Goal: Task Accomplishment & Management: Use online tool/utility

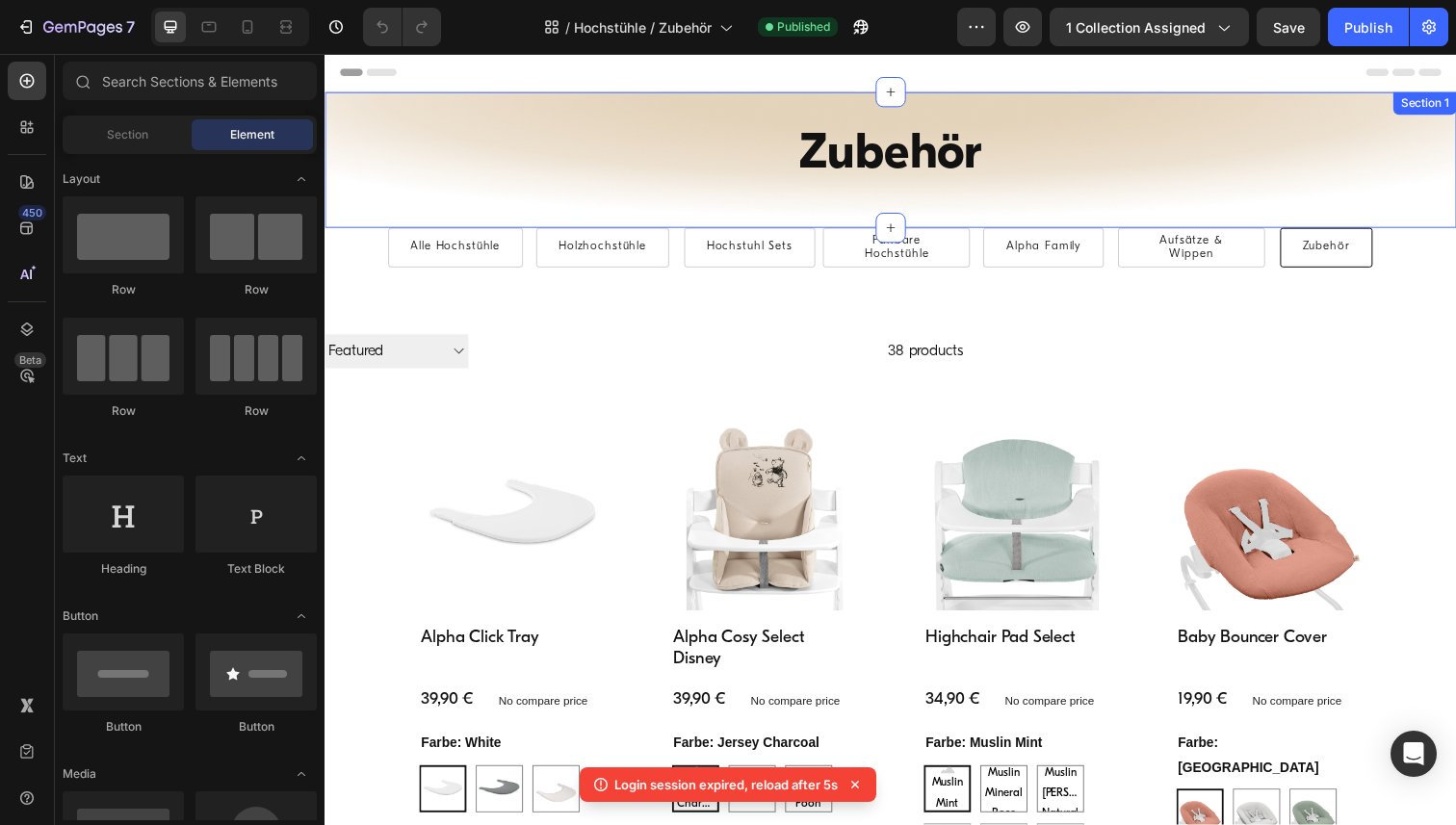
click at [375, 105] on div "Zubehör Heading Row Alle Hochstühle Button Holzhochstühle Button Hochstuhl Sets…" at bounding box center [902, 162] width 1155 height 138
click at [345, 100] on div "Zubehör Heading Row Alle Hochstühle Button Holzhochstühle Button Hochstuhl Sets…" at bounding box center [902, 162] width 1155 height 138
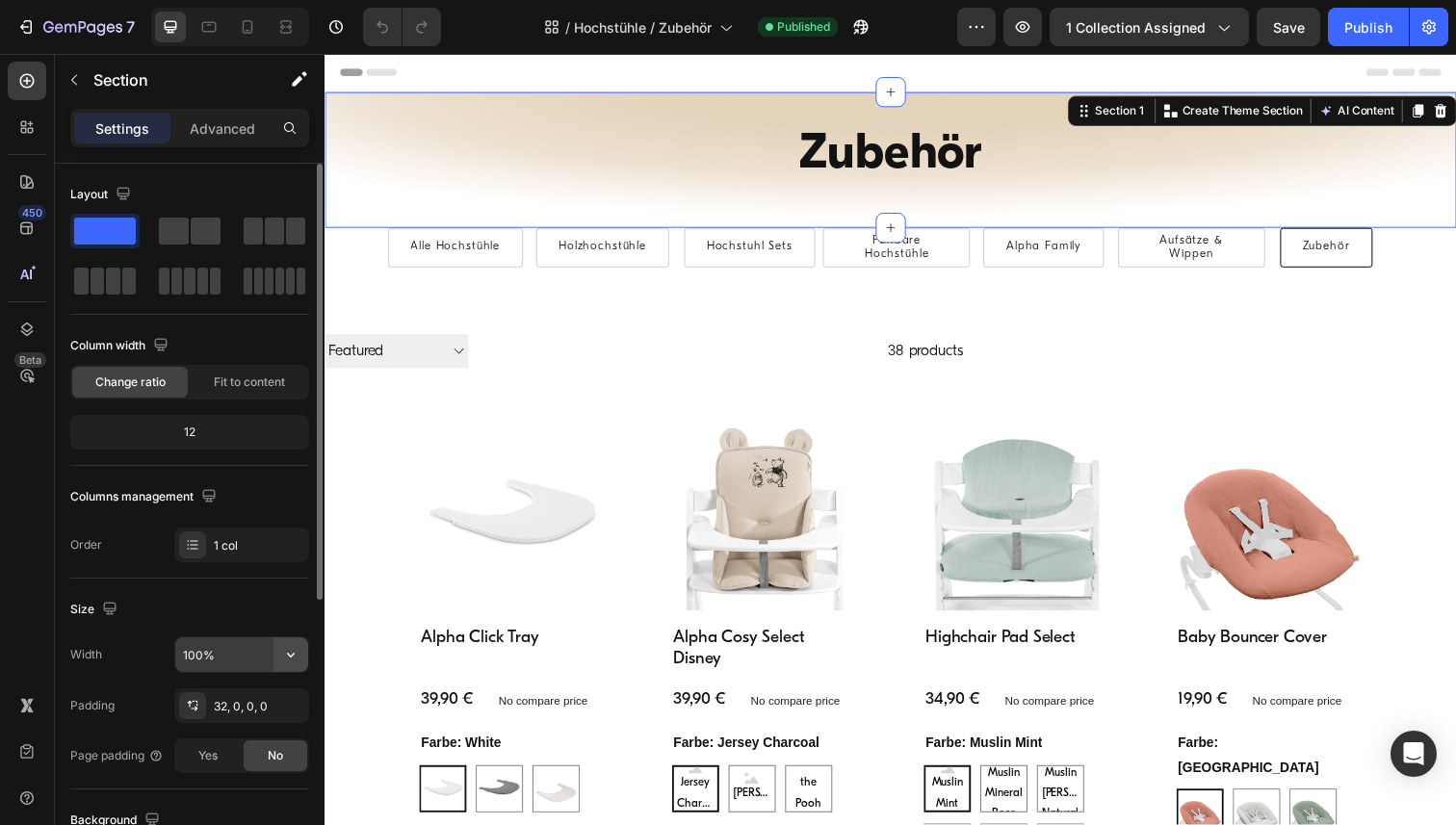
click at [288, 658] on icon "button" at bounding box center [291, 654] width 19 height 19
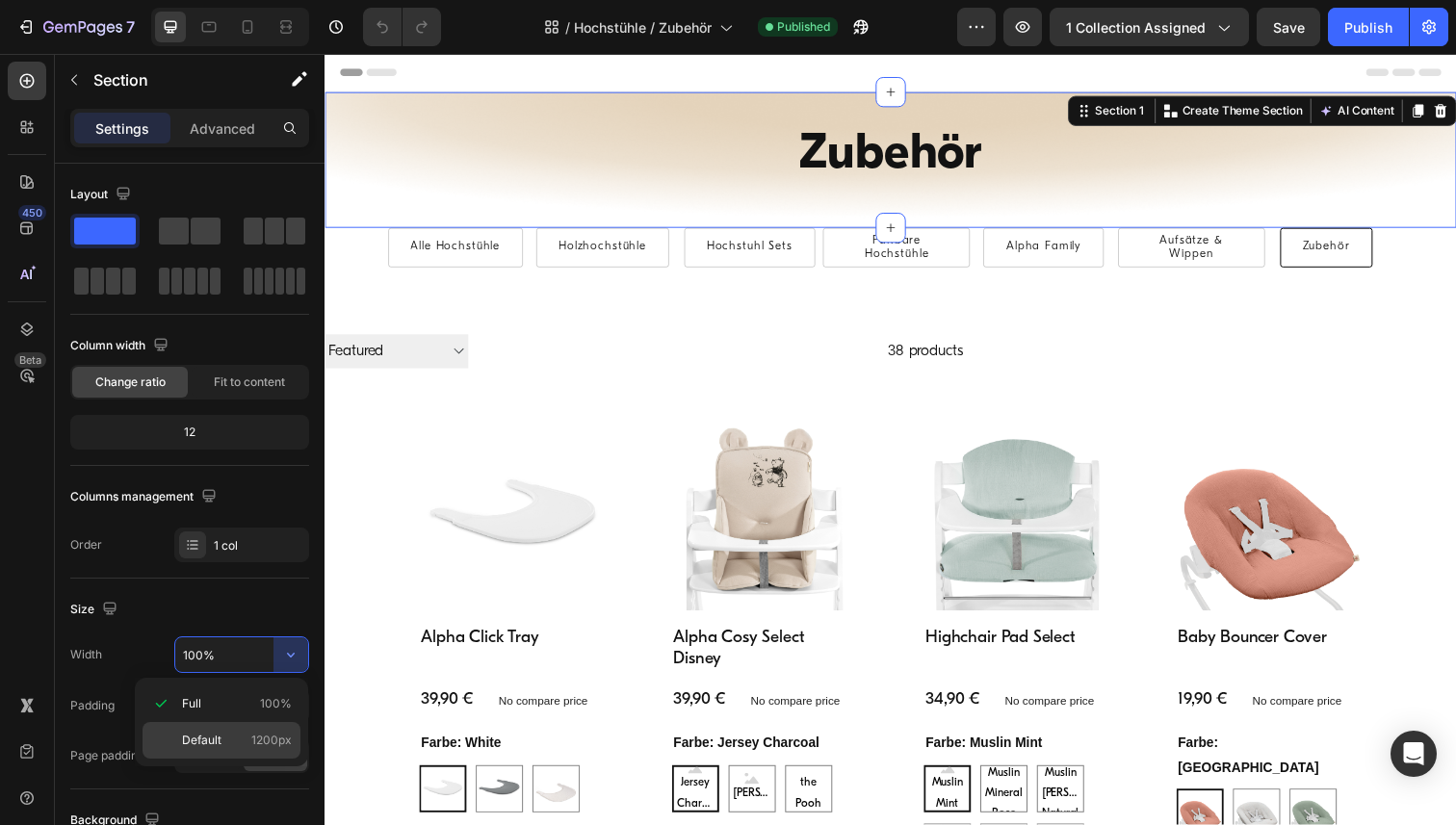
click at [214, 746] on span "Default" at bounding box center [202, 739] width 40 height 17
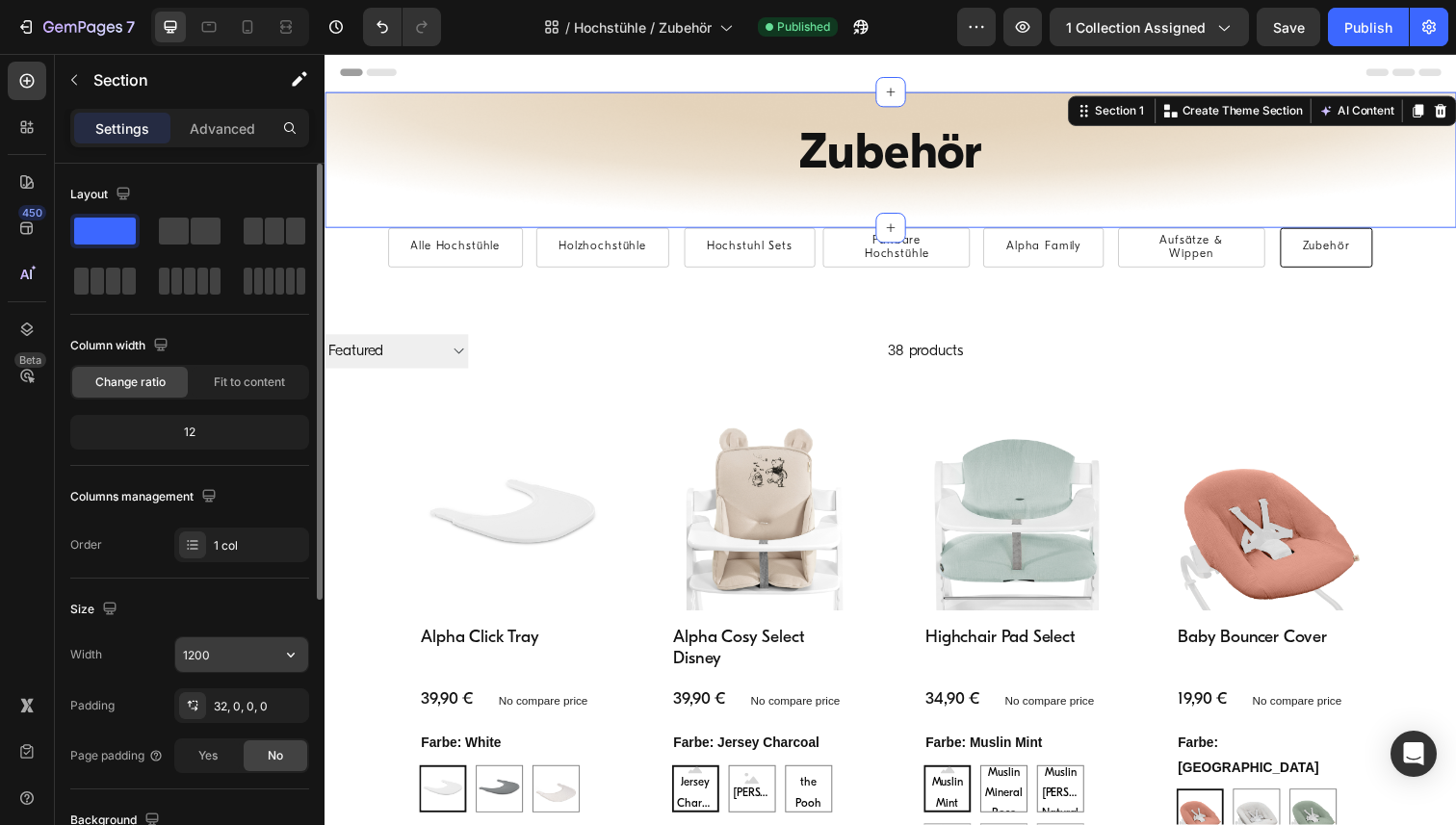
click at [217, 655] on input "1200" at bounding box center [242, 655] width 133 height 35
paste input "Aggiungi al Carrello"
type input "Aggiungi al Carrello"
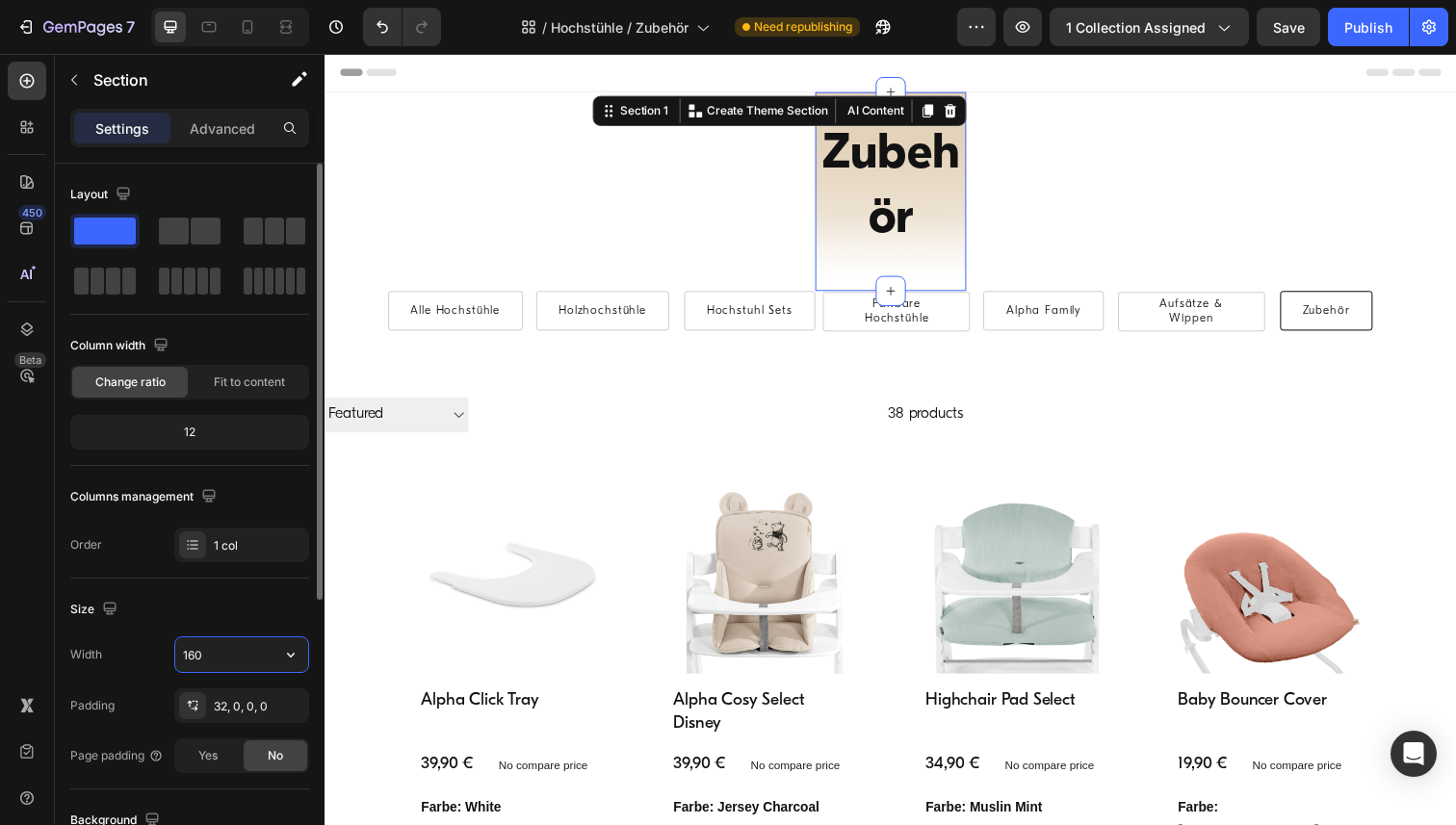
type input "1600"
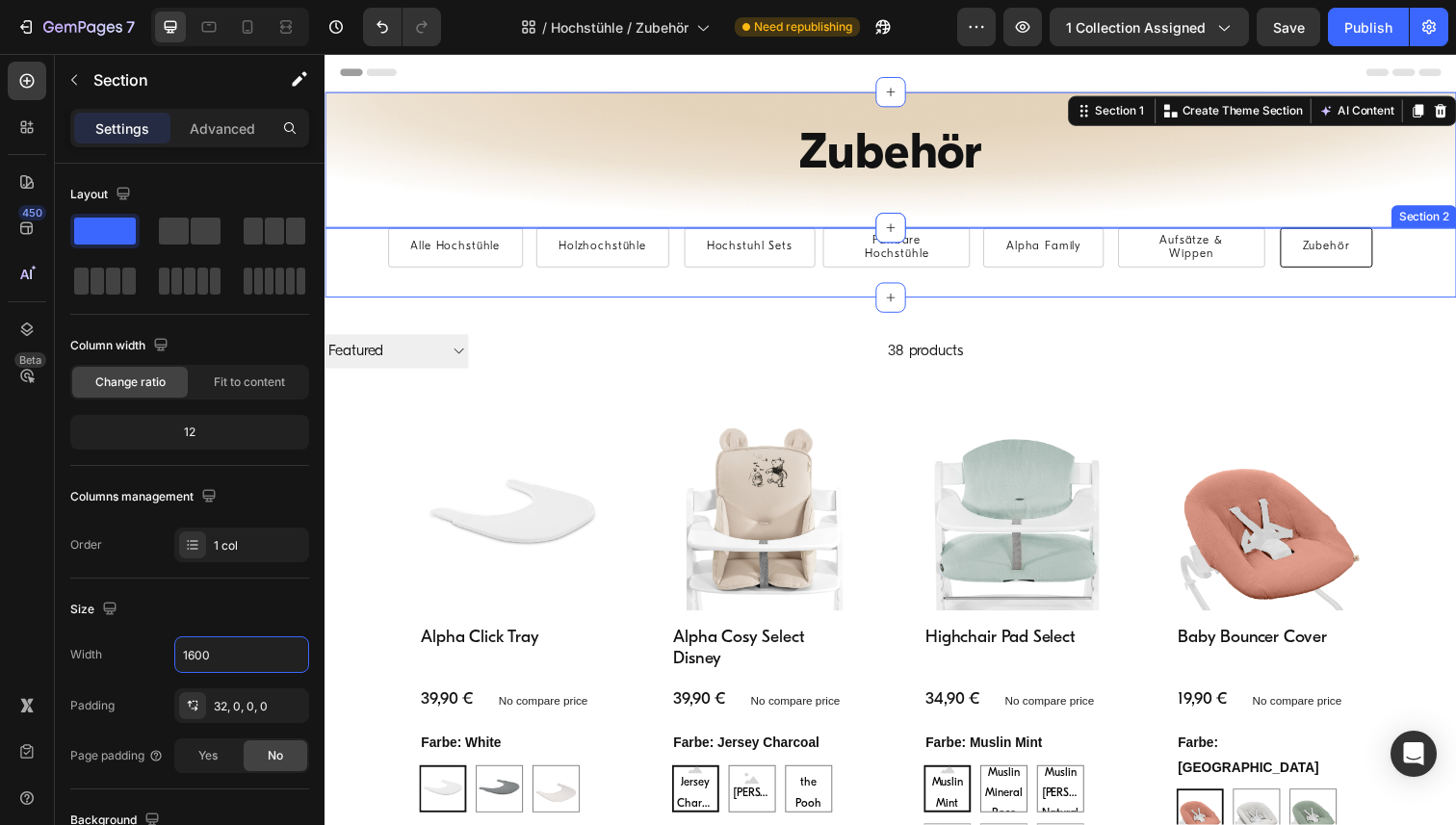
click at [338, 243] on div "Alle Hochstühle Button Holzhochstühle Button Hochstuhl Sets Button Faltbare Hoc…" at bounding box center [902, 268] width 1155 height 72
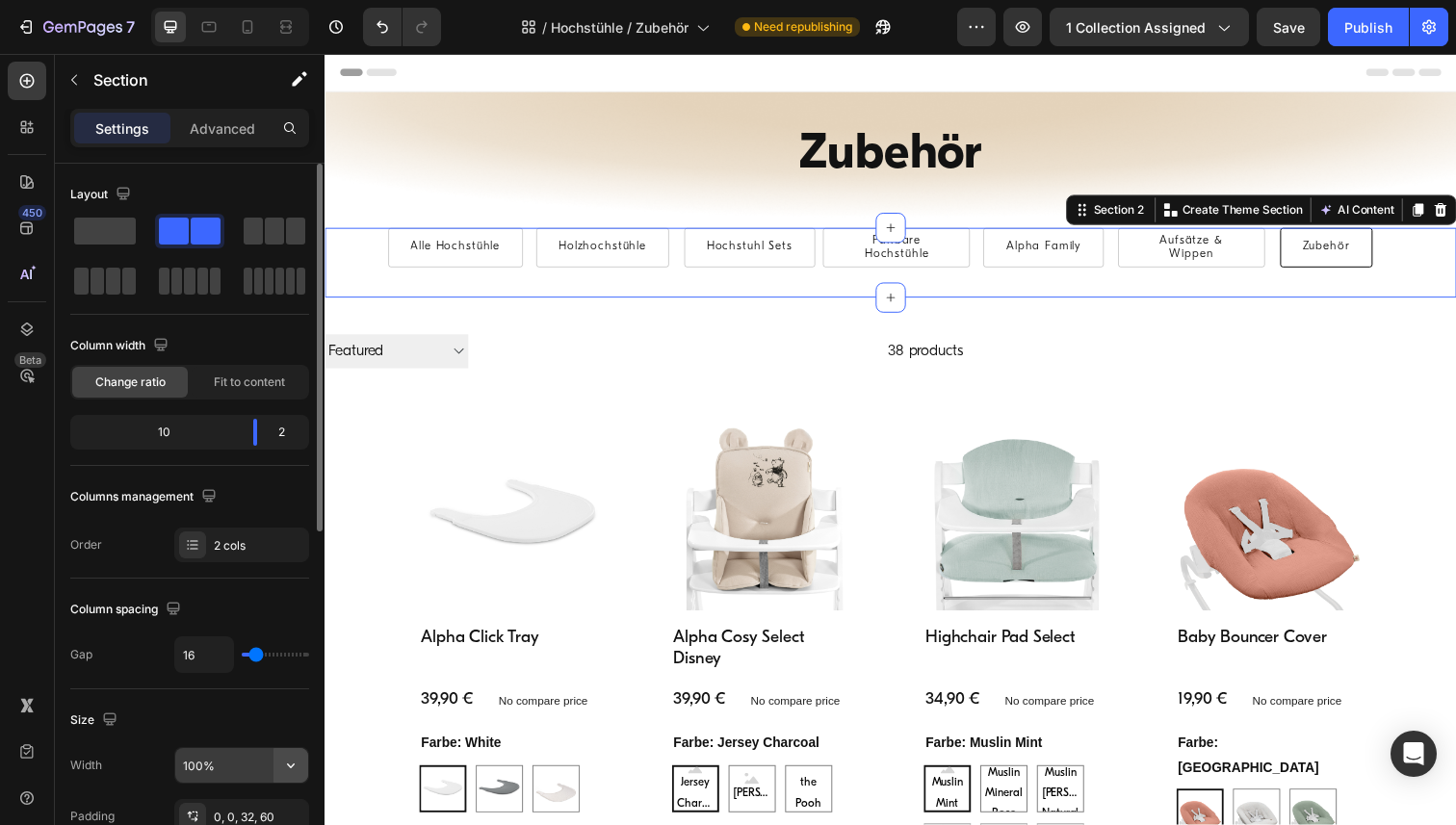
click at [293, 768] on icon "button" at bounding box center [291, 765] width 19 height 19
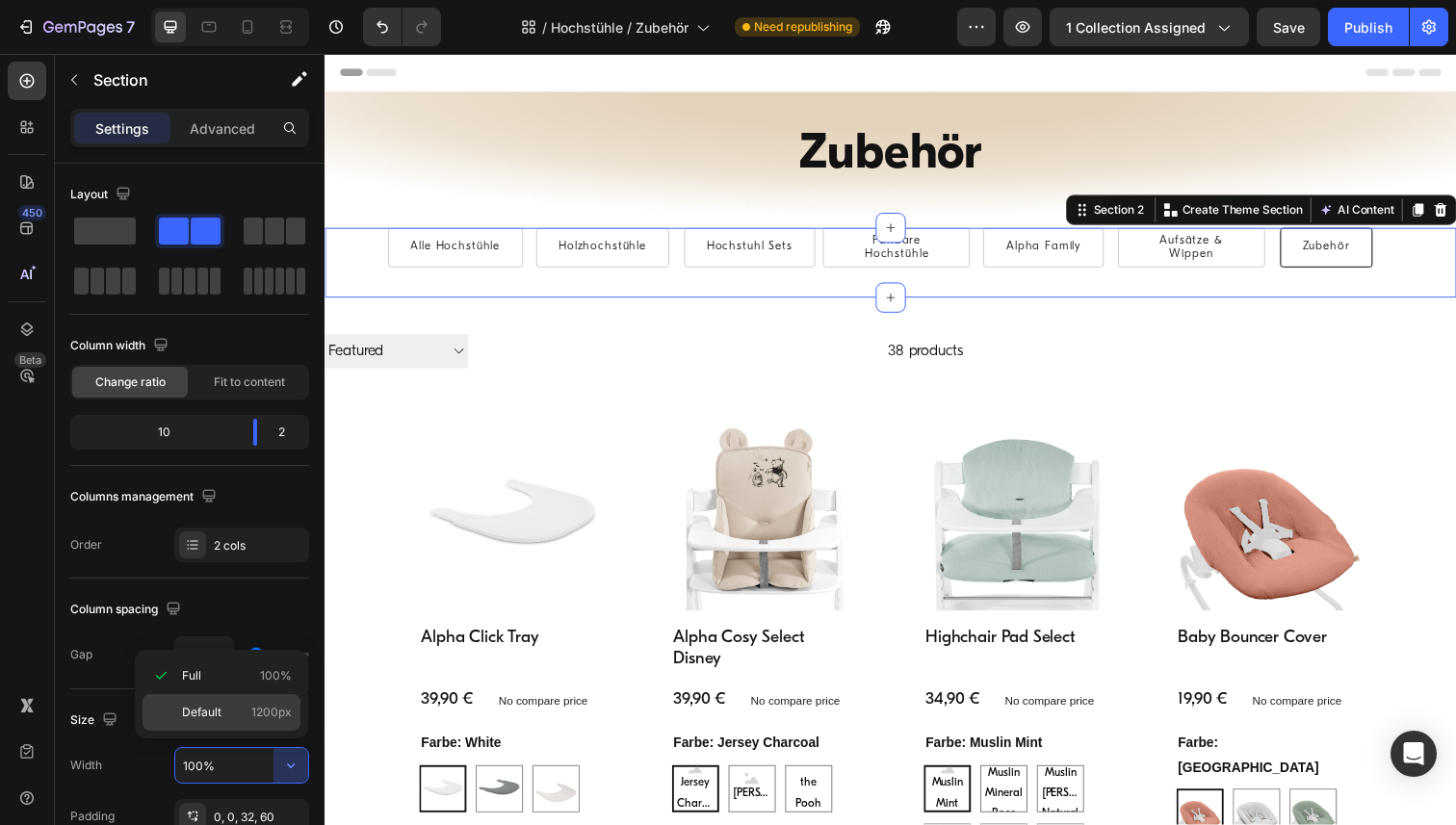
click at [252, 710] on span "1200px" at bounding box center [272, 712] width 41 height 17
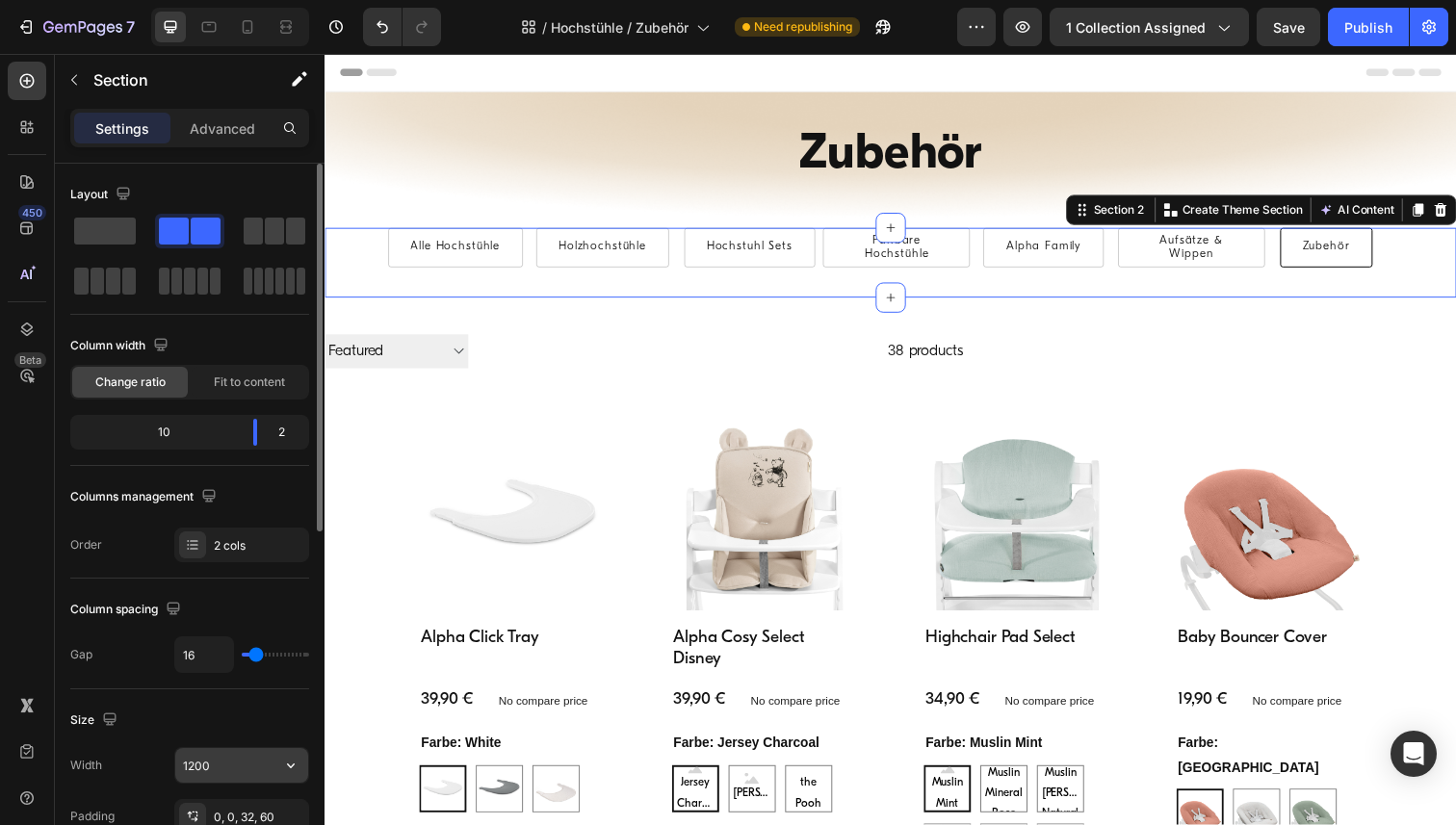
click at [236, 761] on input "1200" at bounding box center [242, 765] width 133 height 35
paste input "6"
type input "1600"
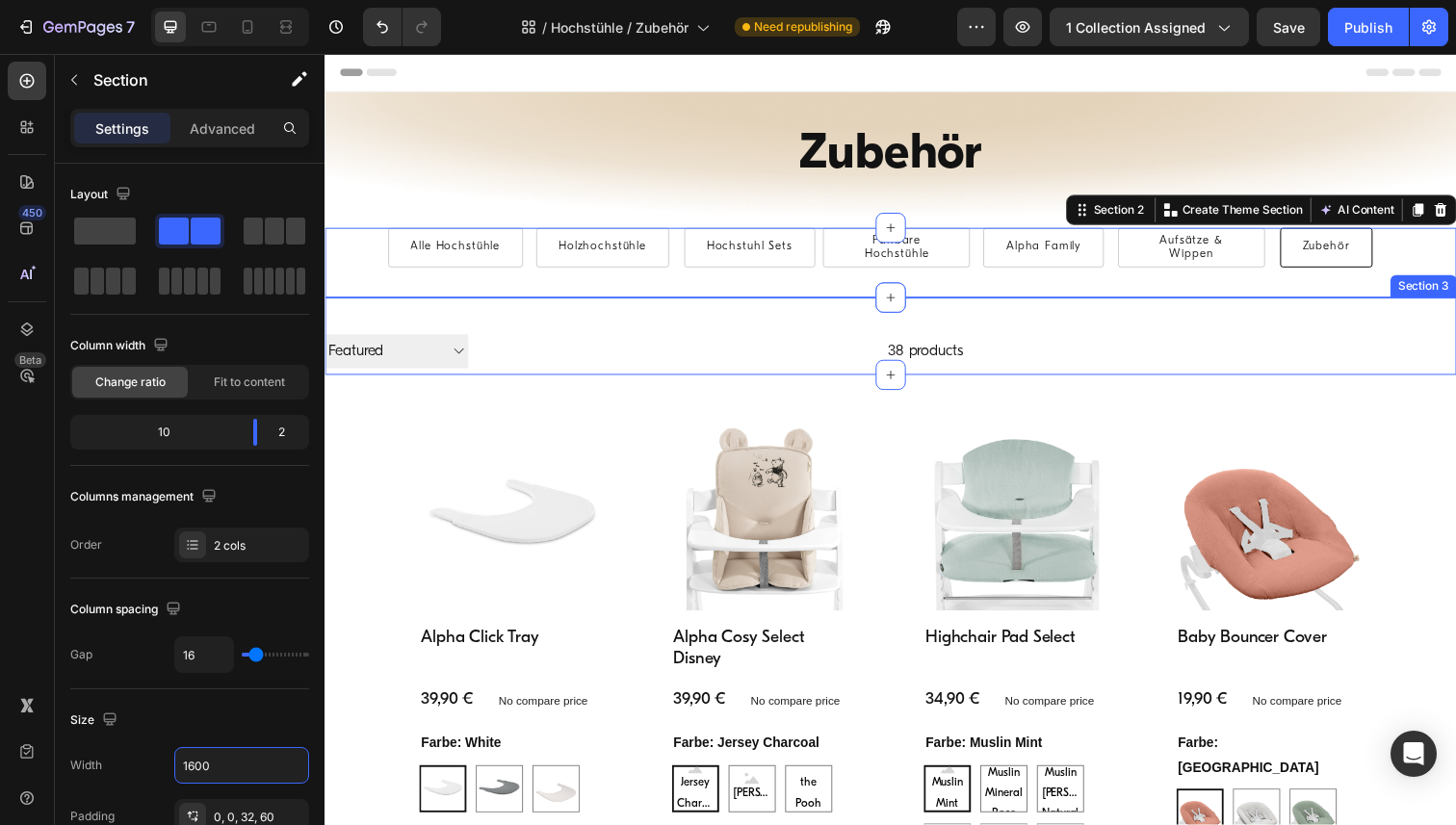
click at [388, 311] on div "Filter Best selling Featured Alphabetically, A-Z Alphabetically, Z-A Price, low…" at bounding box center [902, 342] width 1155 height 79
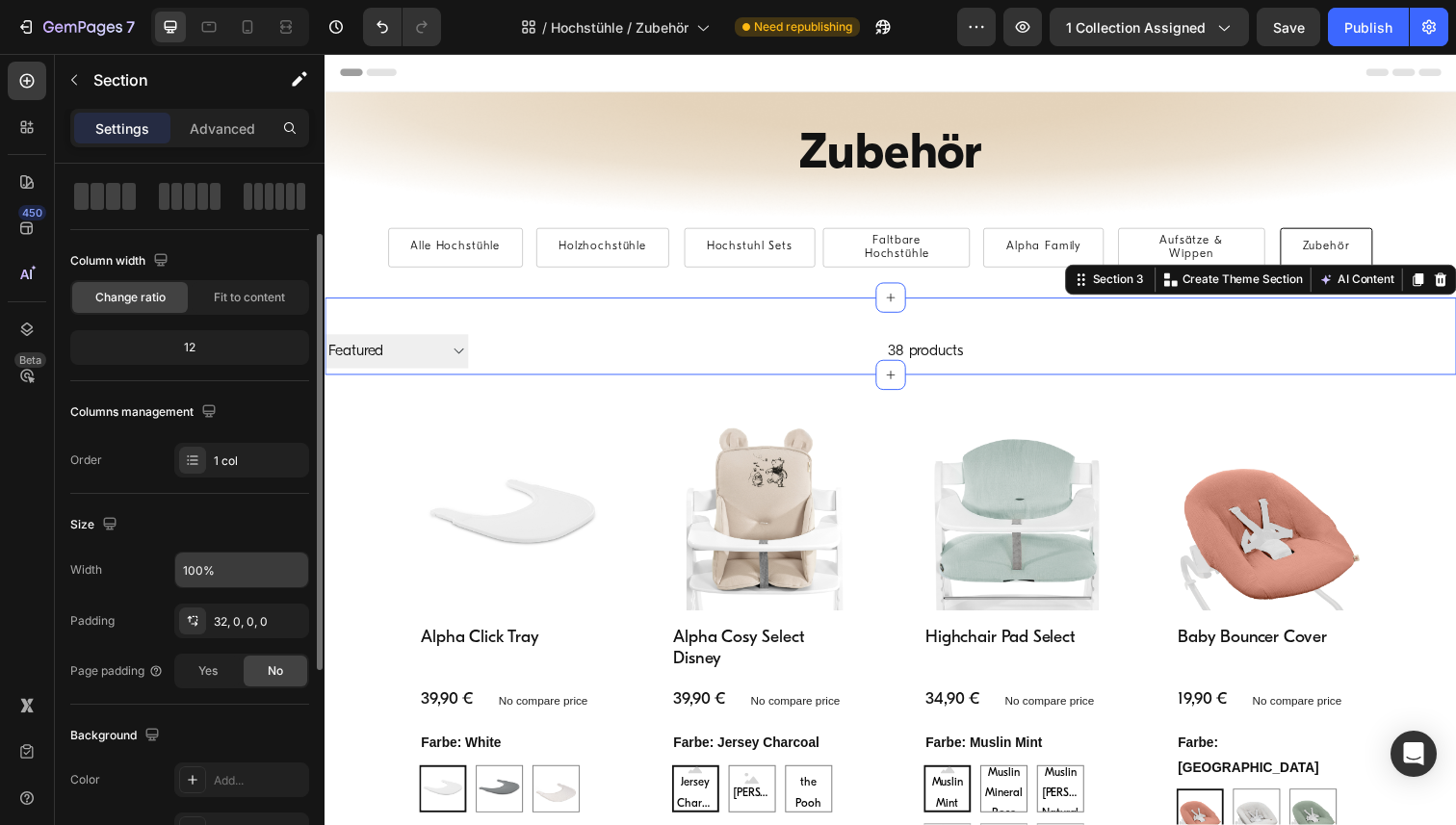
scroll to position [151, 0]
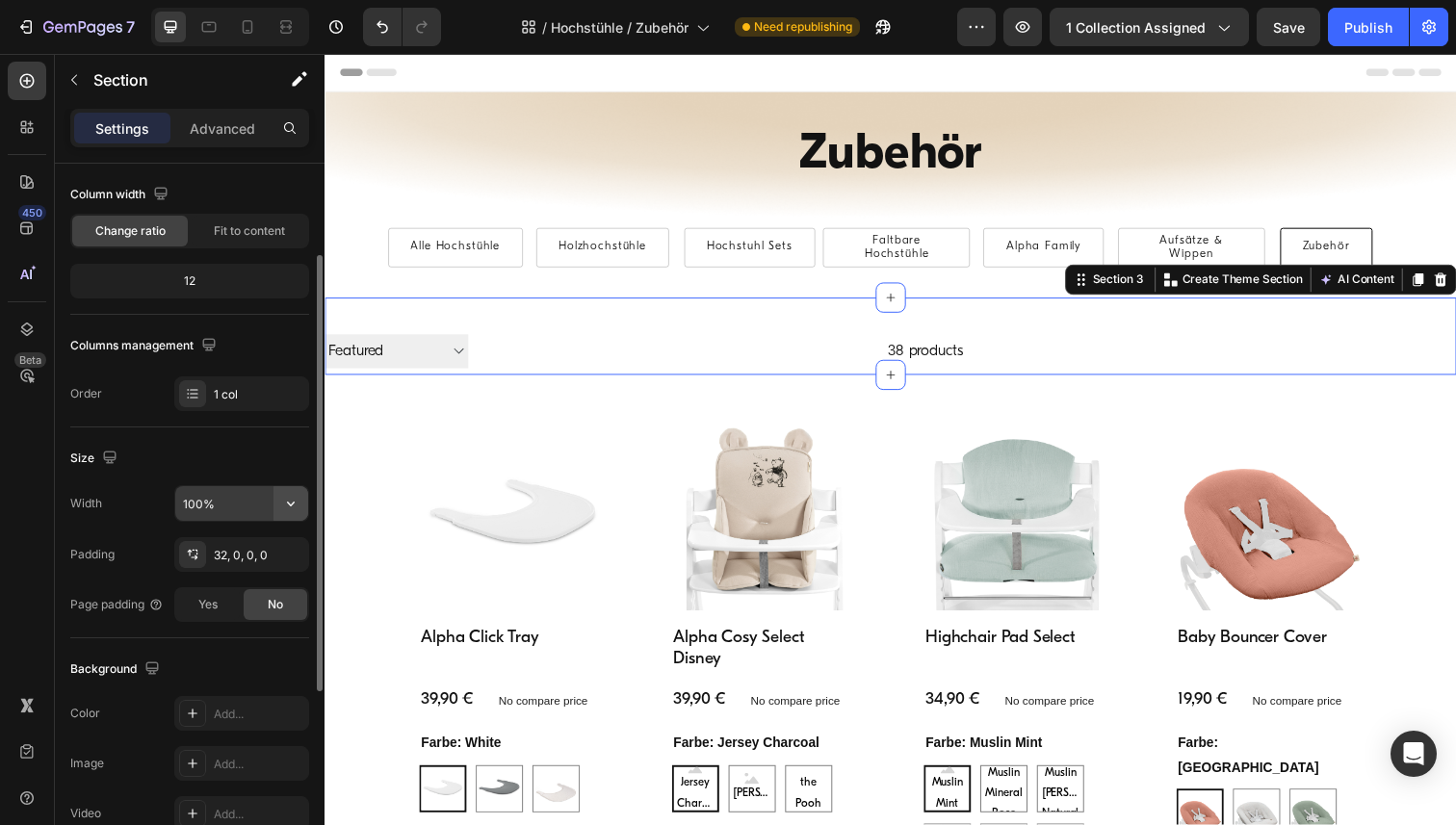
click at [292, 503] on icon "button" at bounding box center [291, 504] width 8 height 5
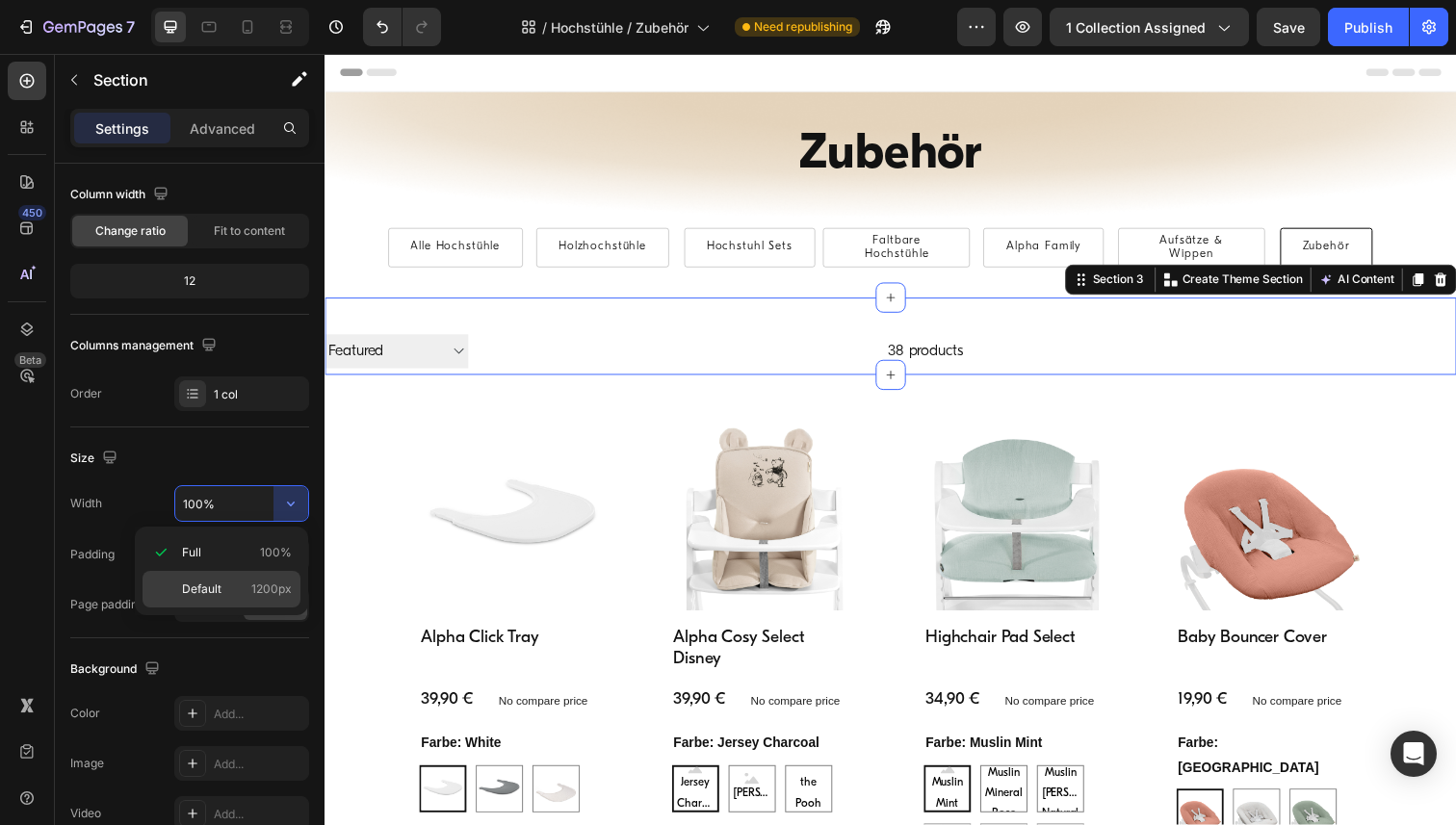
click at [213, 602] on div "Default 1200px" at bounding box center [221, 589] width 158 height 37
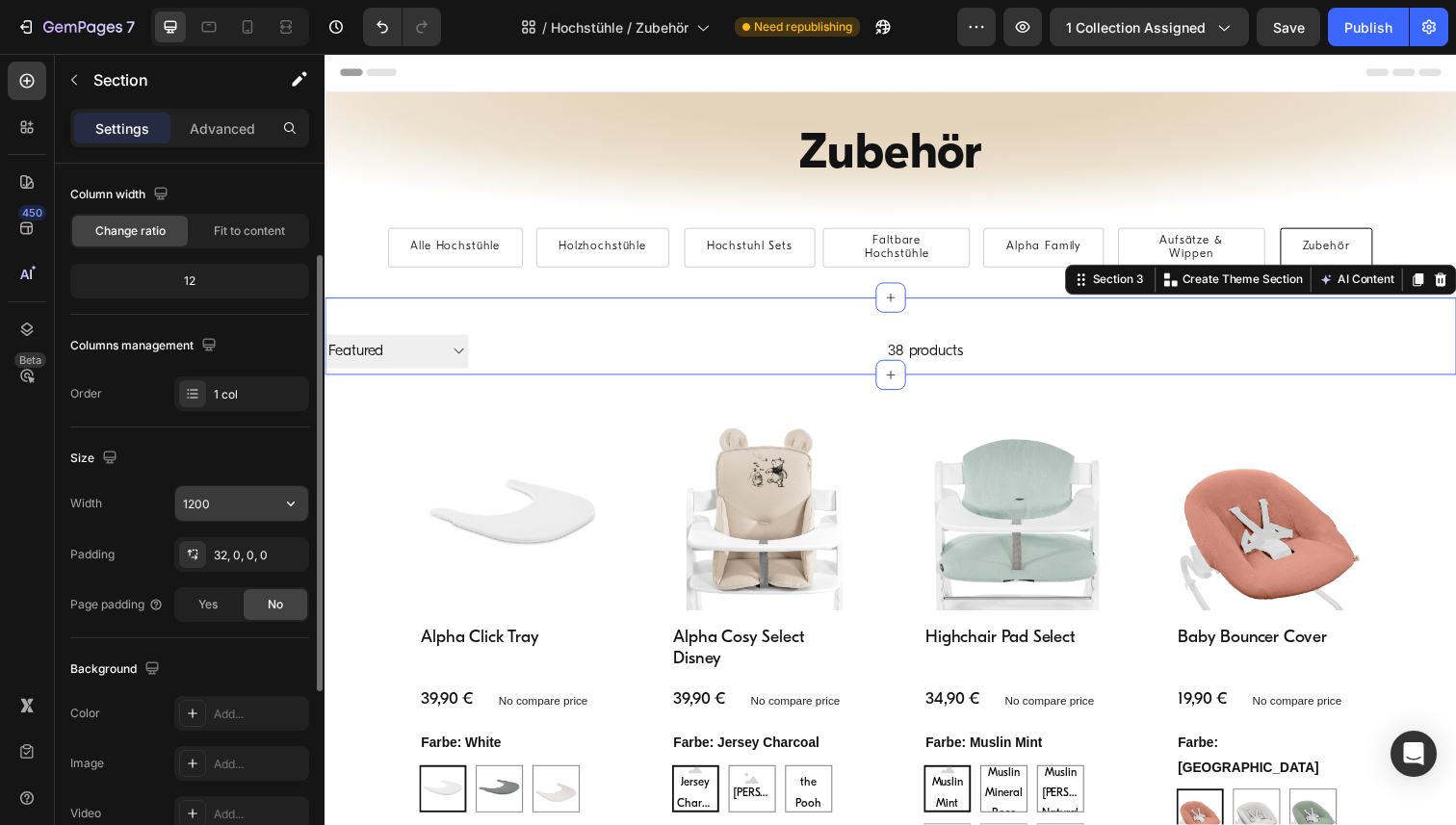
click at [238, 501] on input "1200" at bounding box center [242, 504] width 133 height 35
paste input "6"
type input "1600"
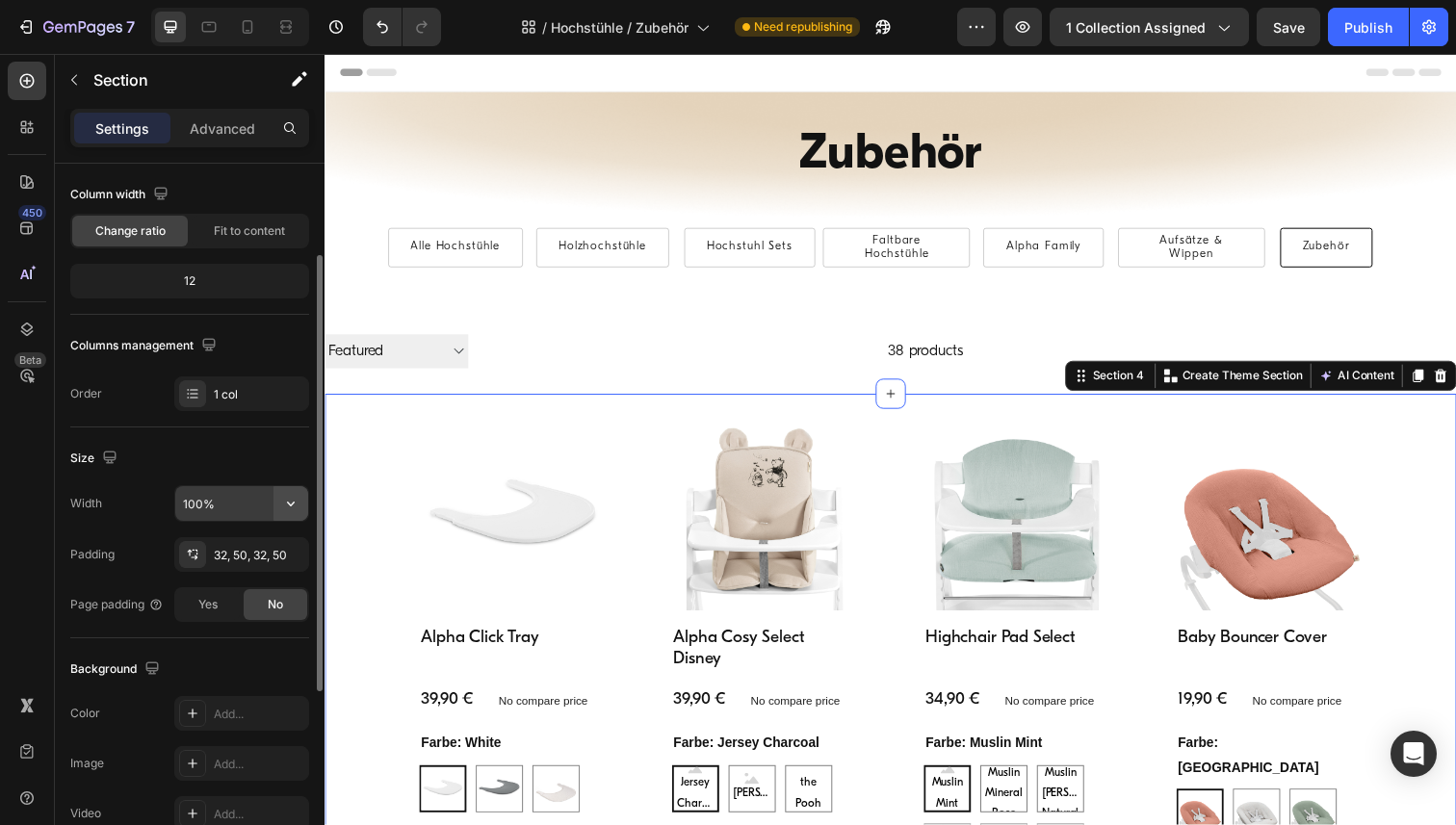
click at [288, 512] on icon "button" at bounding box center [291, 503] width 19 height 19
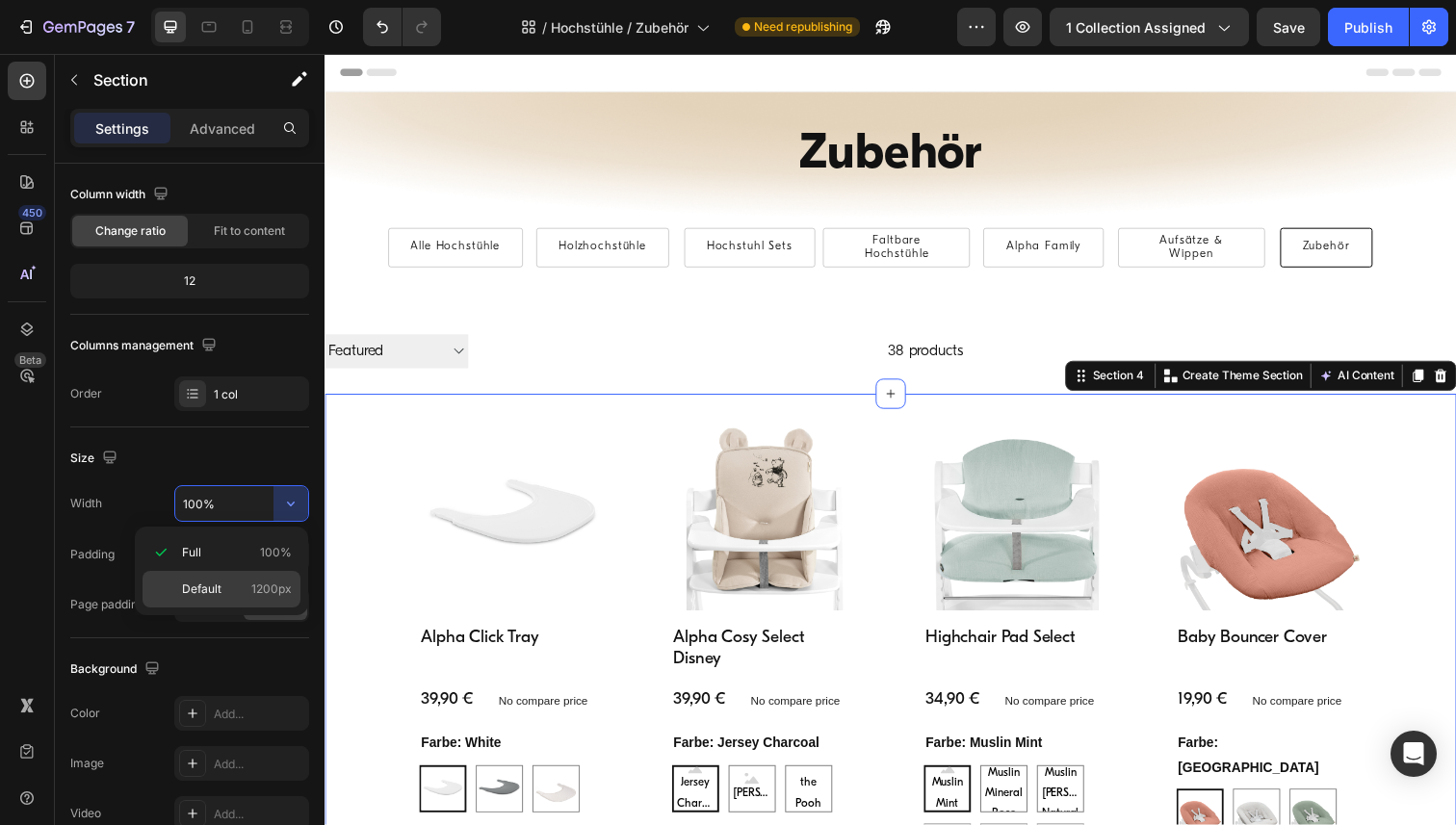
click at [238, 582] on p "Default 1200px" at bounding box center [237, 588] width 109 height 17
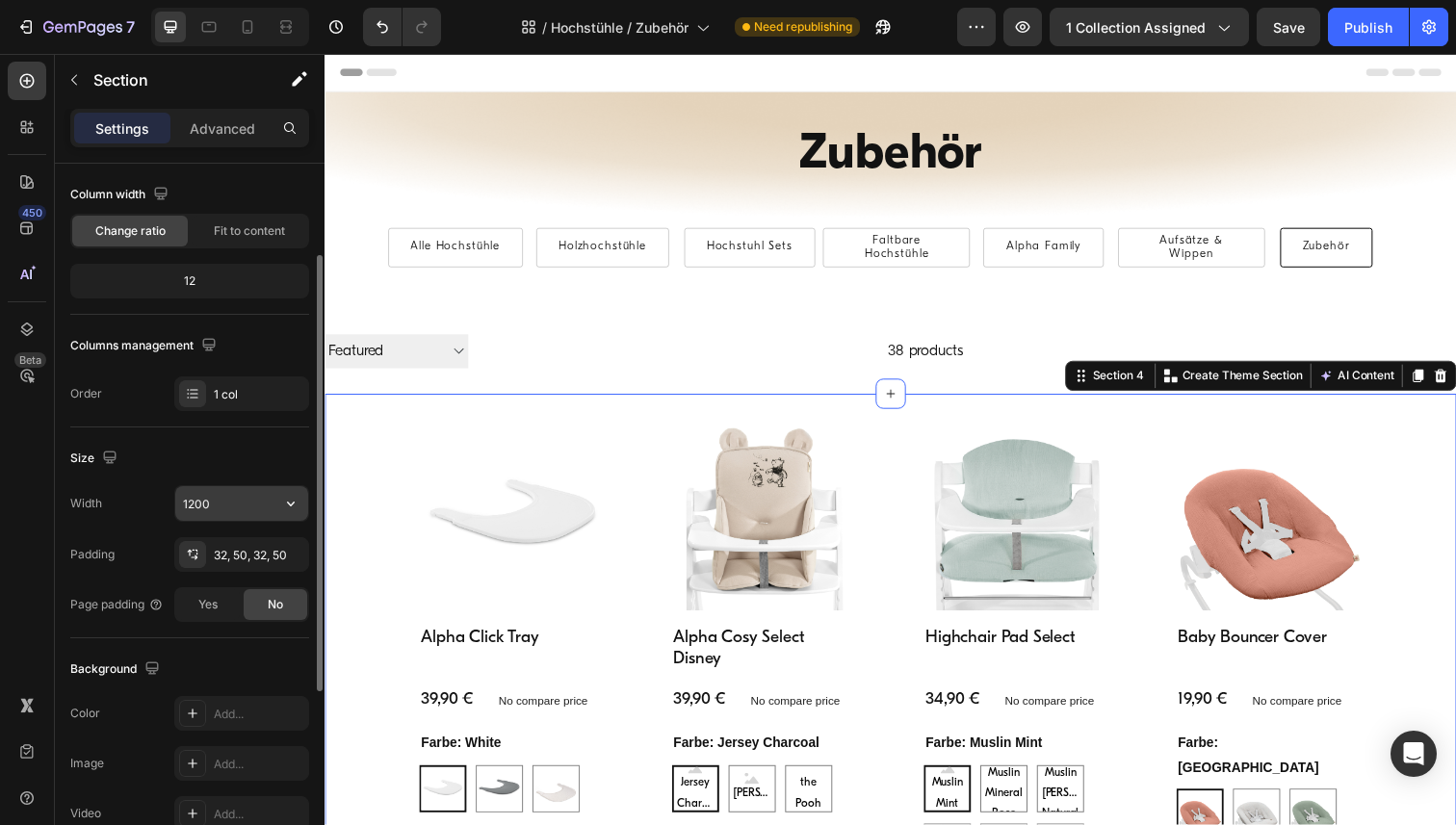
click at [239, 519] on input "1200" at bounding box center [242, 504] width 133 height 35
paste input "6"
type input "1600"
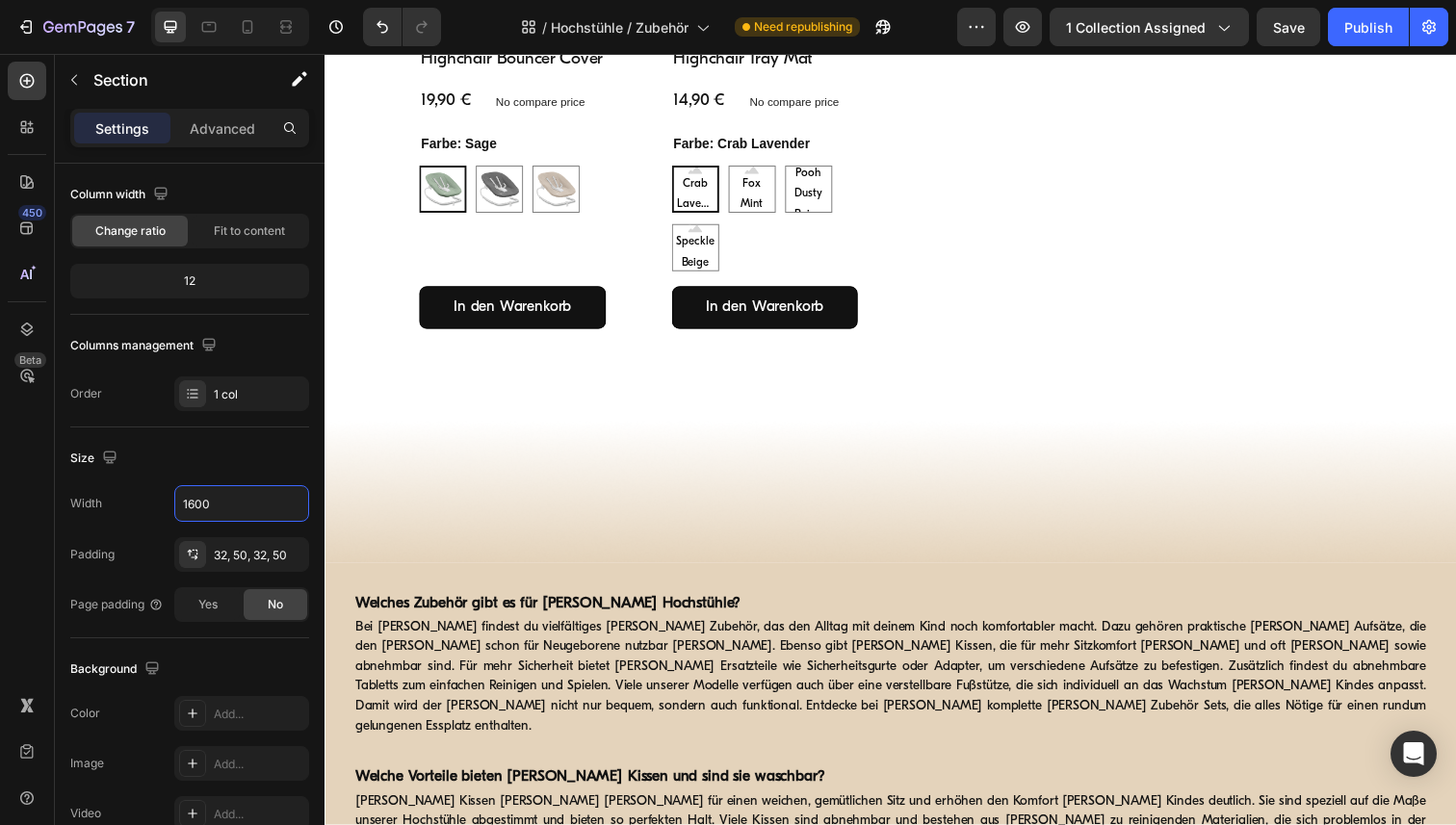
scroll to position [5786, 0]
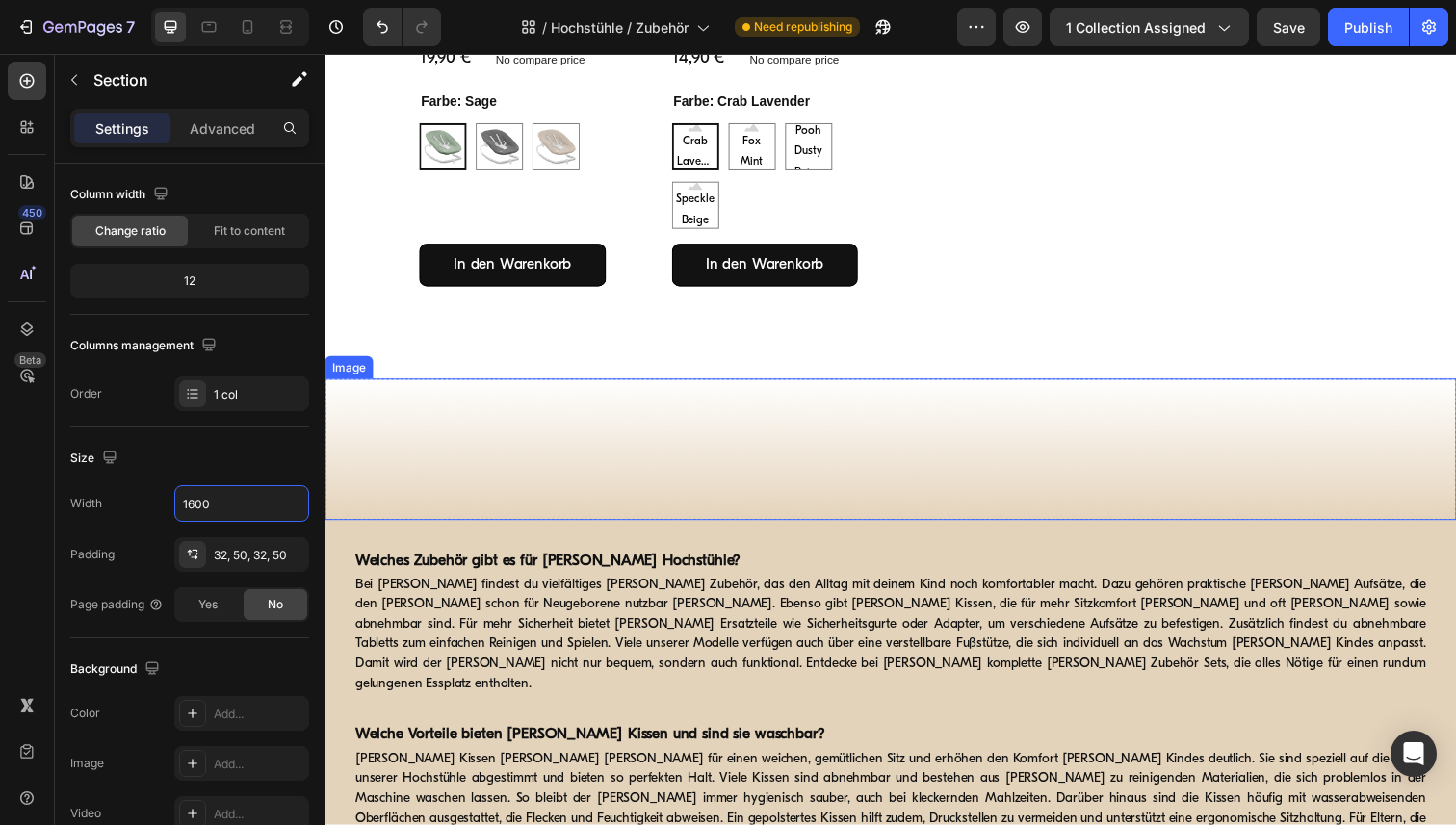
click at [578, 386] on img at bounding box center [902, 458] width 1155 height 144
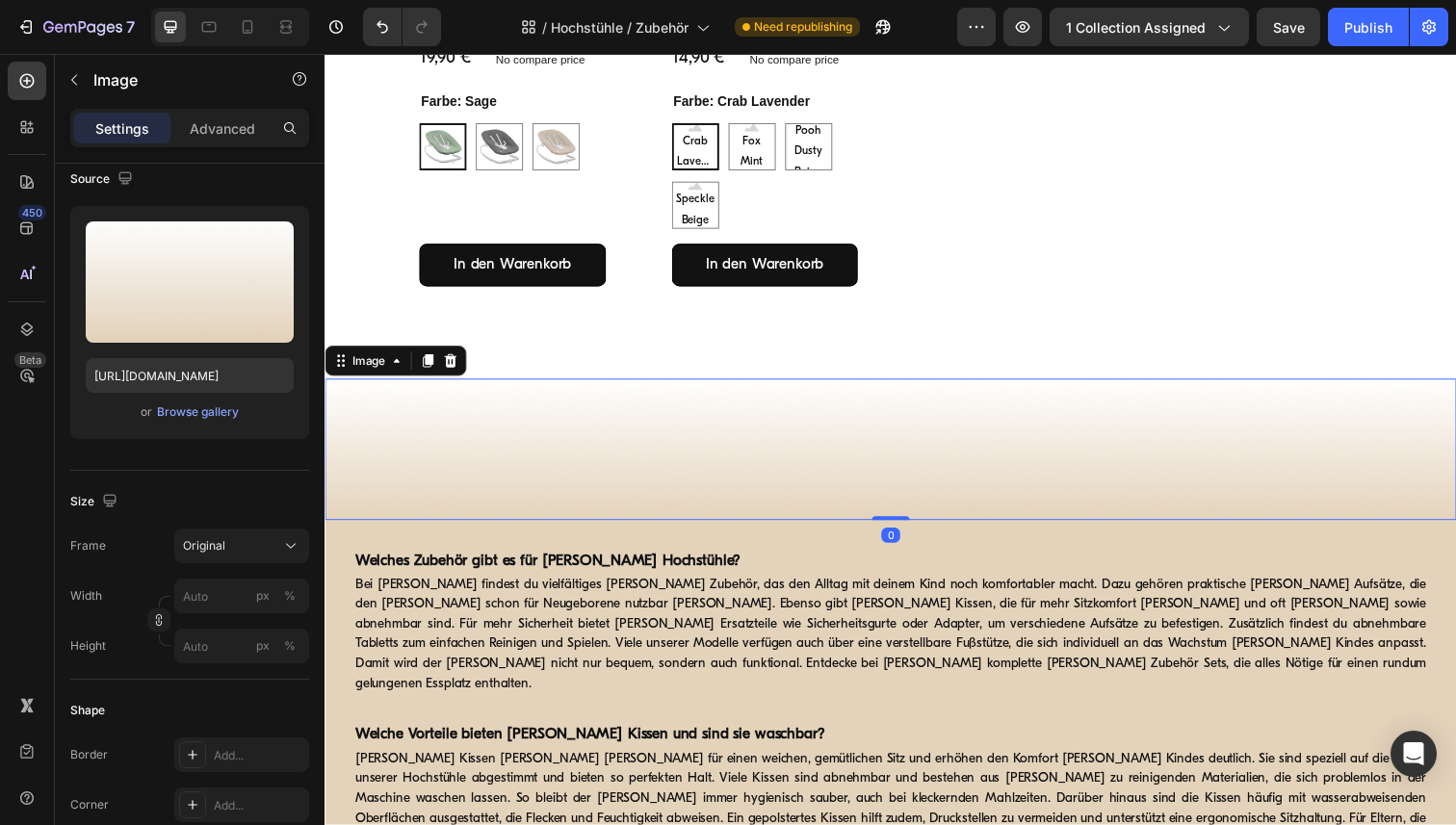
scroll to position [0, 0]
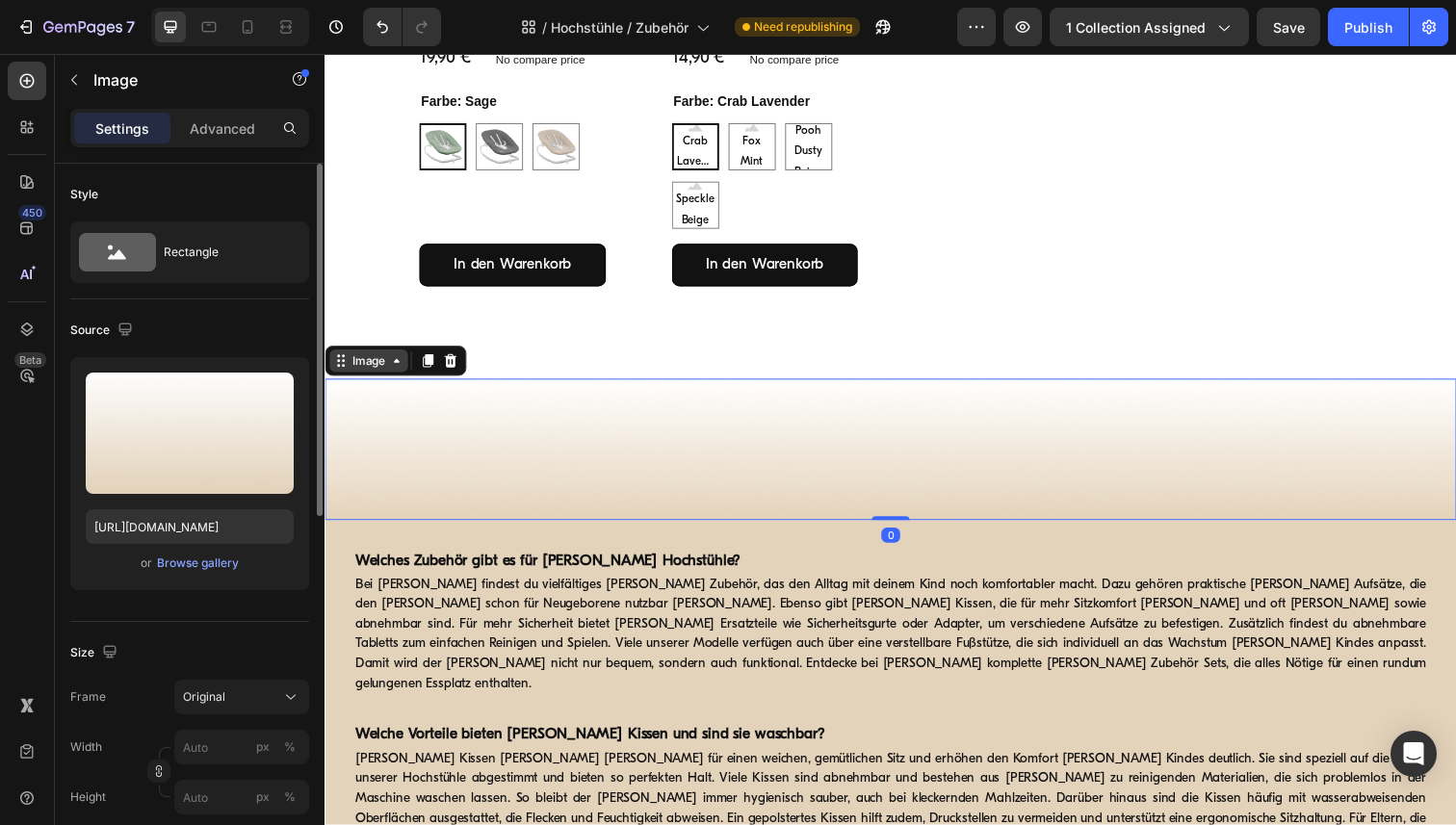
click at [402, 363] on icon at bounding box center [397, 367] width 15 height 15
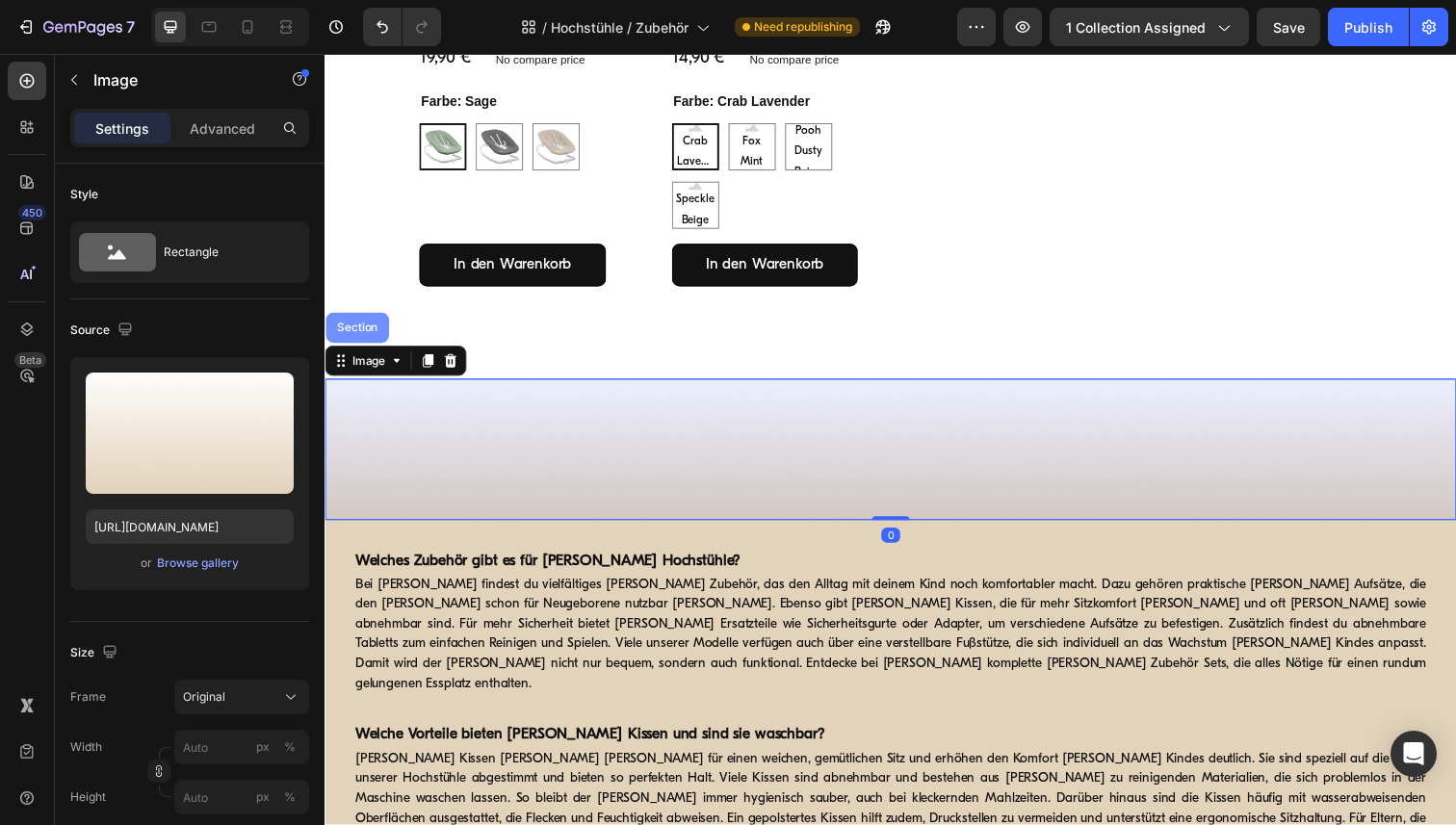
click at [371, 332] on div "Section" at bounding box center [357, 334] width 49 height 12
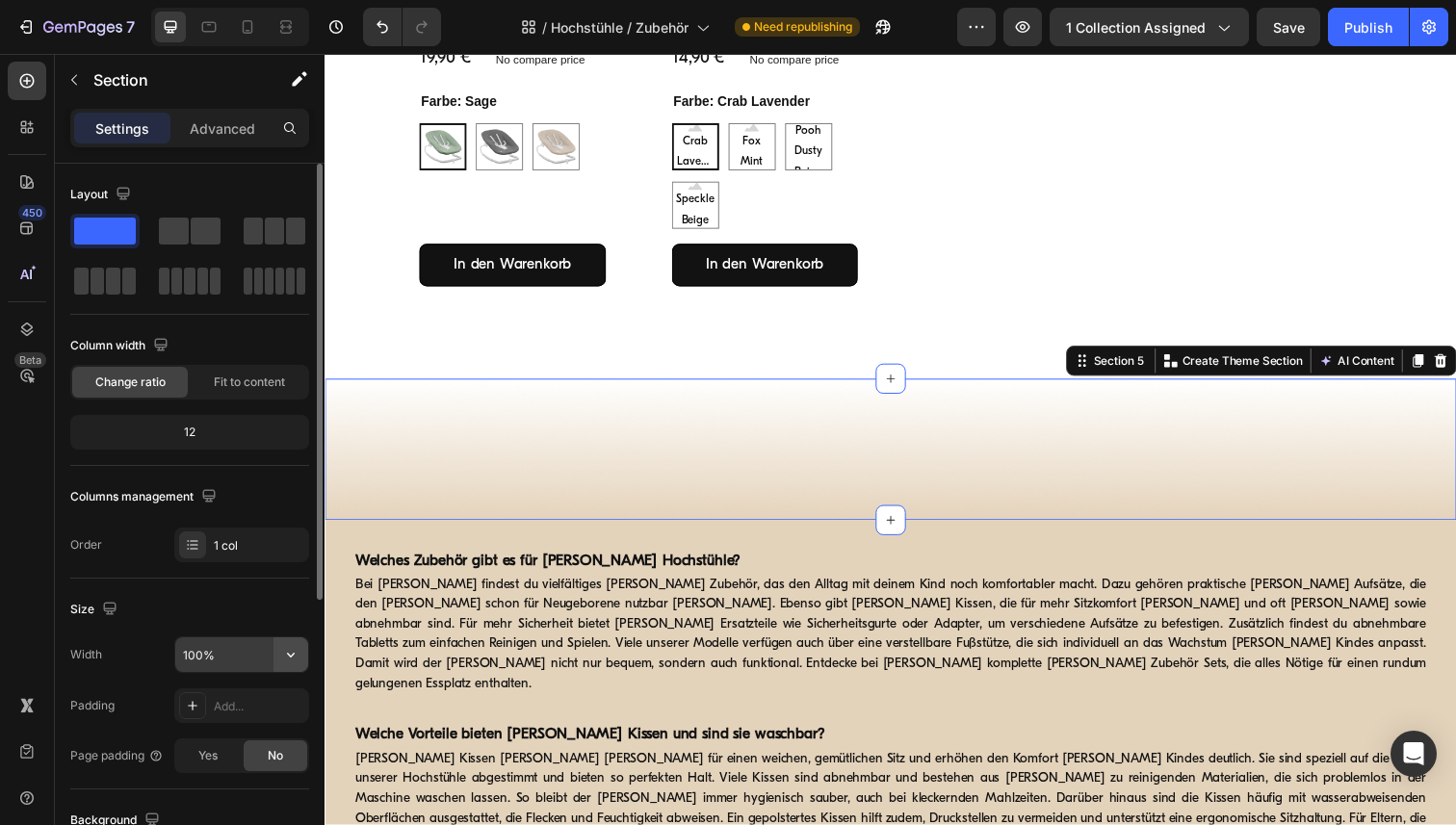
click at [295, 656] on icon "button" at bounding box center [291, 654] width 19 height 19
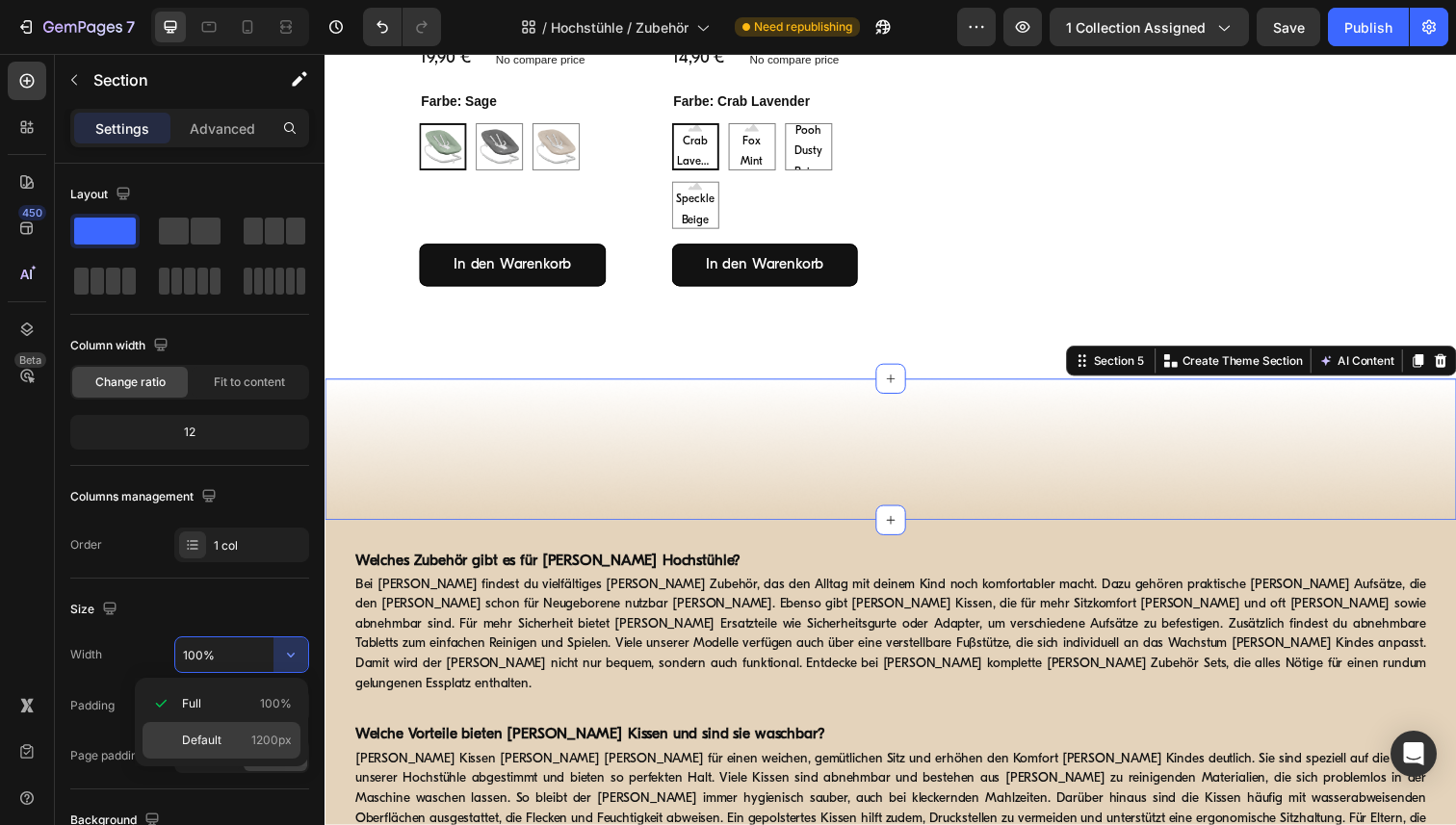
click at [222, 741] on p "Default 1200px" at bounding box center [237, 739] width 109 height 17
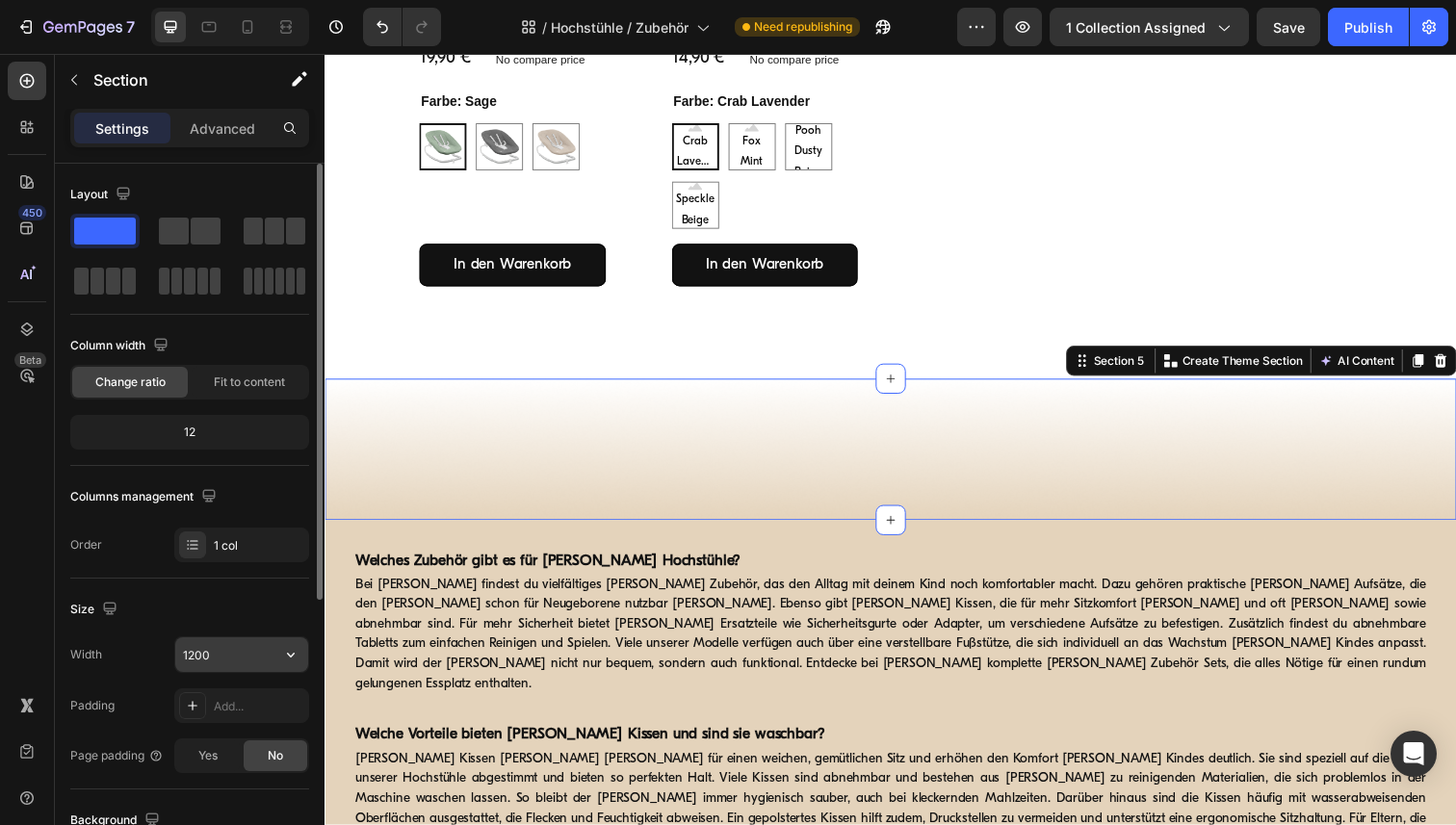
click at [220, 653] on input "1200" at bounding box center [242, 655] width 133 height 35
paste input "6"
type input "1600"
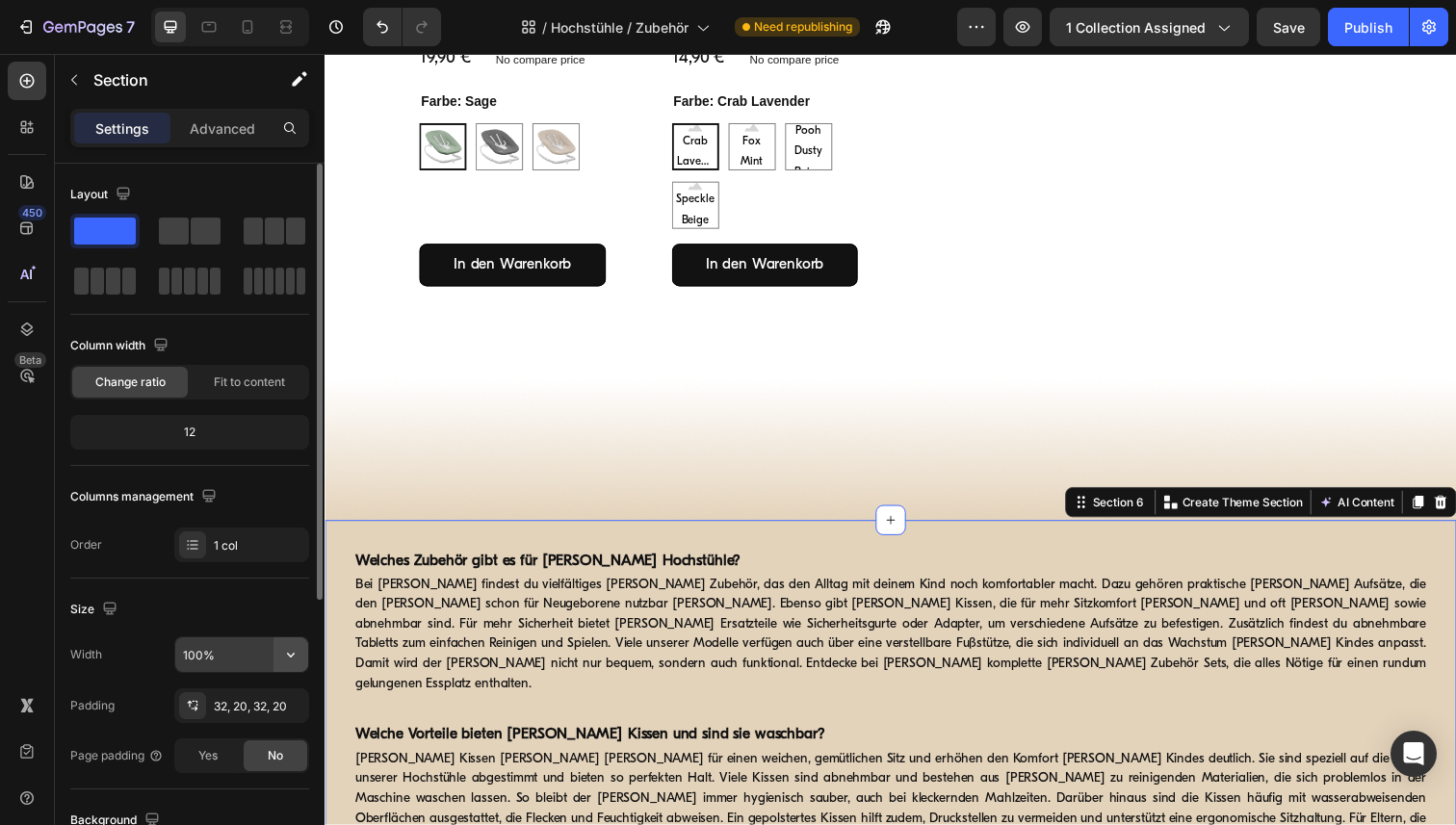
click at [286, 659] on icon "button" at bounding box center [291, 654] width 19 height 19
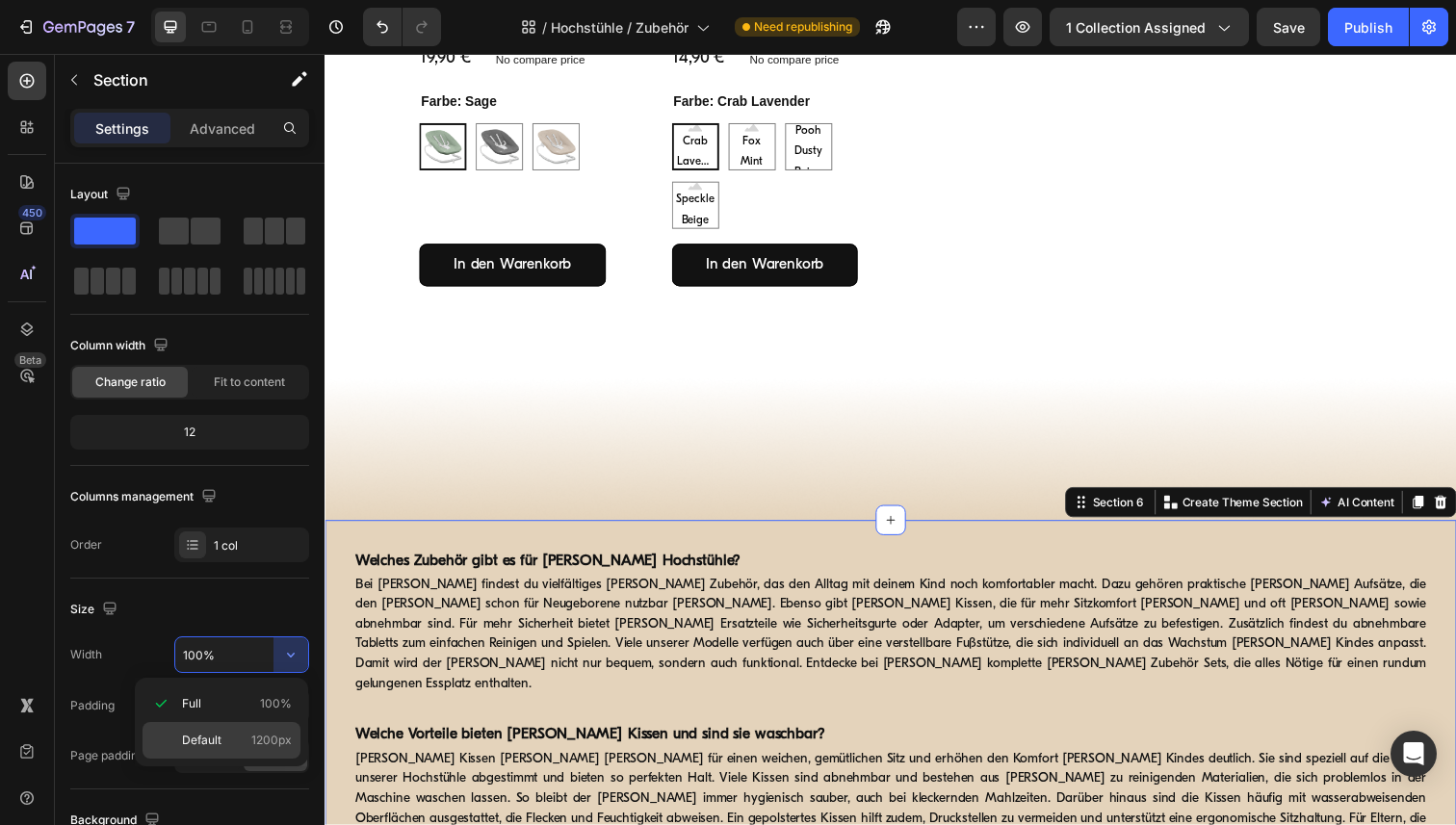
click at [233, 740] on p "Default 1200px" at bounding box center [237, 739] width 109 height 17
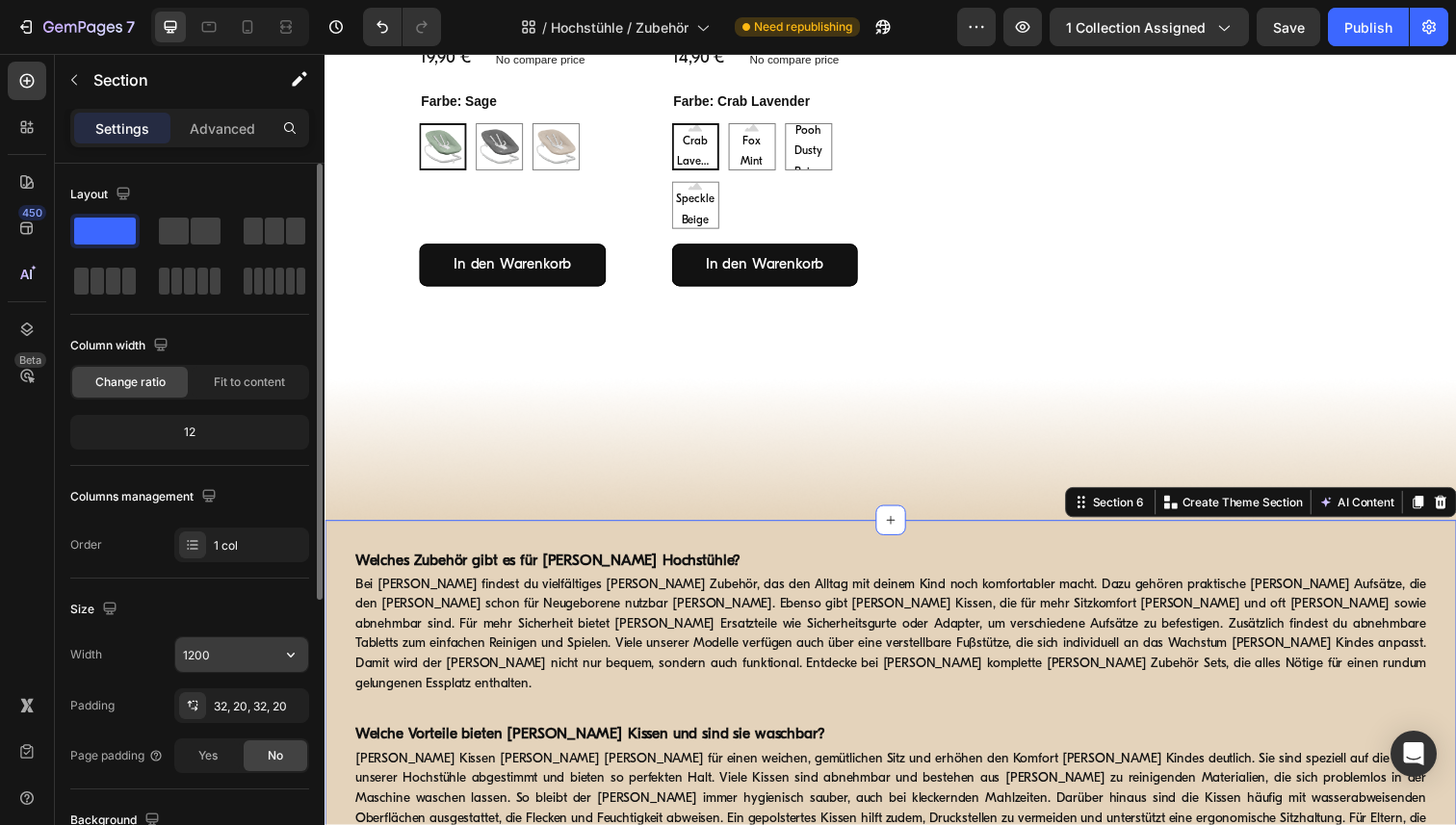
click at [235, 650] on input "1200" at bounding box center [242, 655] width 133 height 35
paste input "6"
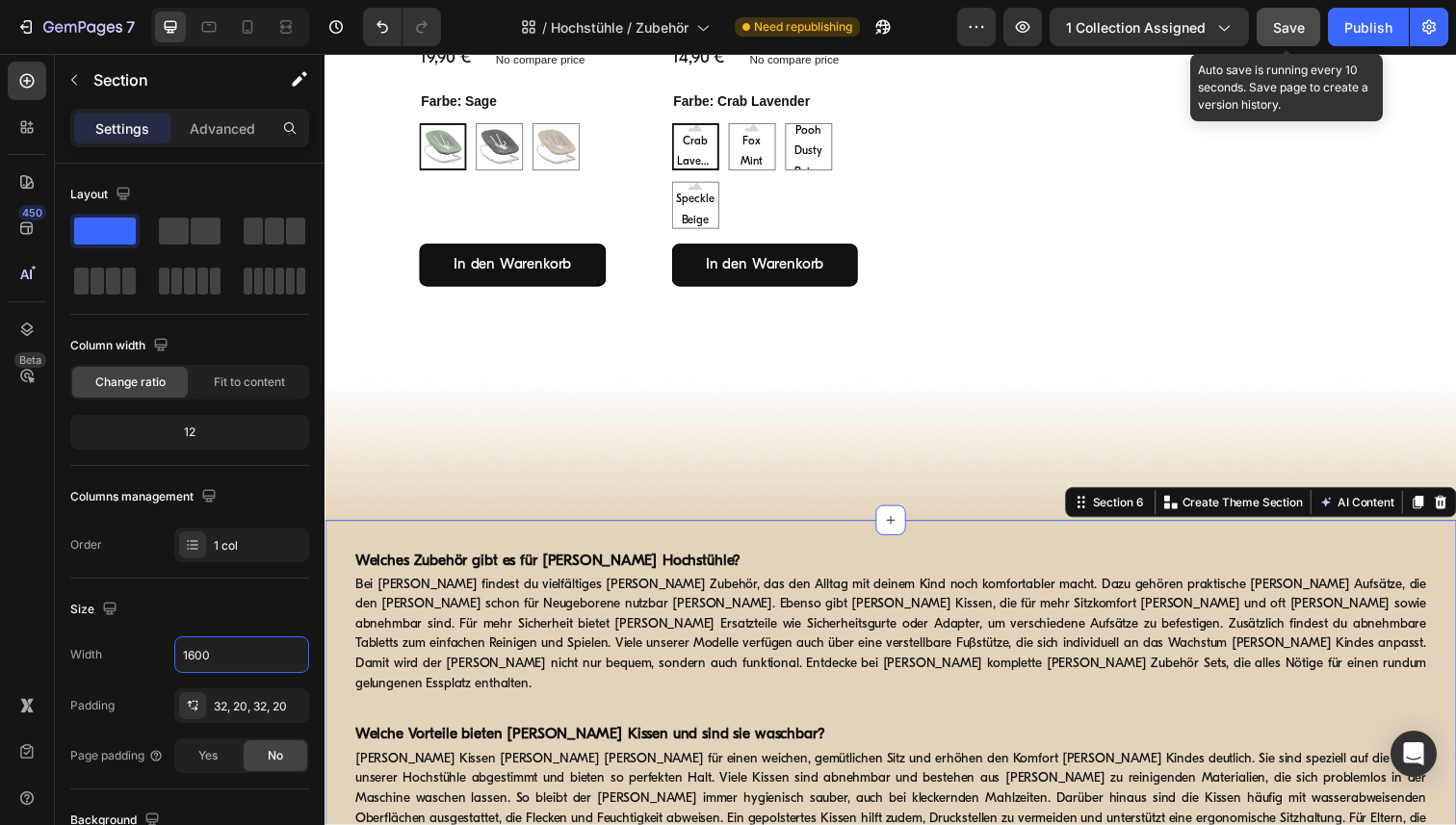
type input "1600"
click at [1303, 34] on span "Save" at bounding box center [1289, 27] width 32 height 16
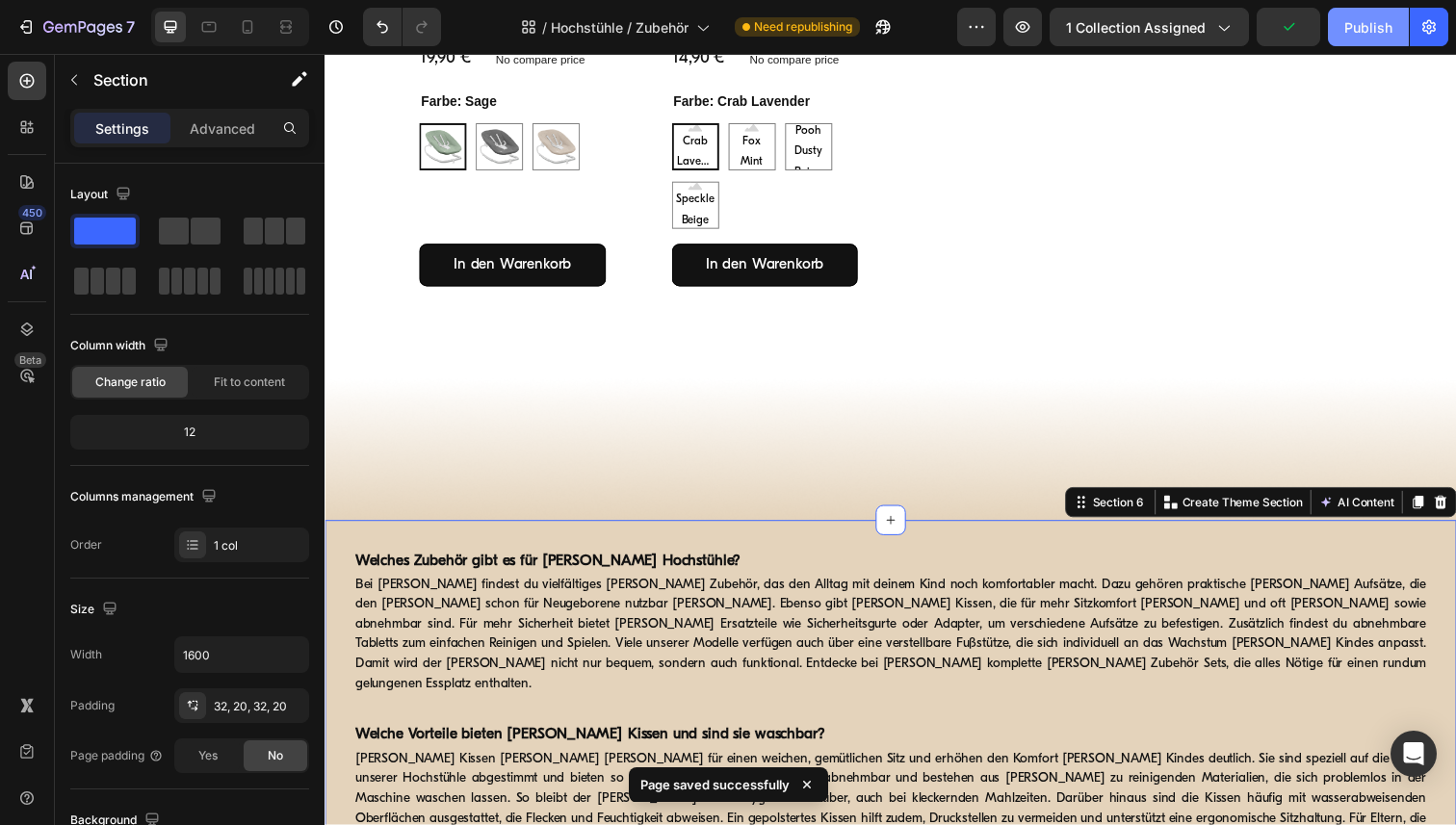
click at [1361, 24] on div "Publish" at bounding box center [1368, 27] width 48 height 20
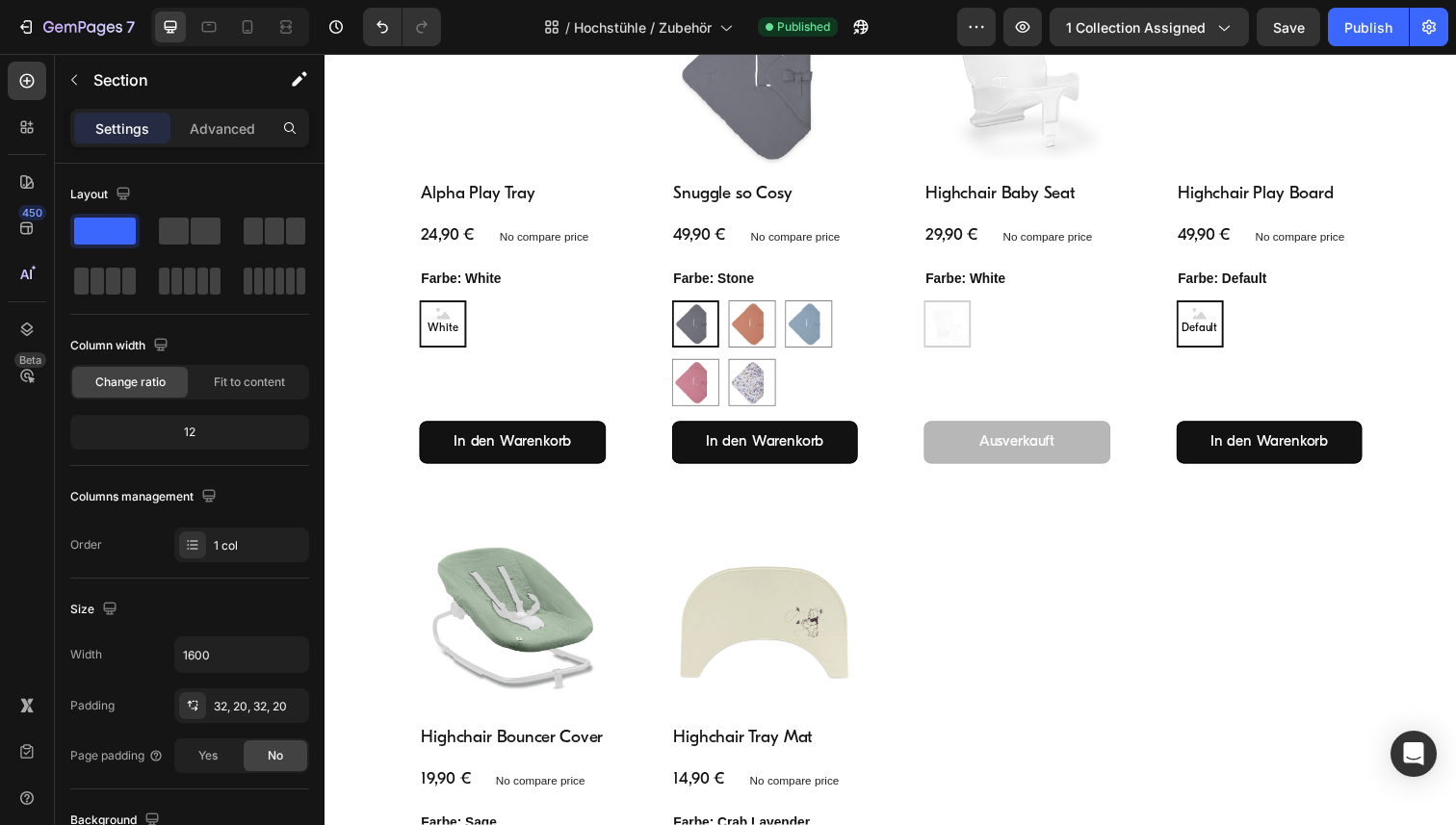
scroll to position [5049, 0]
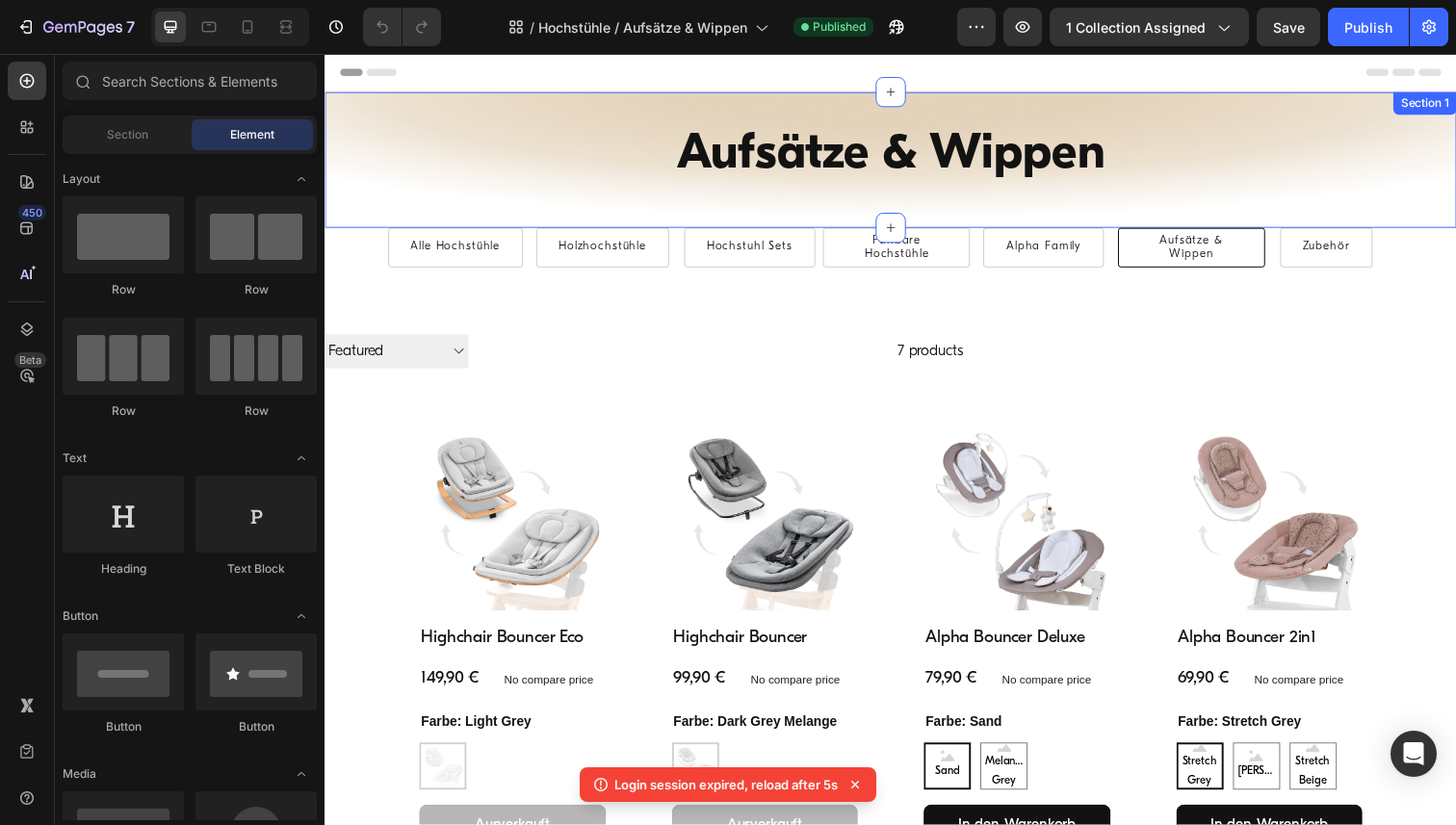
click at [346, 106] on div "Aufsätze & Wippen Heading Row Alle Hochstühle Button Holzhochstühle Button Hoch…" at bounding box center [902, 162] width 1155 height 138
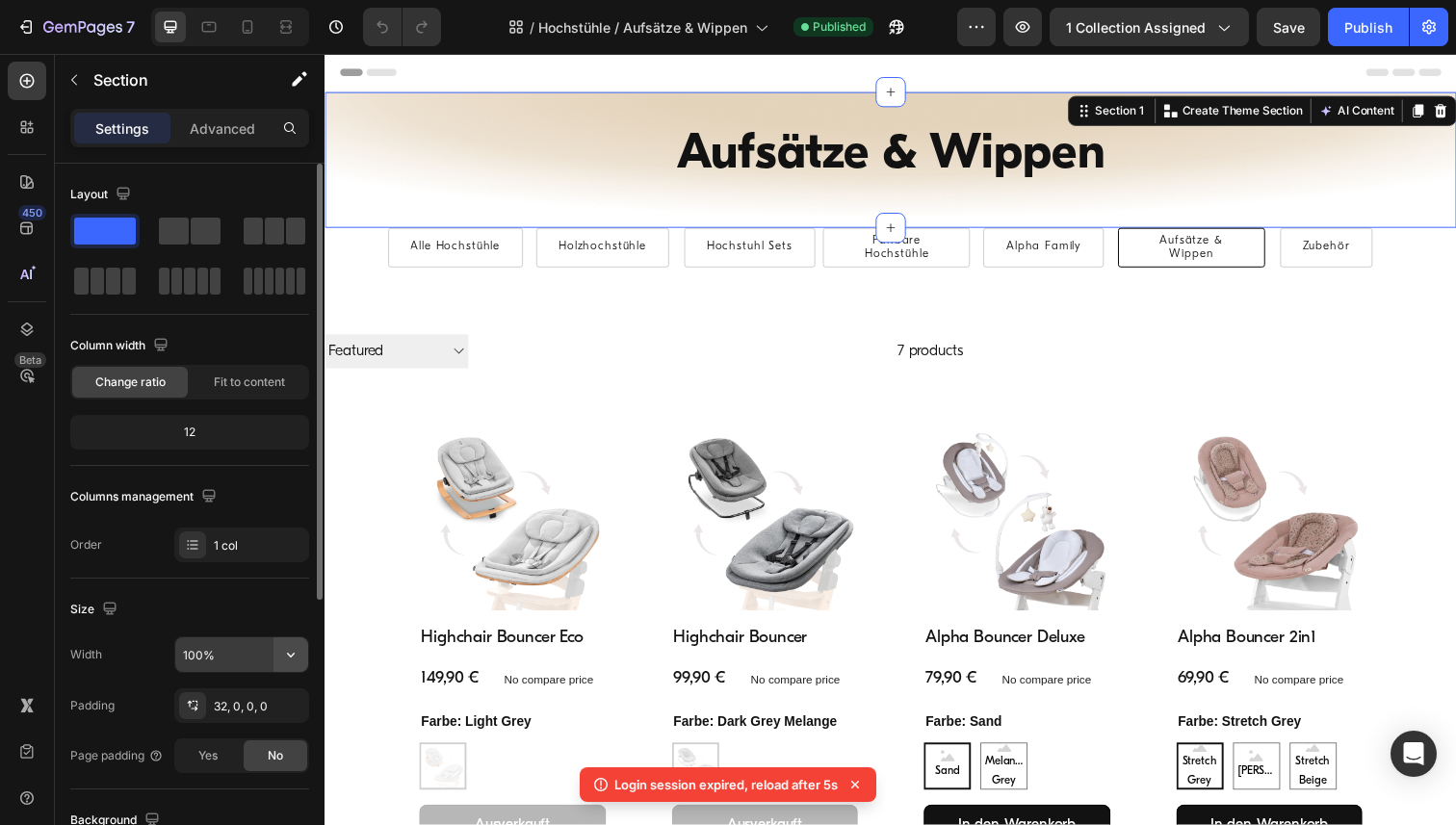
click at [291, 655] on icon "button" at bounding box center [291, 654] width 19 height 19
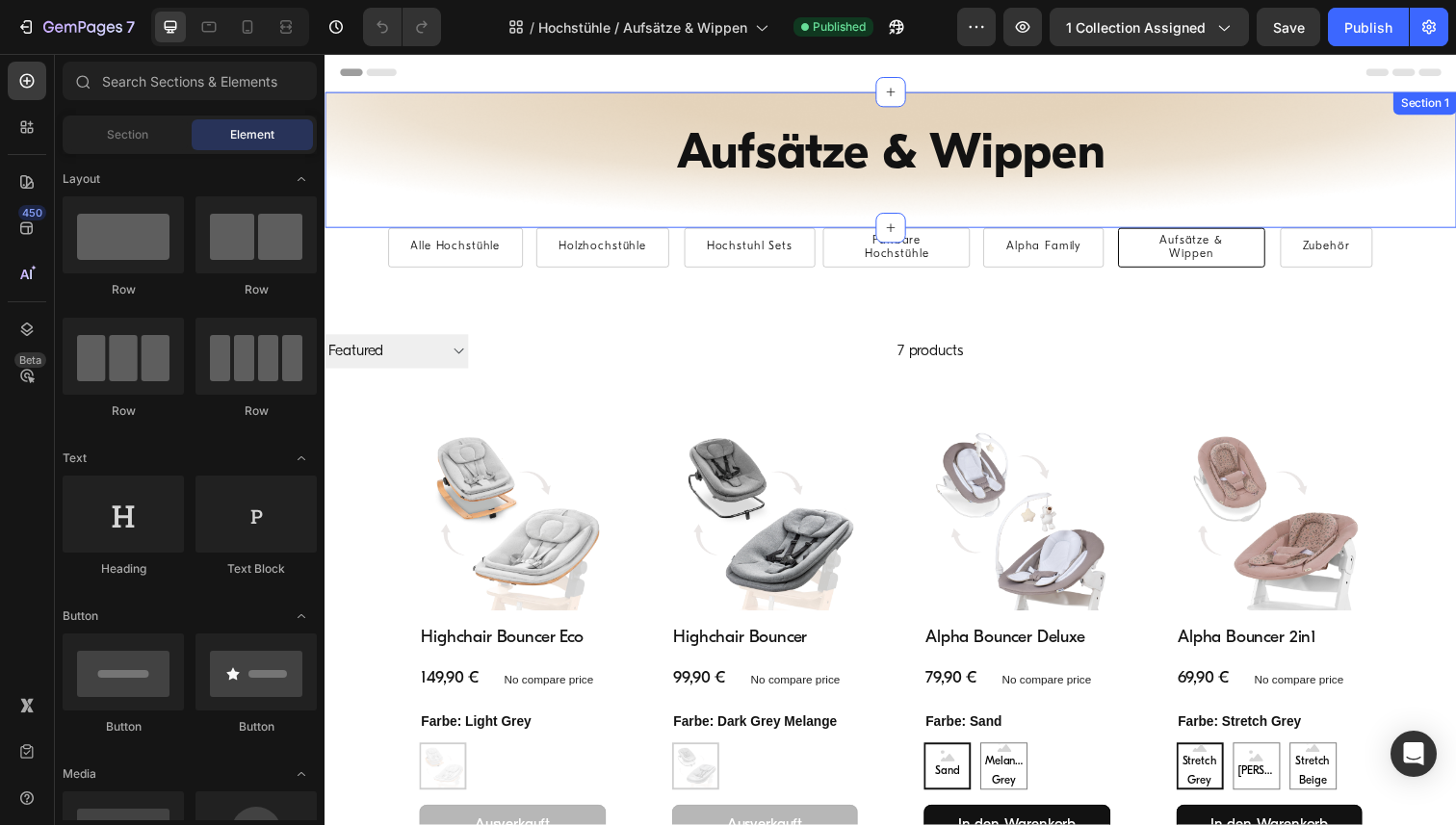
click at [351, 103] on div "Aufsätze & Wippen Heading Row Alle Hochstühle Button Holzhochstühle Button Hoch…" at bounding box center [902, 162] width 1155 height 138
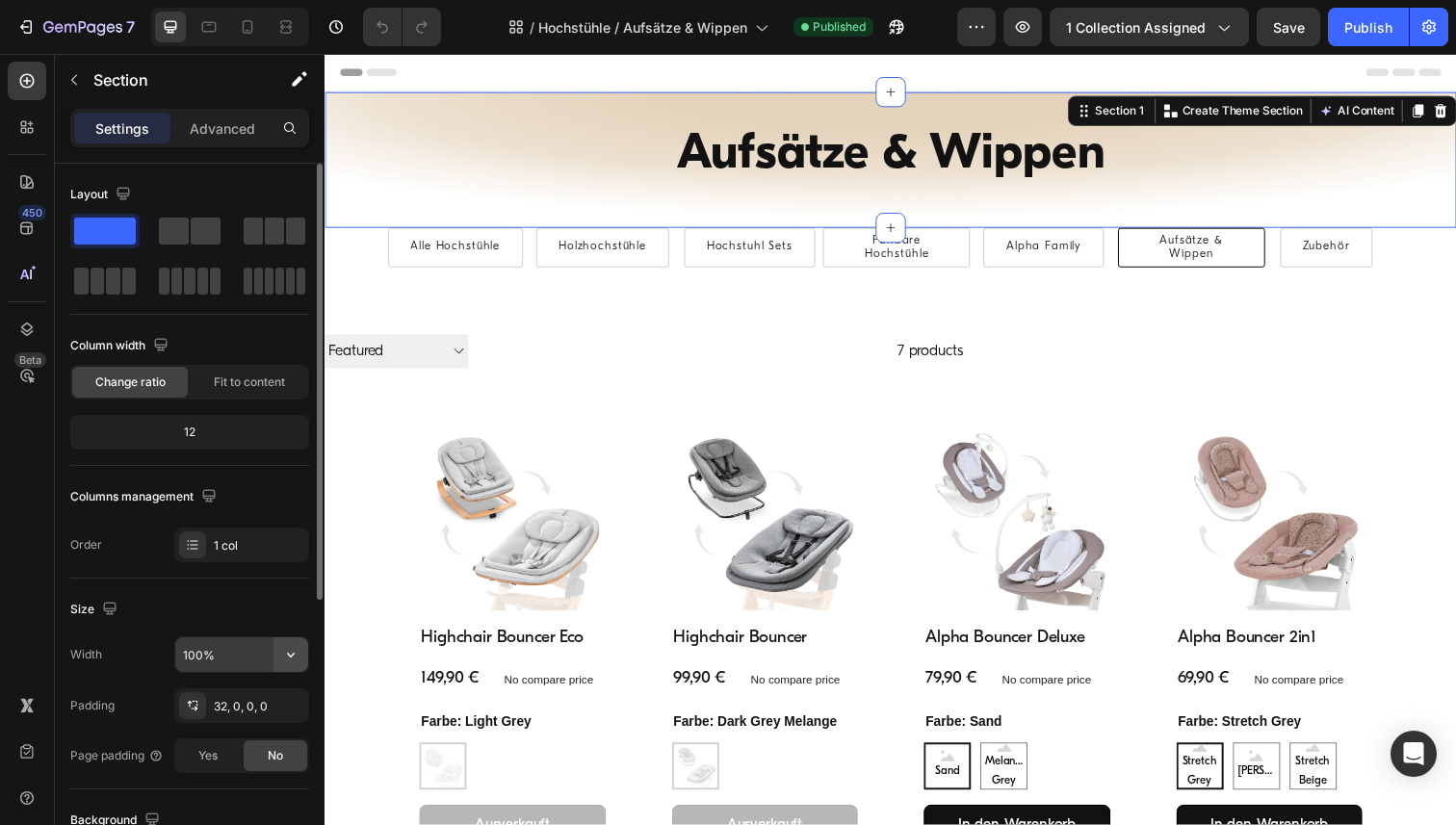
click at [287, 662] on icon "button" at bounding box center [291, 654] width 19 height 19
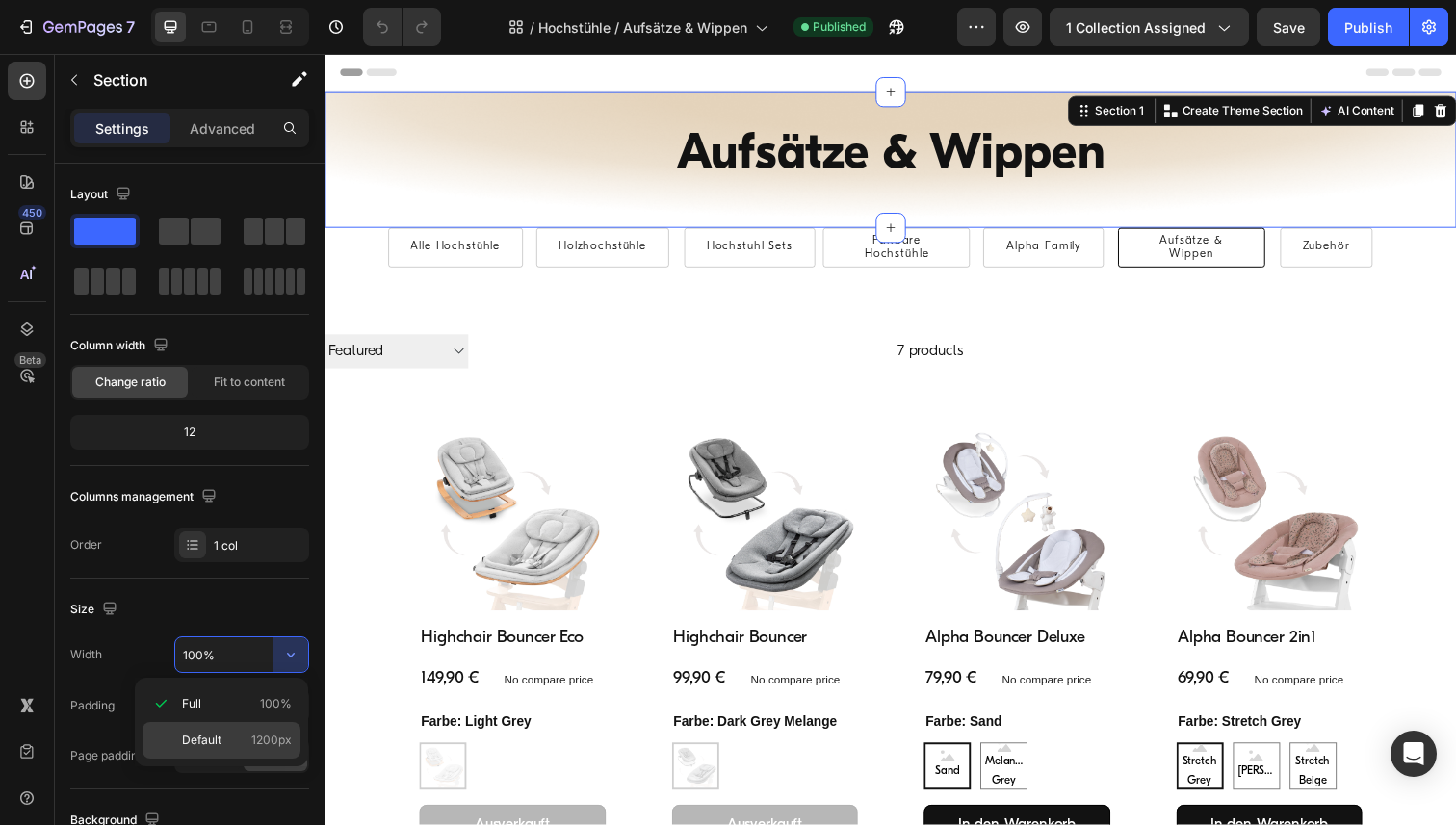
click at [189, 740] on span "Default" at bounding box center [202, 739] width 40 height 17
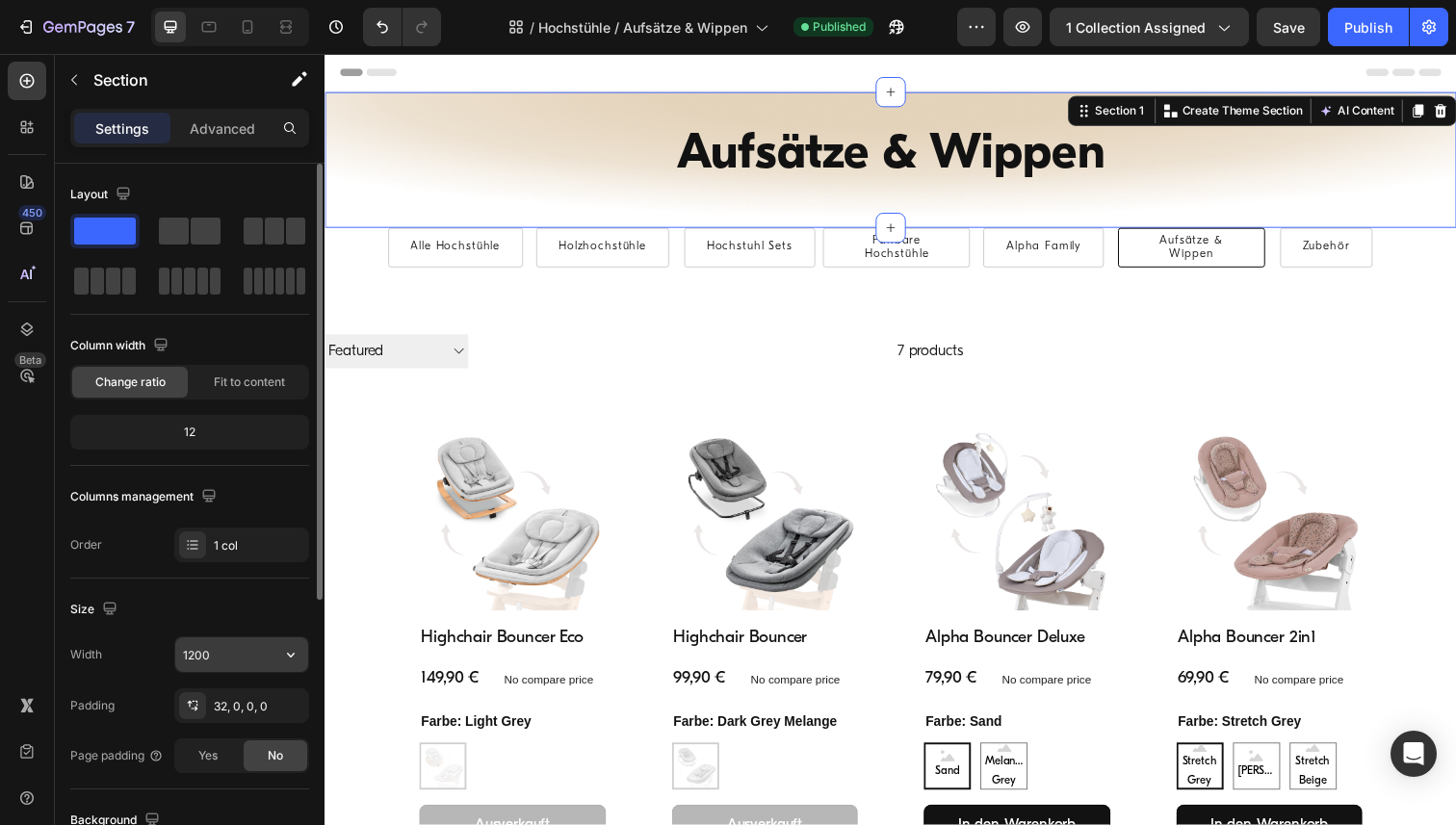
click at [223, 661] on input "1200" at bounding box center [242, 655] width 133 height 35
paste input "6"
type input "1600"
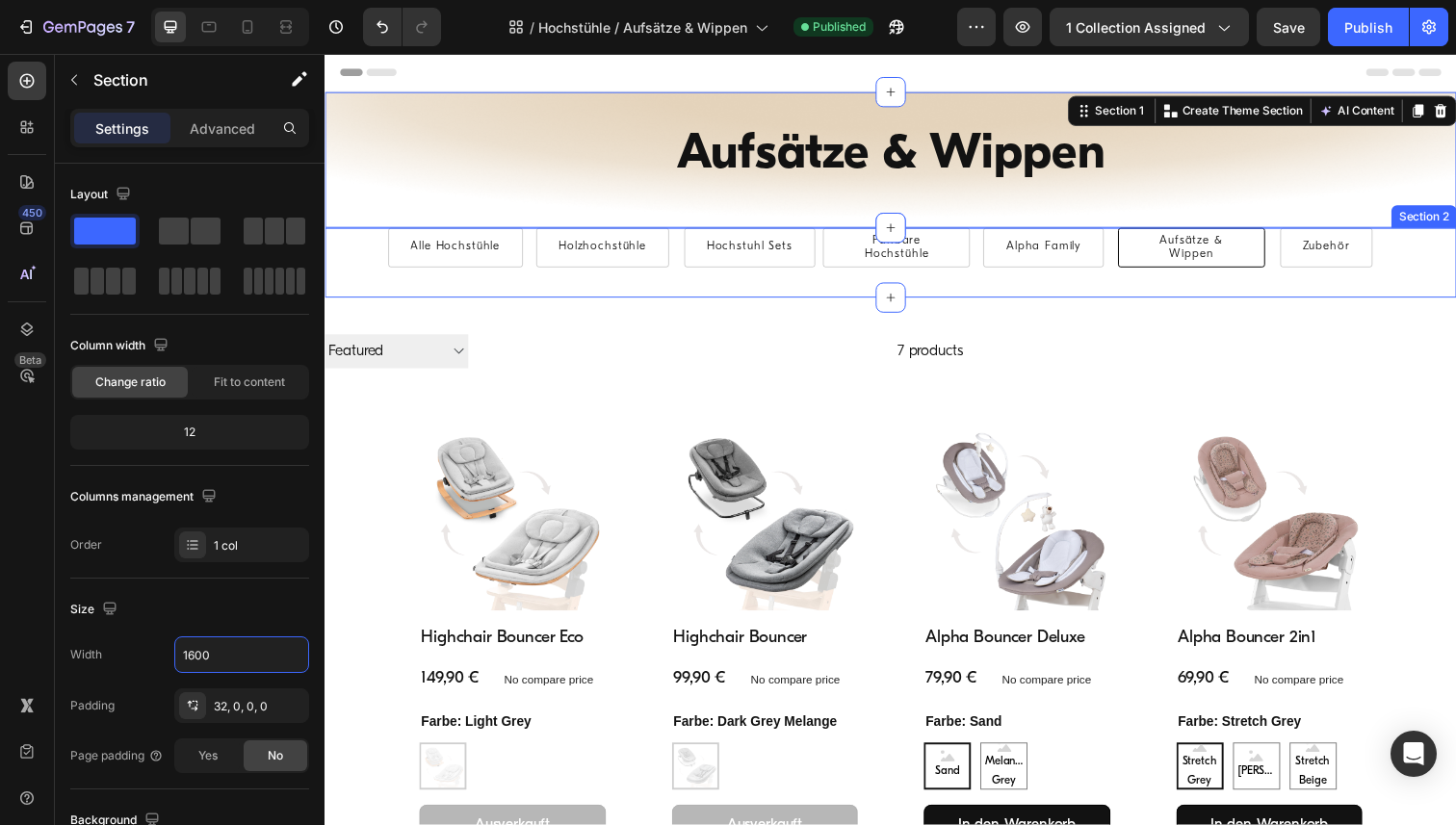
click at [345, 256] on div "Alle Hochstühle Button Holzhochstühle Button Hochstuhl Sets Button Faltbare Hoc…" at bounding box center [902, 268] width 1155 height 72
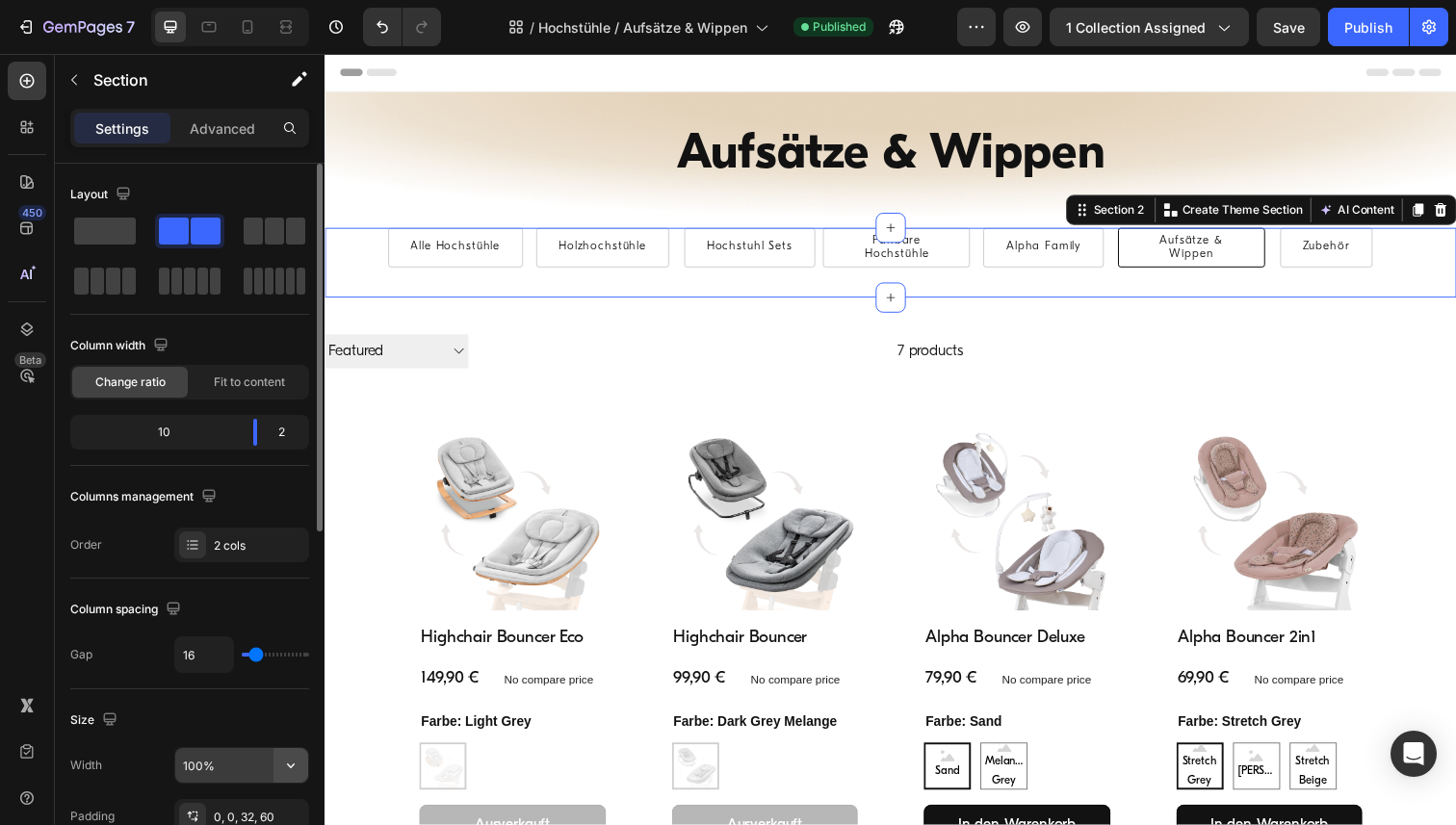
click at [284, 775] on button "button" at bounding box center [291, 765] width 35 height 35
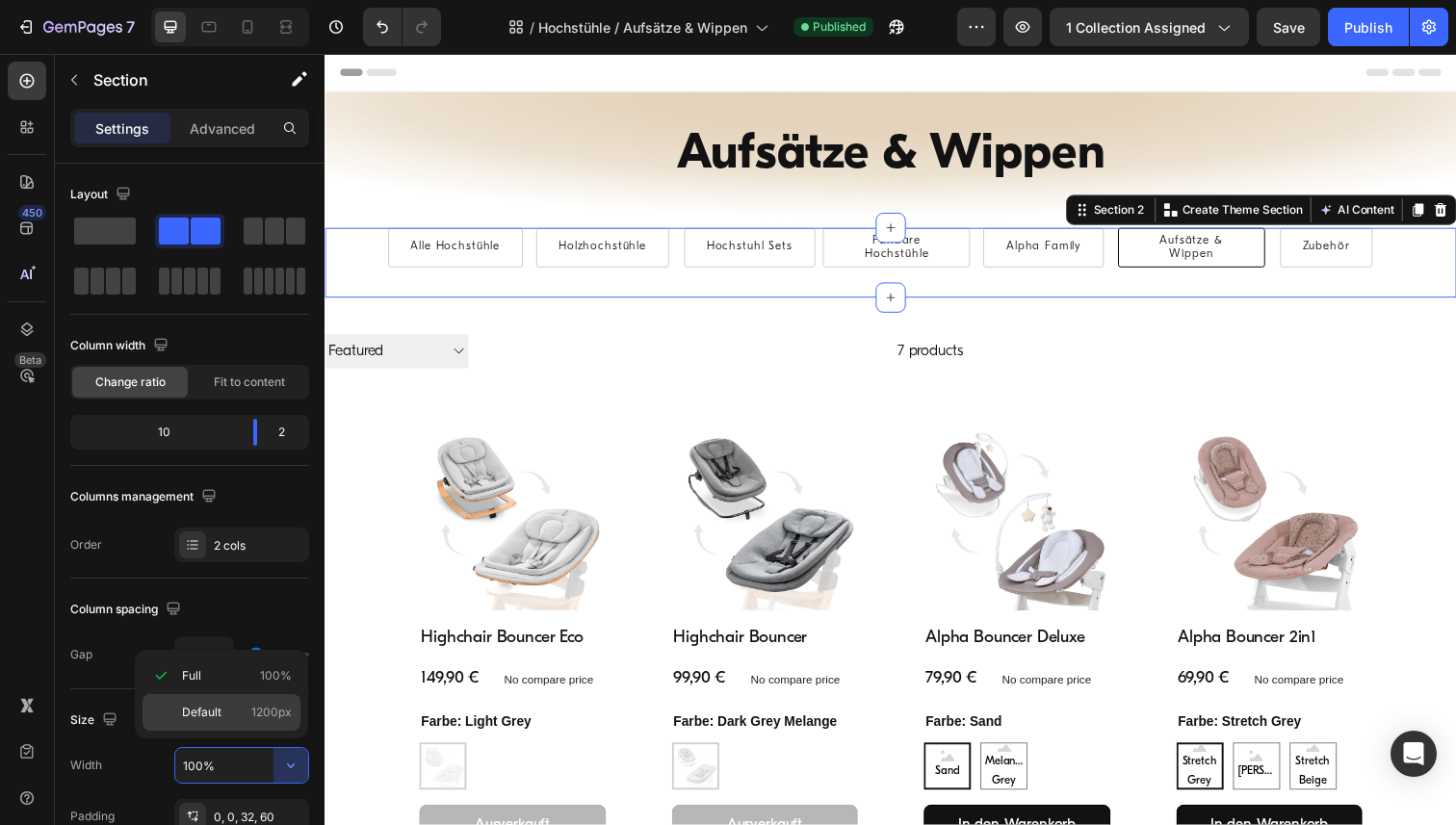
click at [226, 697] on div "Default 1200px" at bounding box center [221, 713] width 158 height 37
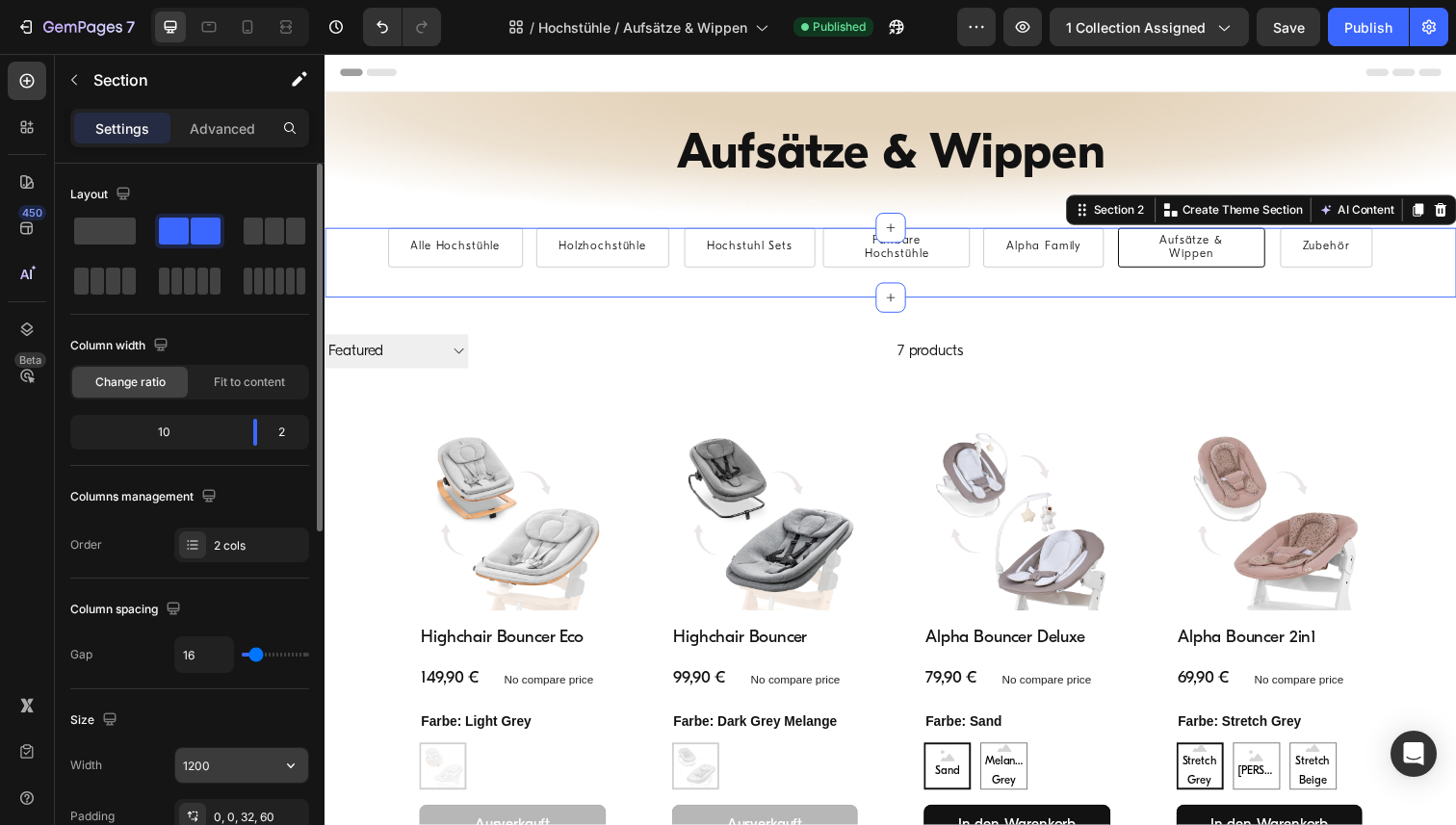
click at [225, 761] on input "1200" at bounding box center [242, 765] width 133 height 35
paste input "6"
type input "1600"
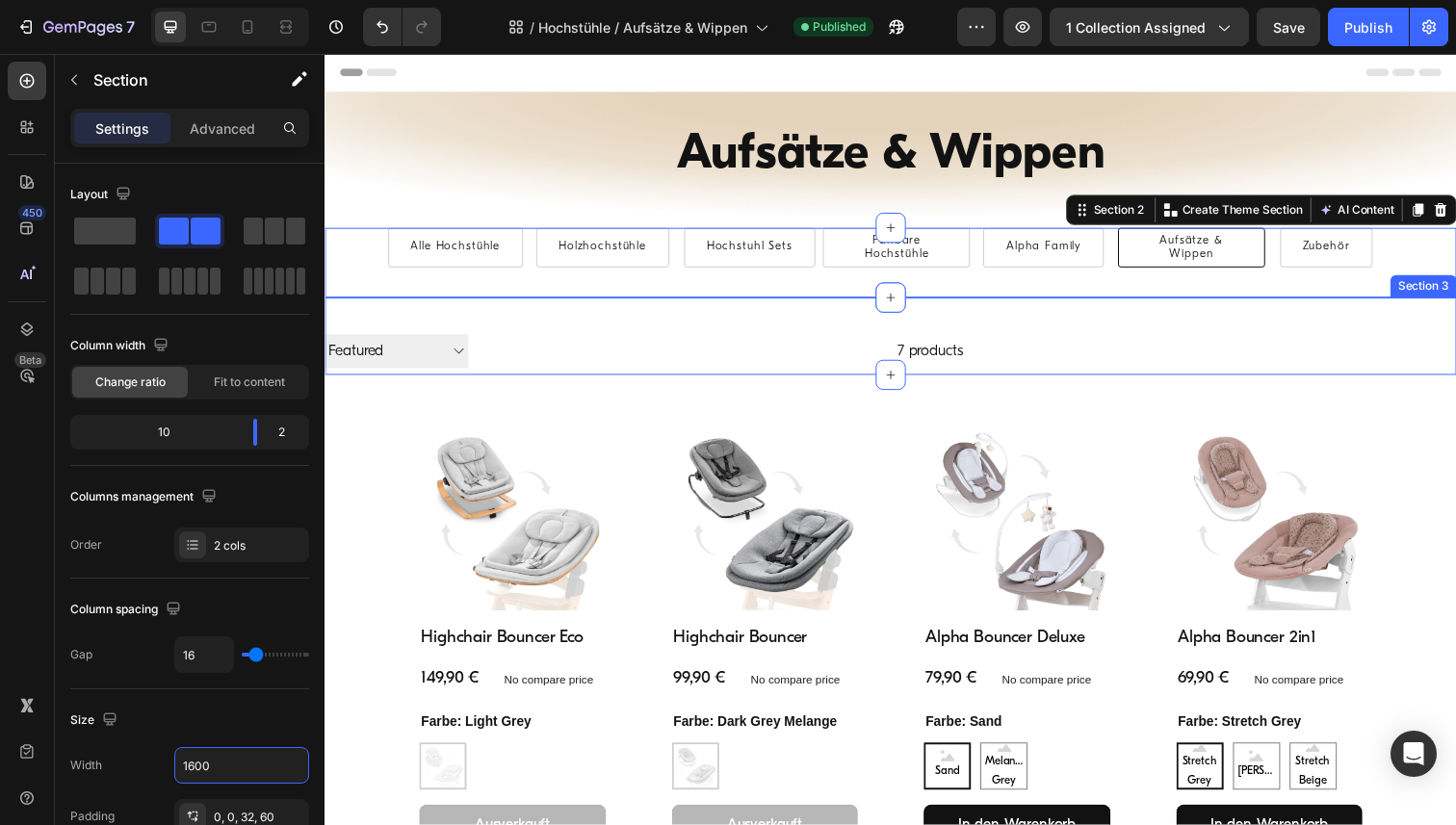
click at [360, 310] on div "Filter Best selling Featured Alphabetically, A-Z Alphabetically, Z-A Price, low…" at bounding box center [902, 342] width 1155 height 79
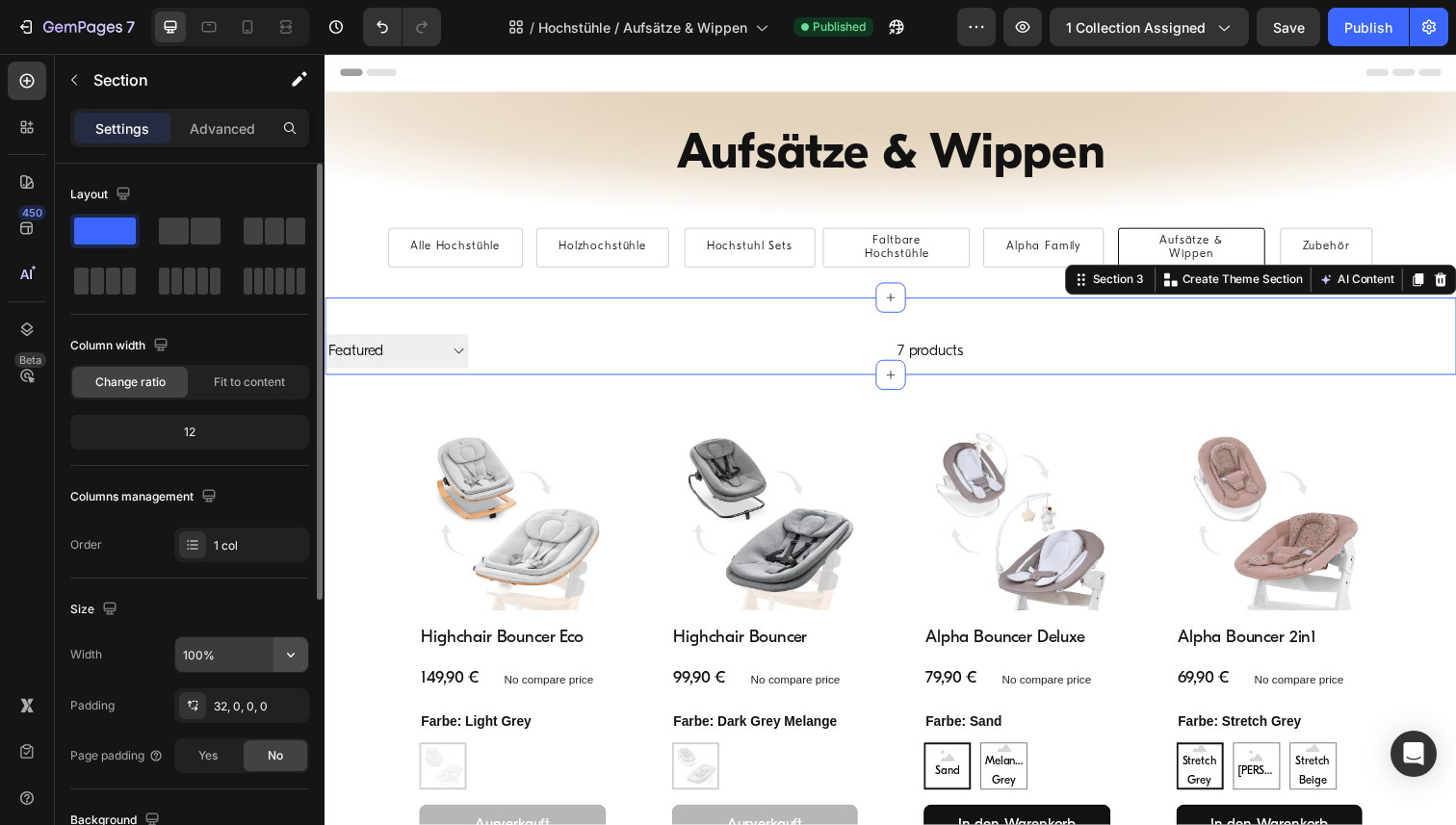
click at [296, 652] on icon "button" at bounding box center [291, 654] width 19 height 19
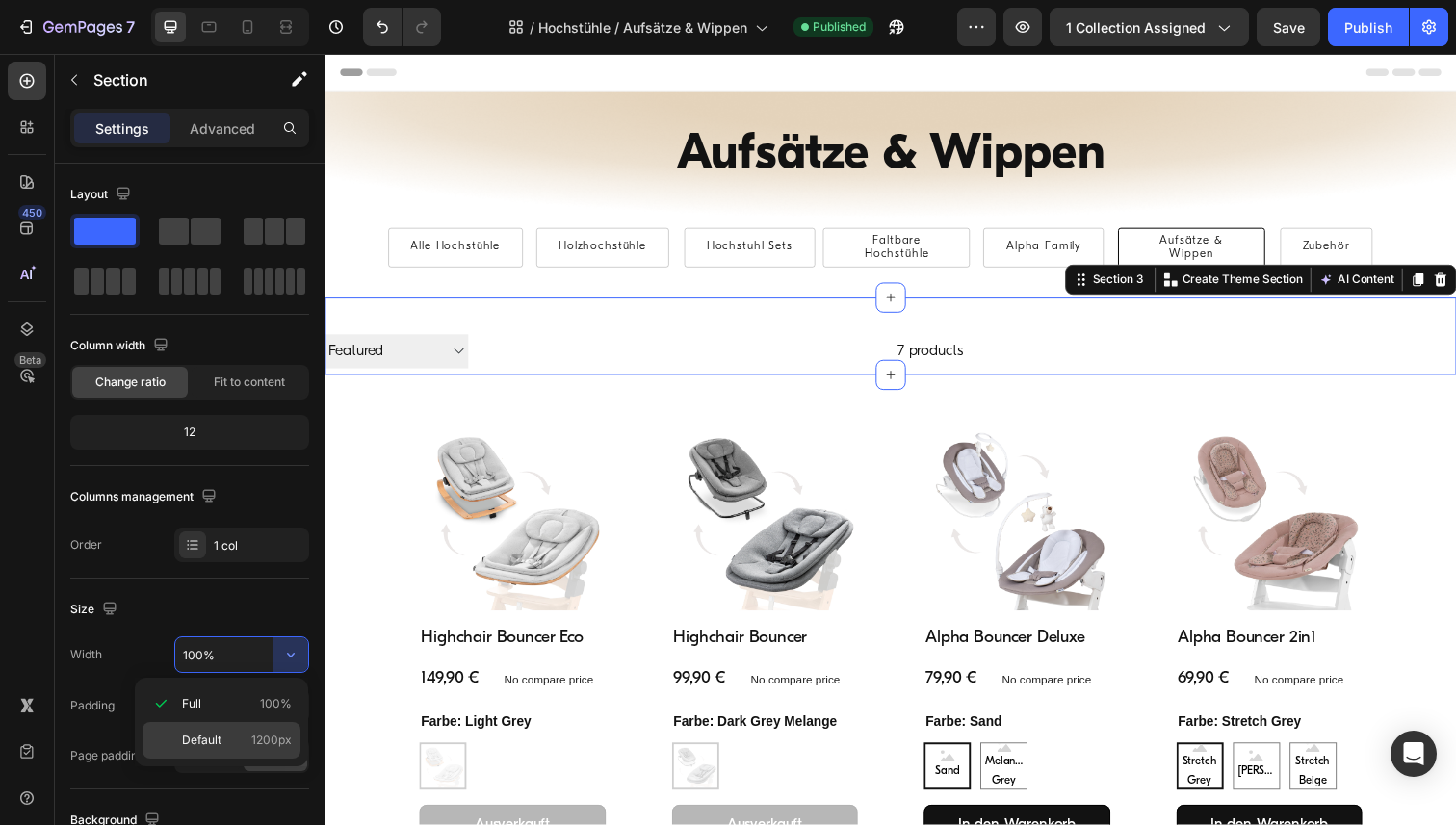
click at [246, 731] on p "Default 1200px" at bounding box center [237, 739] width 109 height 17
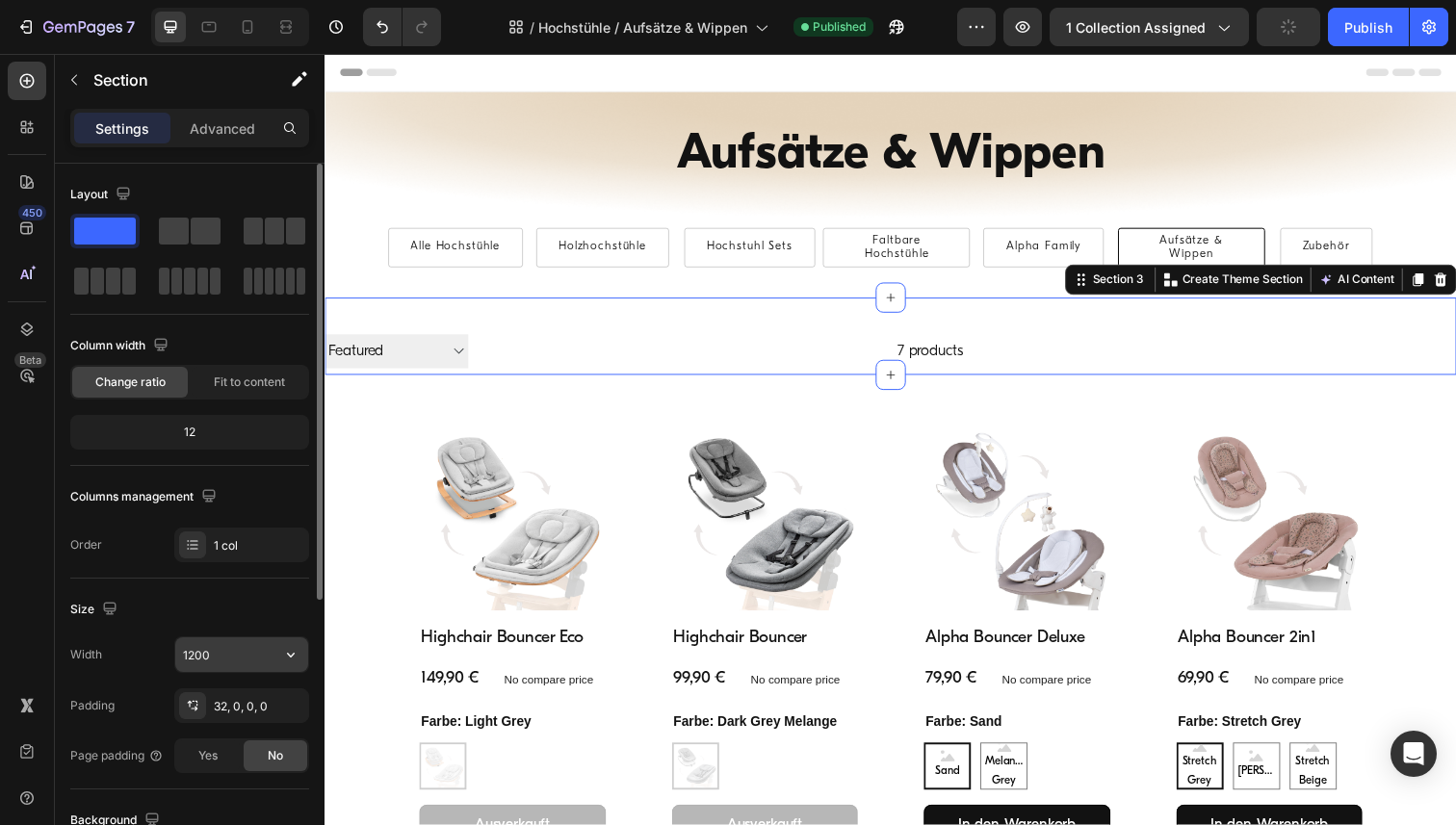
click at [233, 649] on input "1200" at bounding box center [242, 655] width 133 height 35
paste input "6"
type input "1600"
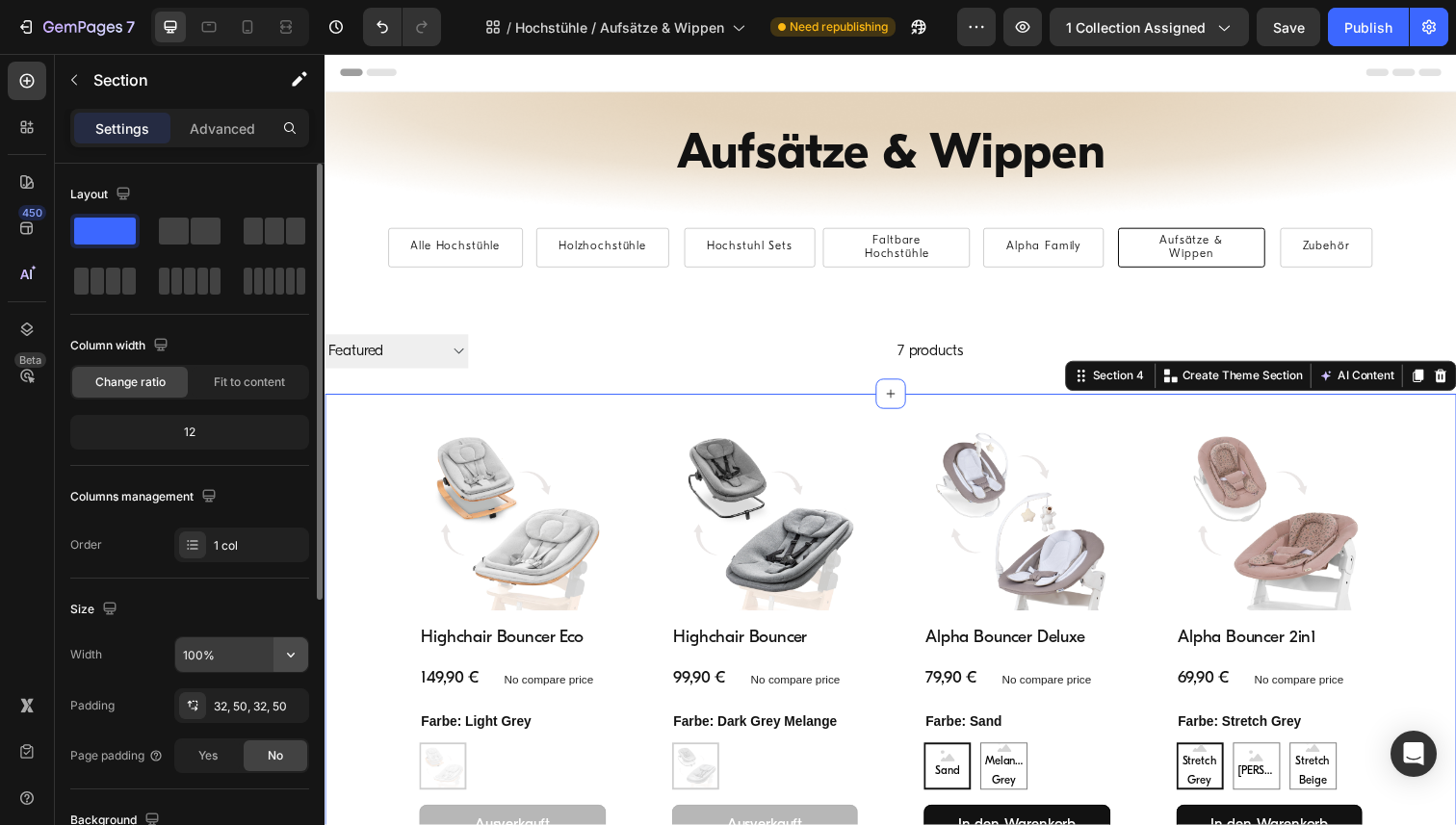
click at [289, 655] on icon "button" at bounding box center [291, 655] width 8 height 5
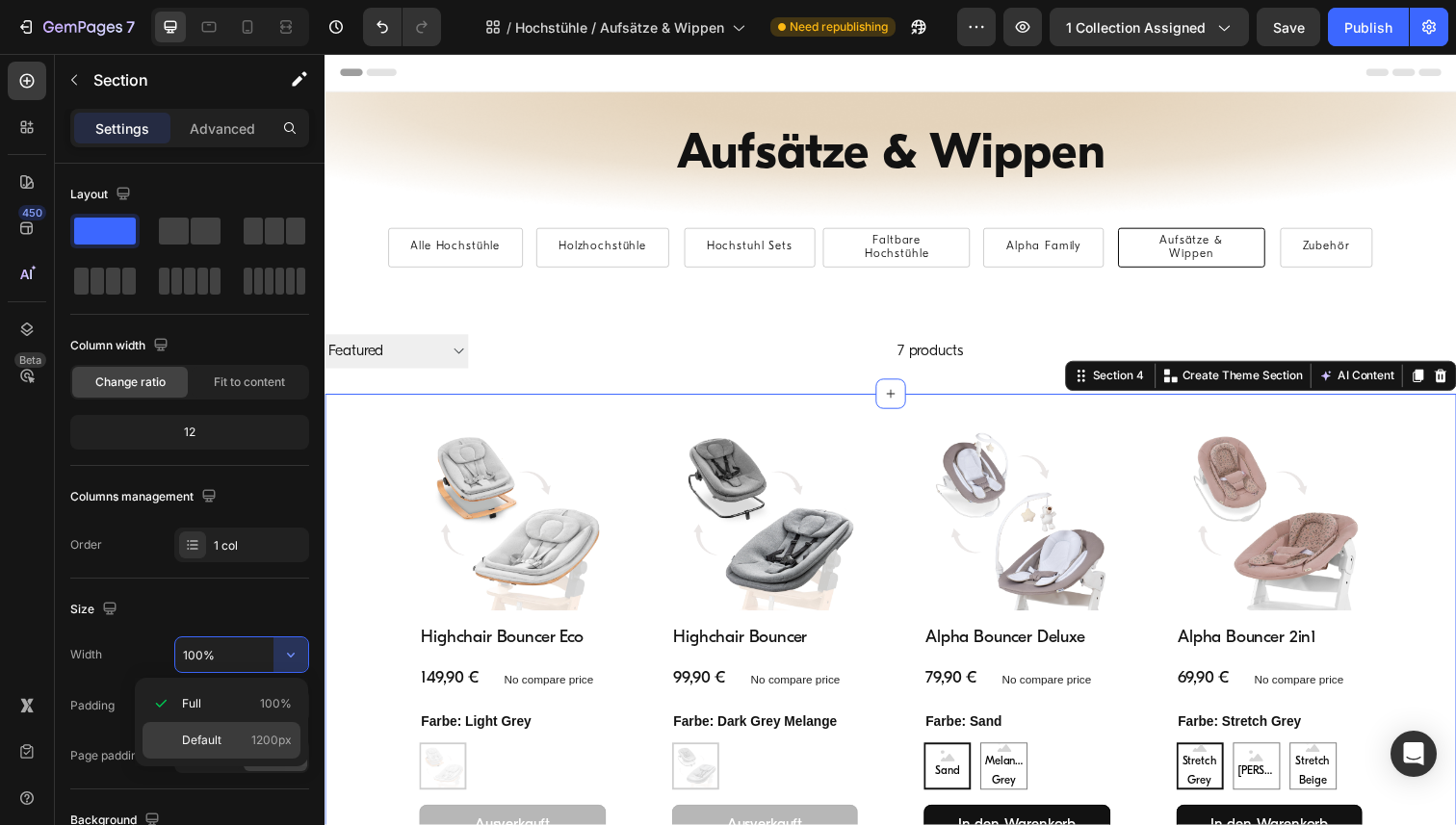
click at [242, 745] on p "Default 1200px" at bounding box center [237, 739] width 109 height 17
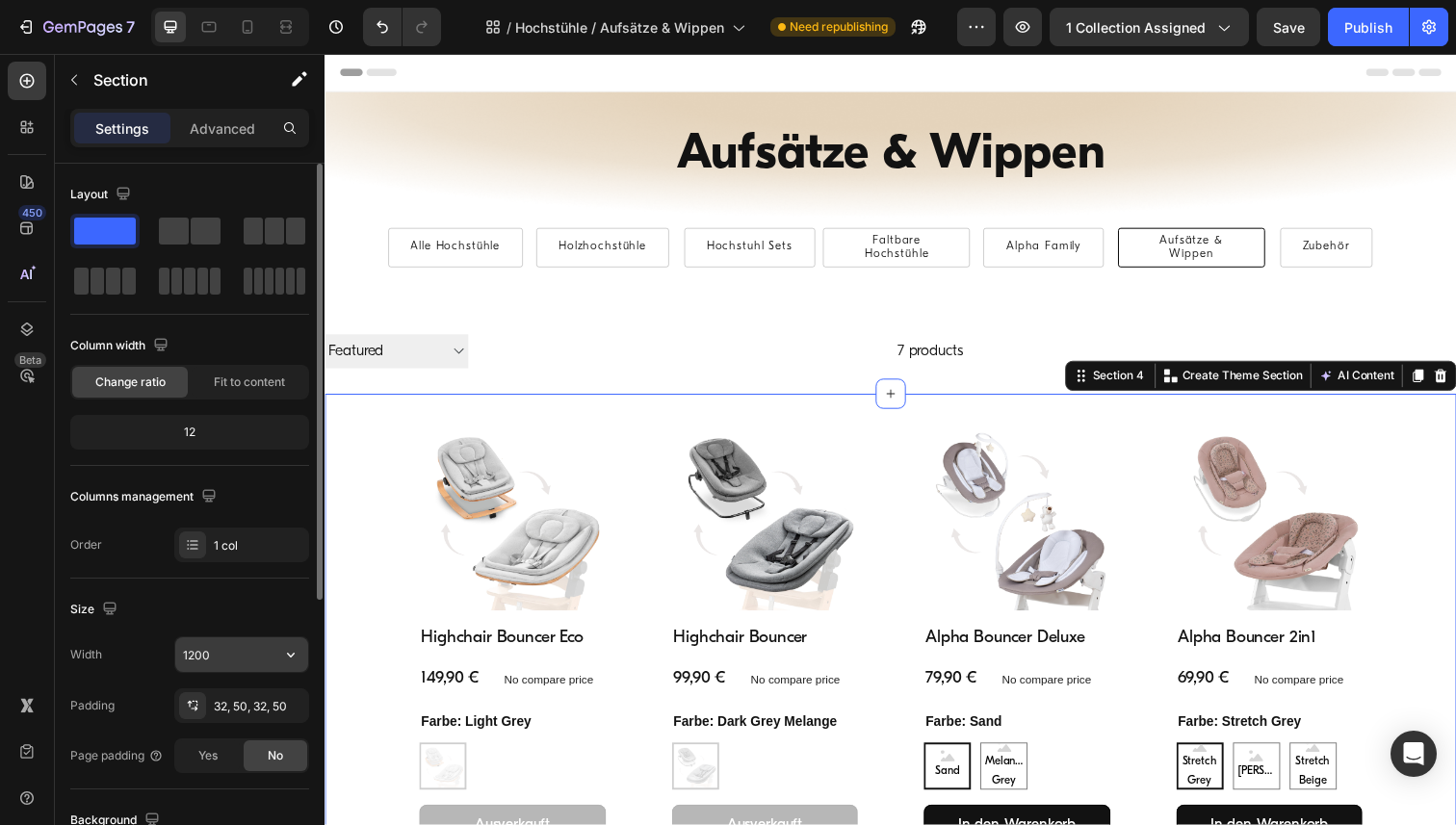
click at [233, 655] on input "1200" at bounding box center [242, 655] width 133 height 35
paste input "6"
type input "1600"
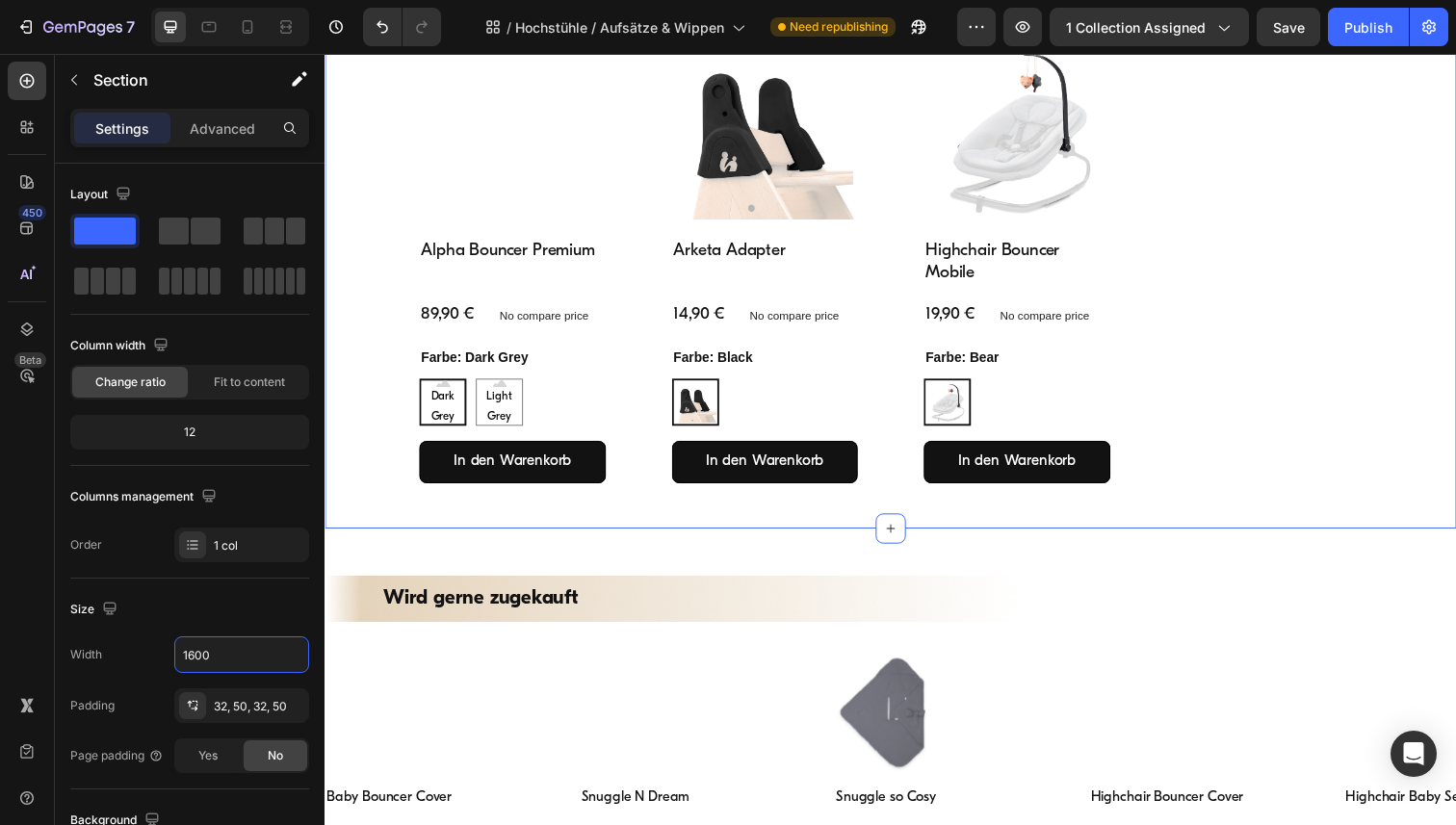
scroll to position [894, 0]
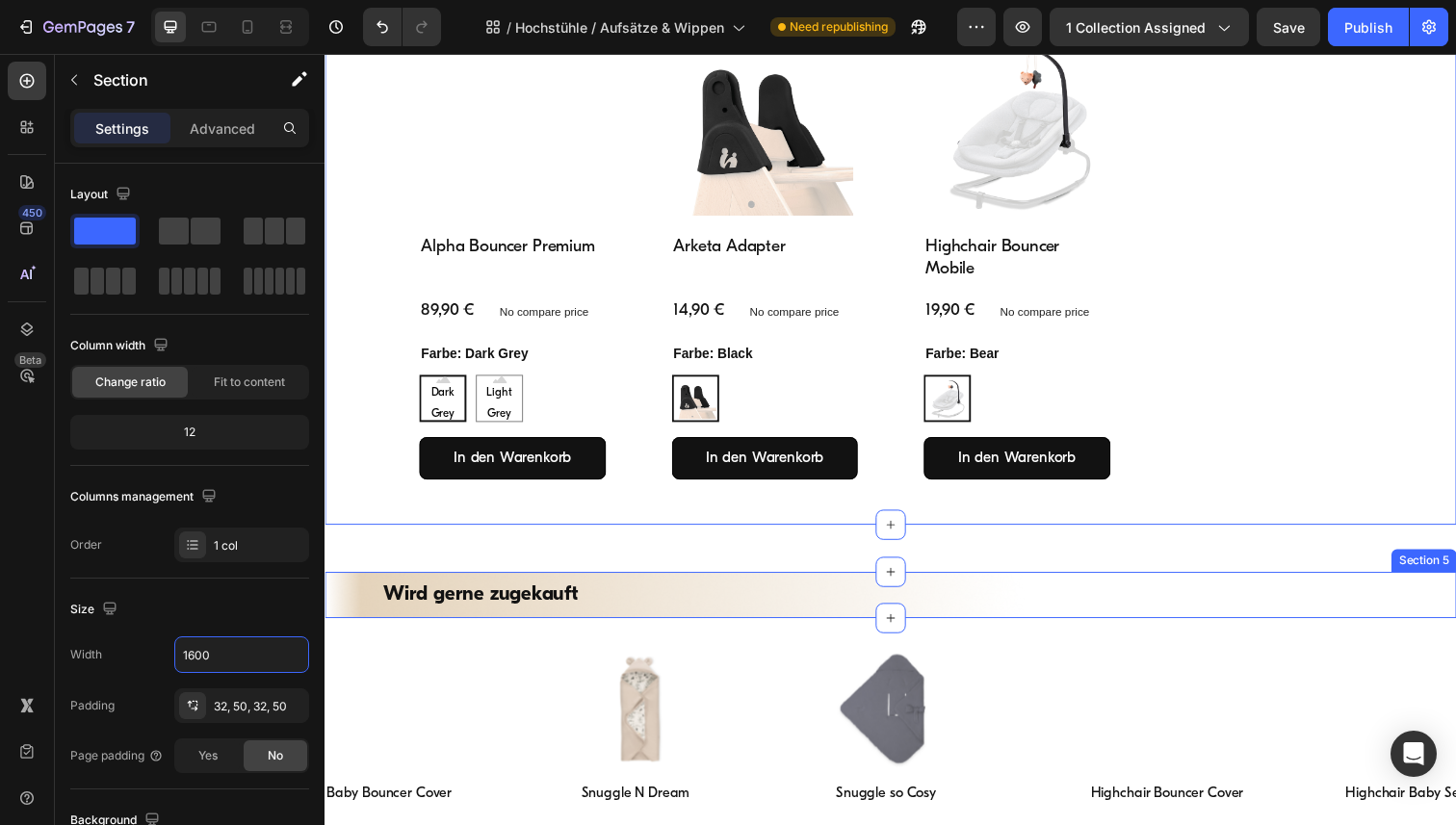
click at [631, 589] on div "Wird gerne zugekauft Heading Section 5" at bounding box center [902, 606] width 1155 height 47
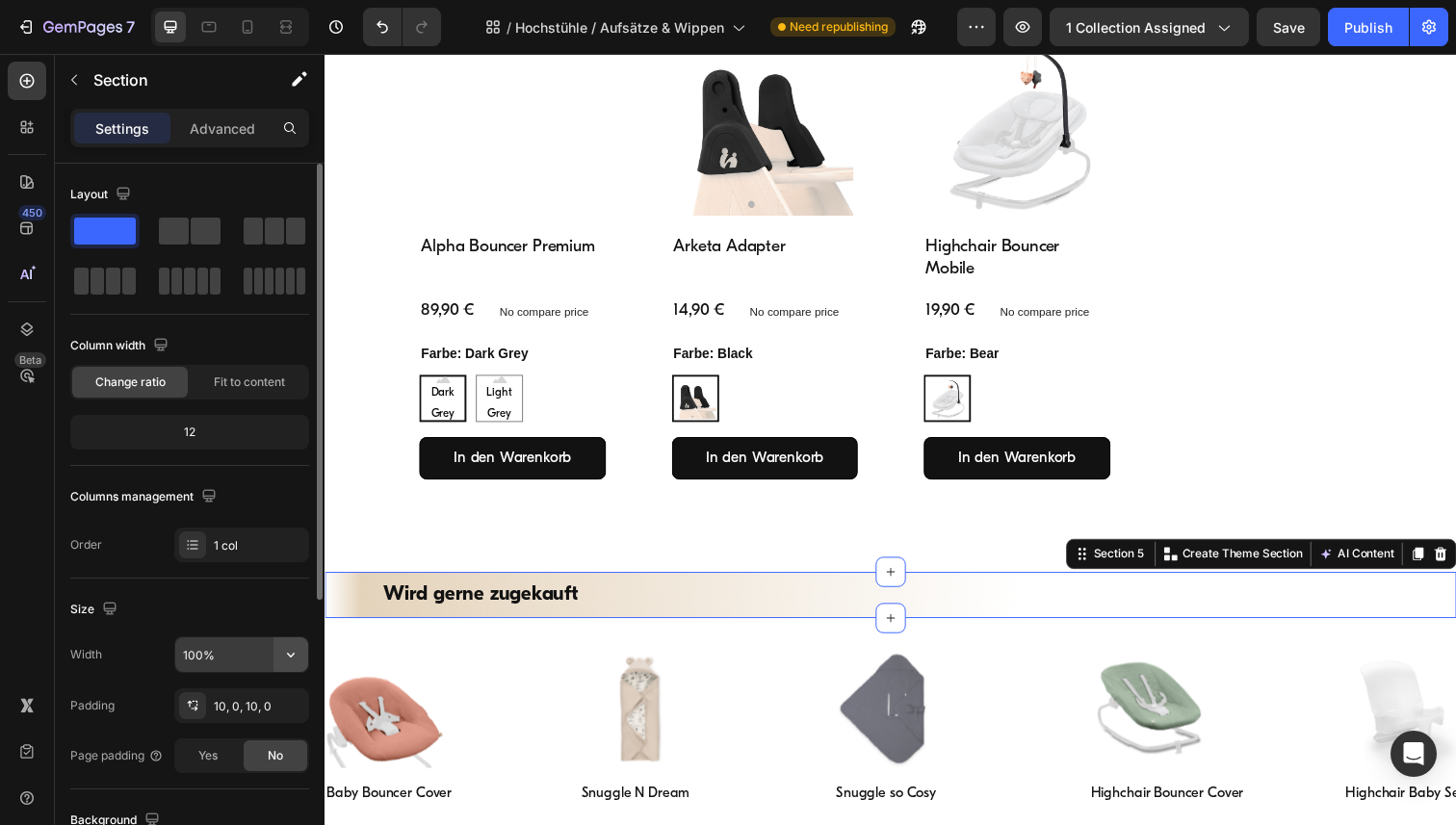
click at [296, 657] on icon "button" at bounding box center [291, 654] width 19 height 19
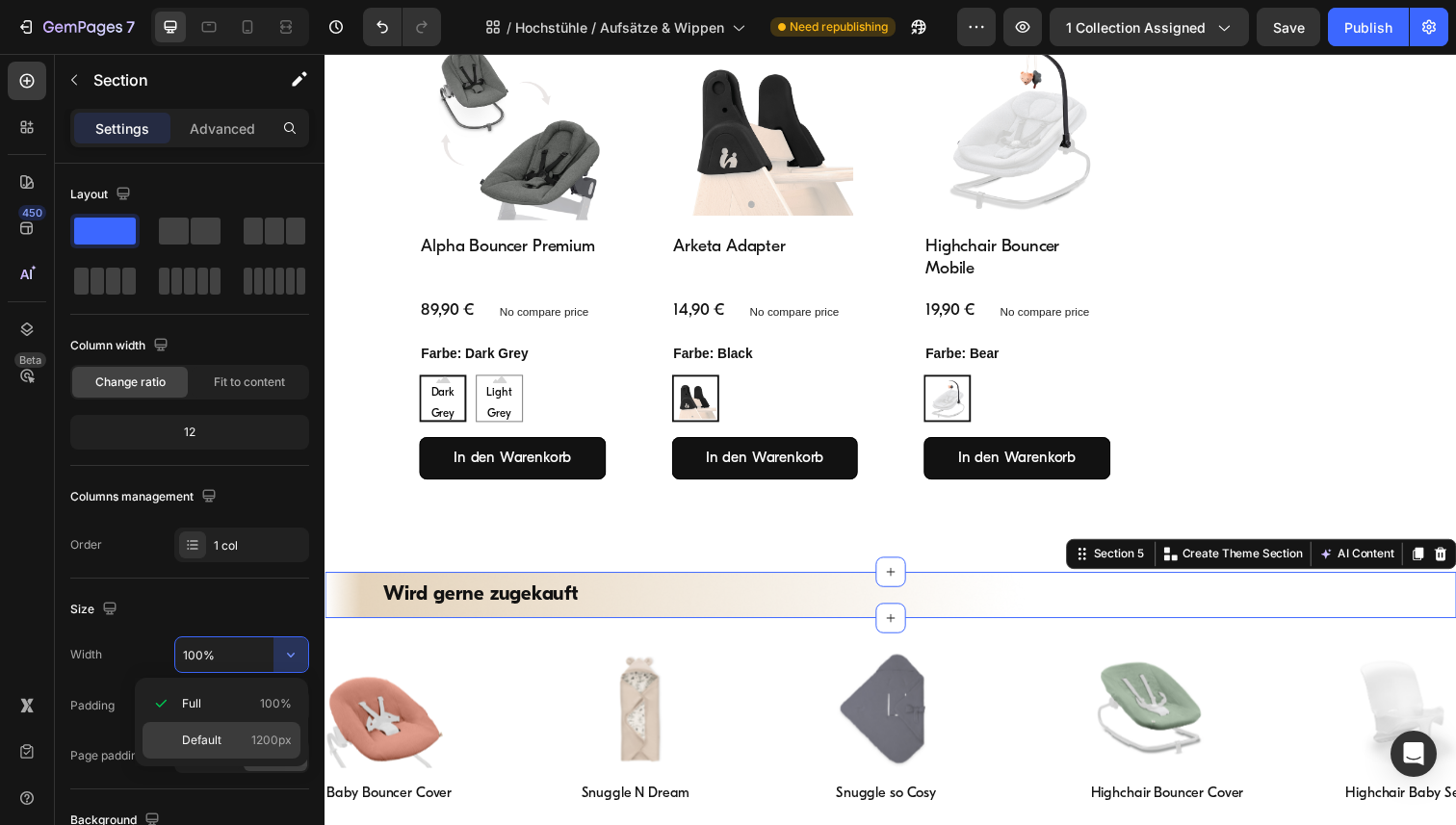
click at [193, 723] on div "Default 1200px" at bounding box center [221, 740] width 158 height 37
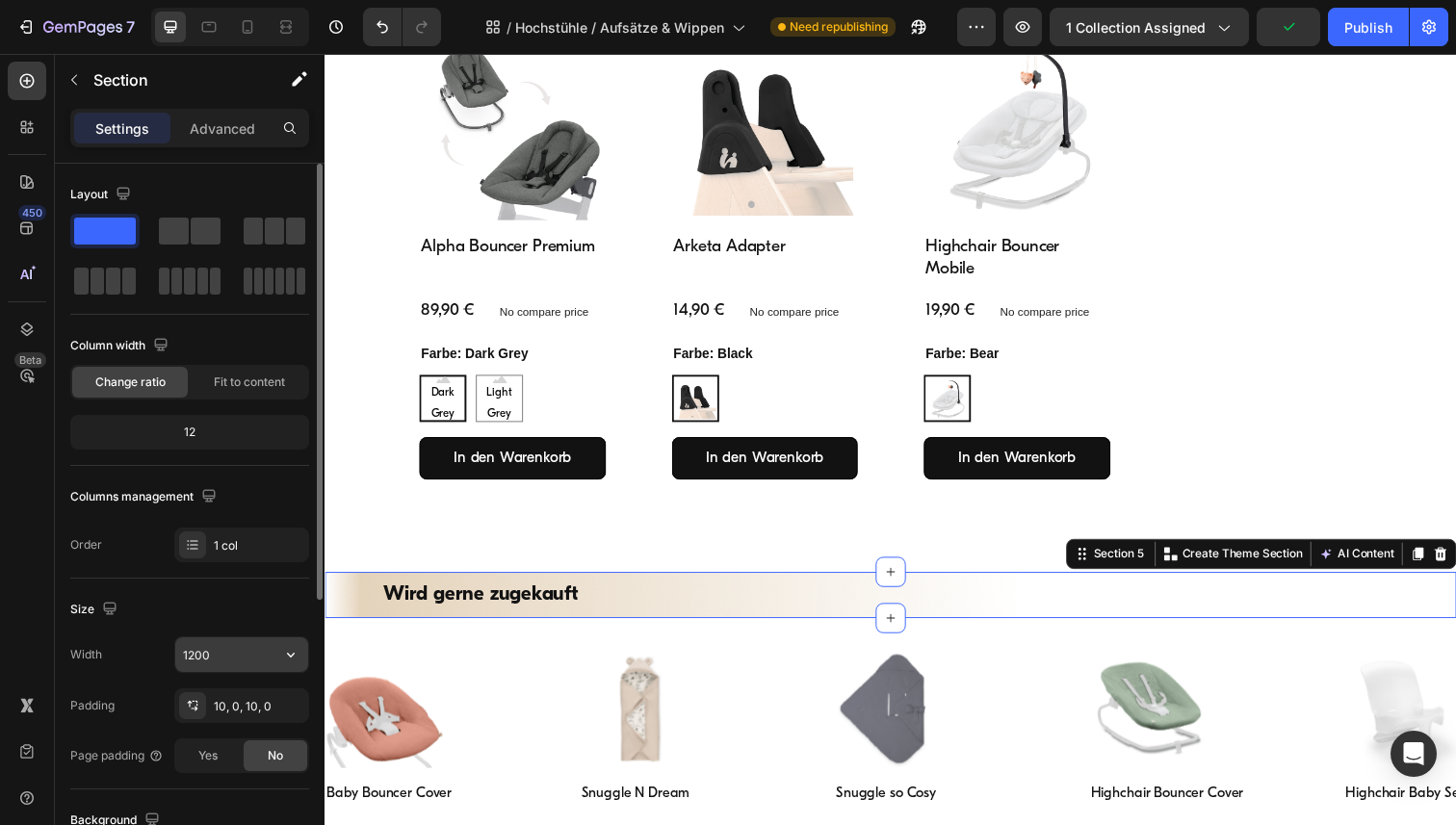
click at [209, 657] on input "1200" at bounding box center [242, 655] width 133 height 35
paste input "6"
type input "1600"
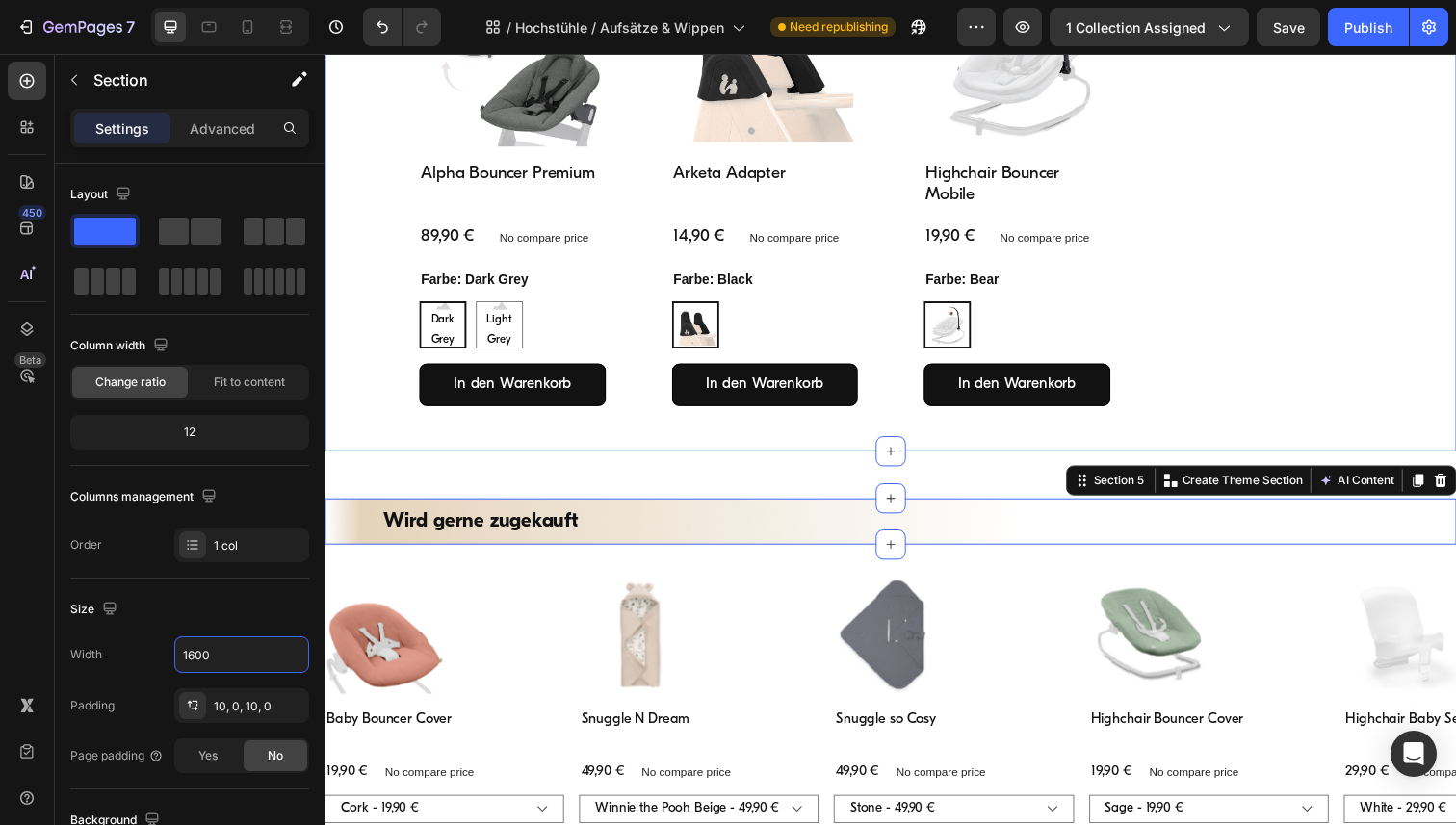
scroll to position [989, 0]
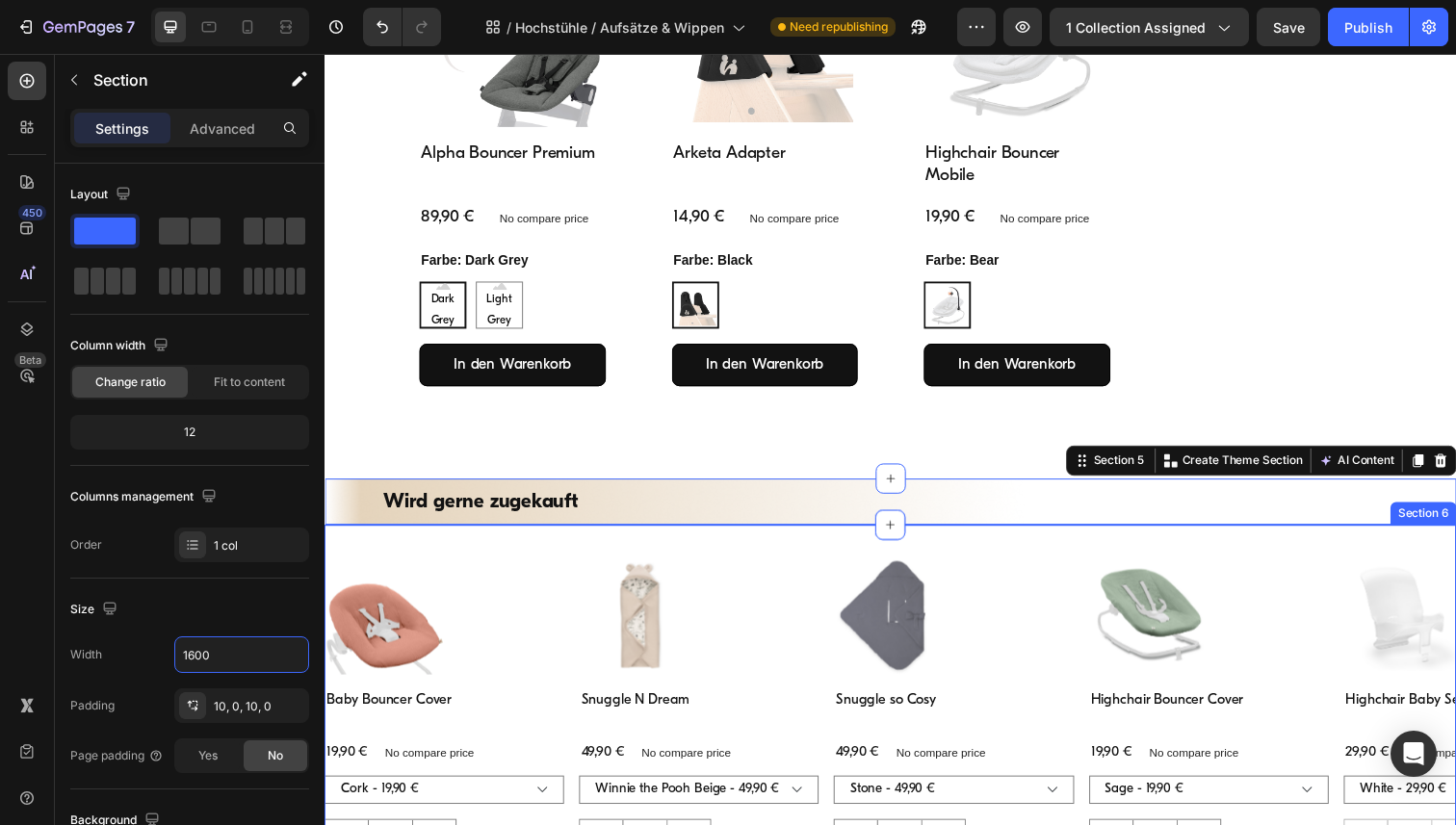
click at [451, 546] on div "Product Images Baby Bouncer Cover Product Title 19,90 € Product Price Product P…" at bounding box center [902, 743] width 1155 height 417
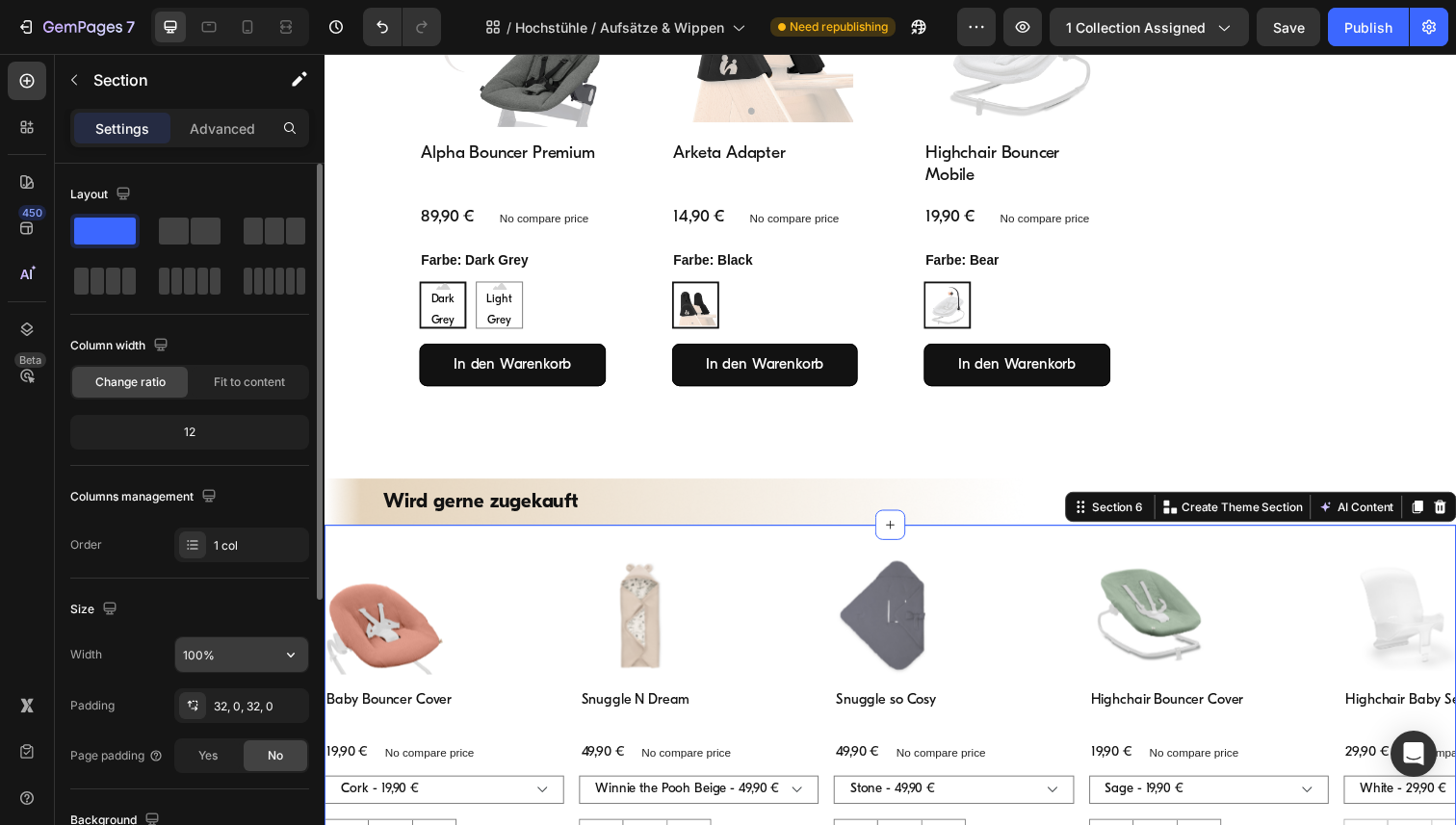
click at [285, 665] on button "button" at bounding box center [291, 655] width 35 height 35
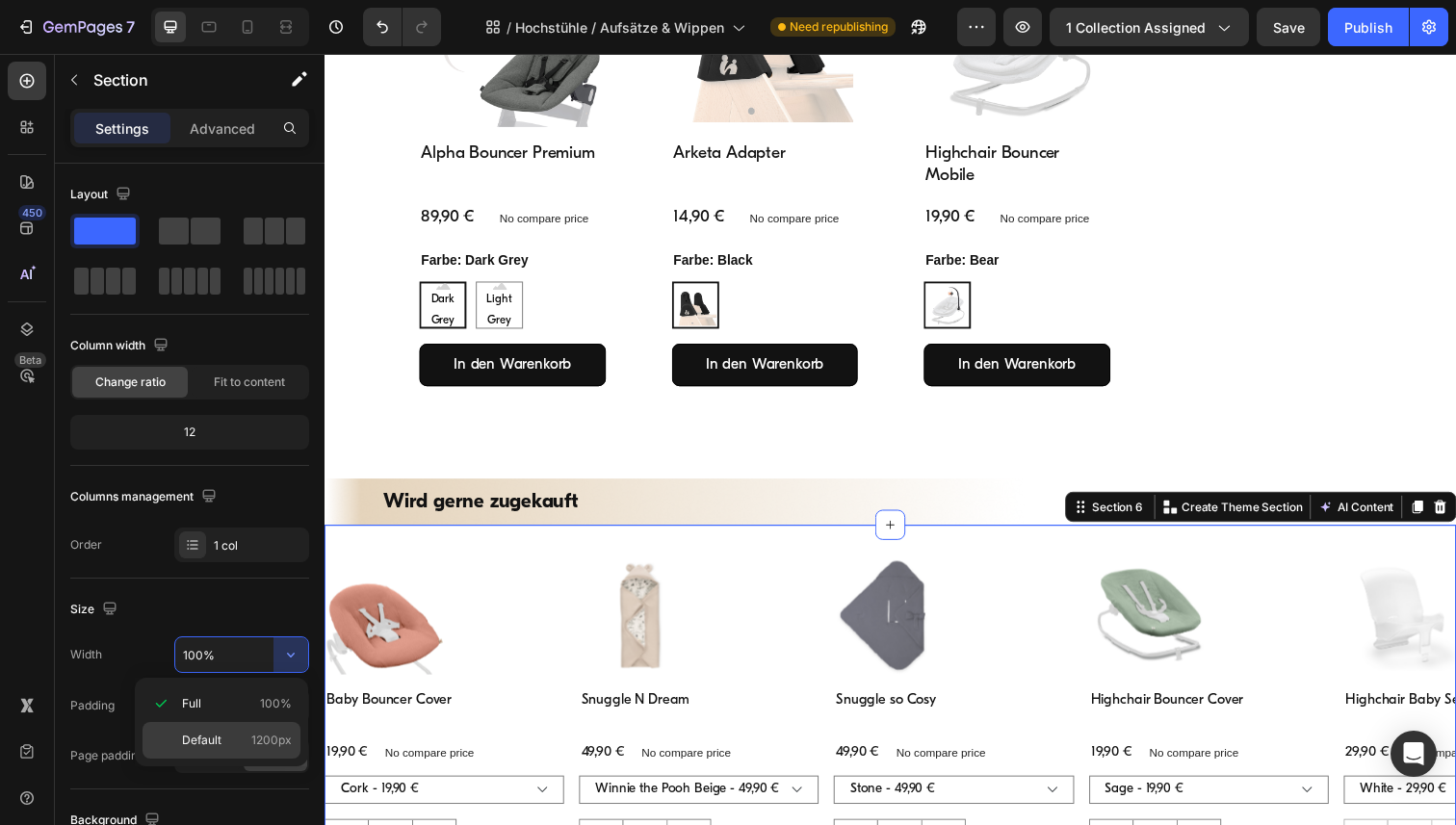
click at [210, 740] on span "Default" at bounding box center [202, 739] width 40 height 17
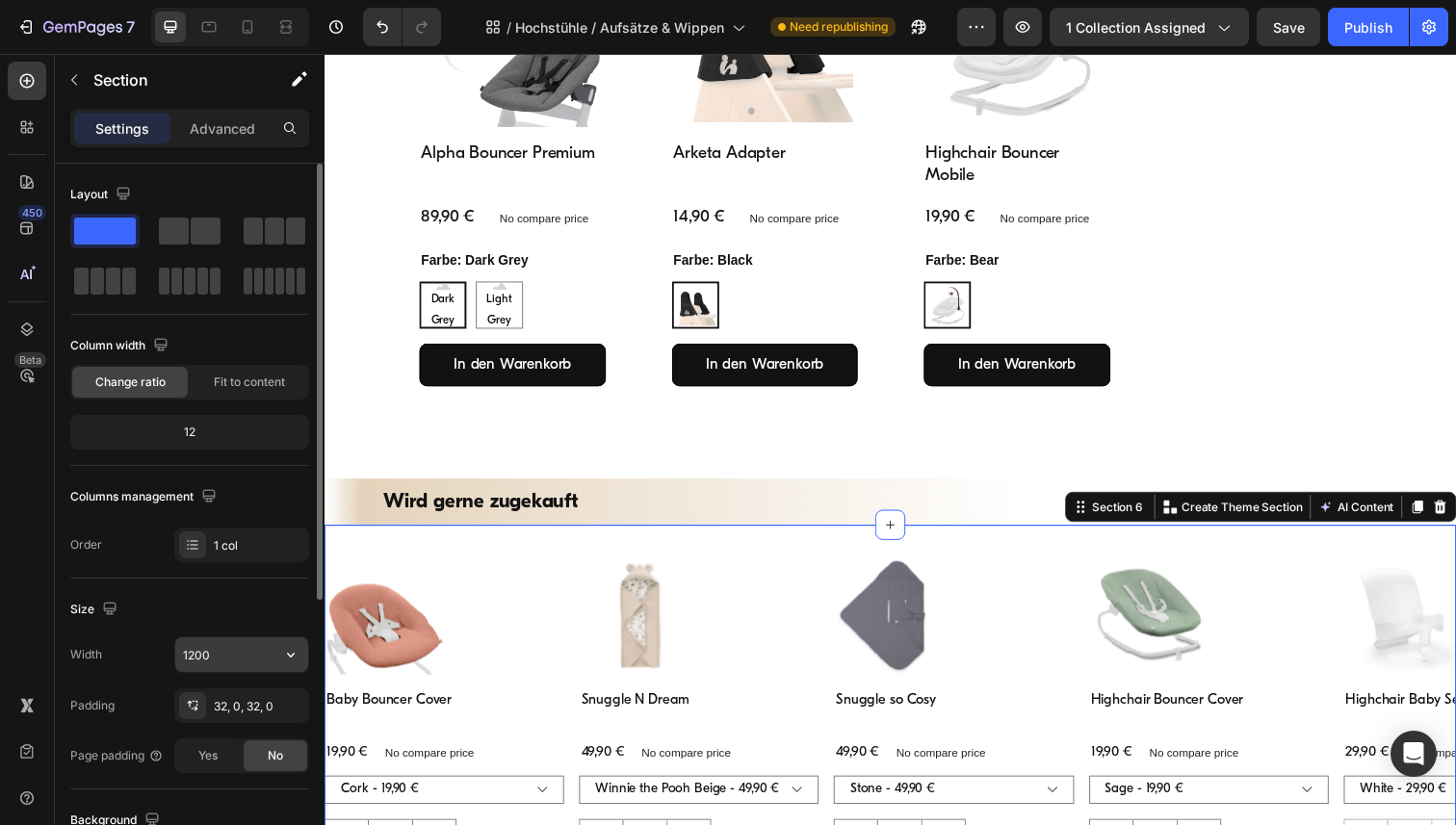
click at [219, 656] on input "1200" at bounding box center [242, 655] width 133 height 35
paste input "6"
type input "1600"
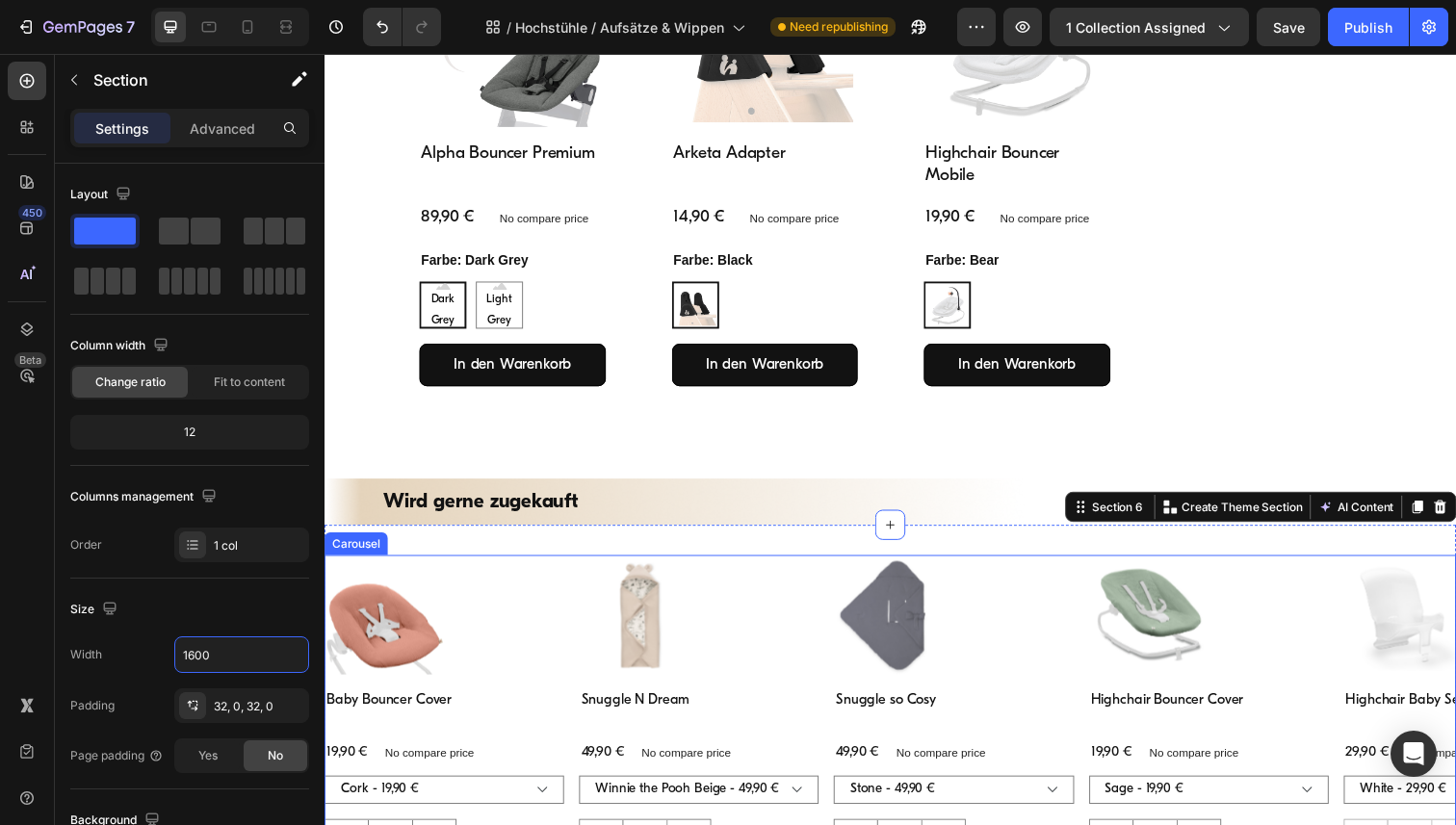
click at [574, 598] on div "Product Images Baby Bouncer Cover Product Title 19,90 € Product Price Product P…" at bounding box center [902, 743] width 1155 height 355
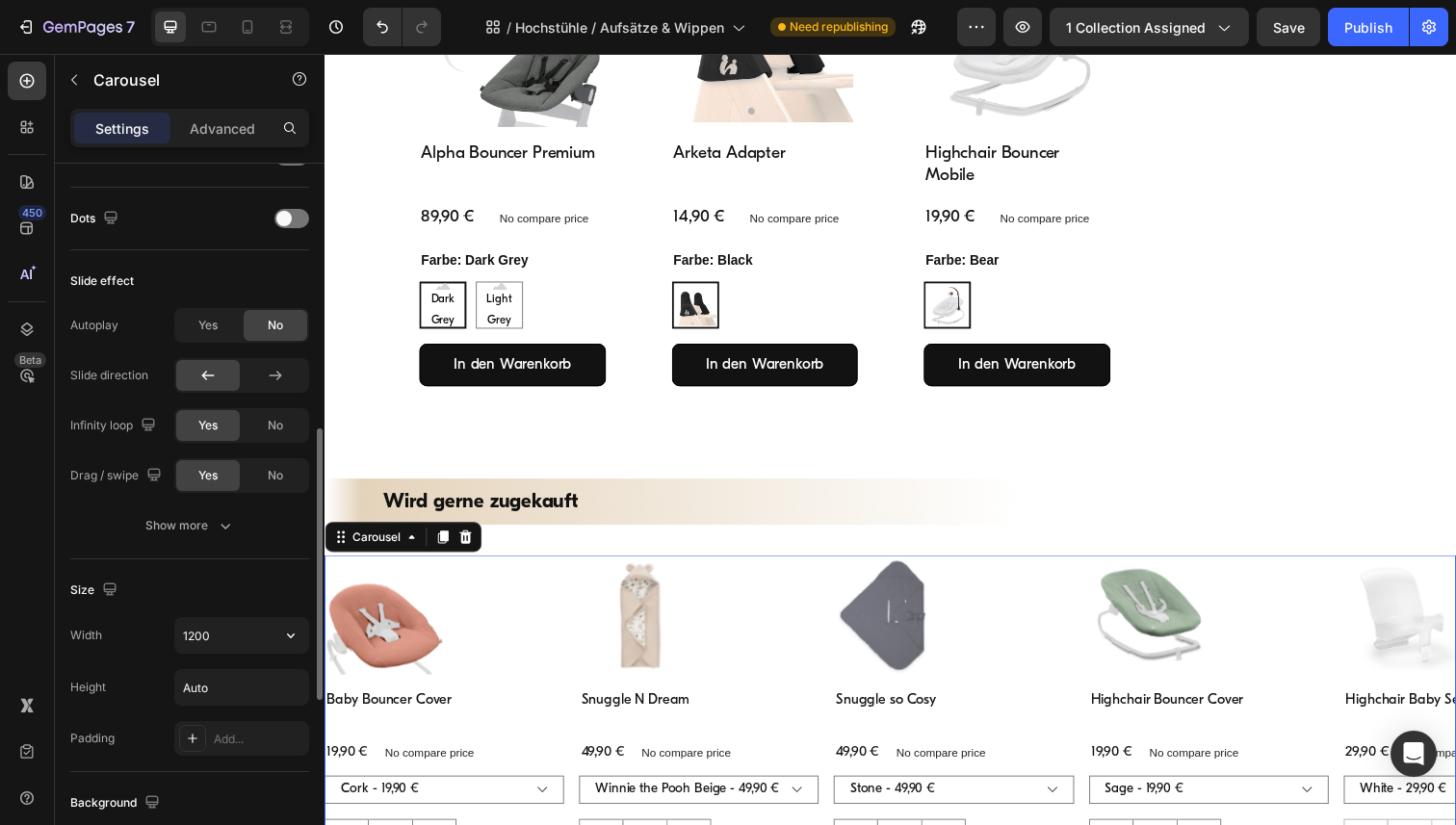
scroll to position [715, 0]
click at [247, 635] on input "1200" at bounding box center [242, 632] width 133 height 35
paste input "6"
type input "1600"
click at [215, 321] on span "Yes" at bounding box center [207, 321] width 19 height 17
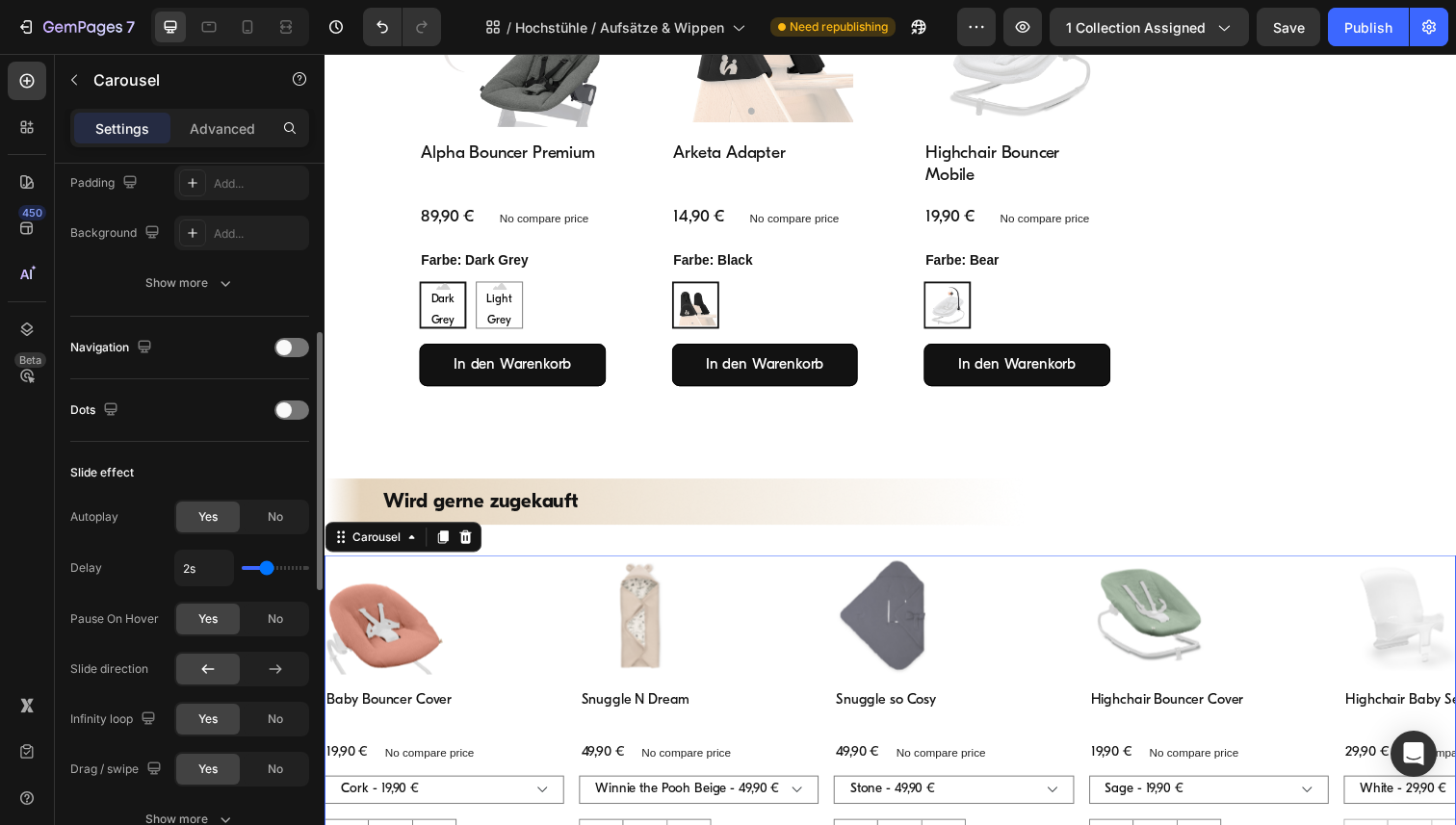
scroll to position [504, 0]
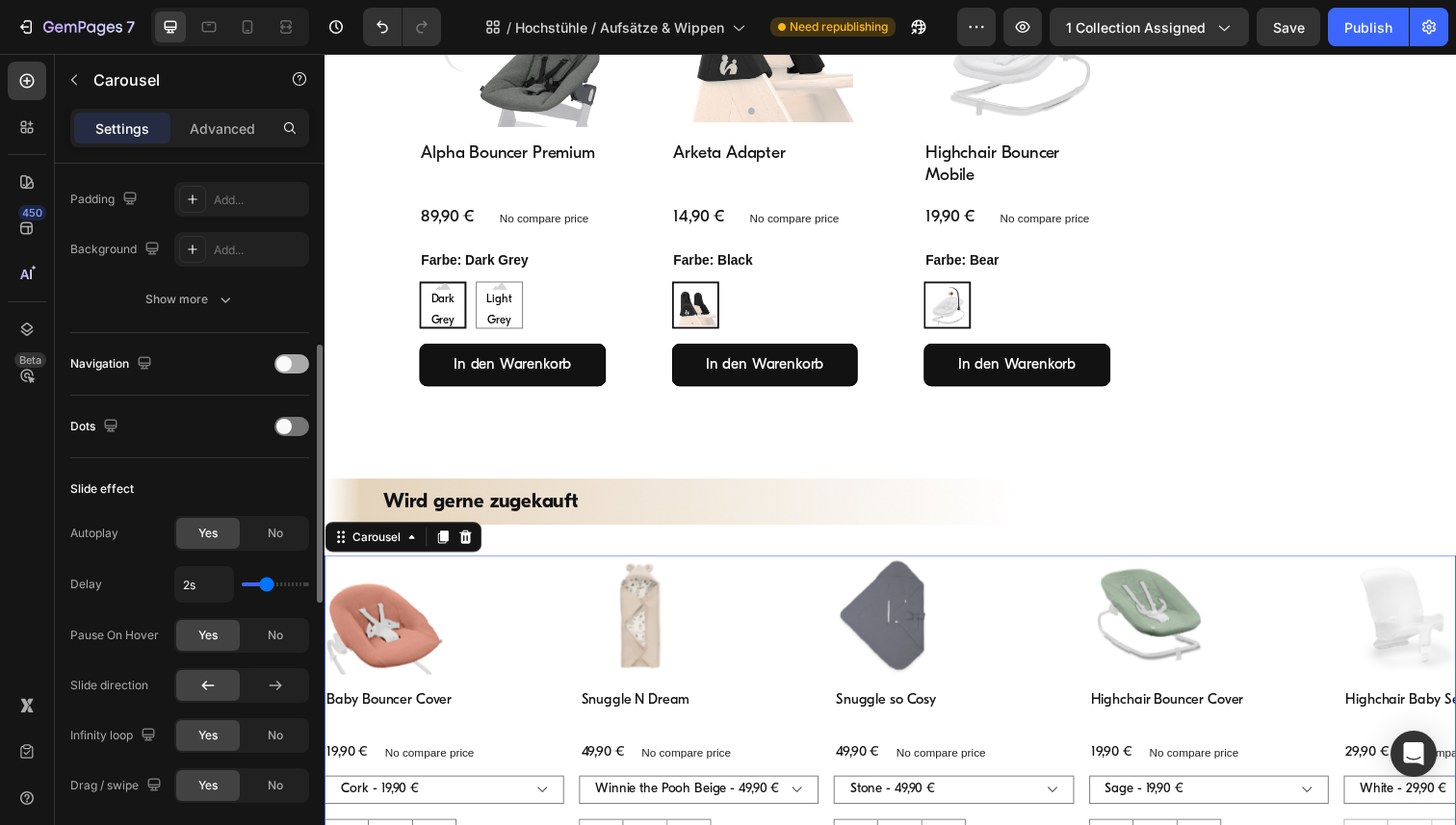
click at [288, 364] on span at bounding box center [284, 363] width 15 height 15
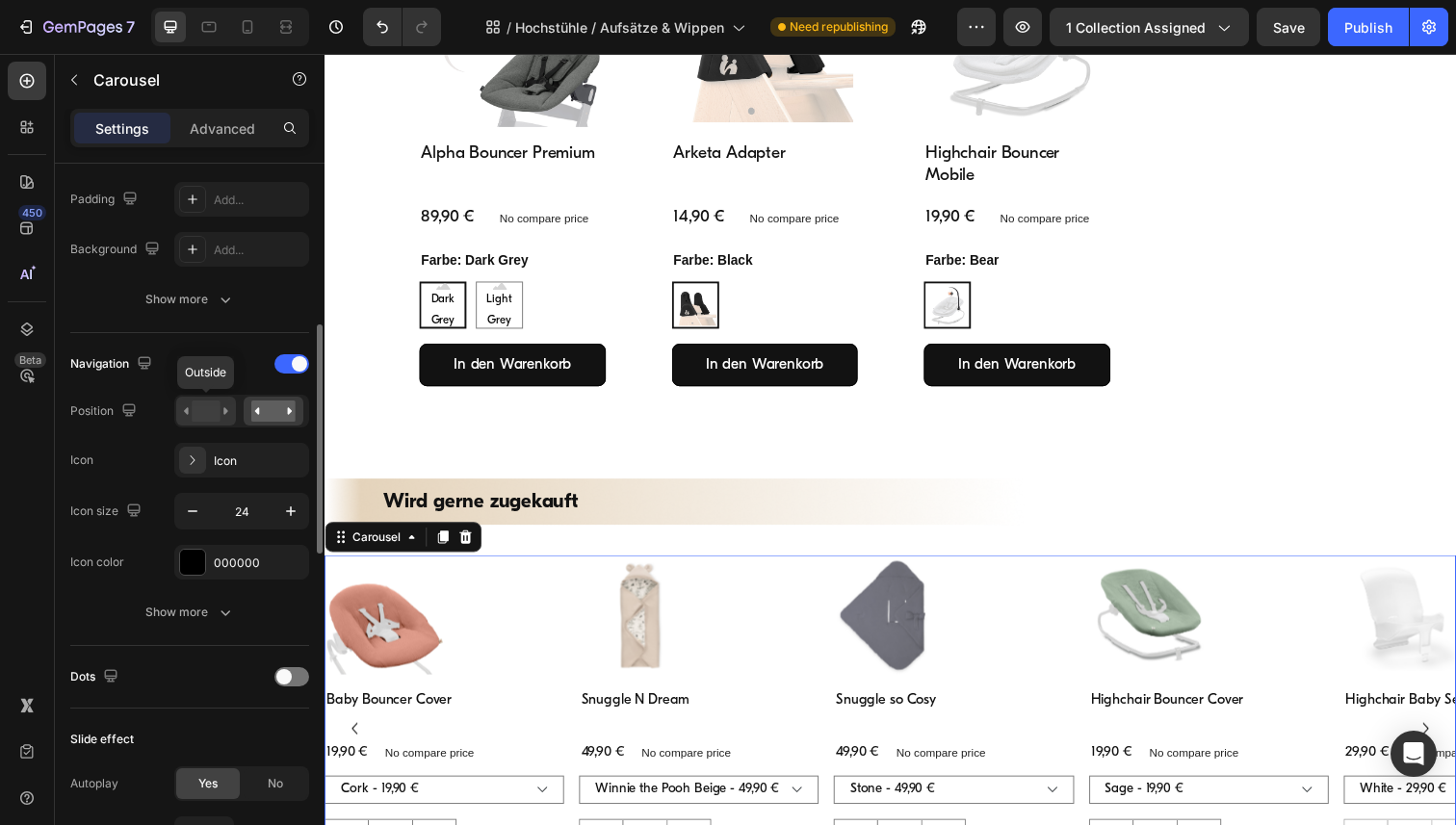
click at [197, 409] on rect at bounding box center [206, 410] width 28 height 21
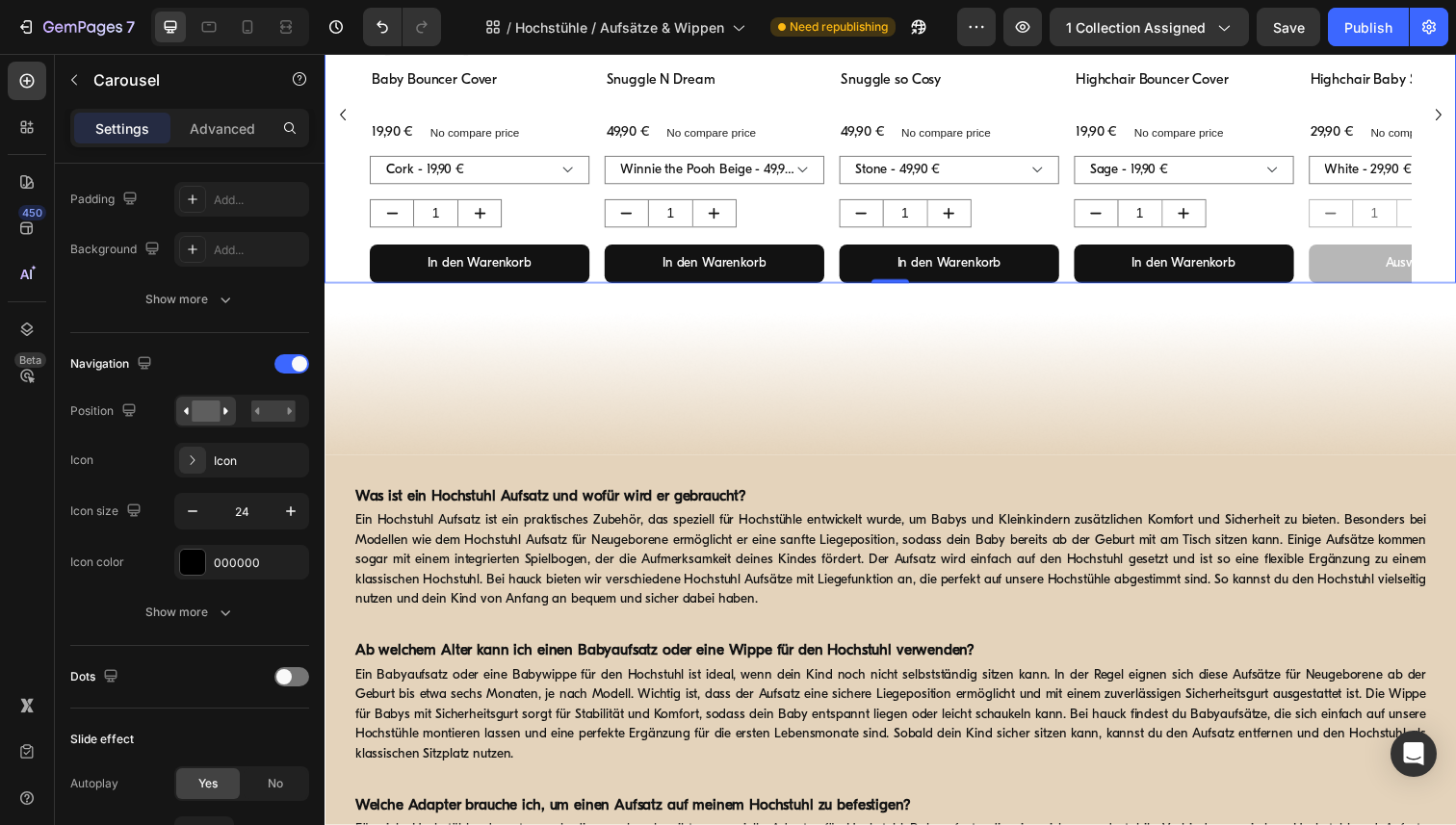
scroll to position [1633, 0]
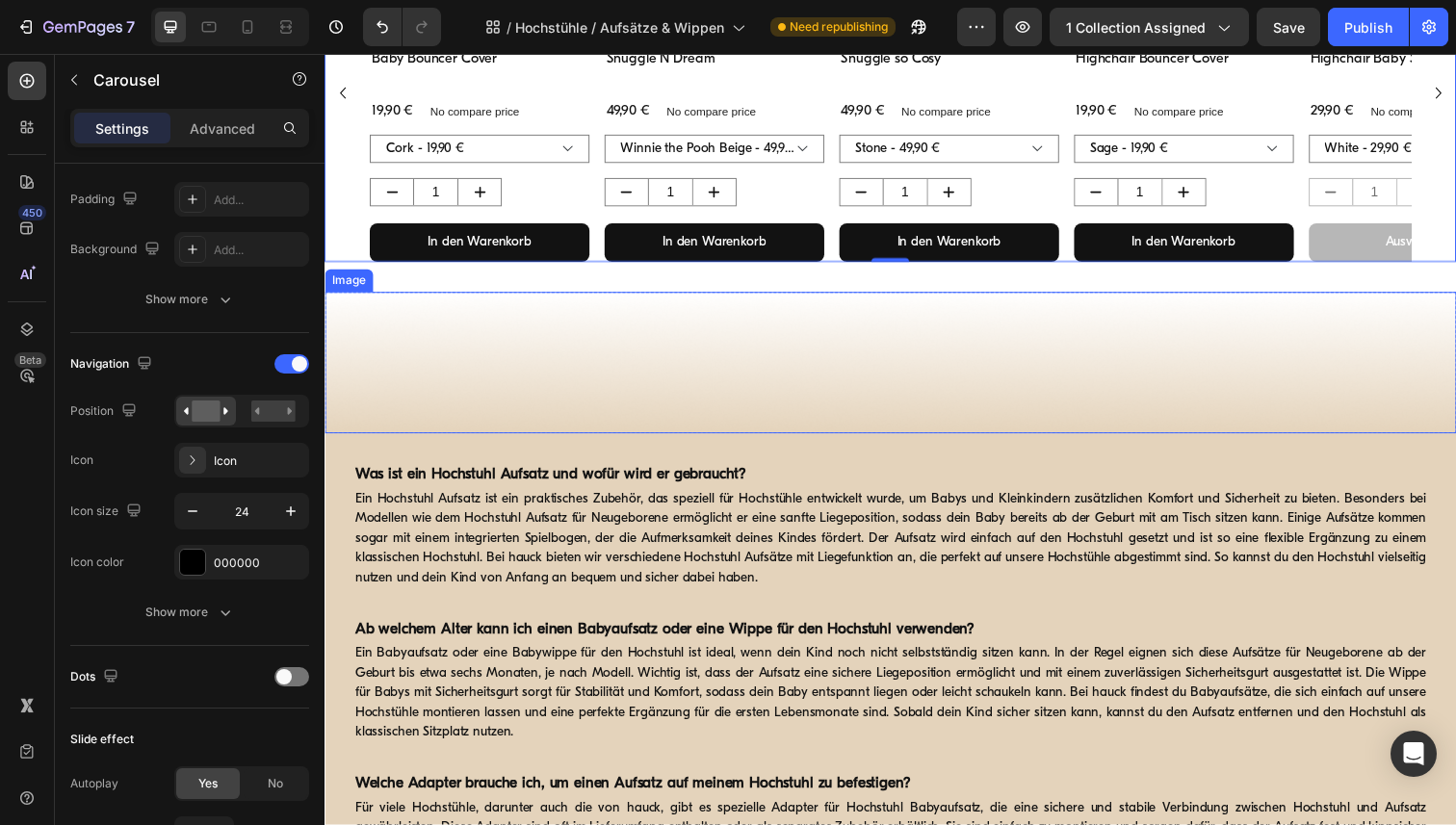
click at [507, 327] on img at bounding box center [902, 369] width 1155 height 144
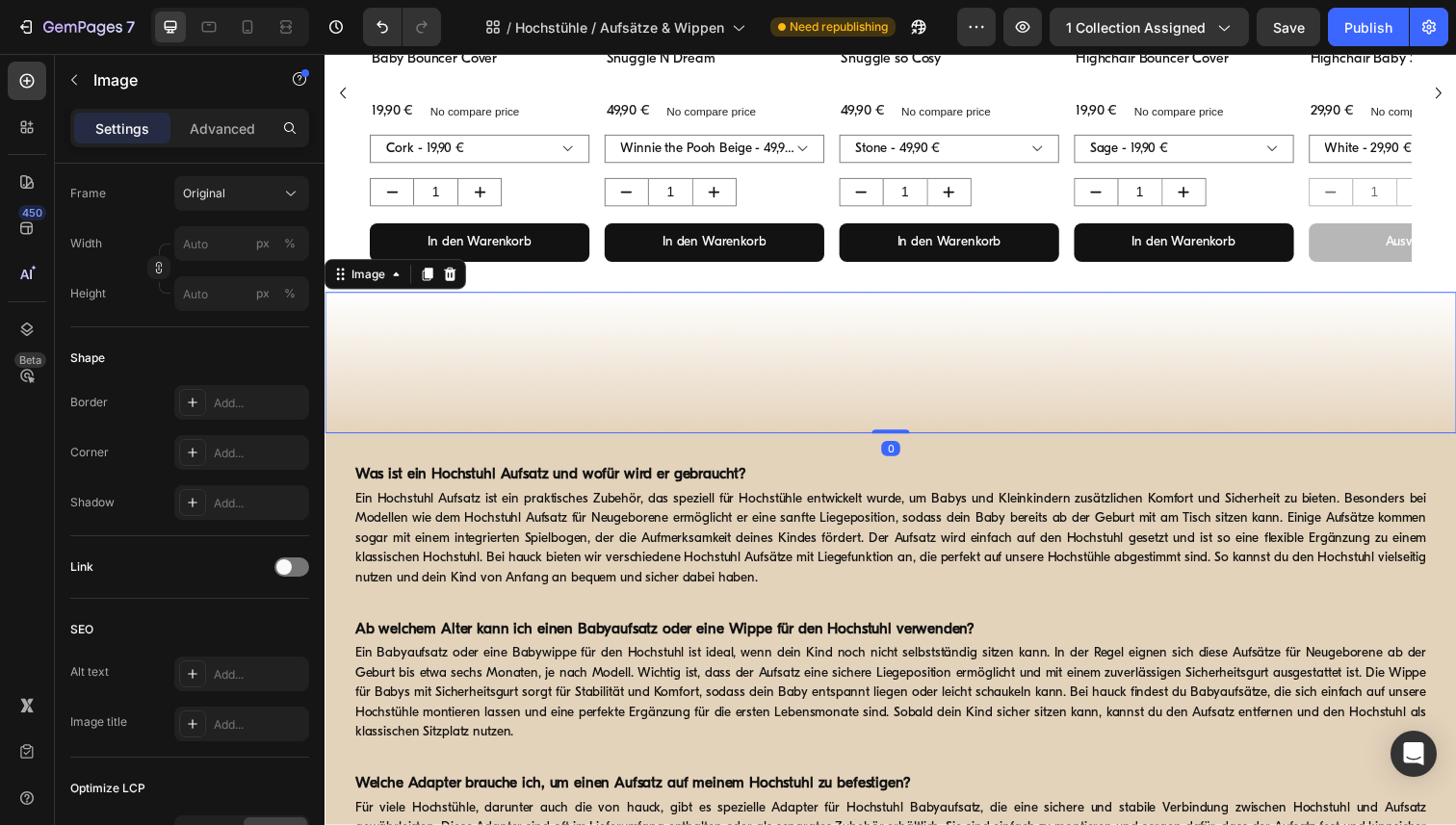
scroll to position [0, 0]
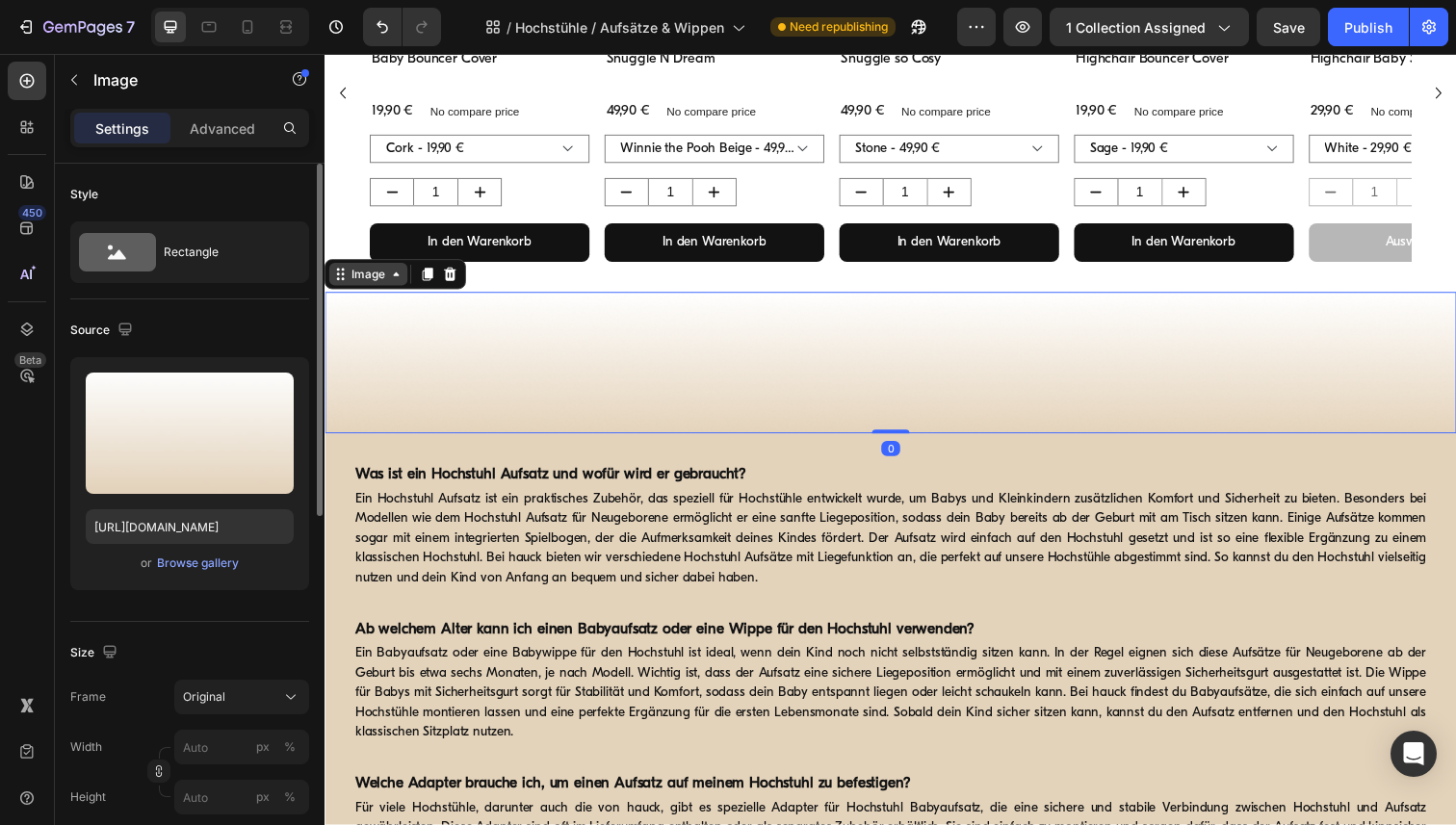
click at [397, 282] on icon at bounding box center [397, 279] width 15 height 15
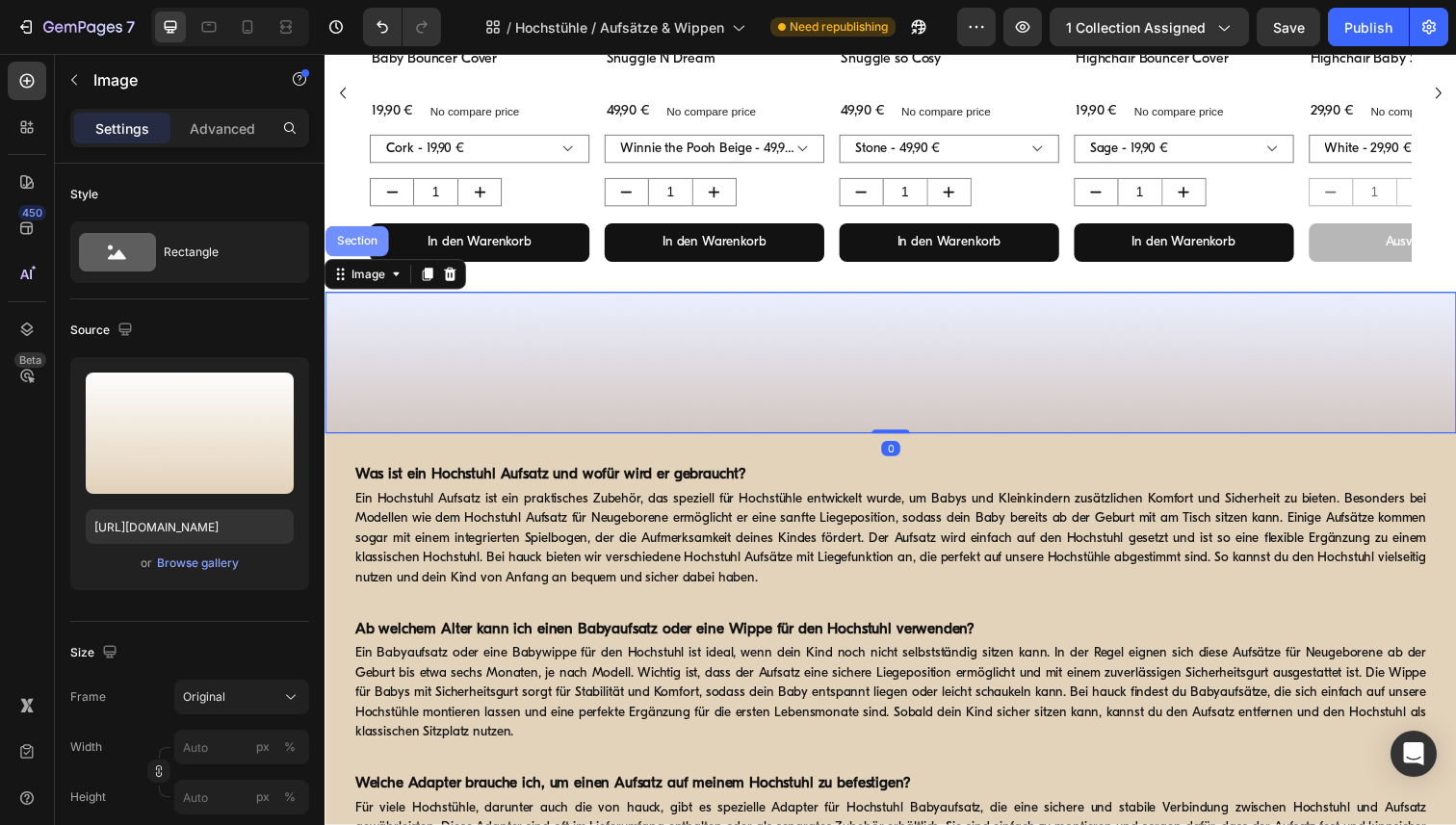
click at [363, 237] on div "Section" at bounding box center [357, 245] width 65 height 31
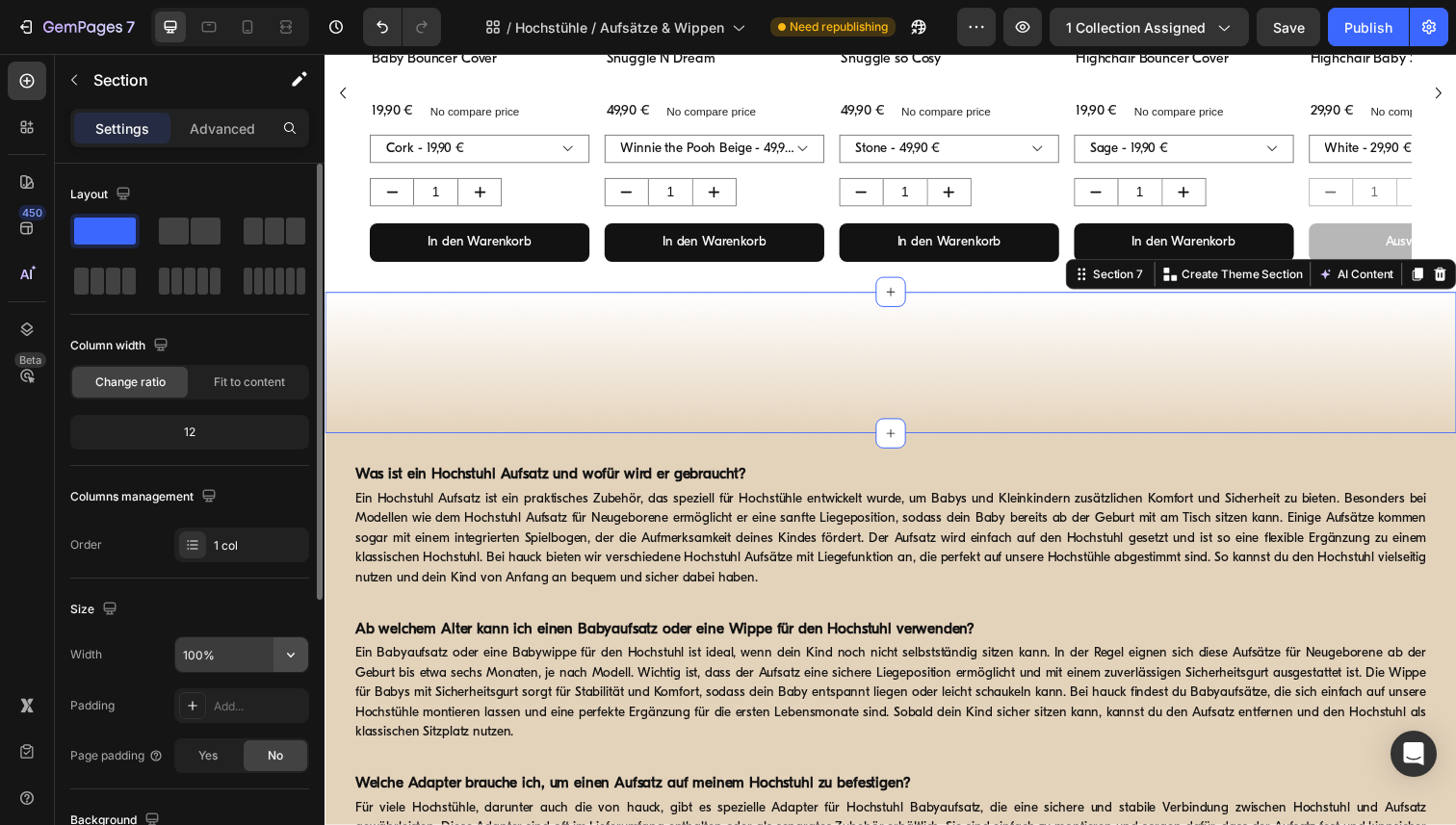
click at [306, 663] on button "button" at bounding box center [291, 655] width 35 height 35
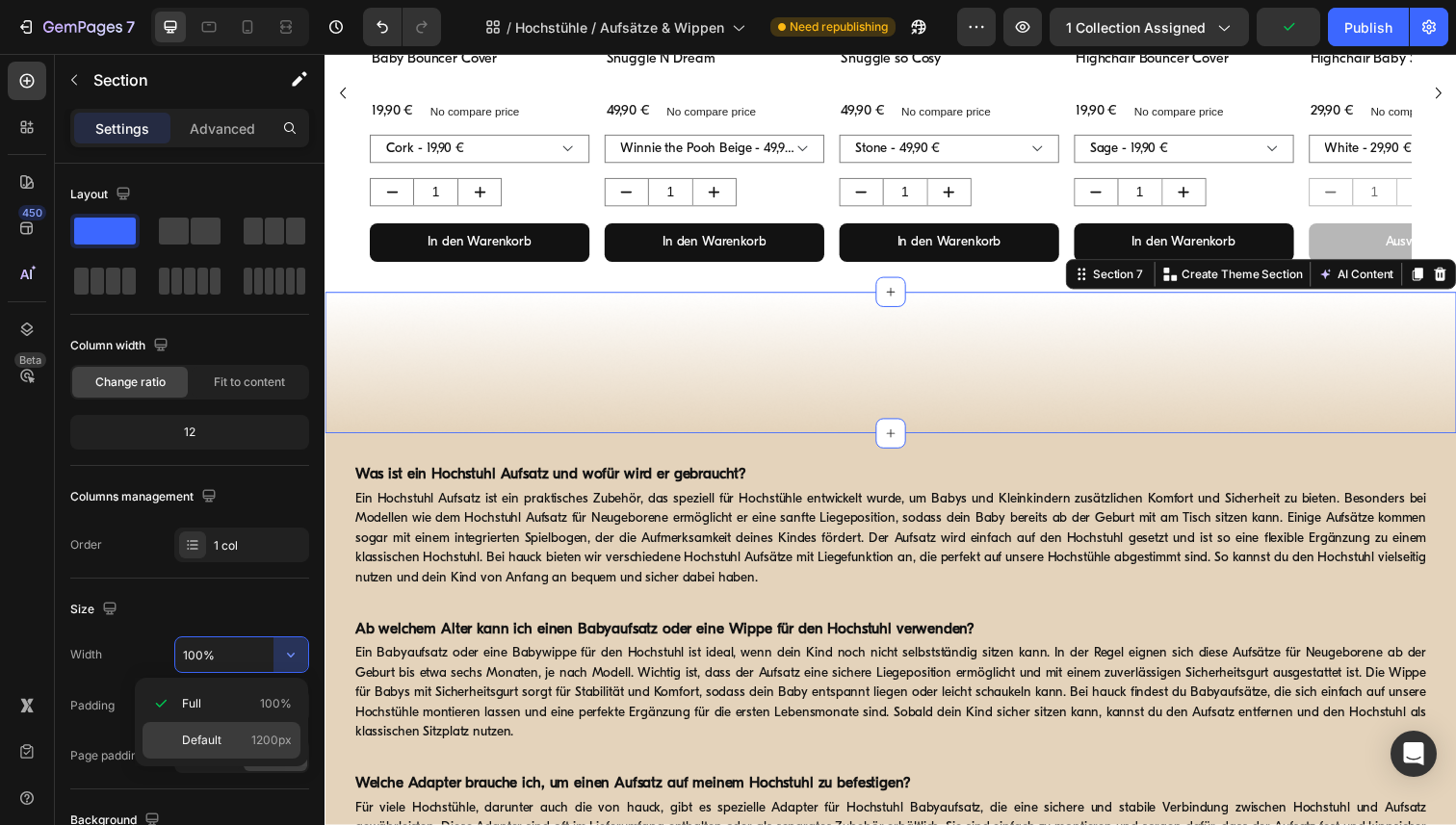
click at [204, 727] on div "Default 1200px" at bounding box center [221, 740] width 158 height 37
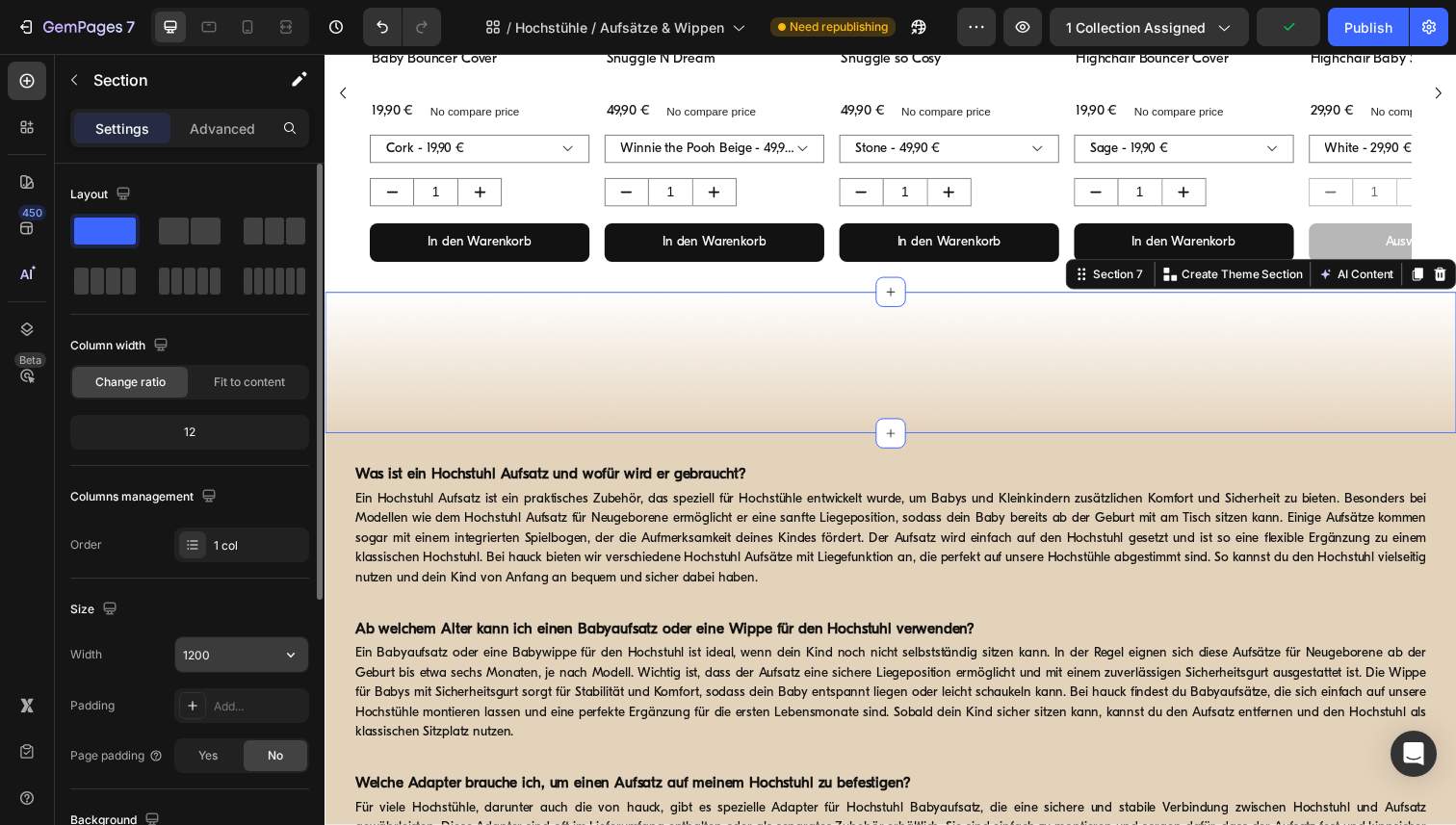
click at [217, 652] on input "1200" at bounding box center [242, 655] width 133 height 35
paste input "6"
type input "1600"
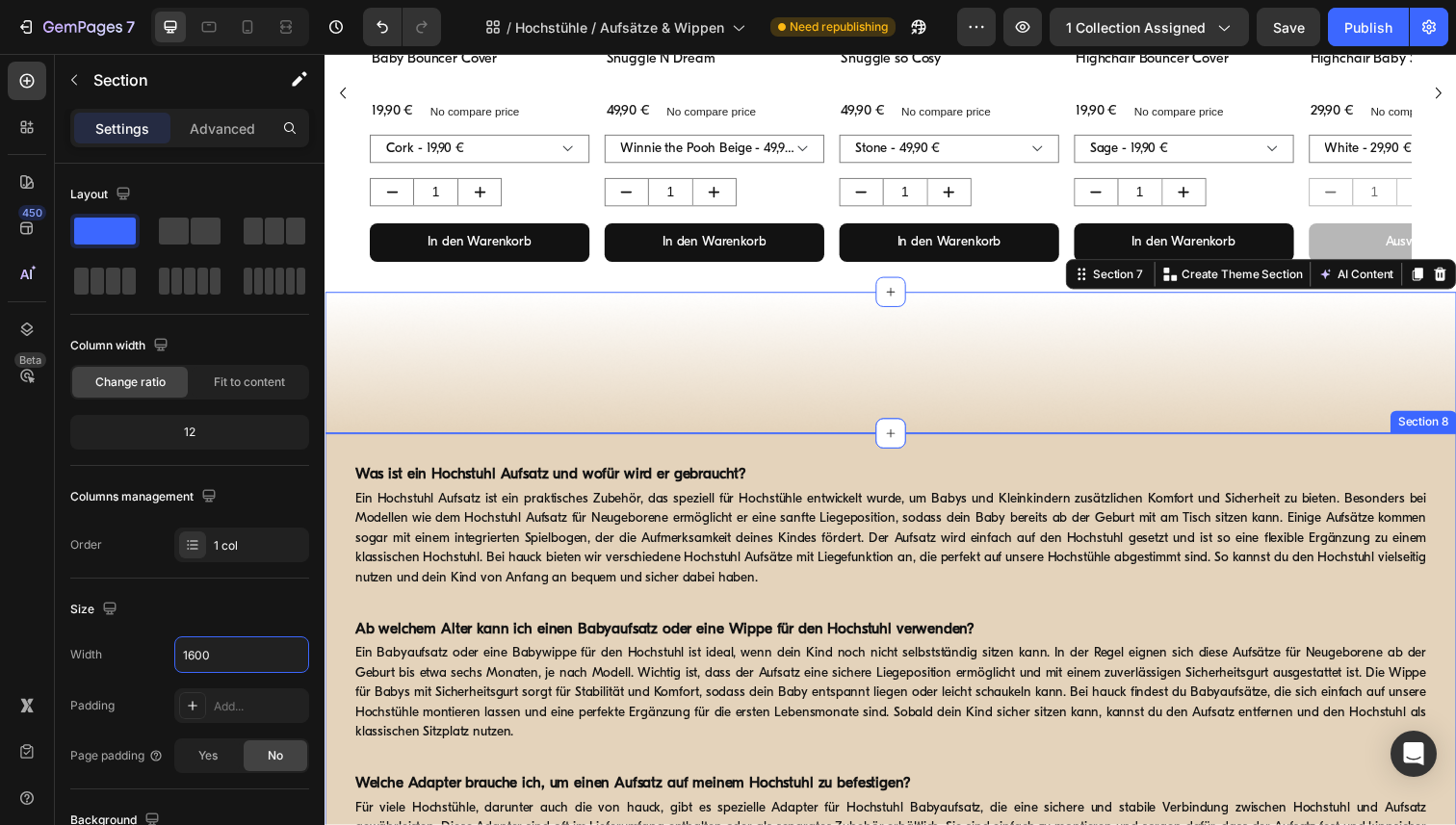
click at [391, 455] on div "Was ist ein Hochstuhl Aufsatz und wofür wird er gebraucht? Heading Ein Hochstuh…" at bounding box center [902, 832] width 1155 height 780
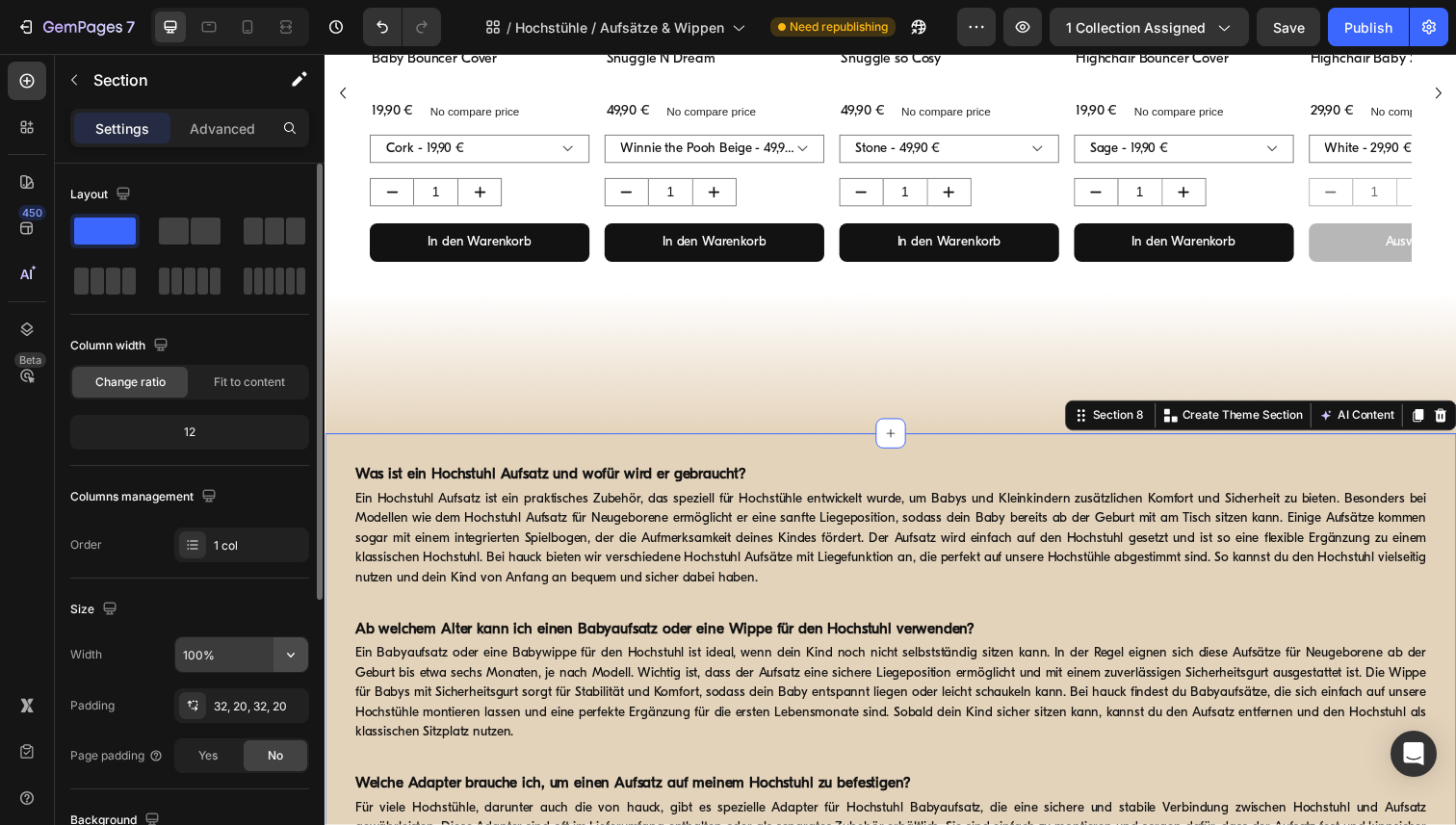
click at [287, 662] on icon "button" at bounding box center [291, 654] width 19 height 19
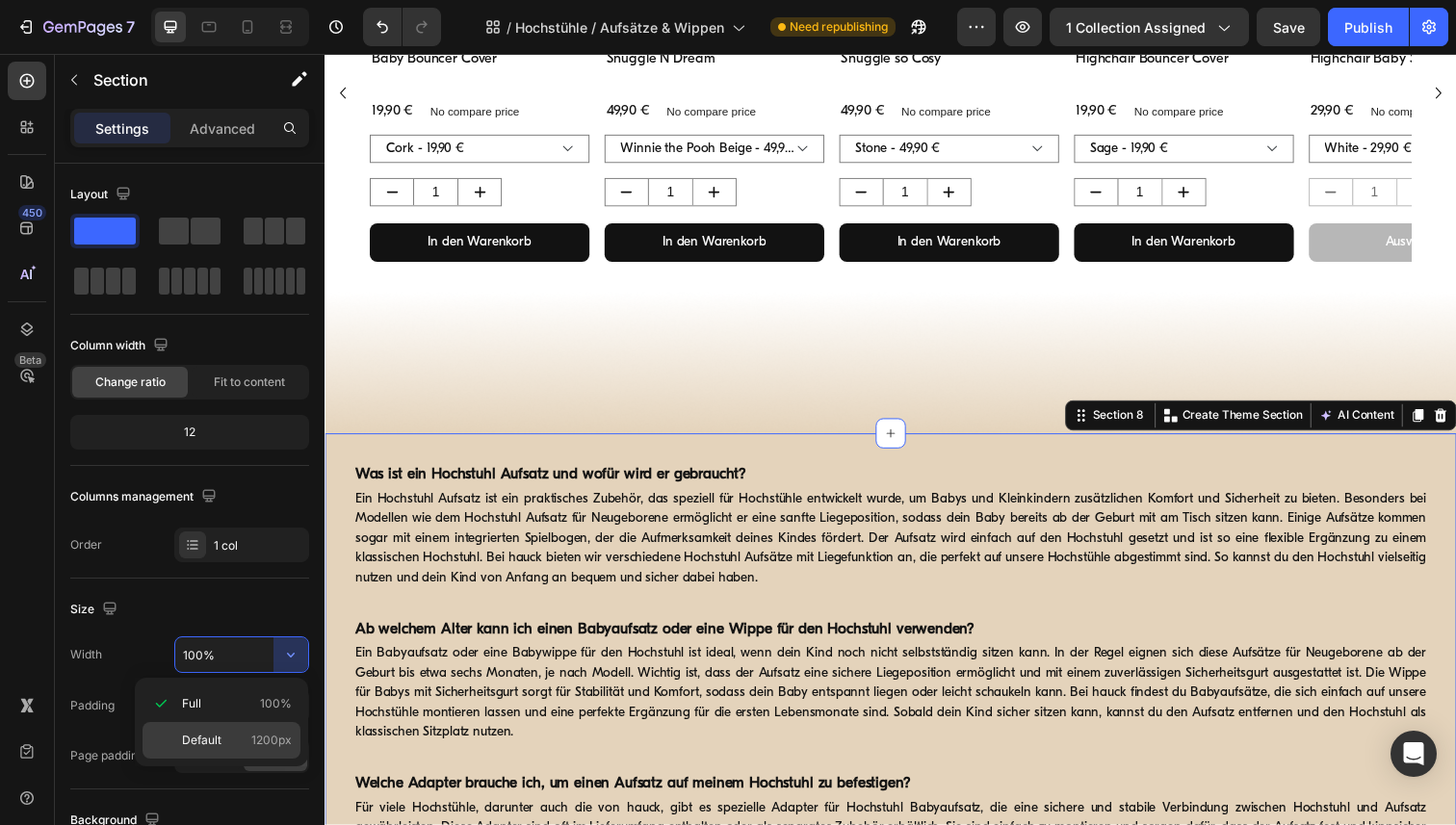
click at [186, 743] on span "Default" at bounding box center [202, 739] width 40 height 17
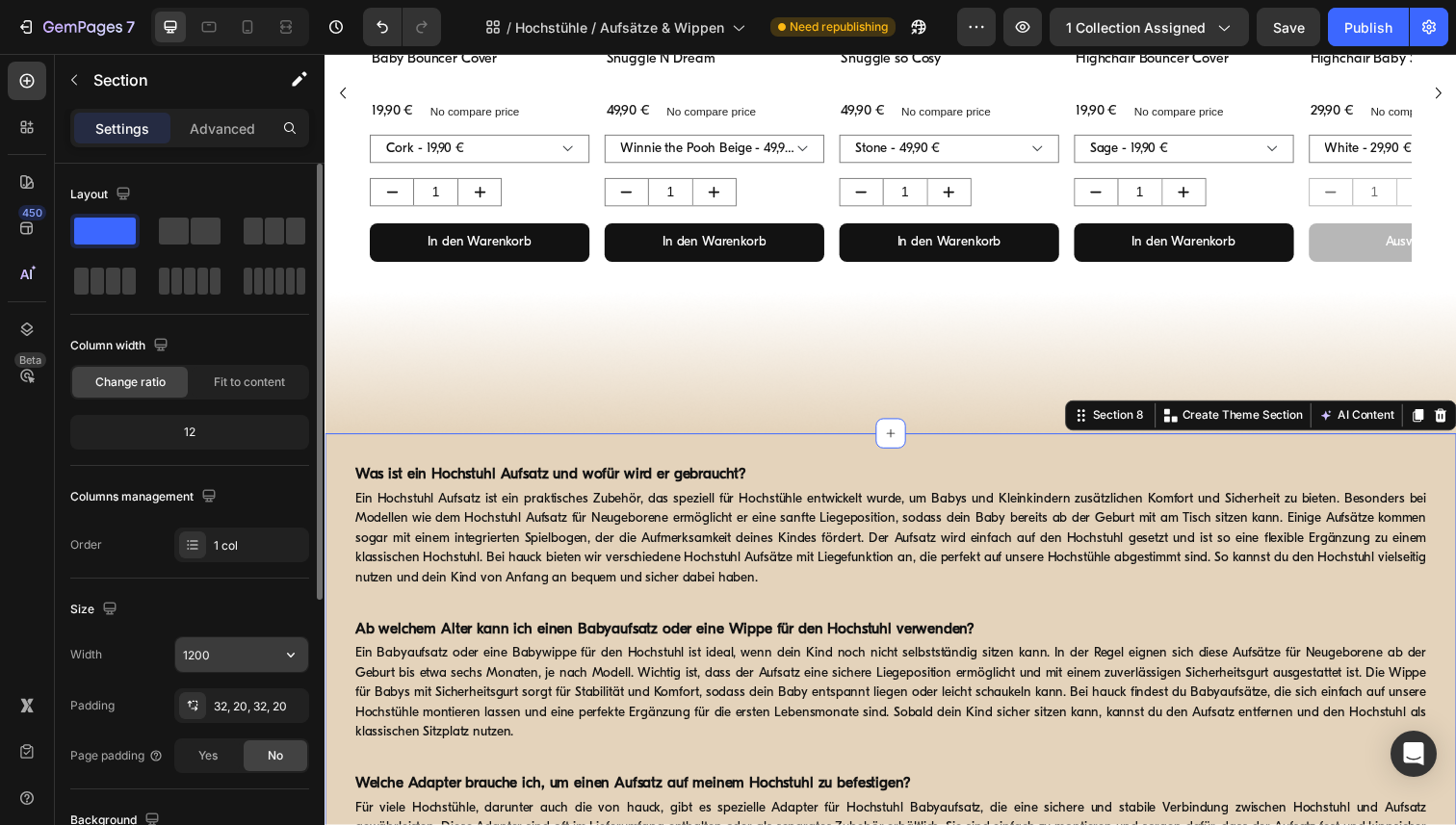
click at [219, 669] on input "1200" at bounding box center [242, 655] width 133 height 35
paste input "6"
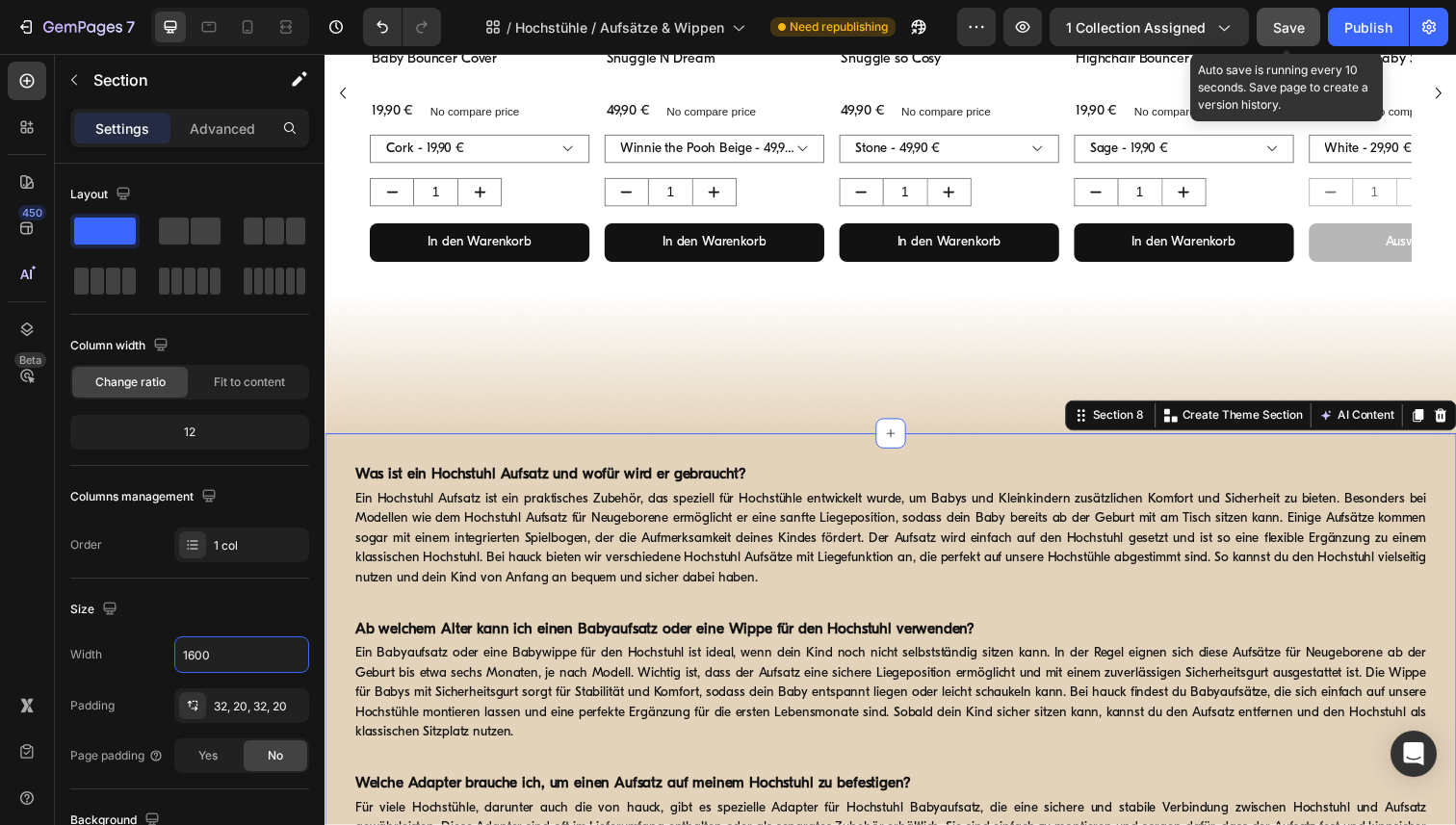
type input "1600"
click at [1291, 26] on span "Save" at bounding box center [1289, 27] width 32 height 16
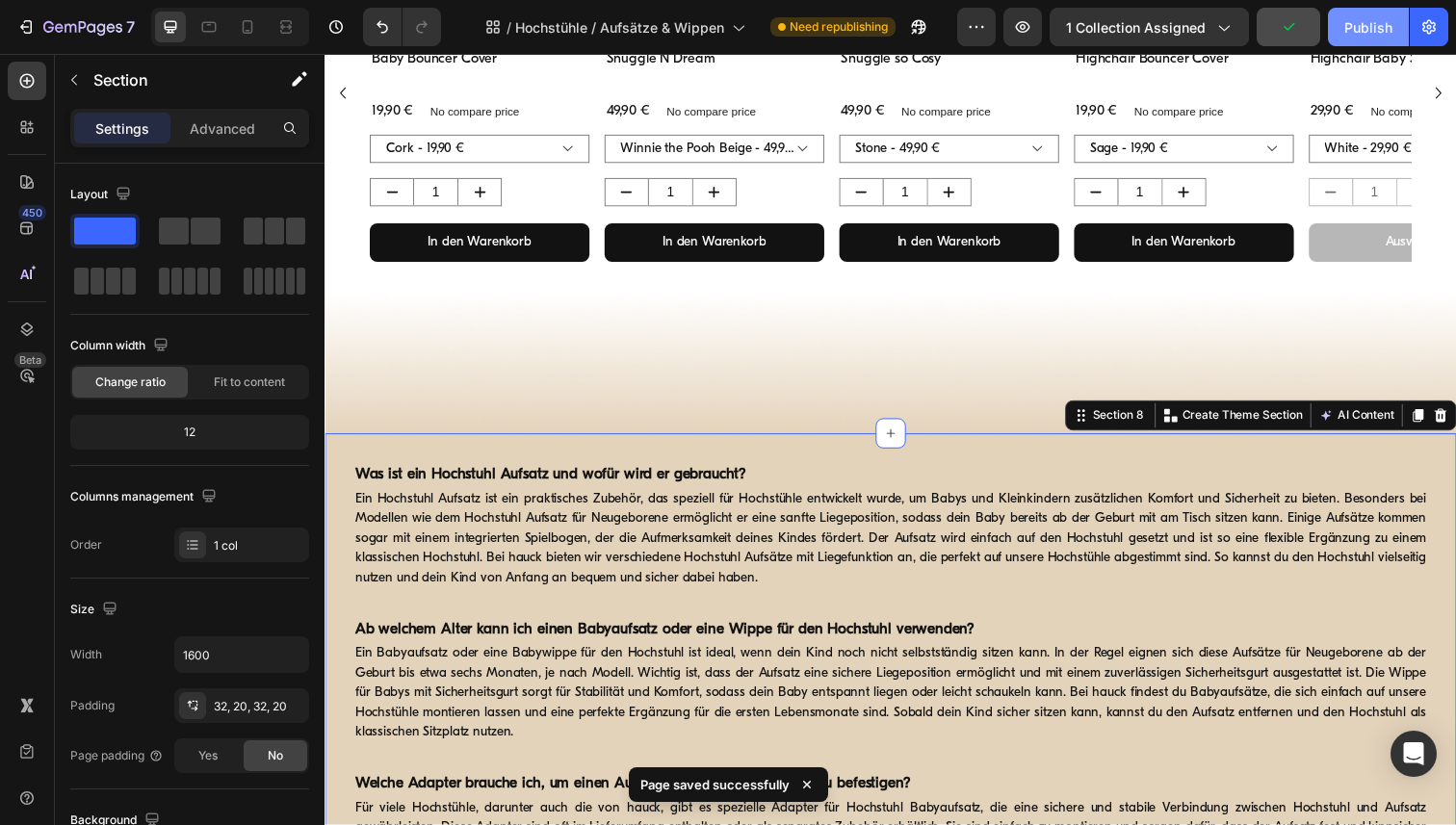
click at [1371, 26] on div "Publish" at bounding box center [1368, 27] width 48 height 20
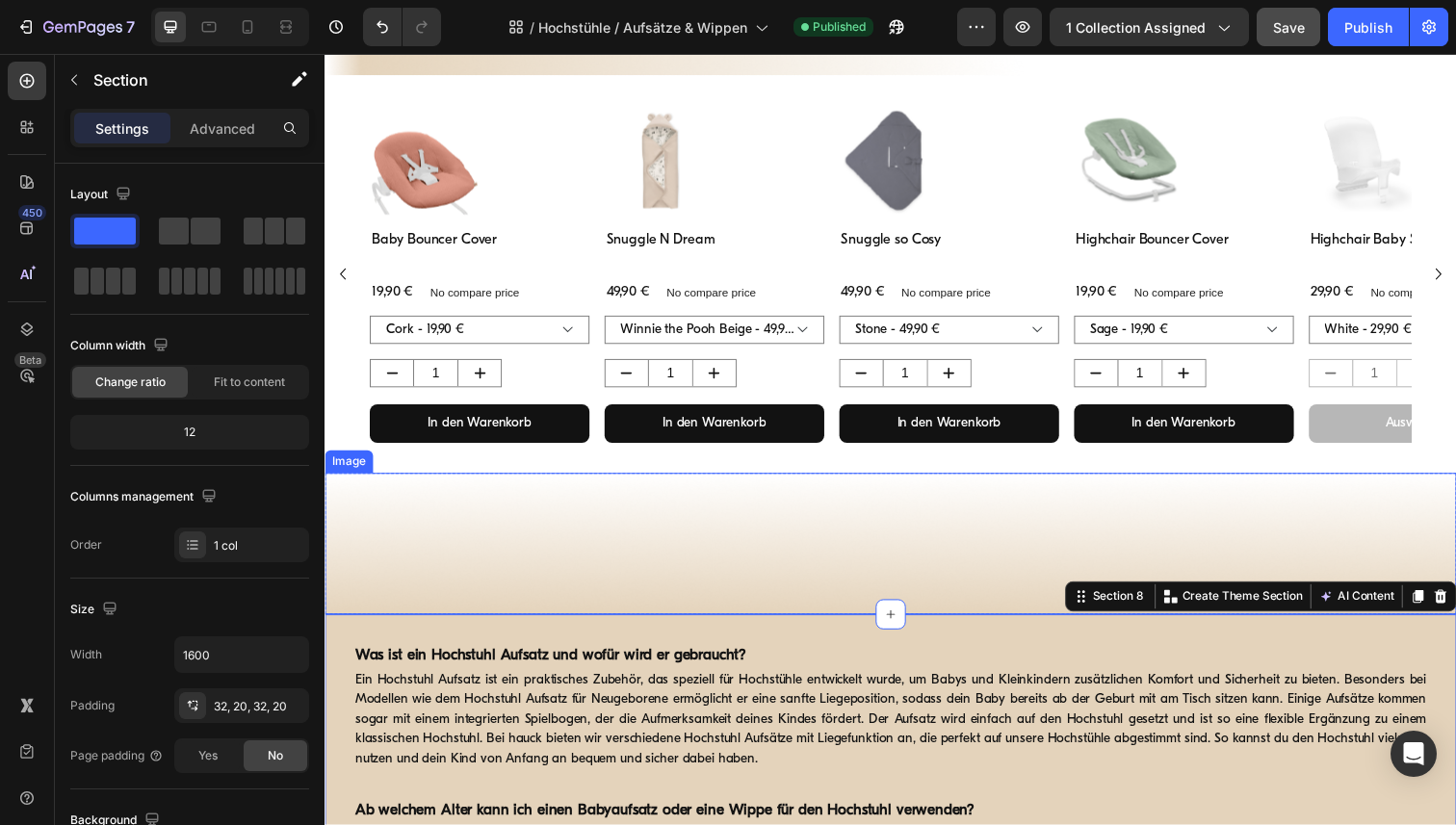
scroll to position [1416, 0]
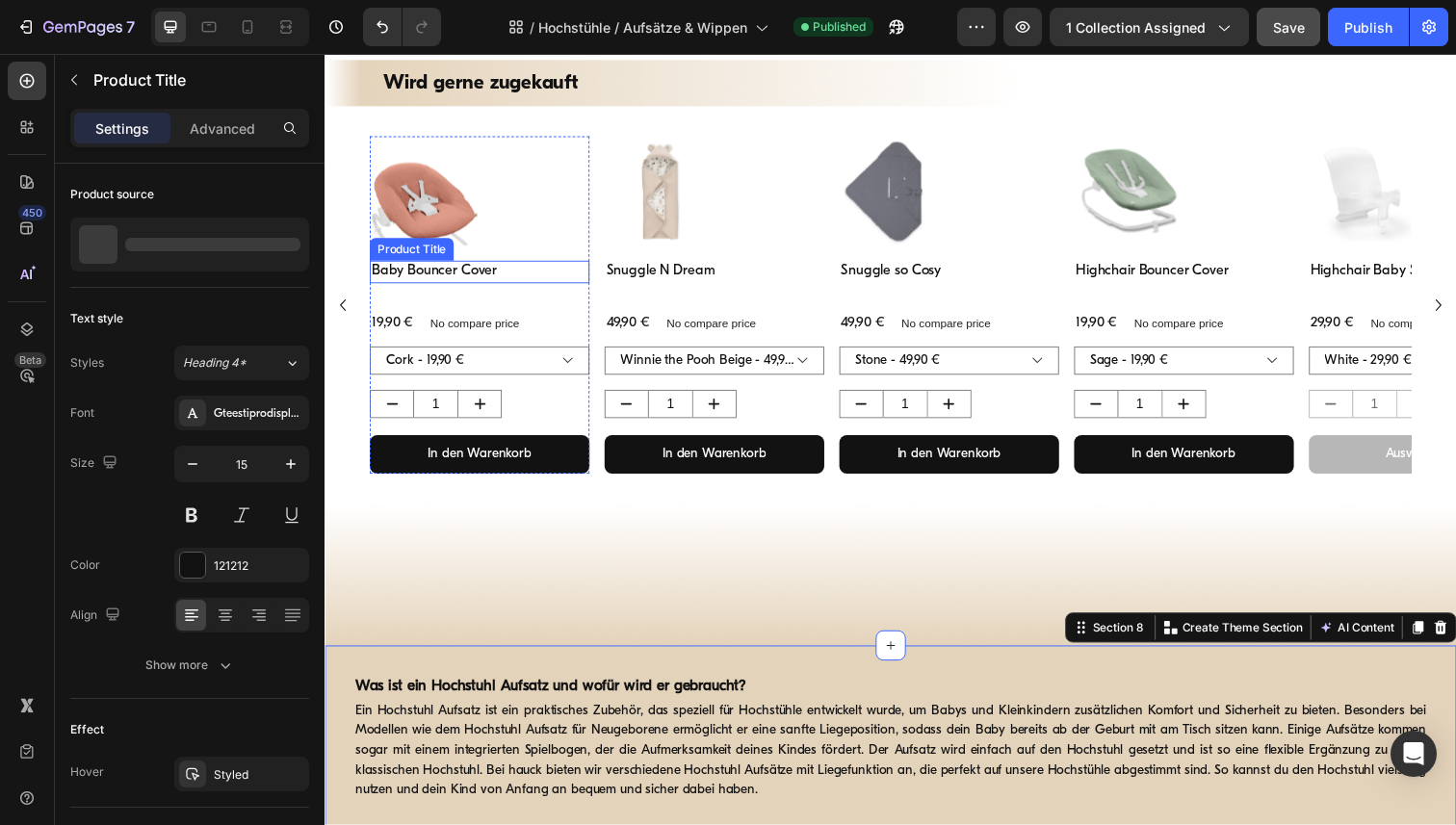
click at [431, 282] on h1 "Baby Bouncer Cover" at bounding box center [483, 277] width 224 height 23
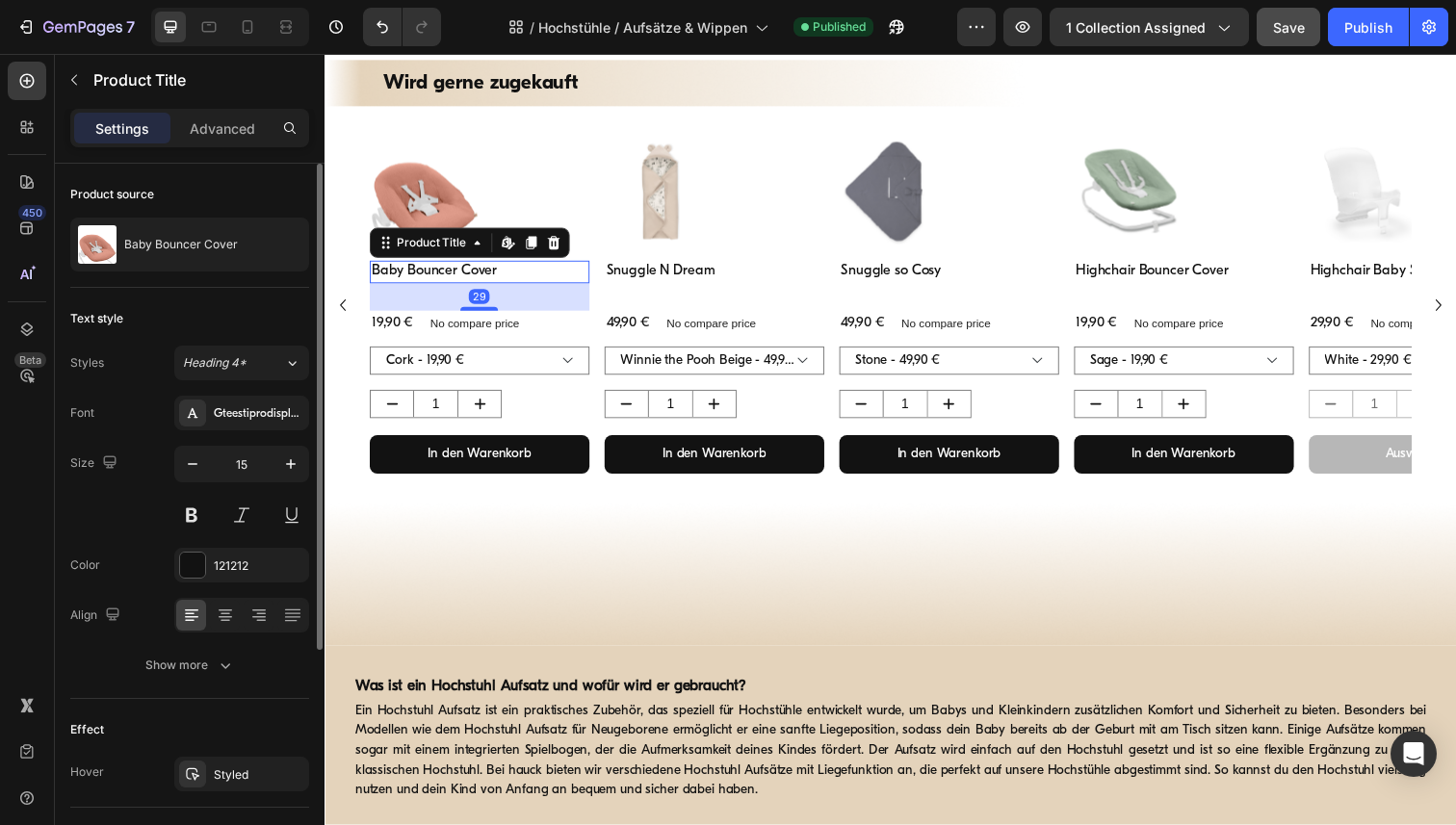
scroll to position [339, 0]
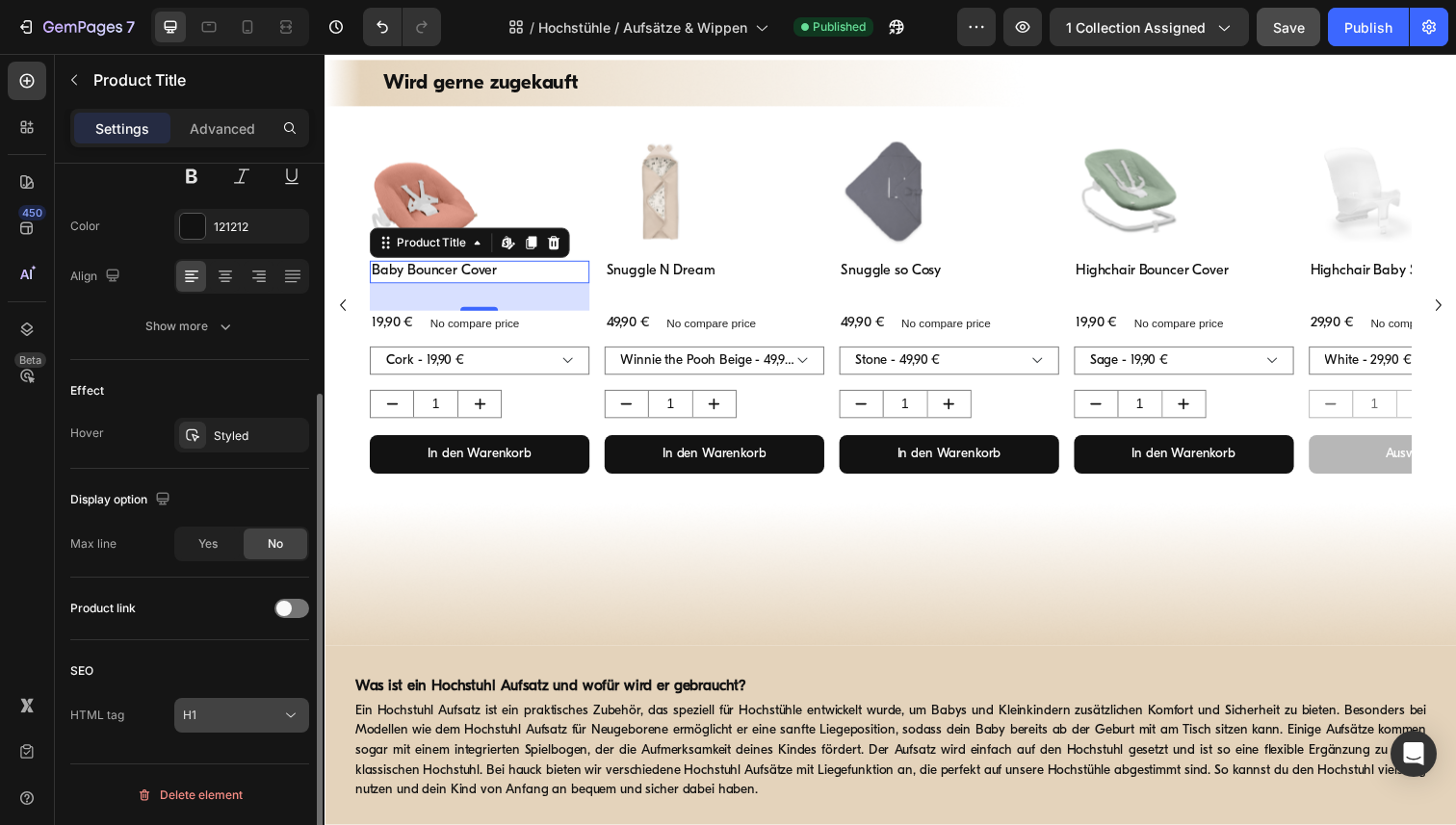
click at [275, 717] on div "H1" at bounding box center [232, 715] width 99 height 17
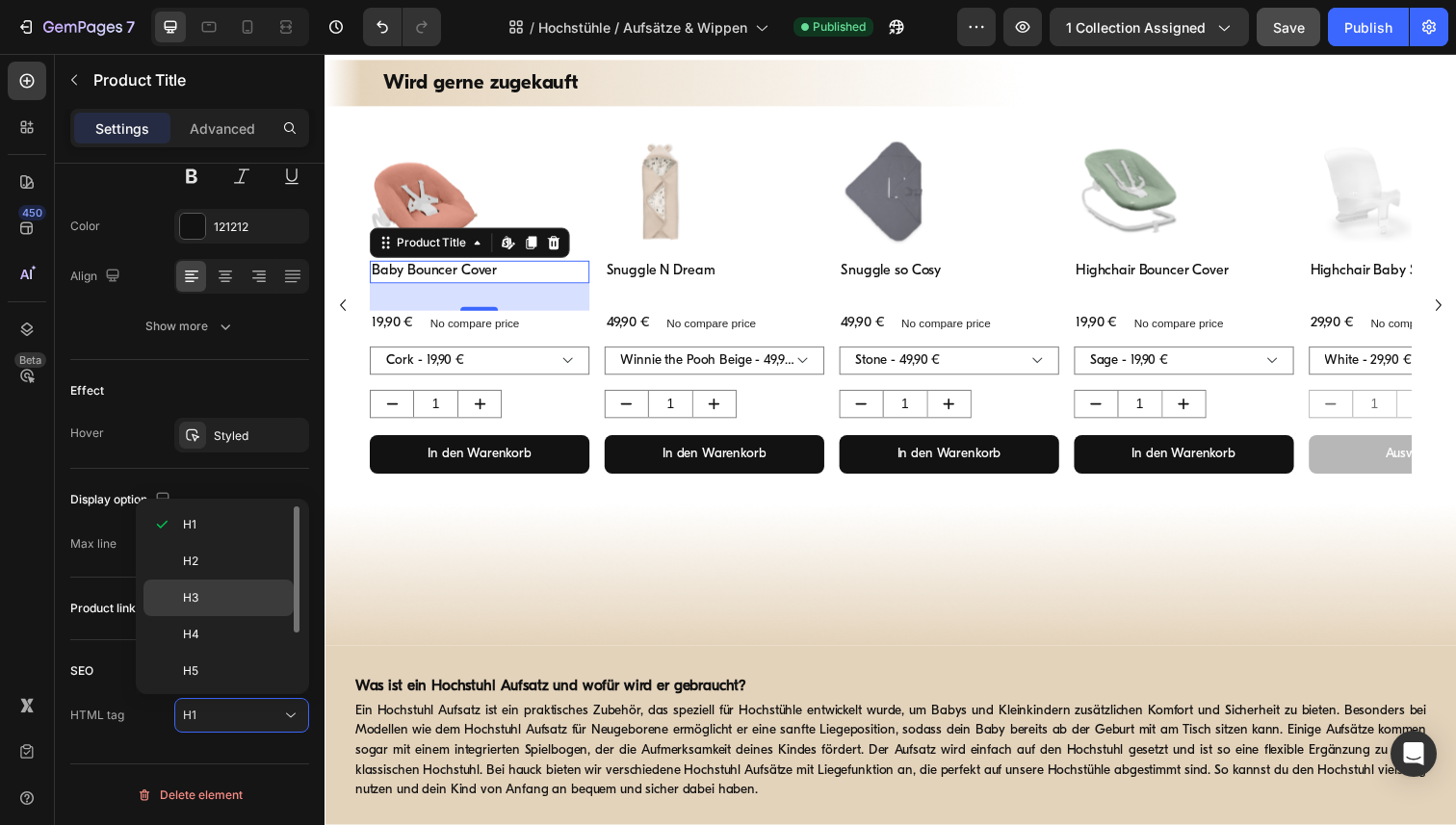
click at [231, 616] on div "H3" at bounding box center [218, 634] width 150 height 37
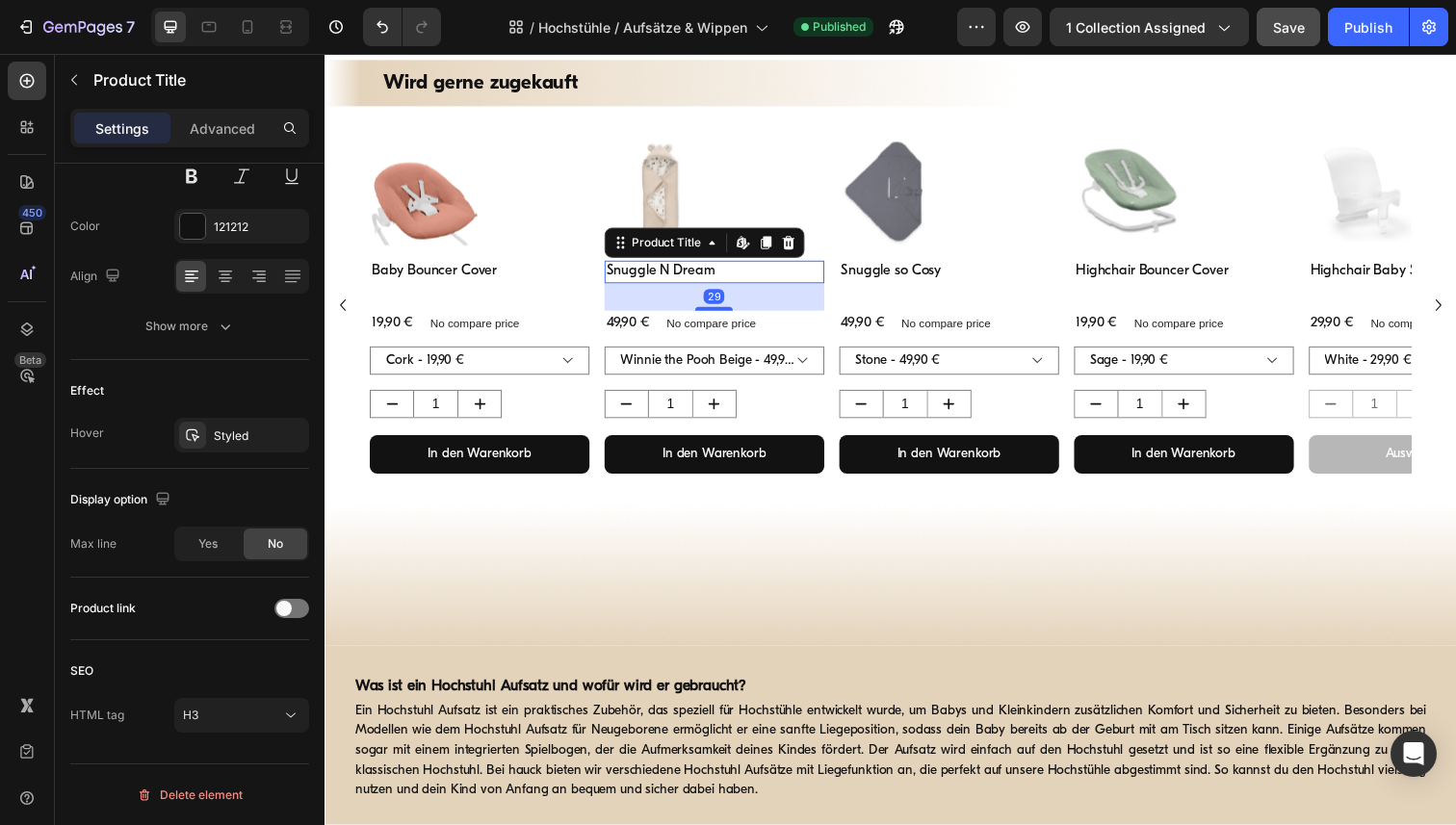
click at [660, 280] on h1 "Snuggle N Dream" at bounding box center [722, 277] width 224 height 23
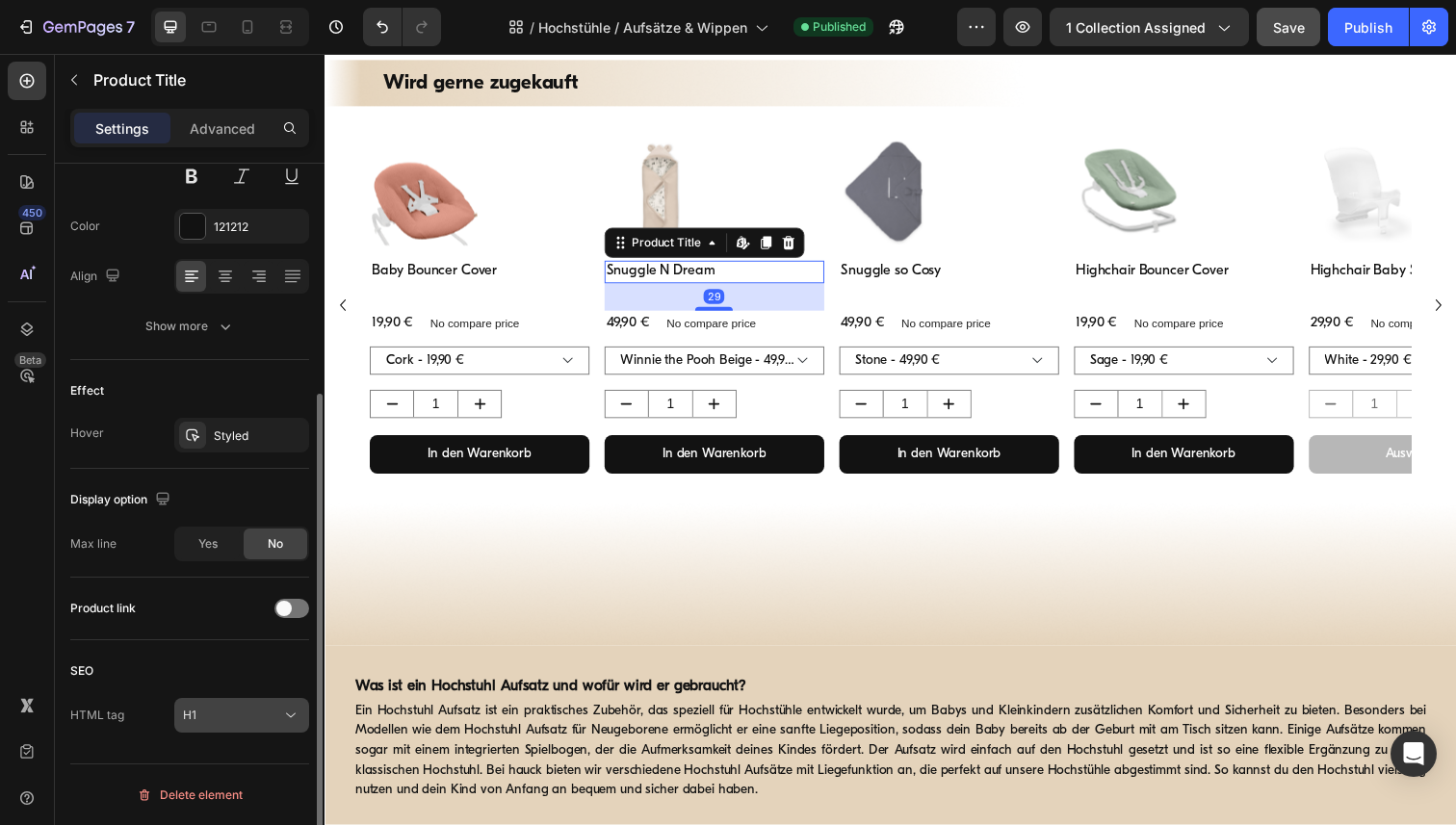
click at [293, 709] on icon at bounding box center [291, 715] width 19 height 19
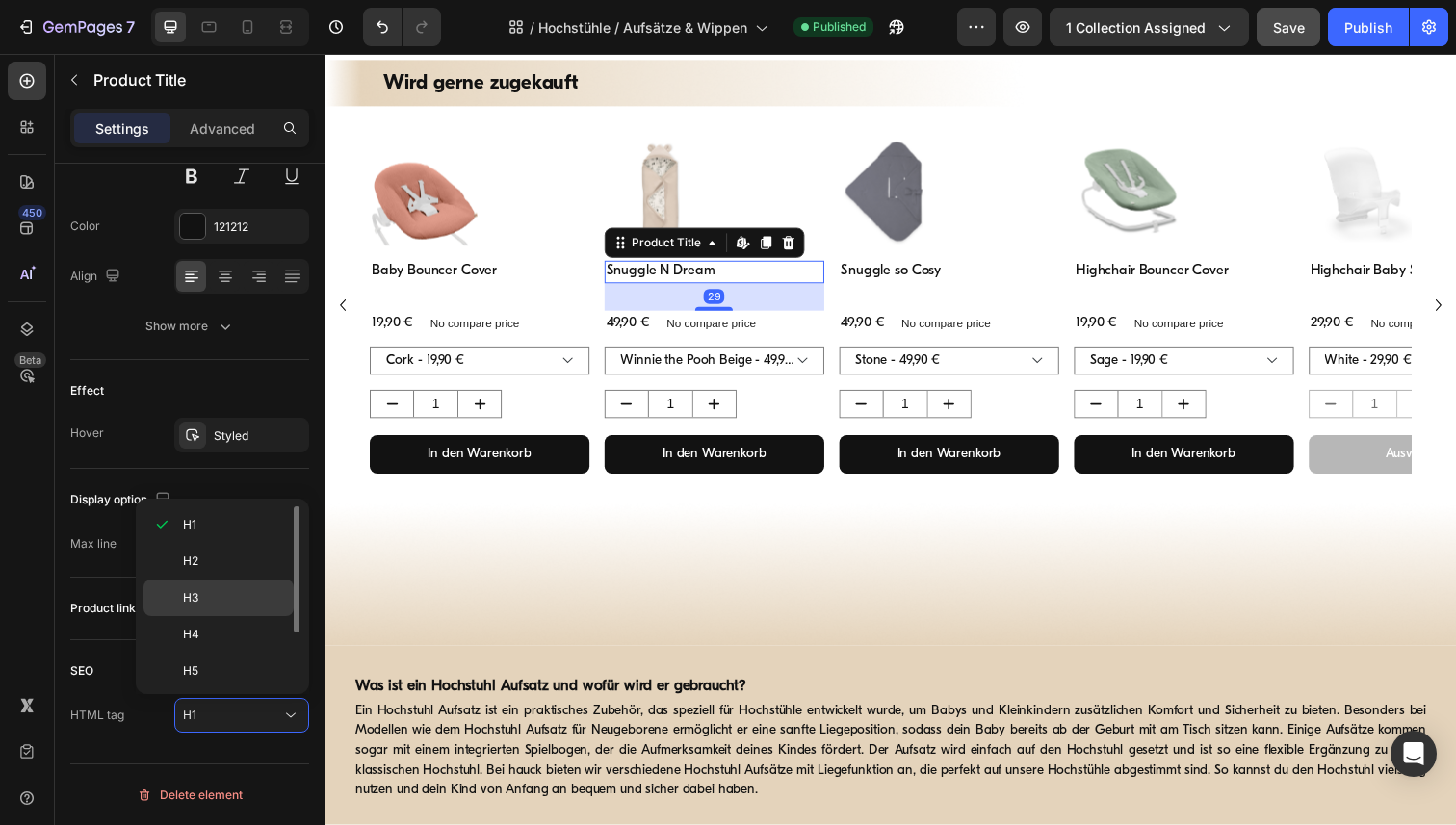
click at [235, 604] on p "H3" at bounding box center [234, 597] width 103 height 17
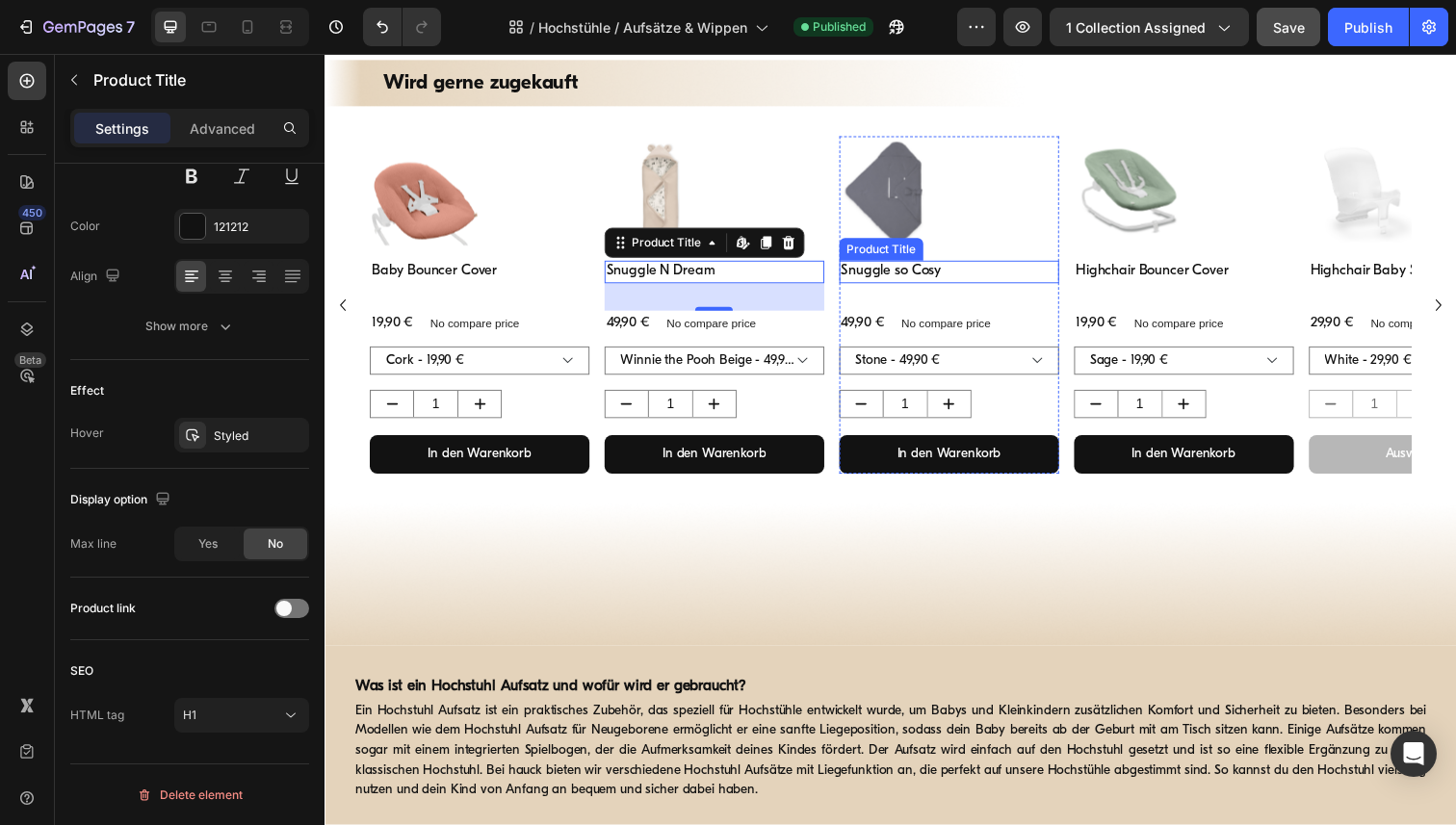
click at [912, 265] on div "Product Images Snuggle so Cosy Product Title 49,90 € Product Price Product Pric…" at bounding box center [961, 310] width 224 height 344
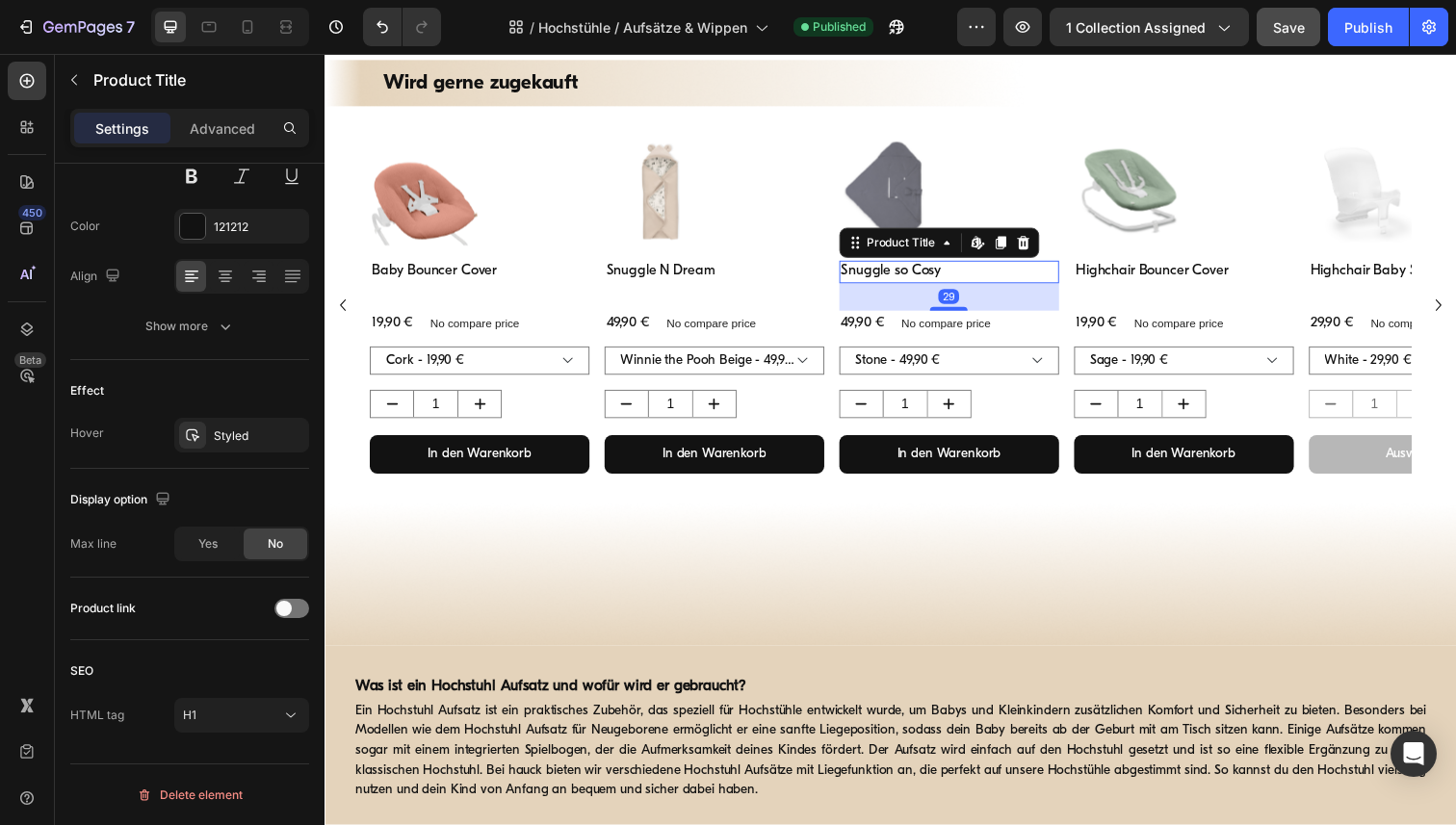
click at [912, 265] on div "Product Images" at bounding box center [961, 202] width 224 height 127
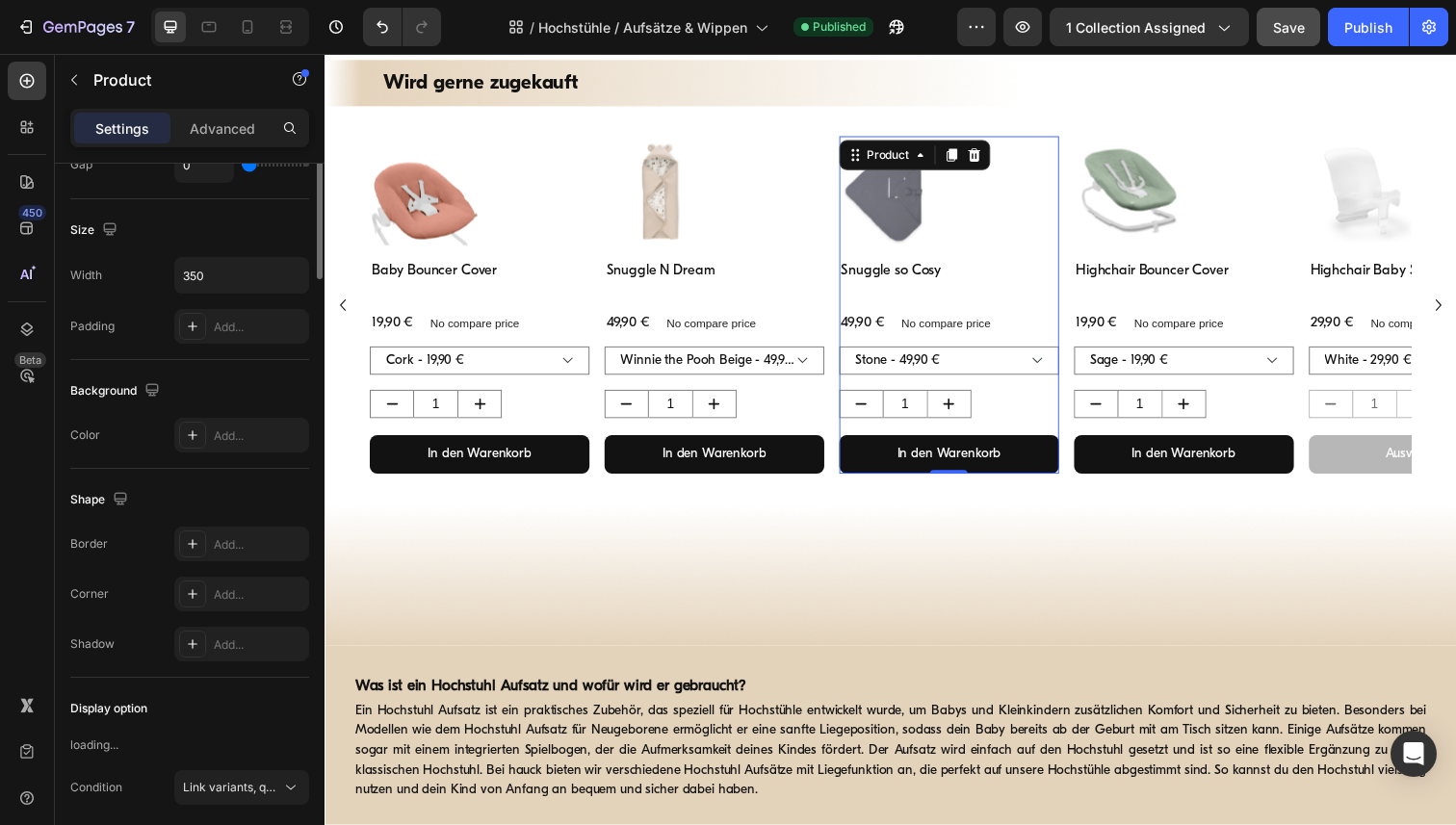
scroll to position [0, 0]
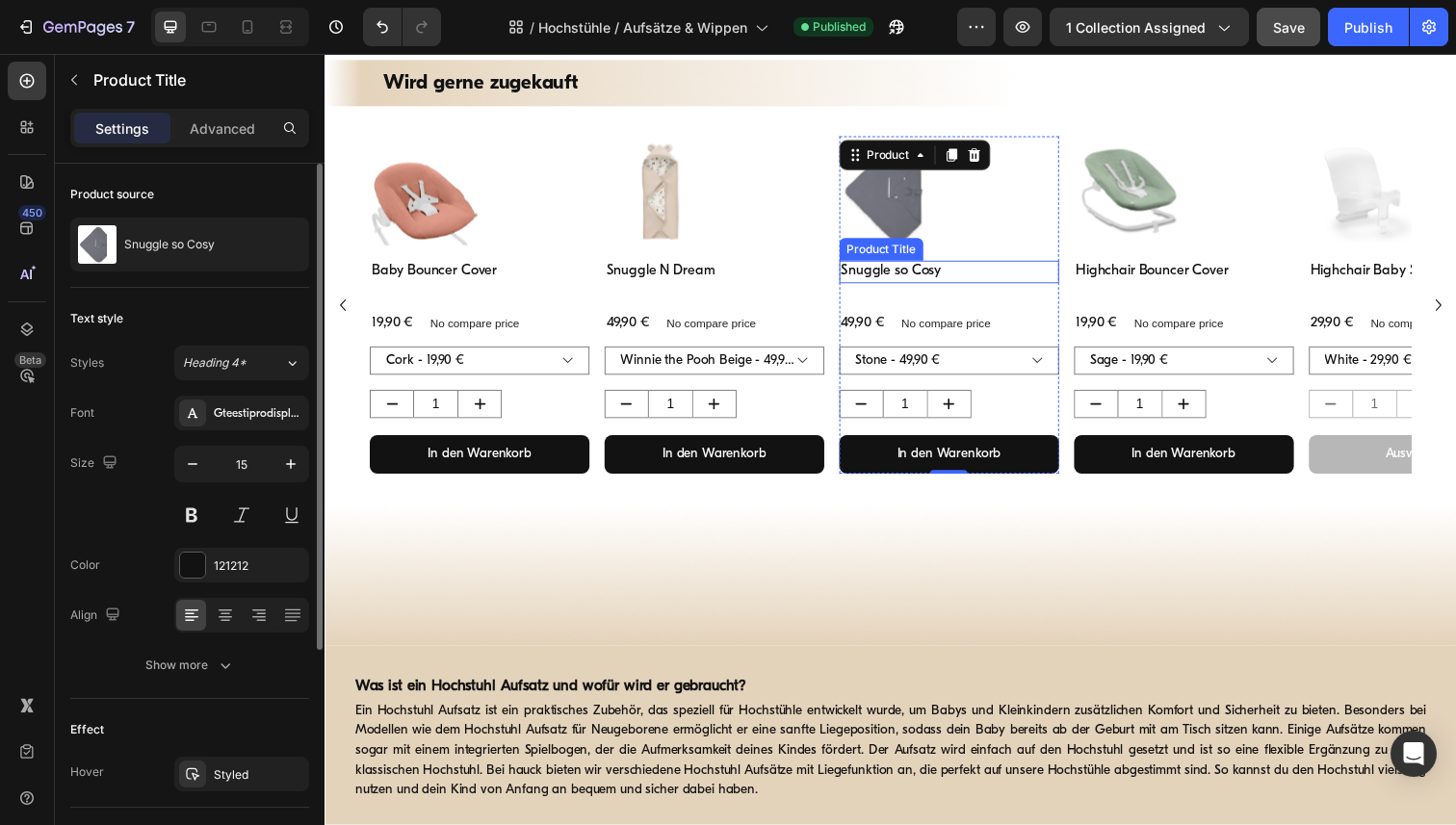
click at [919, 279] on h1 "Snuggle so Cosy" at bounding box center [961, 277] width 224 height 23
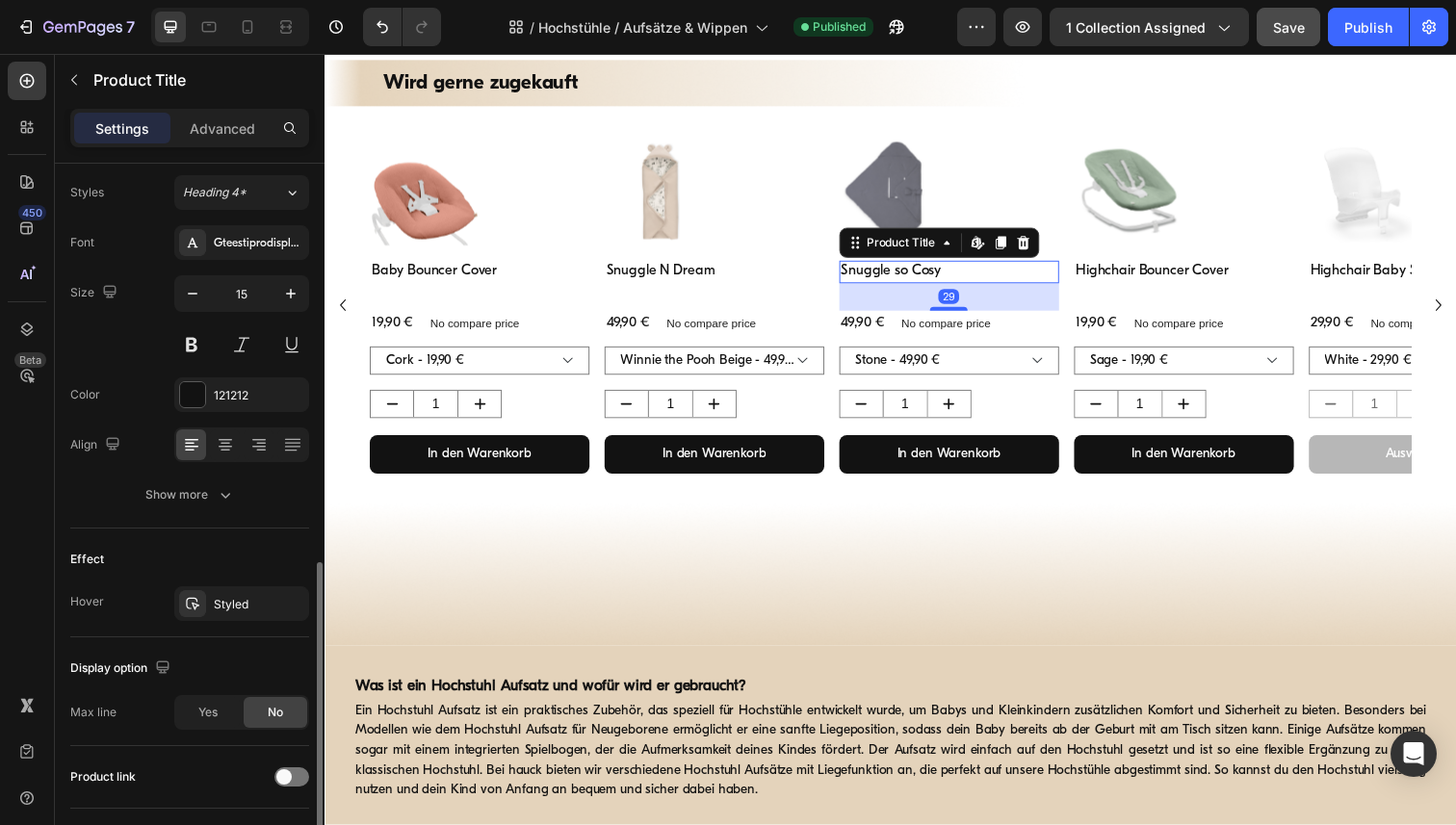
scroll to position [339, 0]
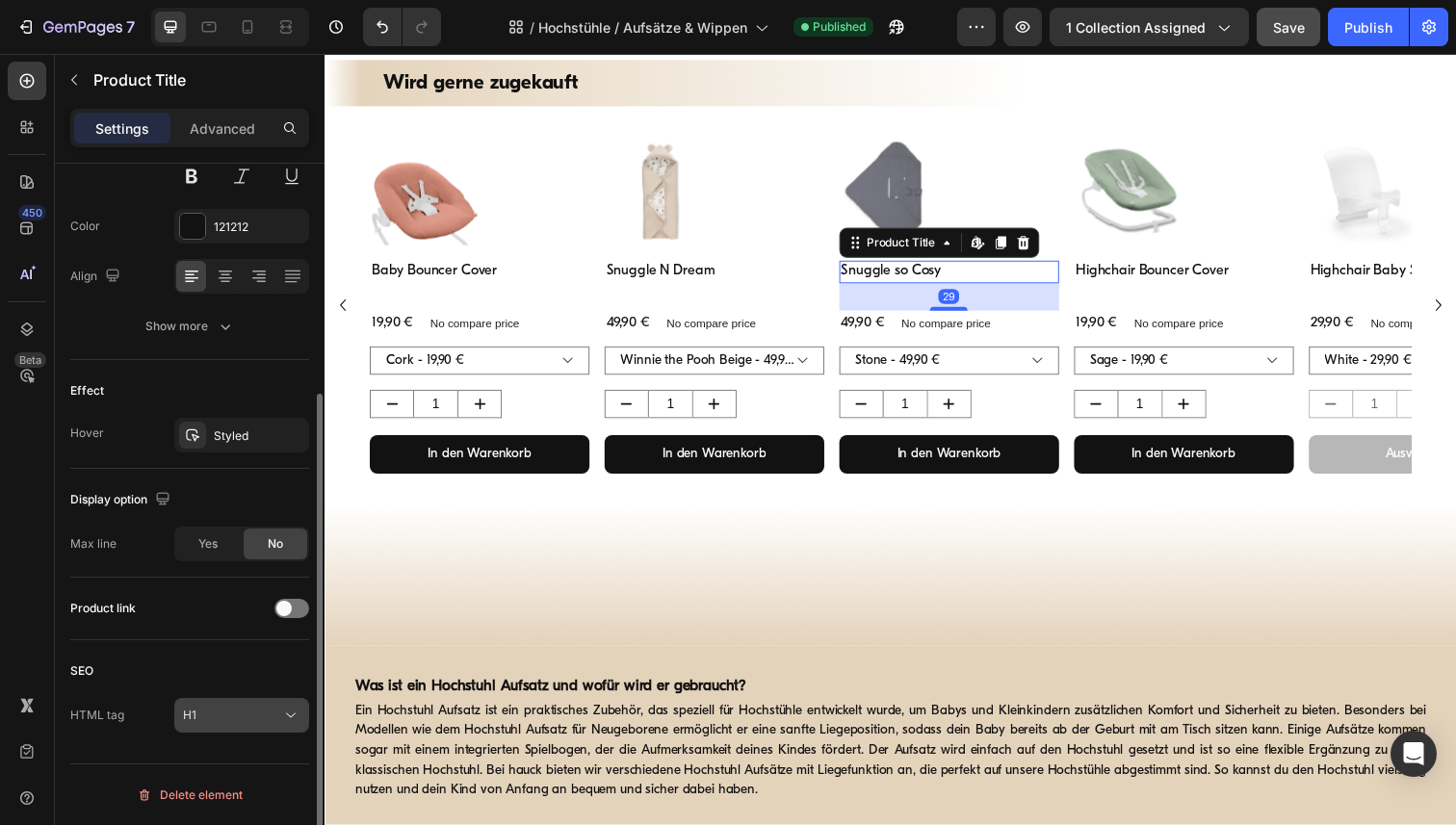
click at [267, 717] on div "H1" at bounding box center [232, 715] width 99 height 17
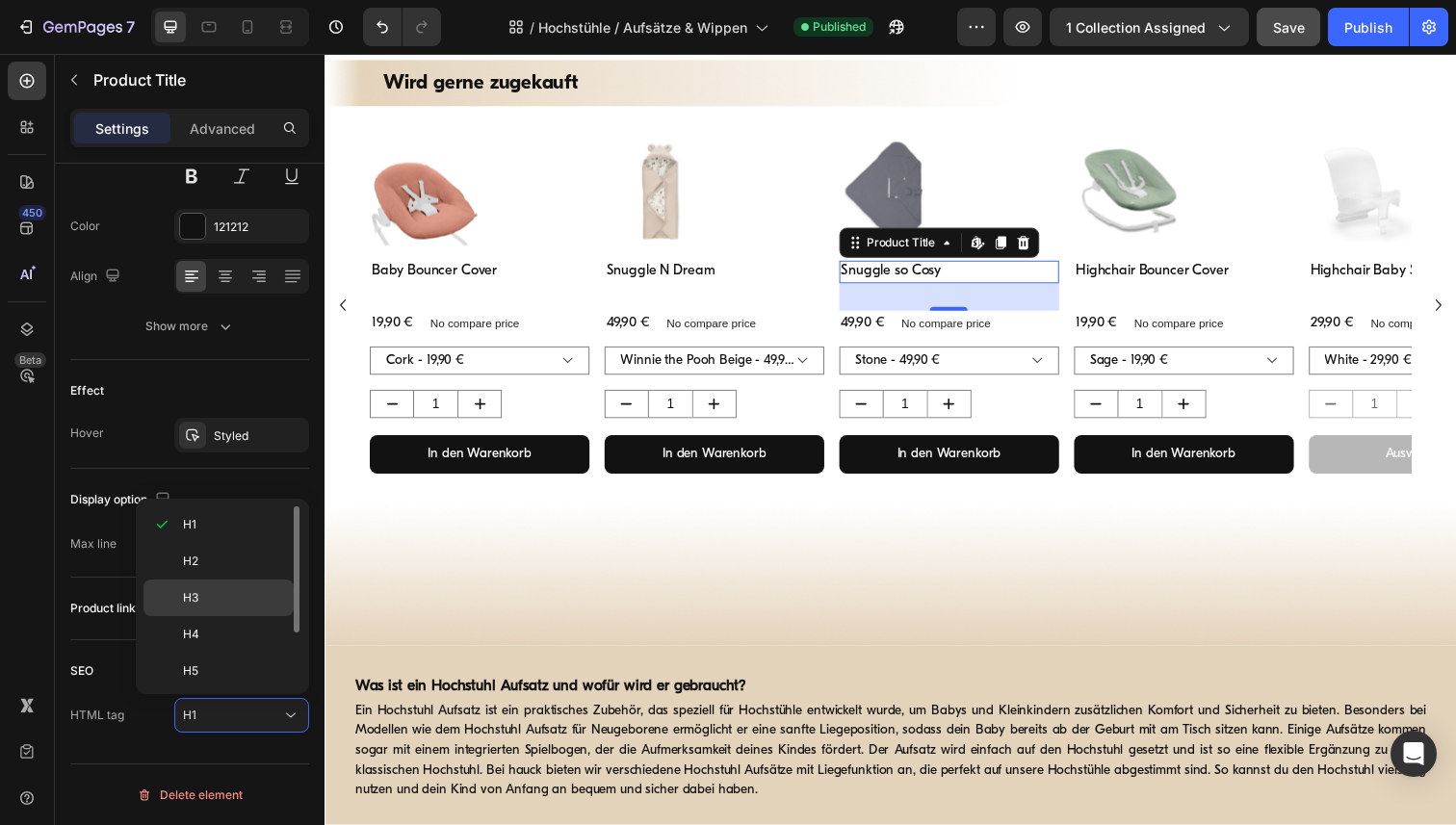
click at [196, 598] on span "H3" at bounding box center [190, 597] width 15 height 17
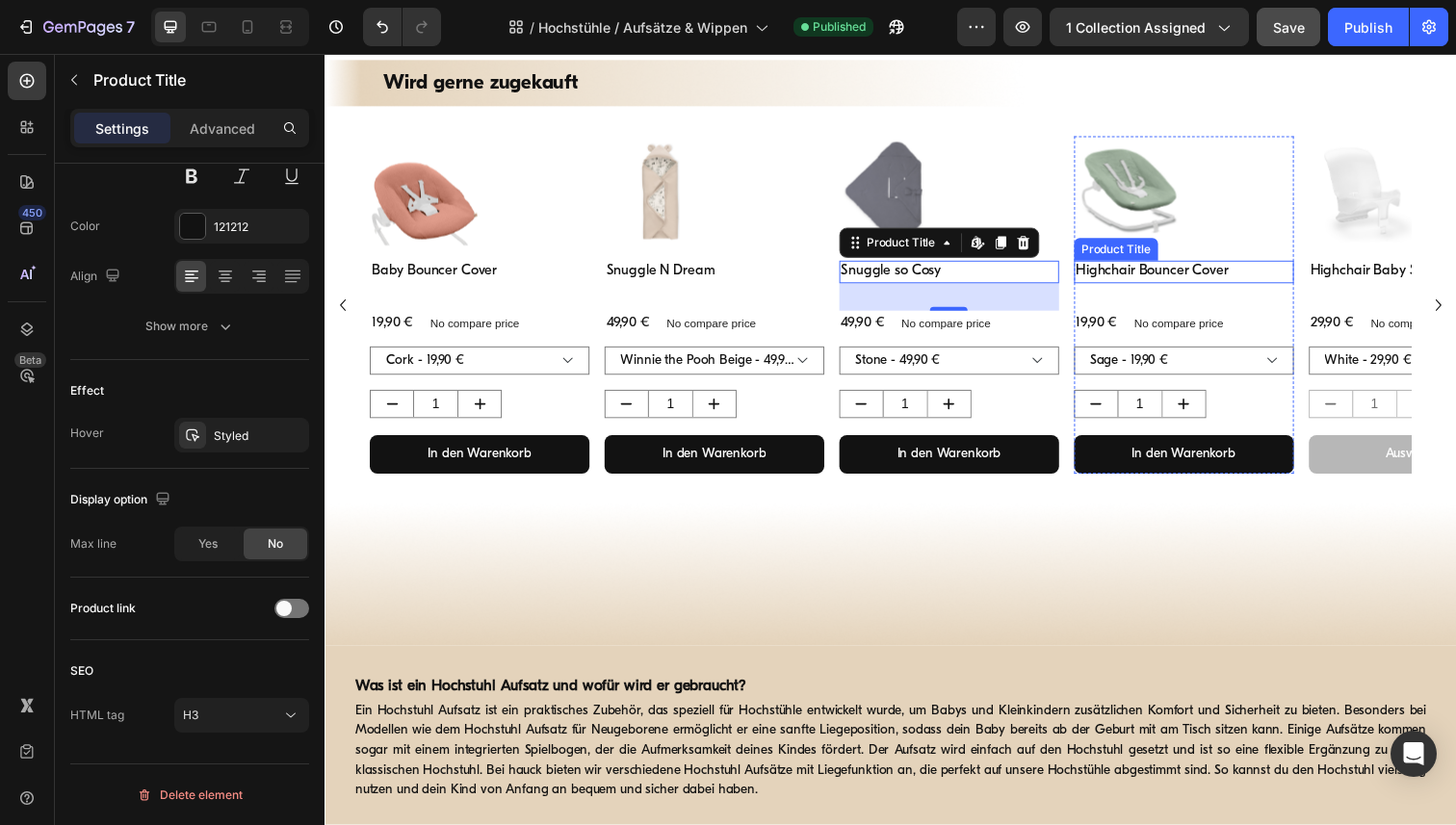
click at [1146, 278] on h1 "Highchair Bouncer Cover" at bounding box center [1201, 277] width 224 height 23
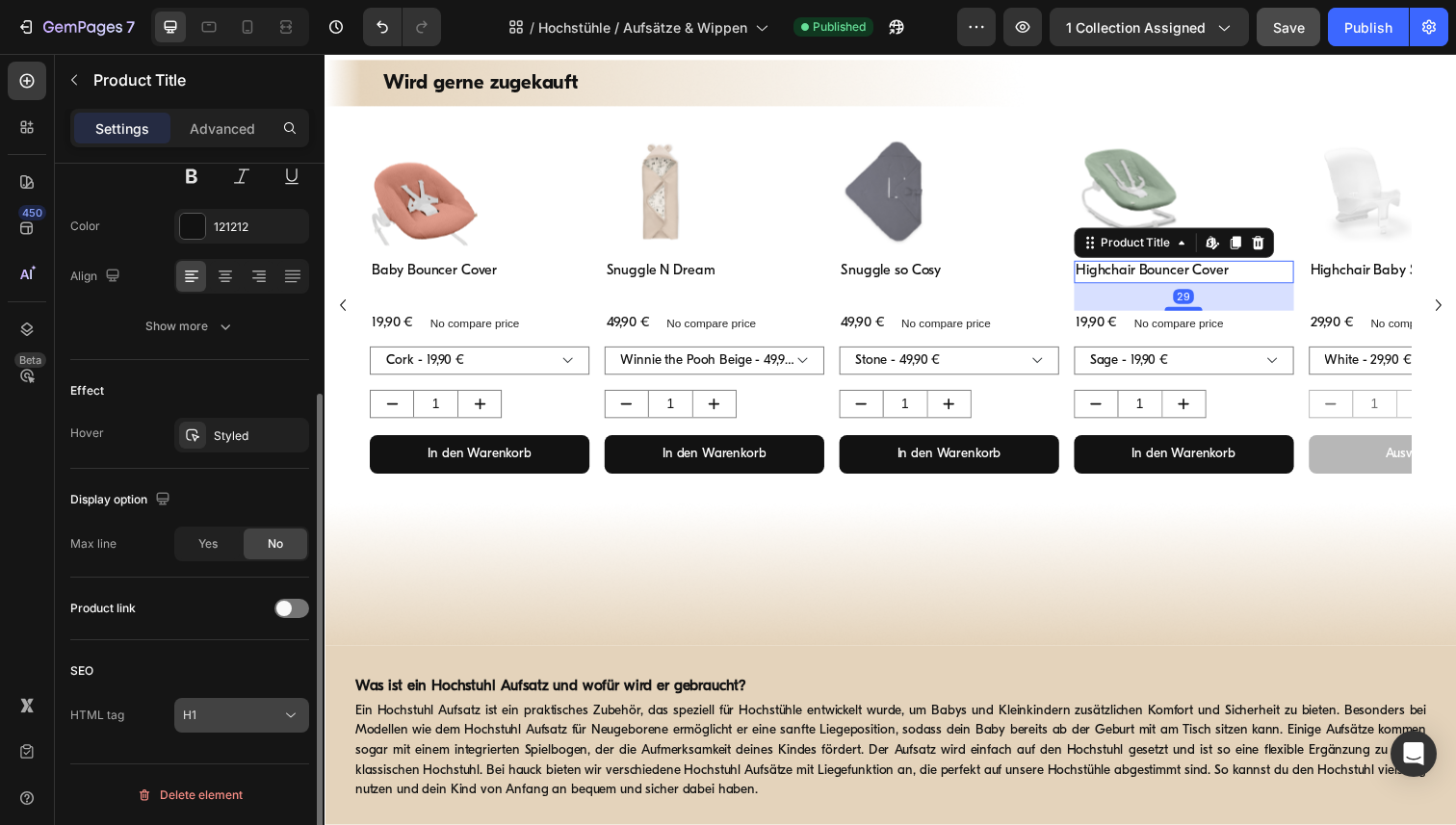
click at [277, 724] on div "H1" at bounding box center [242, 715] width 117 height 19
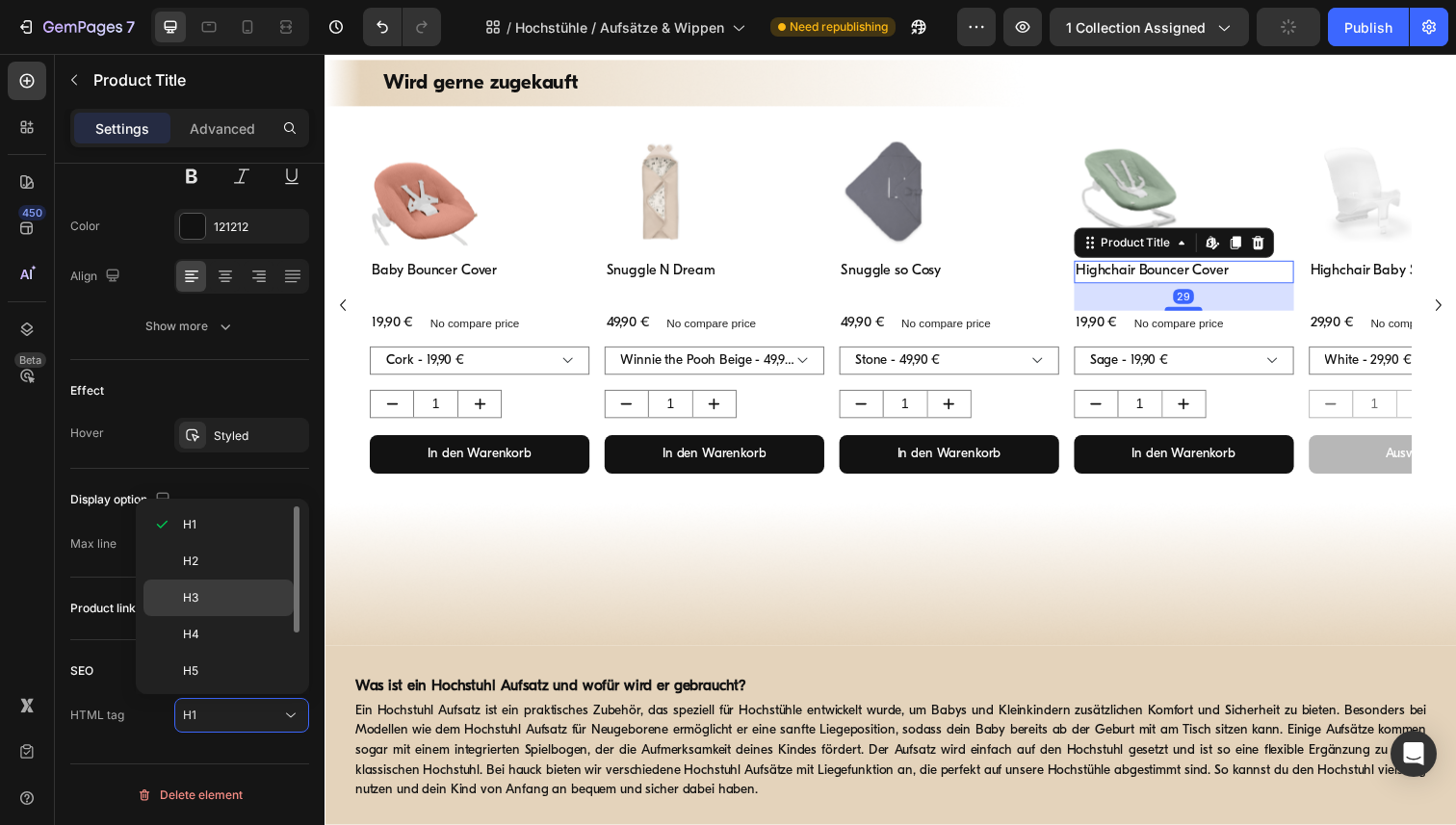
click at [209, 616] on div "H3" at bounding box center [218, 634] width 150 height 37
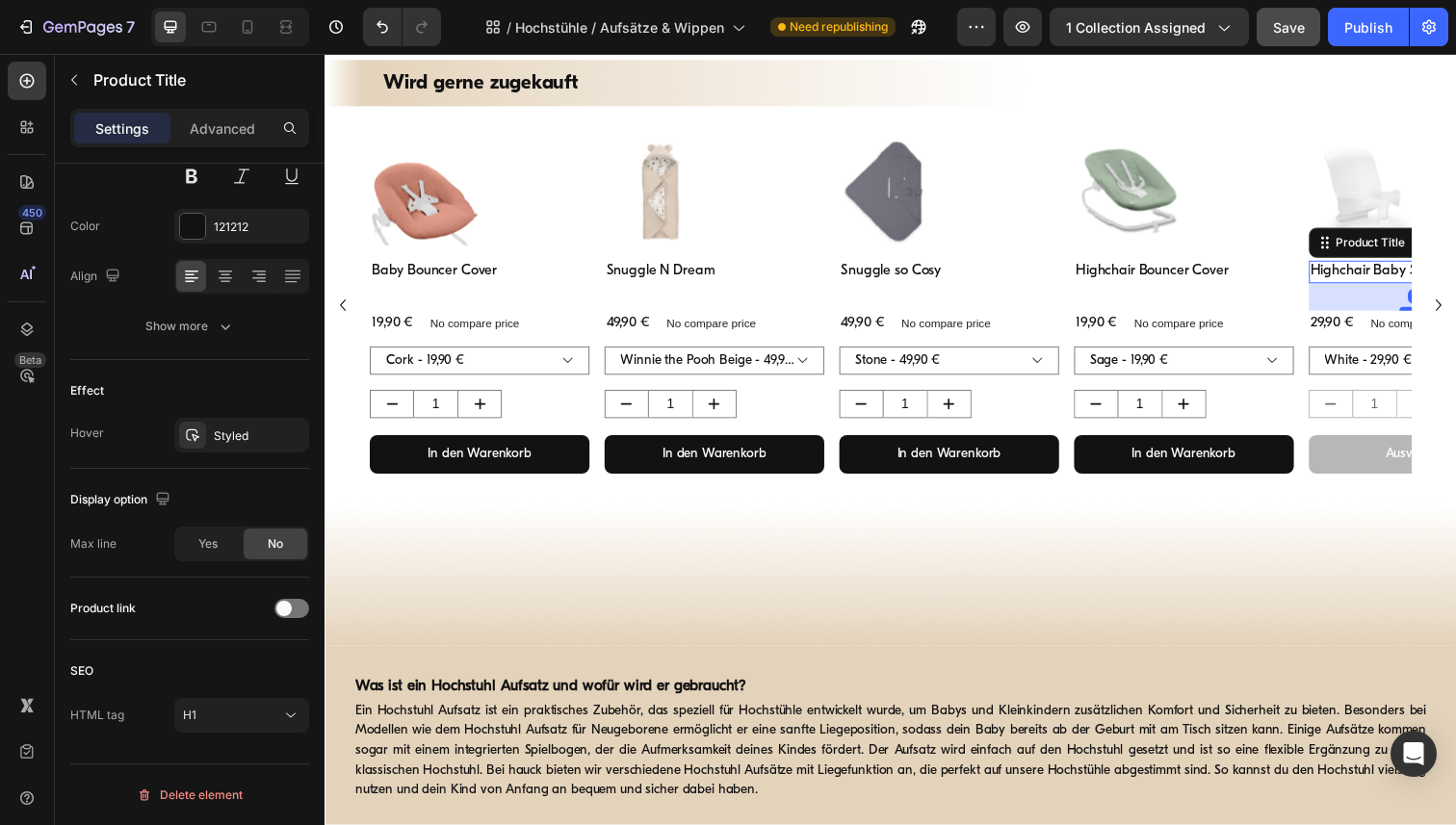
click at [1374, 288] on div "Highchair Baby Seat Product Title Edit content in Shopify 29" at bounding box center [1441, 277] width 224 height 23
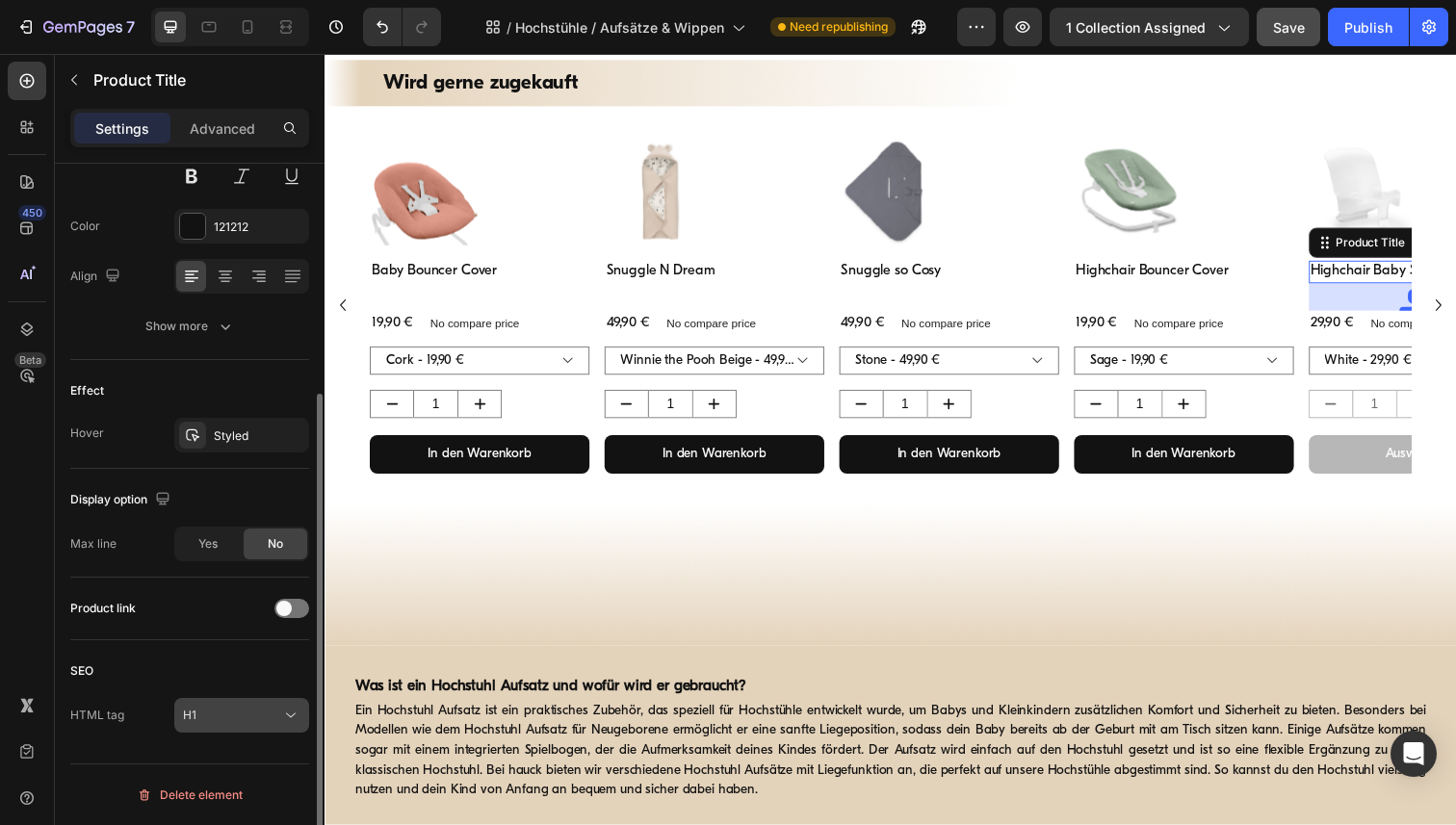
click at [282, 723] on icon at bounding box center [291, 715] width 19 height 19
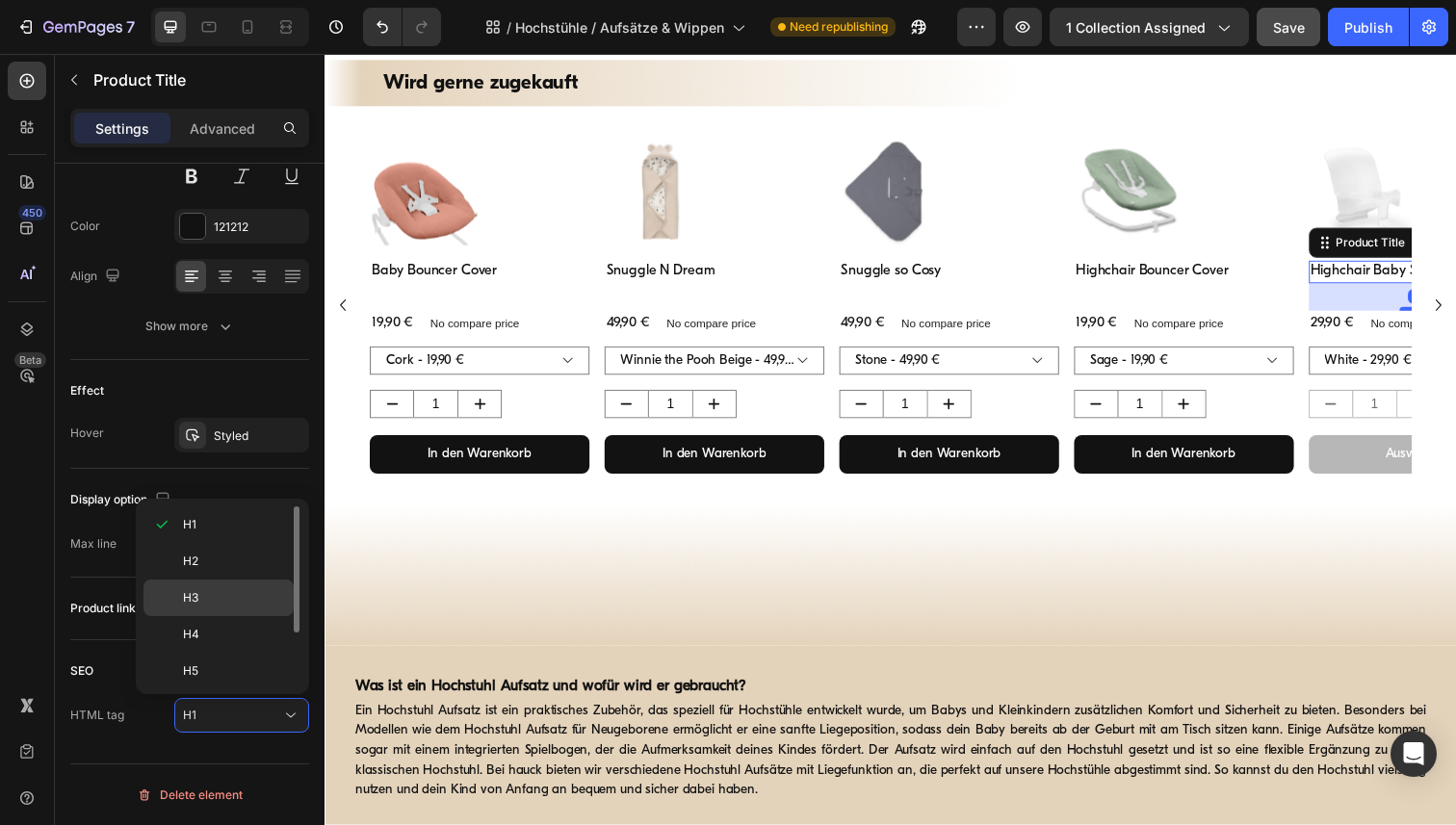
click at [240, 602] on p "H3" at bounding box center [234, 597] width 103 height 17
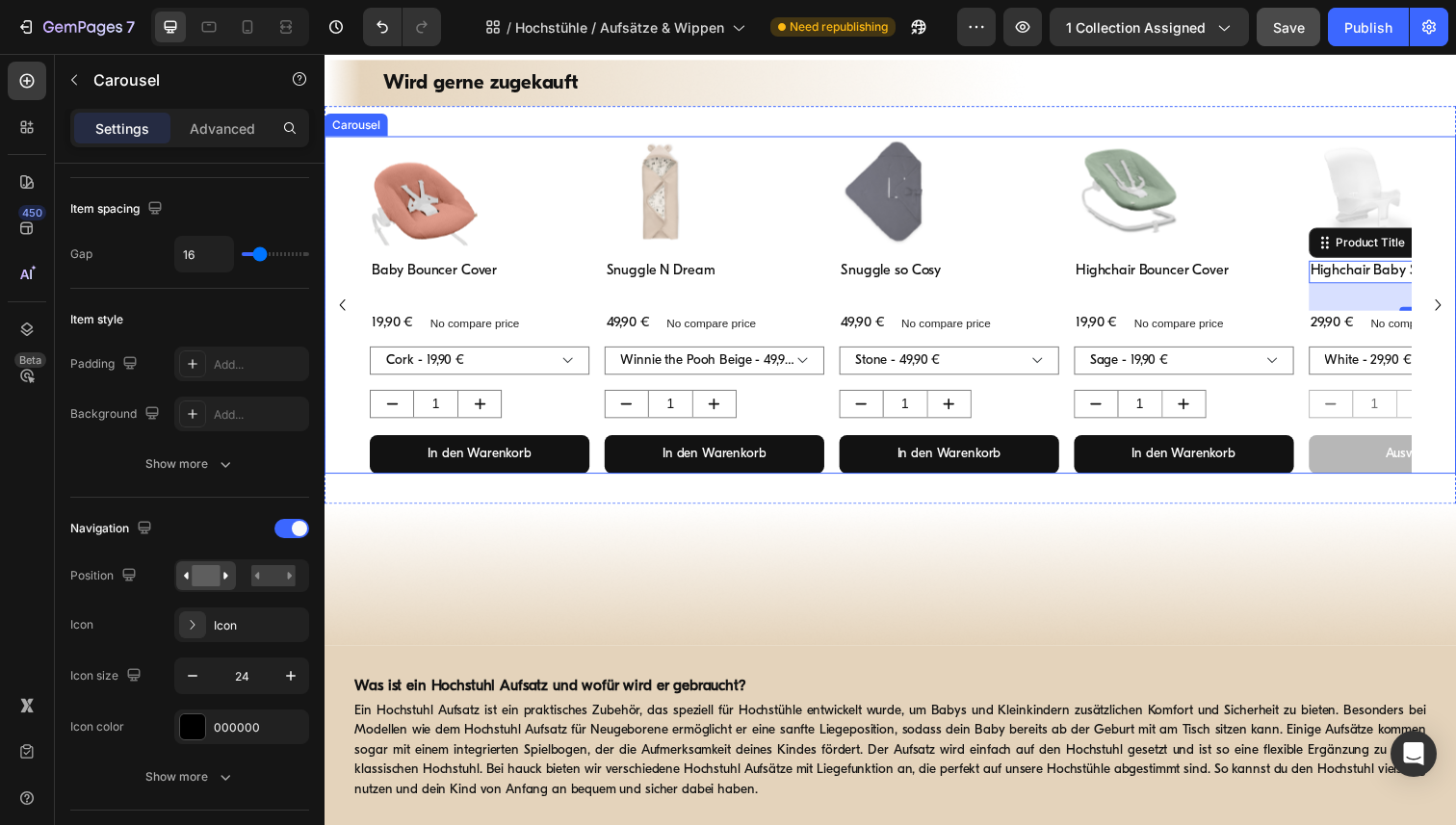
click at [1455, 311] on icon "Carousel Next Arrow" at bounding box center [1461, 310] width 23 height 23
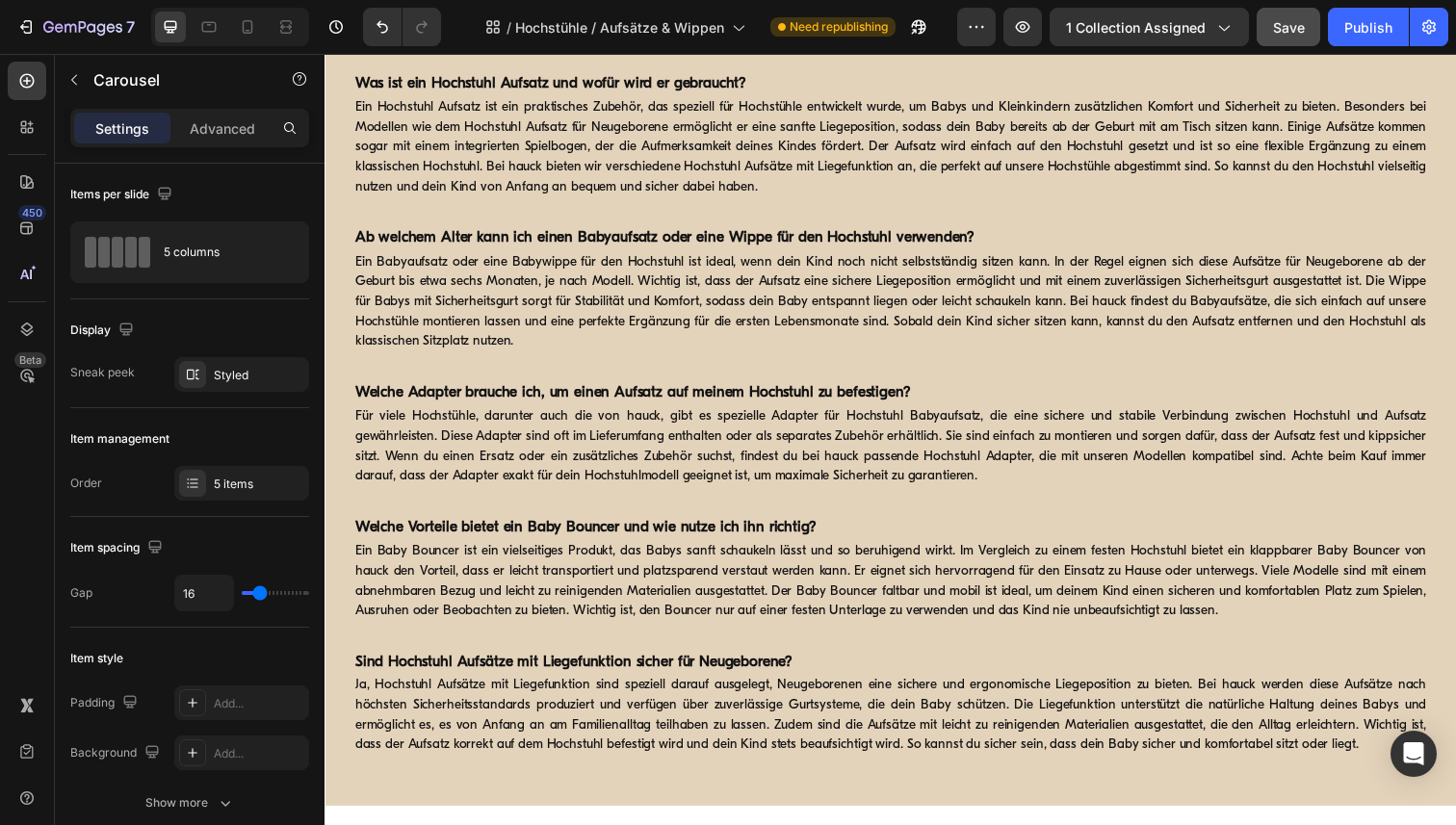
scroll to position [1076, 0]
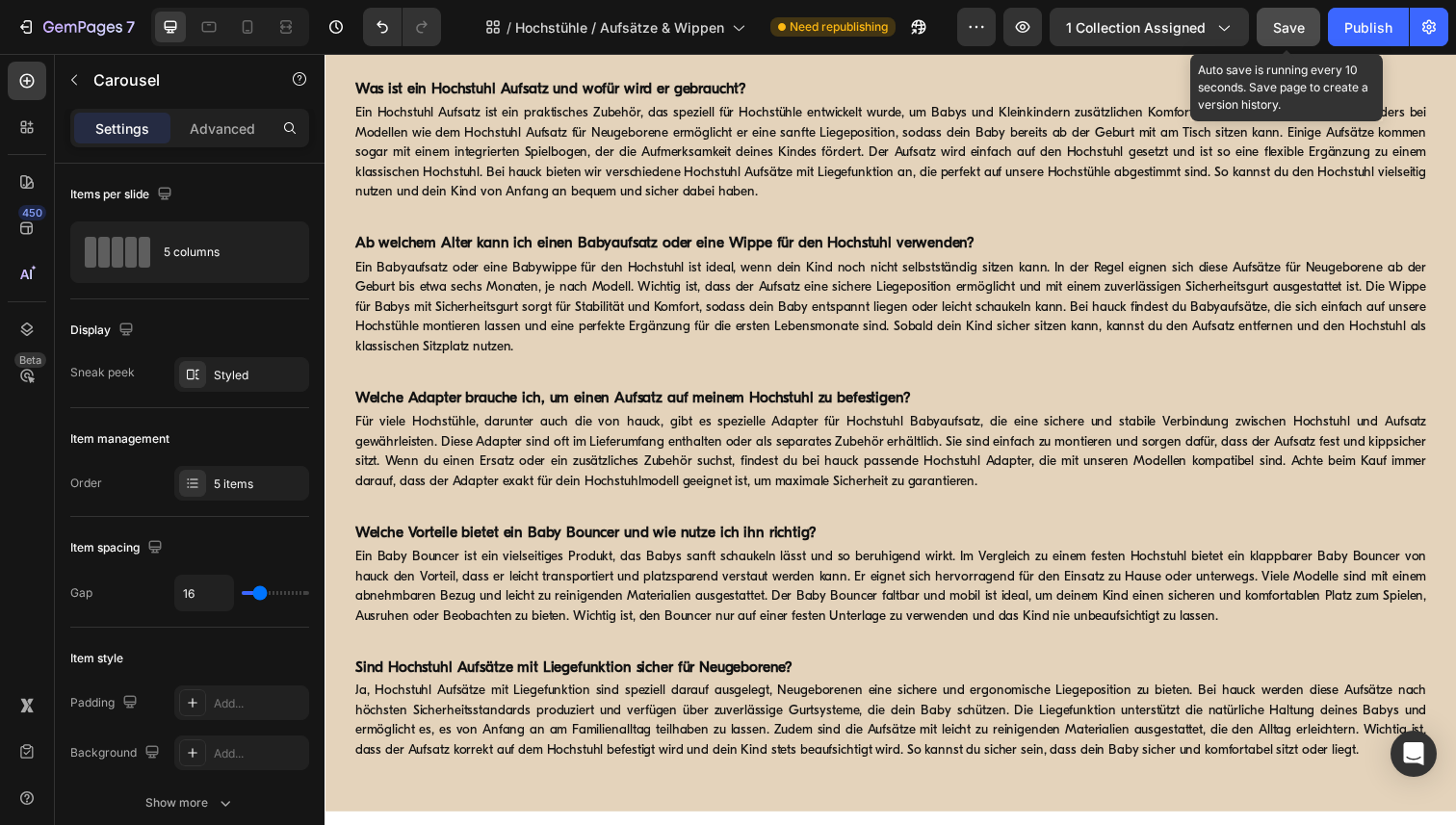
click at [1291, 23] on span "Save" at bounding box center [1289, 27] width 32 height 16
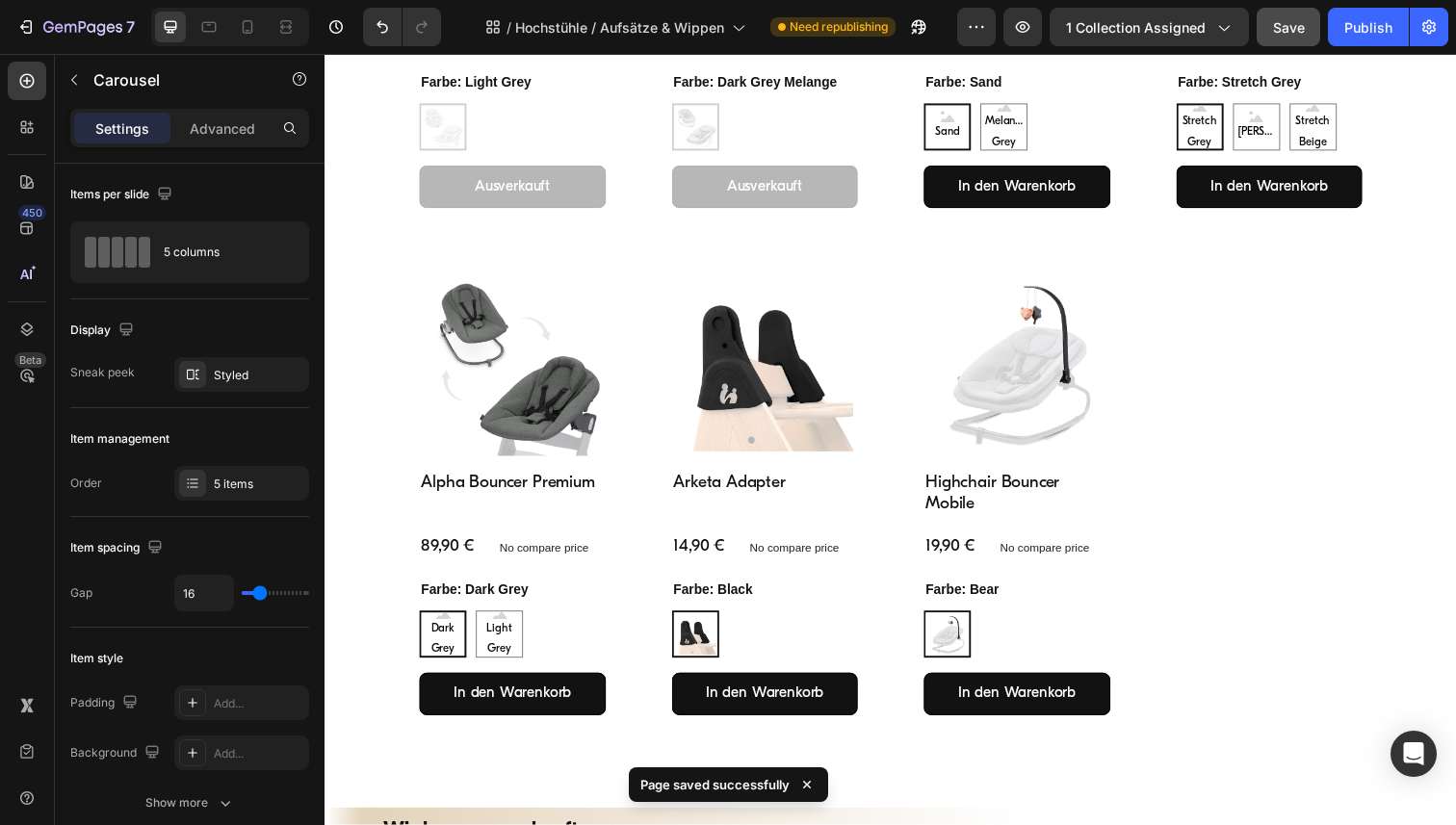
scroll to position [947, 0]
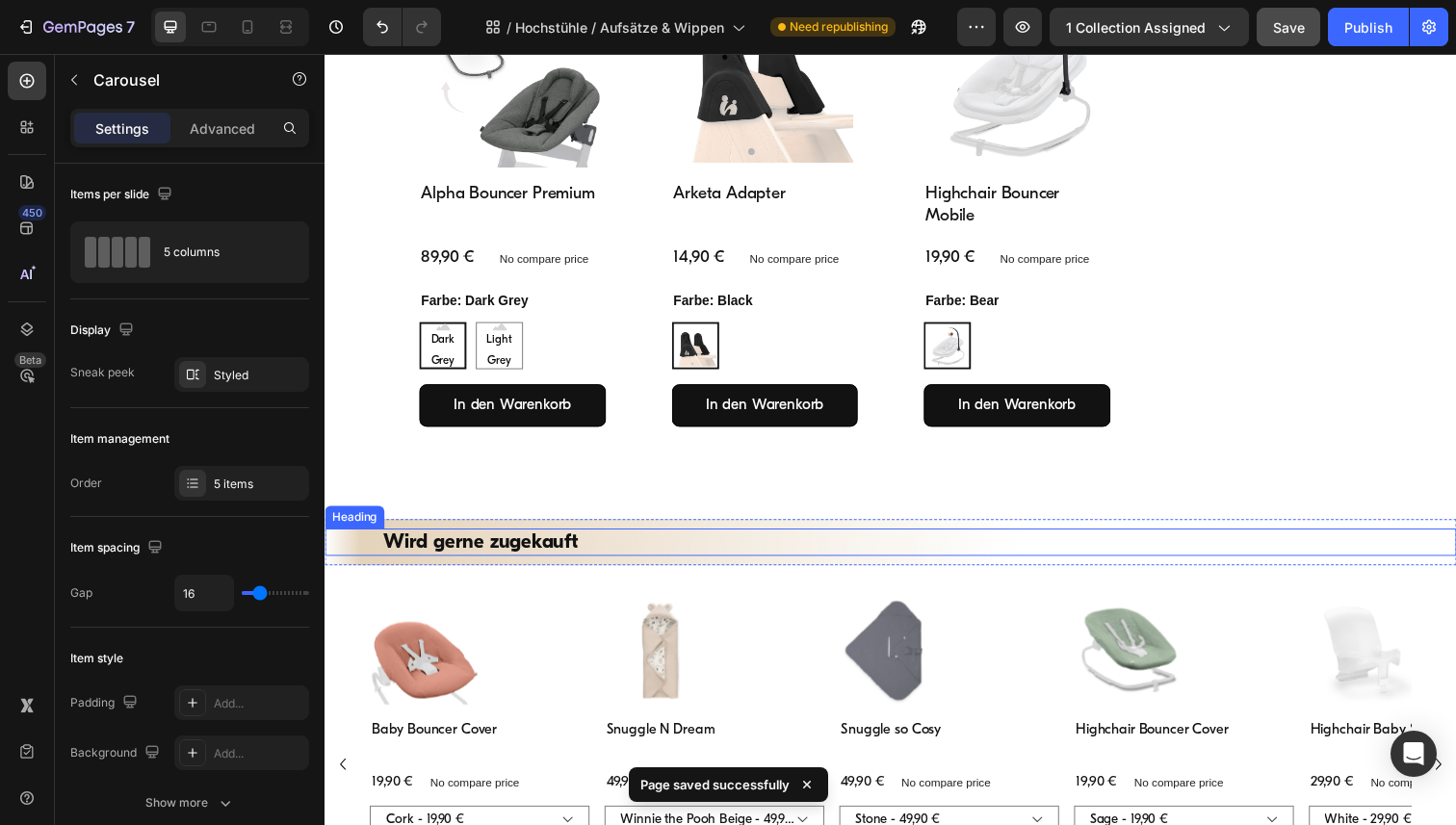
click at [514, 552] on h2 "Wird gerne zugekauft" at bounding box center [902, 553] width 1040 height 28
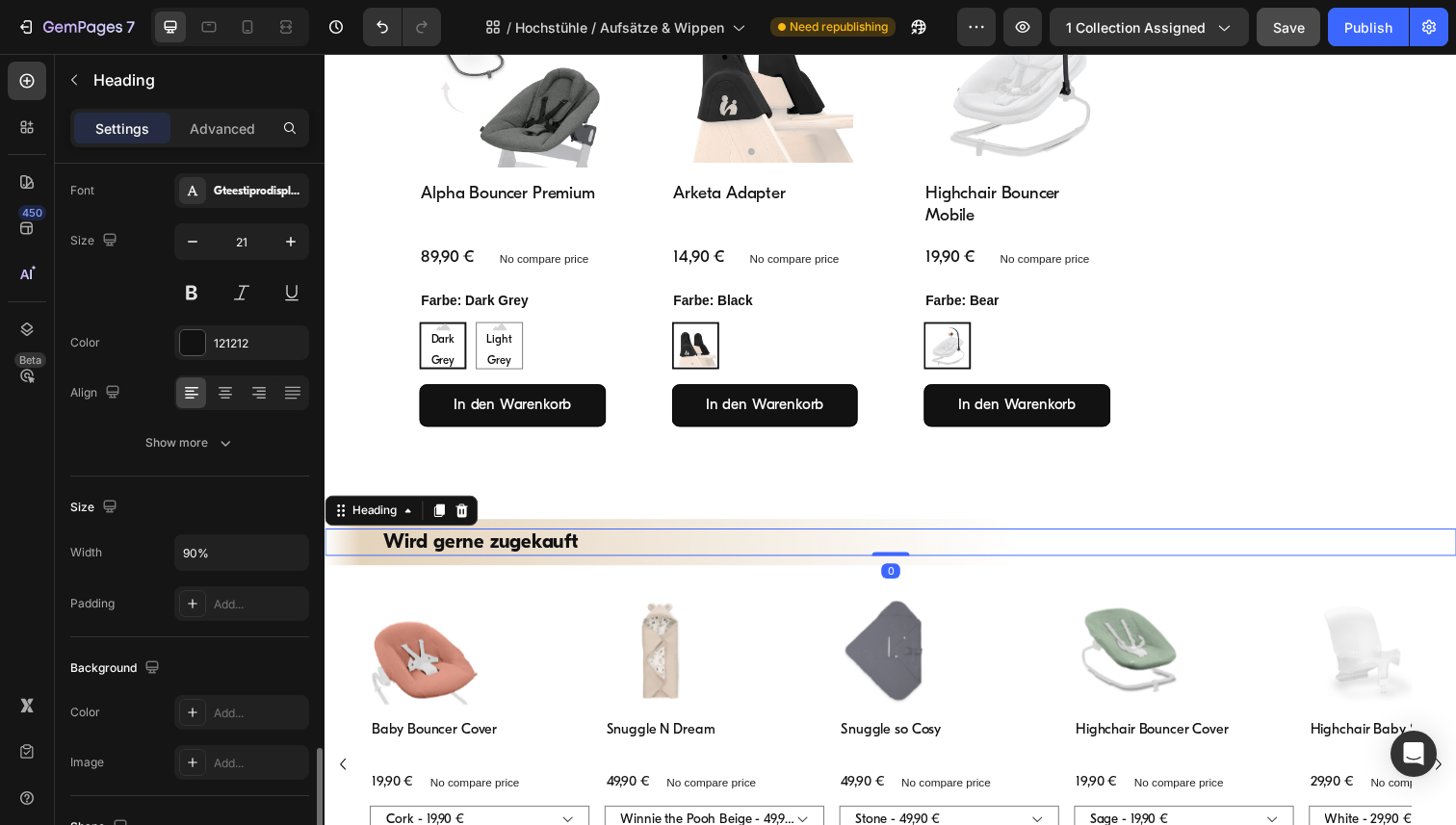
scroll to position [533, 0]
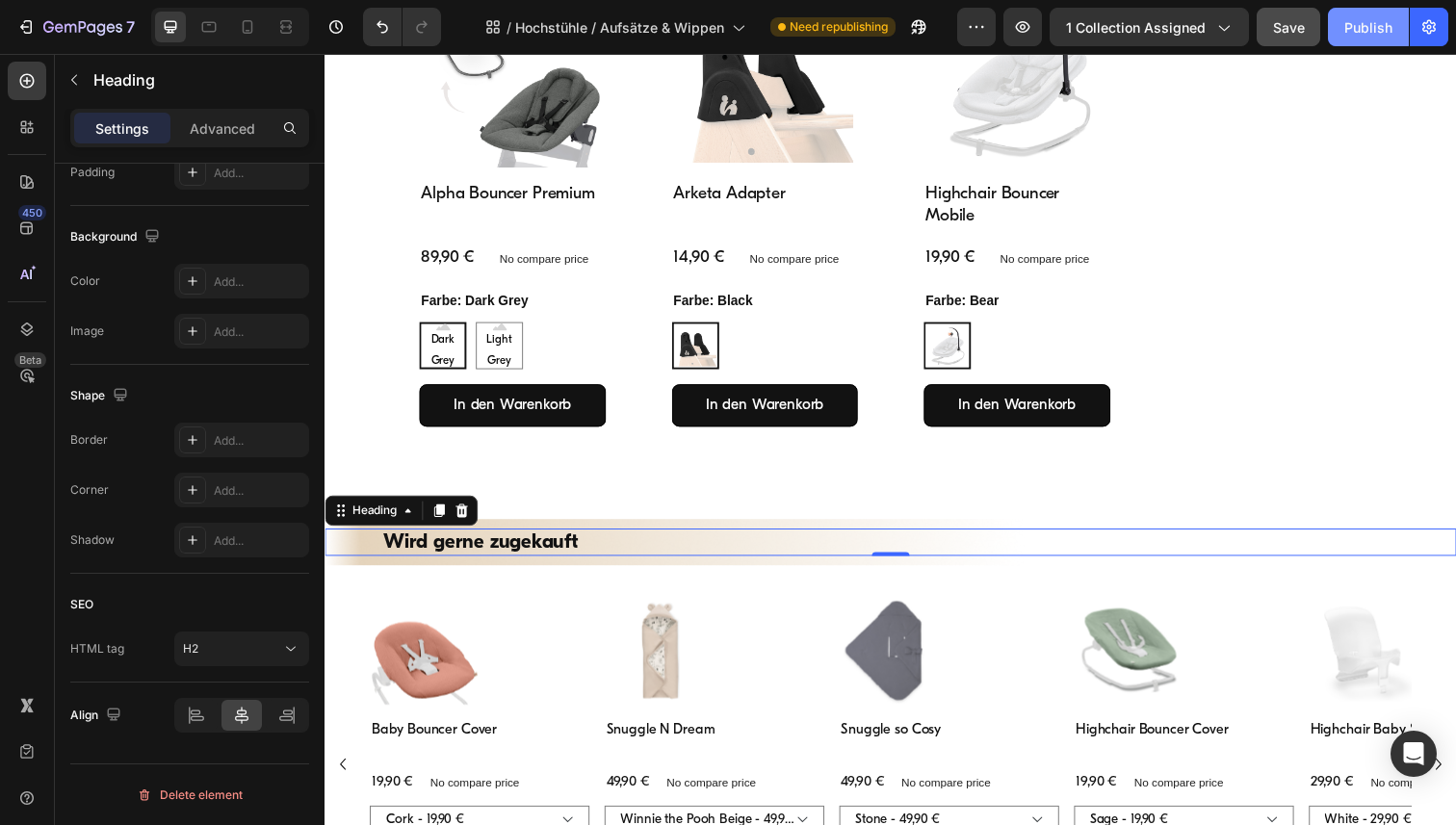
click at [1356, 28] on div "Publish" at bounding box center [1368, 27] width 48 height 20
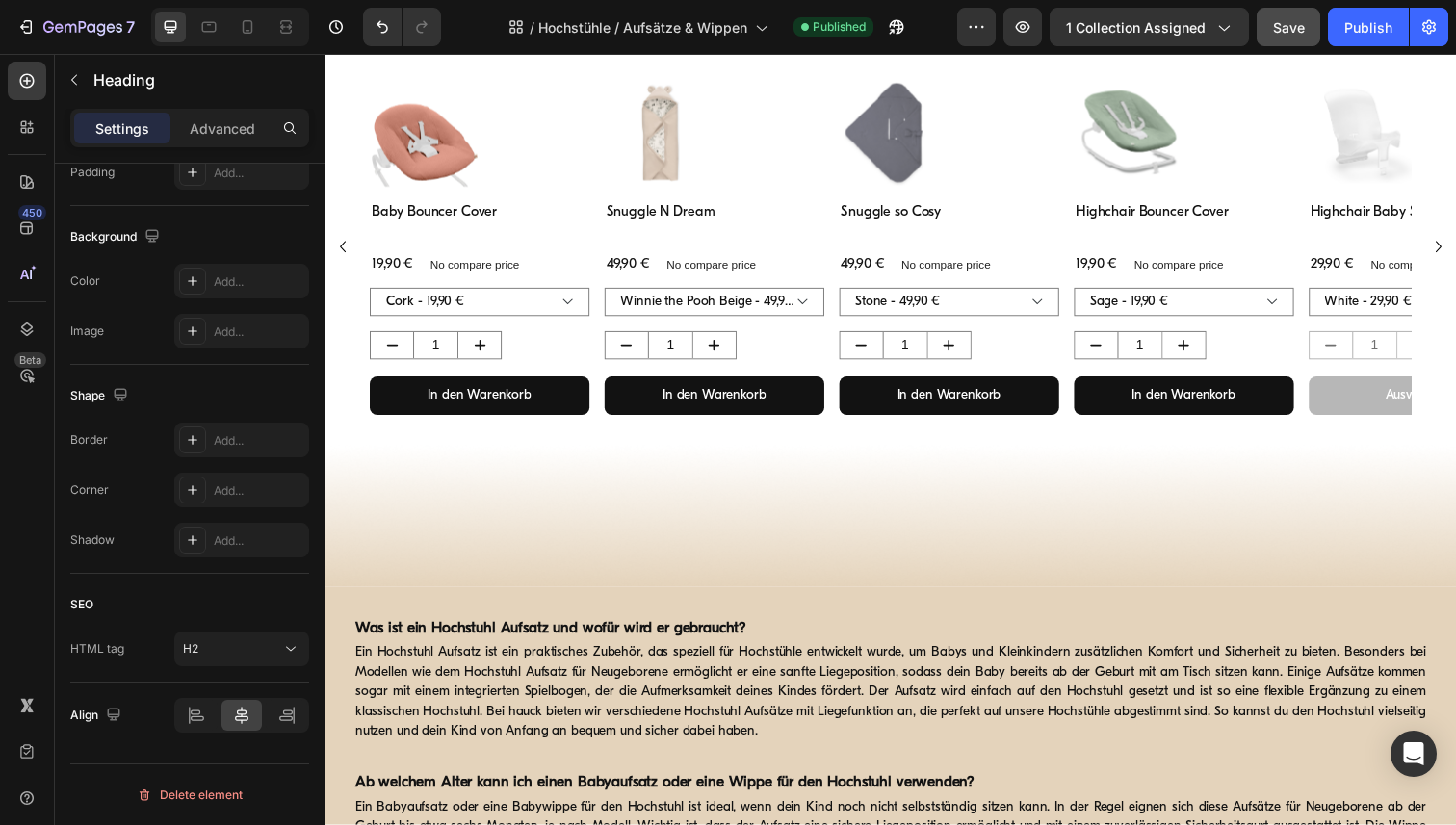
scroll to position [1466, 0]
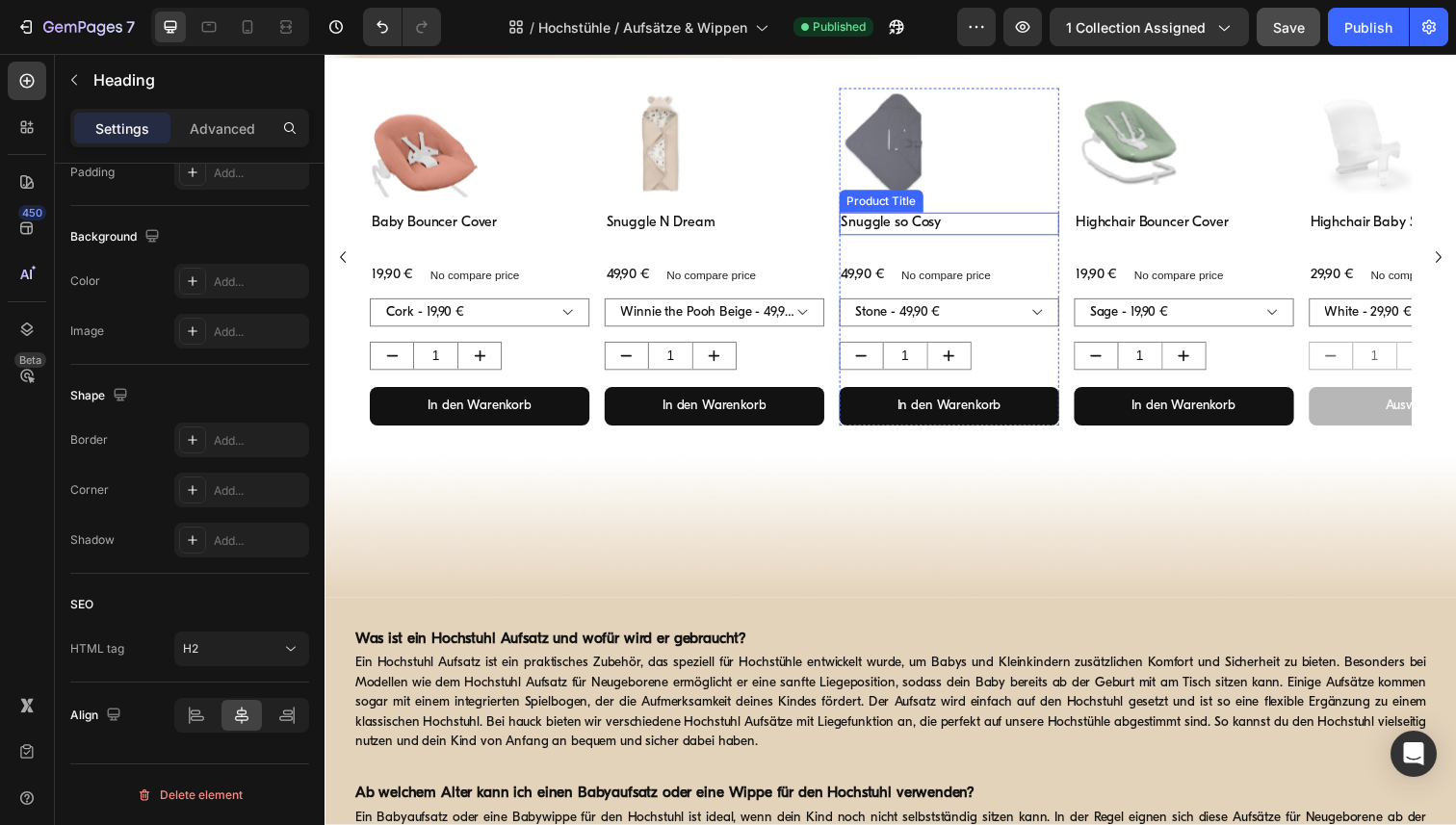
click at [903, 235] on h3 "Snuggle so Cosy" at bounding box center [961, 228] width 224 height 23
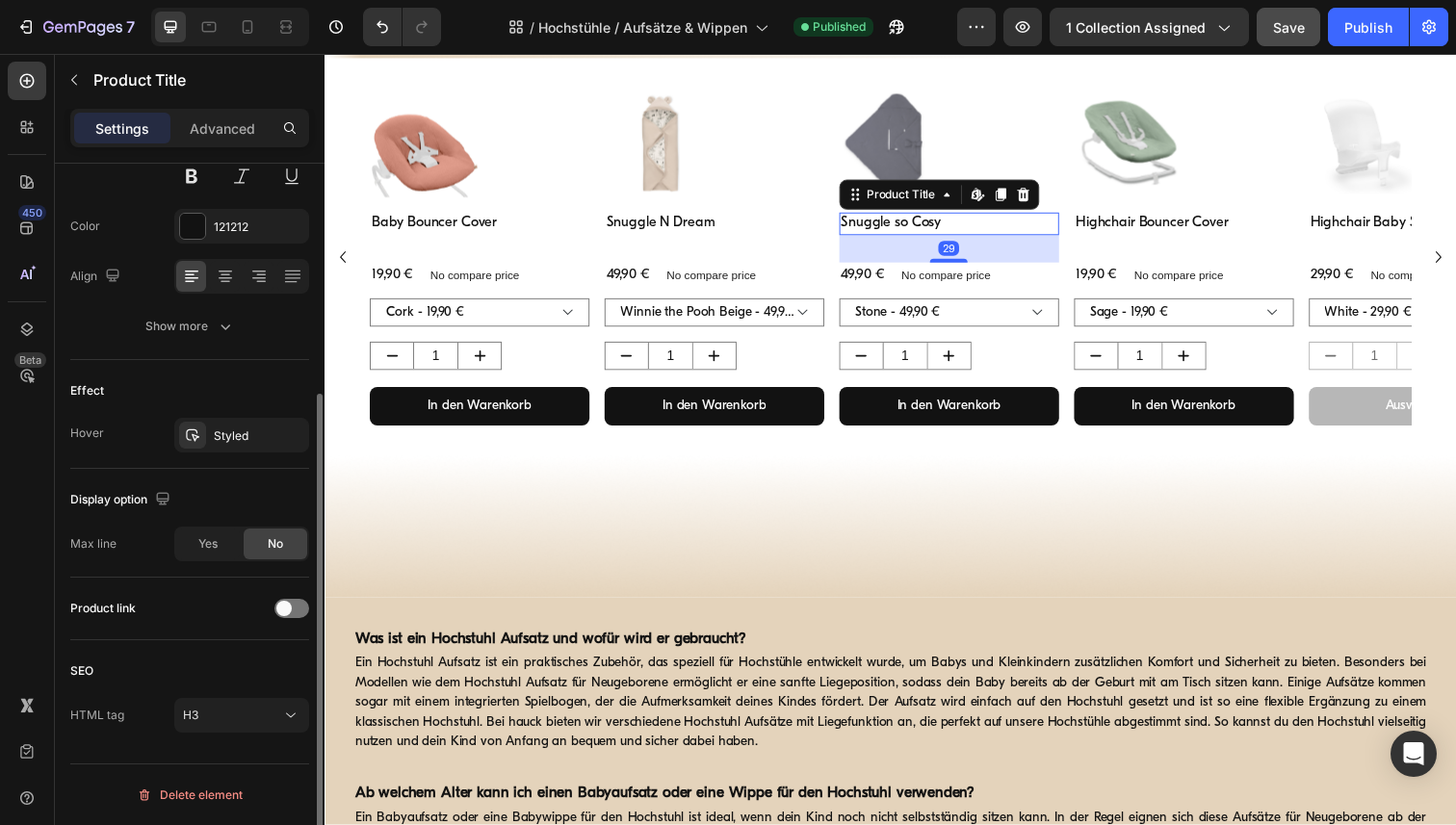
scroll to position [0, 0]
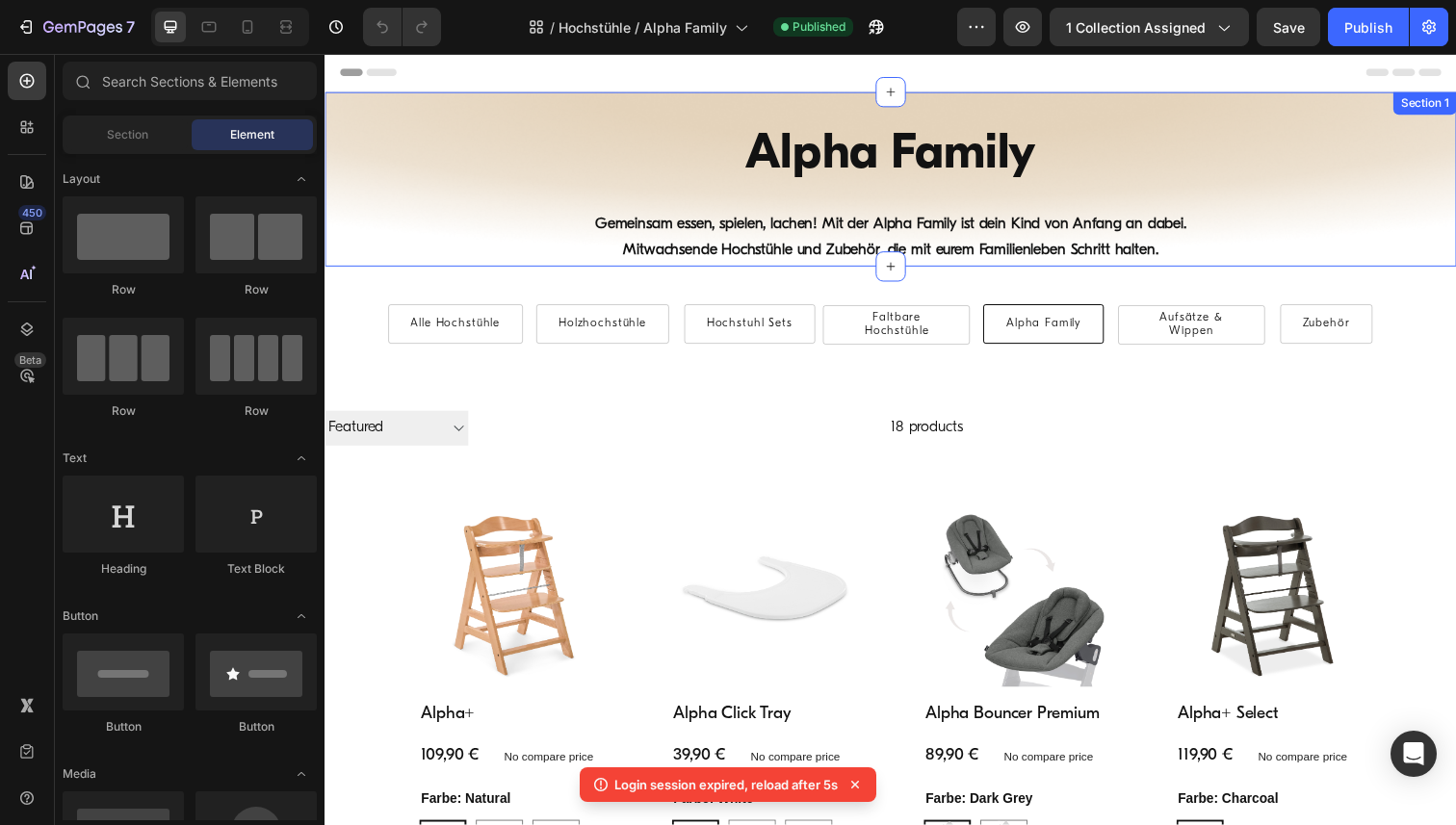
click at [371, 108] on div "Alpha Family Heading Gemeinsam essen, spielen, lachen! Mit der Alpha Family ist…" at bounding box center [902, 182] width 1155 height 178
click at [462, 110] on div "Alpha Family Heading Gemeinsam essen, spielen, lachen! Mit der Alpha Family ist…" at bounding box center [902, 182] width 1155 height 178
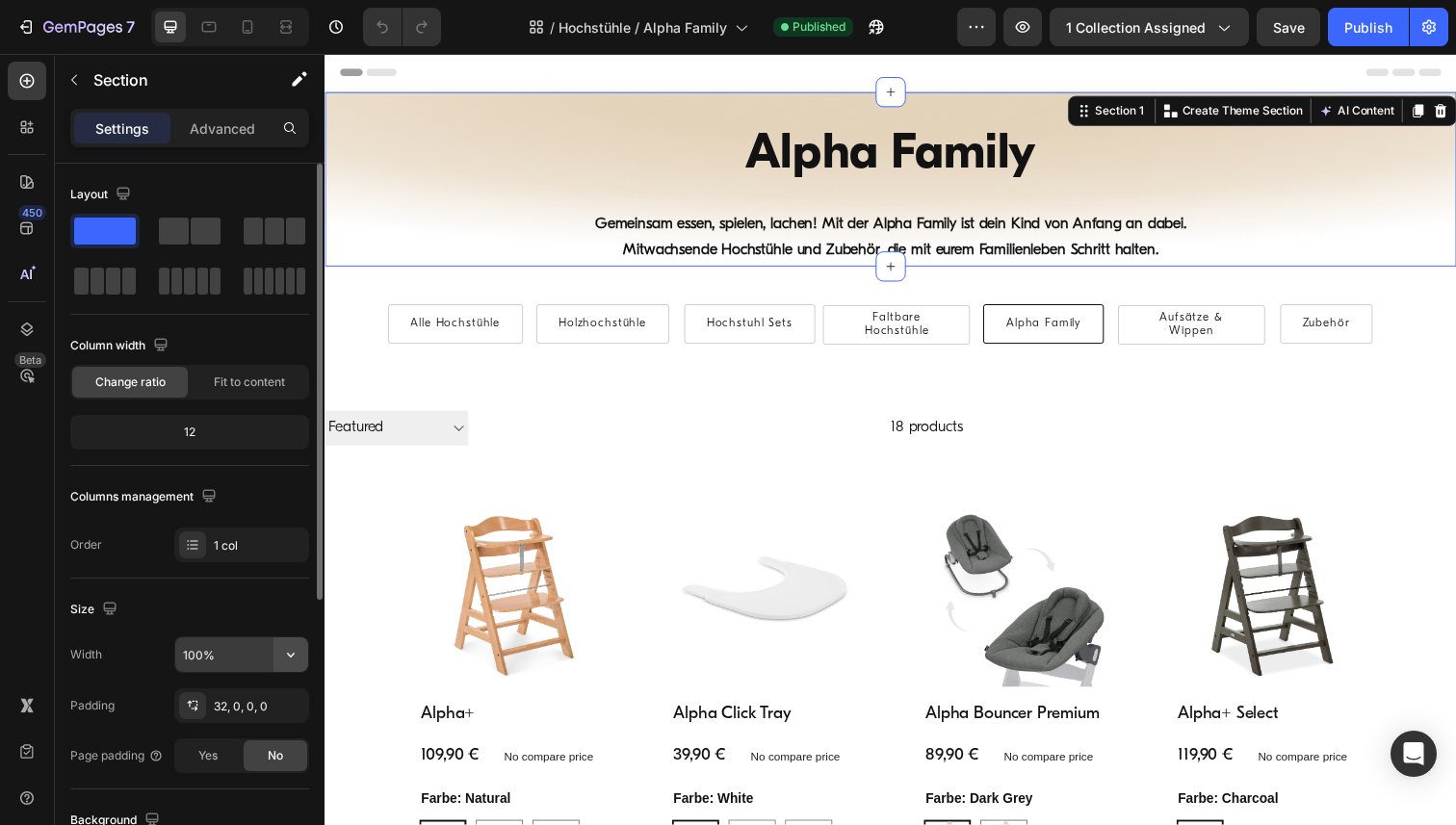
click at [287, 659] on icon "button" at bounding box center [291, 654] width 19 height 19
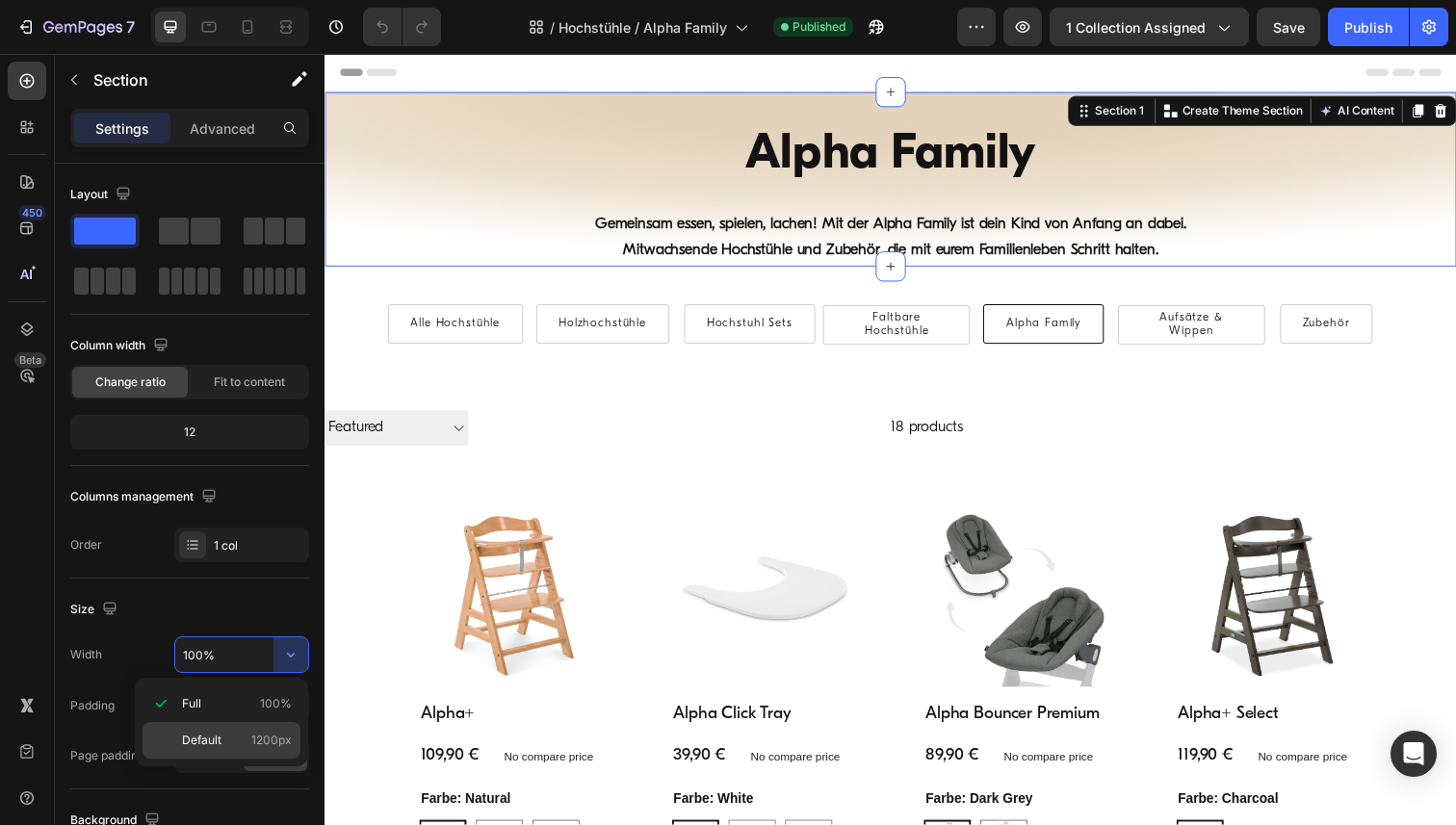
click at [224, 736] on p "Default 1200px" at bounding box center [237, 739] width 109 height 17
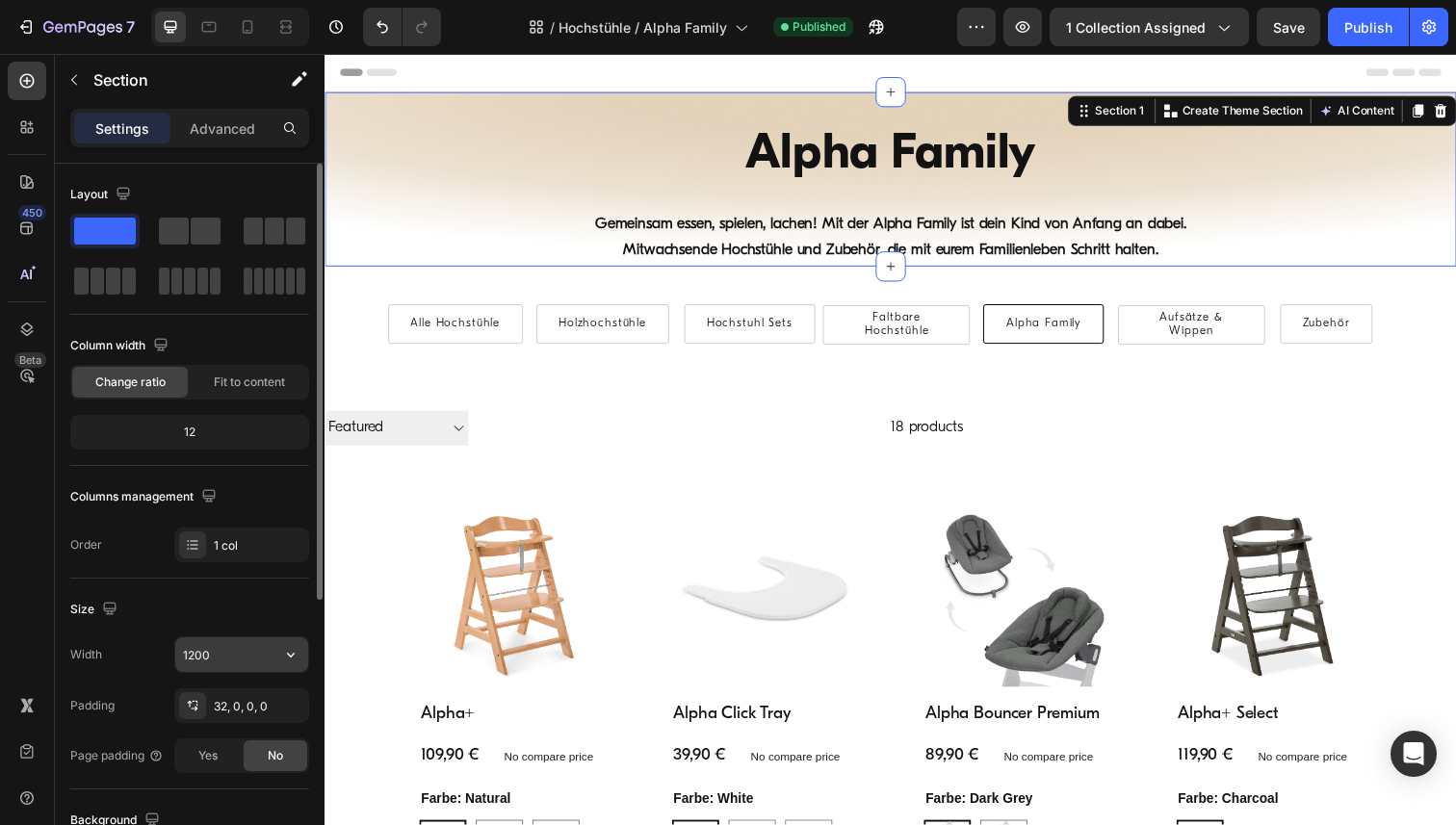
click at [232, 657] on input "1200" at bounding box center [242, 655] width 133 height 35
paste input "6"
type input "1600"
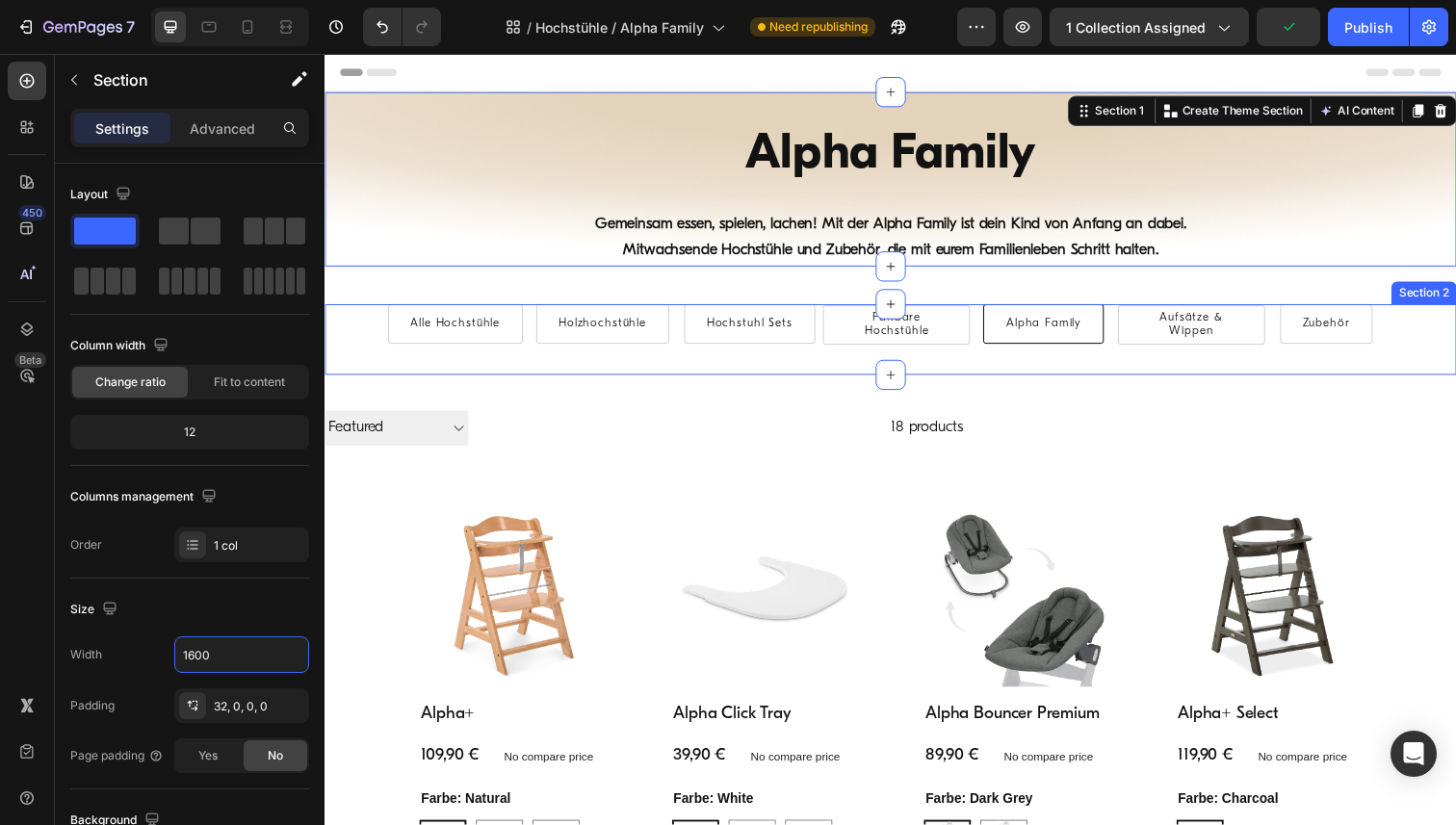
click at [353, 339] on div "Alle Hochstühle Button Holzhochstühle Button Hochstuhl Sets Button Faltbare Hoc…" at bounding box center [902, 346] width 1155 height 72
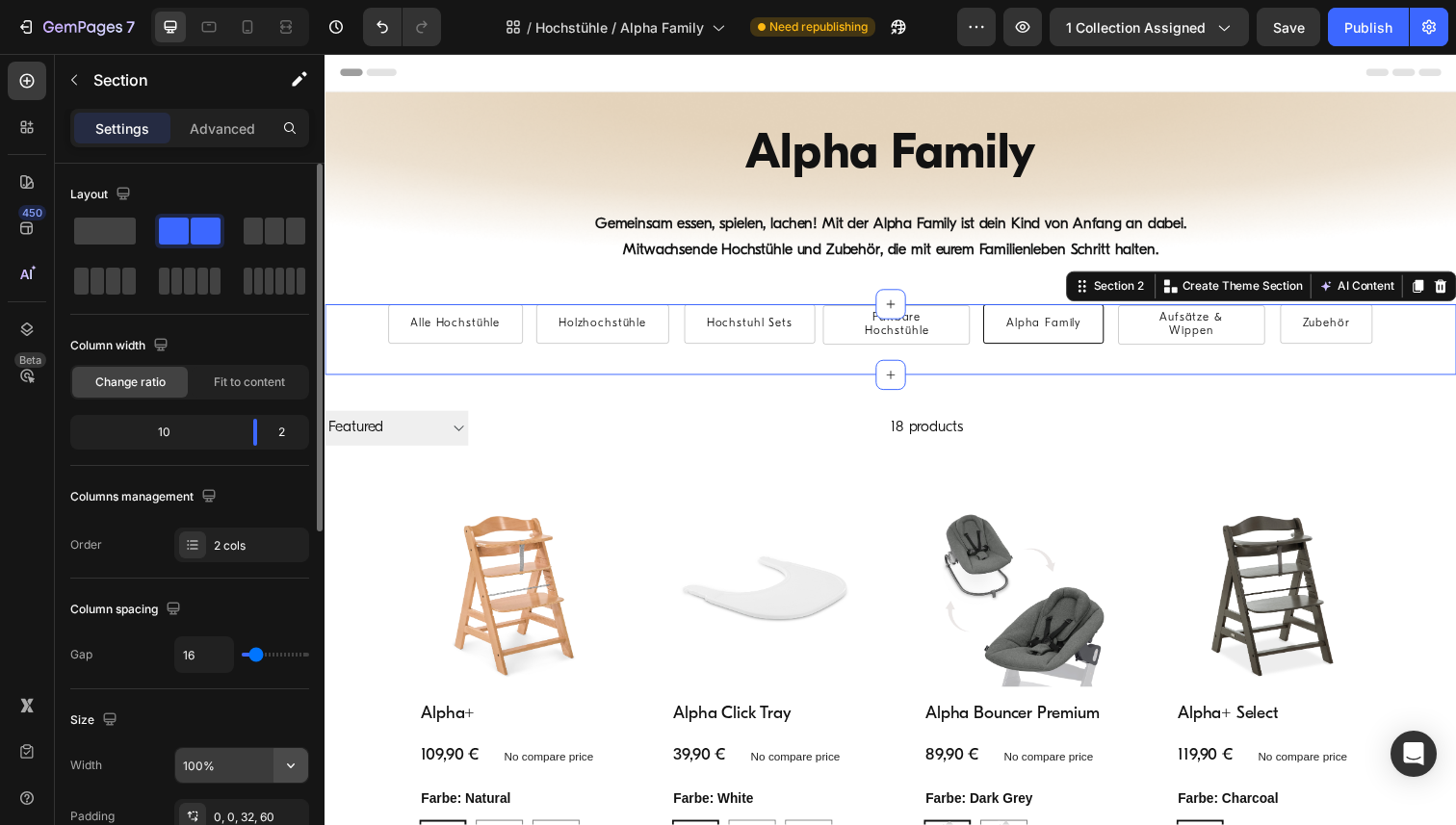
click at [293, 767] on icon "button" at bounding box center [291, 765] width 19 height 19
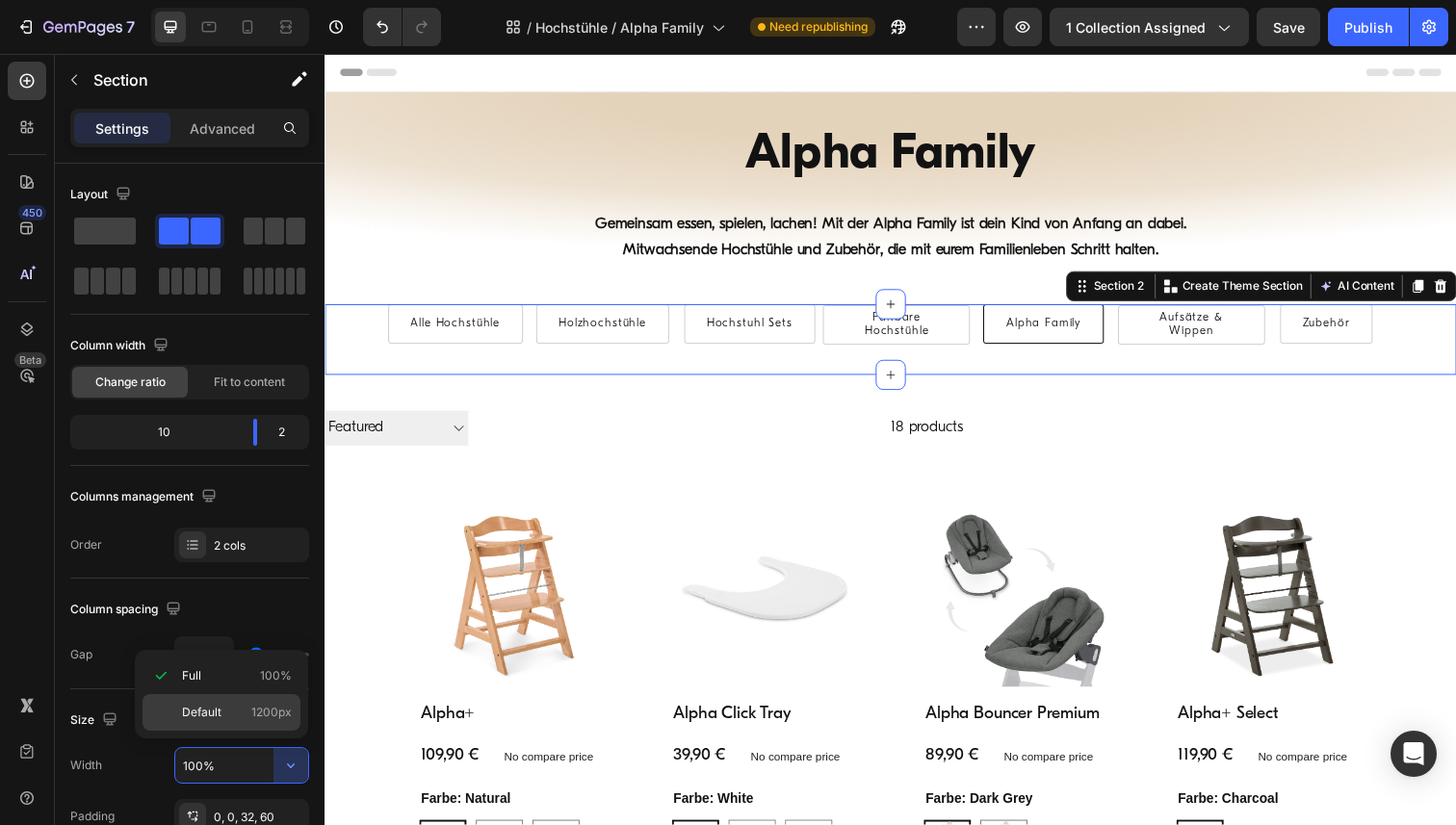
click at [220, 722] on div "Default 1200px" at bounding box center [221, 713] width 158 height 37
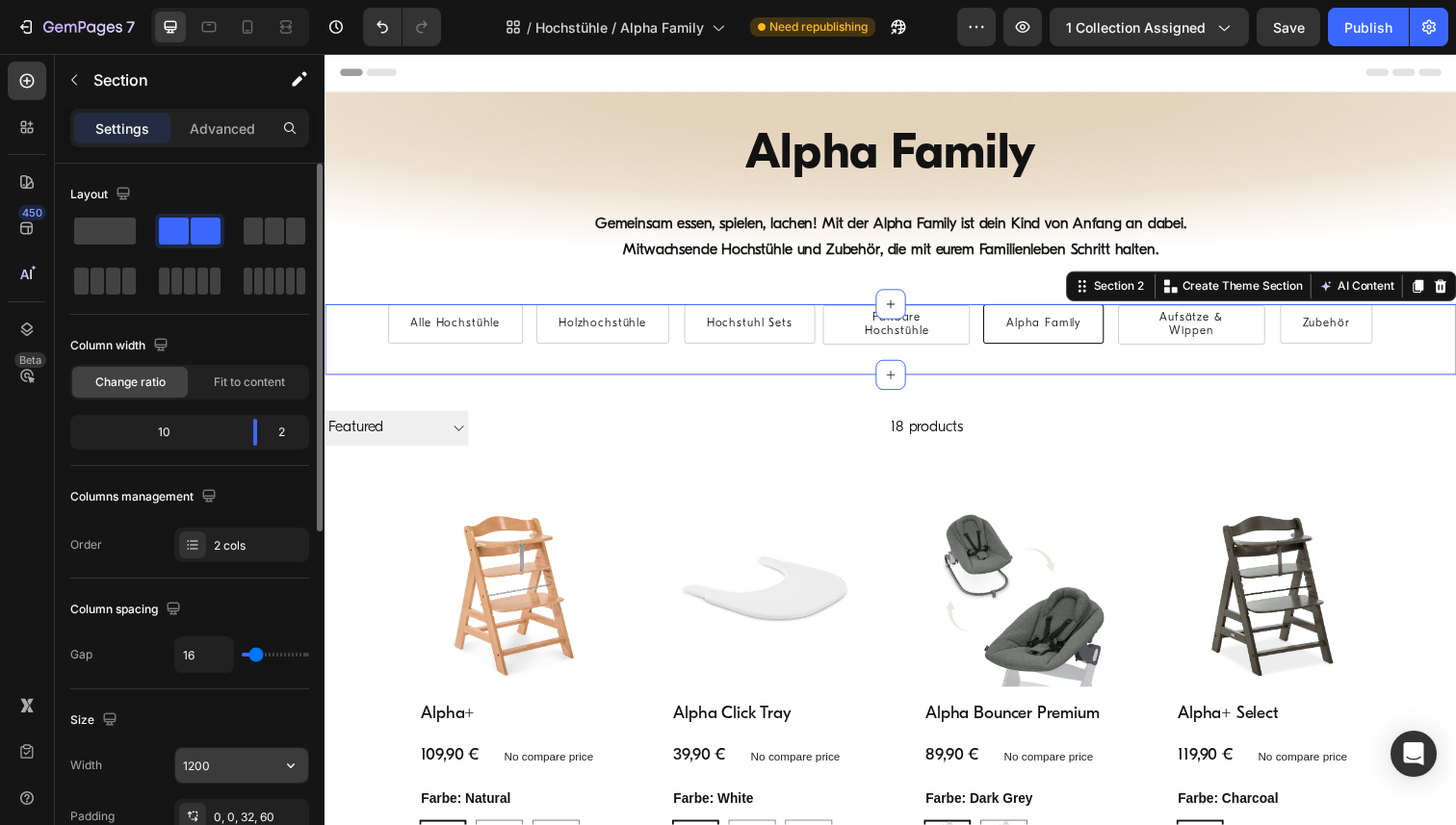
click at [218, 773] on input "1200" at bounding box center [242, 765] width 133 height 35
paste input "6"
type input "1600"
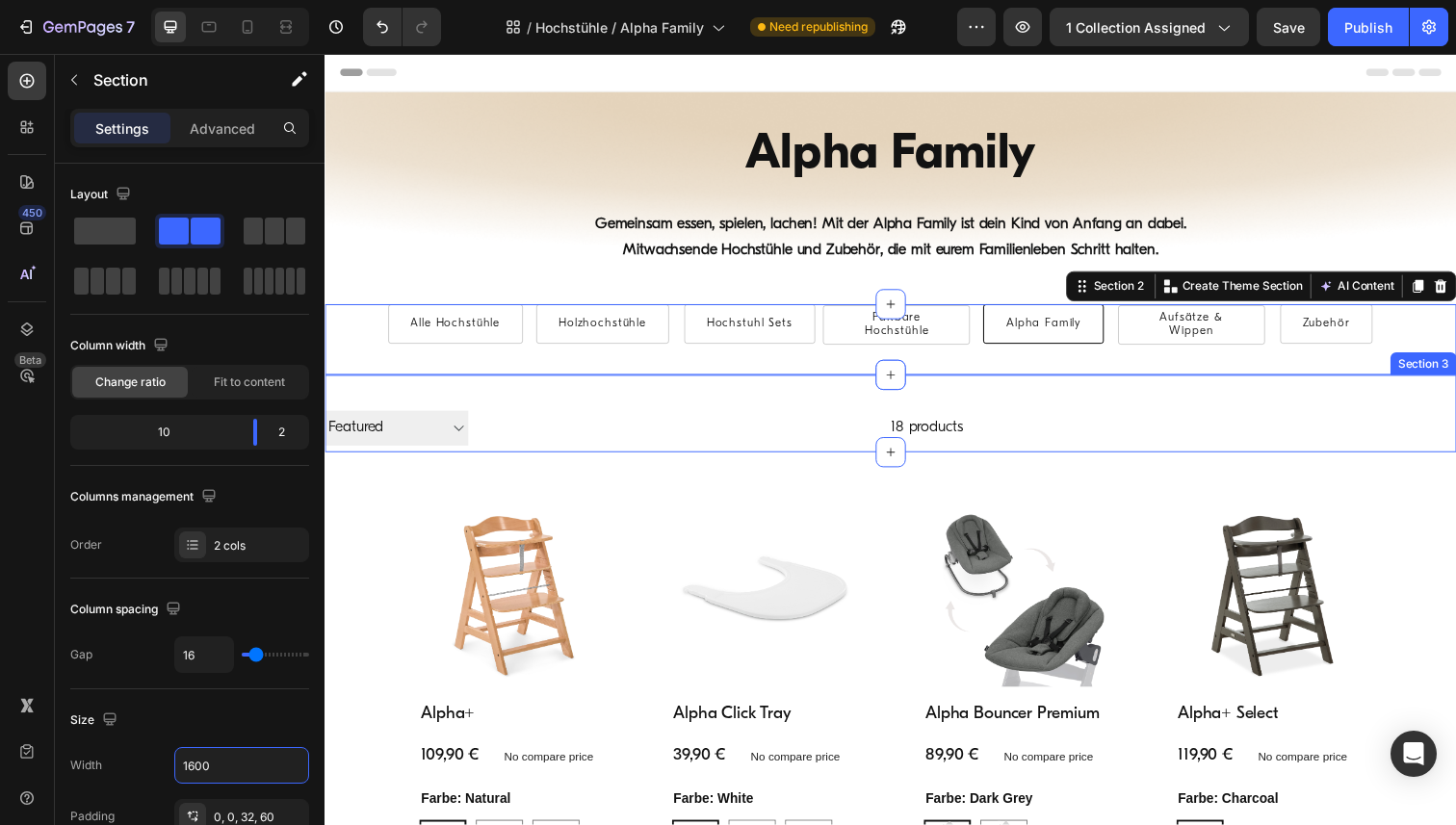
click at [411, 389] on div "Filter Best selling Featured Alphabetically, A-Z Alphabetically, Z-A Price, low…" at bounding box center [902, 421] width 1155 height 79
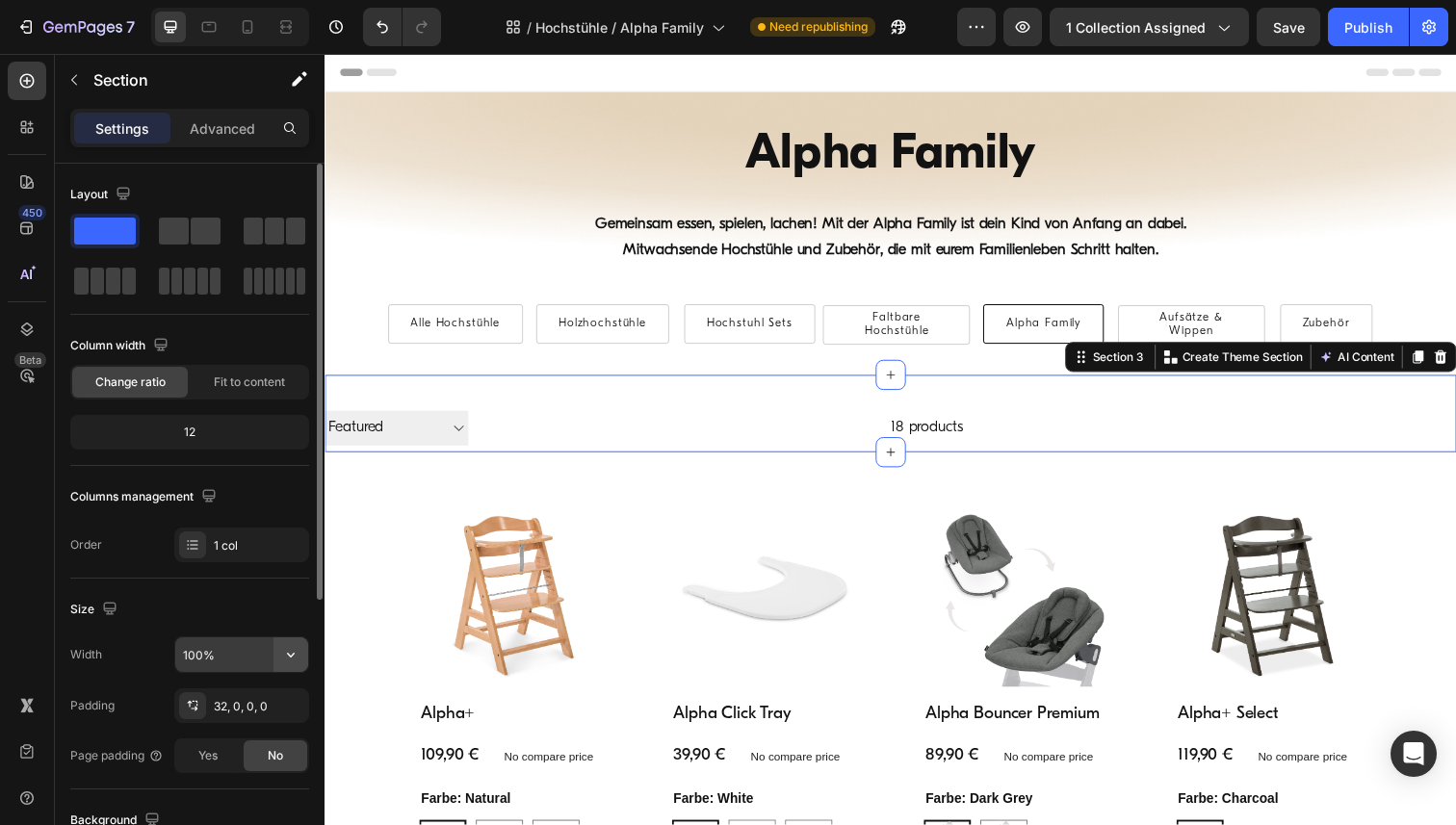
click at [284, 658] on icon "button" at bounding box center [291, 654] width 19 height 19
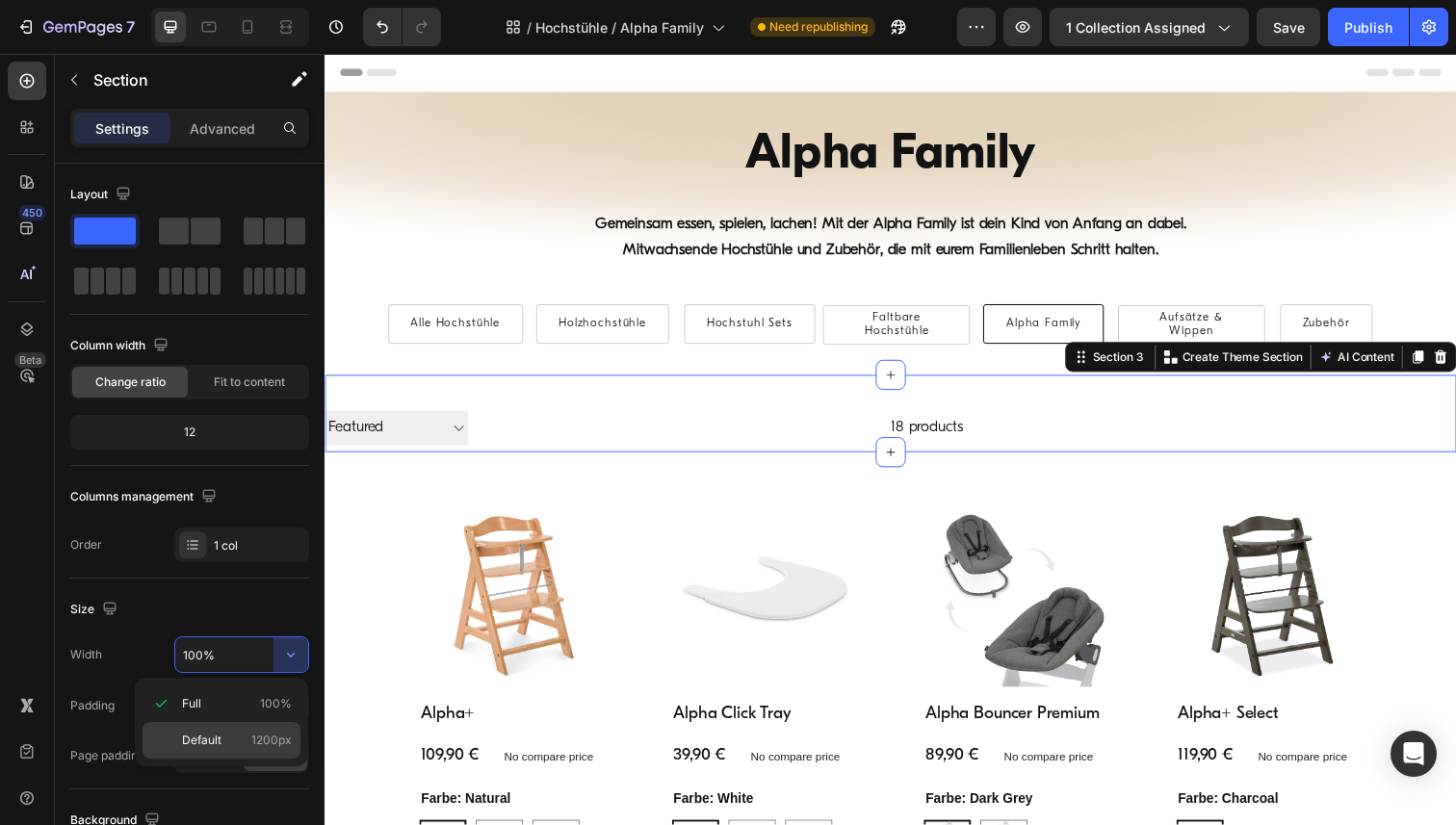
click at [201, 737] on span "Default" at bounding box center [202, 739] width 40 height 17
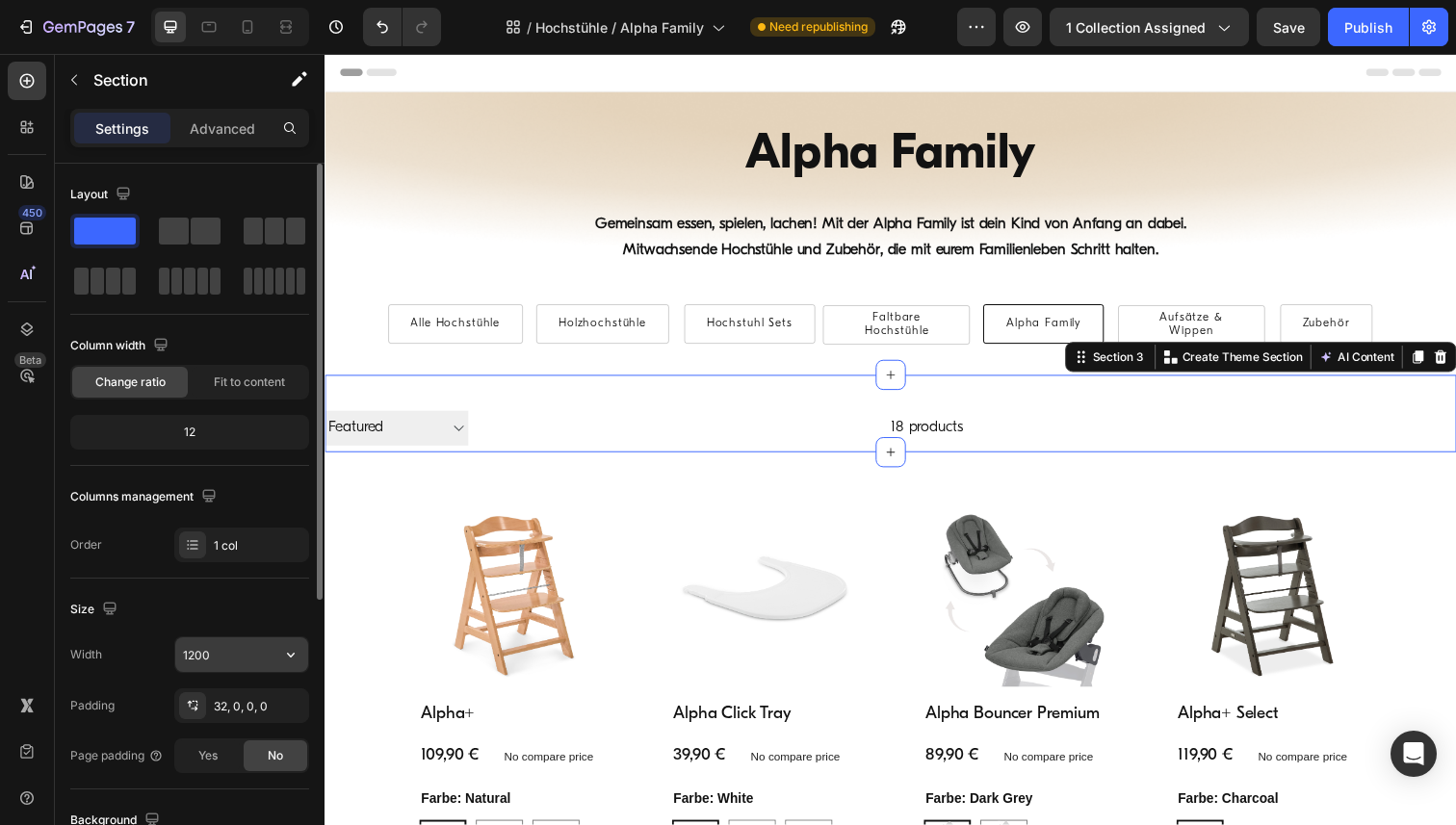
click at [217, 649] on input "1200" at bounding box center [242, 655] width 133 height 35
paste input "6"
type input "1600"
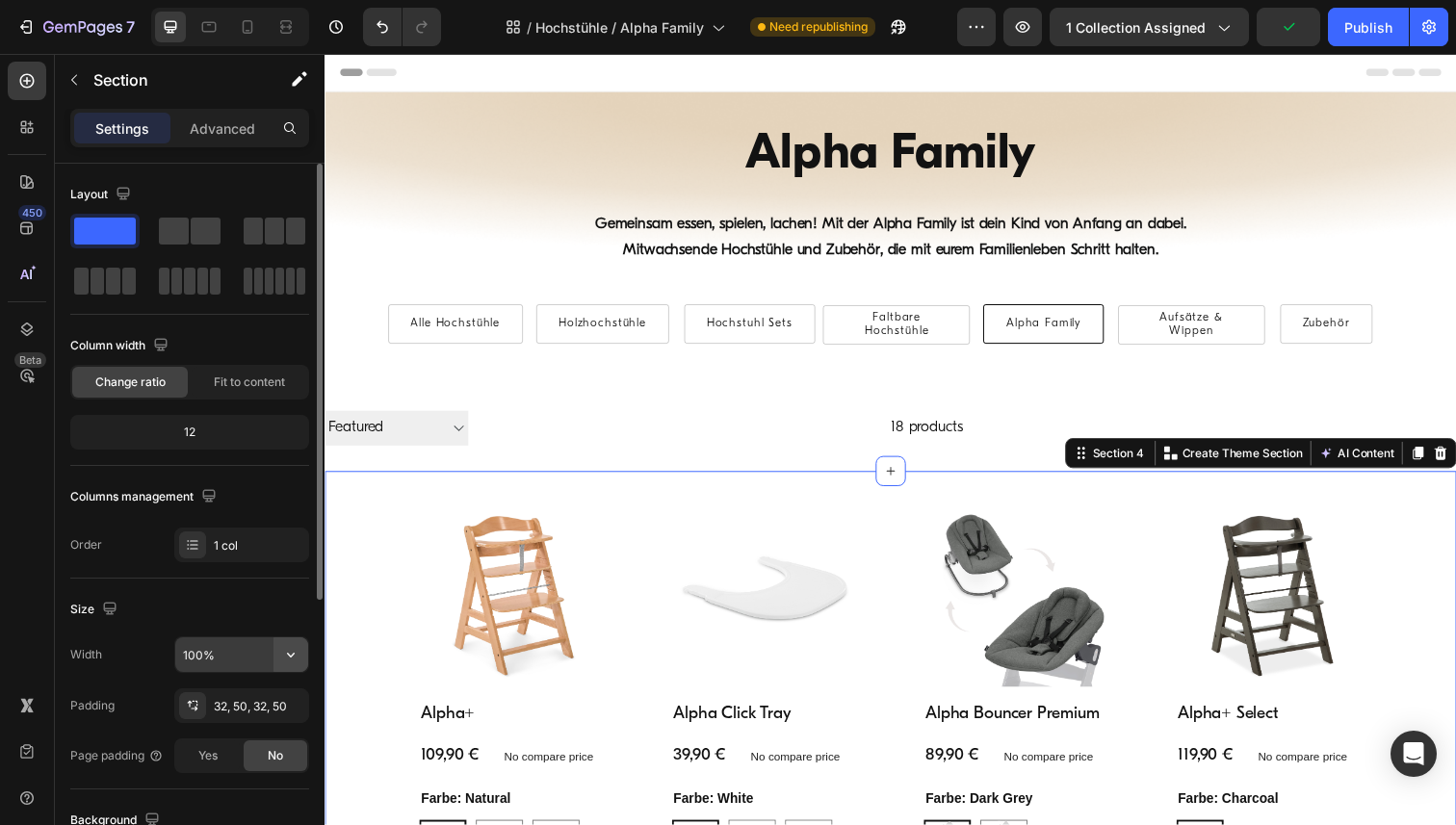
click at [286, 653] on icon "button" at bounding box center [291, 654] width 19 height 19
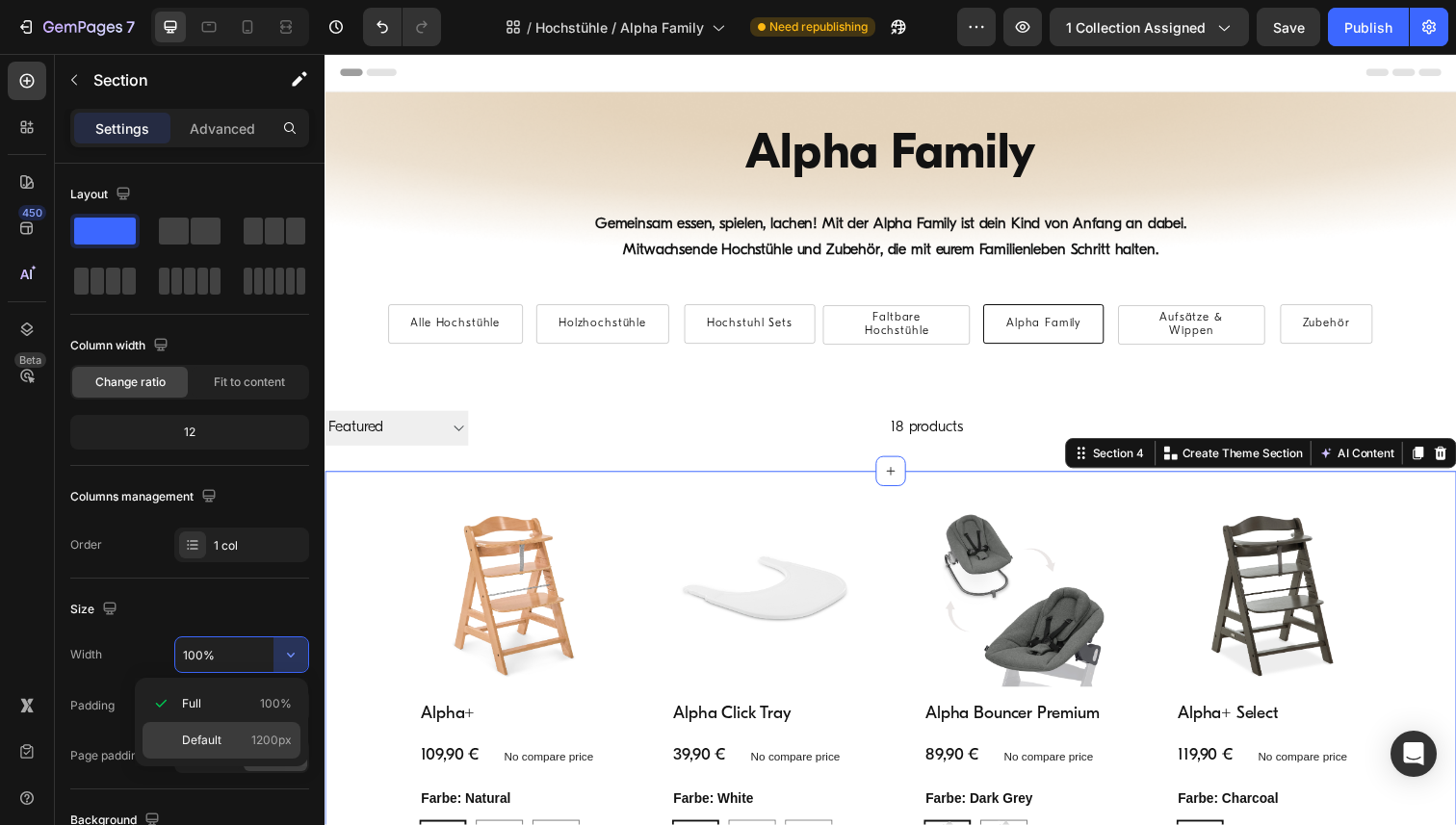
click at [216, 745] on span "Default" at bounding box center [202, 739] width 40 height 17
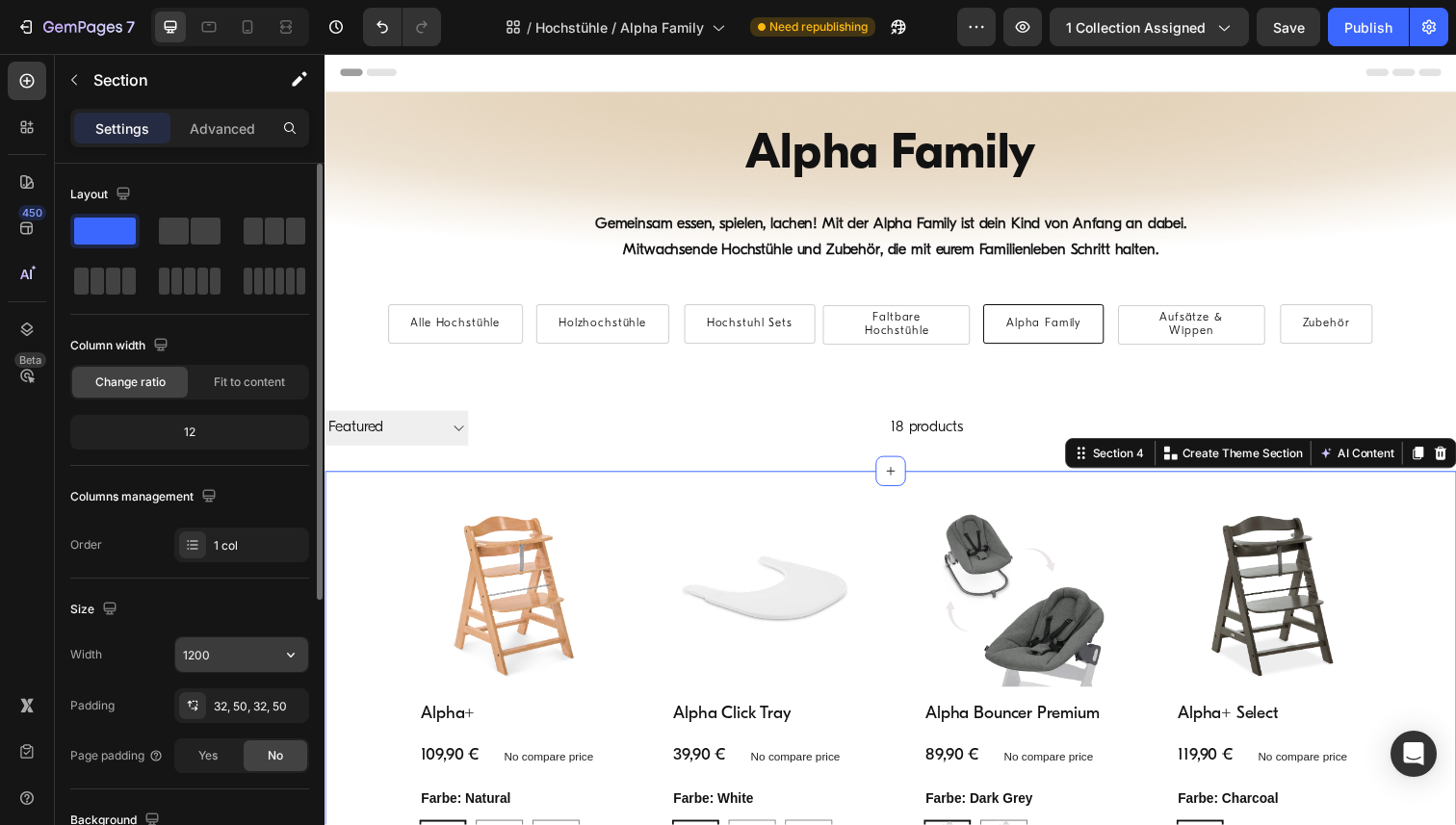
click at [222, 657] on input "1200" at bounding box center [242, 655] width 133 height 35
paste input "6"
type input "1600"
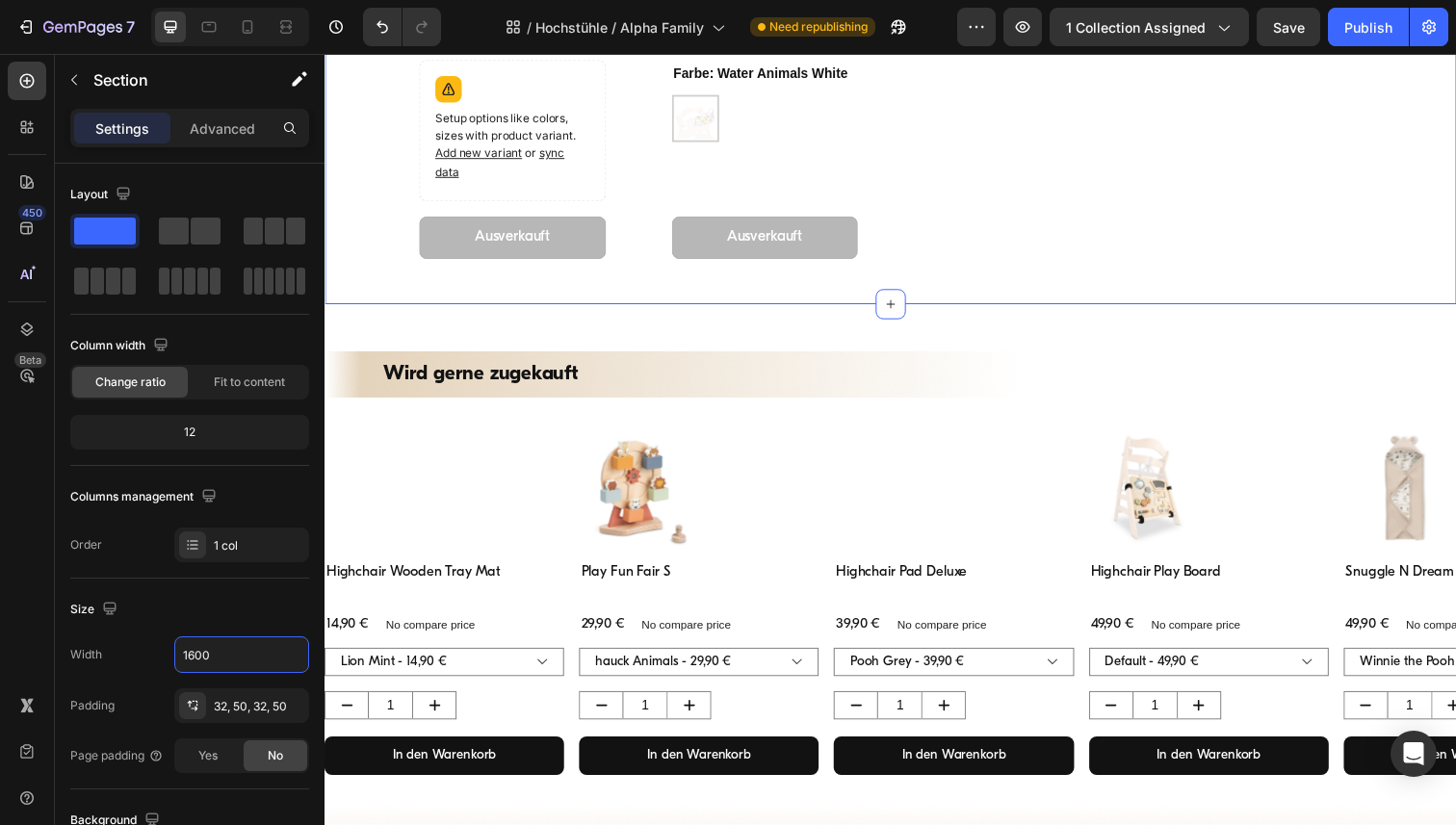
scroll to position [2889, 0]
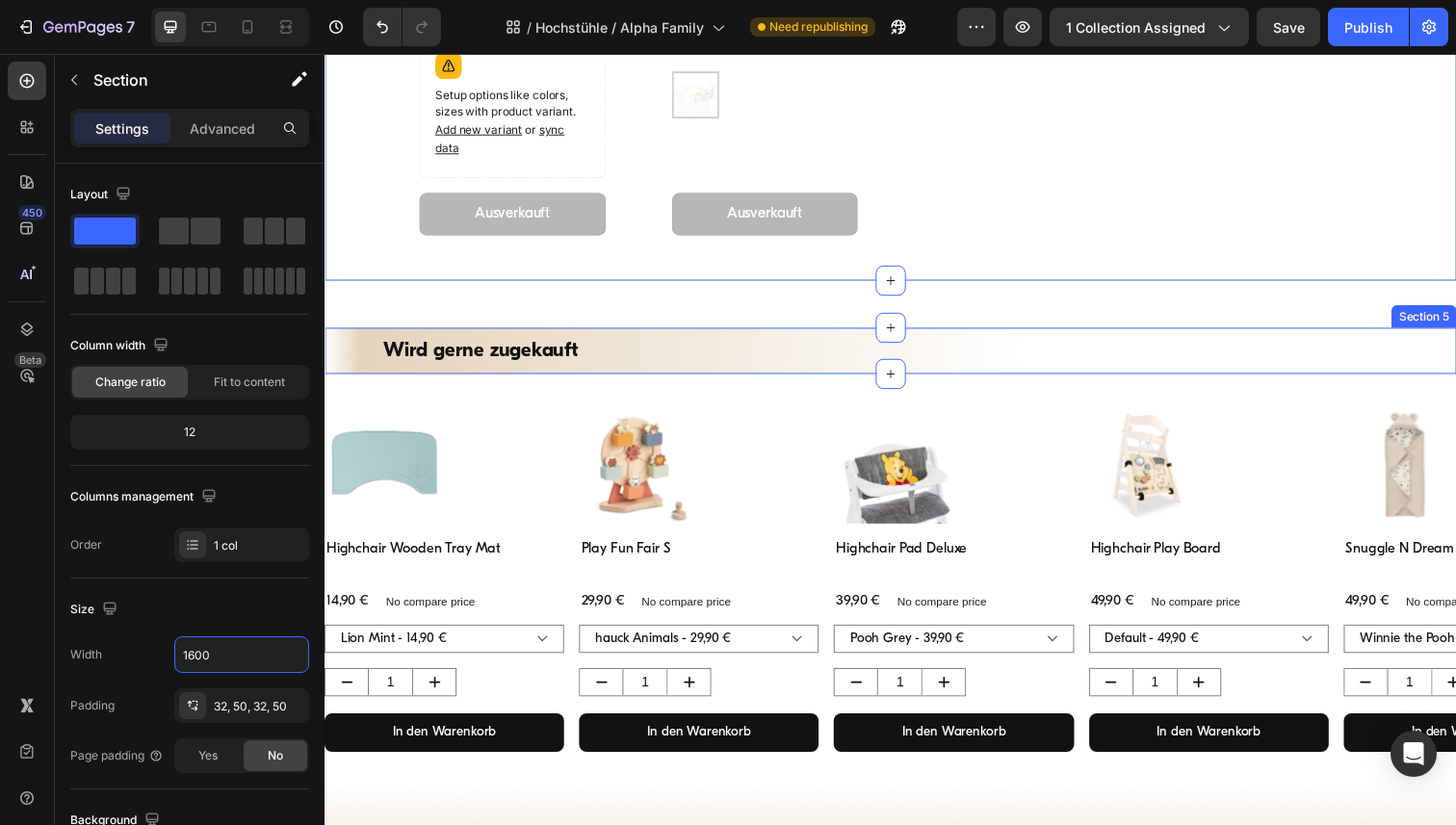
click at [340, 337] on div "Wird gerne zugekauft Heading Section 5" at bounding box center [902, 357] width 1155 height 47
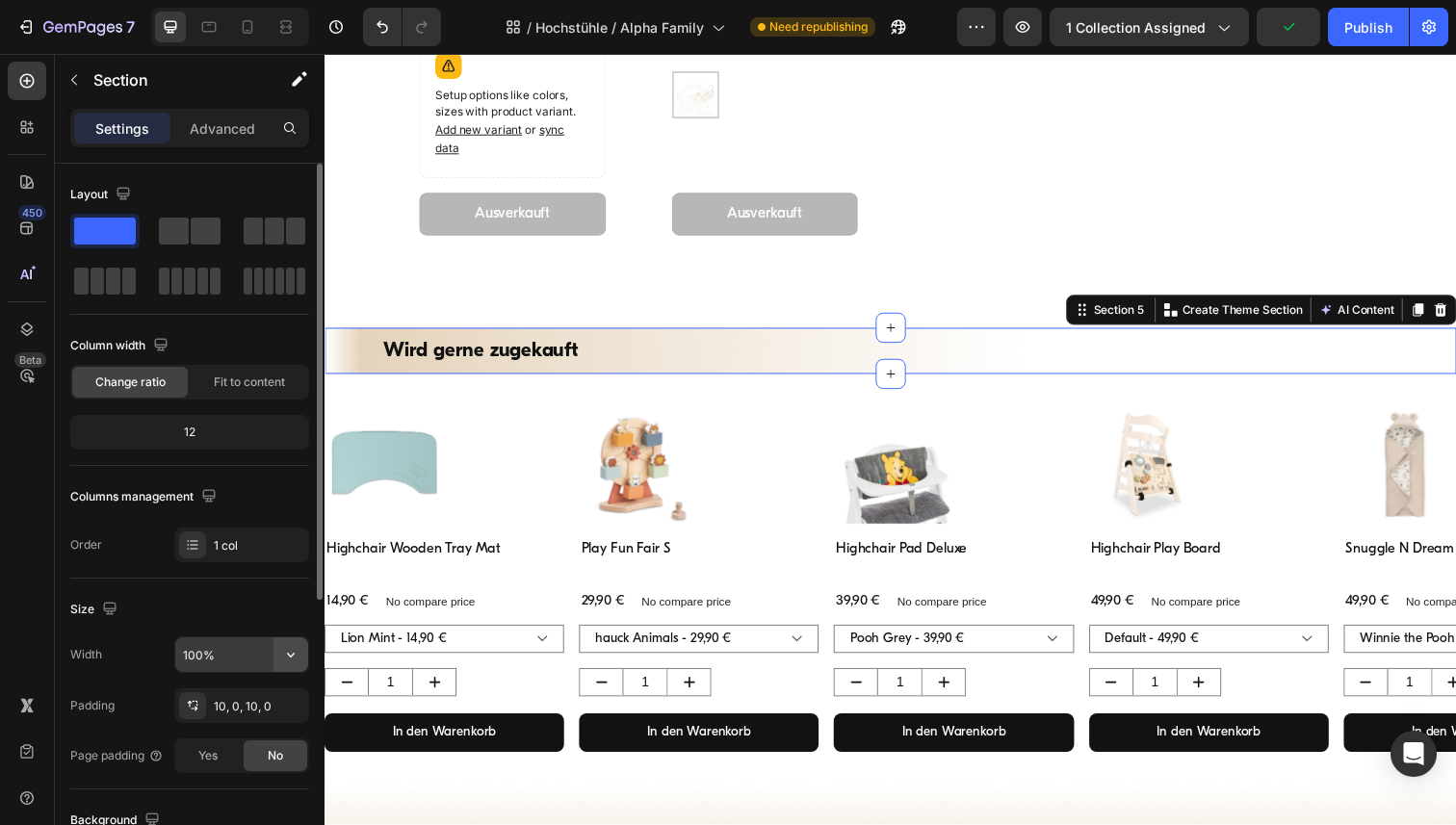
click at [296, 652] on icon "button" at bounding box center [291, 654] width 19 height 19
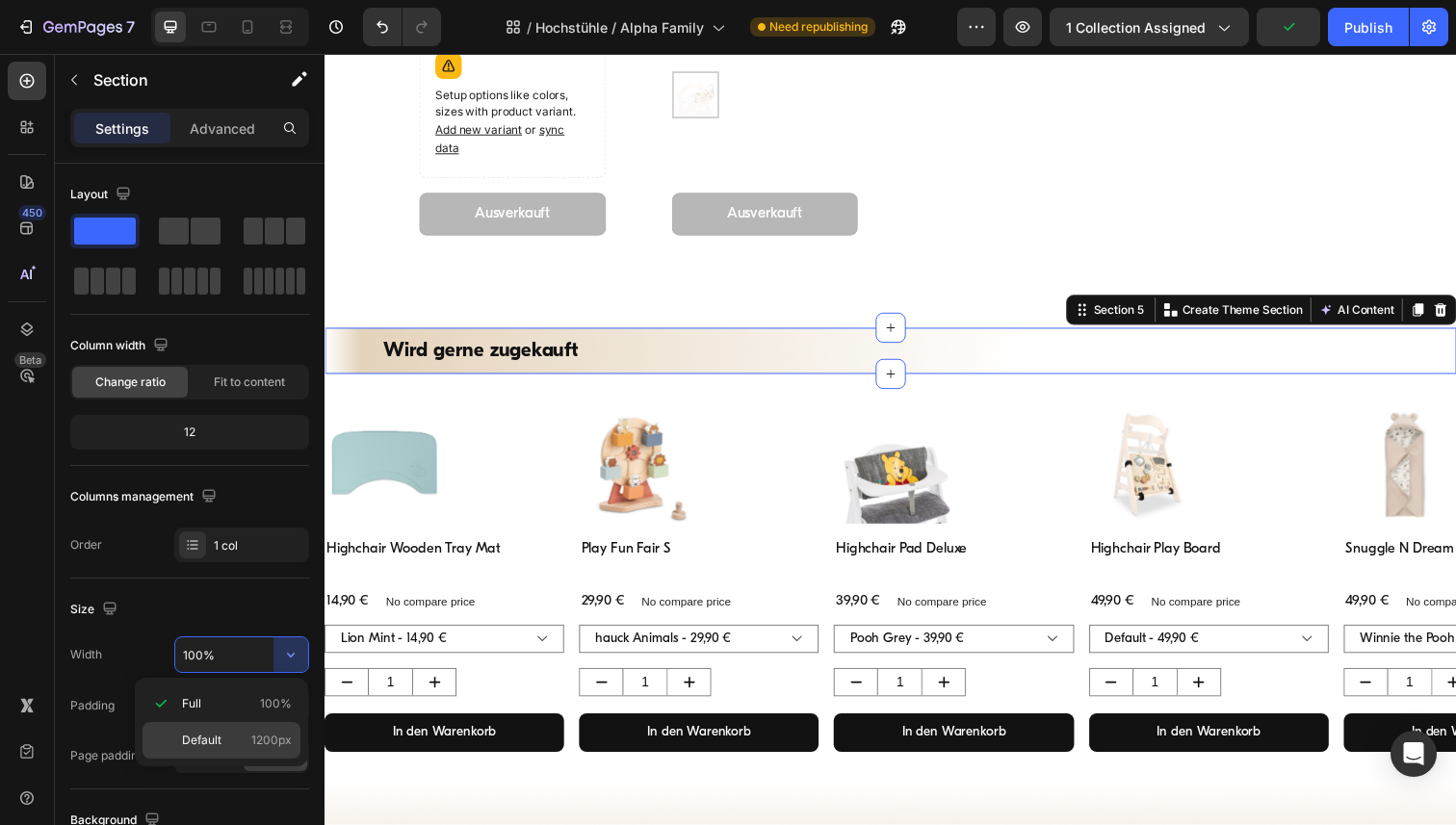
click at [225, 726] on div "Default 1200px" at bounding box center [221, 740] width 158 height 37
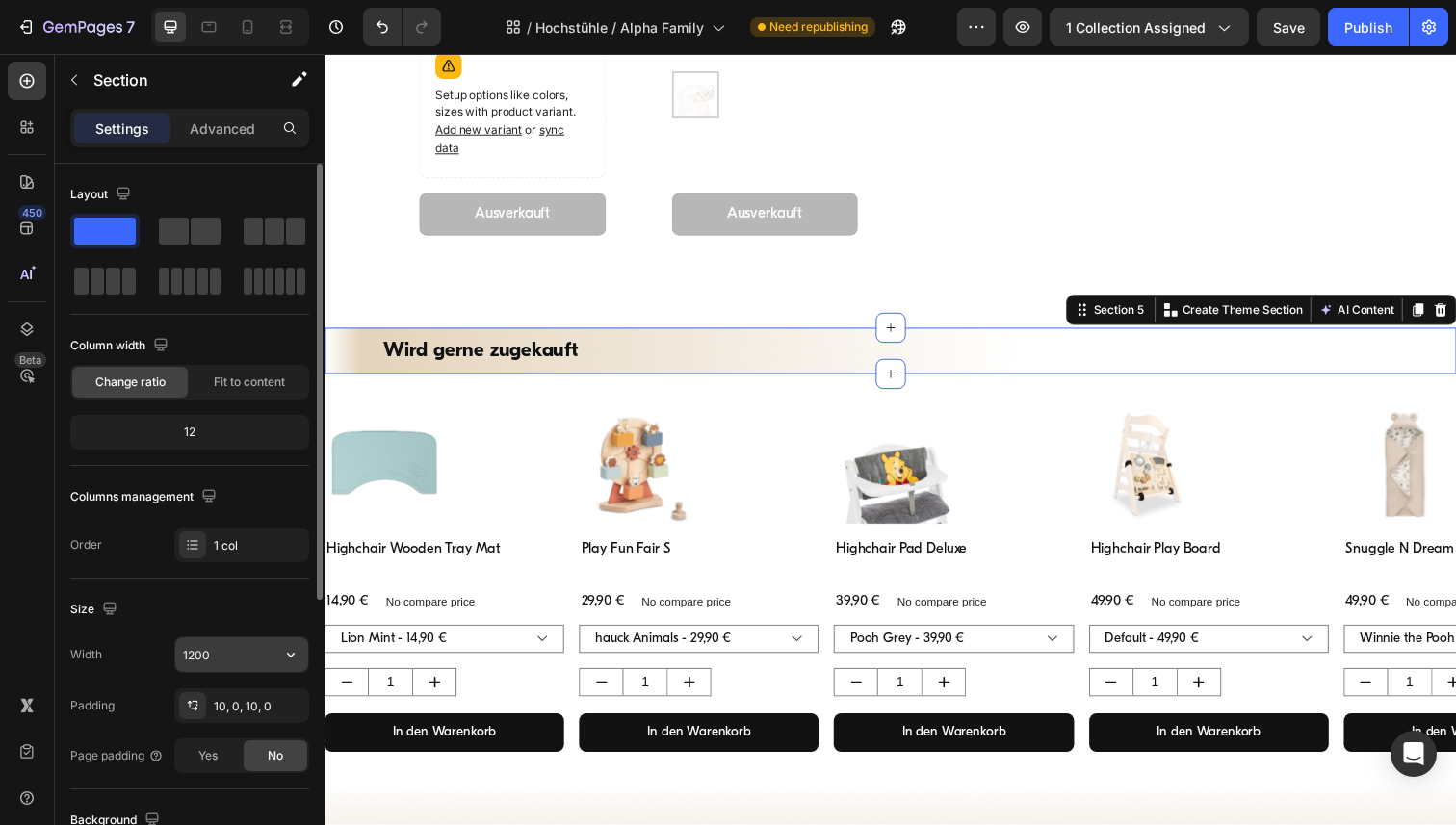
click at [215, 652] on input "1200" at bounding box center [242, 655] width 133 height 35
paste input "6"
type input "1600"
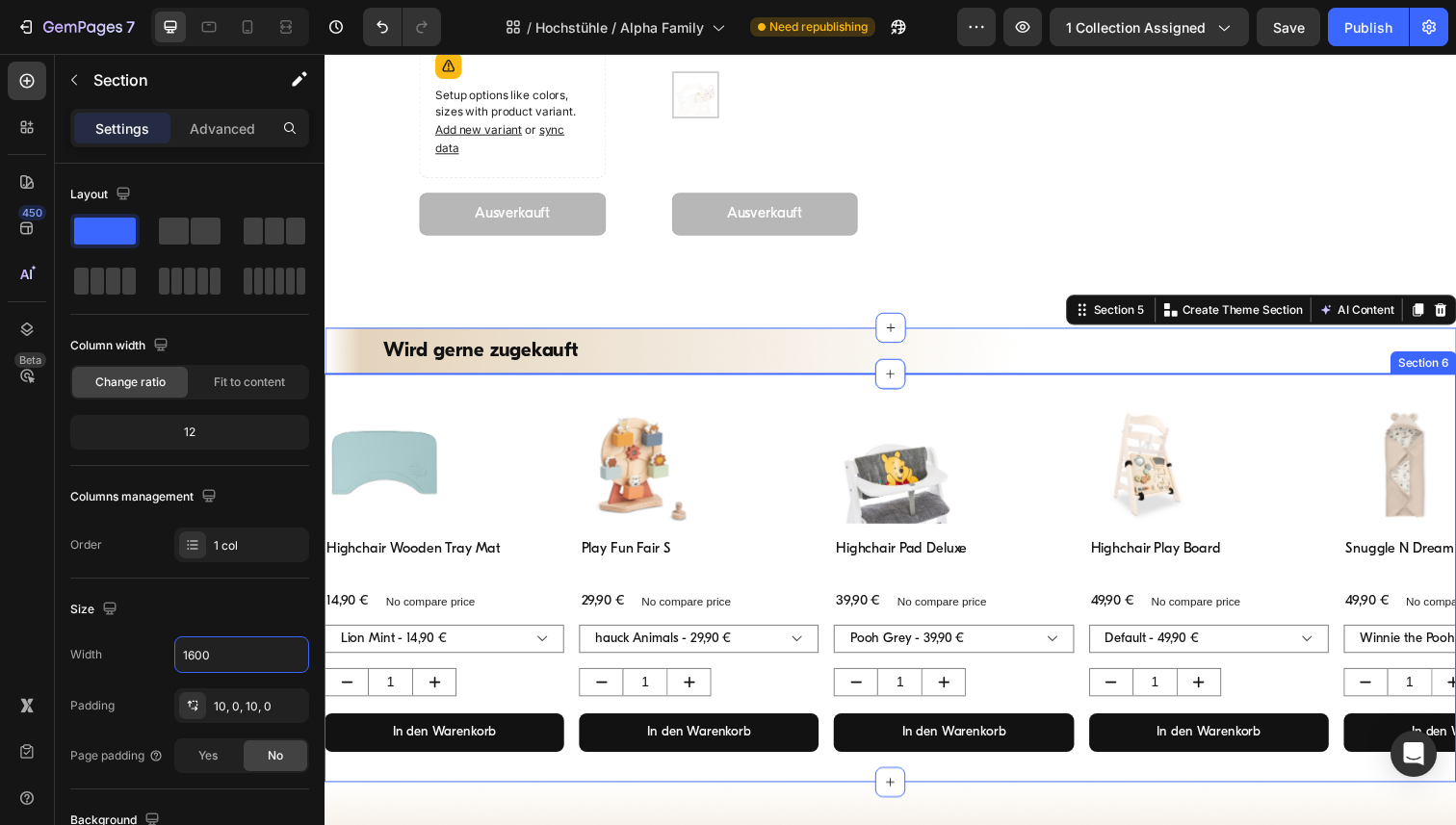
click at [400, 407] on div "Product Images Highchair Wooden Tray Mat Product Title 14,90 € Product Price Pr…" at bounding box center [902, 589] width 1155 height 417
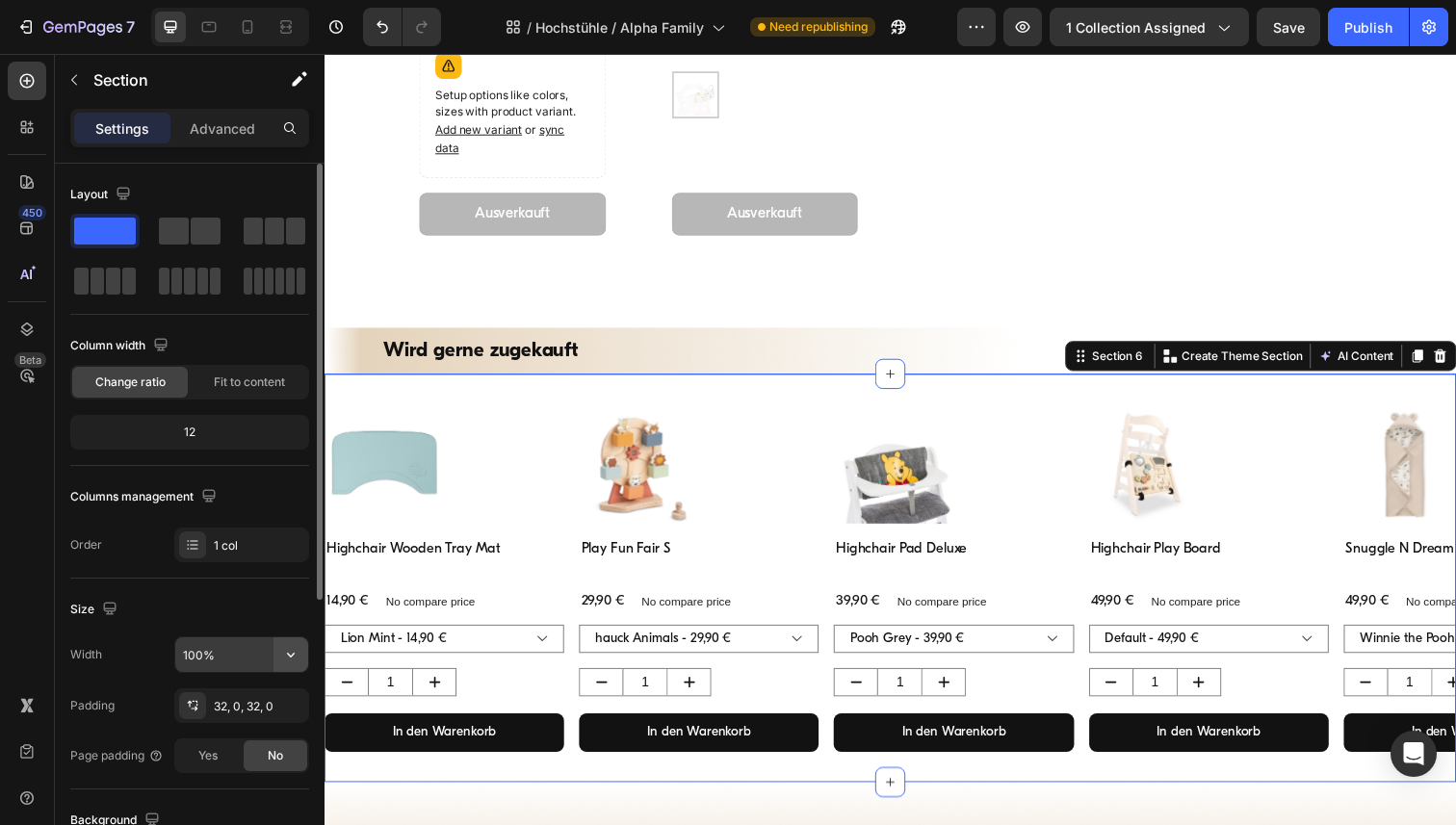
click at [292, 660] on icon "button" at bounding box center [291, 654] width 19 height 19
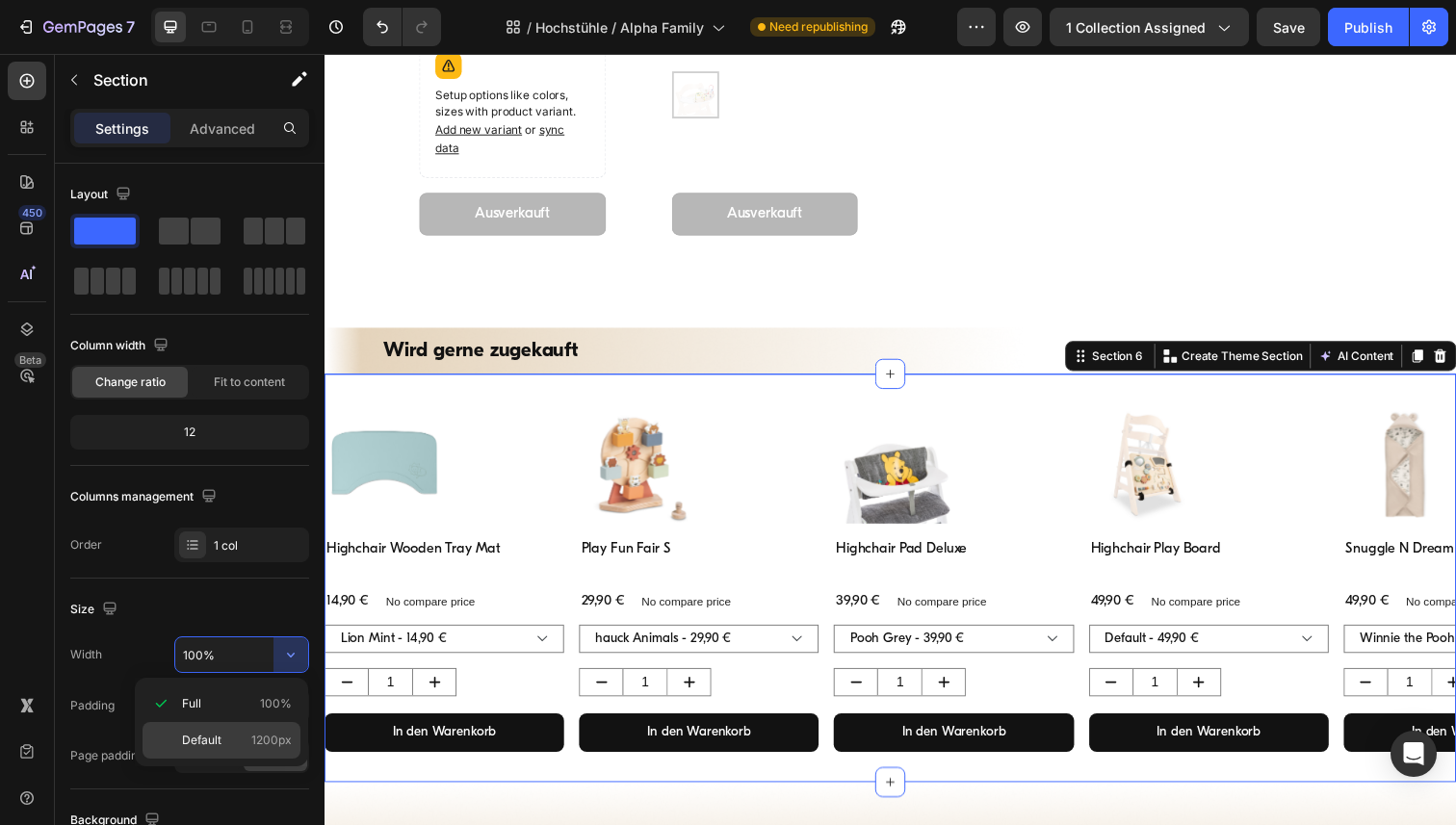
click at [234, 737] on p "Default 1200px" at bounding box center [237, 739] width 109 height 17
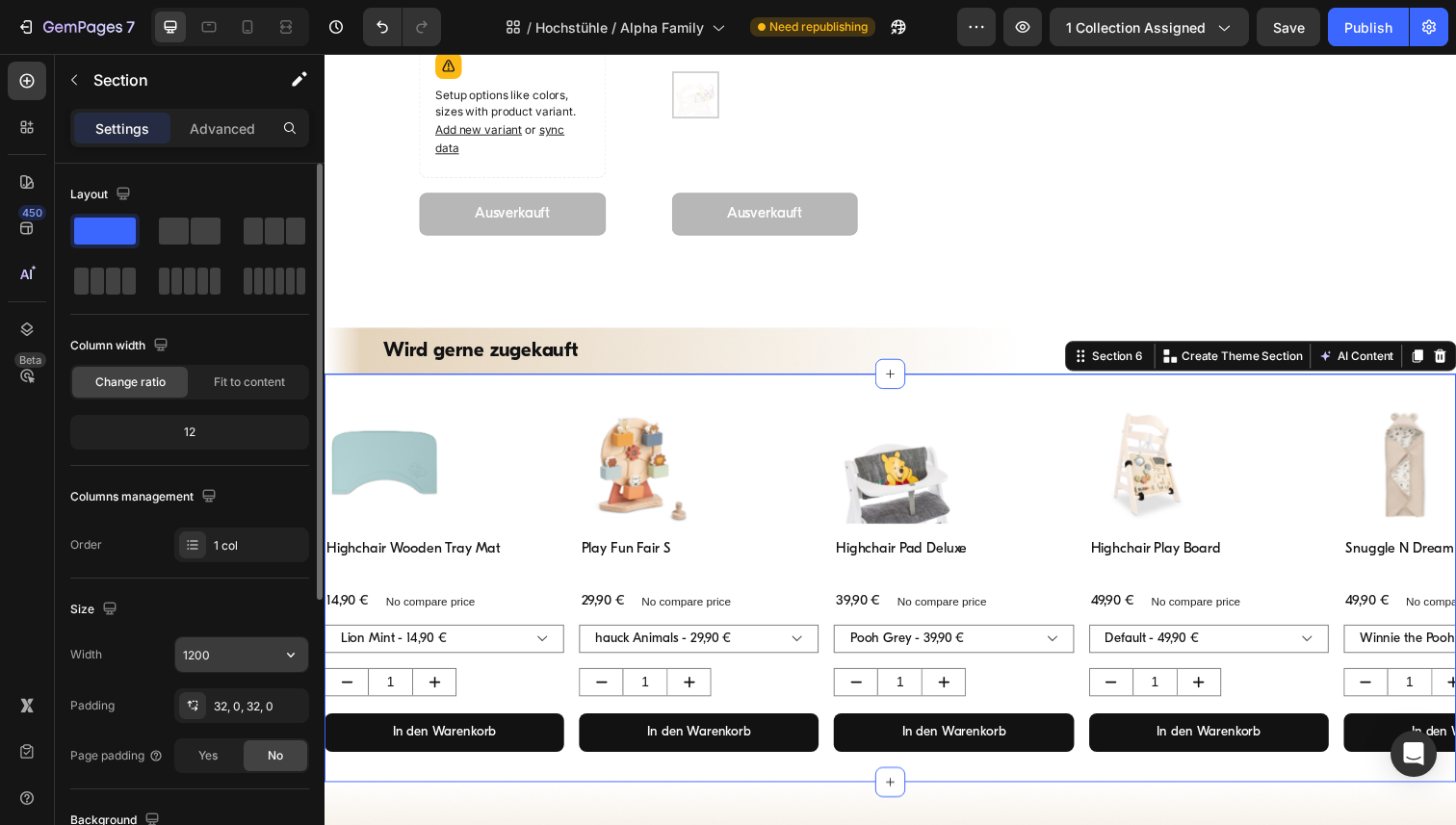
click at [235, 649] on input "1200" at bounding box center [242, 655] width 133 height 35
paste input "6"
type input "1600"
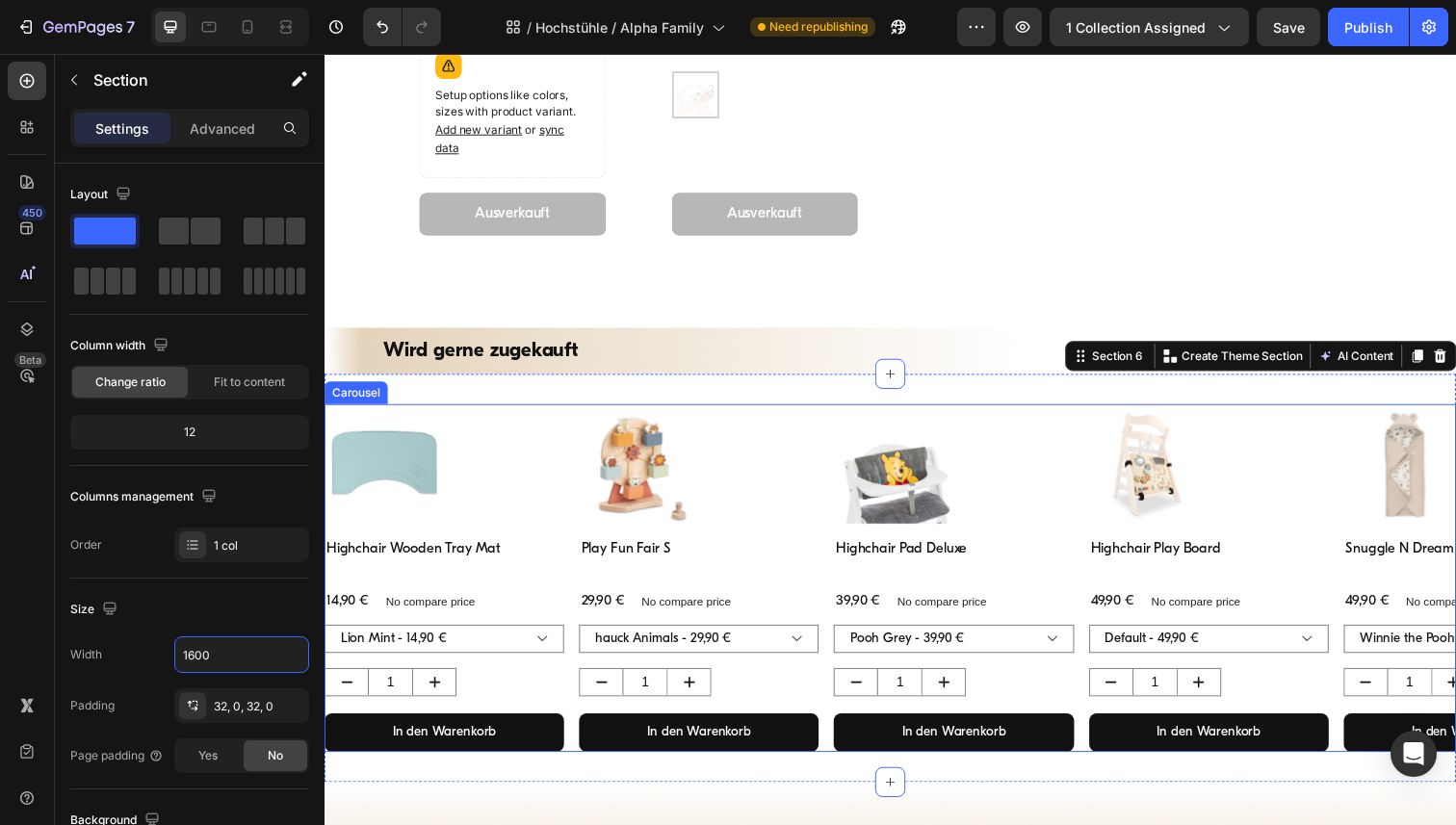
click at [572, 436] on div "Product Images Highchair Wooden Tray Mat Product Title 14,90 € Product Price Pr…" at bounding box center [902, 589] width 1155 height 355
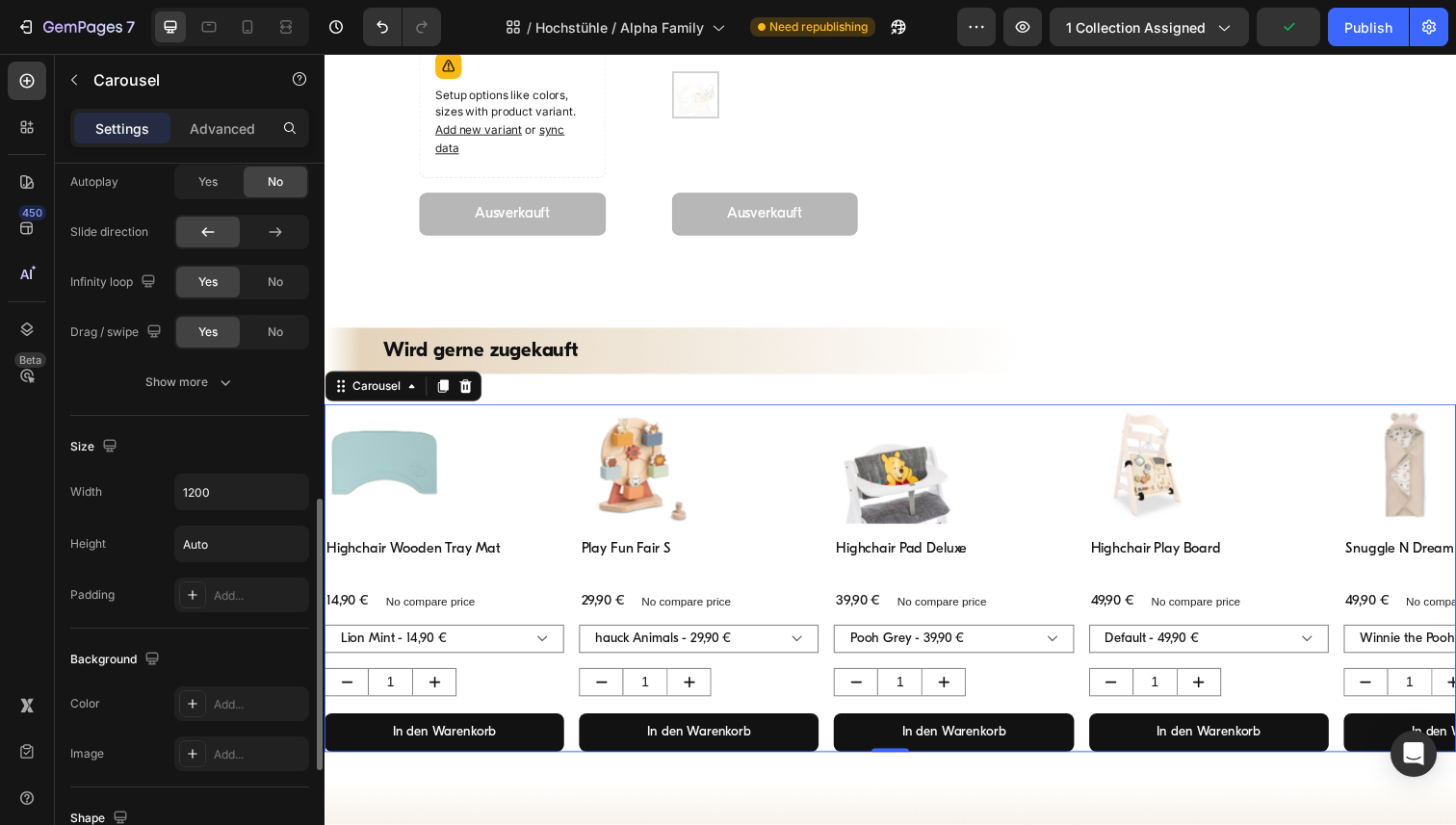
scroll to position [864, 0]
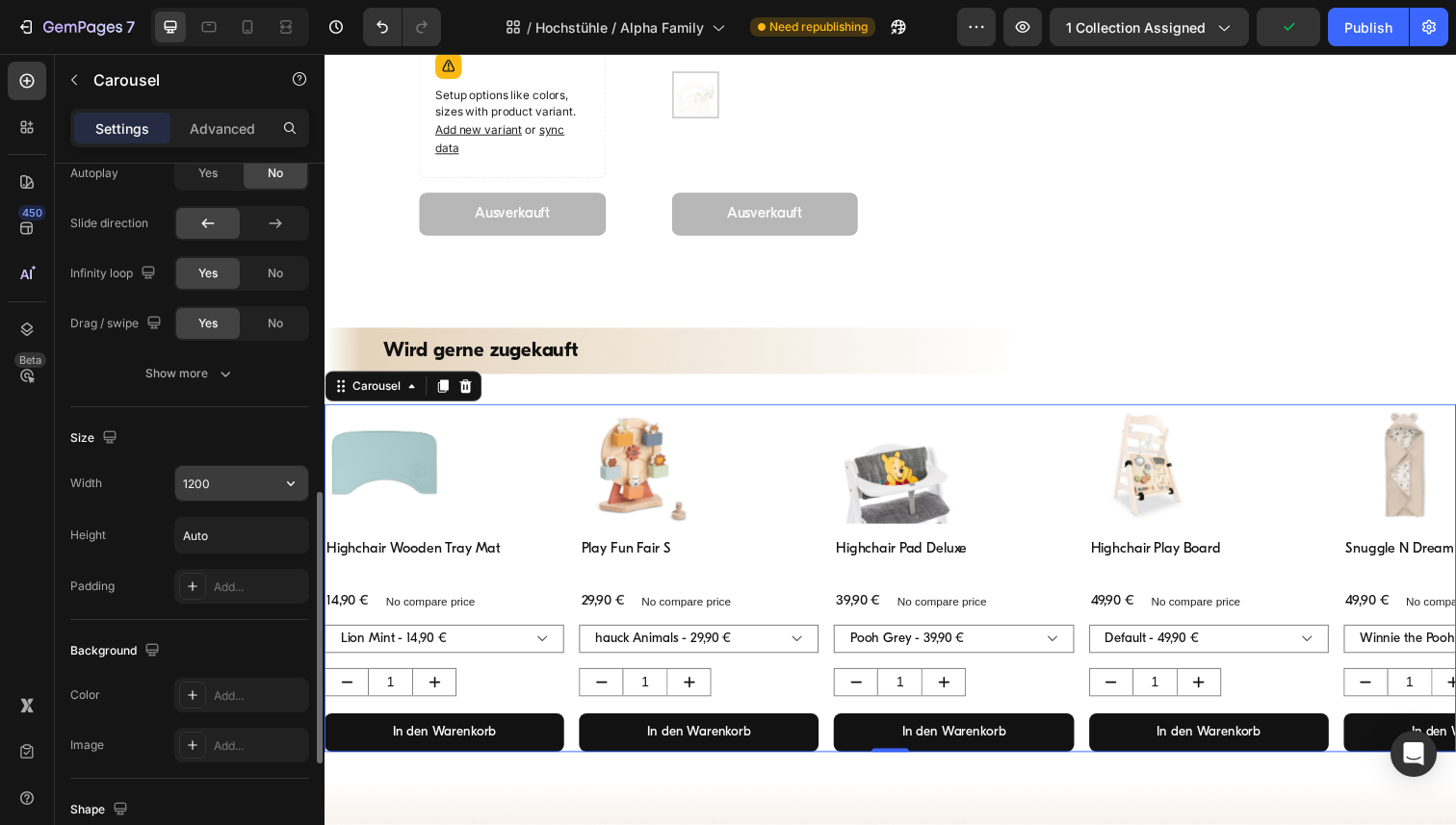
click at [251, 485] on input "1200" at bounding box center [242, 483] width 133 height 35
paste input "6"
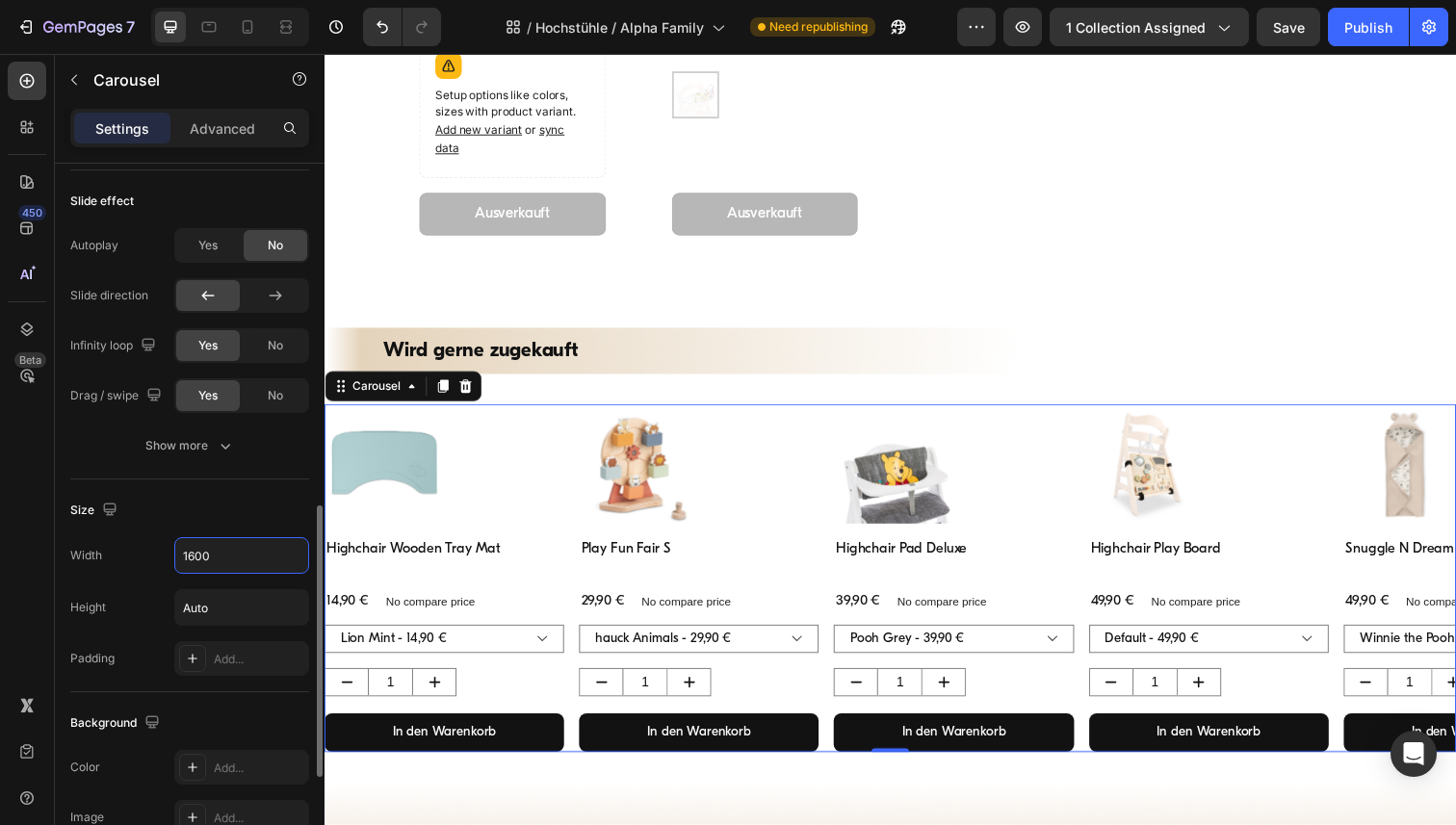
scroll to position [726, 0]
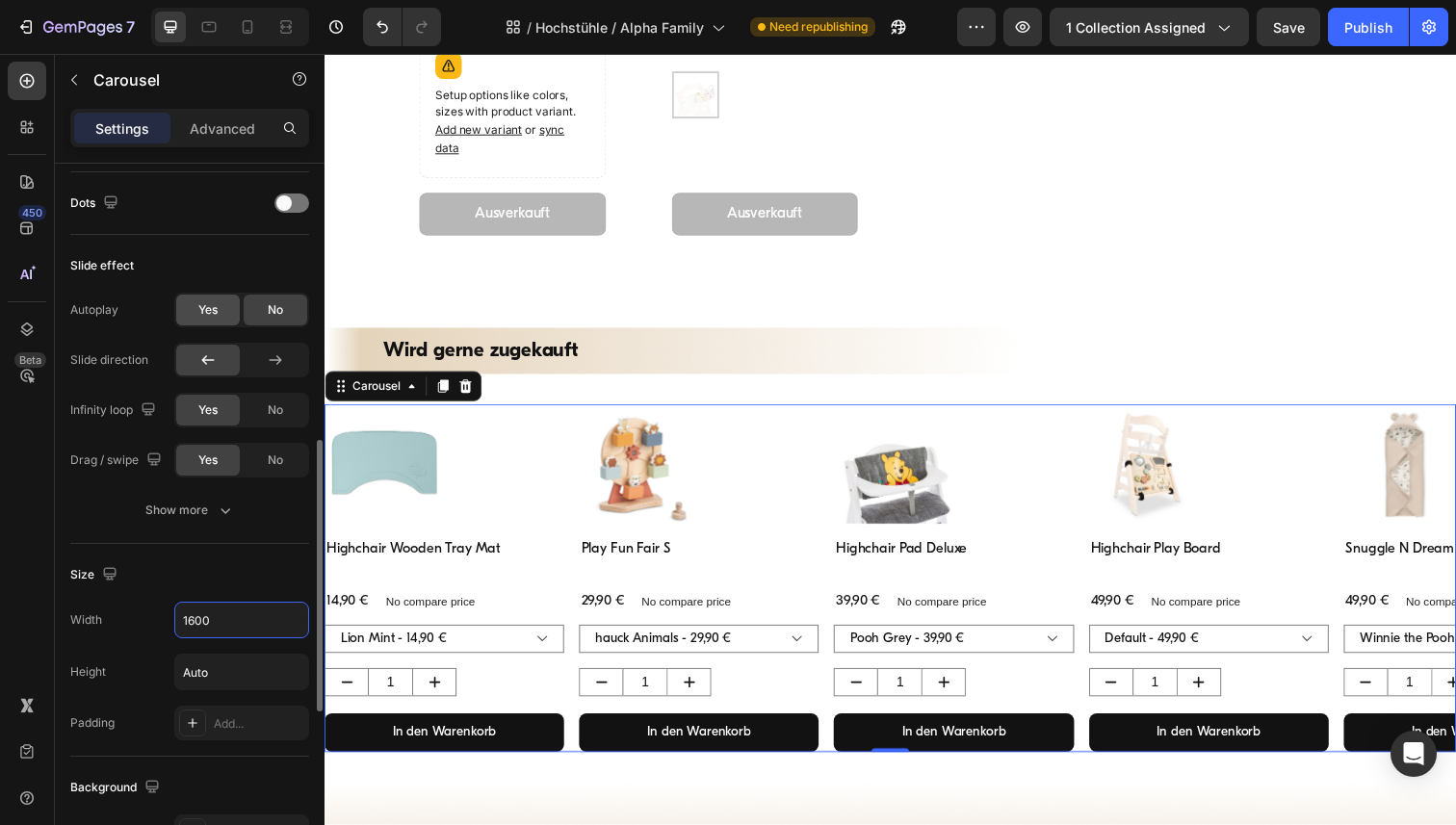
type input "1600"
click at [214, 318] on div "Yes" at bounding box center [208, 309] width 64 height 31
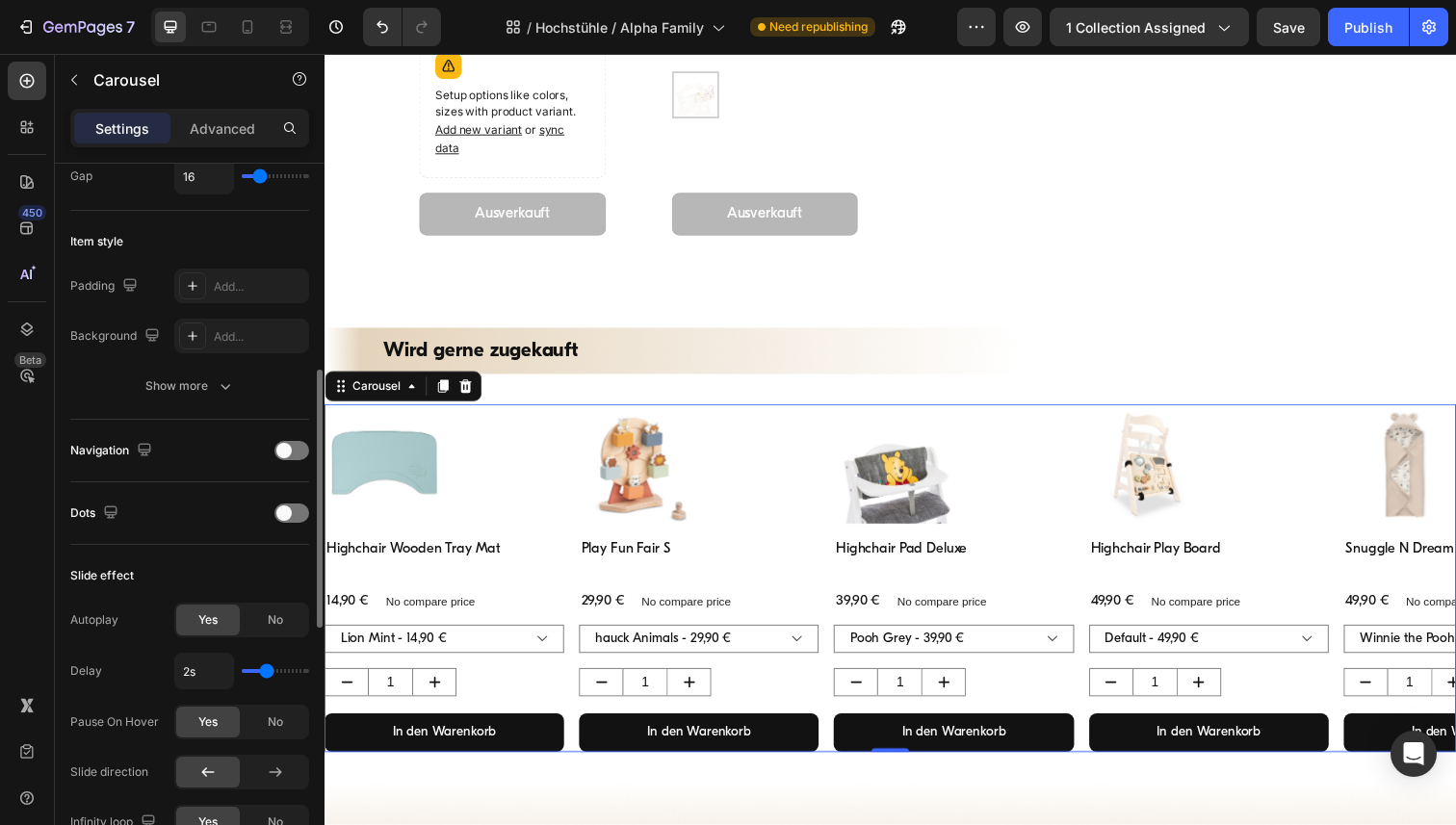
scroll to position [459, 0]
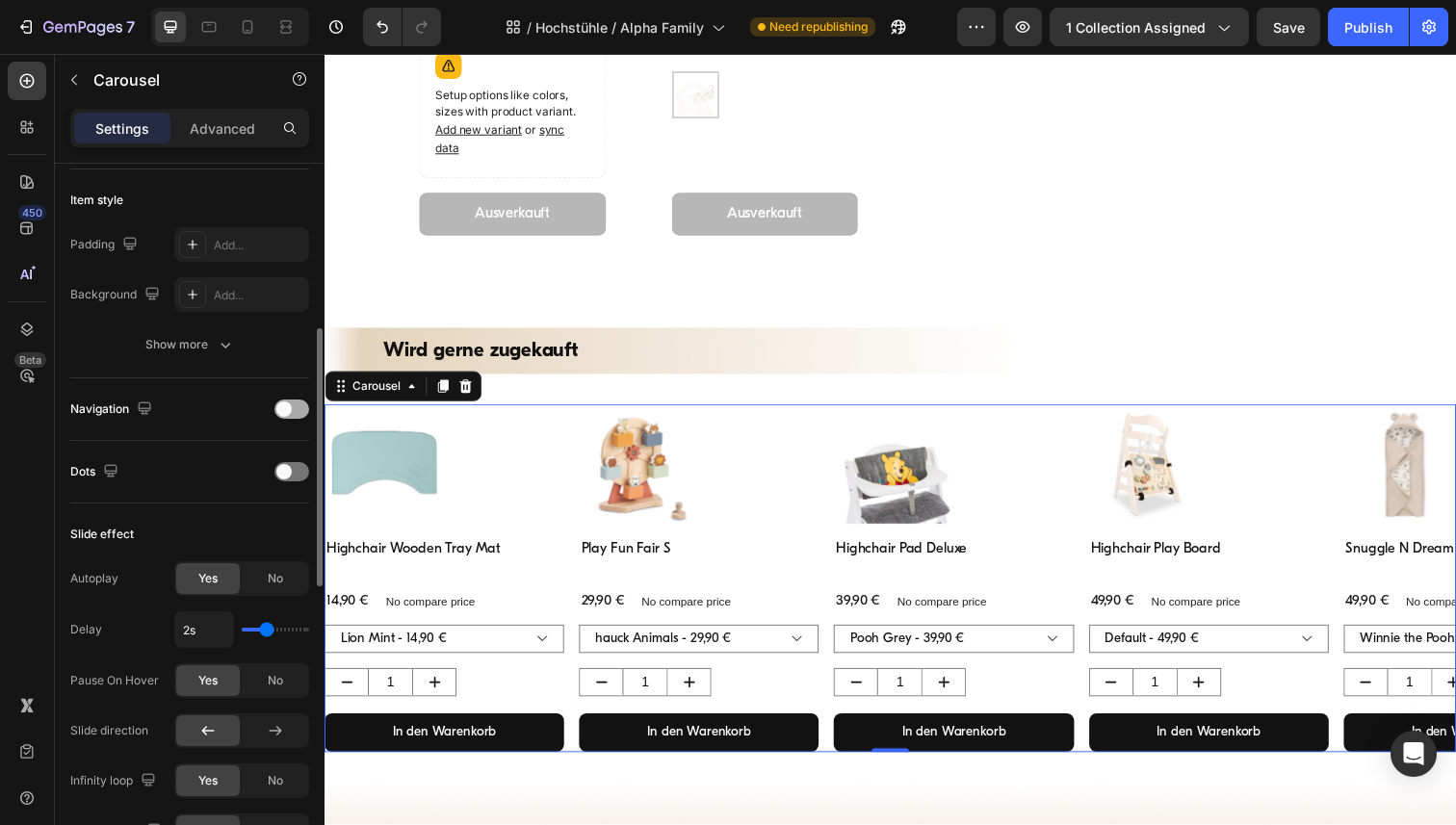
click at [290, 411] on span at bounding box center [284, 408] width 15 height 15
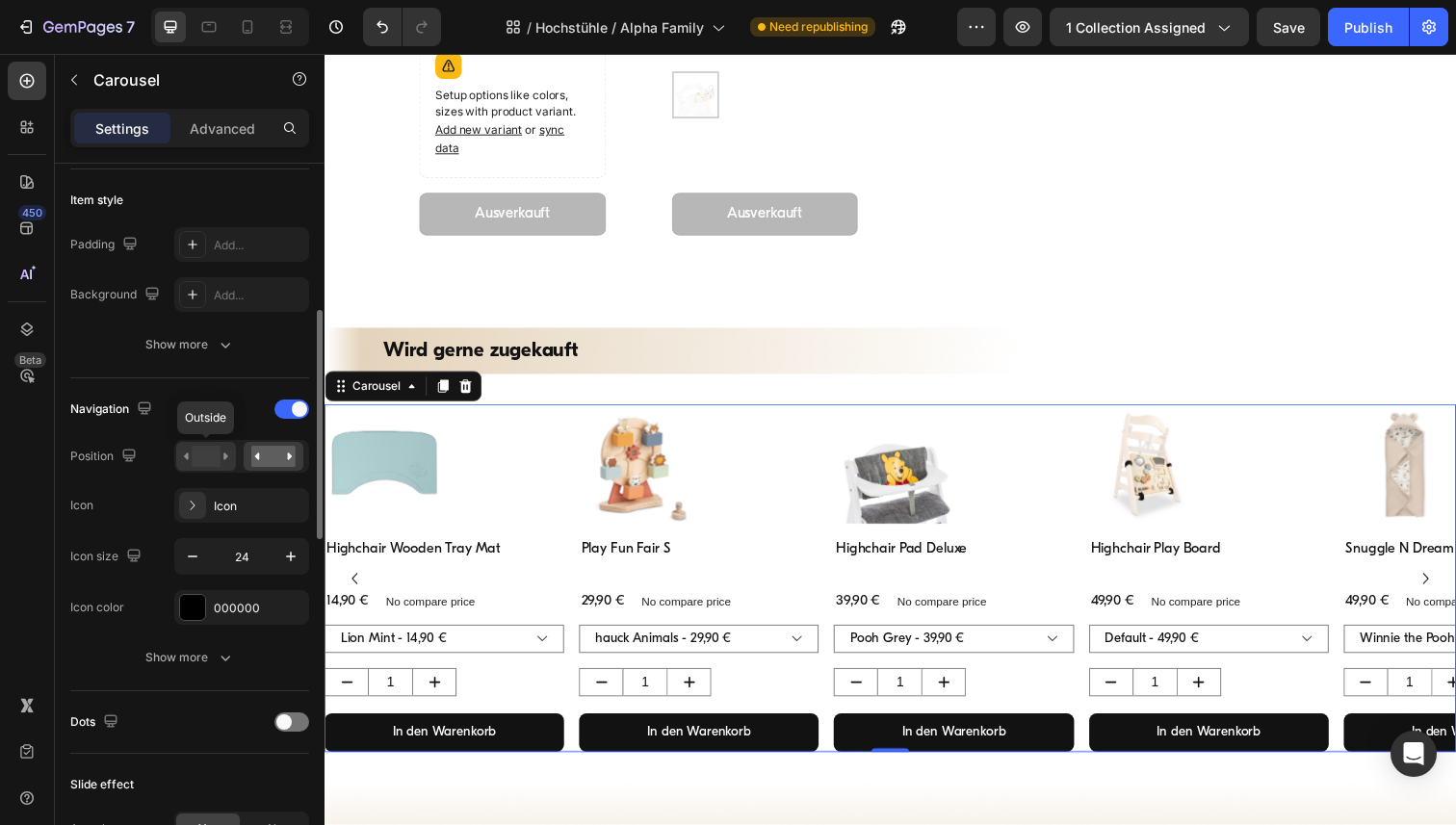
click at [182, 458] on div at bounding box center [206, 456] width 60 height 29
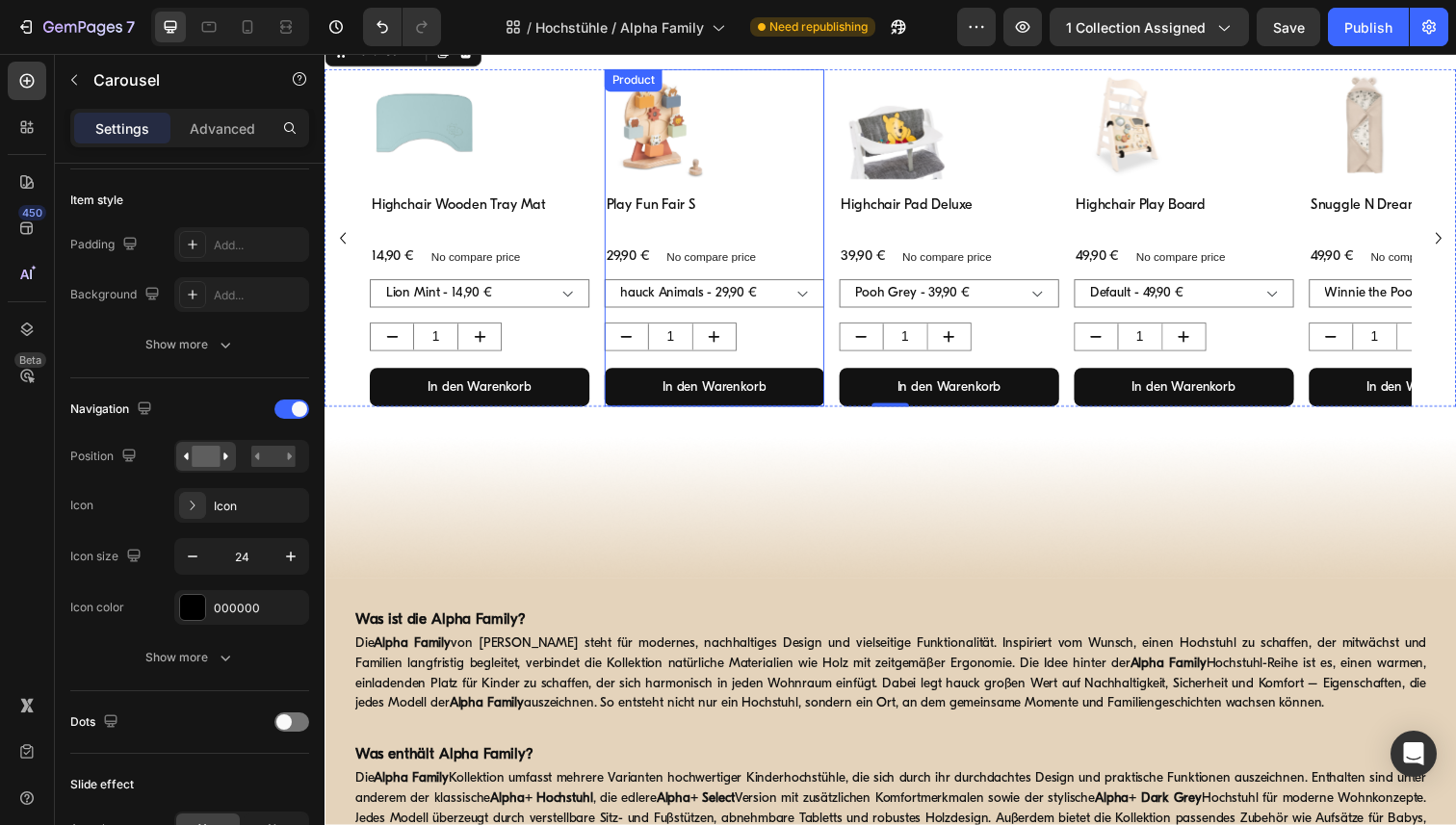
scroll to position [3269, 0]
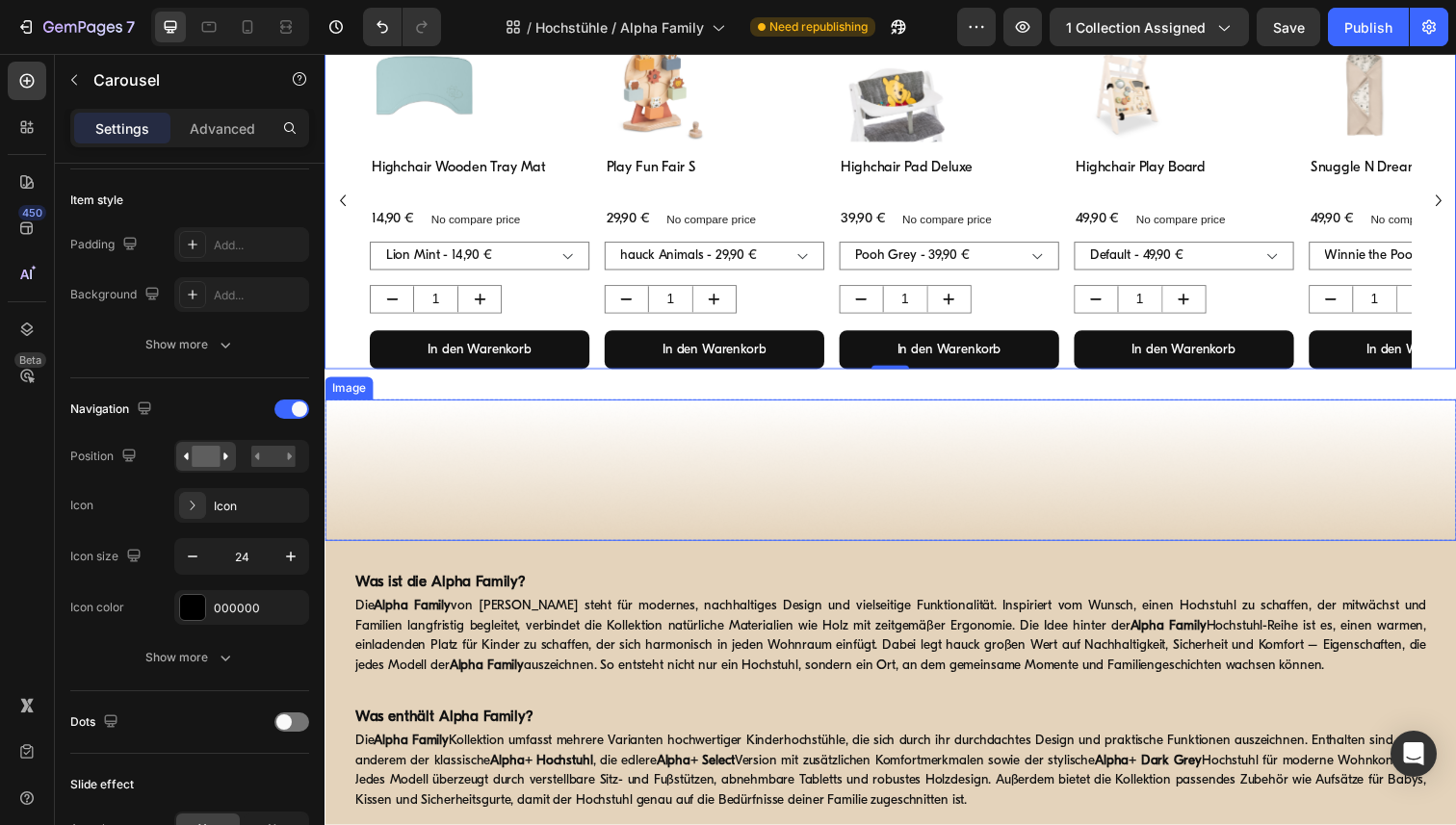
click at [391, 420] on img at bounding box center [902, 479] width 1155 height 144
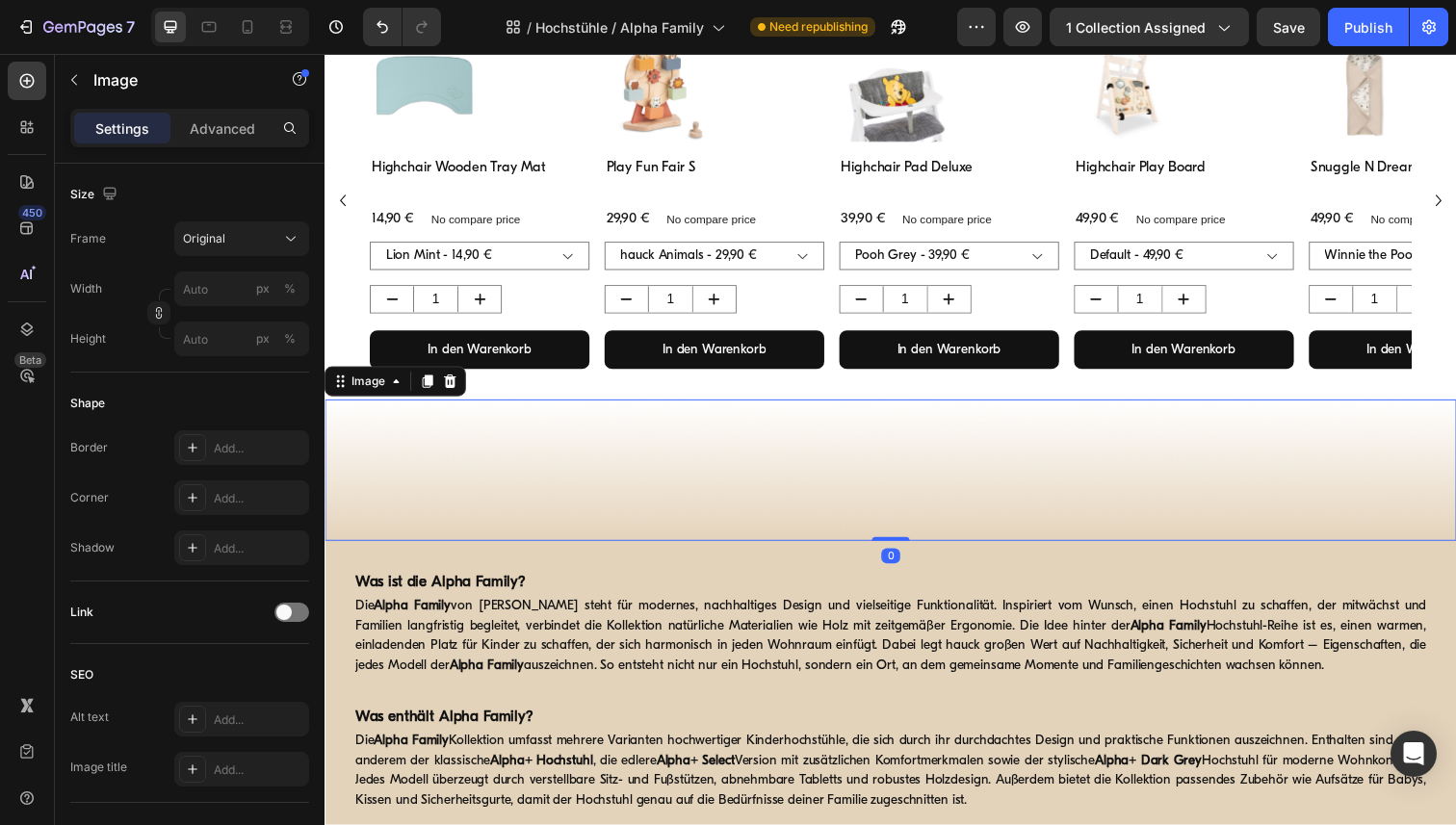
scroll to position [0, 0]
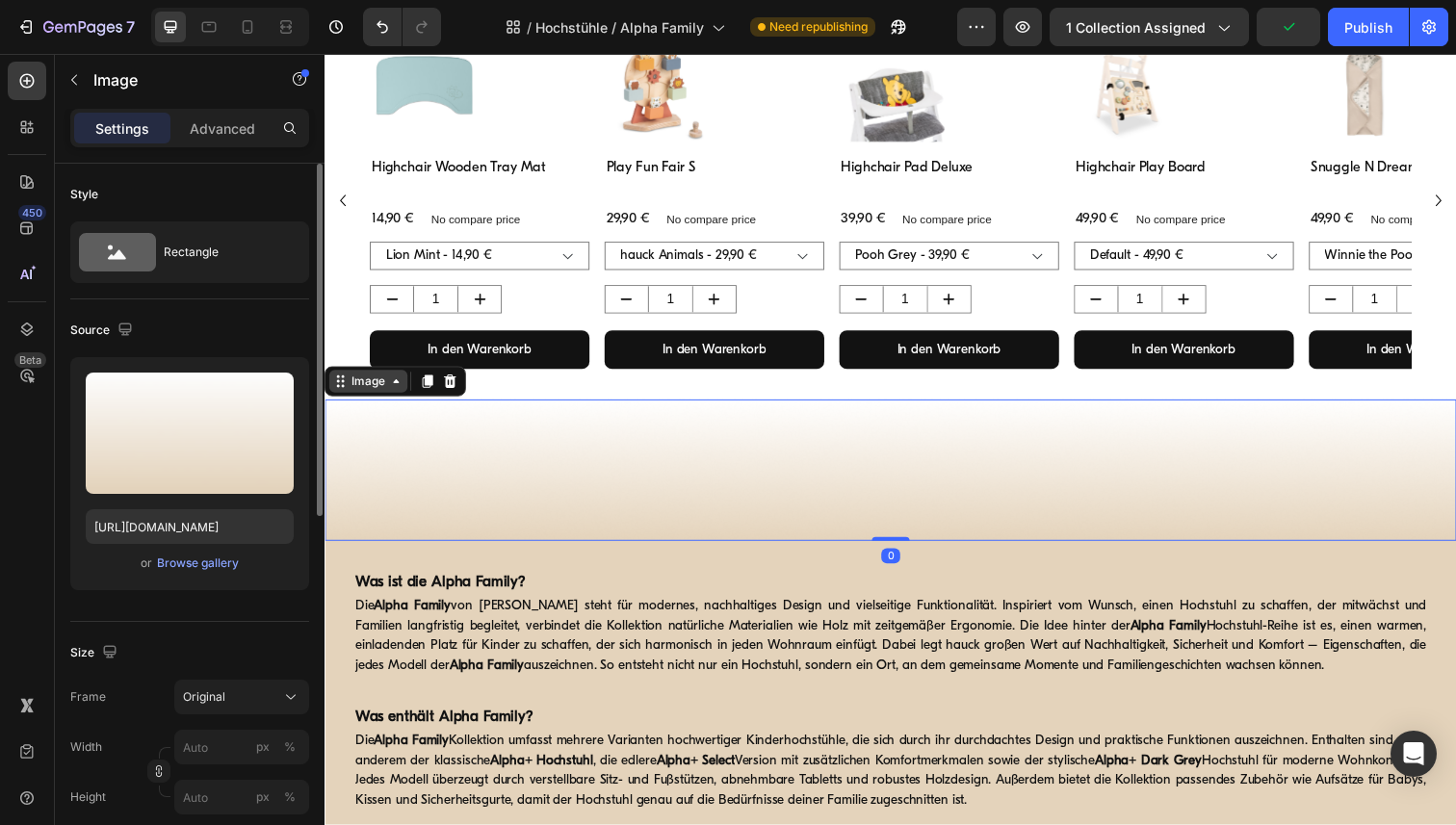
click at [394, 389] on icon at bounding box center [397, 388] width 15 height 15
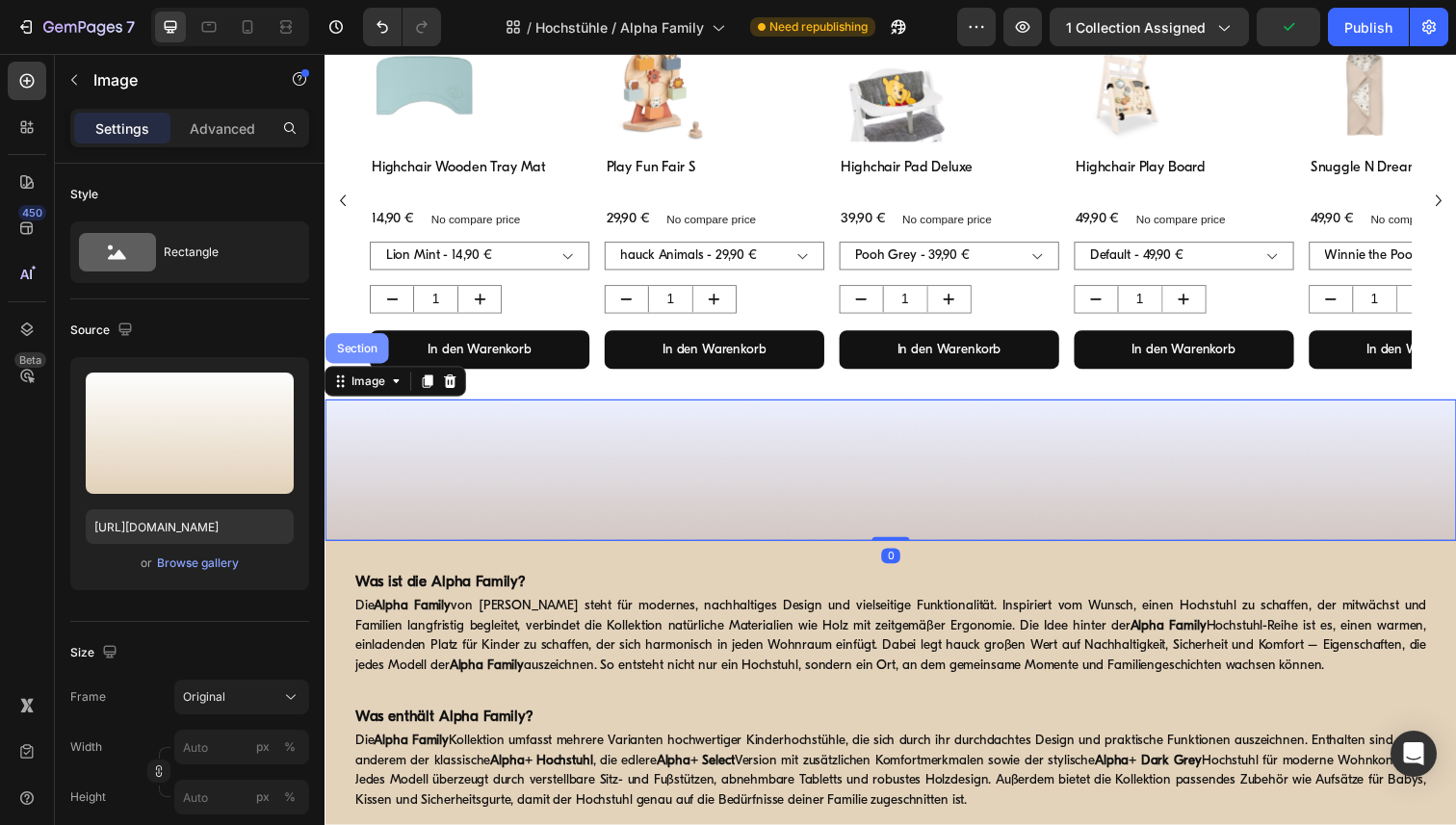
click at [371, 364] on div "Section" at bounding box center [357, 355] width 65 height 31
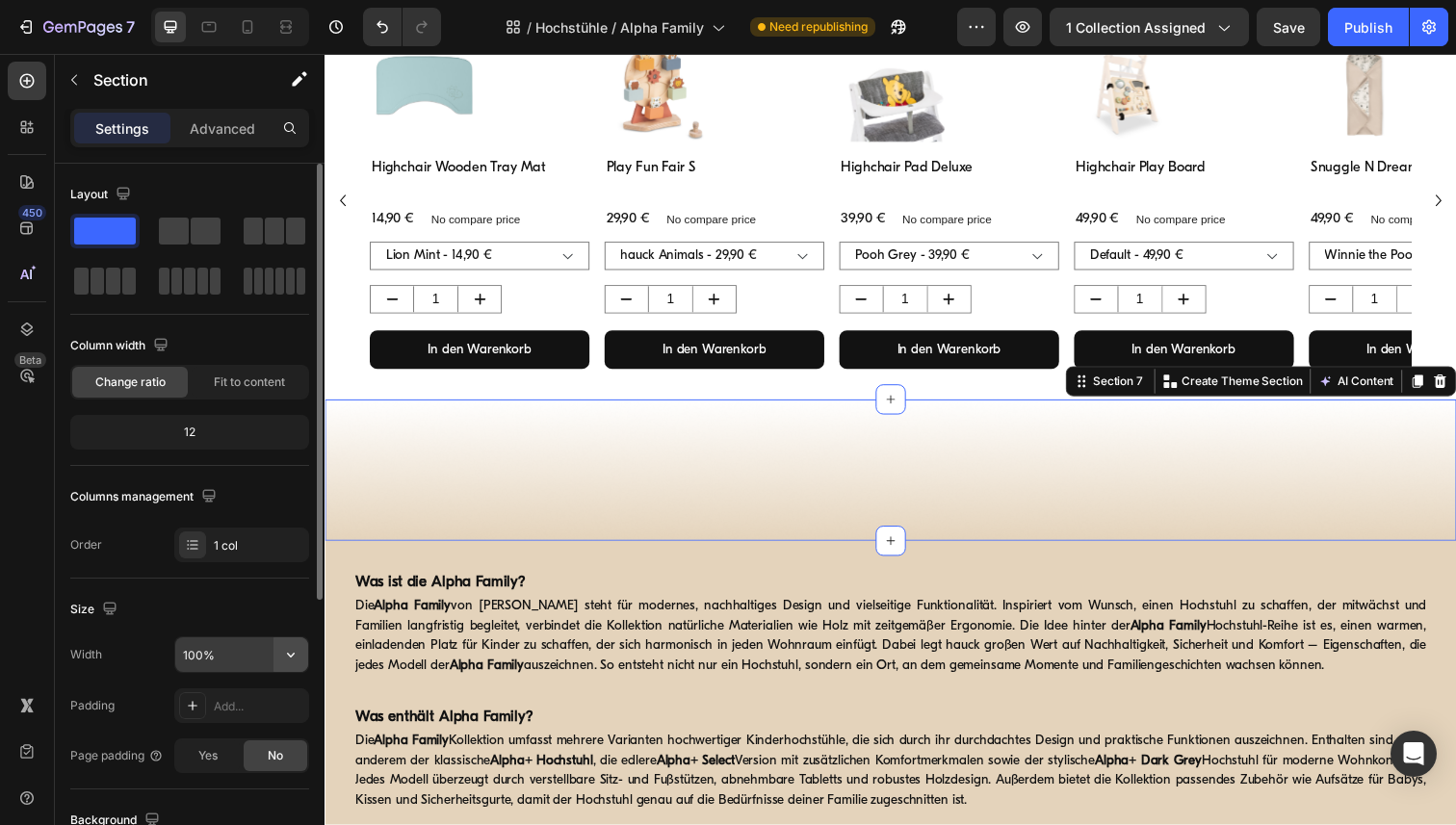
click at [292, 661] on icon "button" at bounding box center [291, 654] width 19 height 19
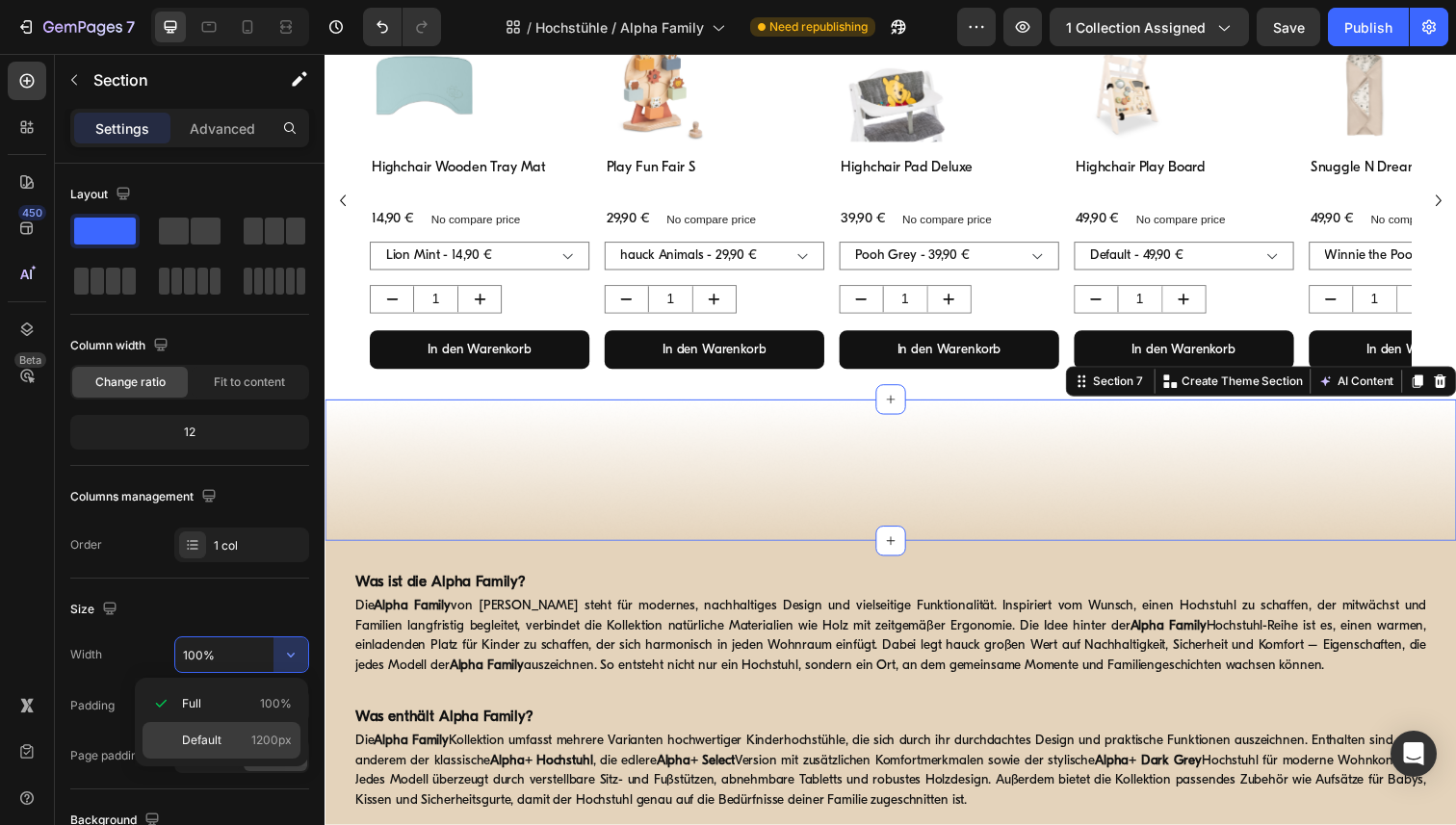
click at [216, 739] on span "Default" at bounding box center [202, 739] width 40 height 17
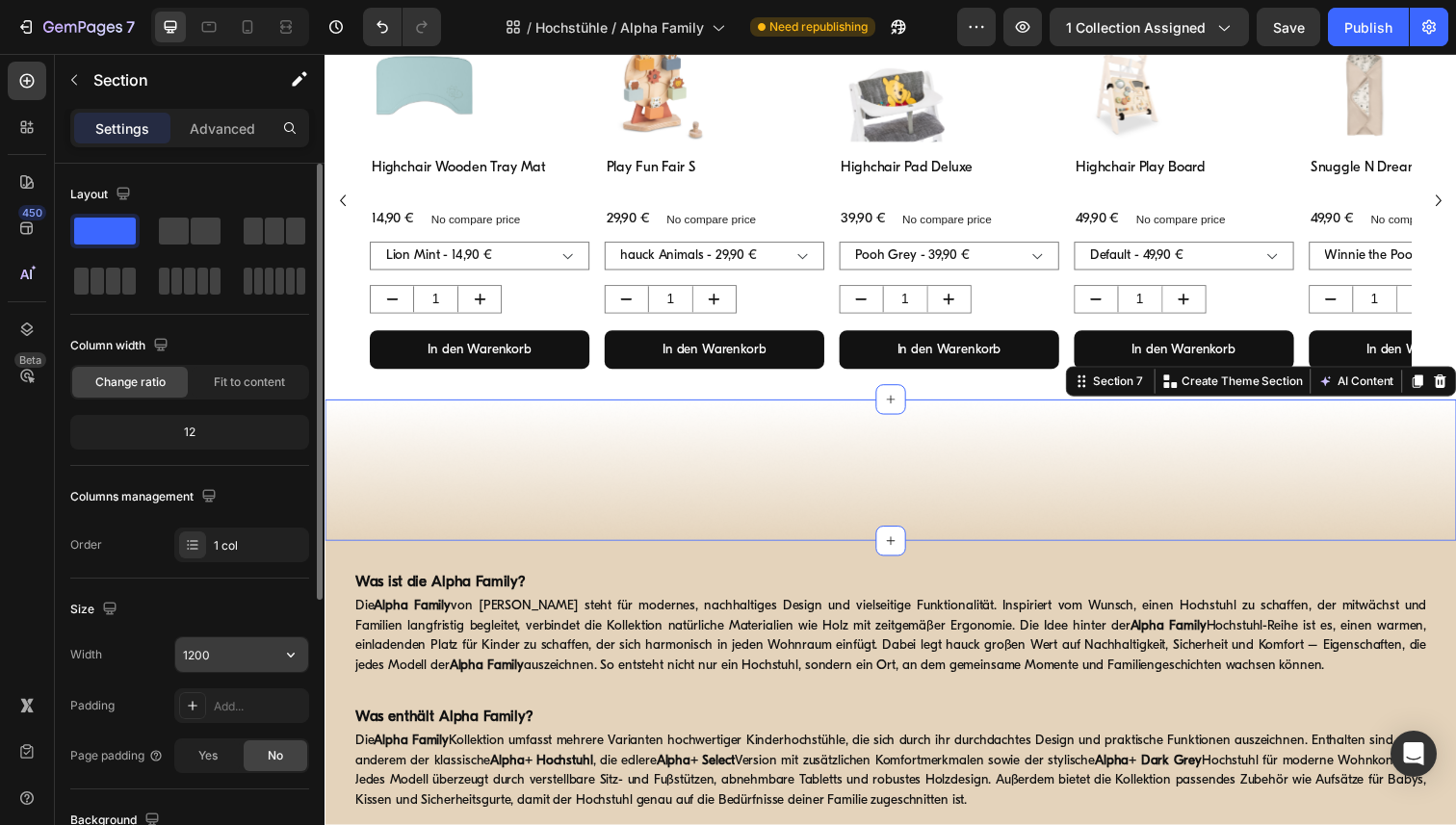
click at [212, 656] on input "1200" at bounding box center [242, 655] width 133 height 35
paste input "6"
type input "1600"
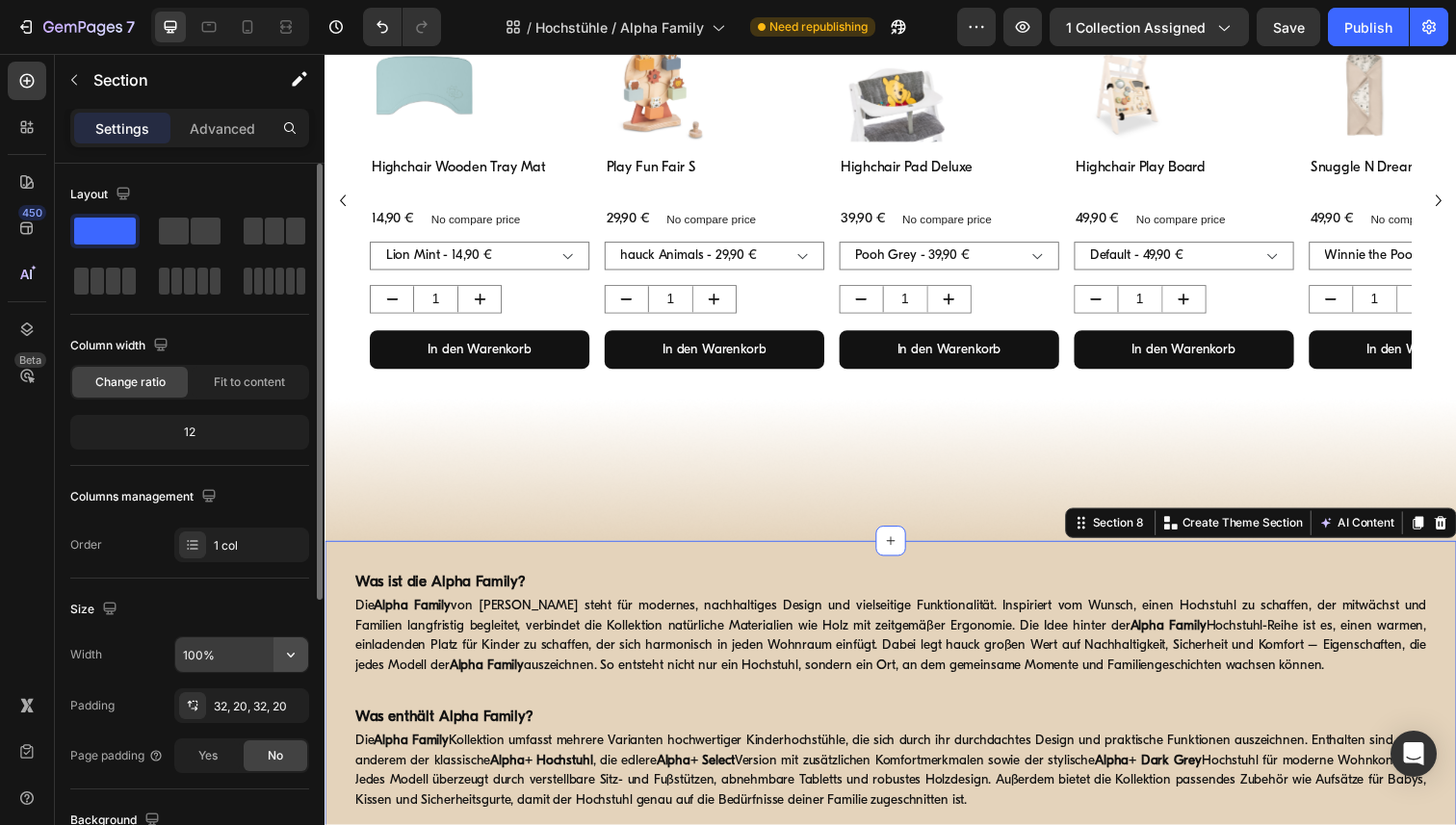
click at [292, 650] on icon "button" at bounding box center [291, 654] width 19 height 19
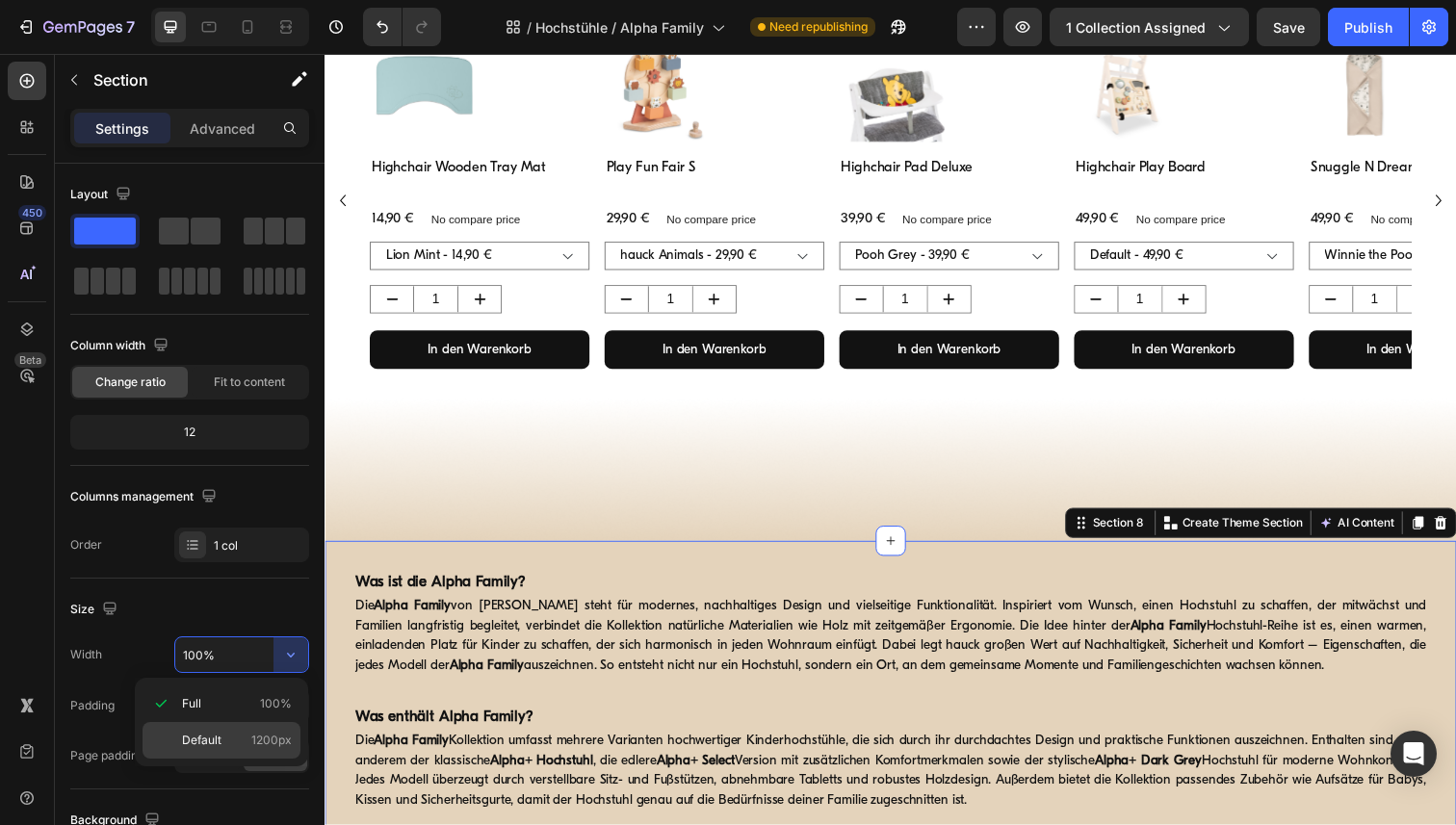
click at [220, 726] on div "Default 1200px" at bounding box center [221, 740] width 158 height 37
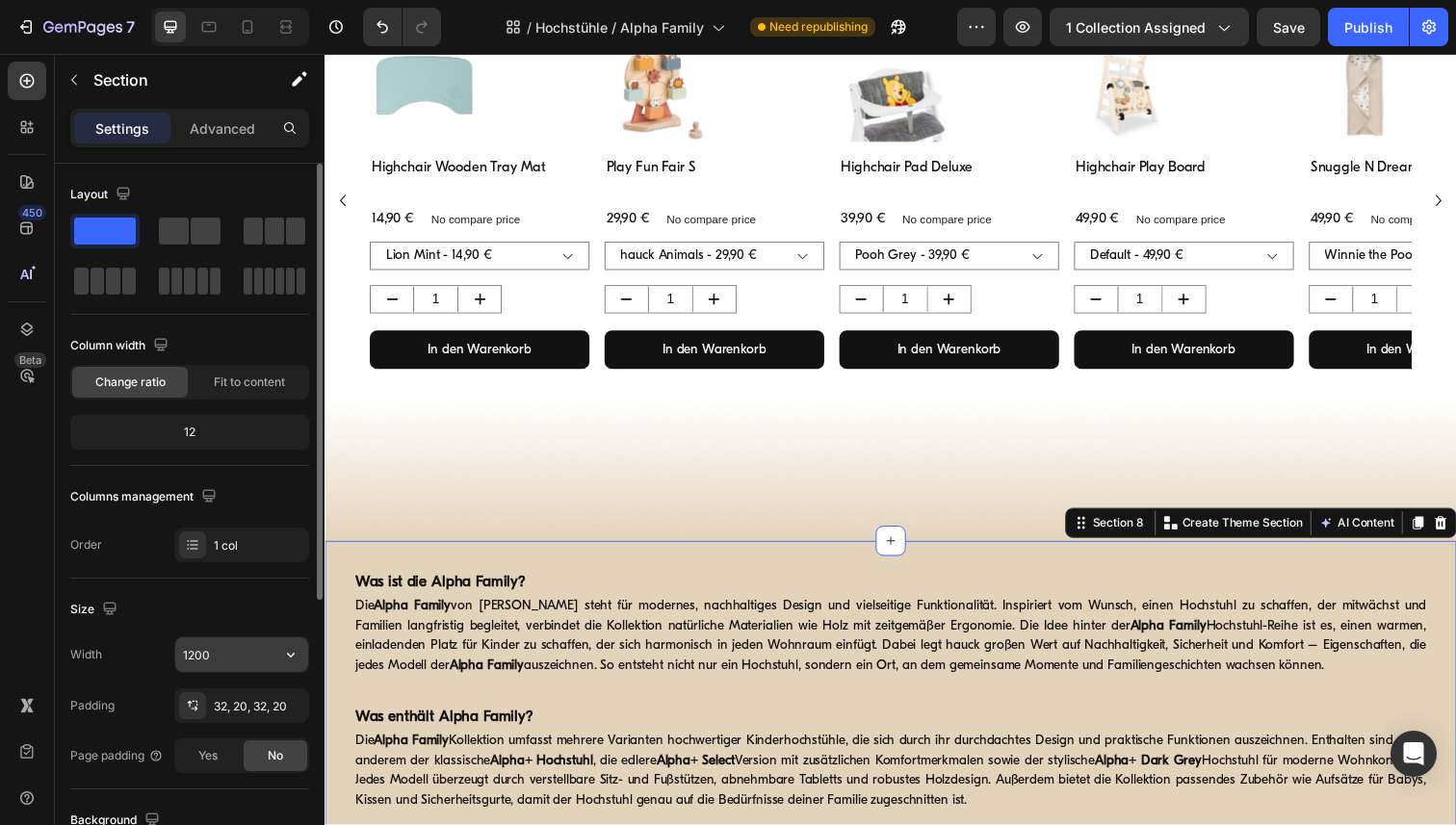
click at [223, 655] on input "1200" at bounding box center [242, 655] width 133 height 35
paste input "6"
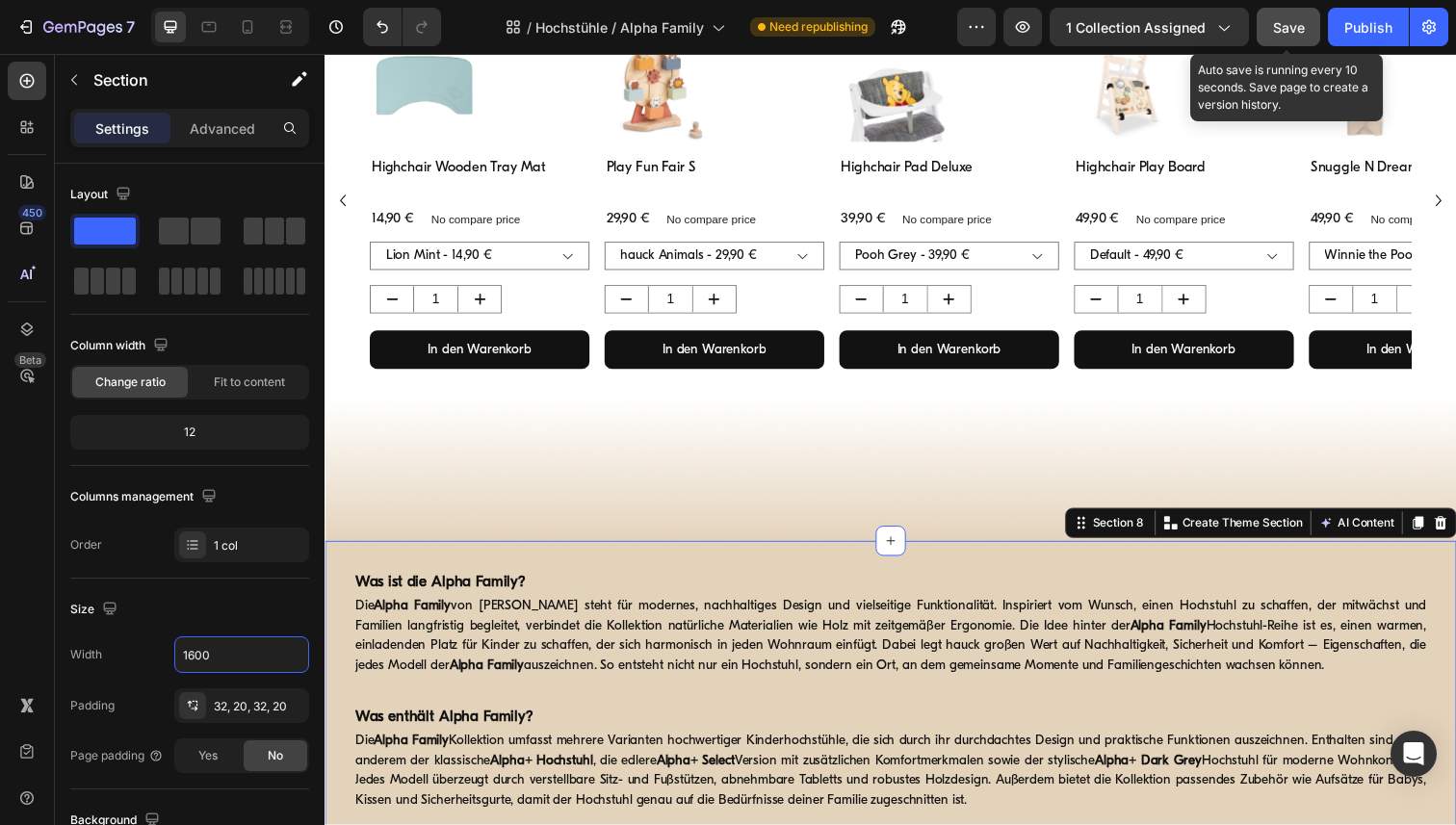
type input "1600"
click at [1286, 27] on span "Save" at bounding box center [1289, 27] width 32 height 16
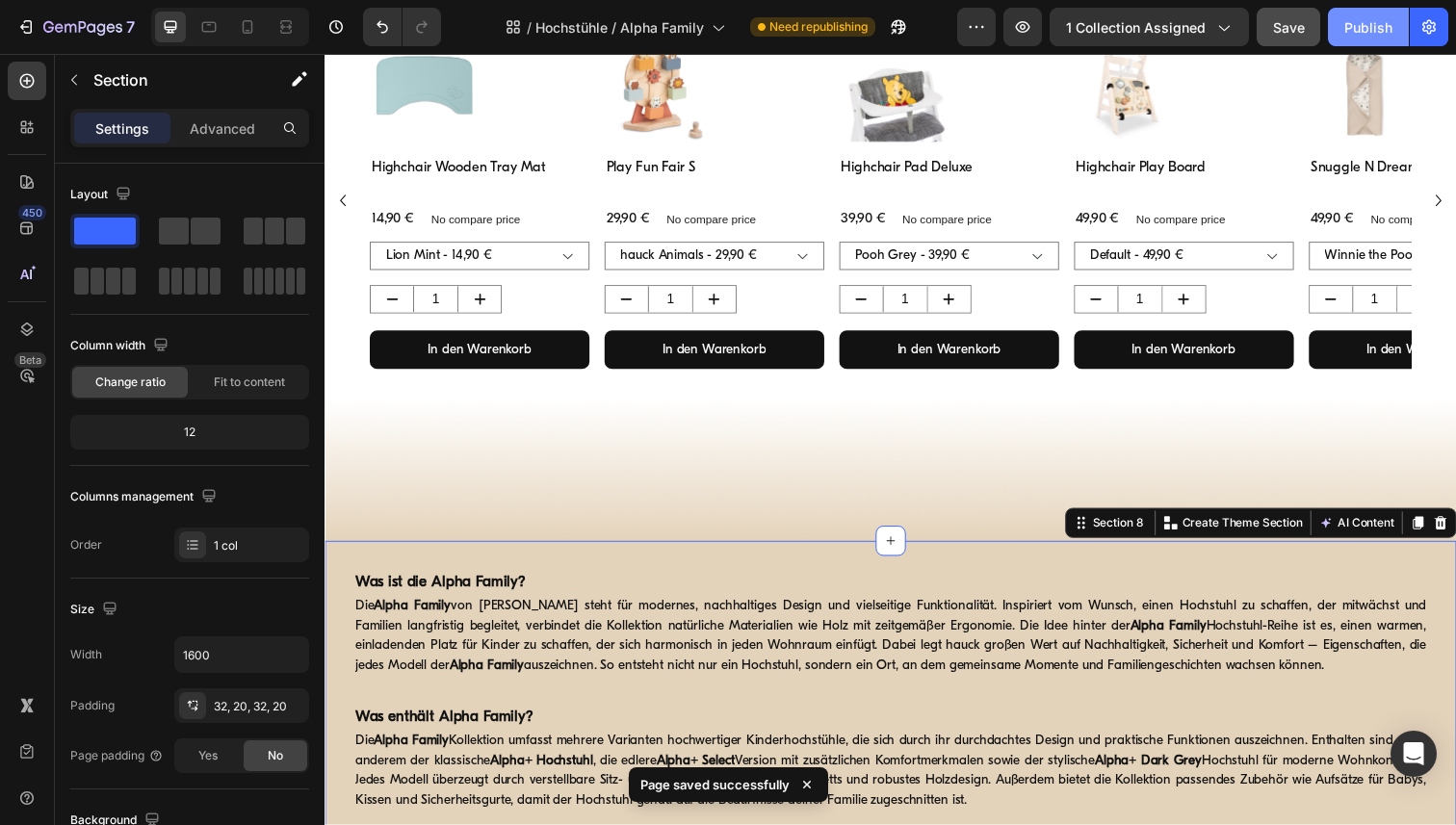
click at [1361, 29] on div "Publish" at bounding box center [1368, 27] width 48 height 20
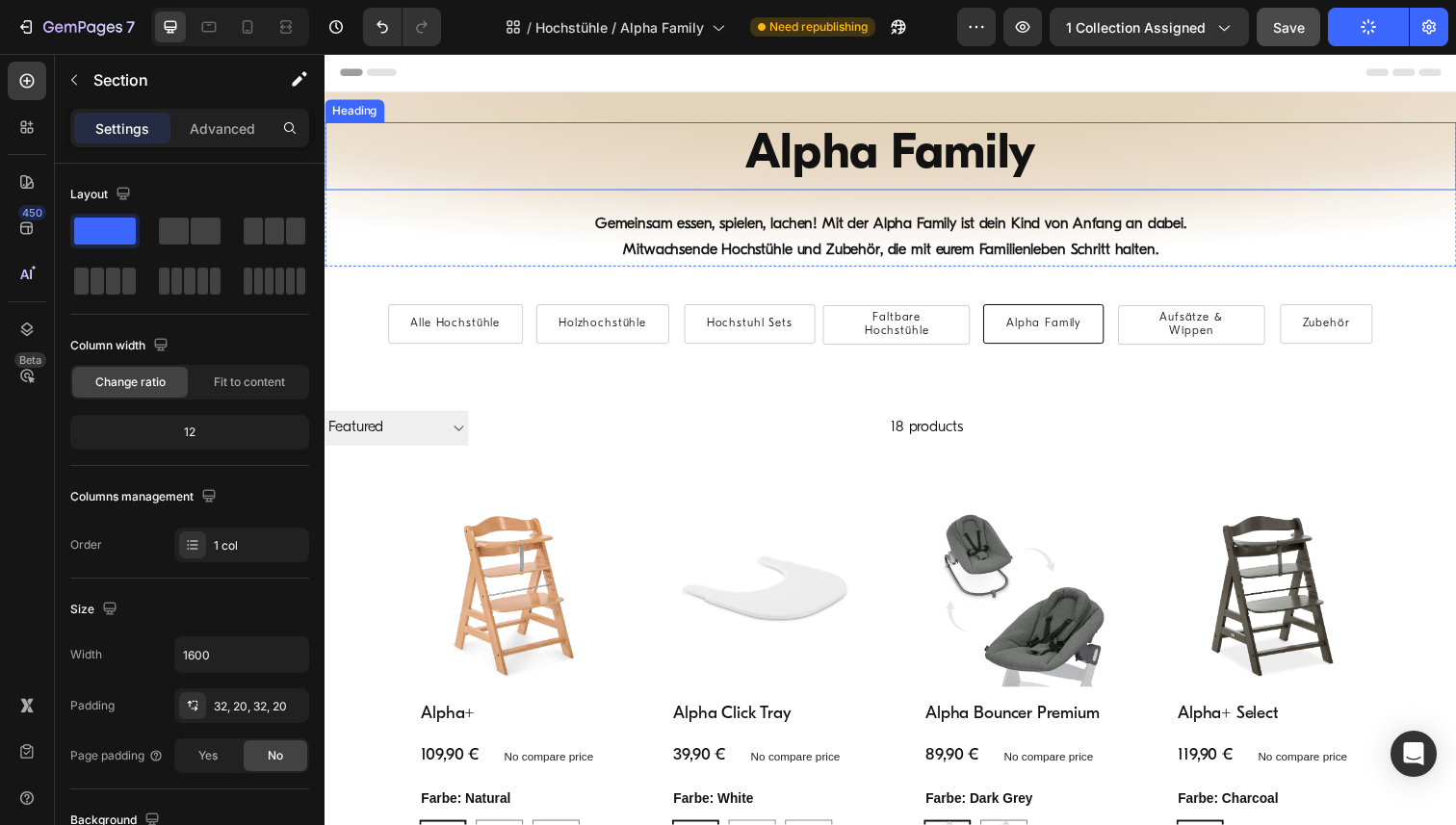
click at [803, 168] on h1 "Alpha Family" at bounding box center [902, 159] width 1155 height 70
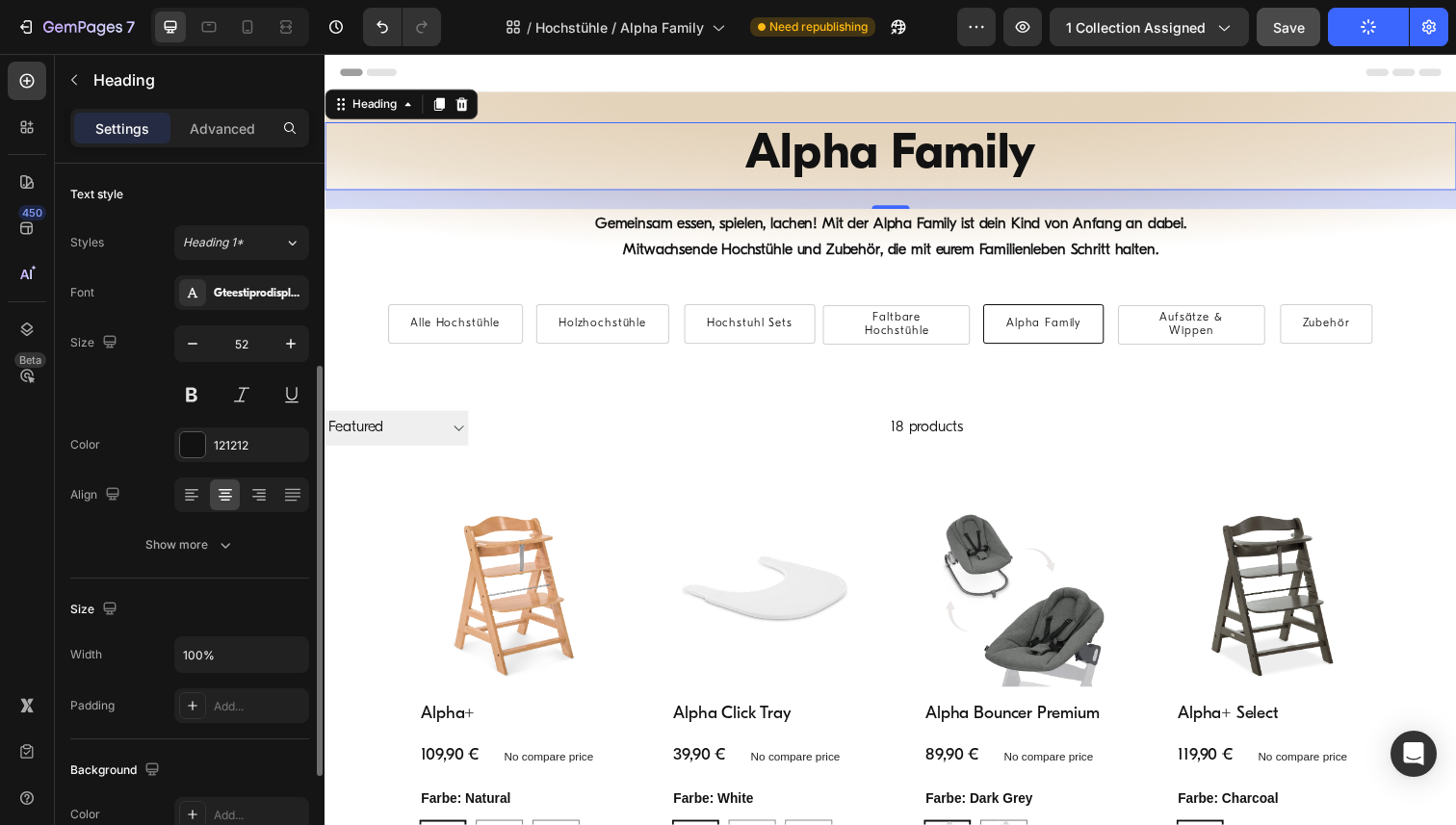
scroll to position [533, 0]
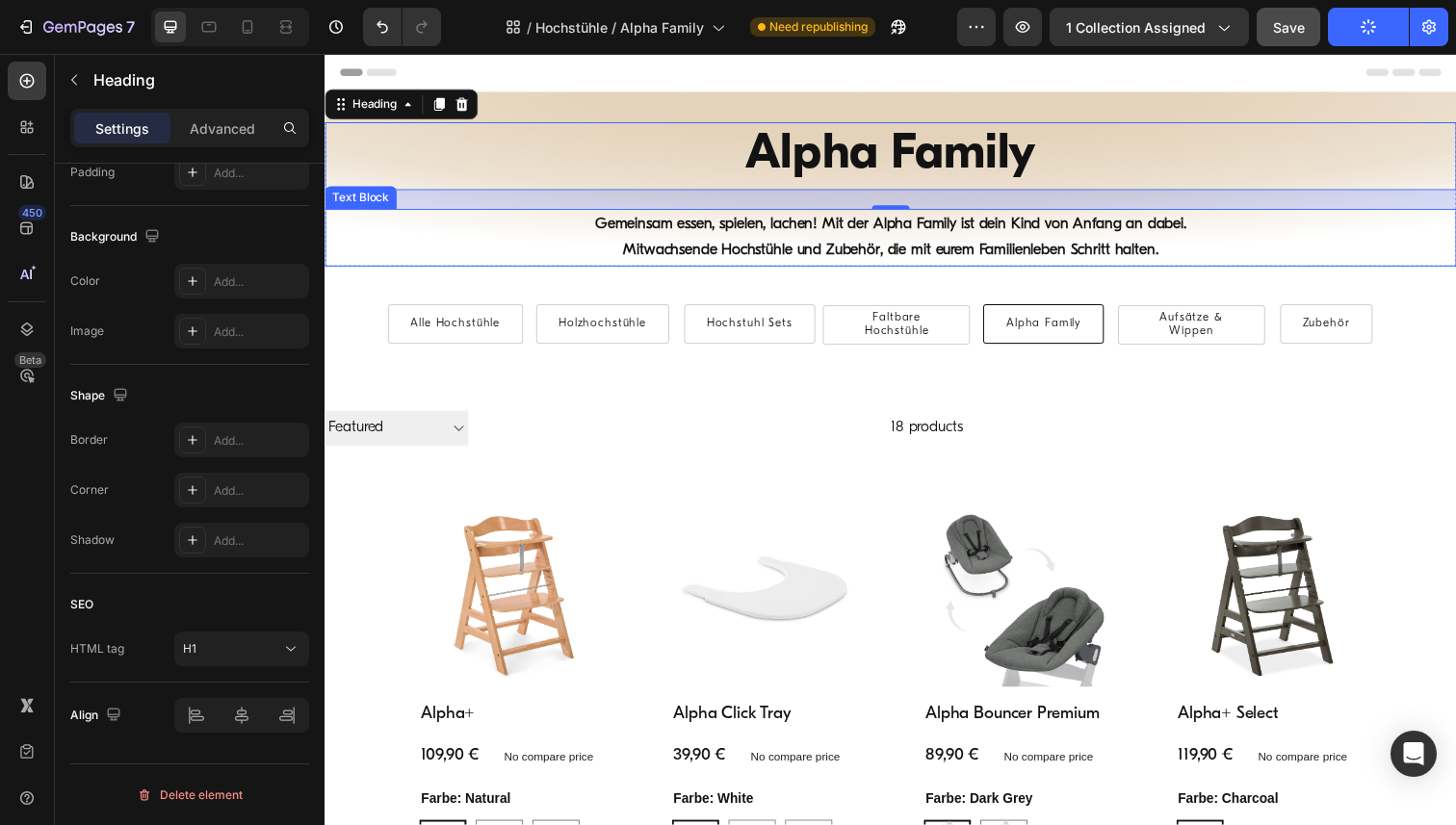
click at [629, 234] on strong "Gemeinsam essen, spielen, lachen! Mit der Alpha Family ist dein Kind von Anfang…" at bounding box center [903, 228] width 604 height 15
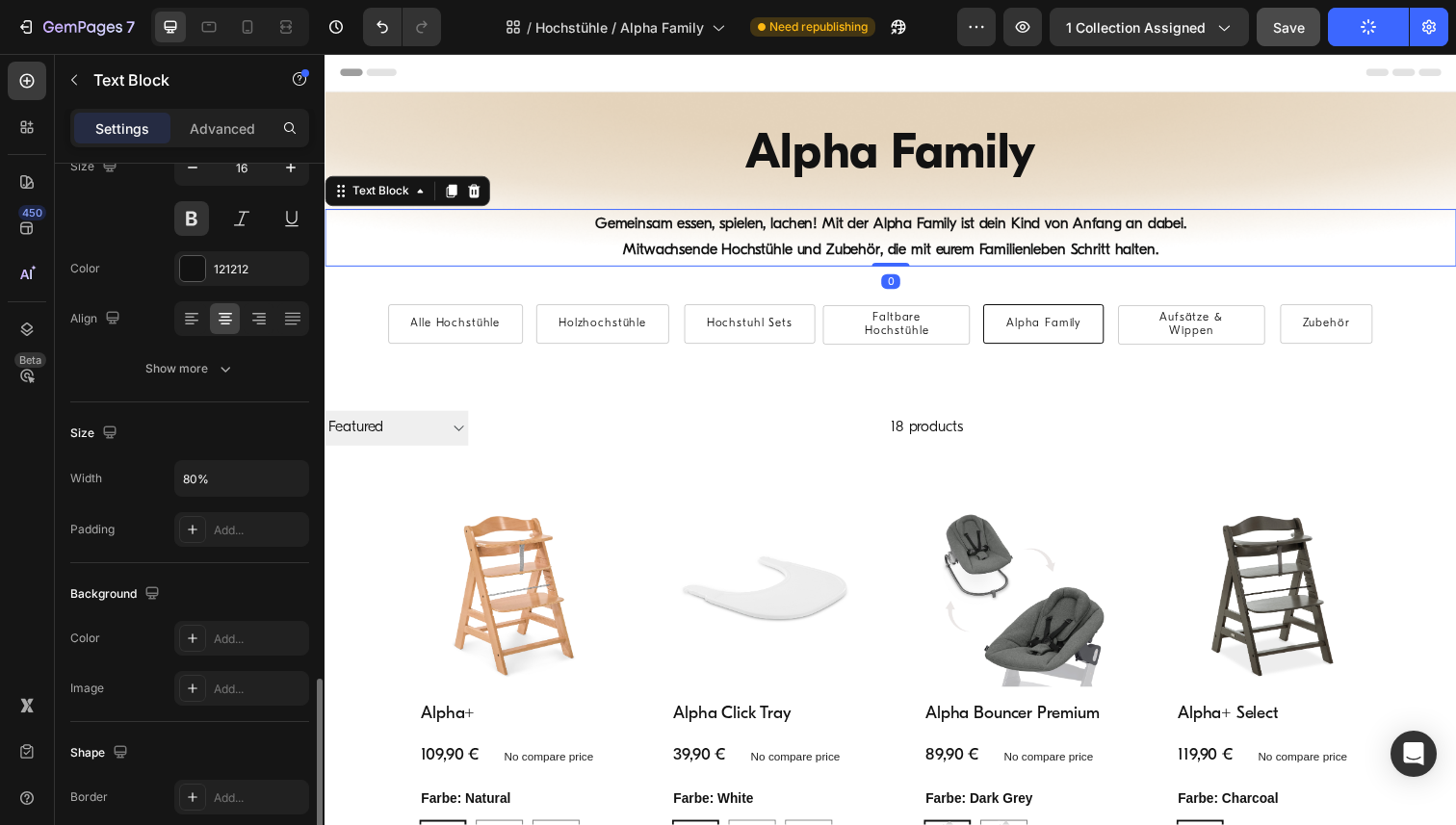
scroll to position [425, 0]
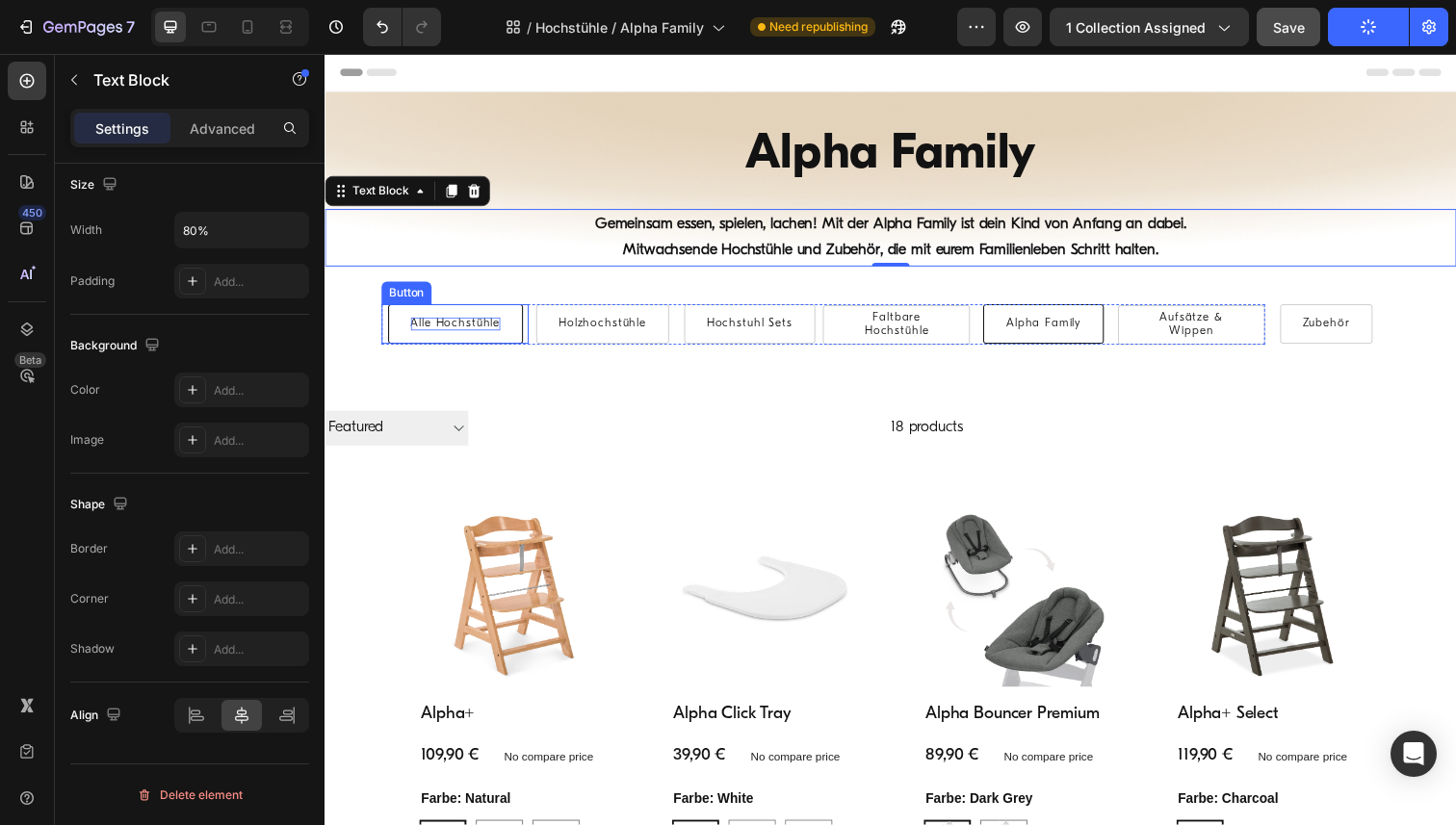
click at [443, 330] on p "Alle Hochstühle" at bounding box center [458, 330] width 92 height 14
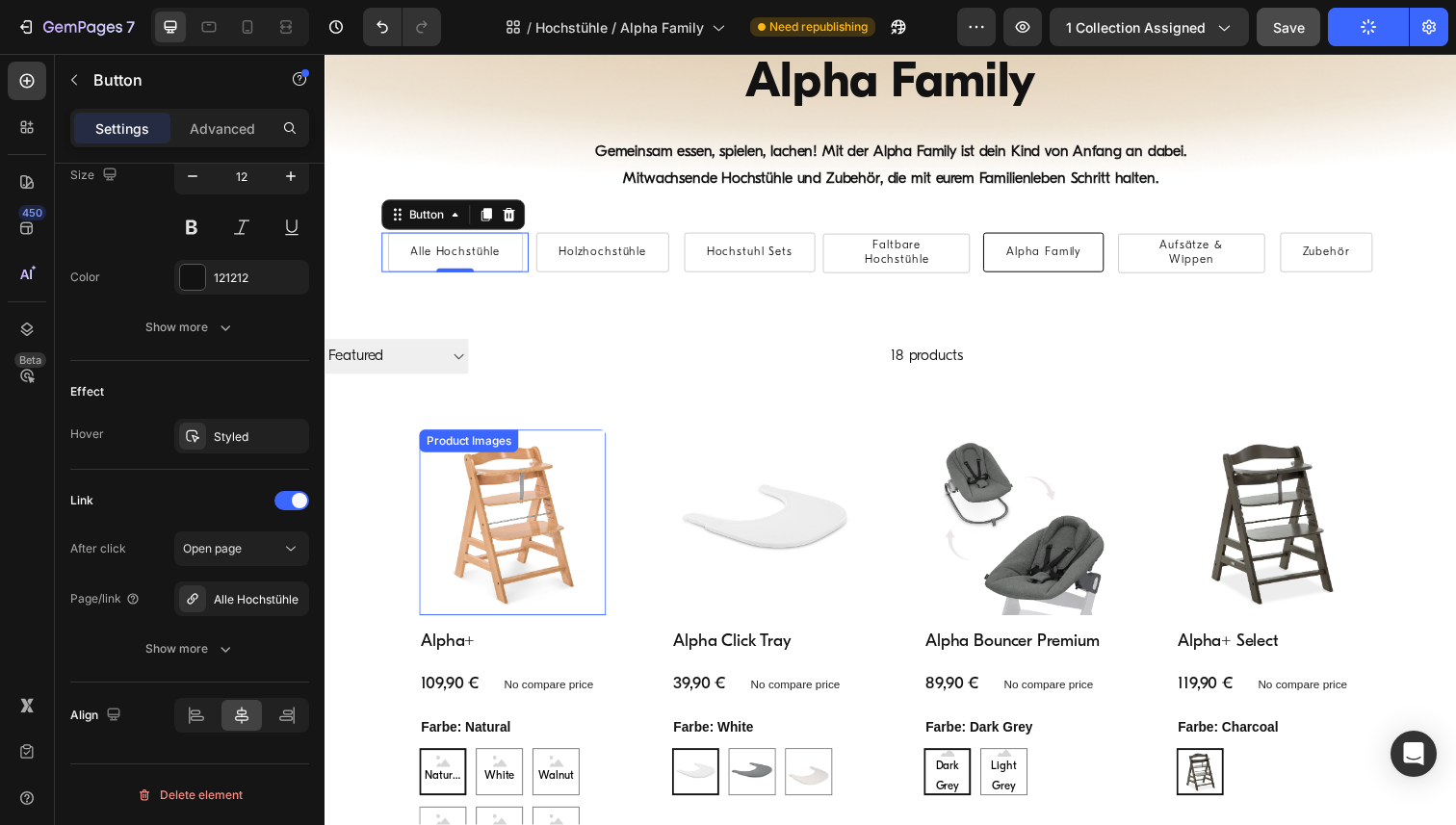
scroll to position [117, 0]
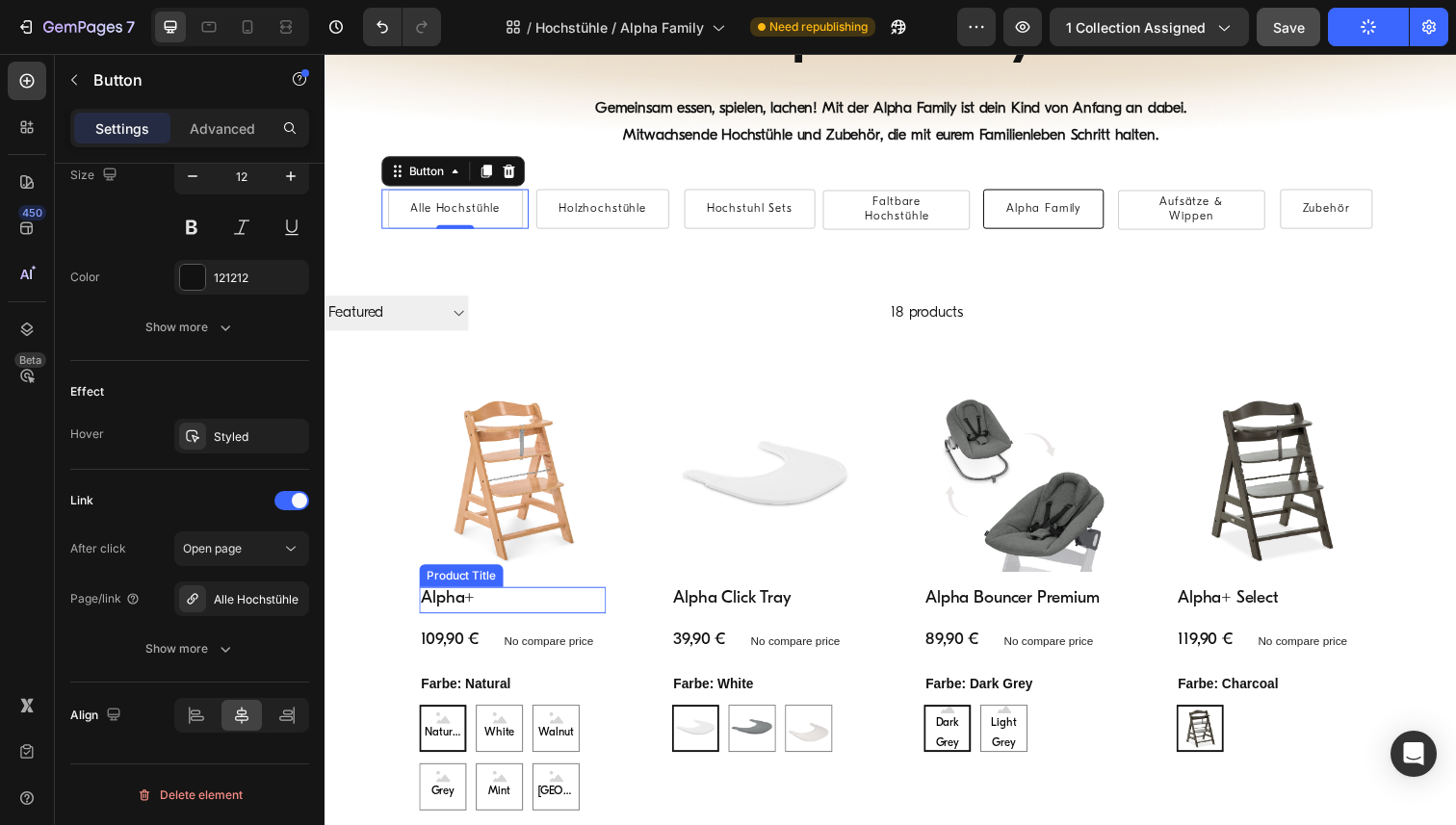
click at [454, 608] on h2 "Alpha+" at bounding box center [517, 612] width 191 height 26
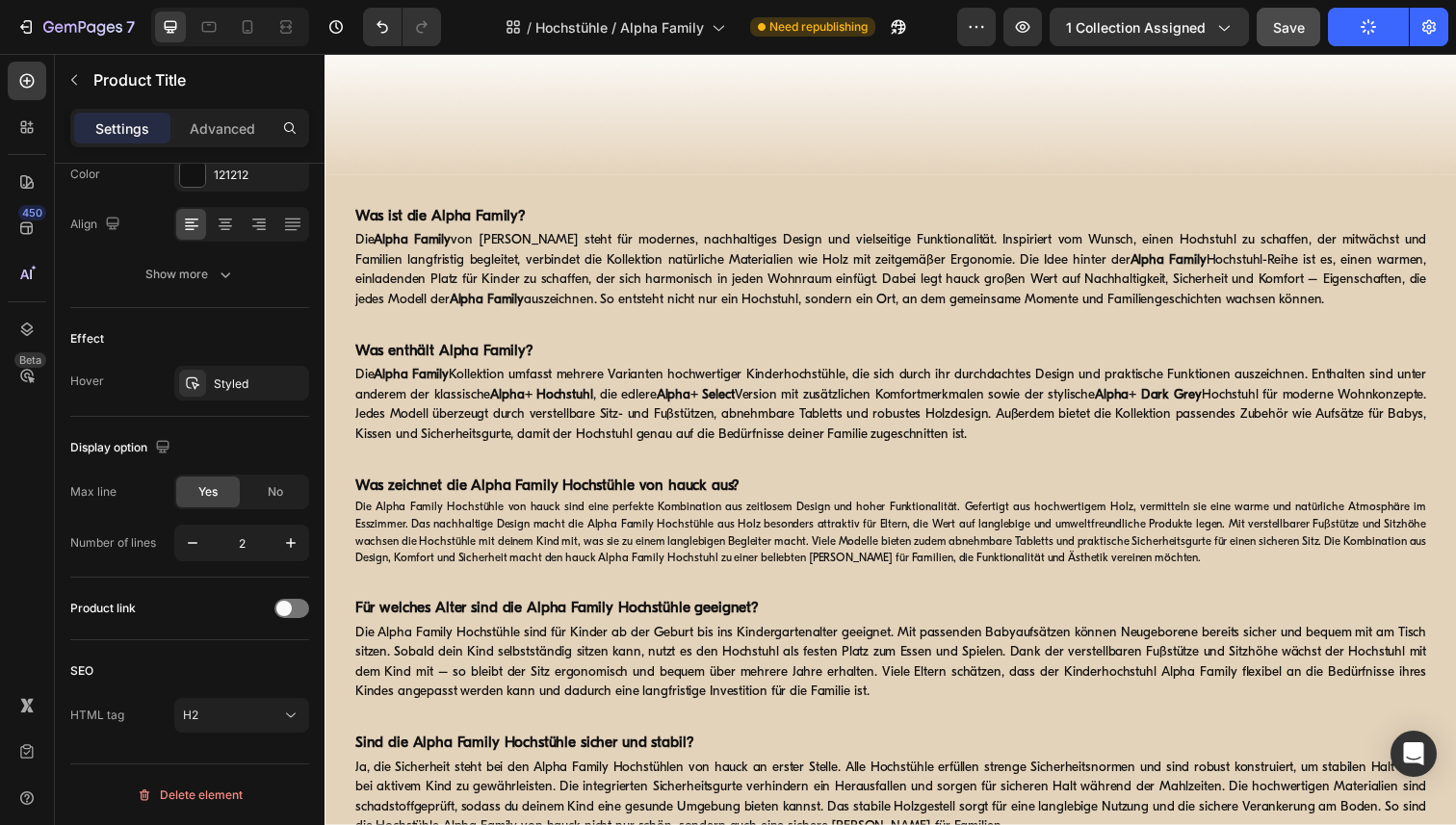
scroll to position [1956, 0]
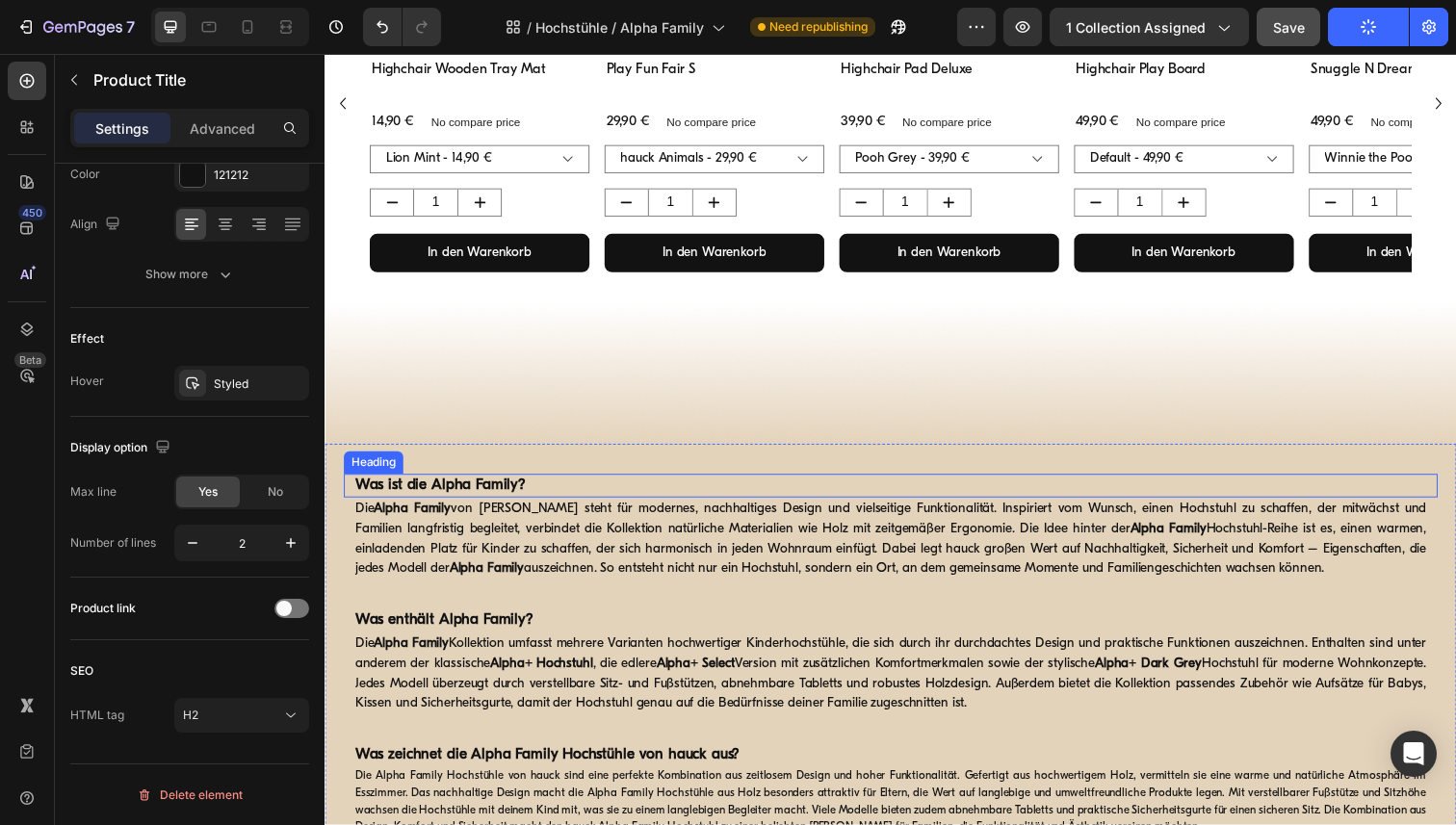
click at [437, 501] on strong "Was ist die Alpha Family?" at bounding box center [442, 495] width 174 height 15
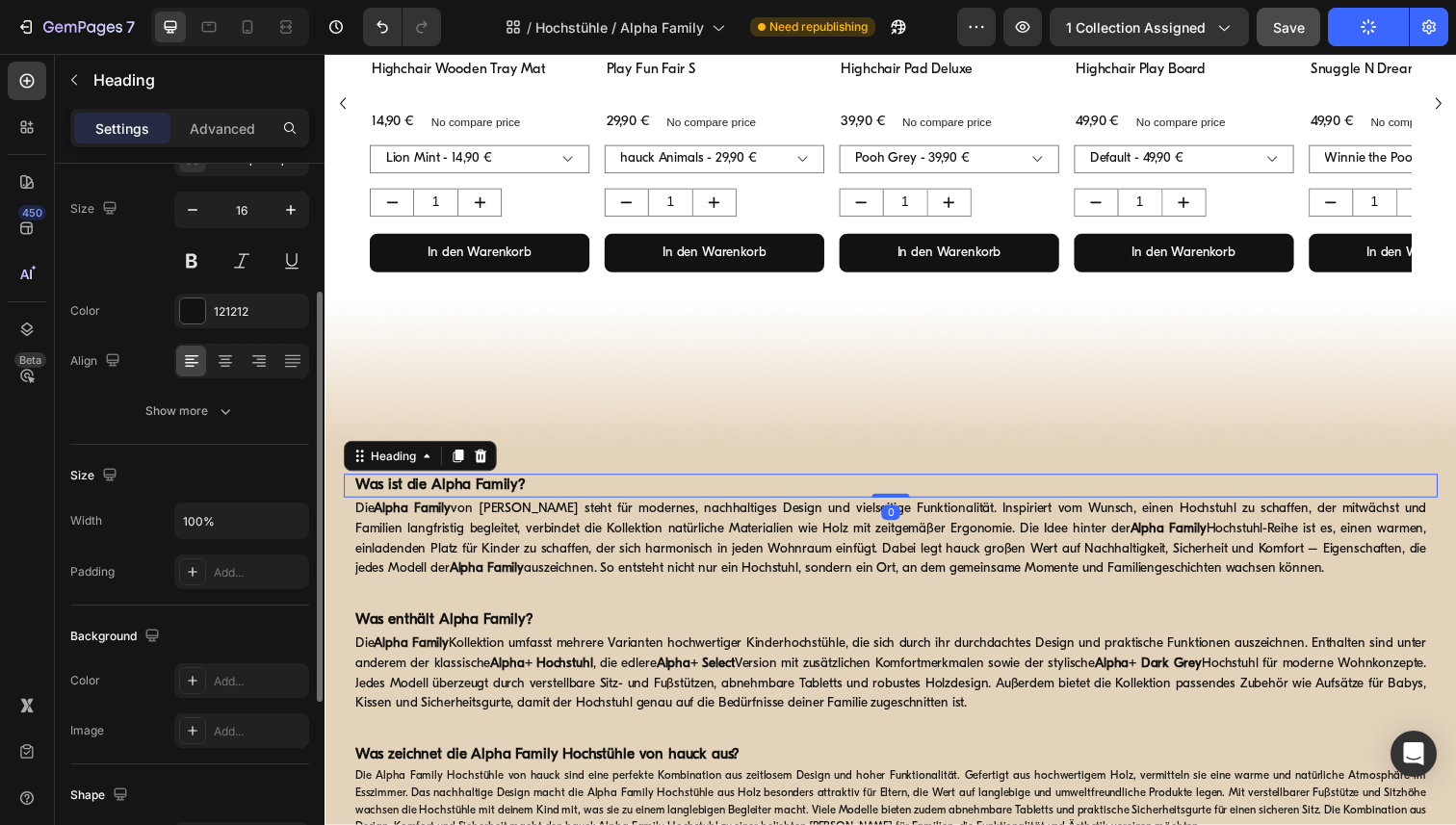
scroll to position [533, 0]
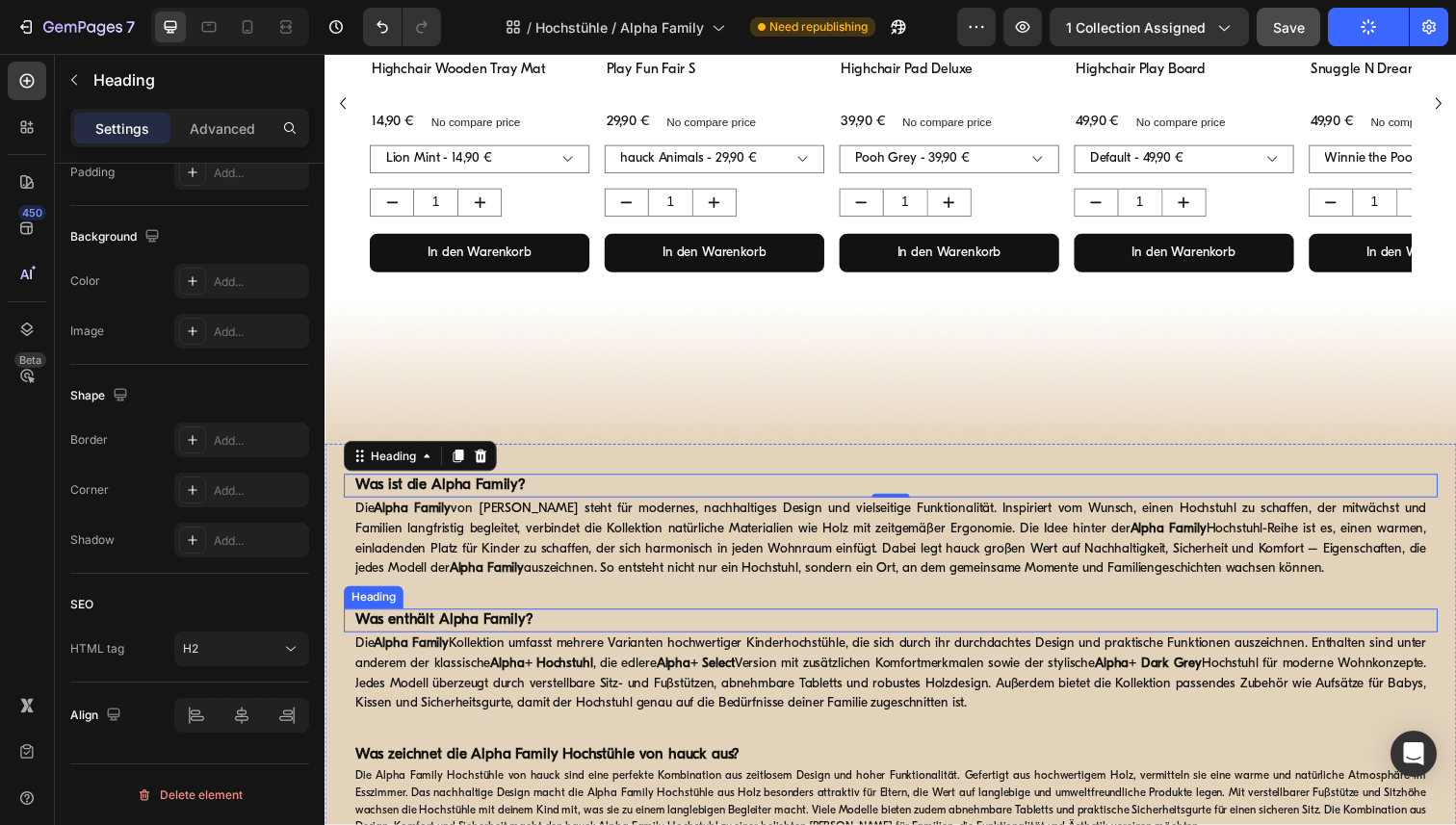
click at [488, 632] on strong "Was enthält Alpha Family?" at bounding box center [446, 632] width 182 height 15
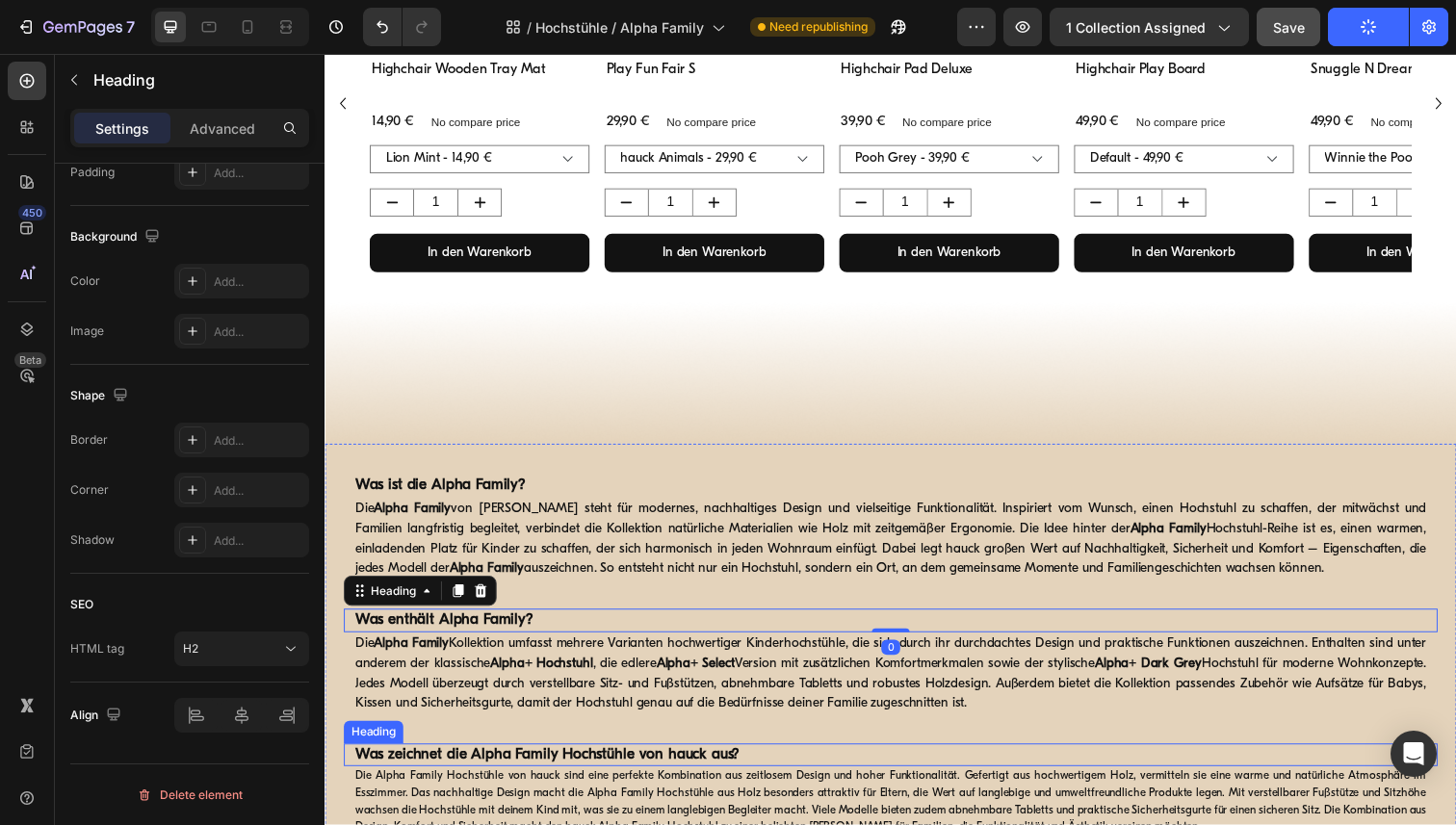
click at [522, 772] on strong "Was zeichnet die Alpha Family Hochstühle von hauck aus?" at bounding box center [551, 769] width 393 height 15
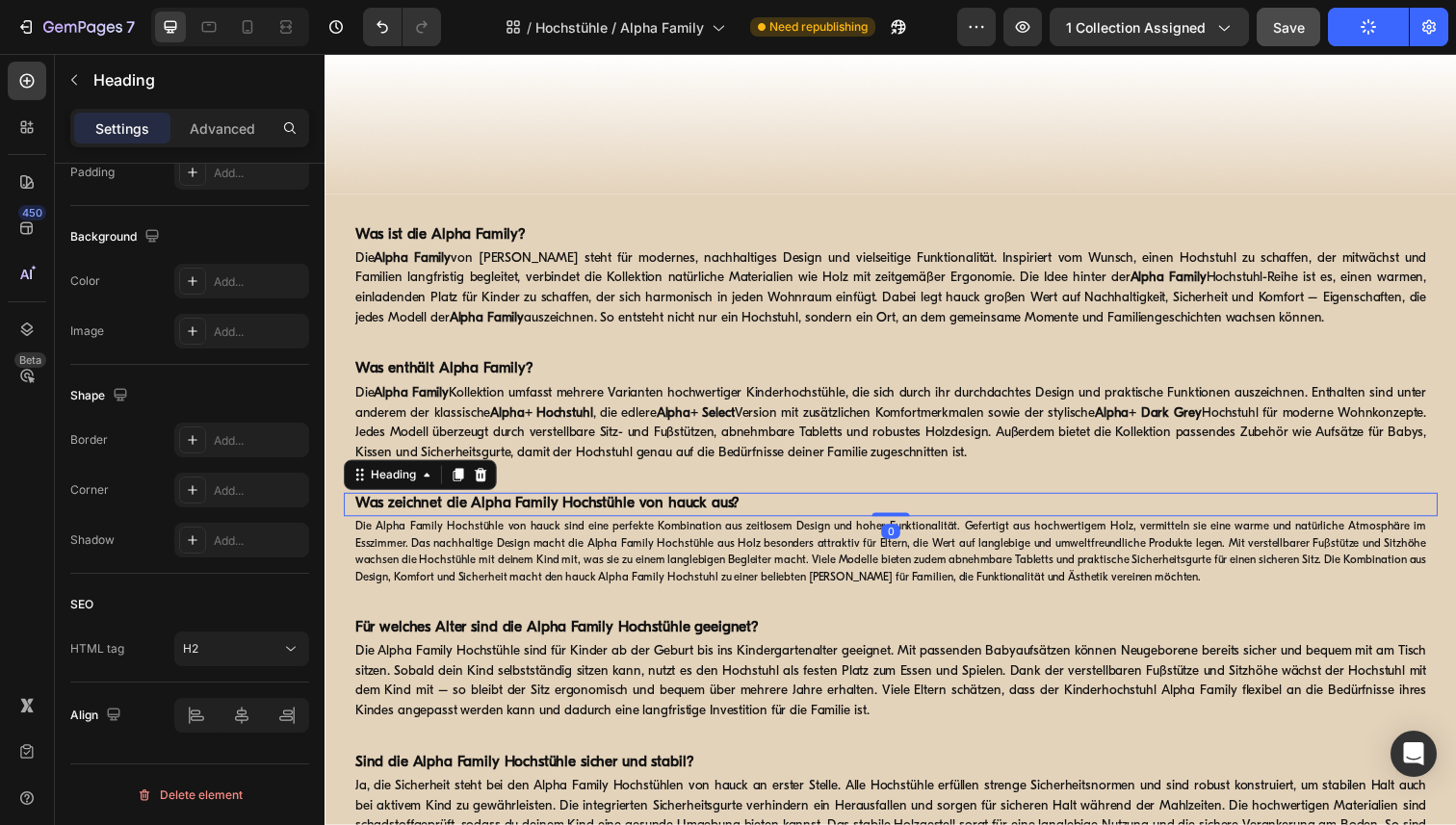
scroll to position [2281, 0]
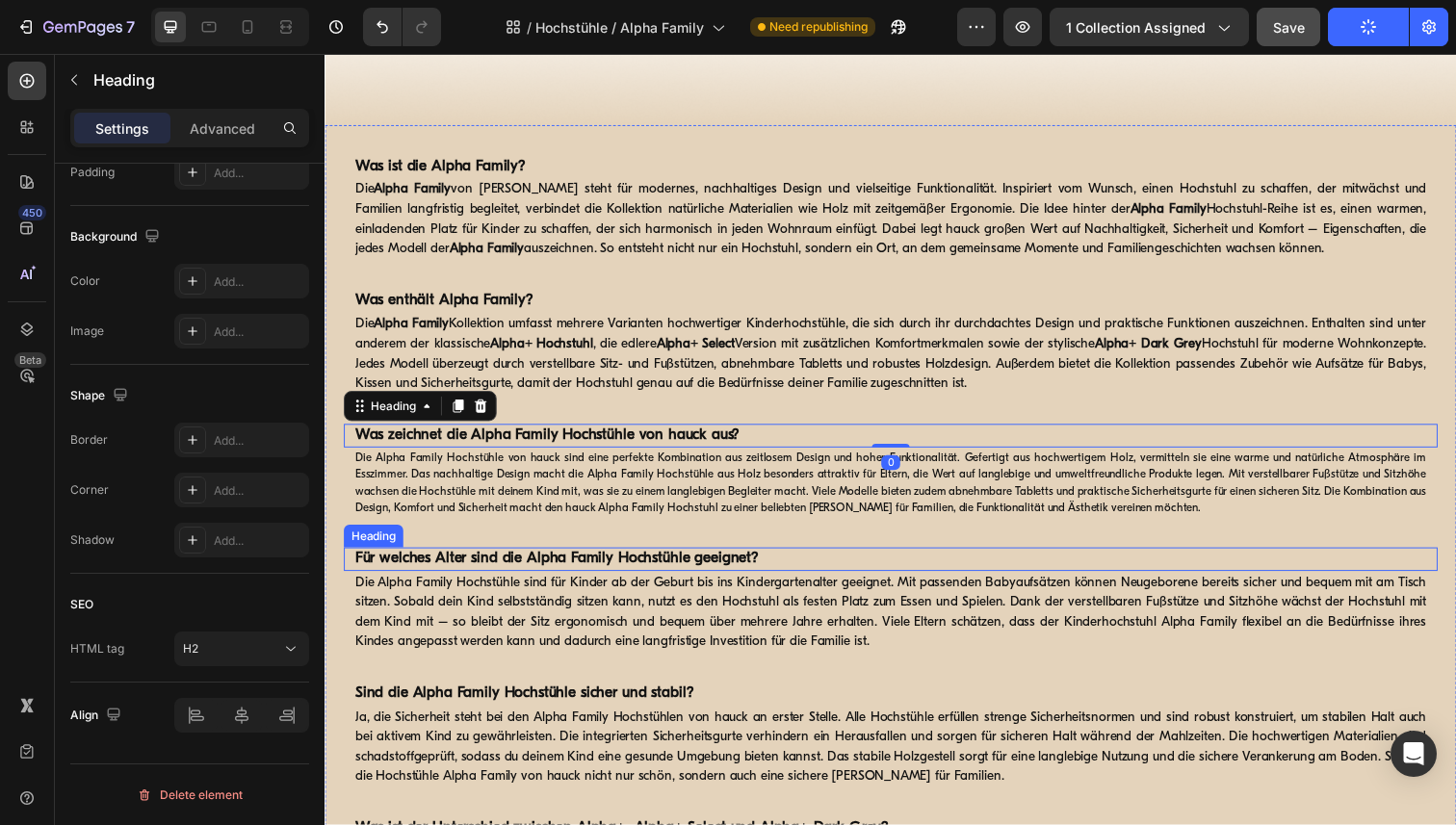
click at [521, 568] on strong "Für welches Alter sind die Alpha Family Hochstühle geeignet?" at bounding box center [561, 569] width 412 height 15
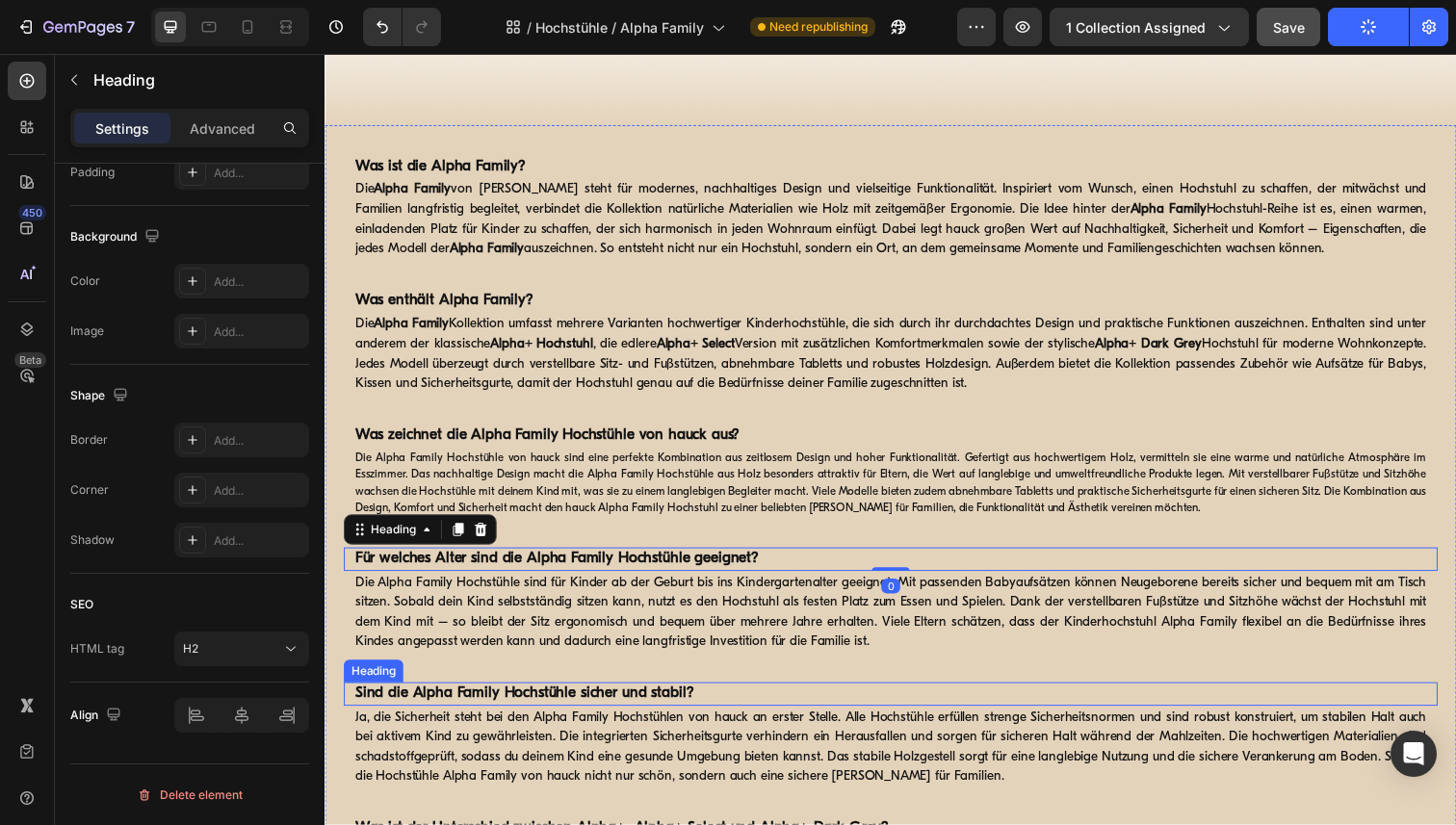
click at [523, 708] on strong "Sind die Alpha Family Hochstühle sicher und stabil?" at bounding box center [527, 707] width 345 height 15
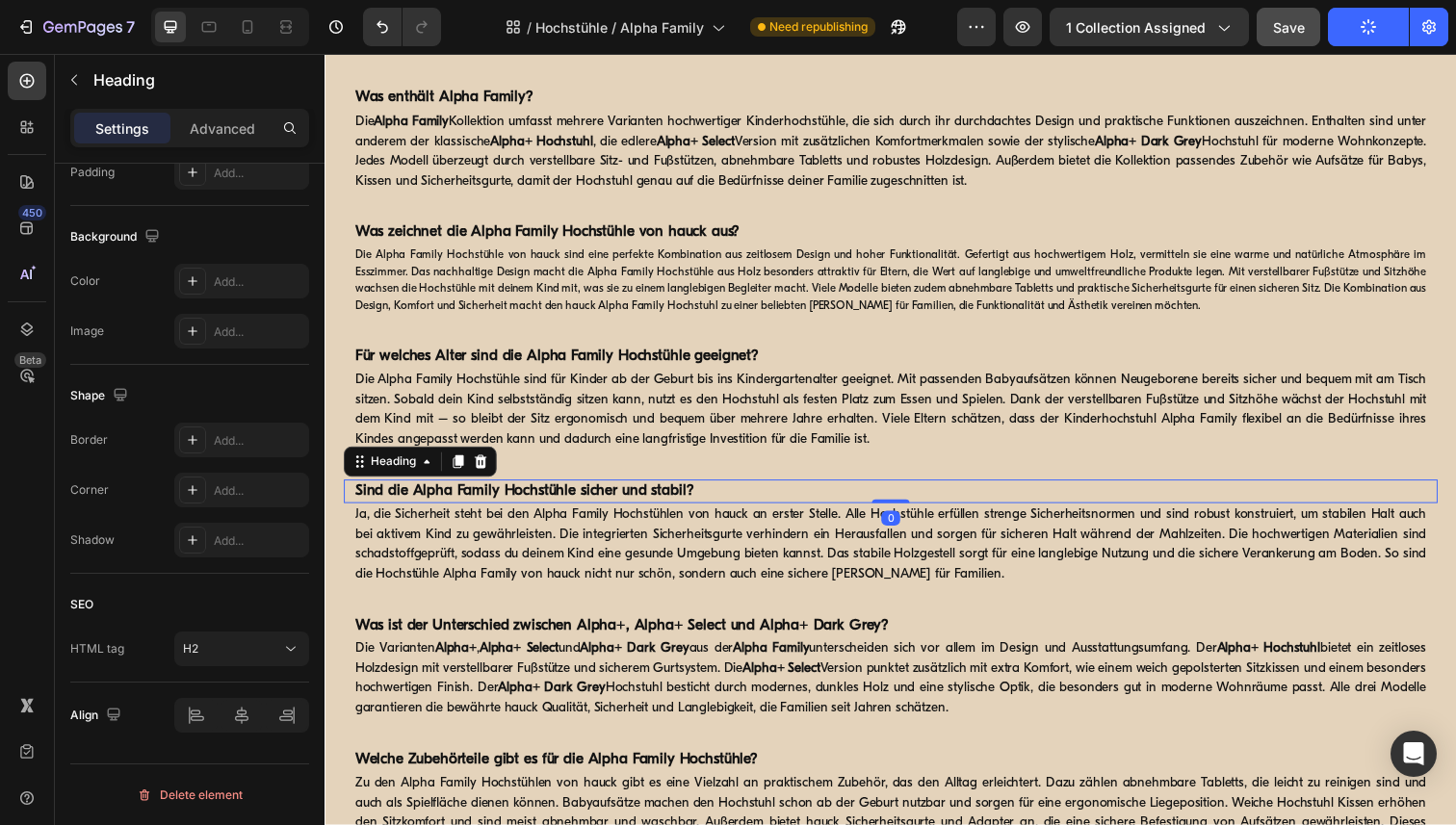
scroll to position [2527, 0]
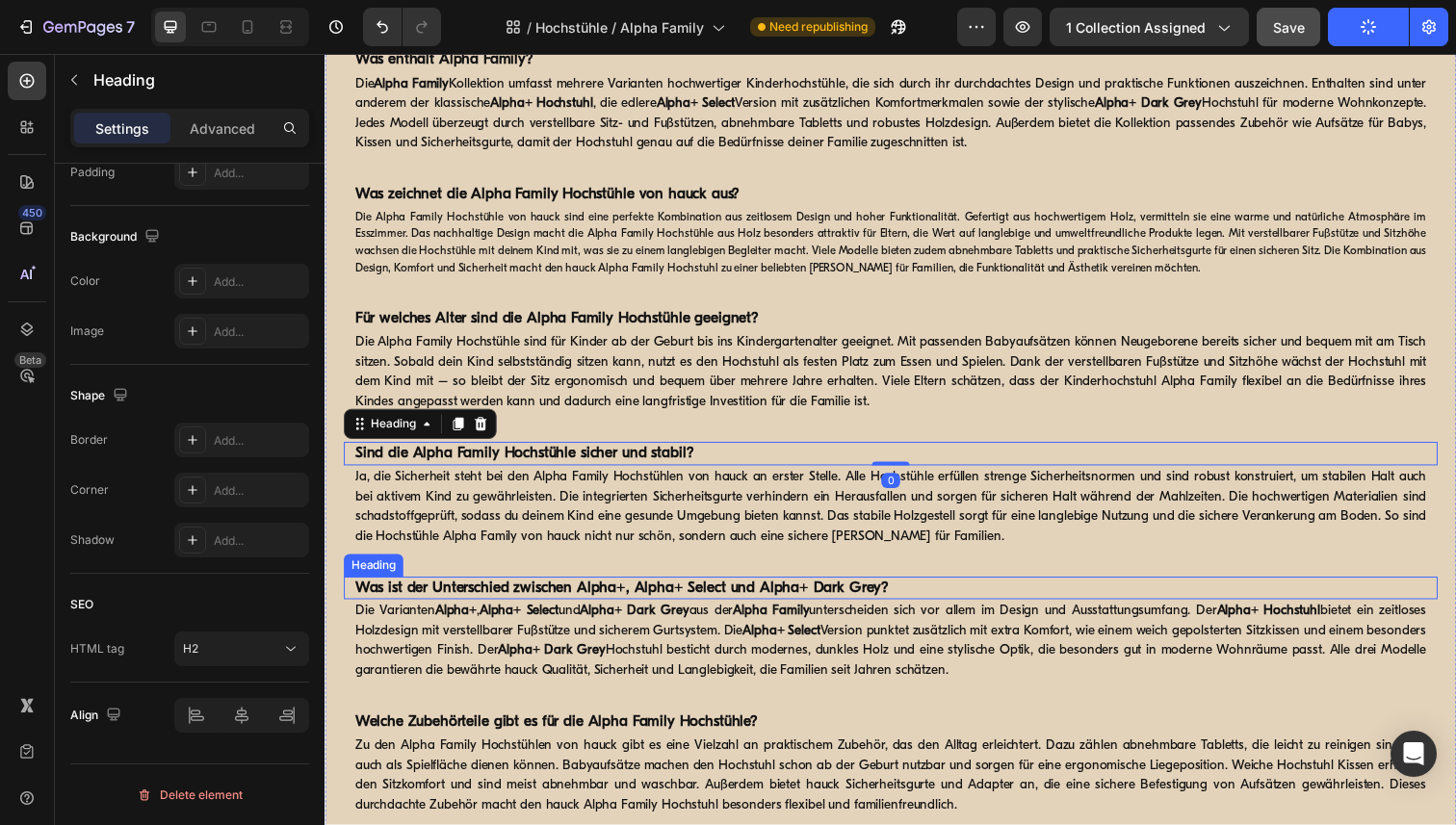
click at [535, 592] on strong "Was ist der Unterschied zwischen Alpha+, Alpha+ Select und Alpha+ Dark Grey?" at bounding box center [628, 599] width 545 height 15
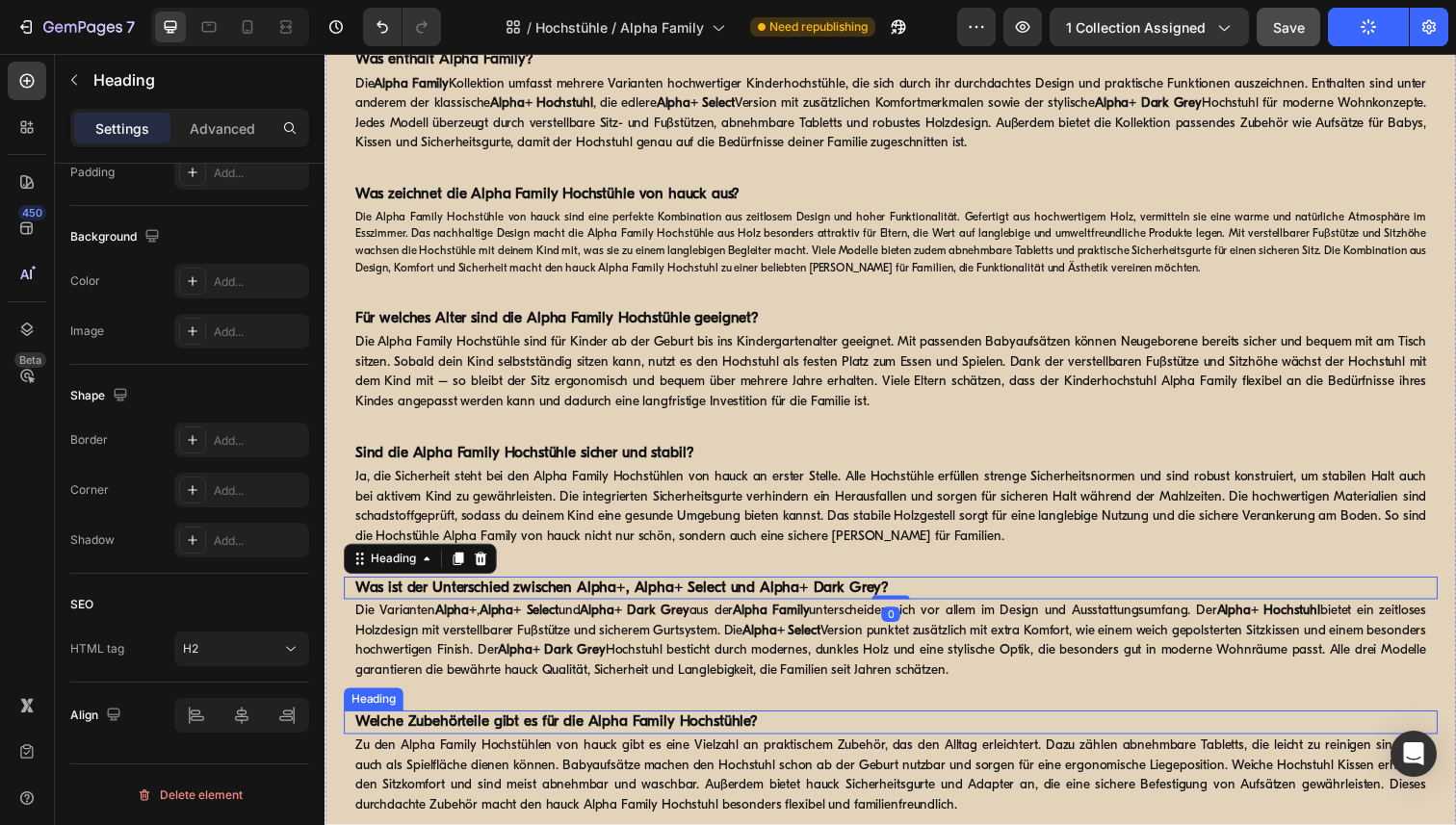
click at [524, 740] on strong "Welche Zubehörteile gibt es für die Alpha Family Hochstühle?" at bounding box center [560, 735] width 411 height 15
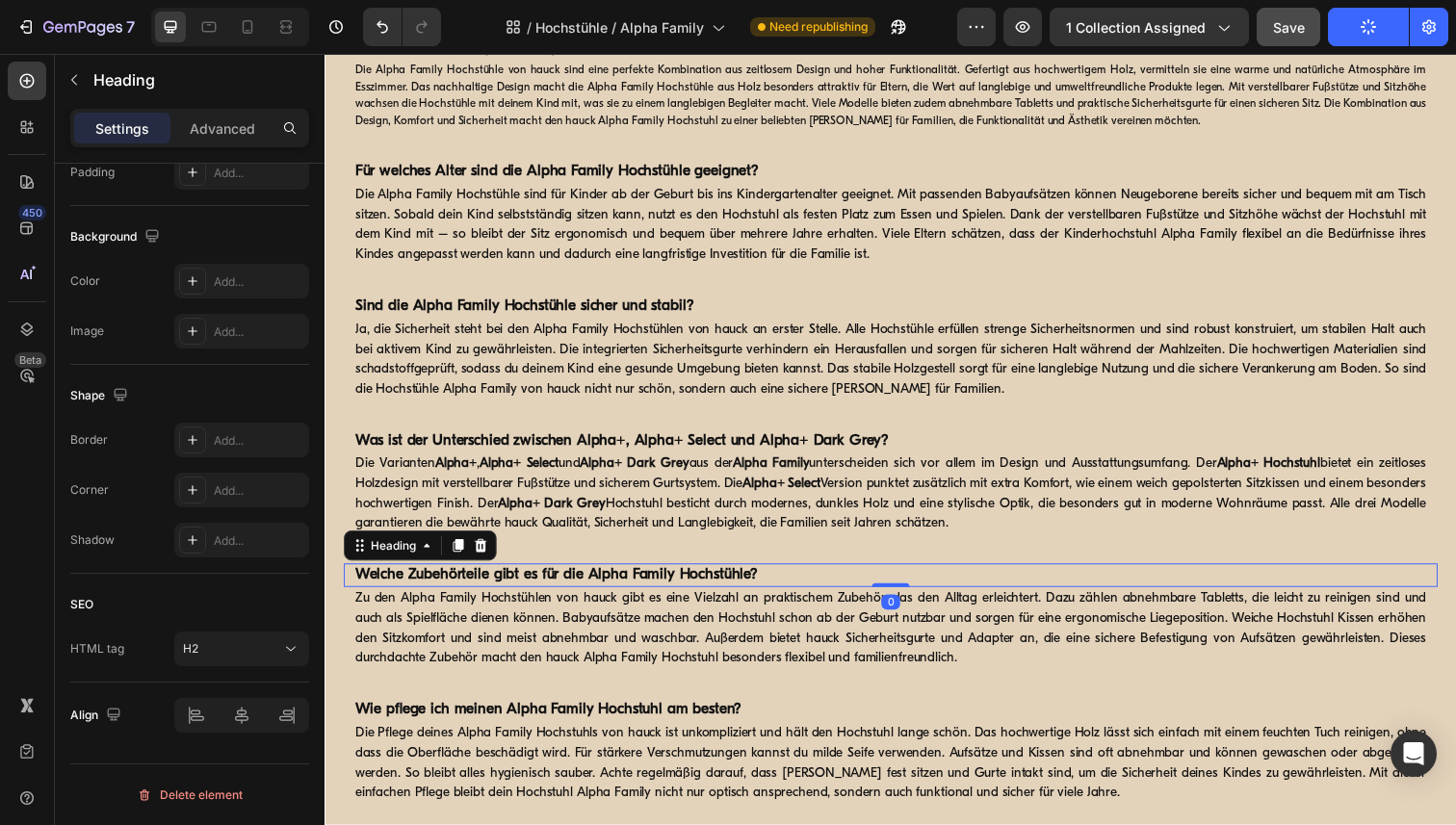
scroll to position [2695, 0]
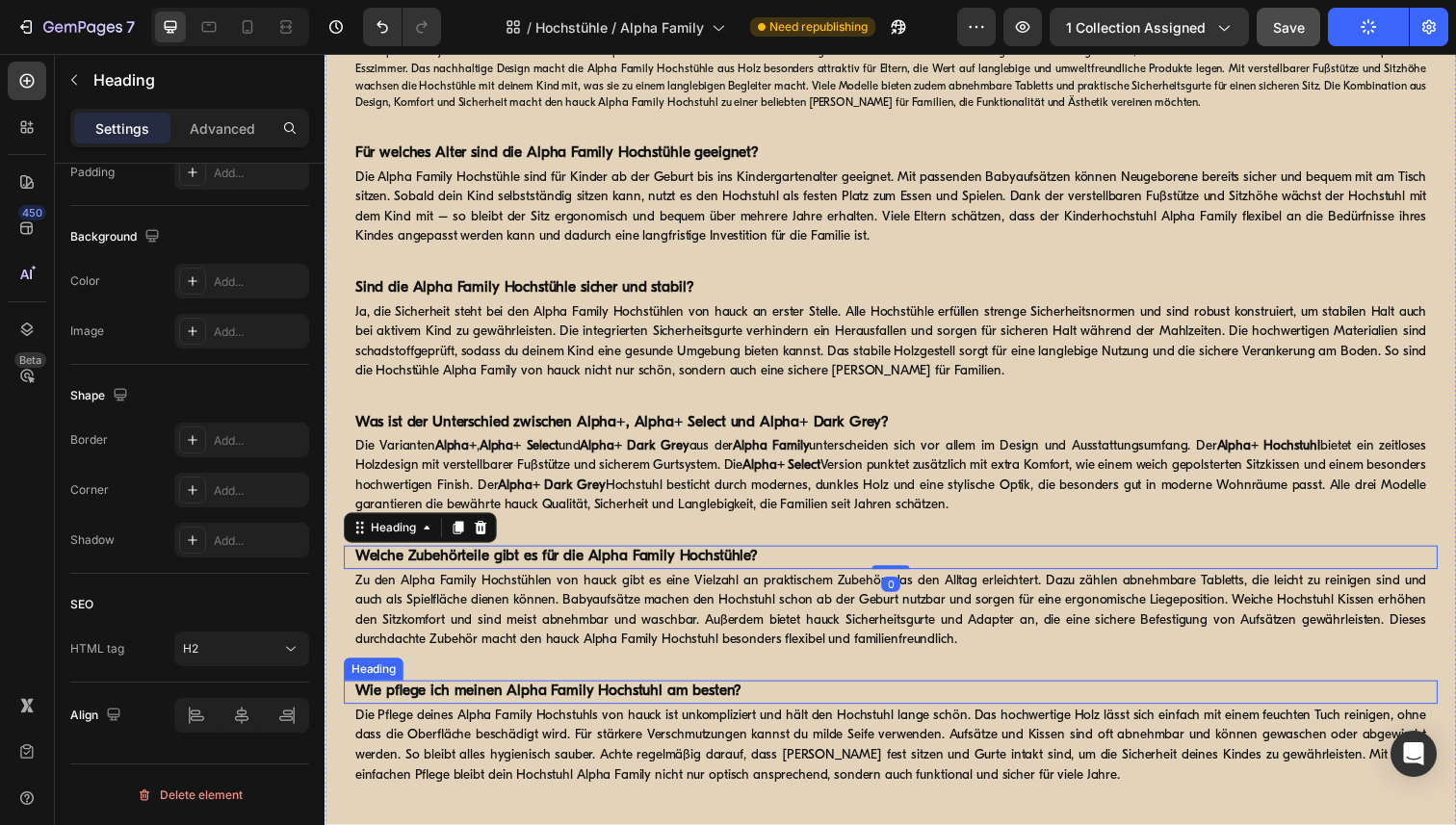
click at [514, 698] on strong "Wie pflege ich meinen Alpha Family Hochstuhl am besten?" at bounding box center [552, 705] width 395 height 15
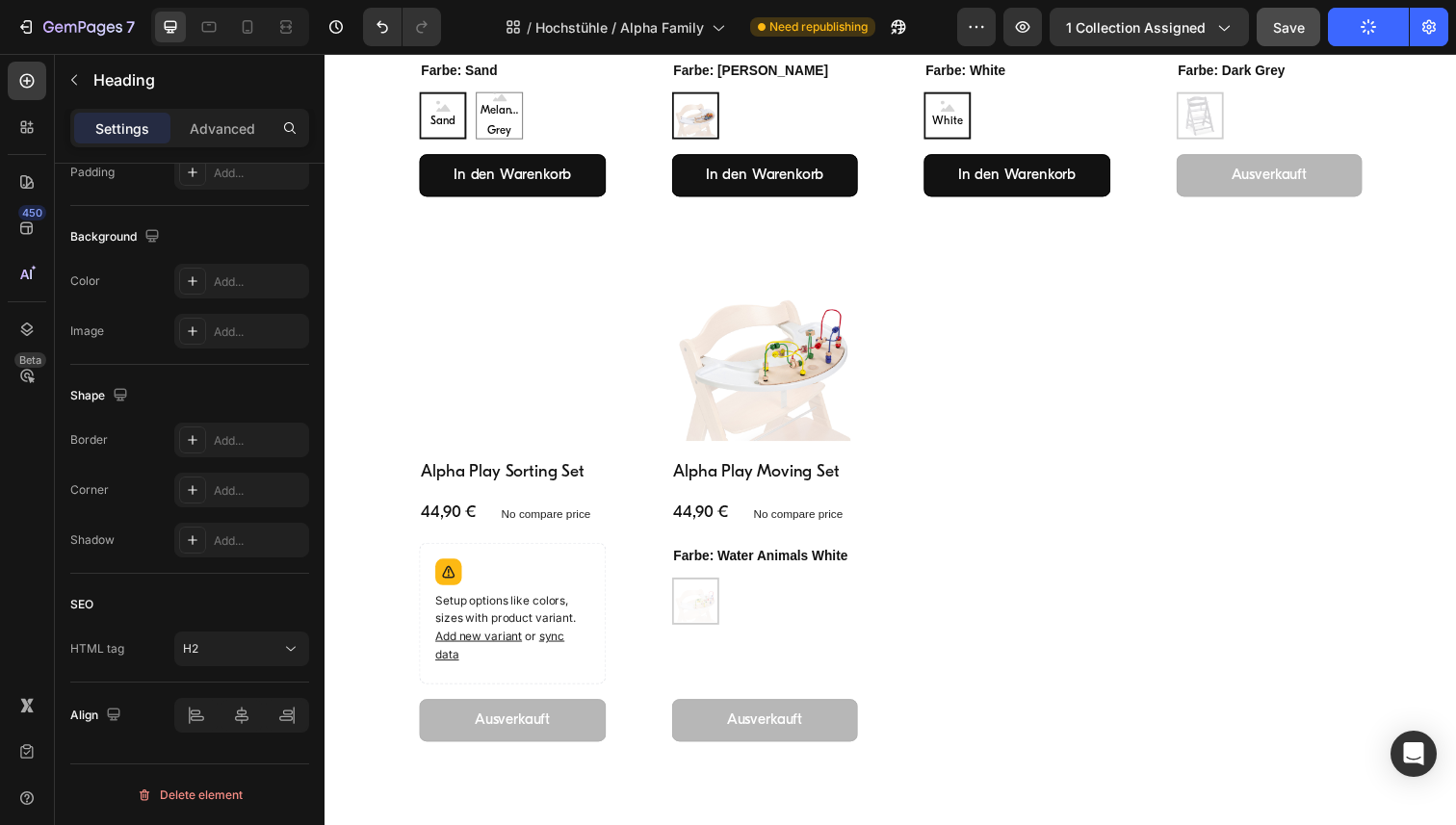
scroll to position [2776, 0]
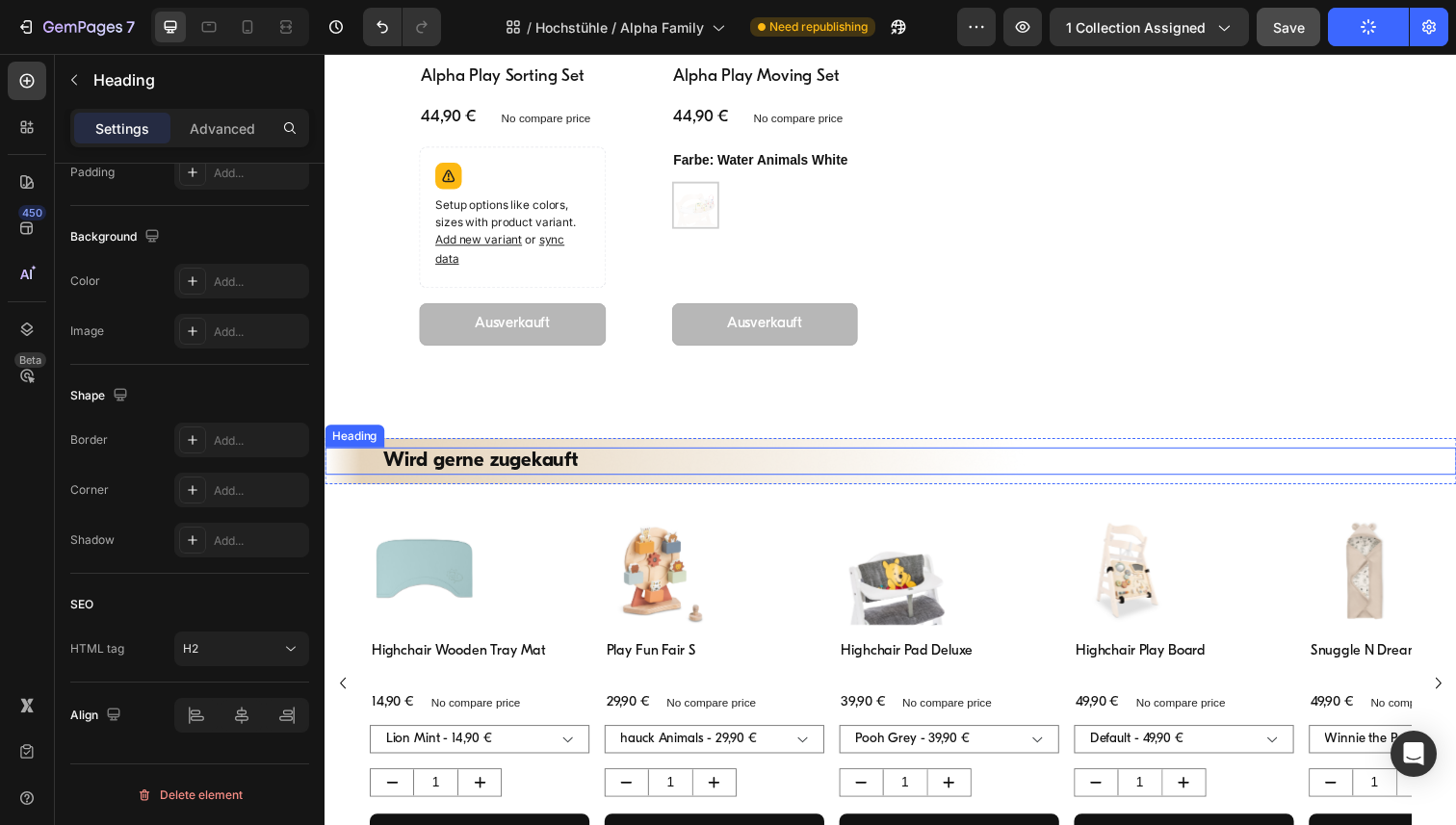
click at [461, 465] on h2 "Wird gerne zugekauft" at bounding box center [902, 471] width 1040 height 28
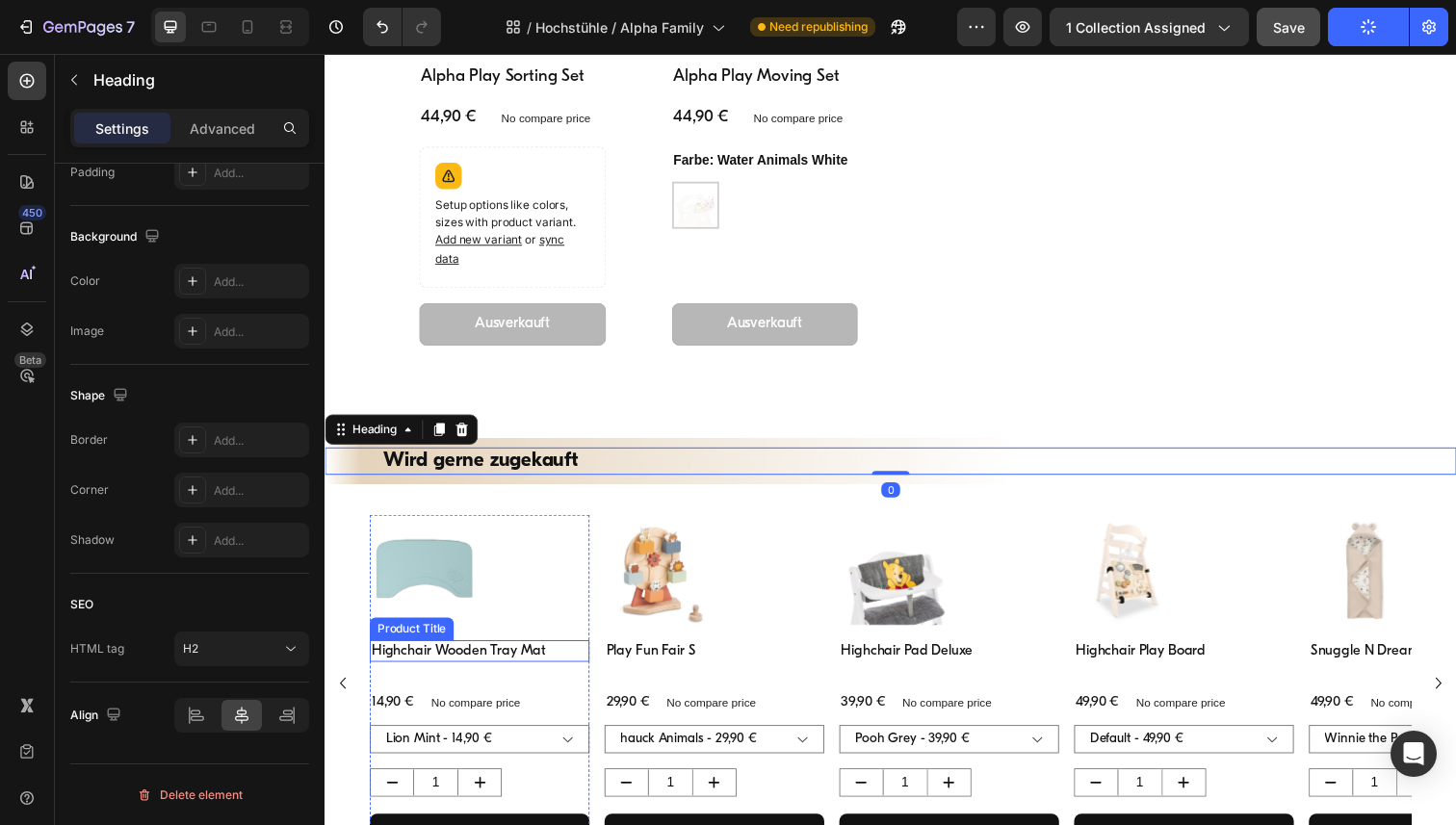
click at [462, 658] on h1 "Highchair Wooden Tray Mat" at bounding box center [483, 664] width 224 height 23
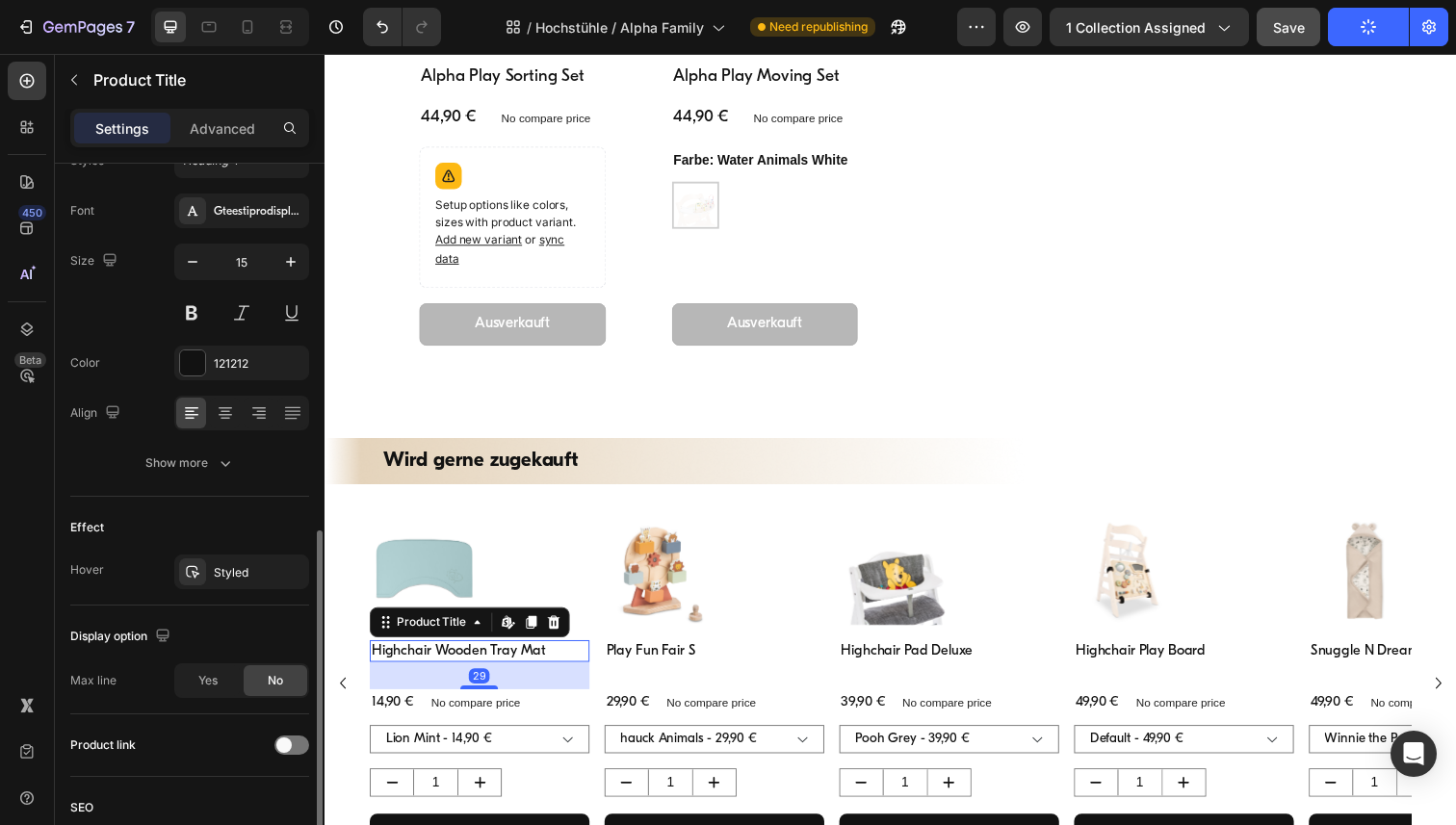
scroll to position [339, 0]
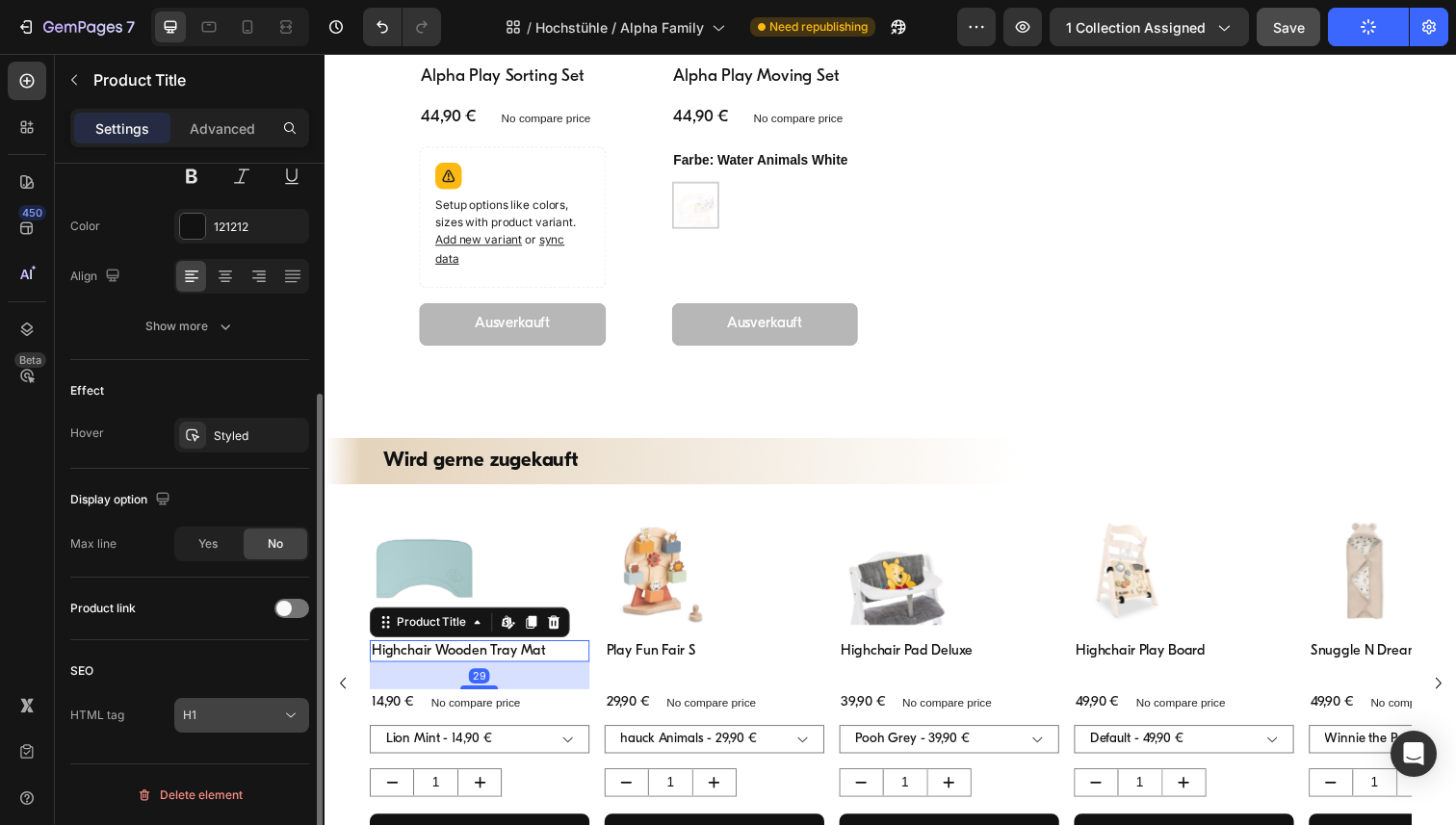
click at [287, 717] on icon at bounding box center [291, 715] width 19 height 19
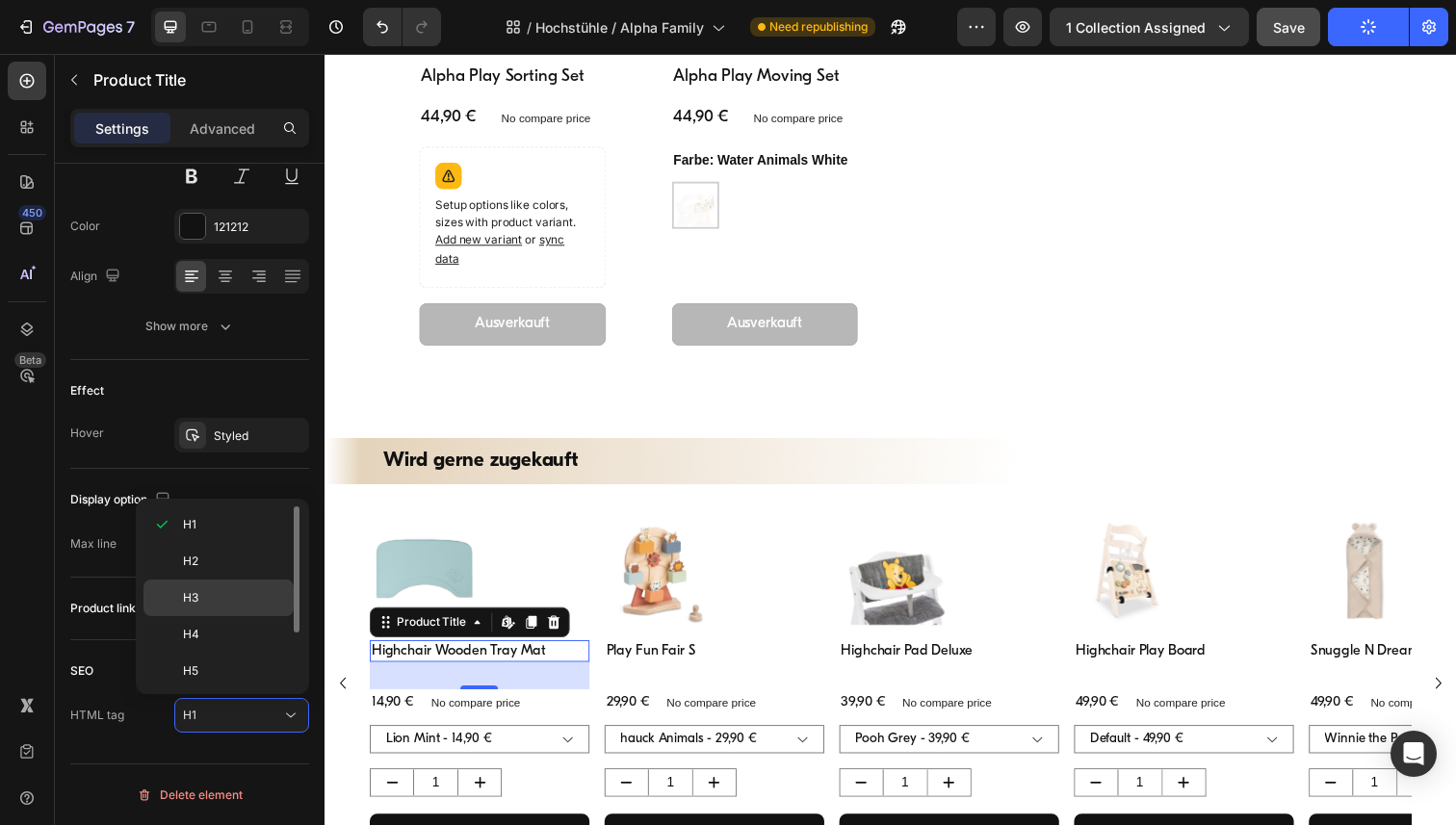
click at [237, 616] on div "H3" at bounding box center [218, 634] width 150 height 37
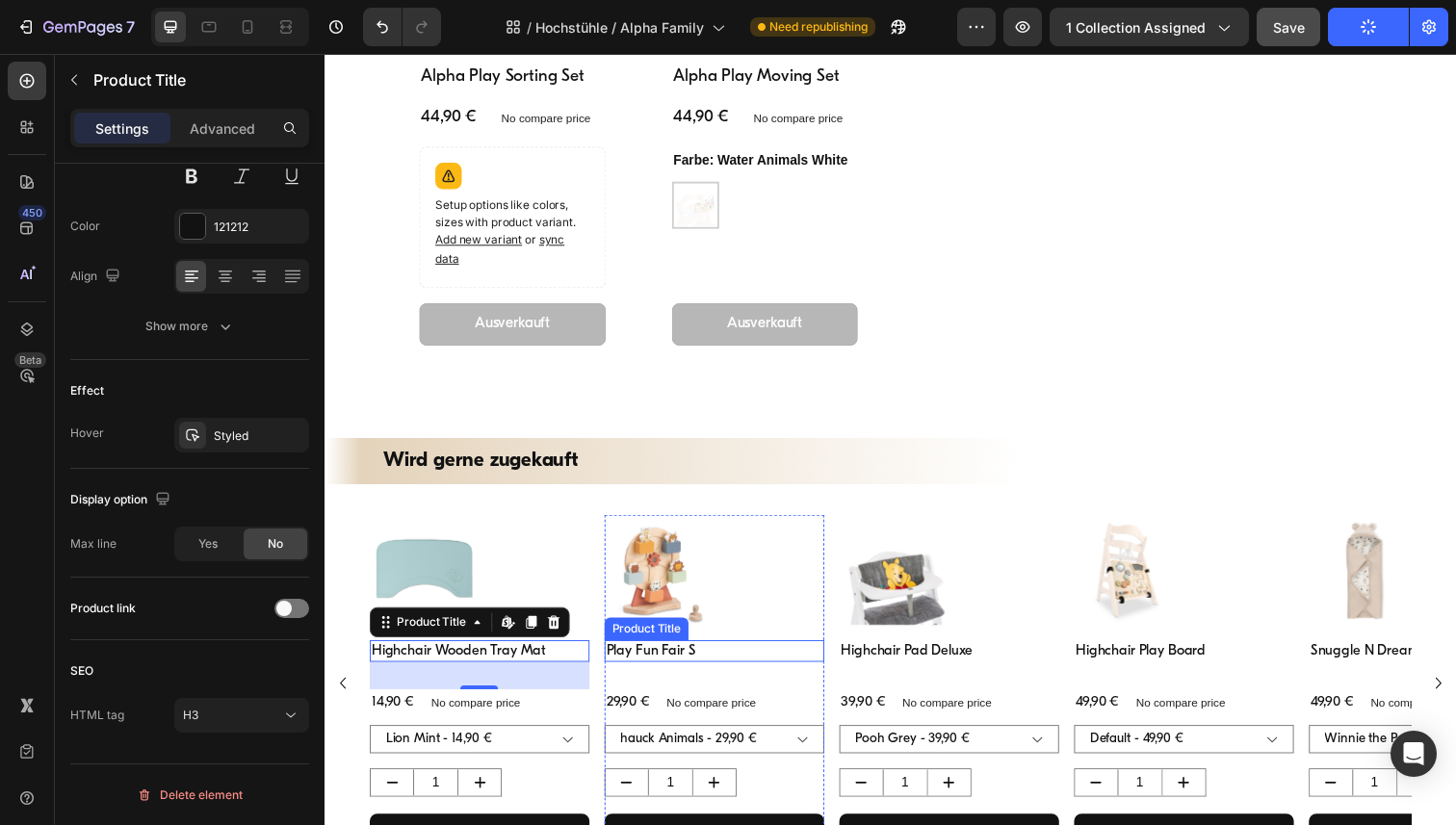
click at [676, 670] on h1 "Play Fun Fair S" at bounding box center [722, 664] width 224 height 23
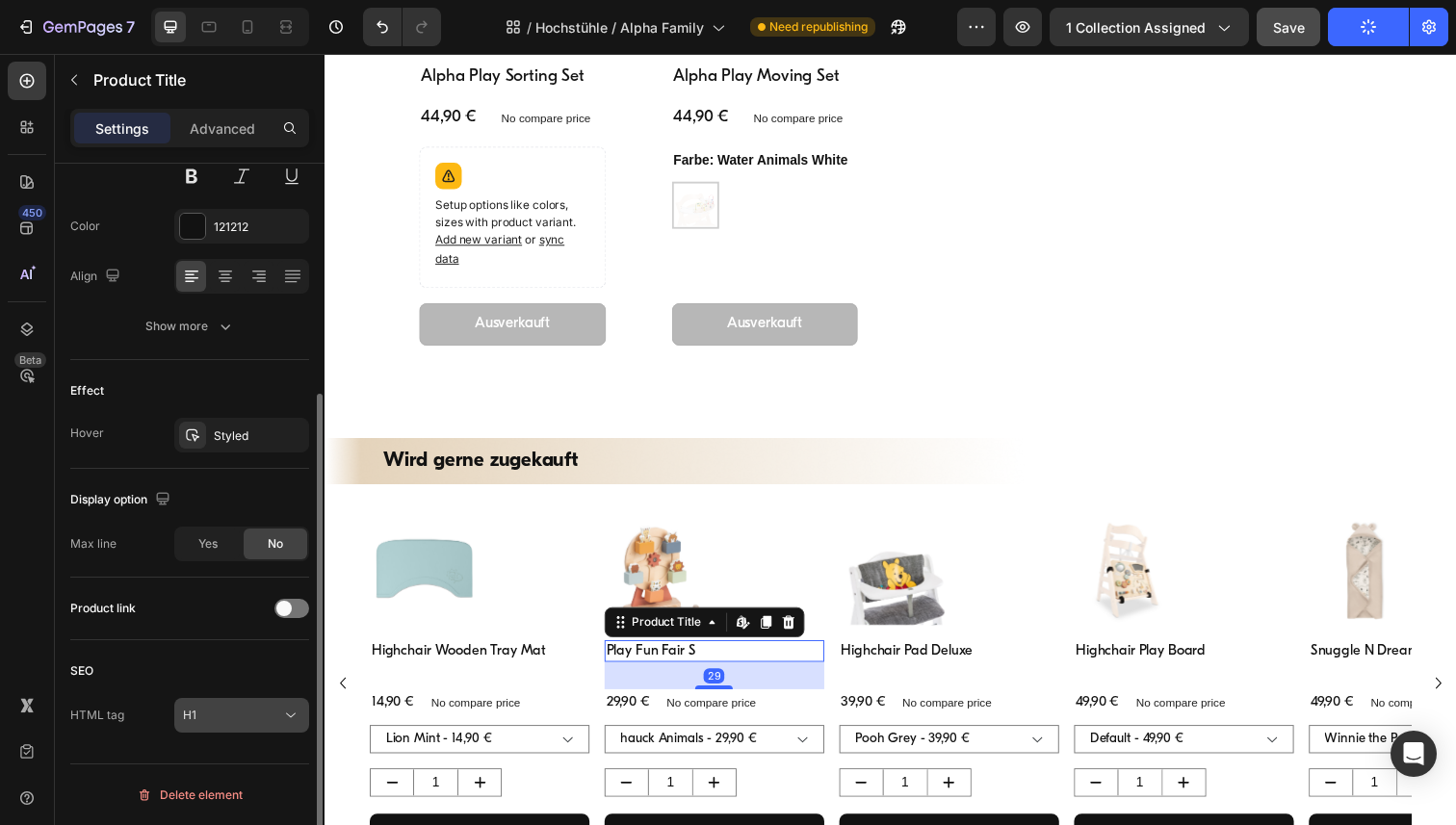
click at [295, 714] on icon at bounding box center [291, 716] width 10 height 5
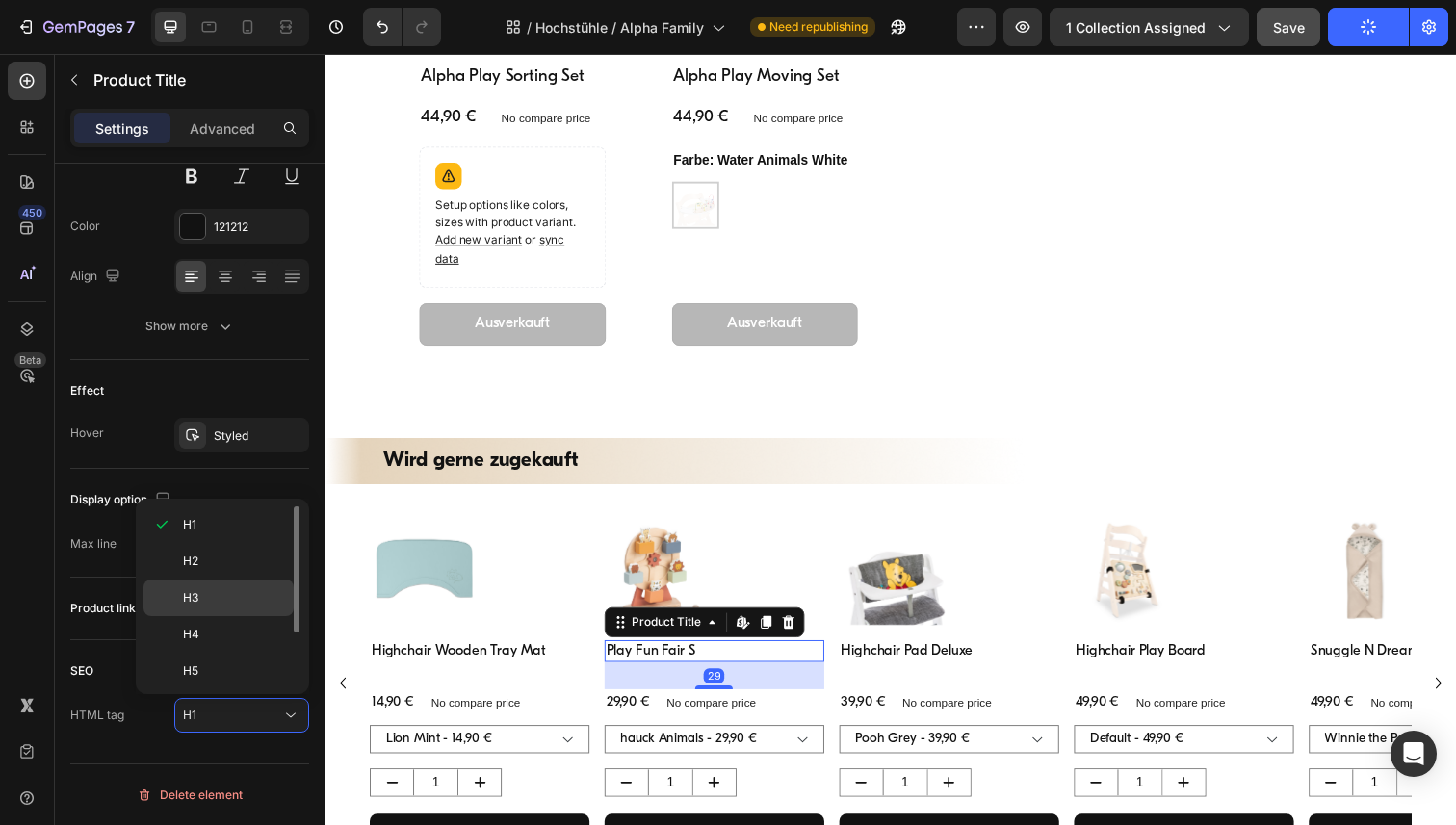
click at [254, 604] on p "H3" at bounding box center [234, 597] width 103 height 17
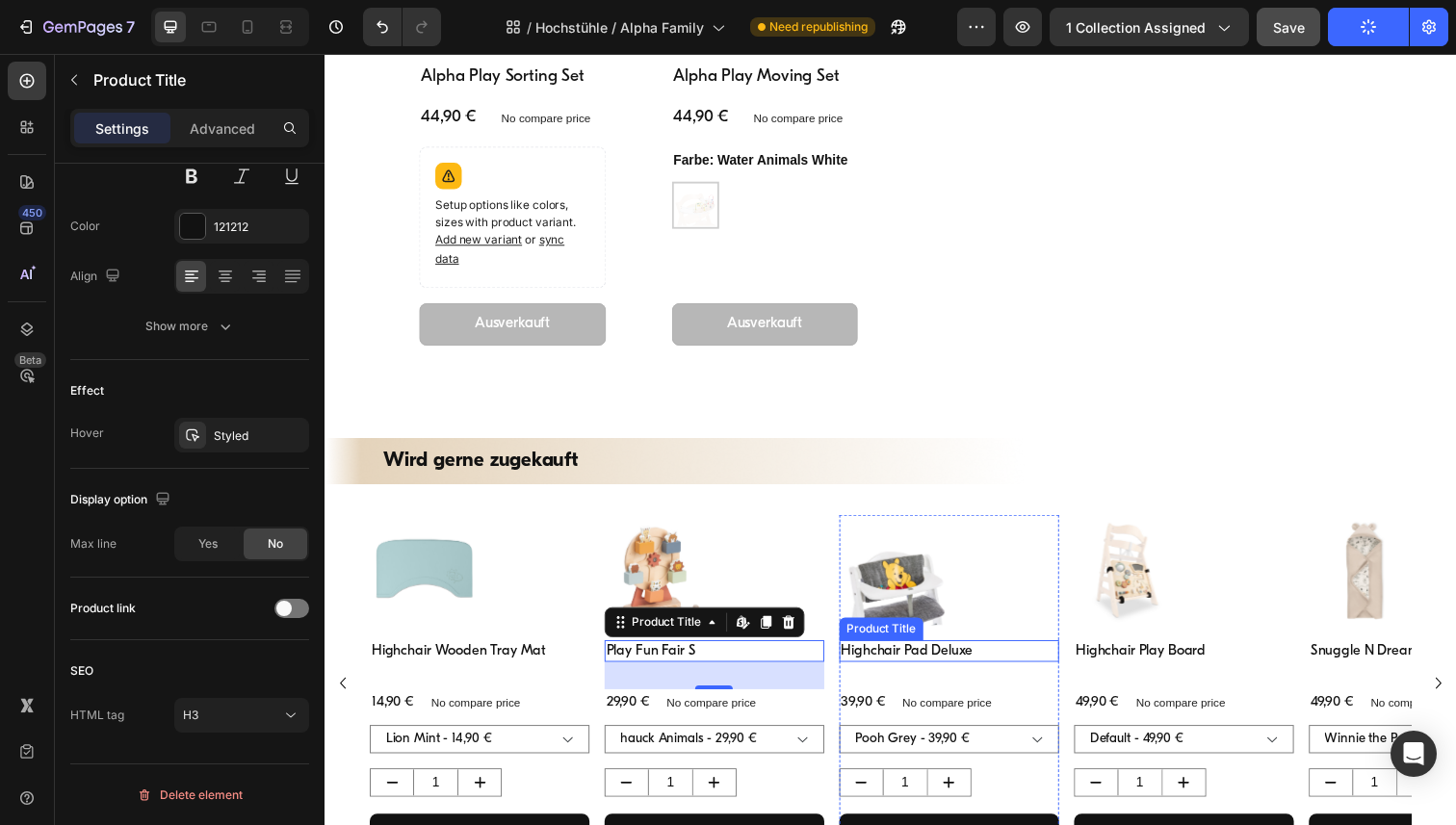
click at [936, 672] on h1 "Highchair Pad Deluxe" at bounding box center [961, 664] width 224 height 23
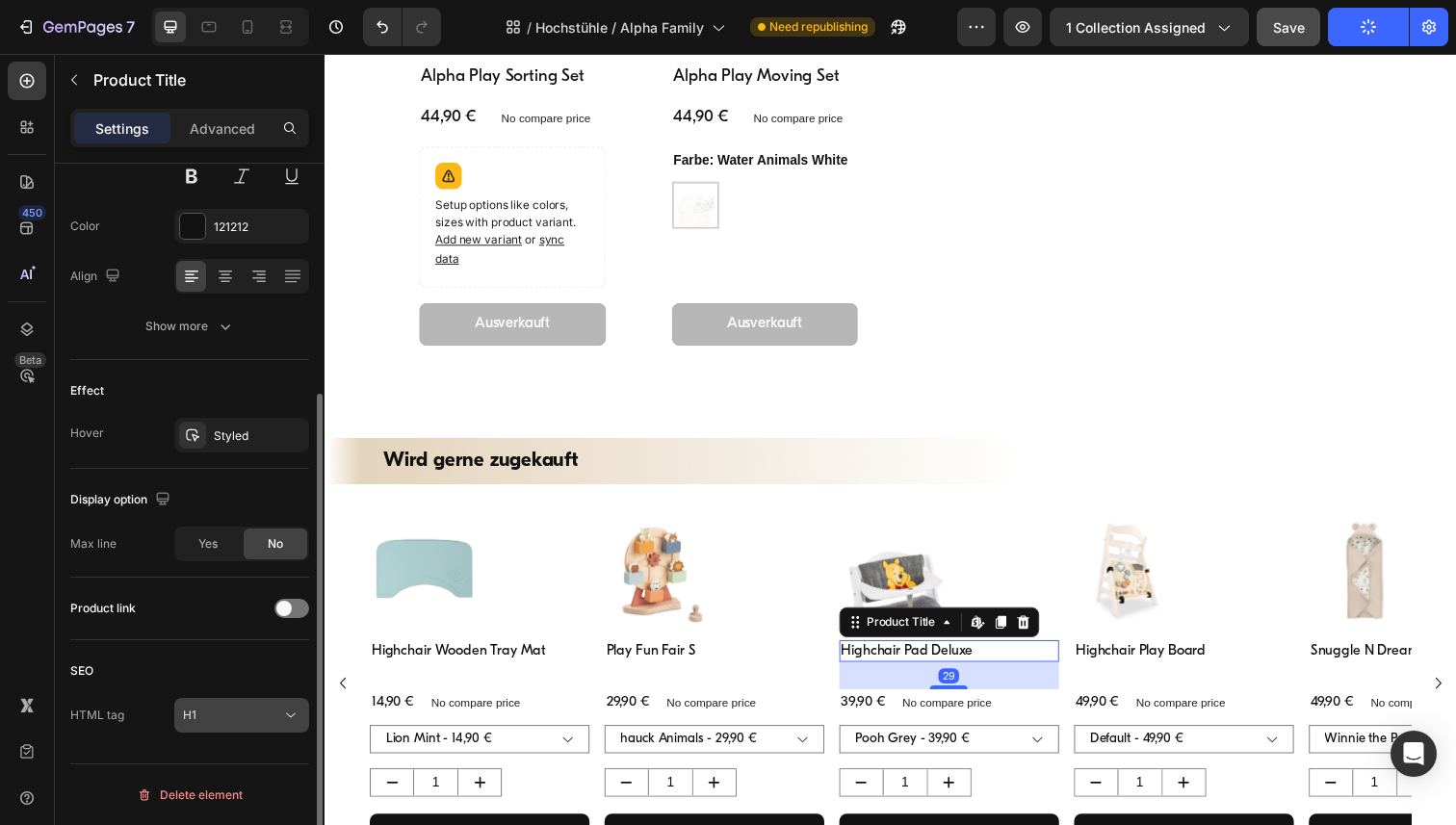
click at [284, 723] on icon at bounding box center [291, 715] width 19 height 19
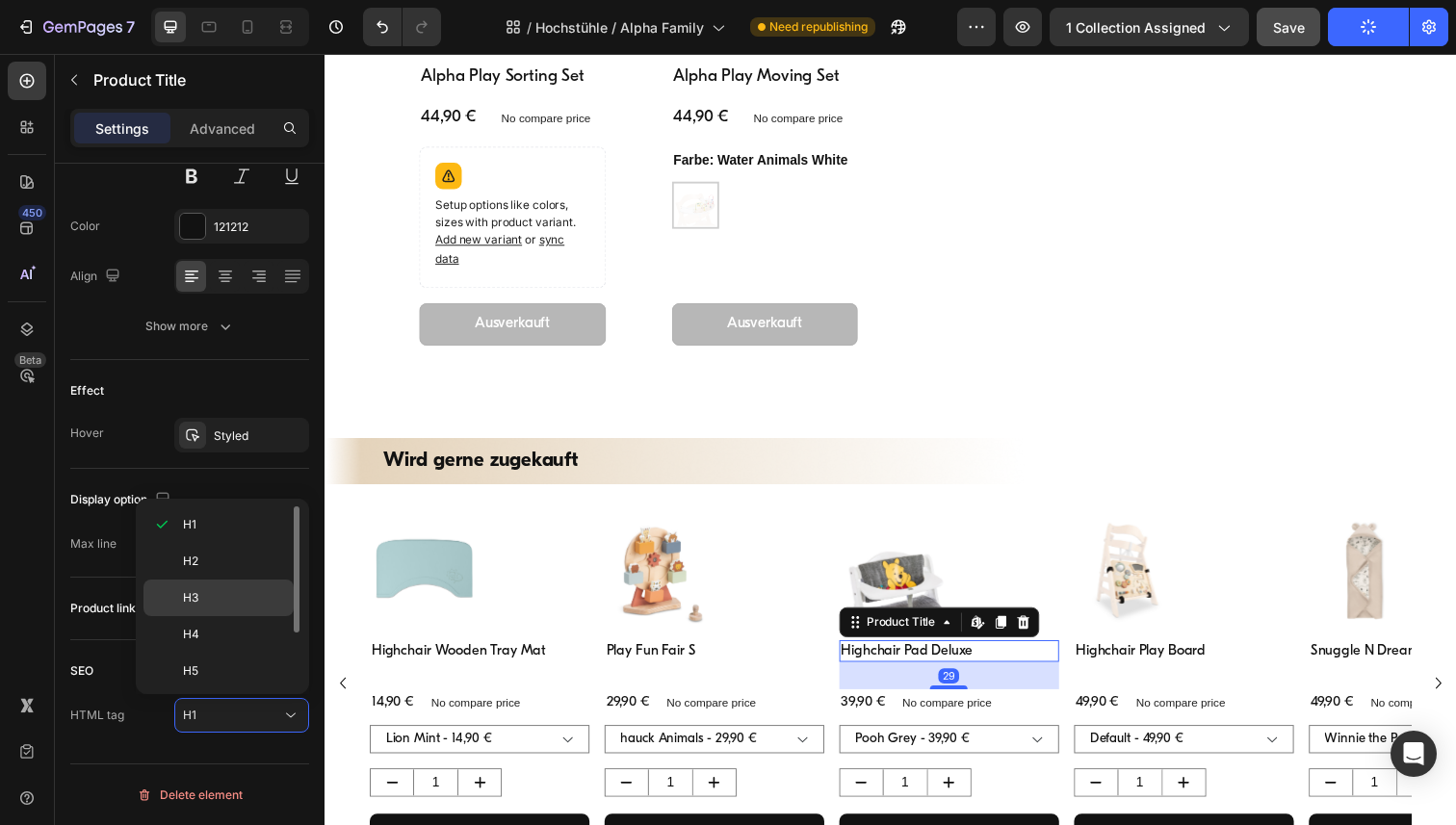
click at [205, 603] on p "H3" at bounding box center [234, 597] width 103 height 17
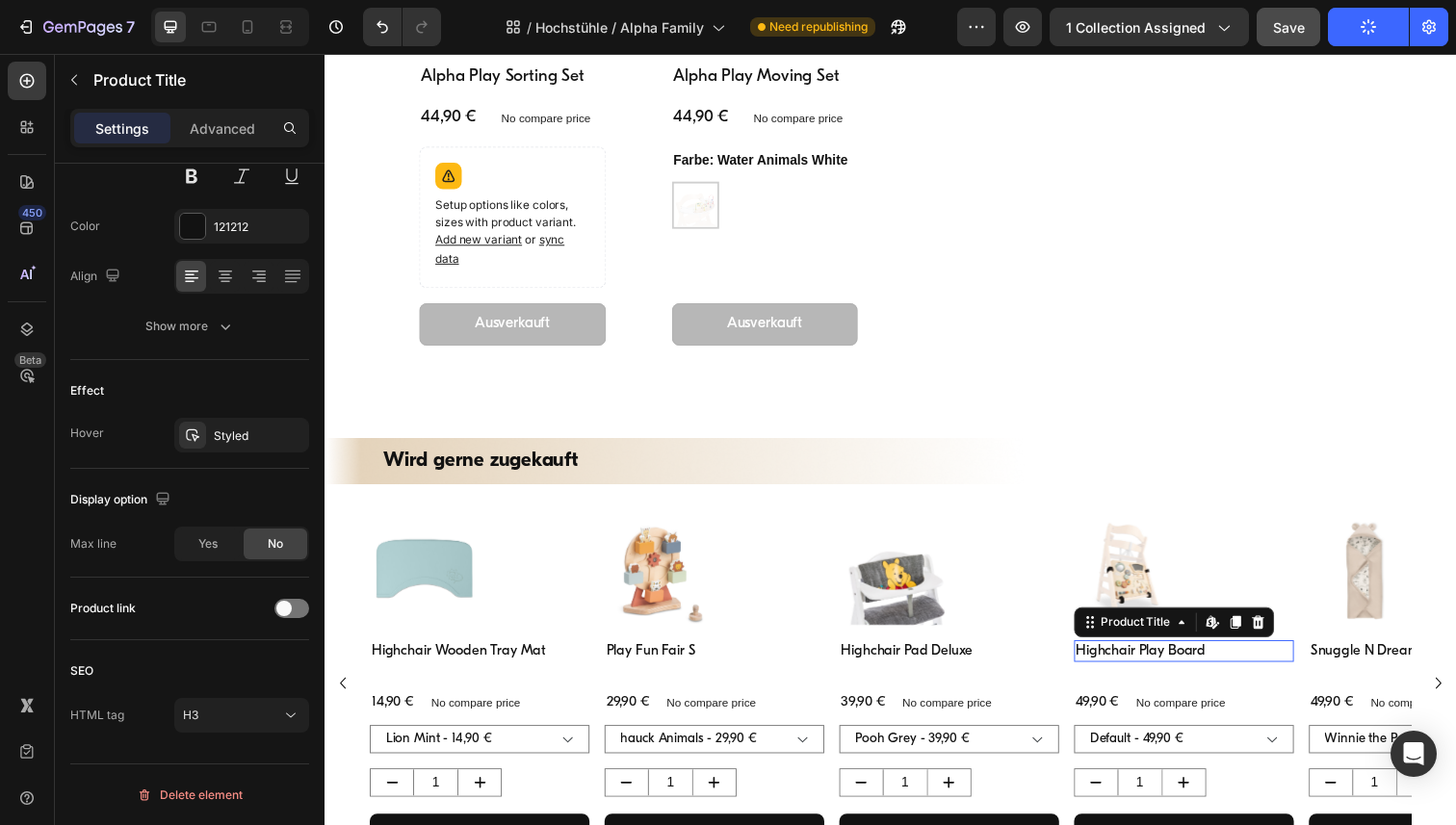
click at [1152, 653] on h1 "Highchair Play Board" at bounding box center [1201, 664] width 224 height 23
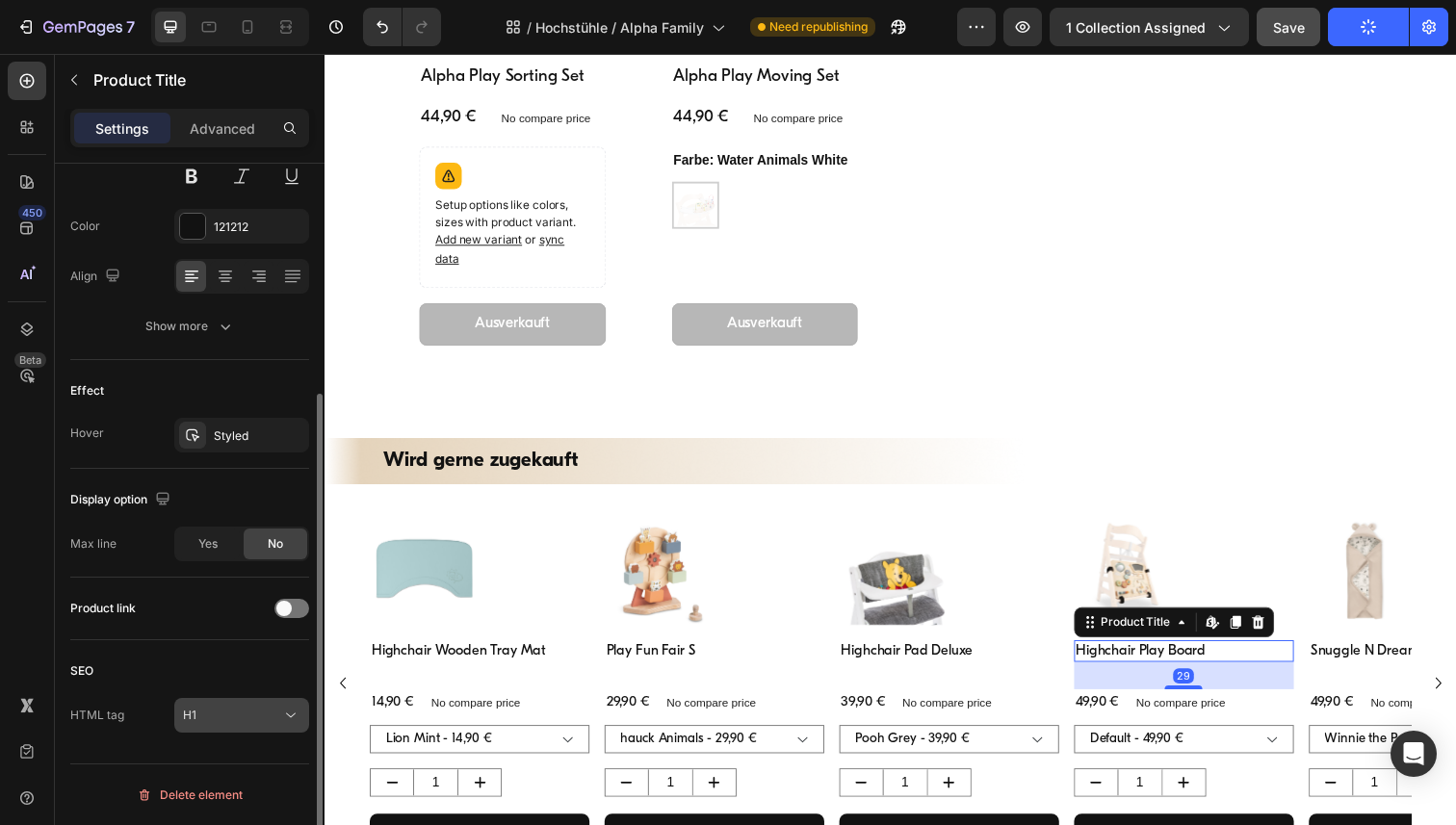
click at [283, 720] on icon at bounding box center [291, 715] width 19 height 19
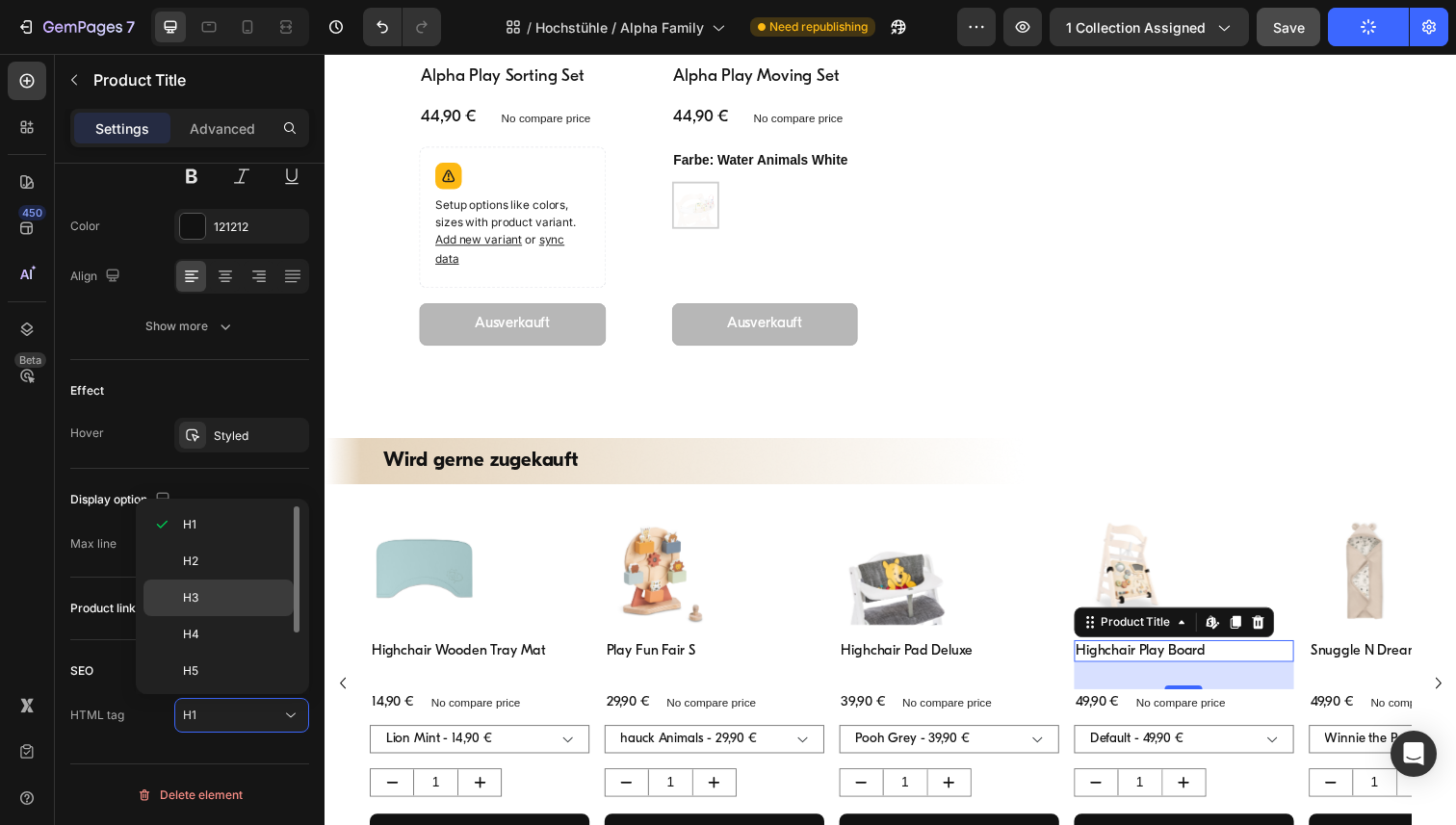
click at [178, 616] on div "H3" at bounding box center [218, 634] width 150 height 37
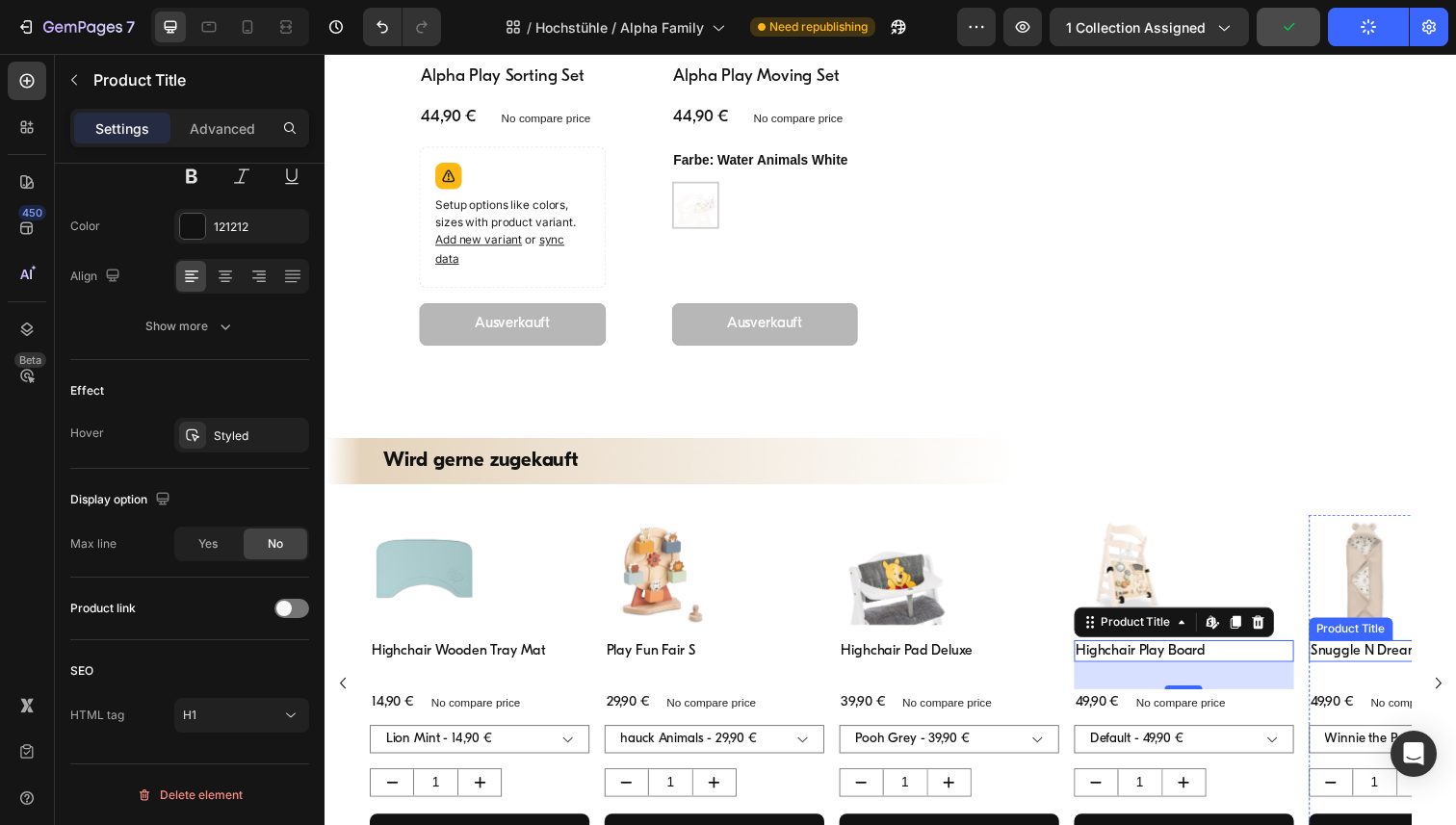
click at [1348, 665] on h1 "Snuggle N Dream" at bounding box center [1441, 664] width 224 height 23
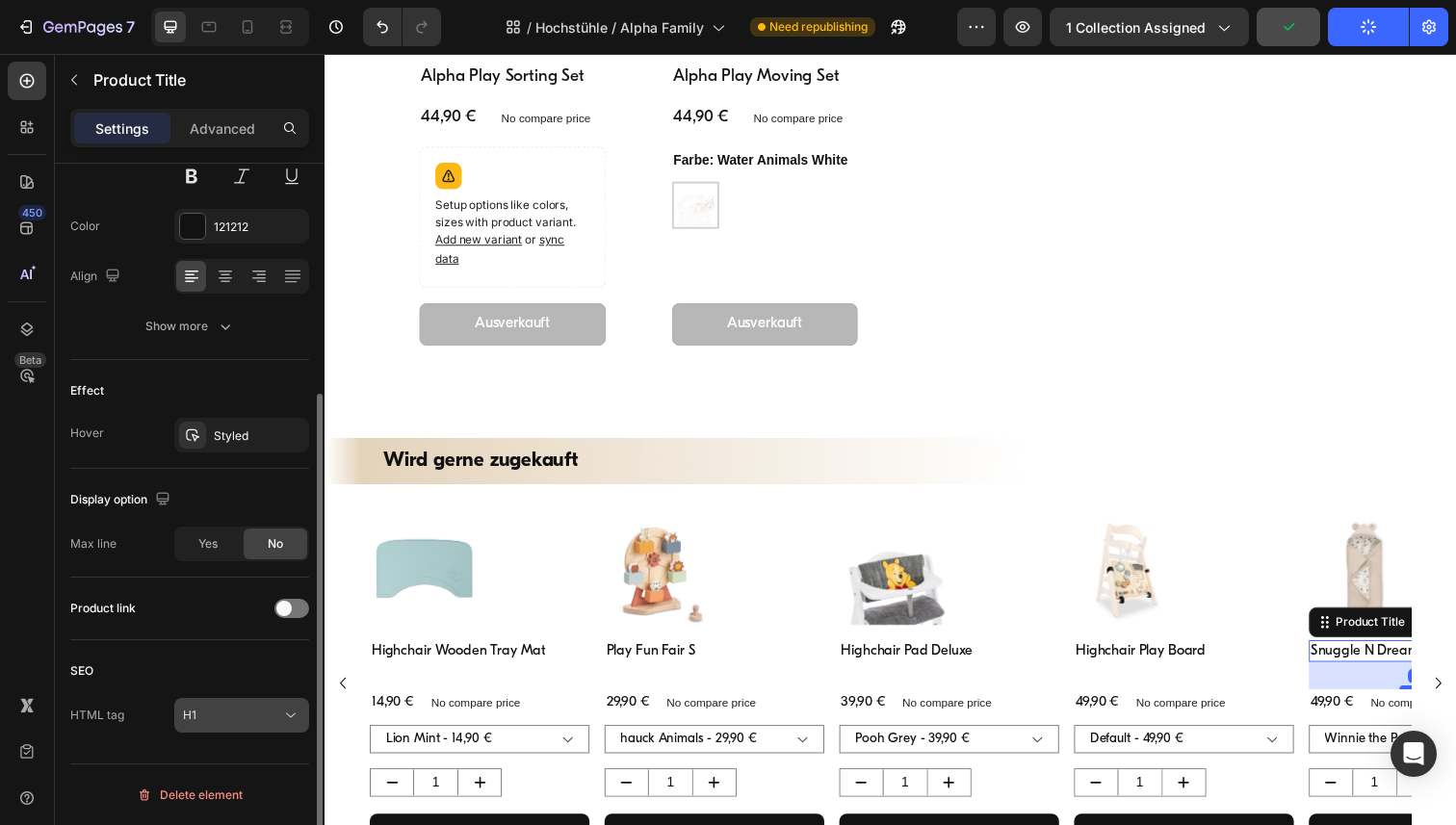
click at [290, 719] on icon at bounding box center [291, 715] width 19 height 19
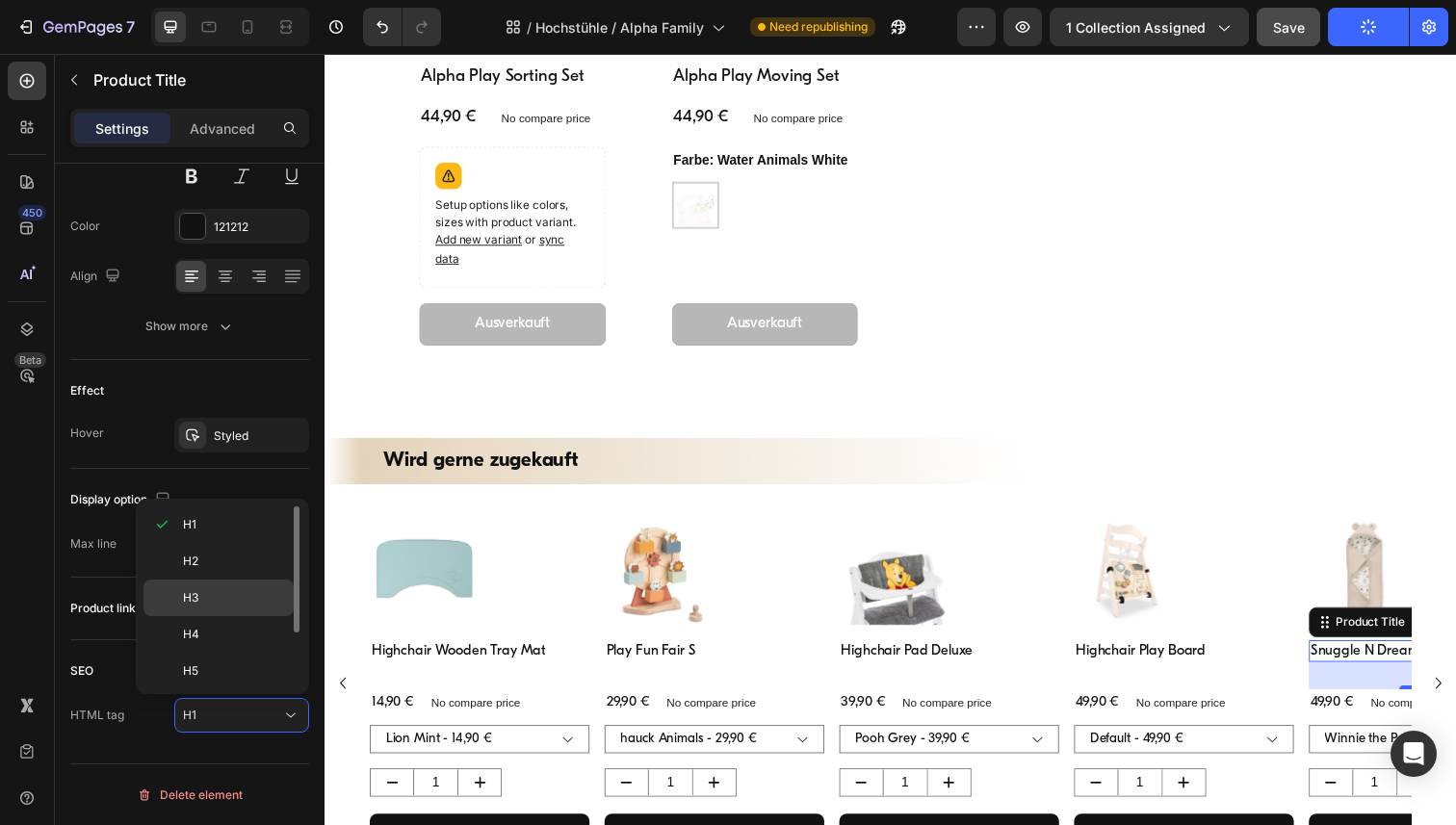
click at [206, 616] on div "H3" at bounding box center [218, 634] width 150 height 37
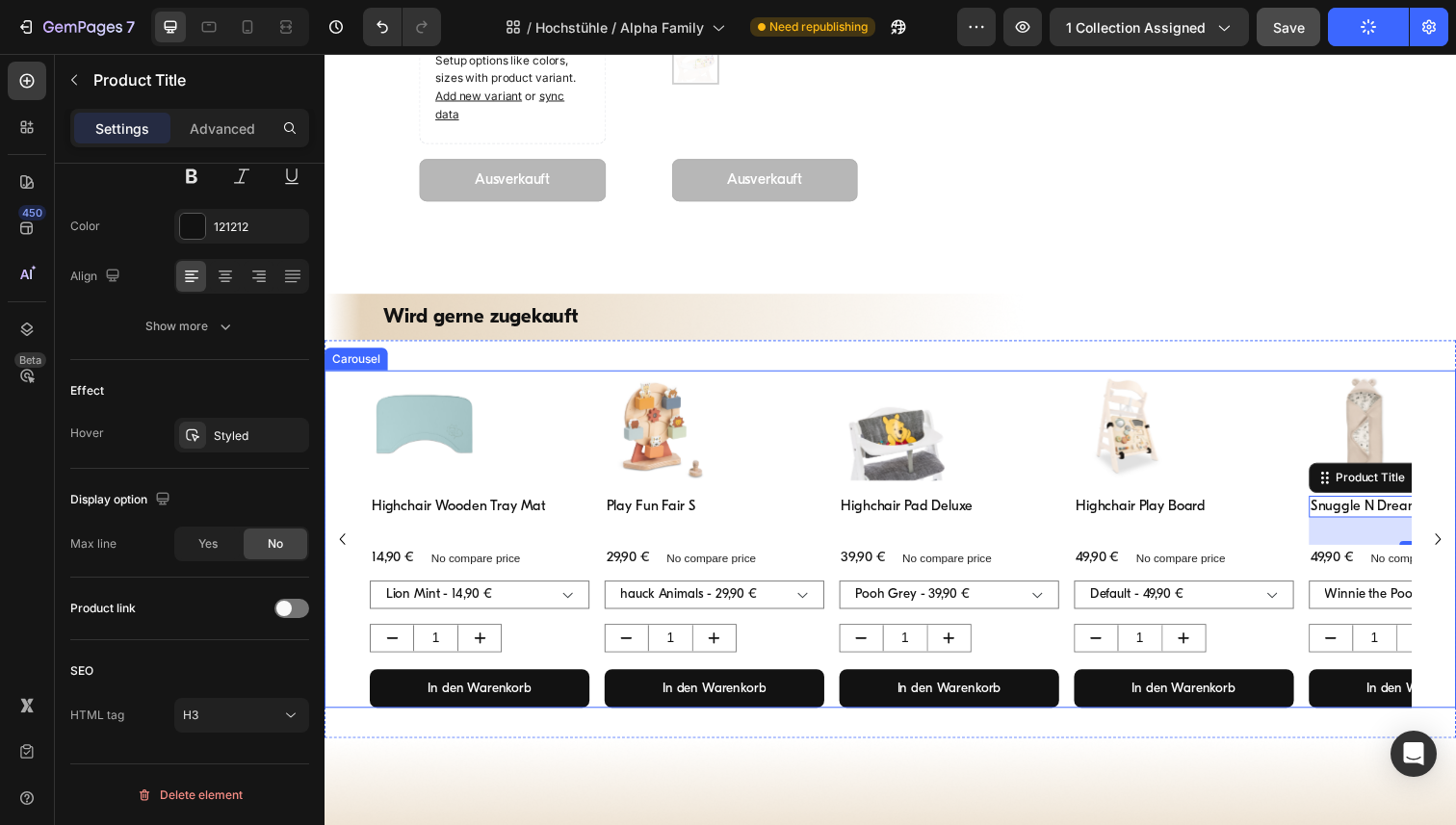
scroll to position [2930, 0]
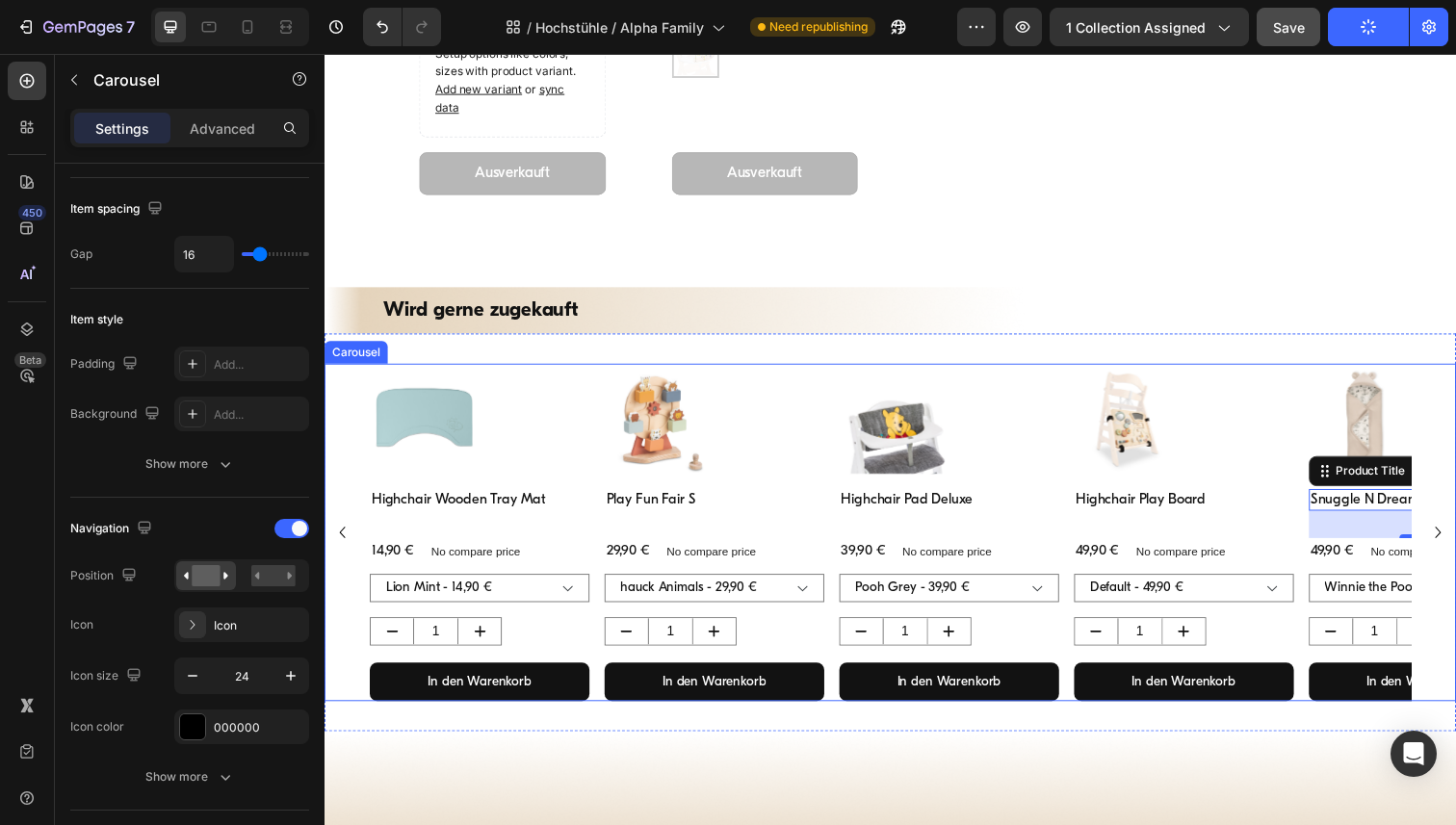
click at [1455, 542] on icon "Carousel Next Arrow" at bounding box center [1462, 543] width 6 height 12
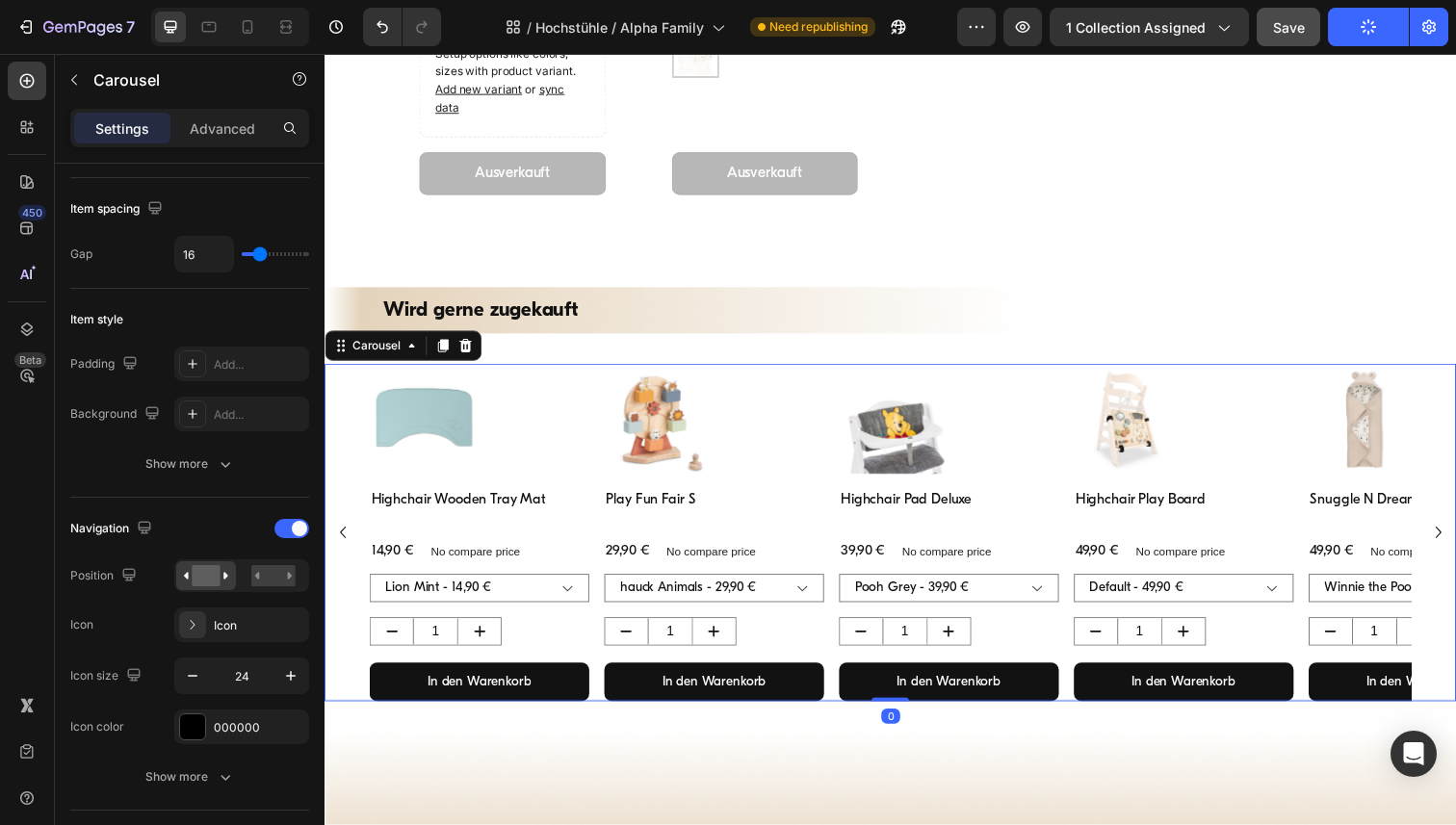
scroll to position [0, 0]
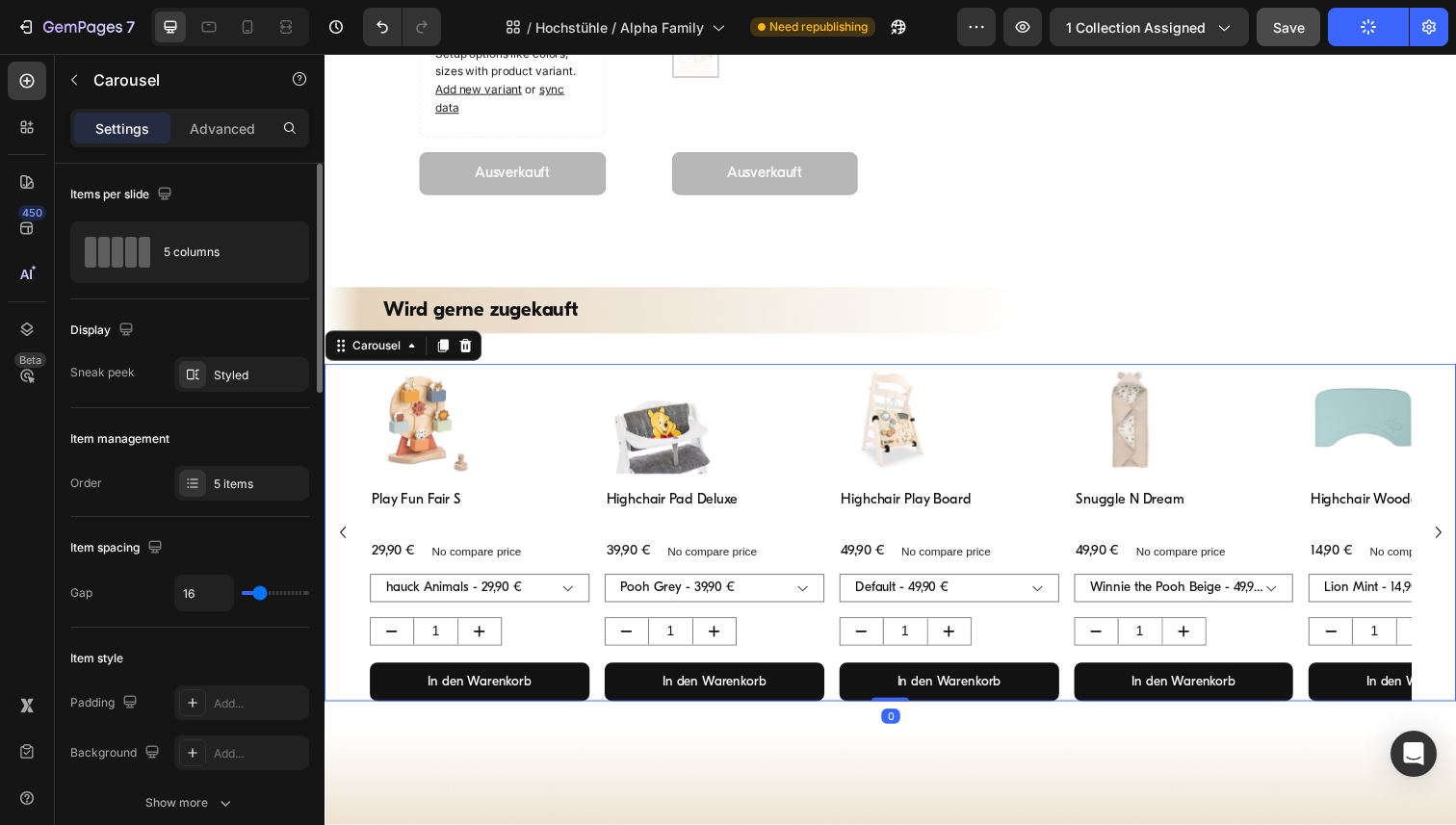
click at [1455, 542] on icon "Carousel Next Arrow" at bounding box center [1462, 543] width 6 height 12
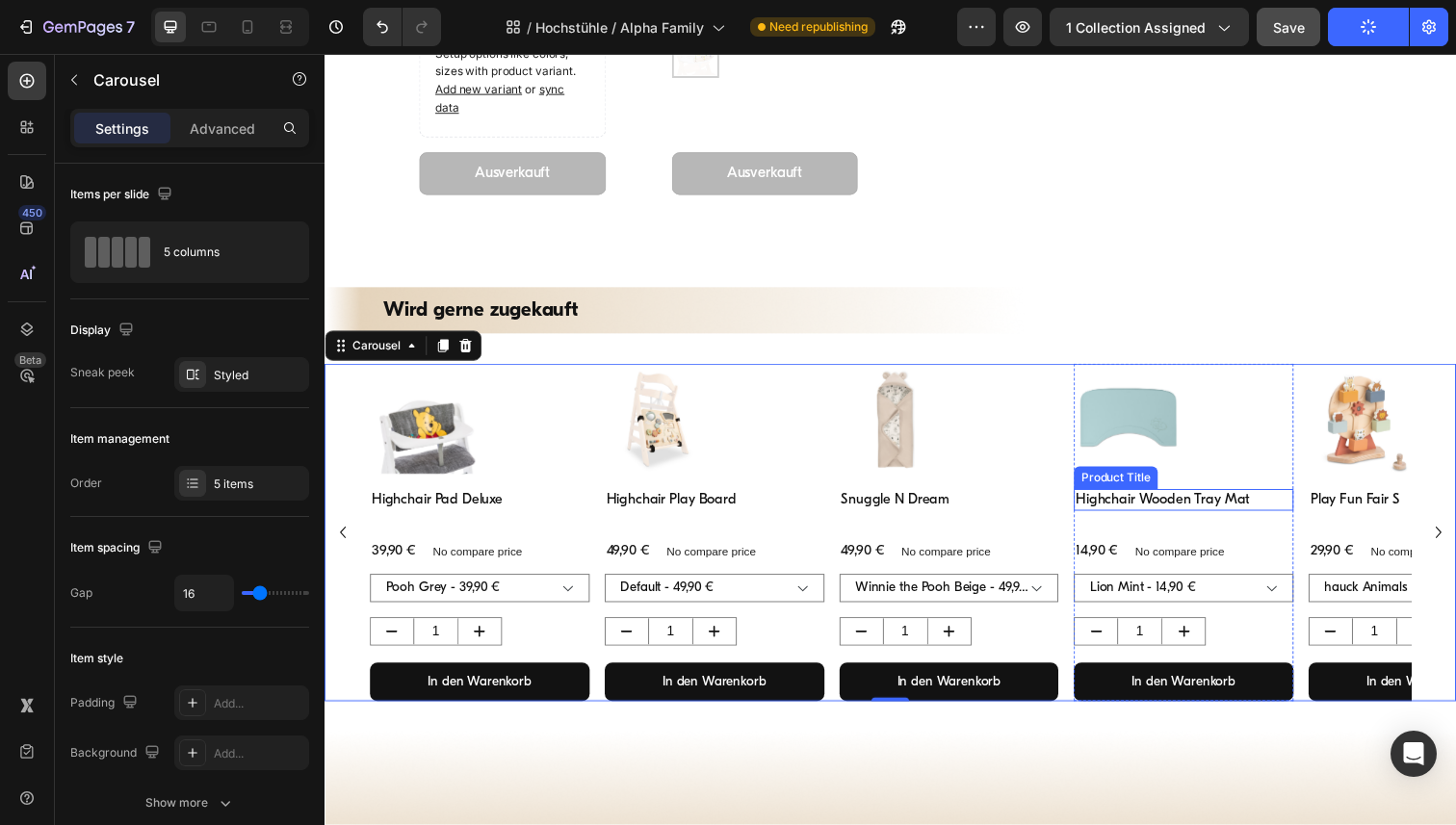
click at [1140, 509] on h3 "Highchair Wooden Tray Mat" at bounding box center [1201, 510] width 224 height 23
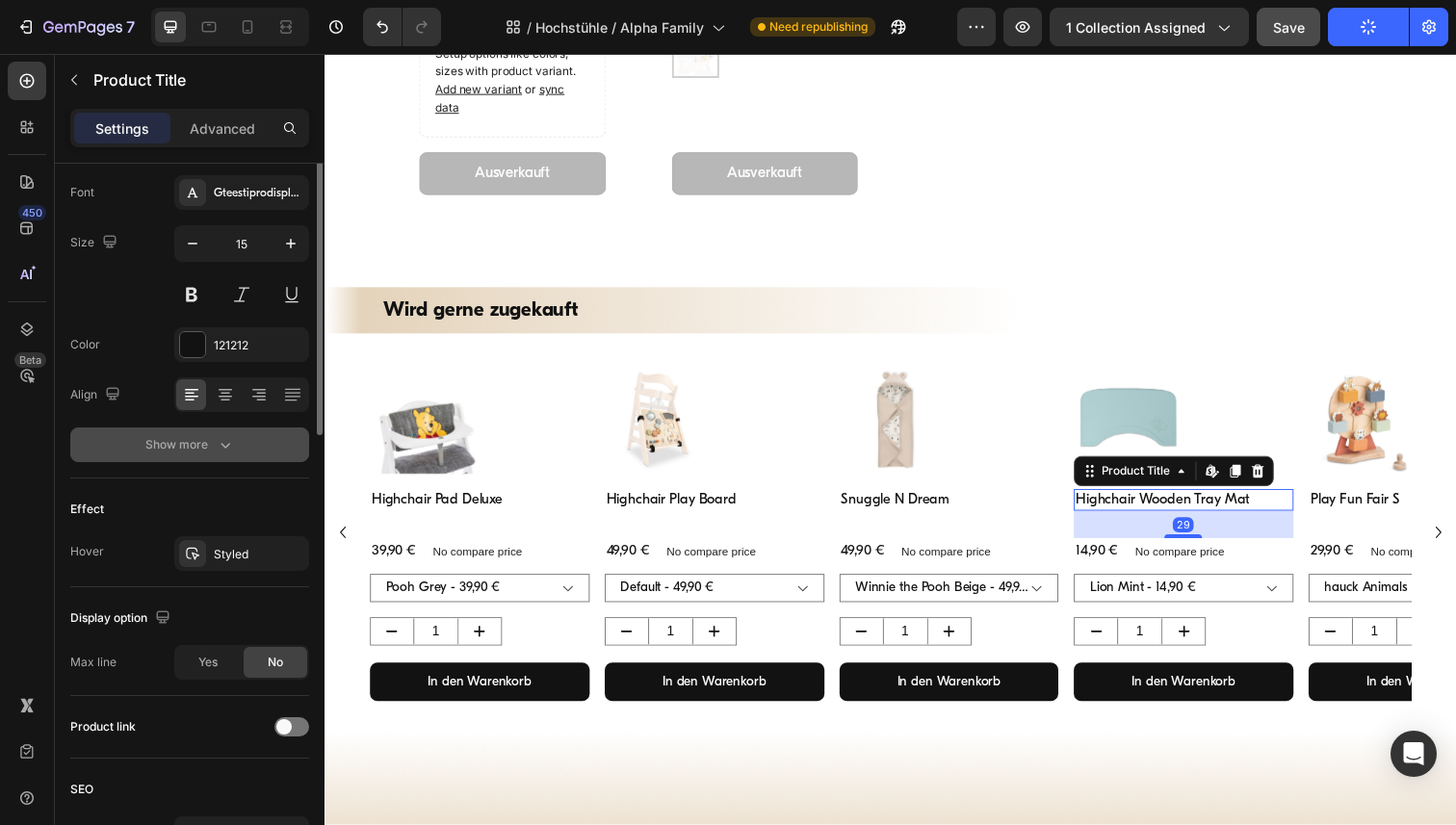
scroll to position [339, 0]
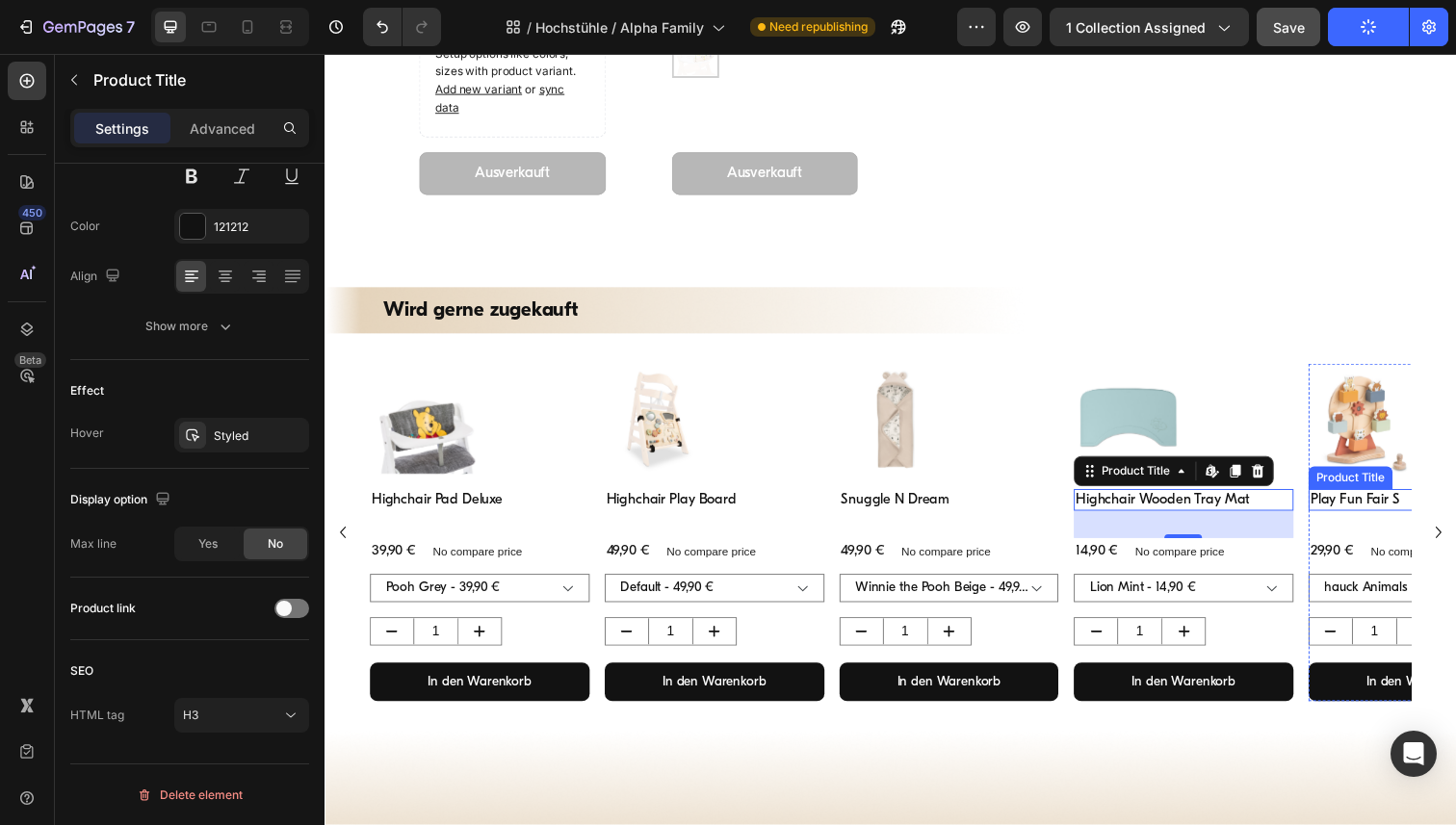
click at [1391, 508] on h3 "Play Fun Fair S" at bounding box center [1441, 510] width 224 height 23
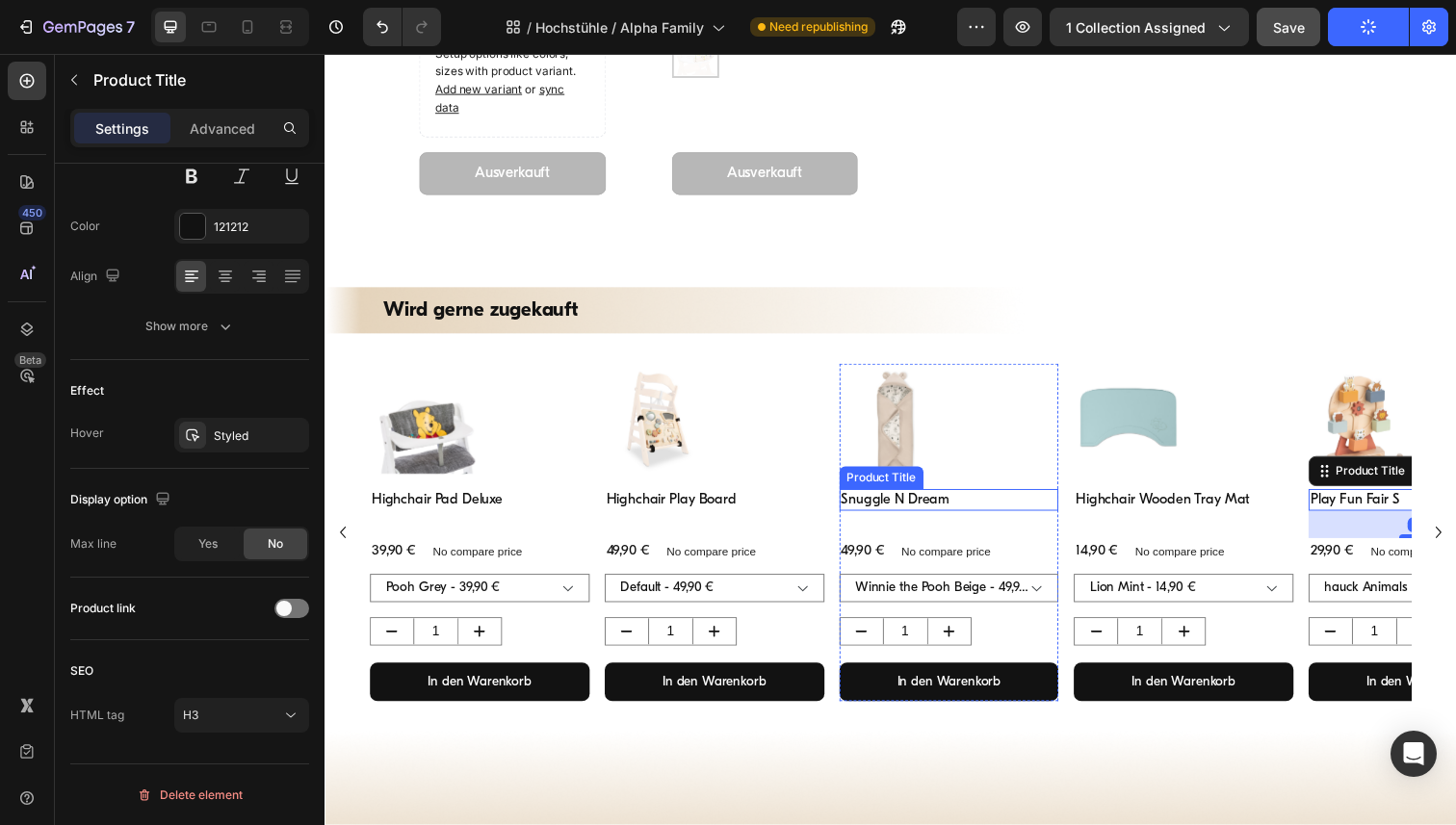
click at [922, 516] on h3 "Snuggle N Dream" at bounding box center [961, 510] width 224 height 23
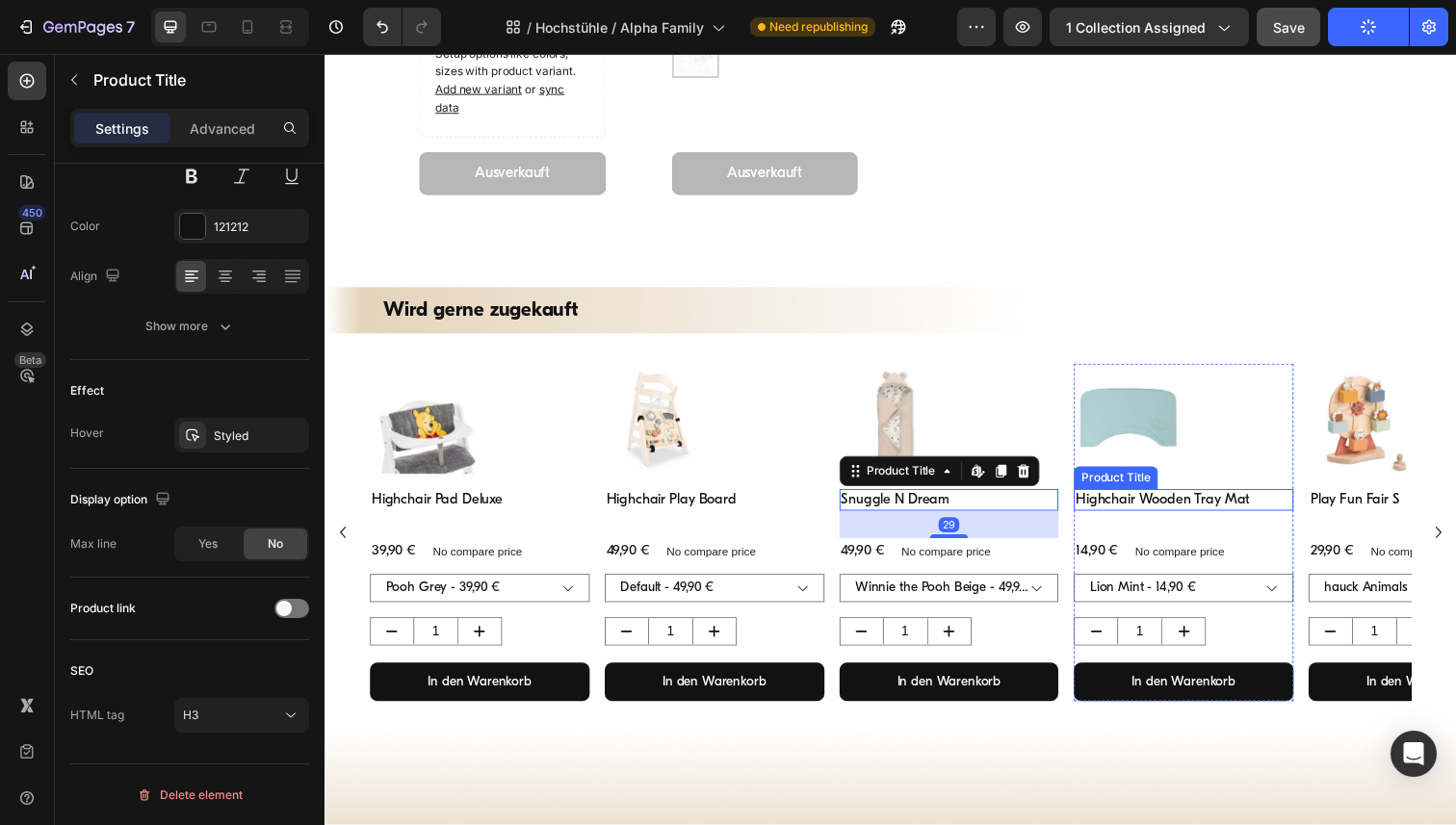
click at [1167, 510] on h3 "Highchair Wooden Tray Mat" at bounding box center [1201, 510] width 224 height 23
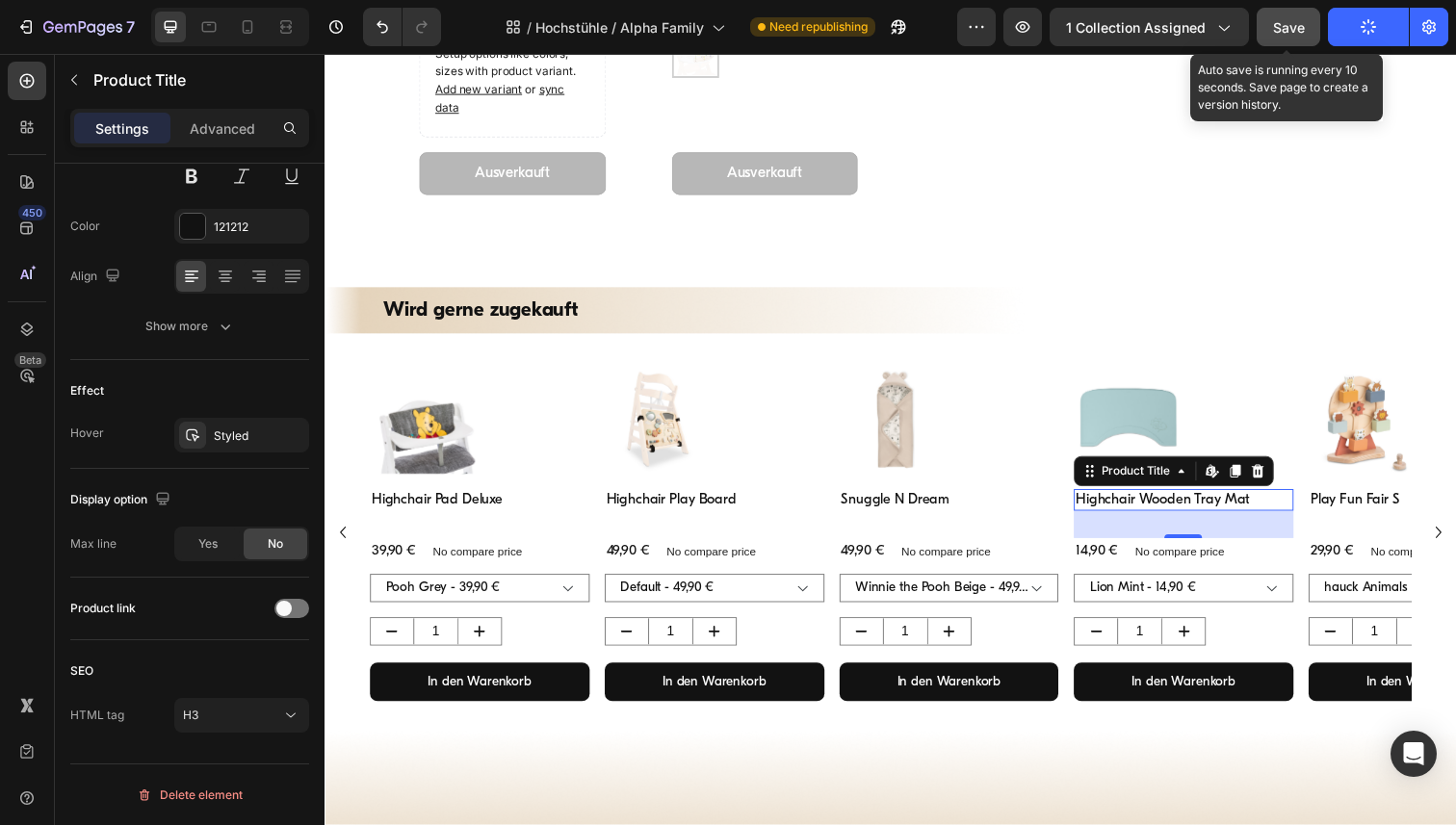
click at [1292, 28] on span "Save" at bounding box center [1289, 27] width 32 height 16
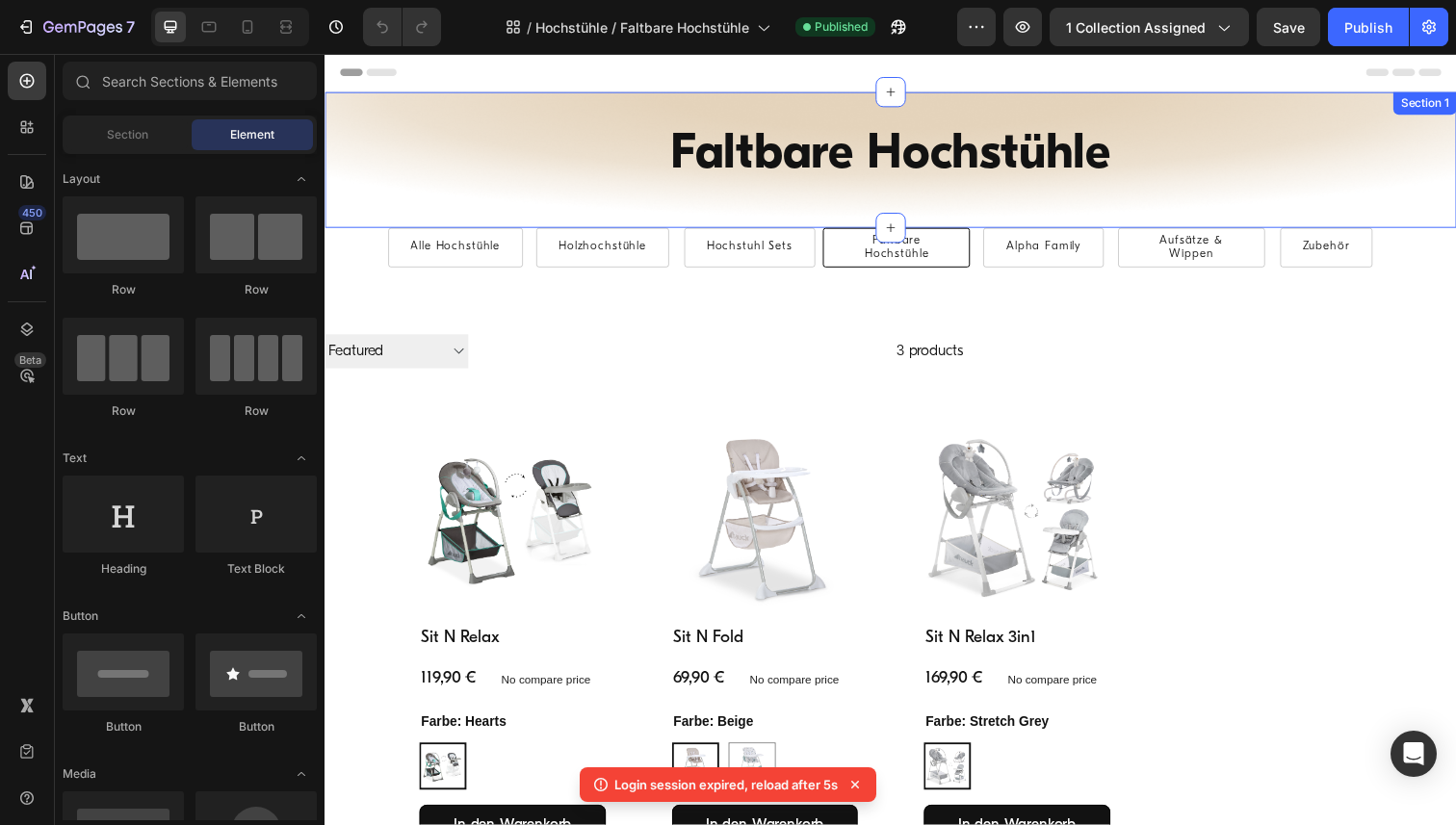
click at [352, 102] on div "Faltbare Hochstühle Heading Row Alle Hochstühle Button Holzhochstühle Button Ho…" at bounding box center [902, 162] width 1155 height 138
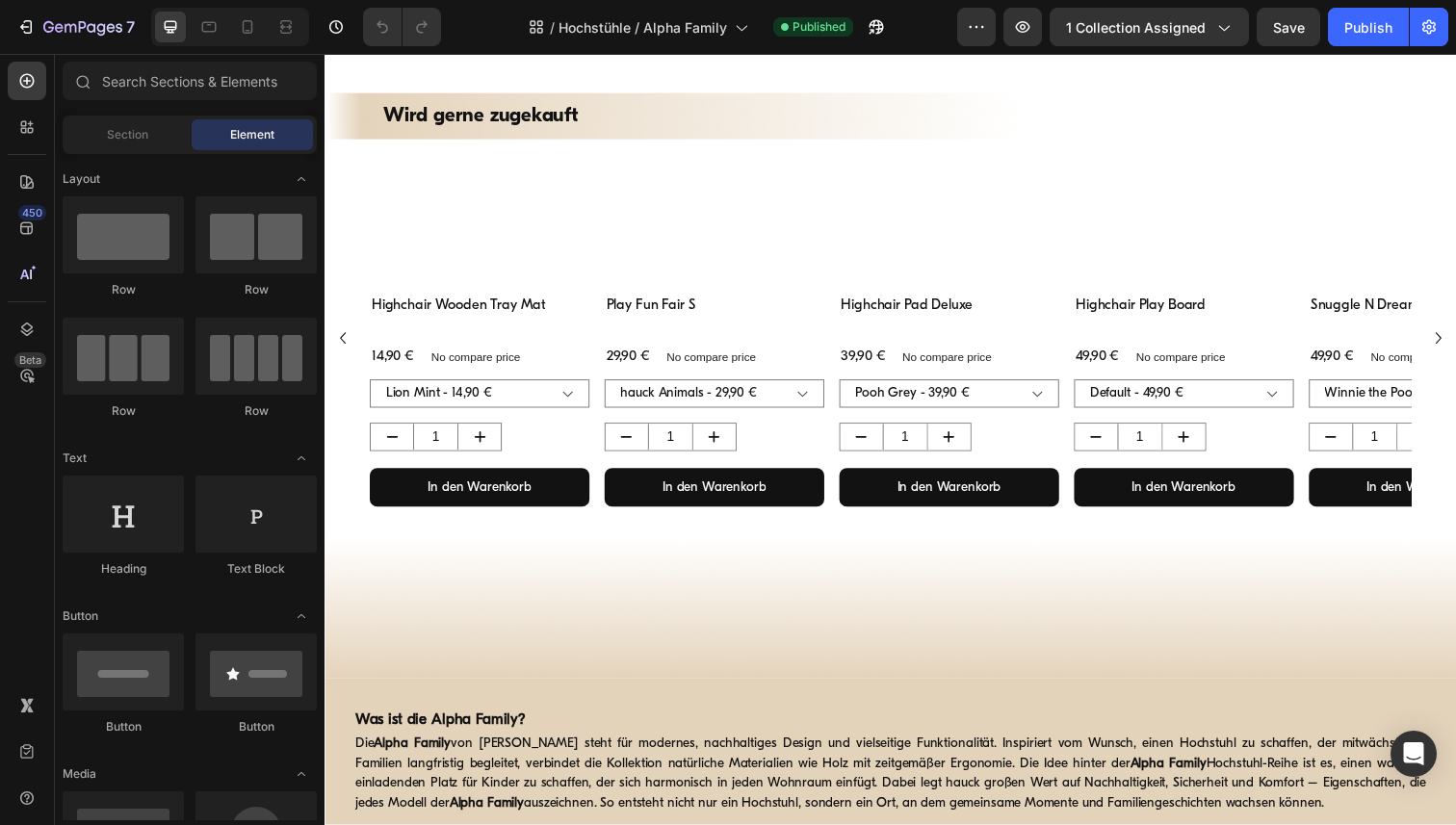
scroll to position [3128, 0]
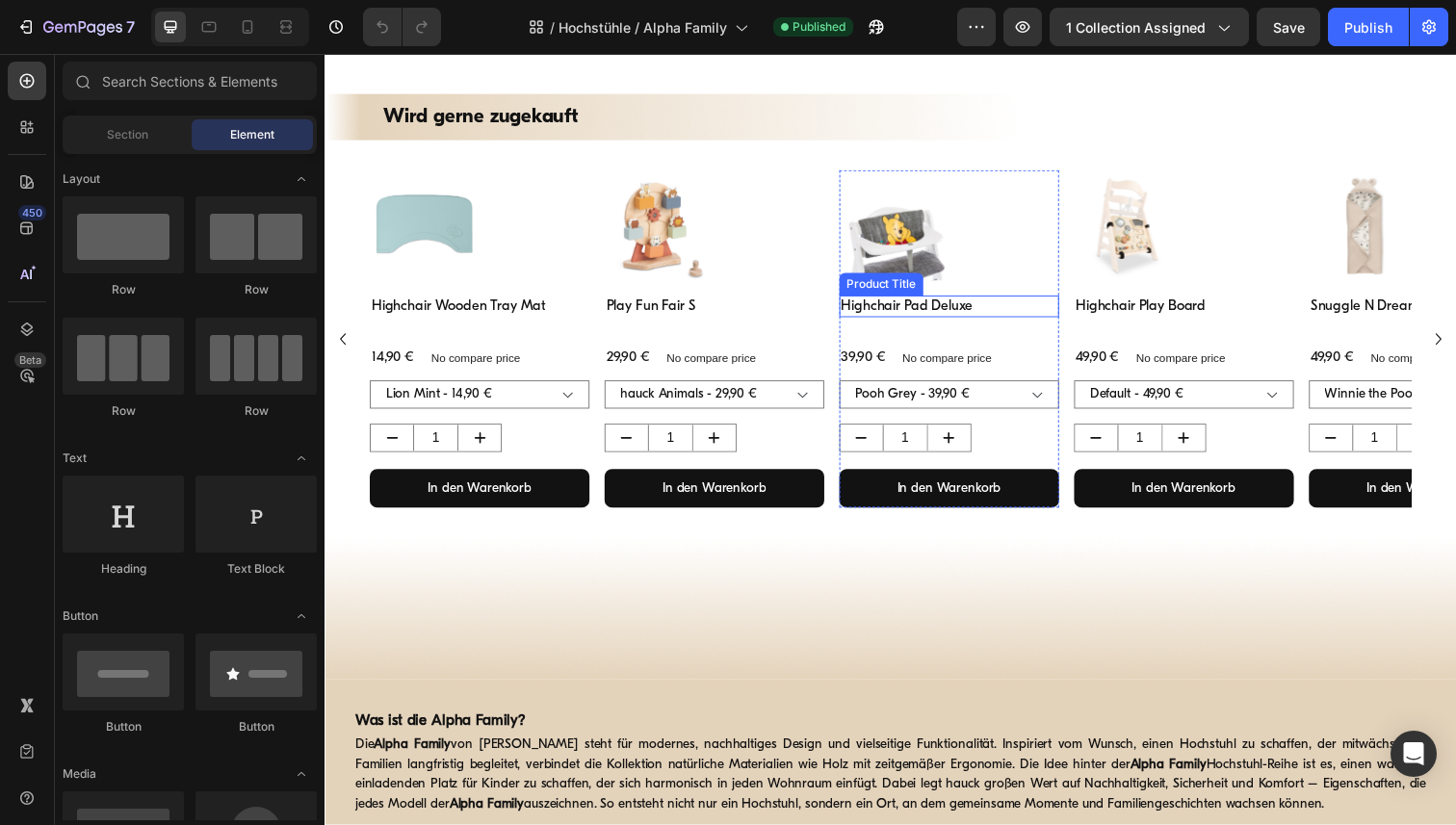
click at [924, 310] on h3 "Highchair Pad Deluxe" at bounding box center [961, 312] width 224 height 23
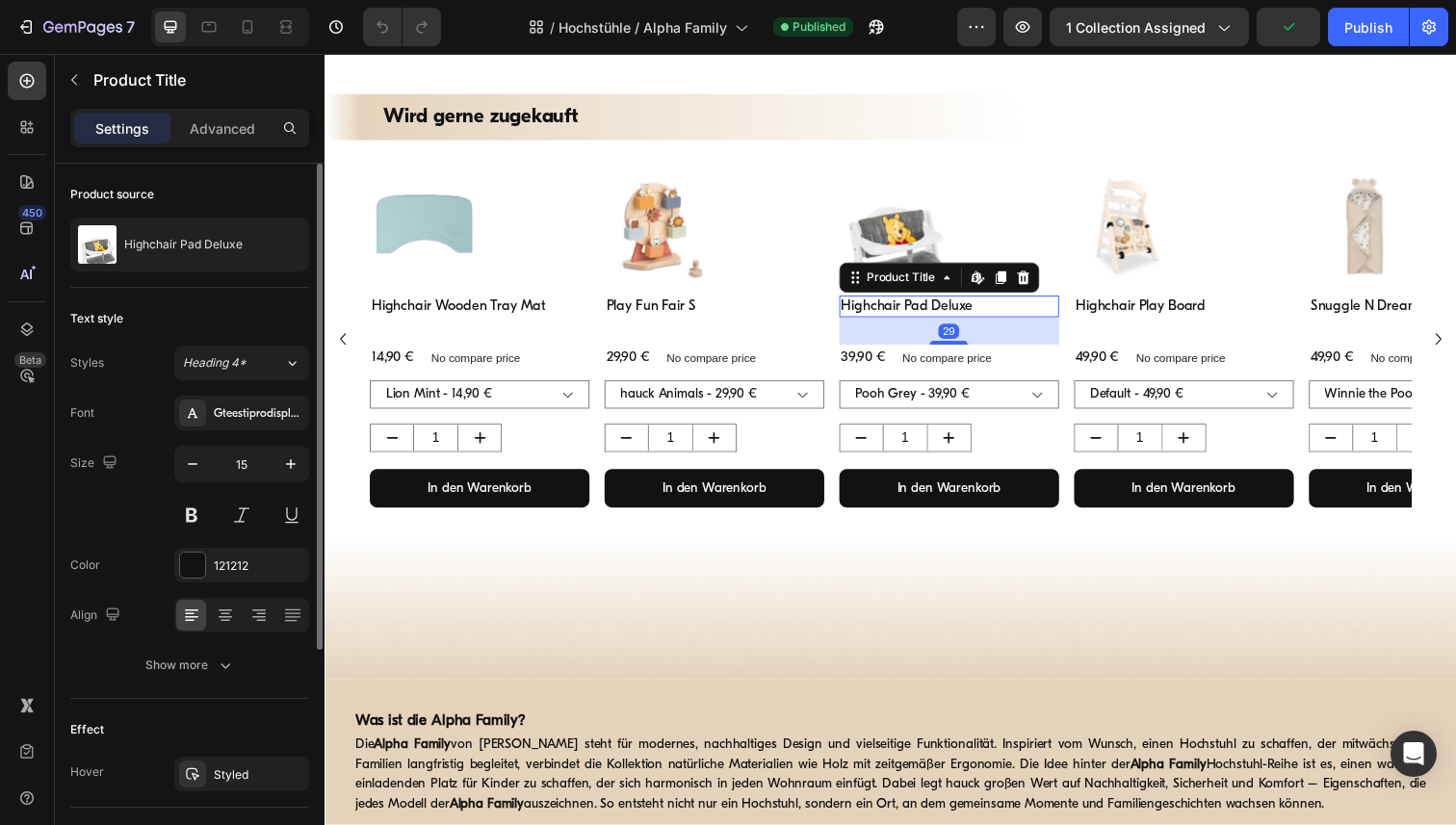
scroll to position [339, 0]
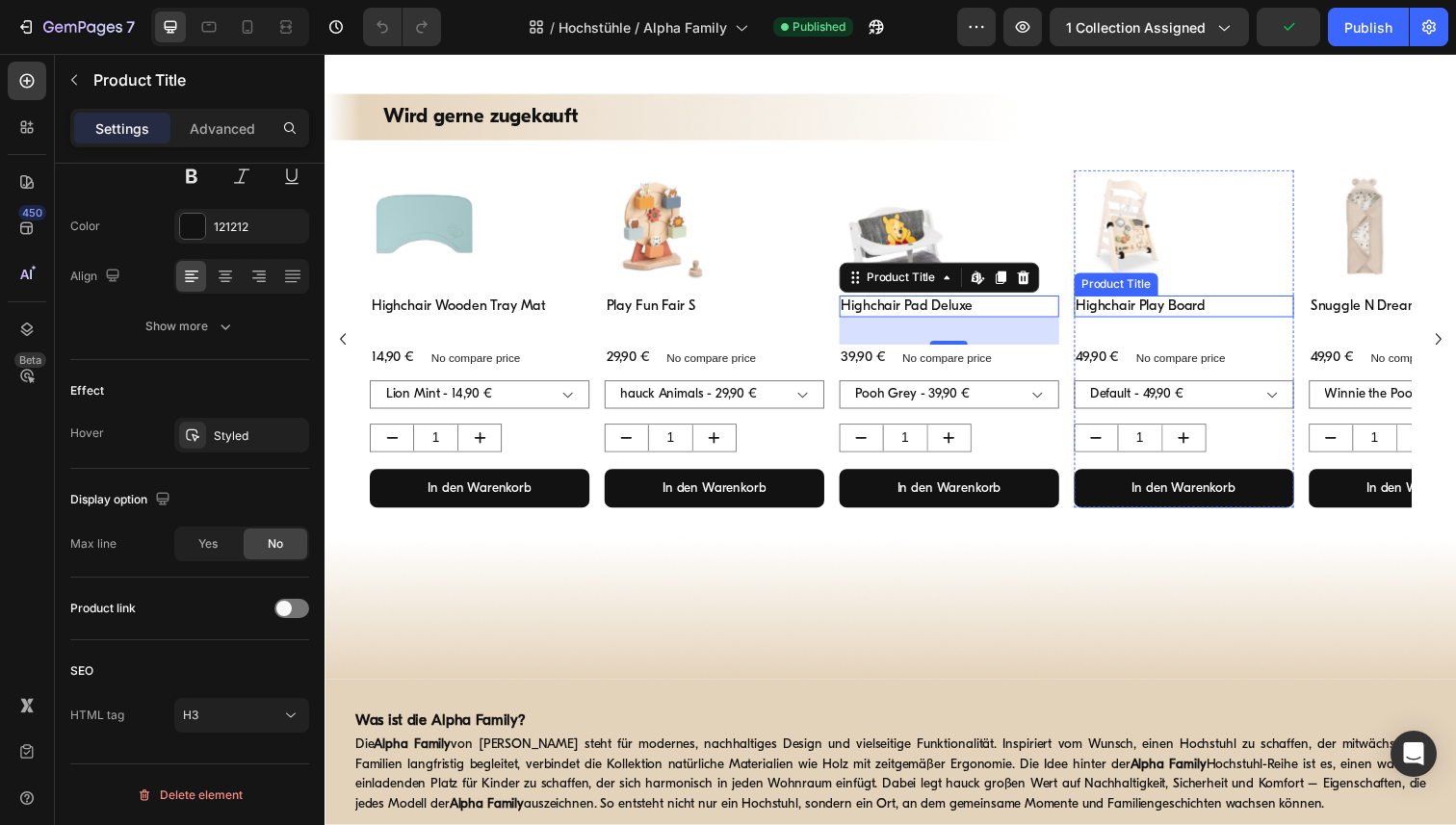
click at [1159, 314] on h3 "Highchair Play Board" at bounding box center [1201, 312] width 224 height 23
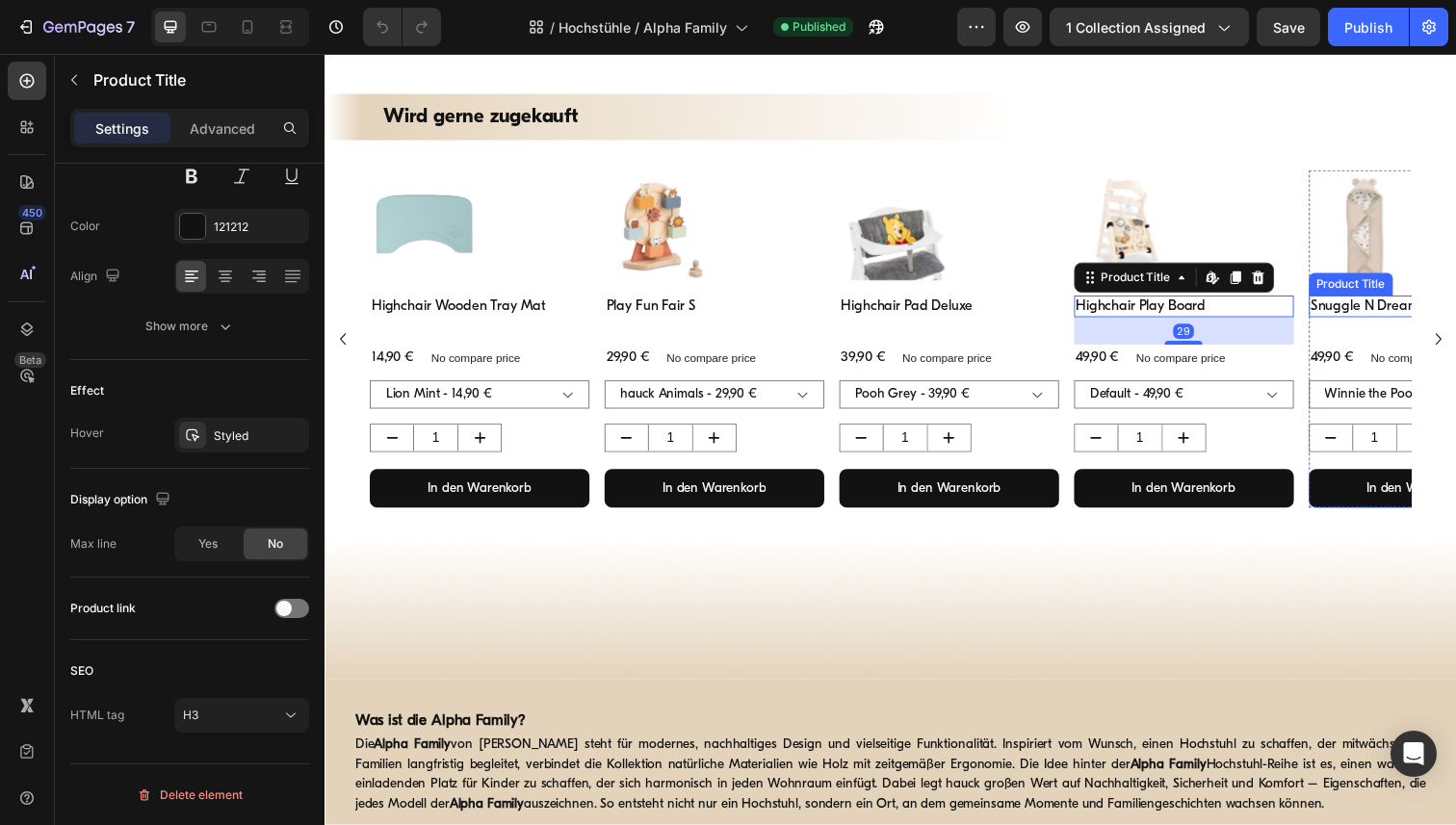
click at [1356, 310] on h3 "Snuggle N Dream" at bounding box center [1441, 312] width 224 height 23
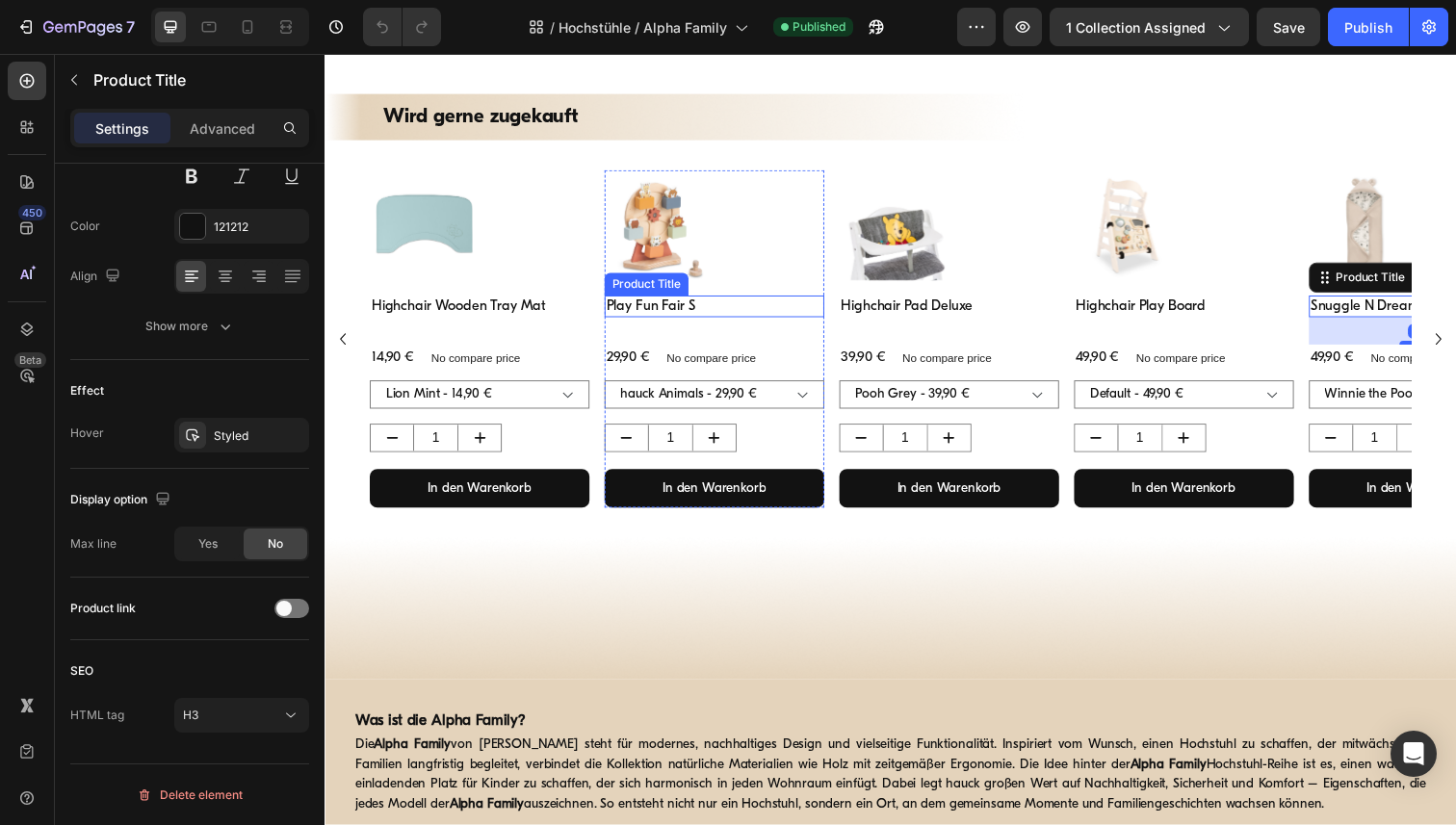
click at [668, 314] on h3 "Play Fun Fair S" at bounding box center [722, 312] width 224 height 23
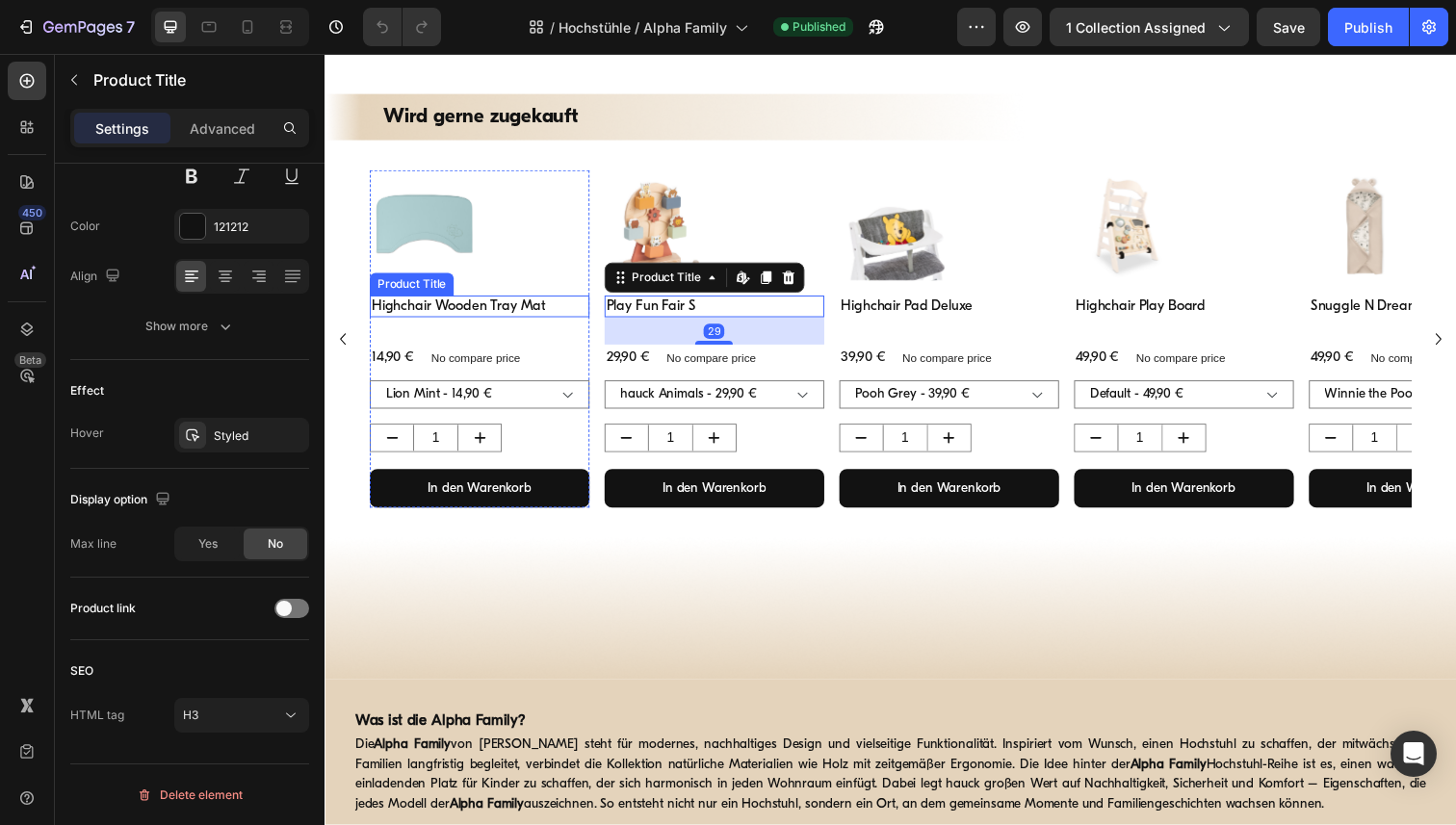
click at [488, 310] on h3 "Highchair Wooden Tray Mat" at bounding box center [483, 312] width 224 height 23
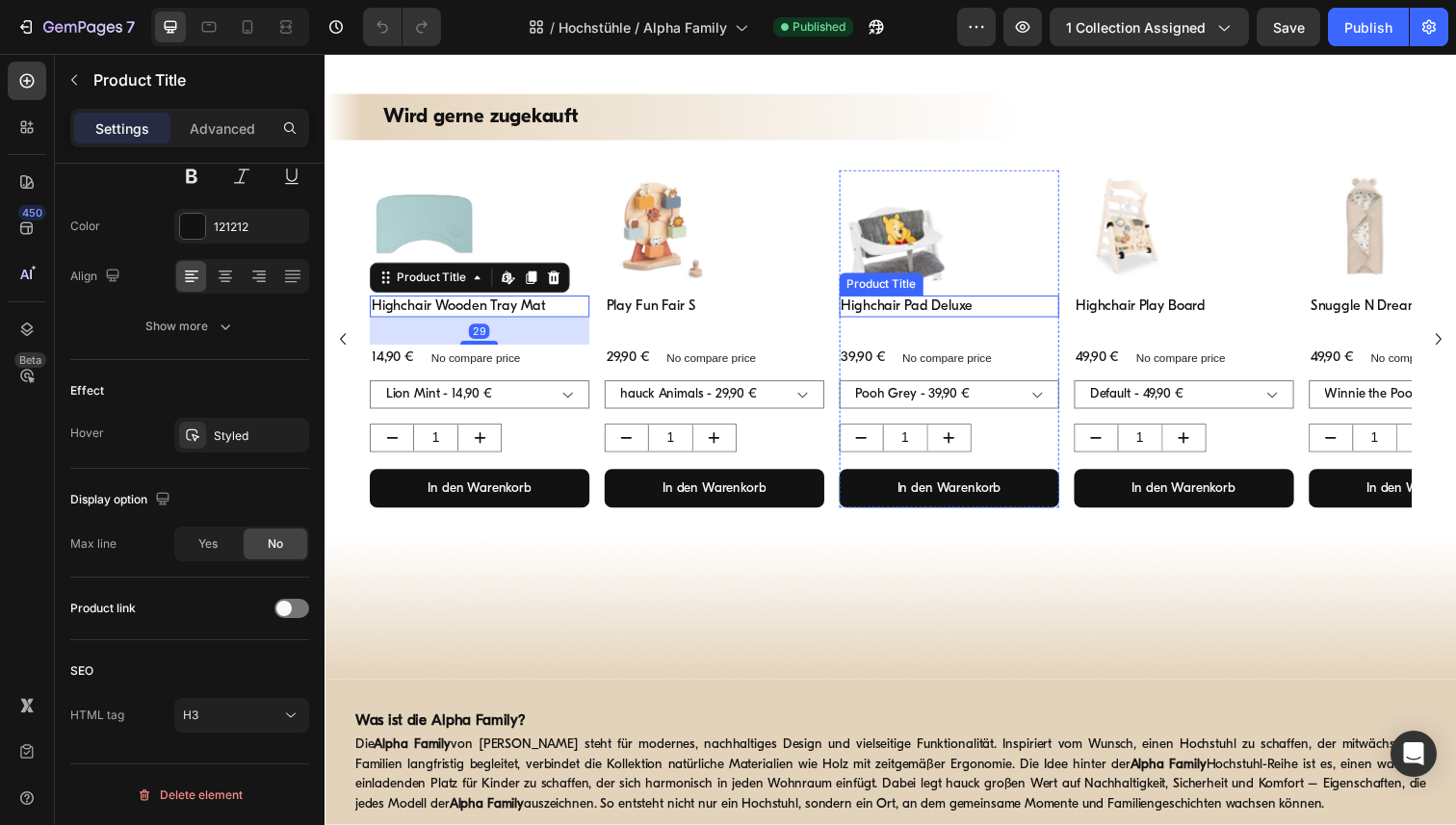
click at [941, 312] on h3 "Highchair Pad Deluxe" at bounding box center [961, 312] width 224 height 23
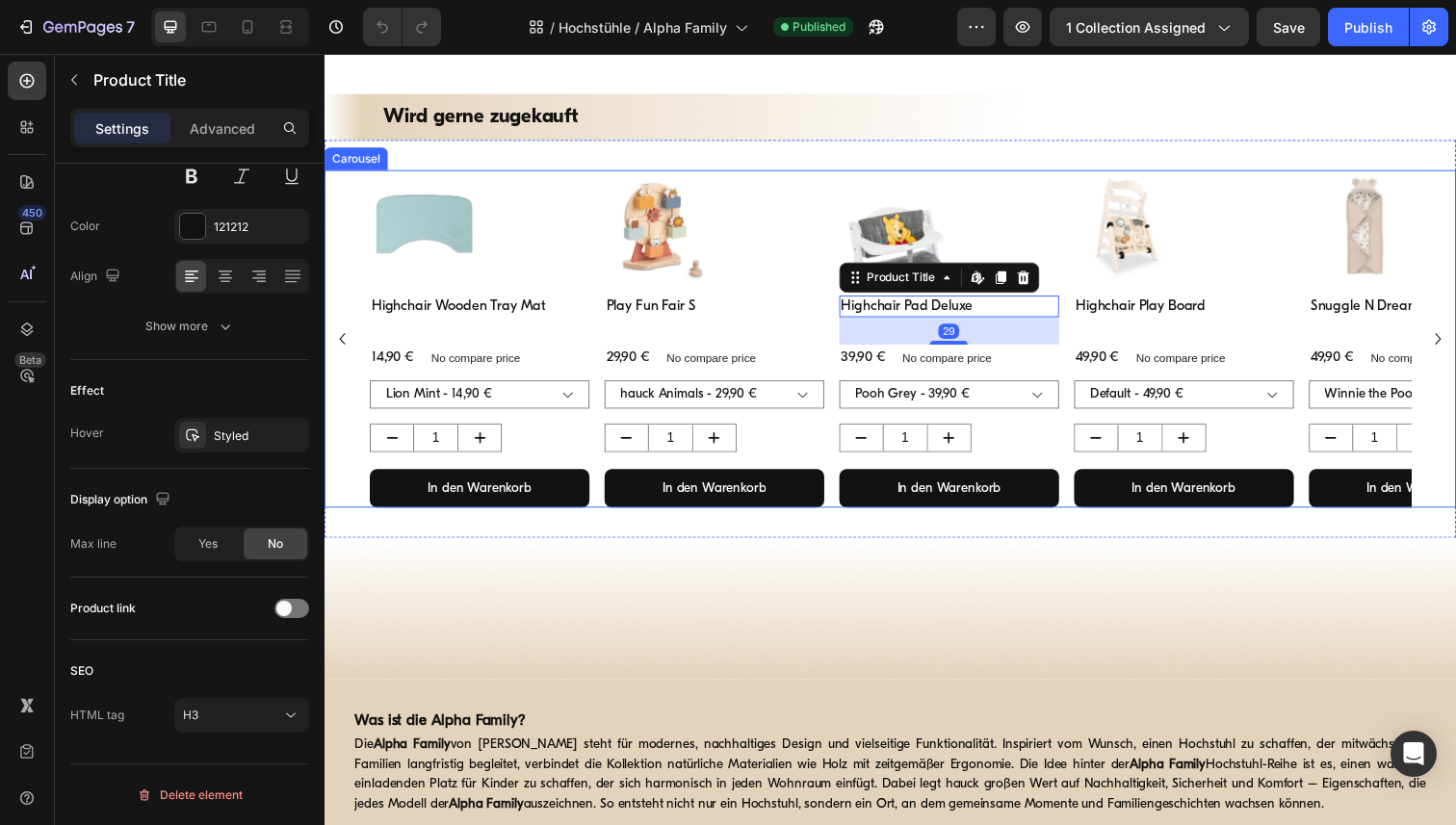
click at [1455, 345] on icon "Carousel Next Arrow" at bounding box center [1461, 345] width 23 height 23
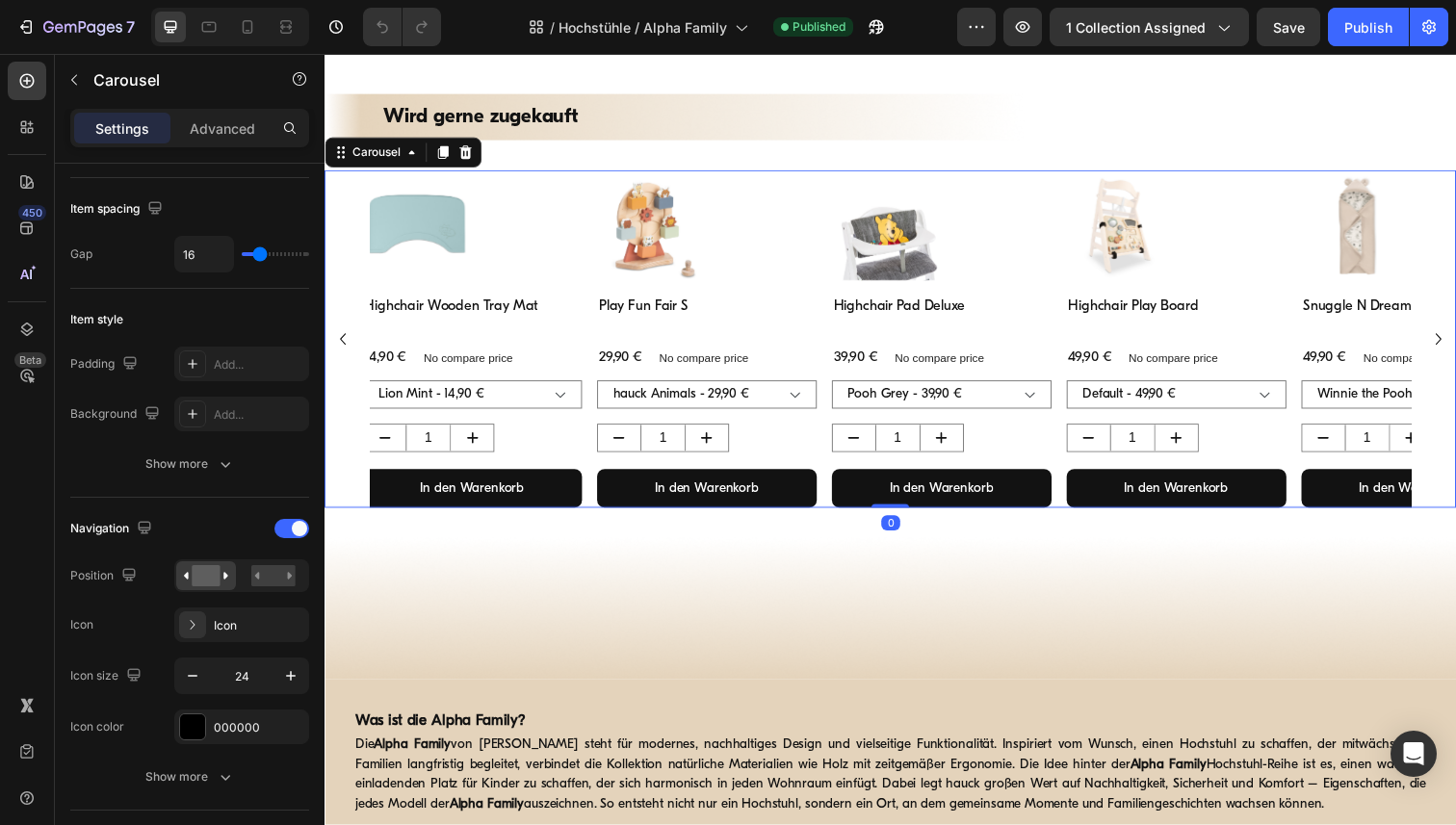
scroll to position [0, 0]
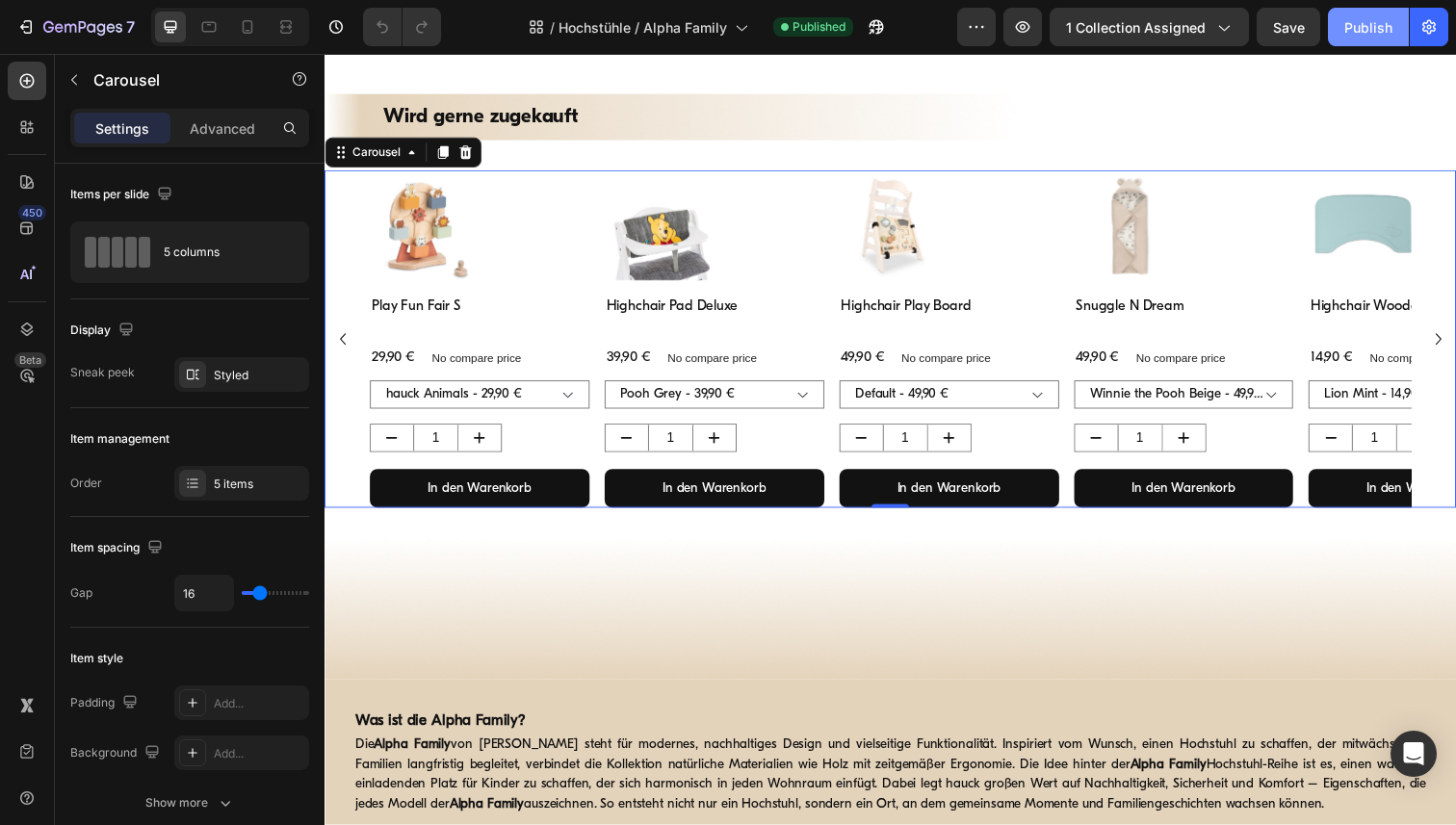
click at [1360, 27] on div "Publish" at bounding box center [1368, 27] width 48 height 20
click at [432, 310] on h3 "Play Fun Fair S" at bounding box center [483, 312] width 224 height 23
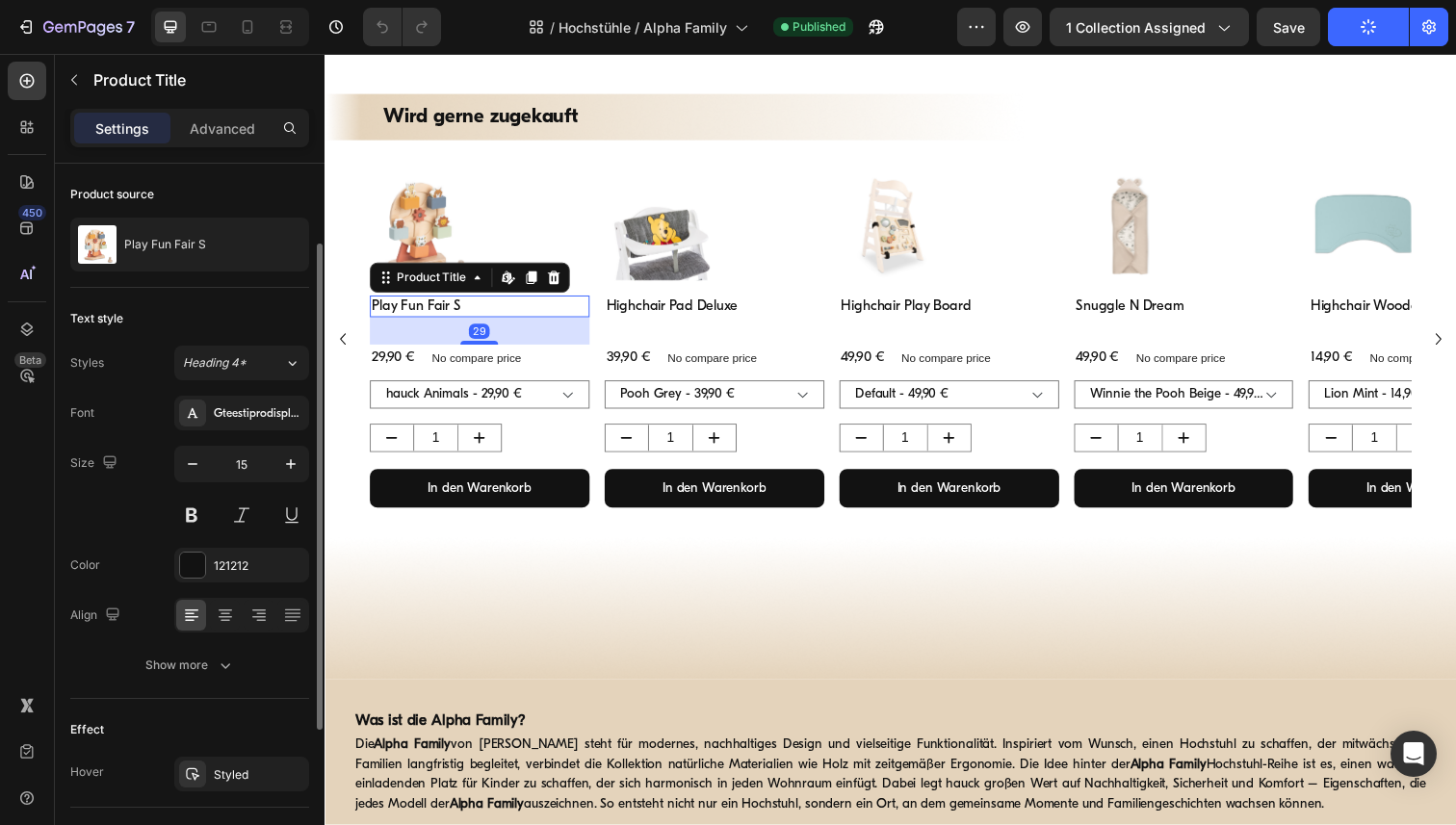
scroll to position [339, 0]
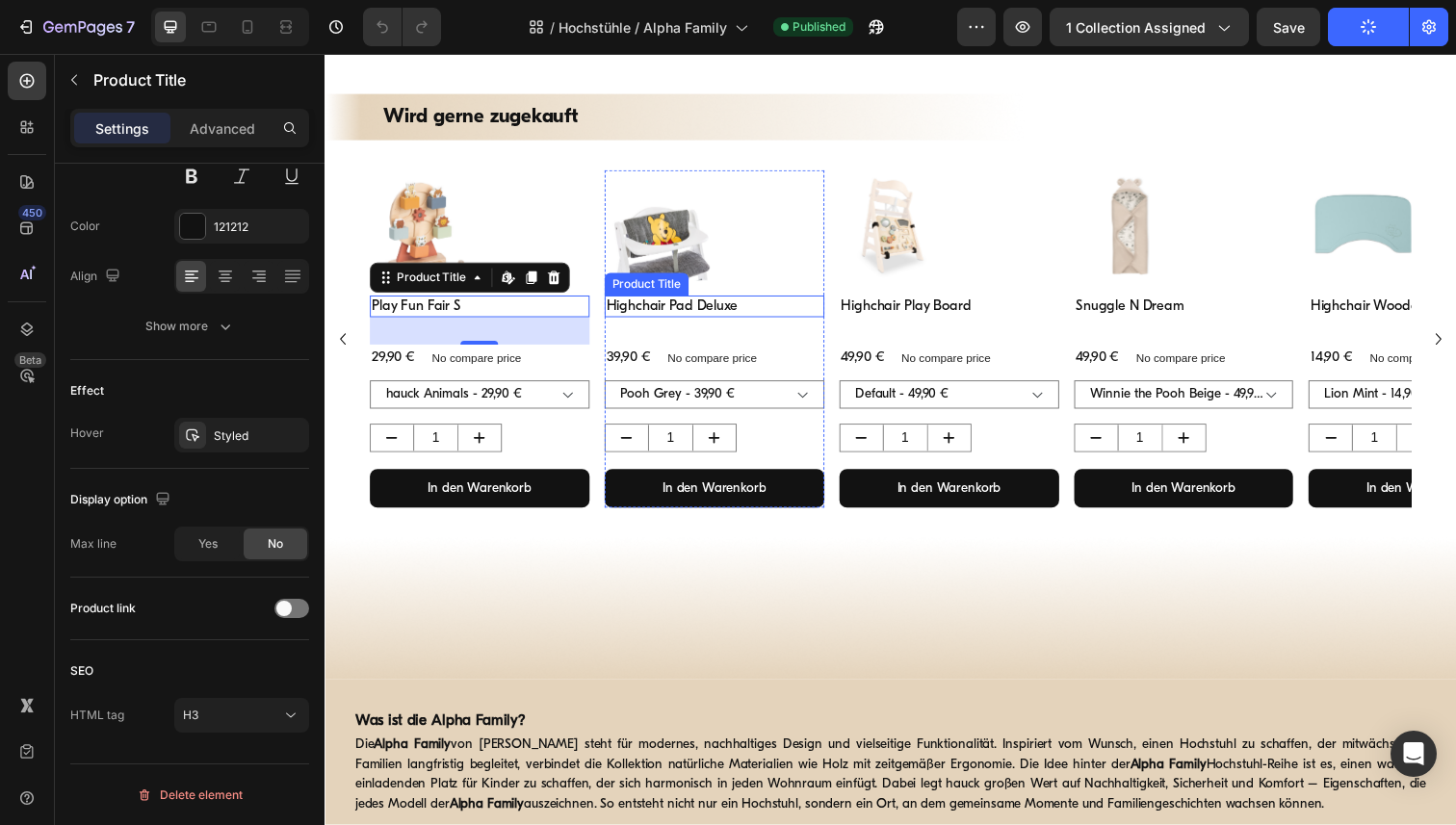
click at [665, 315] on h3 "Highchair Pad Deluxe" at bounding box center [722, 312] width 224 height 23
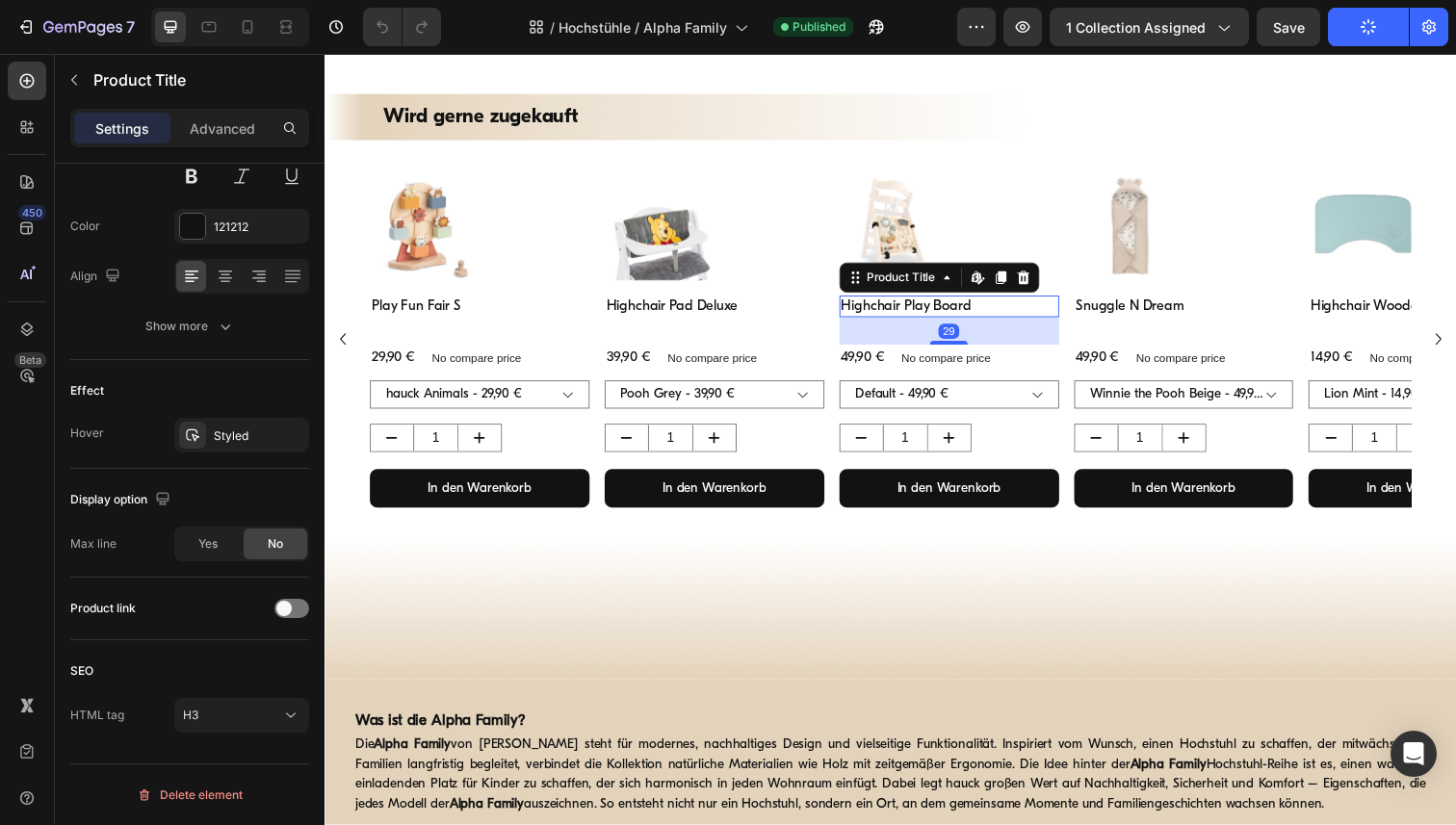
click at [905, 313] on h3 "Highchair Play Board" at bounding box center [961, 312] width 224 height 23
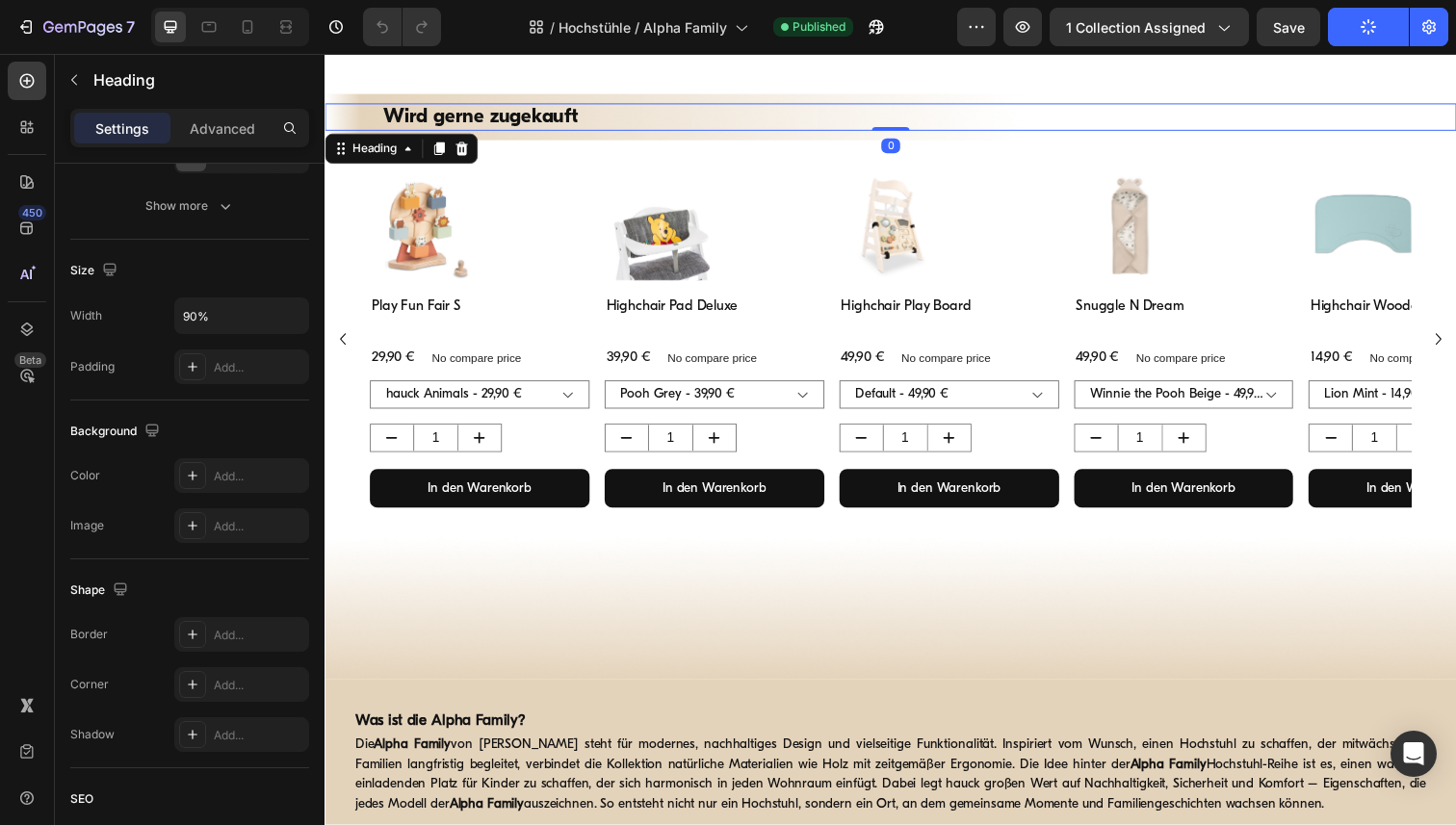
click at [527, 113] on h2 "Wird gerne zugekauft" at bounding box center [902, 118] width 1040 height 28
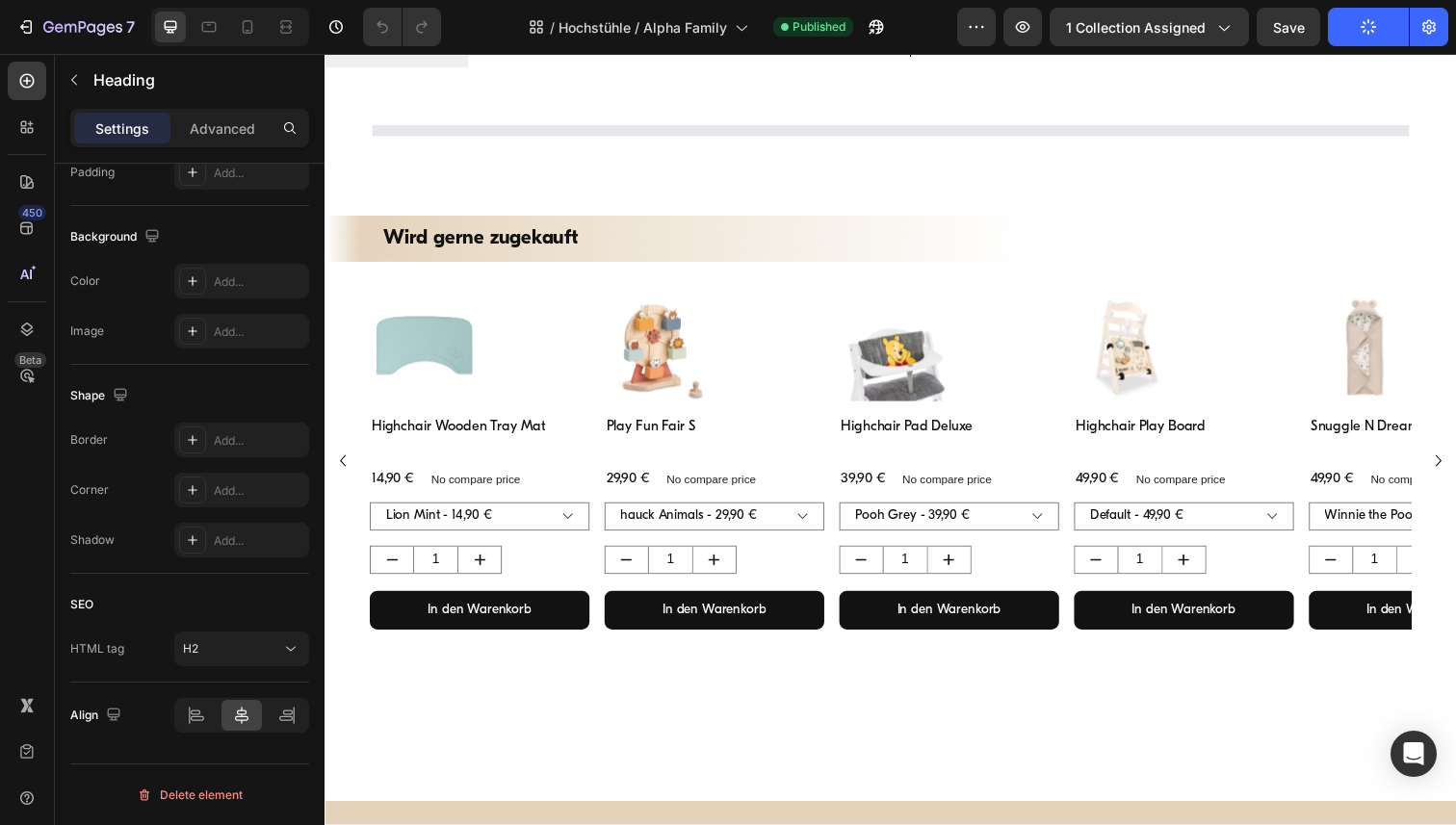
scroll to position [0, 0]
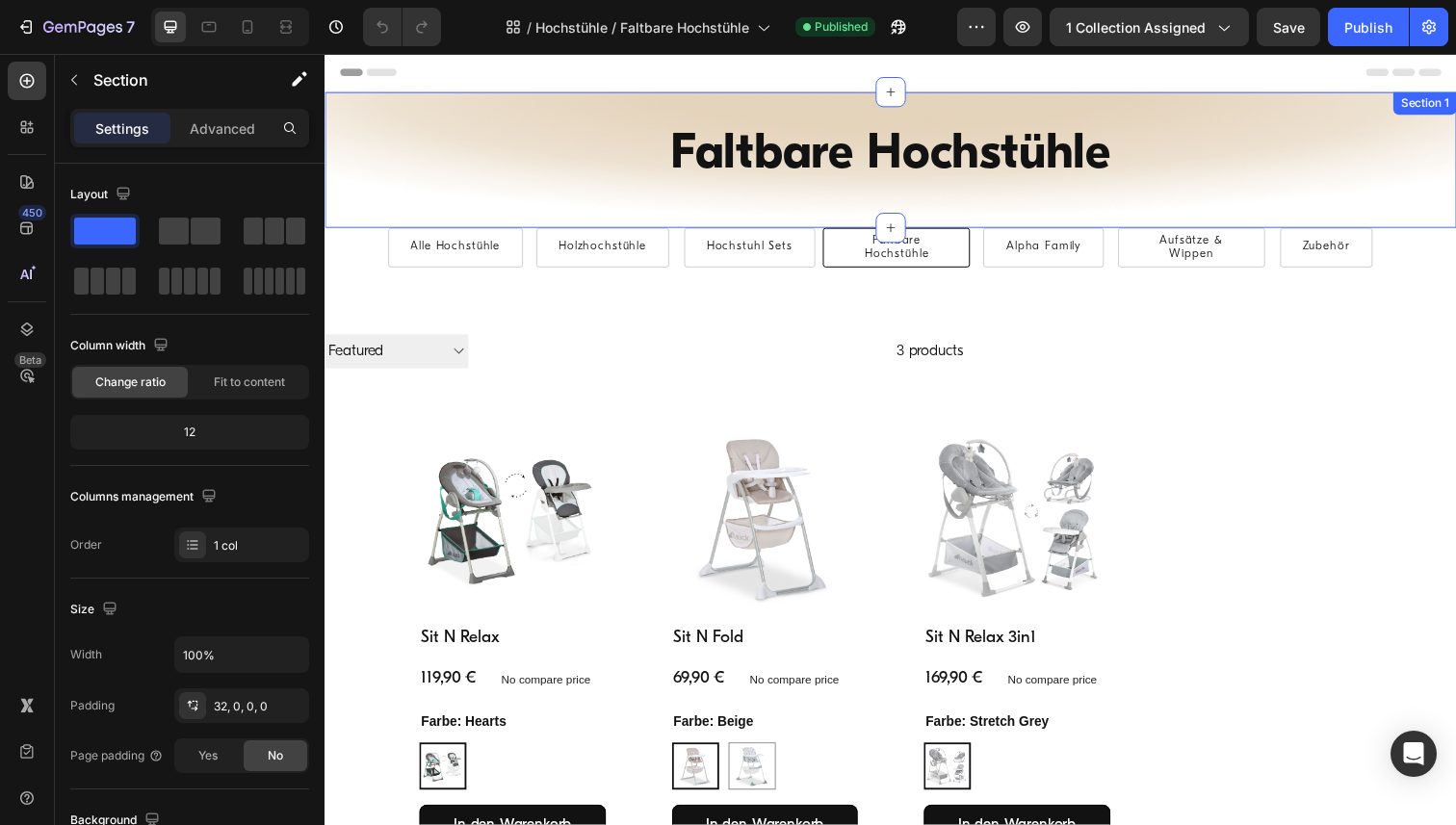
click at [538, 108] on div "Faltbare Hochstühle Heading Row Alle Hochstühle Button Holzhochstühle Button Ho…" at bounding box center [902, 162] width 1155 height 138
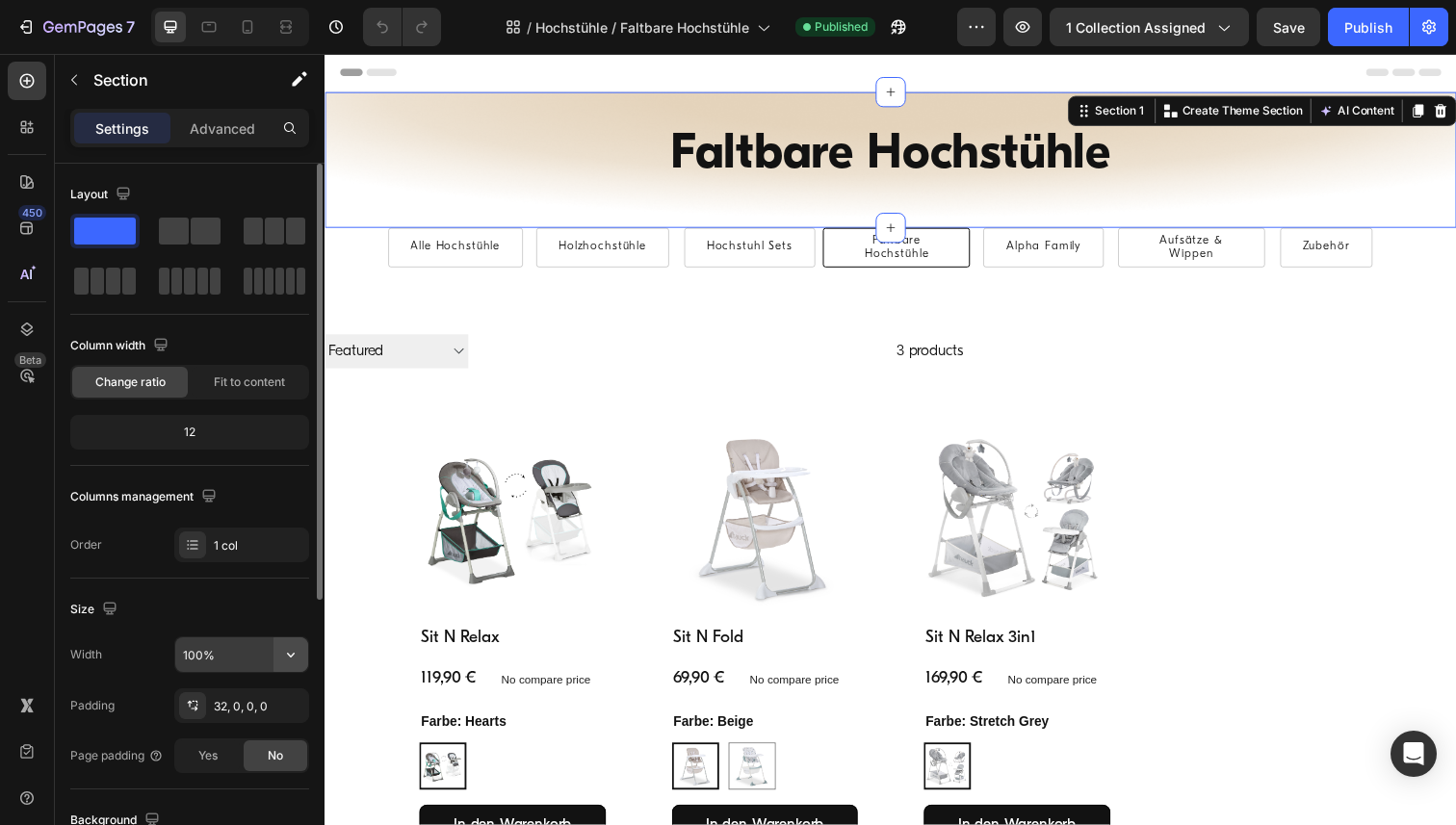
click at [292, 657] on icon "button" at bounding box center [291, 654] width 19 height 19
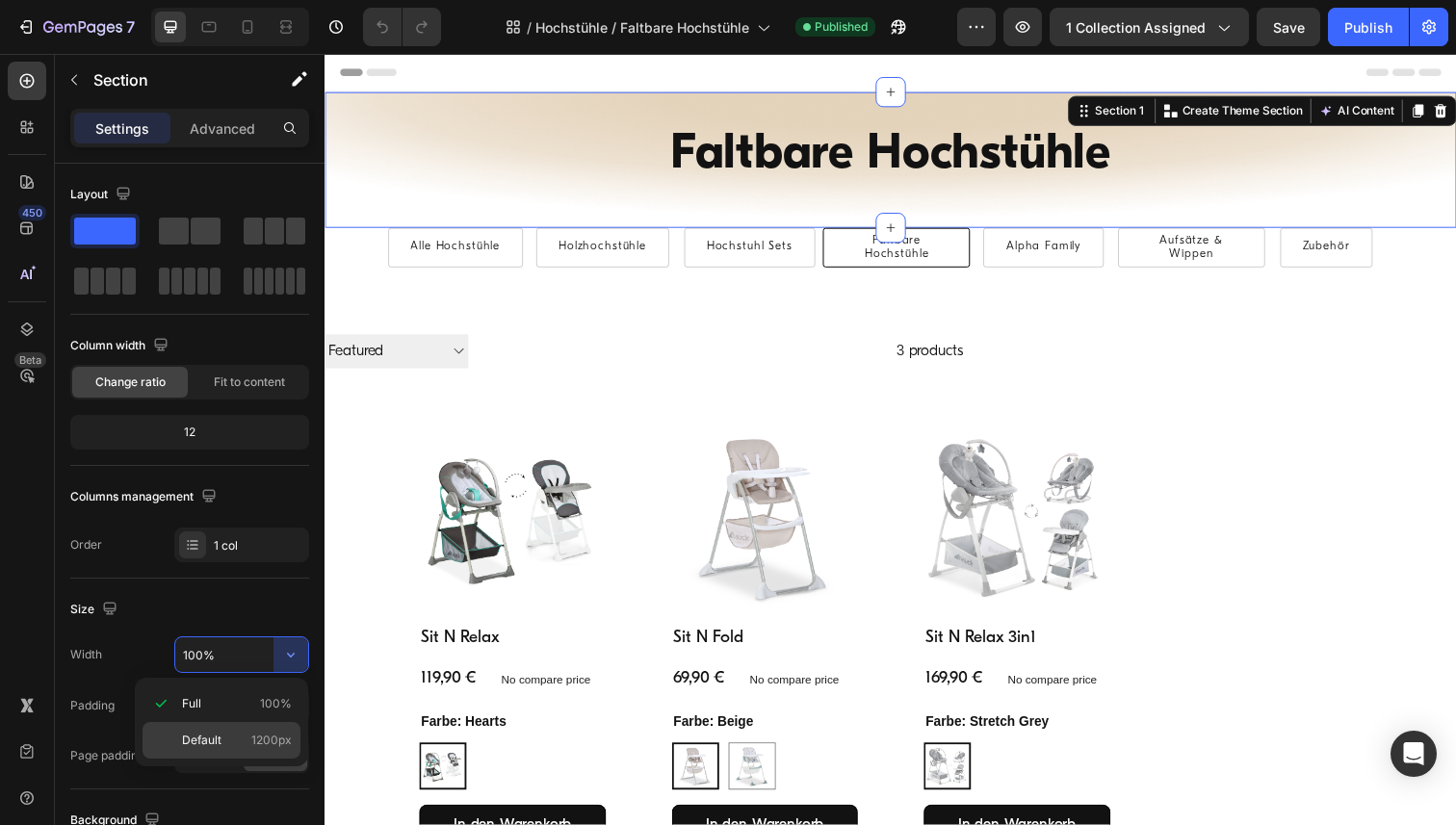
click at [211, 734] on span "Default" at bounding box center [202, 739] width 40 height 17
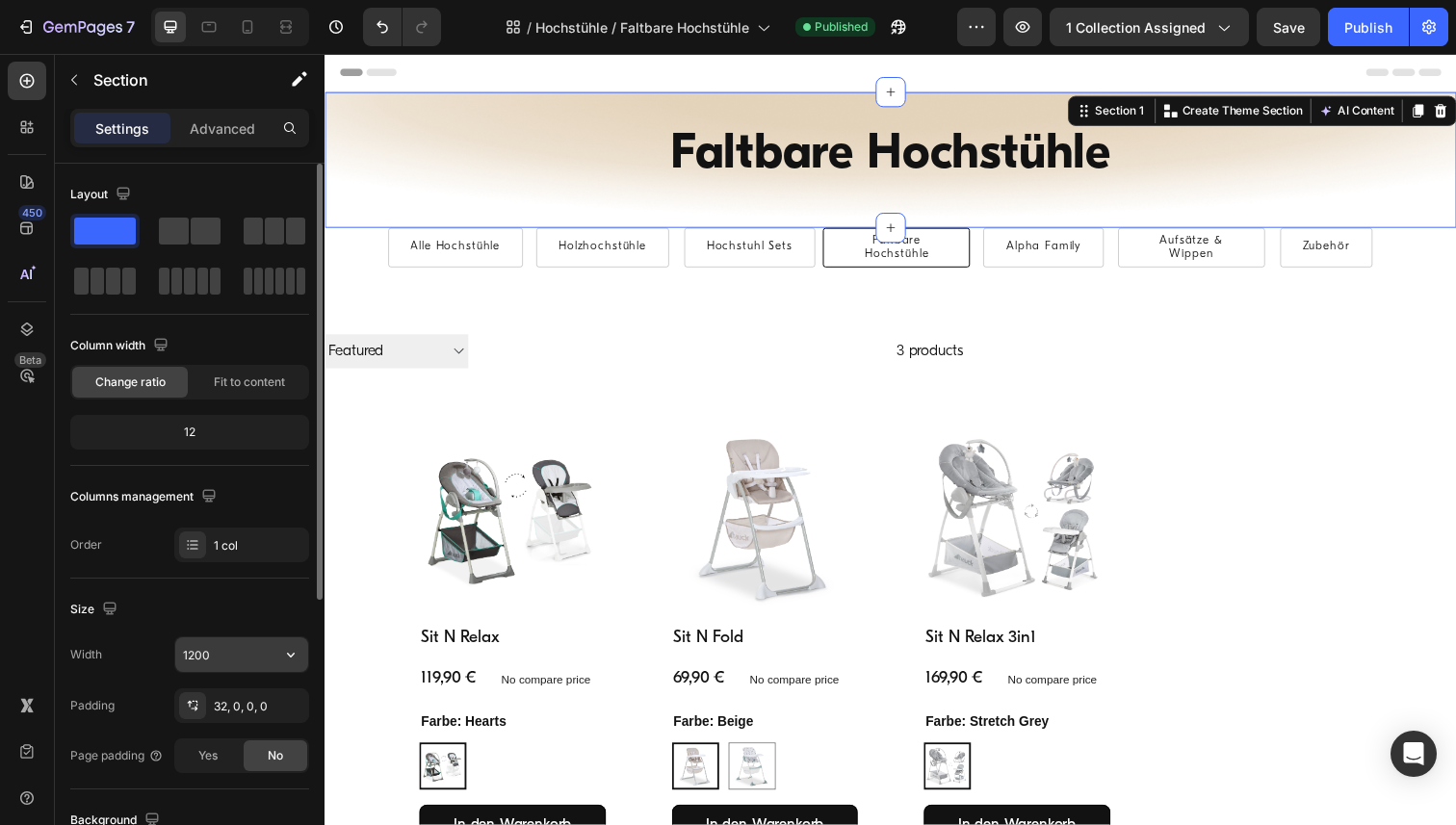
click at [215, 644] on input "1200" at bounding box center [242, 655] width 133 height 35
paste input "6"
type input "1600"
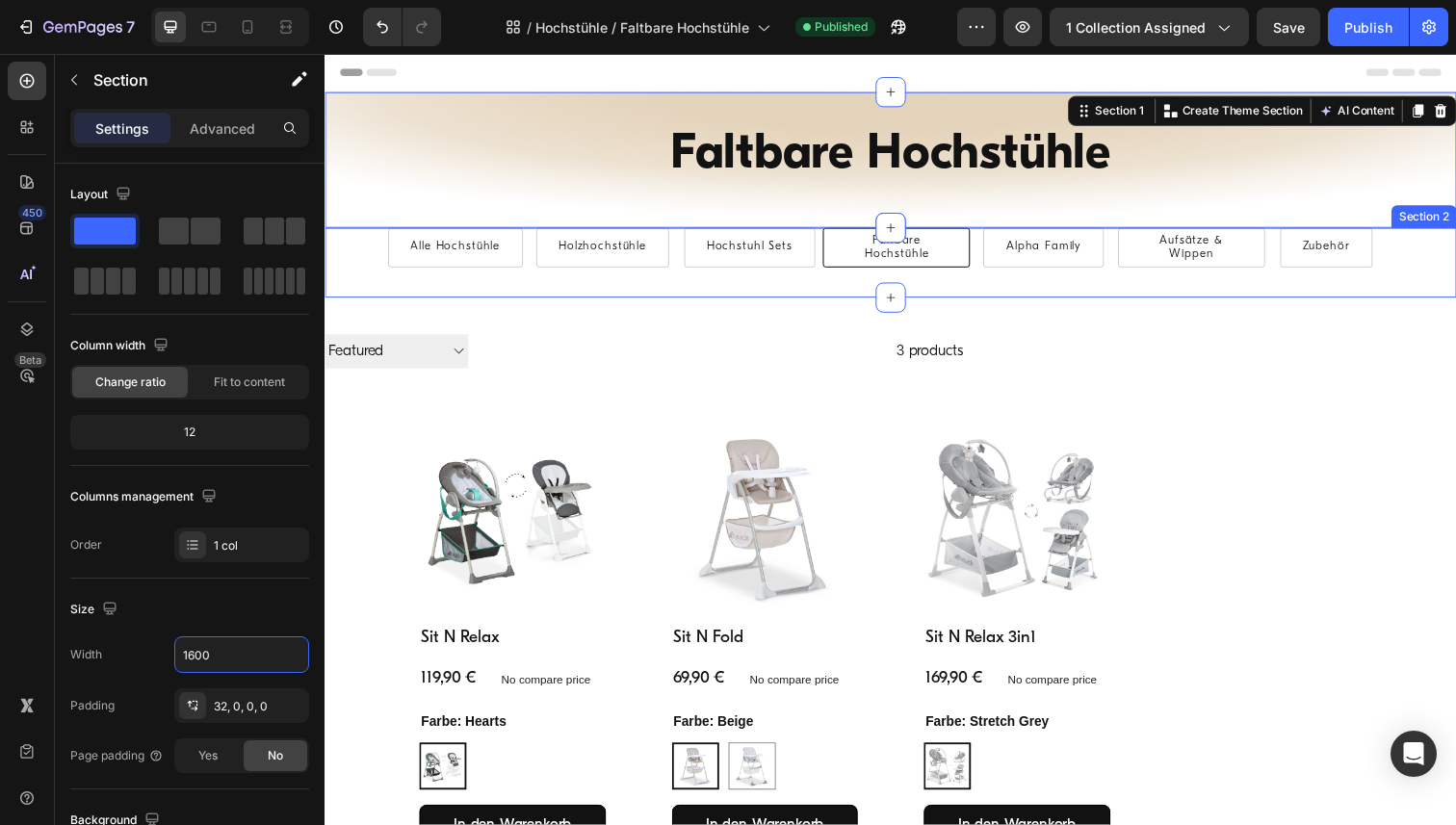
click at [338, 274] on div "Alle Hochstühle Button Holzhochstühle Button Hochstuhl Sets Button Faltbare Hoc…" at bounding box center [902, 268] width 1155 height 72
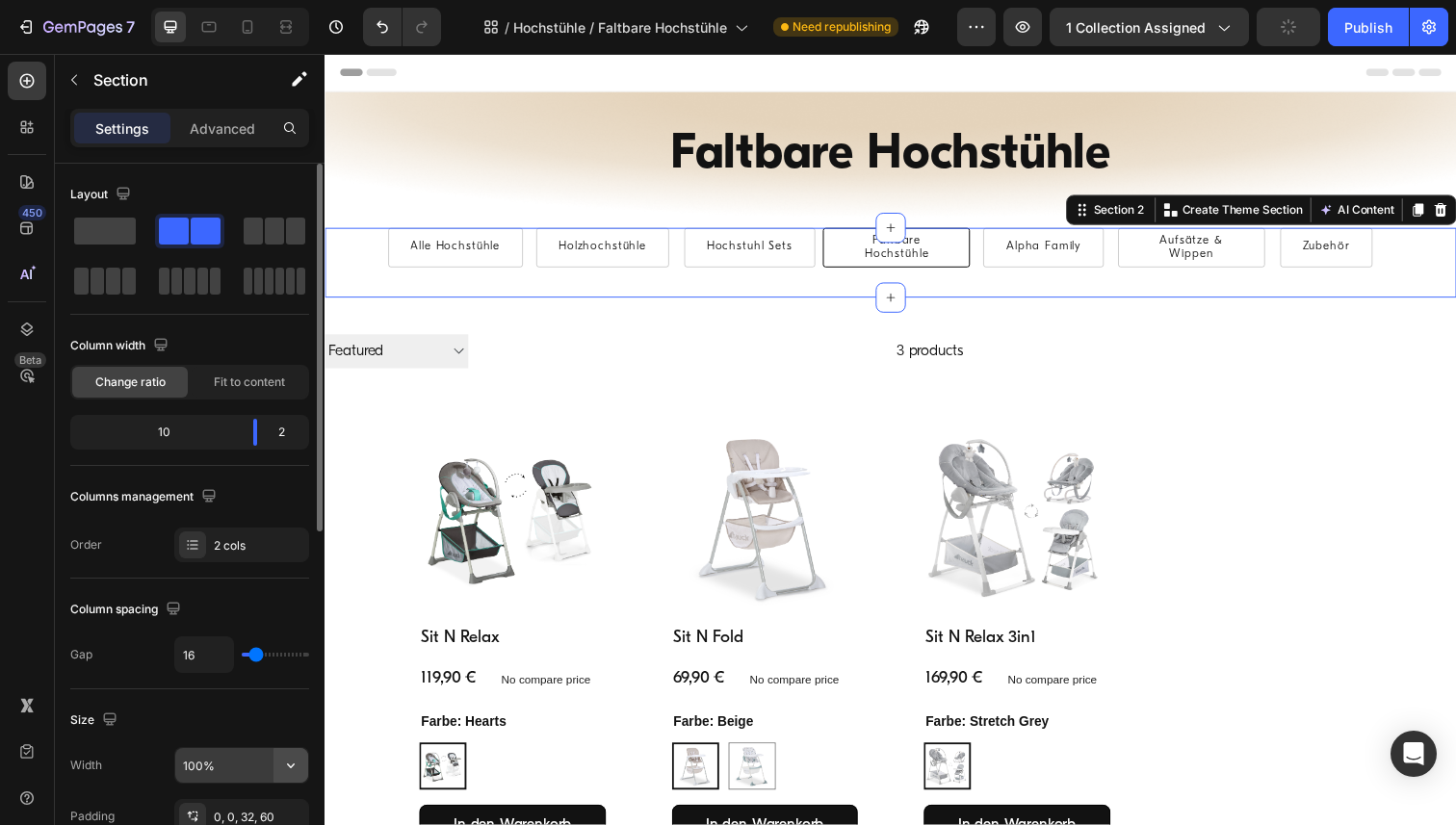
click at [292, 765] on icon "button" at bounding box center [291, 765] width 8 height 5
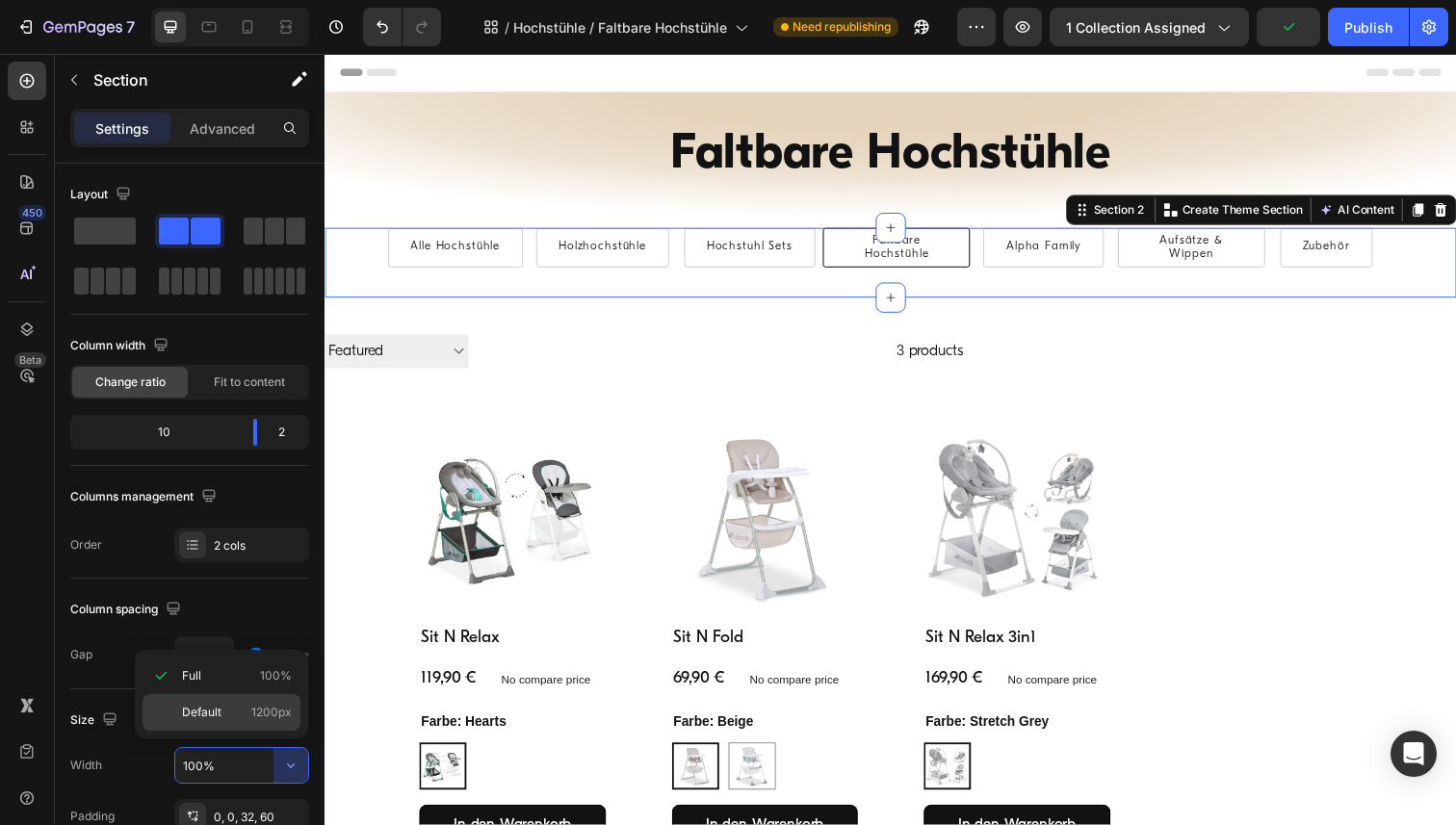
click at [244, 711] on p "Default 1200px" at bounding box center [237, 712] width 109 height 17
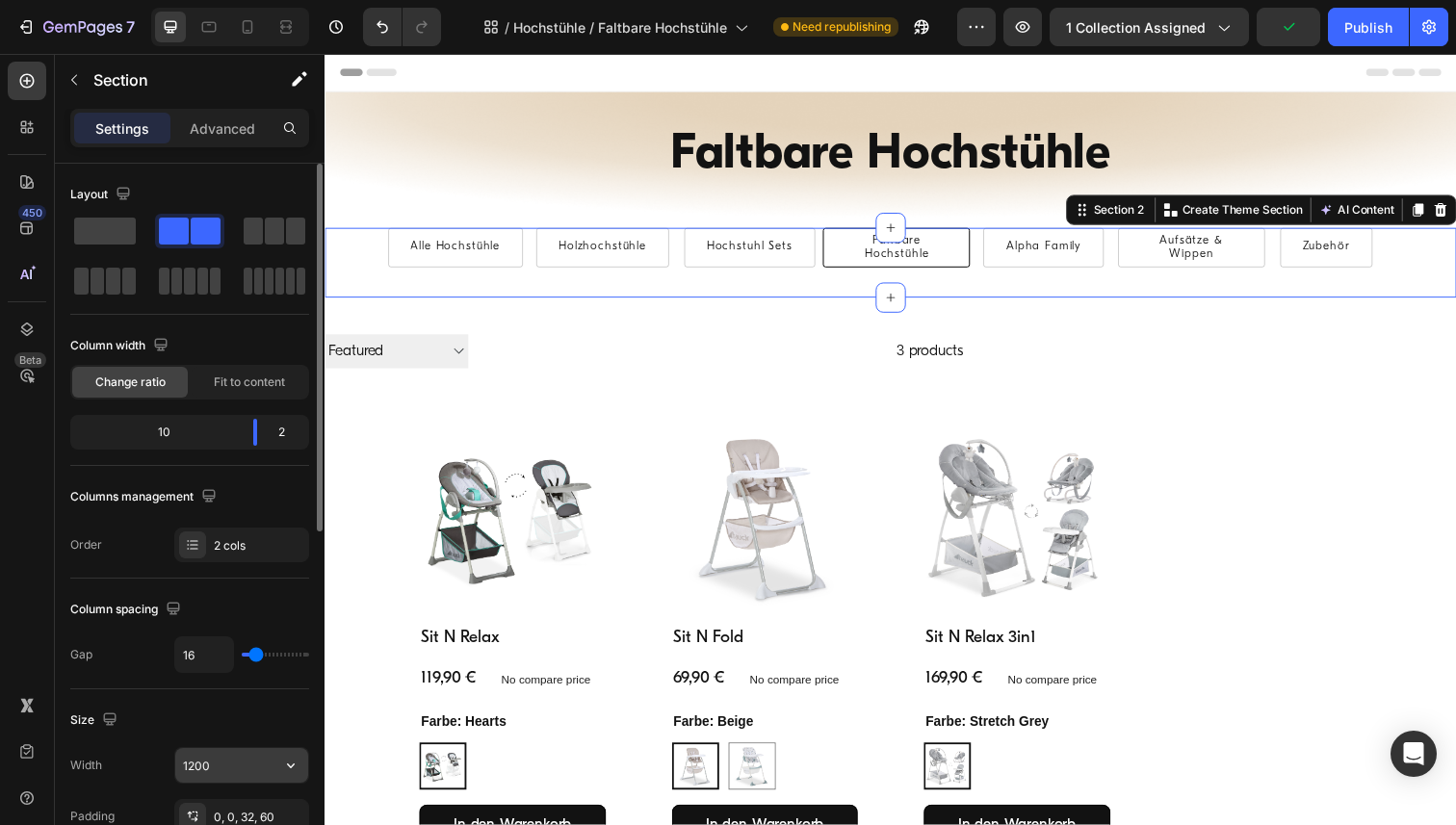
click at [229, 762] on input "1200" at bounding box center [242, 765] width 133 height 35
paste input "6"
type input "1600"
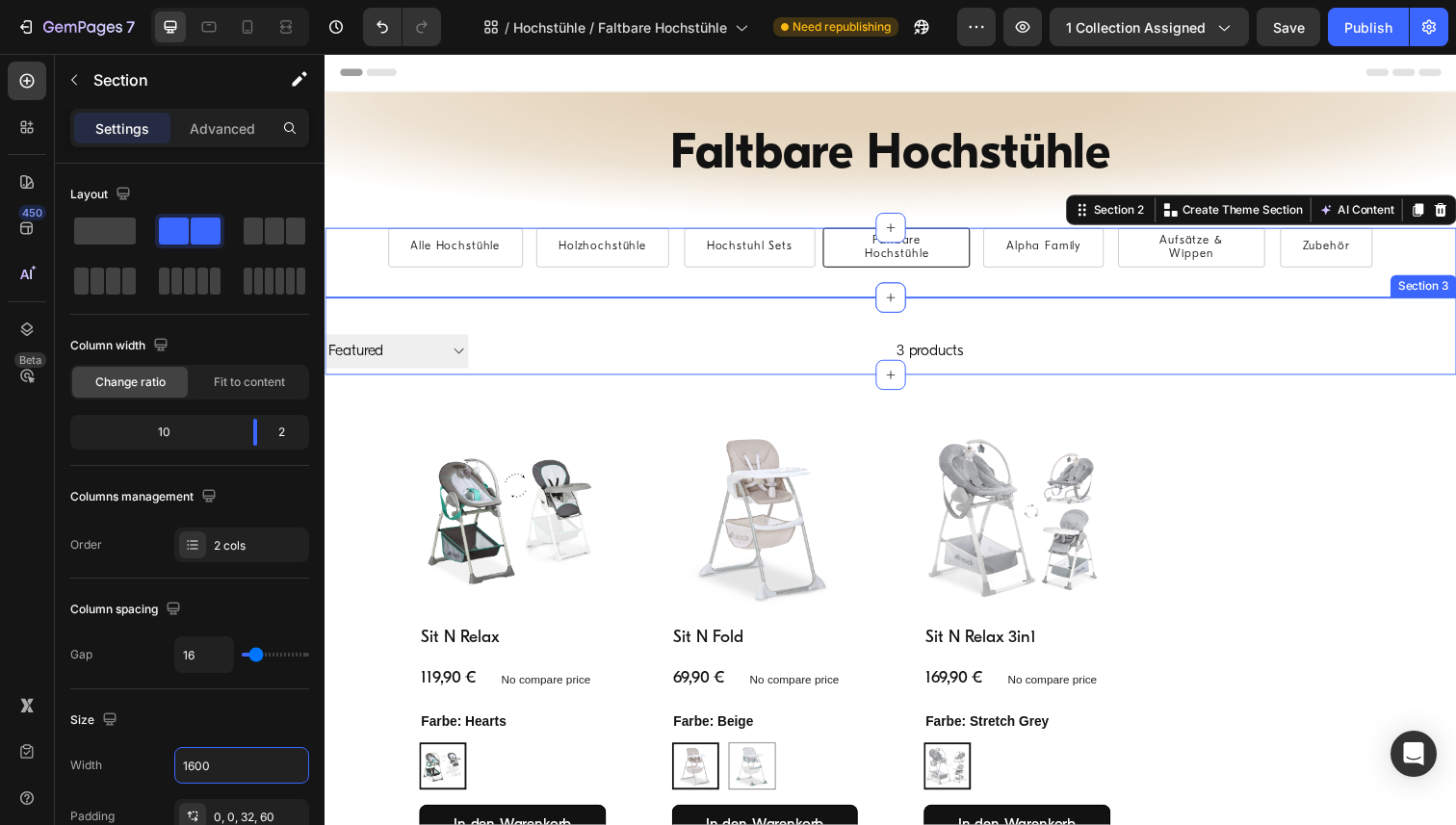
click at [376, 311] on div "Filter Best selling Featured Alphabetically, A-Z Alphabetically, Z-A Price, low…" at bounding box center [902, 342] width 1155 height 79
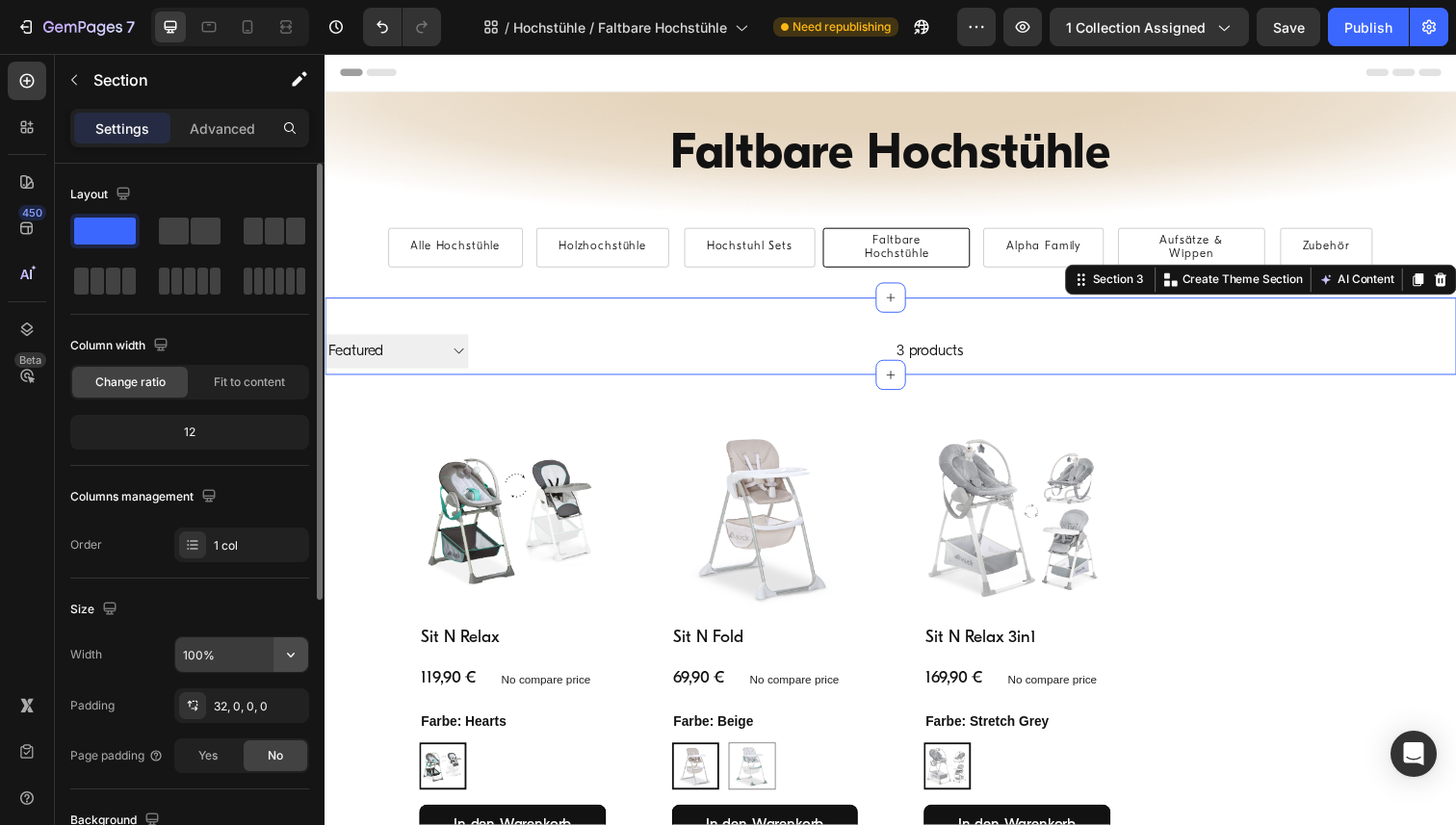
click at [288, 659] on icon "button" at bounding box center [291, 654] width 19 height 19
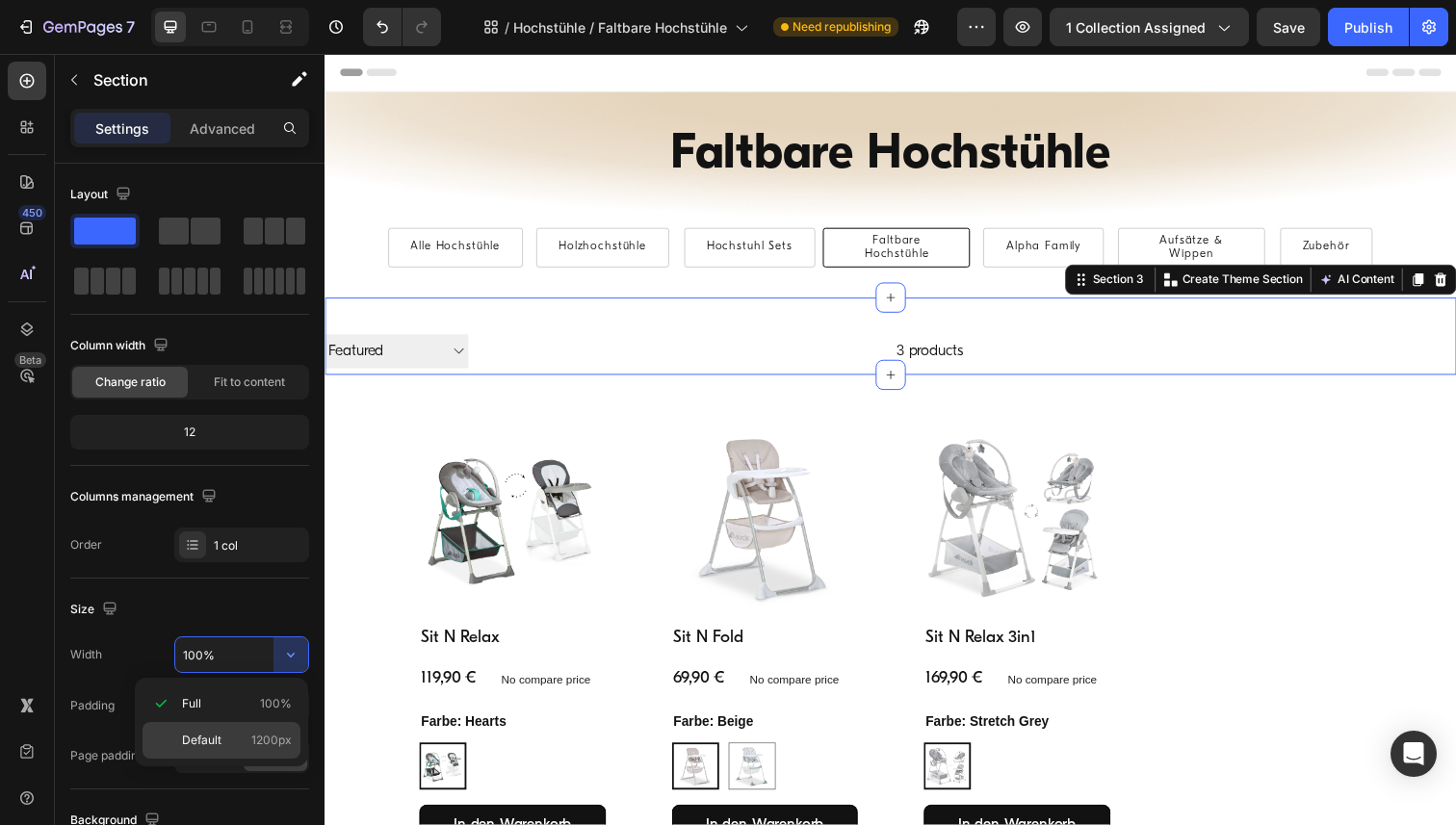
click at [237, 752] on div "Default 1200px" at bounding box center [221, 740] width 158 height 37
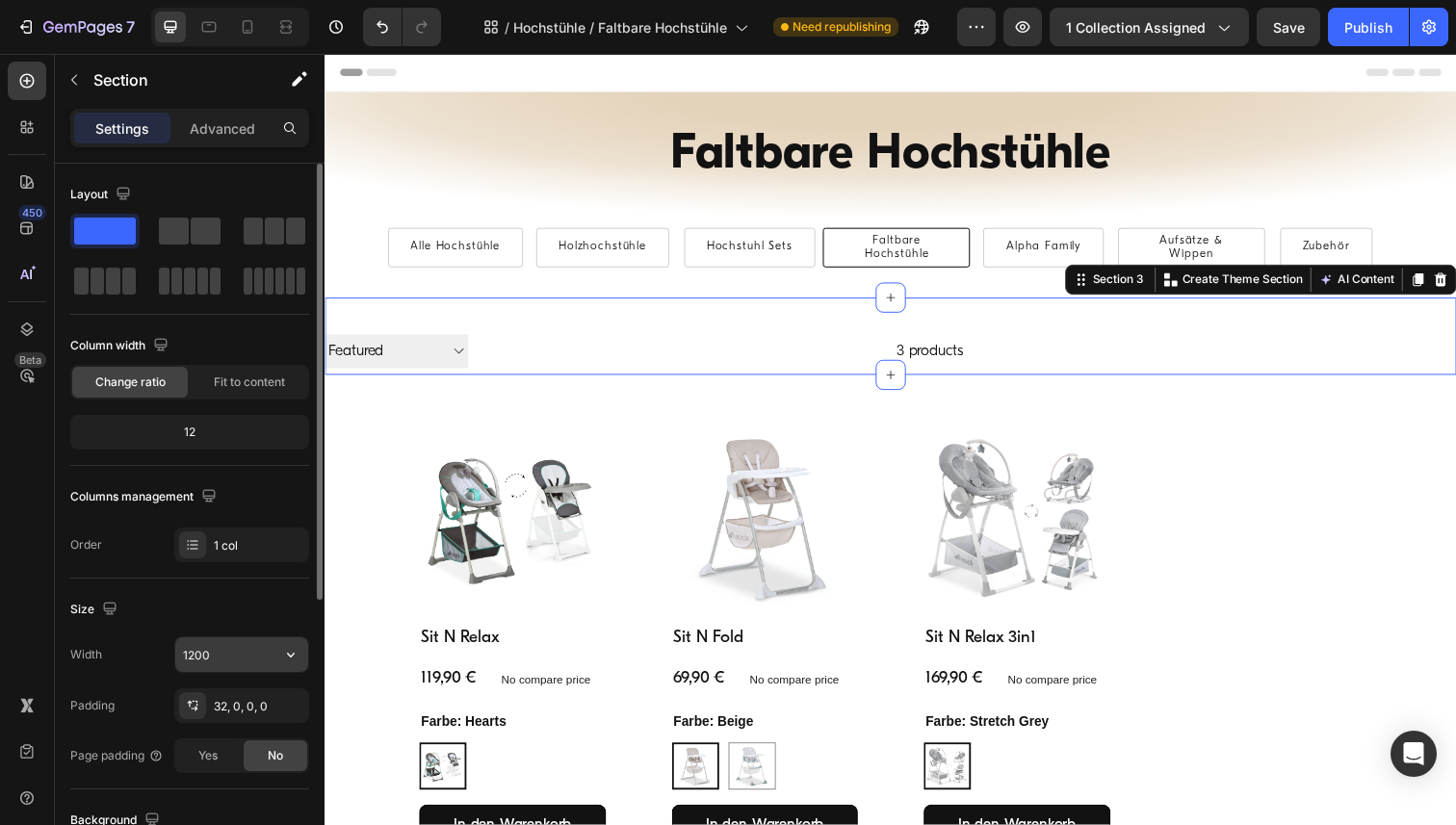
click at [226, 657] on input "1200" at bounding box center [242, 655] width 133 height 35
paste input "6"
type input "1600"
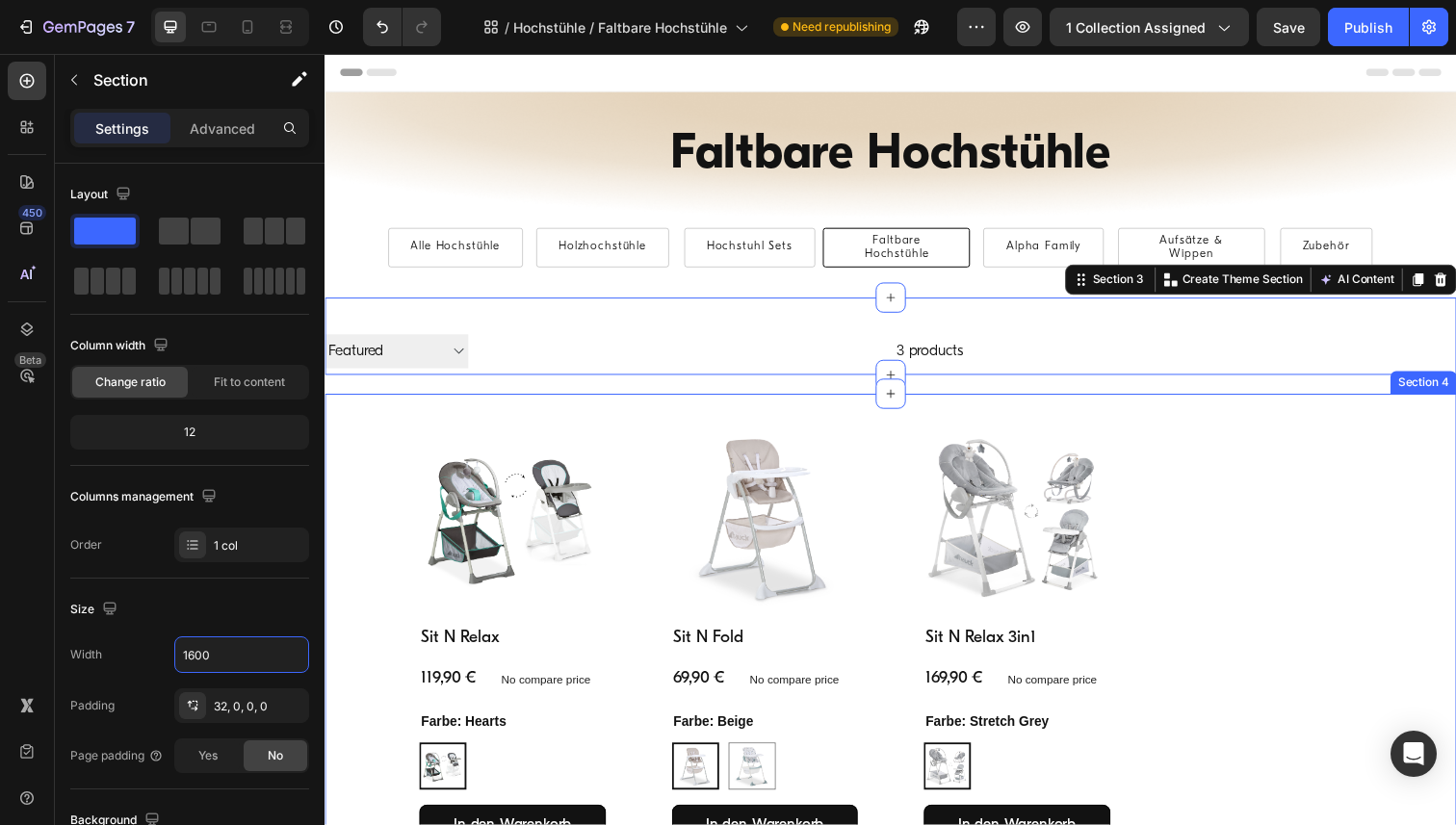
click at [356, 418] on div "Product Images Sit N Relax Product Title 119,90 € Product Price Product Price N…" at bounding box center [902, 656] width 1155 height 510
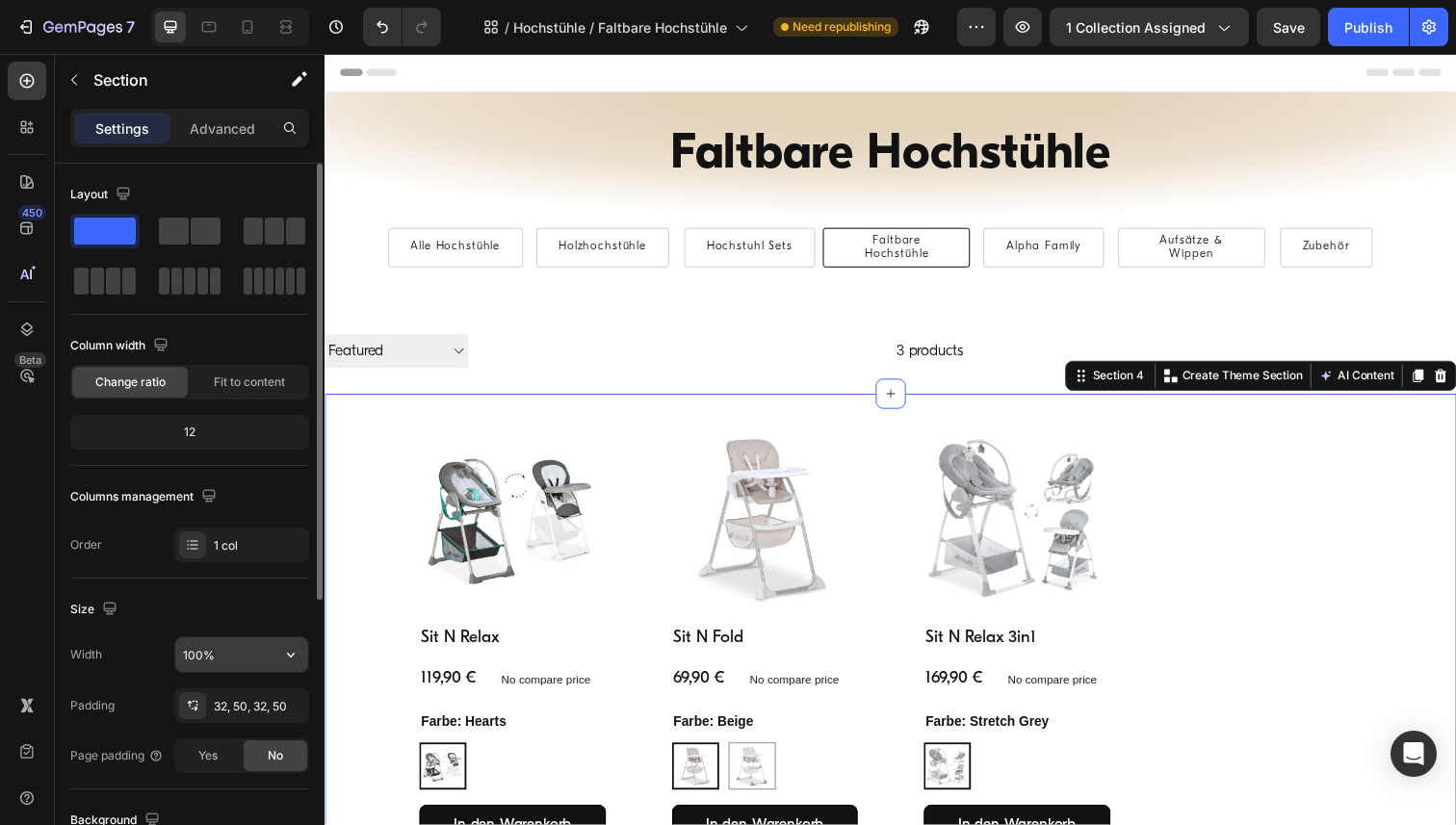
click at [286, 649] on icon "button" at bounding box center [291, 654] width 19 height 19
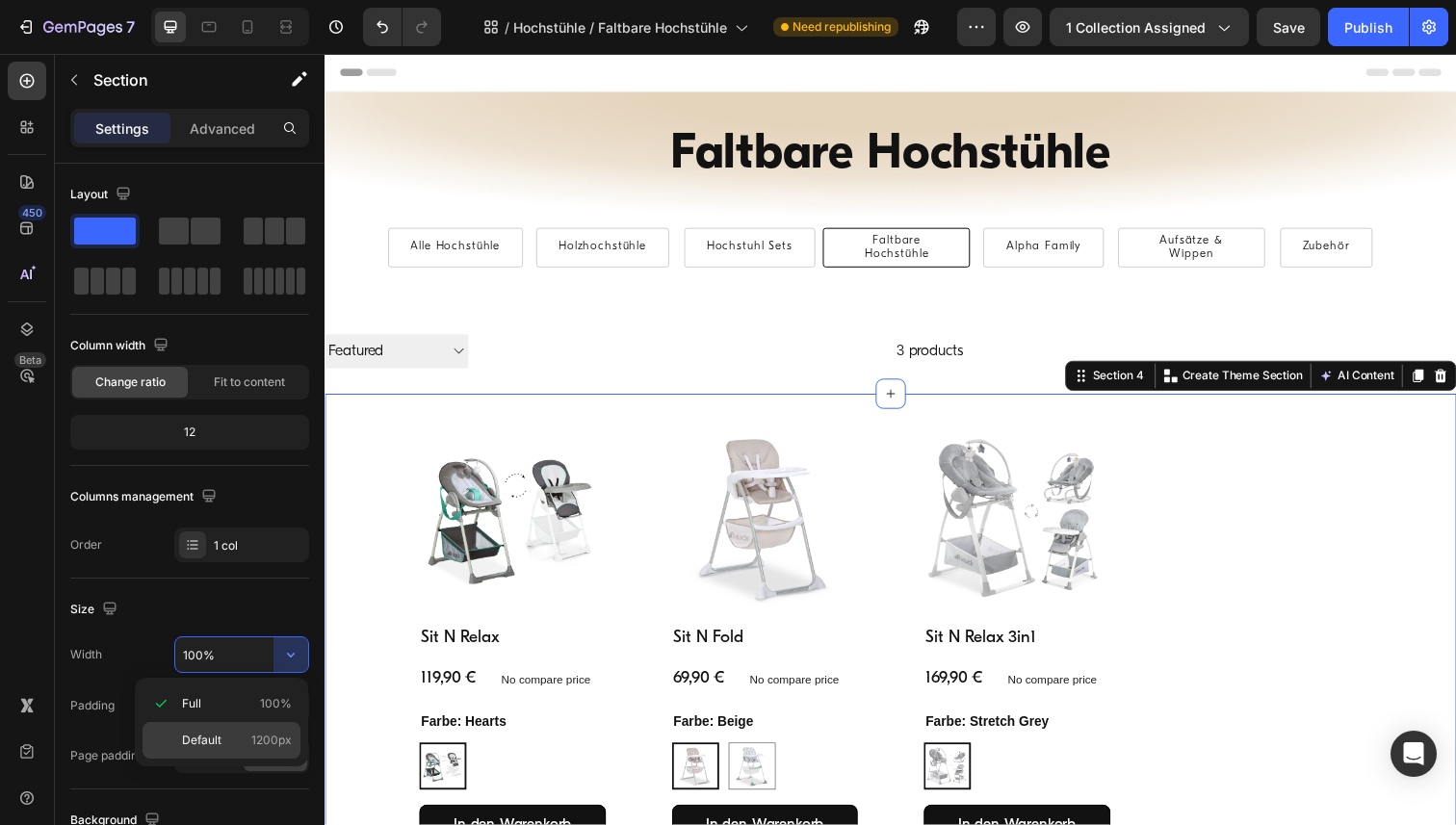
click at [239, 746] on p "Default 1200px" at bounding box center [237, 739] width 109 height 17
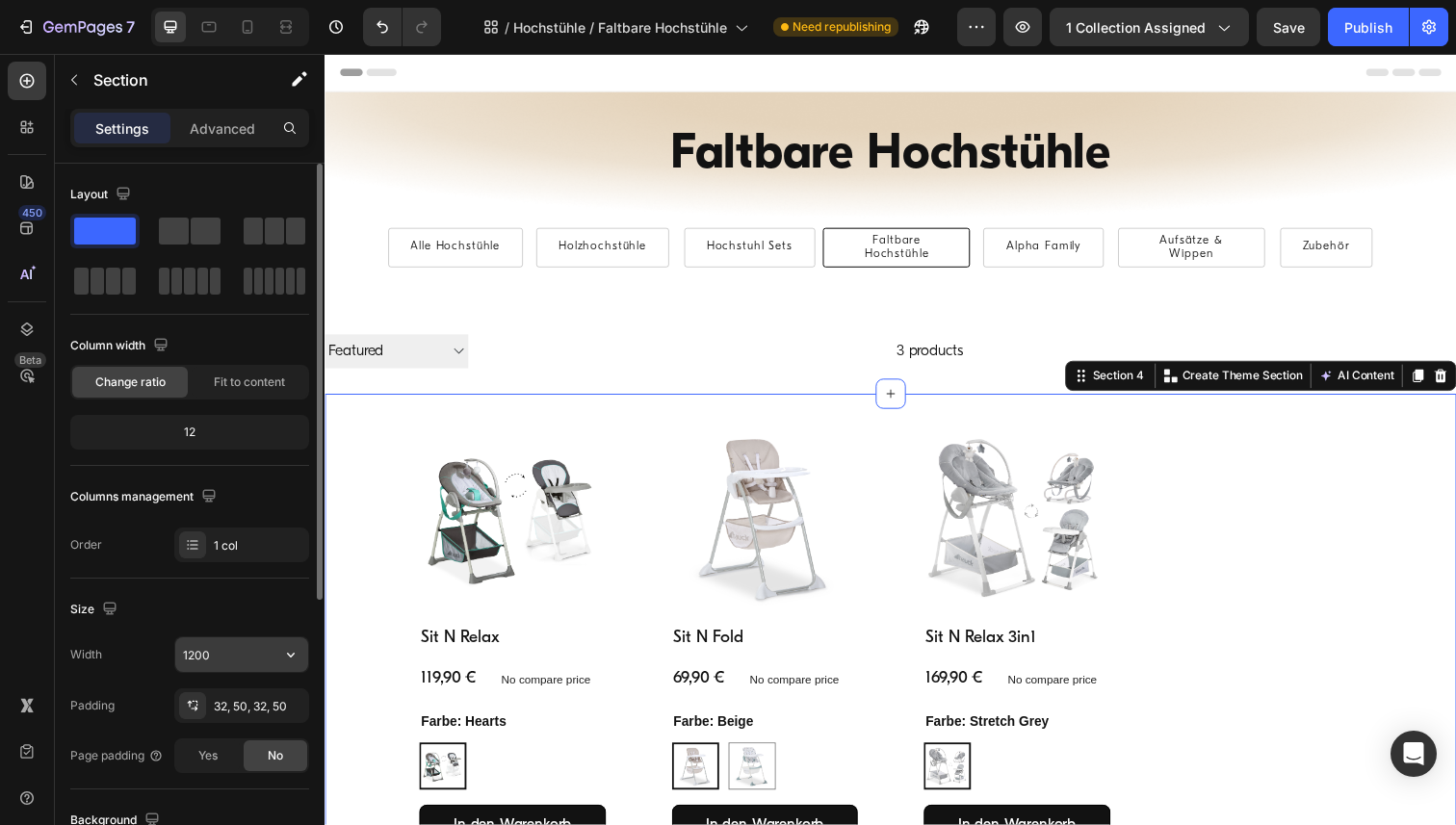
click at [226, 649] on input "1200" at bounding box center [242, 655] width 133 height 35
paste input "6"
type input "1600"
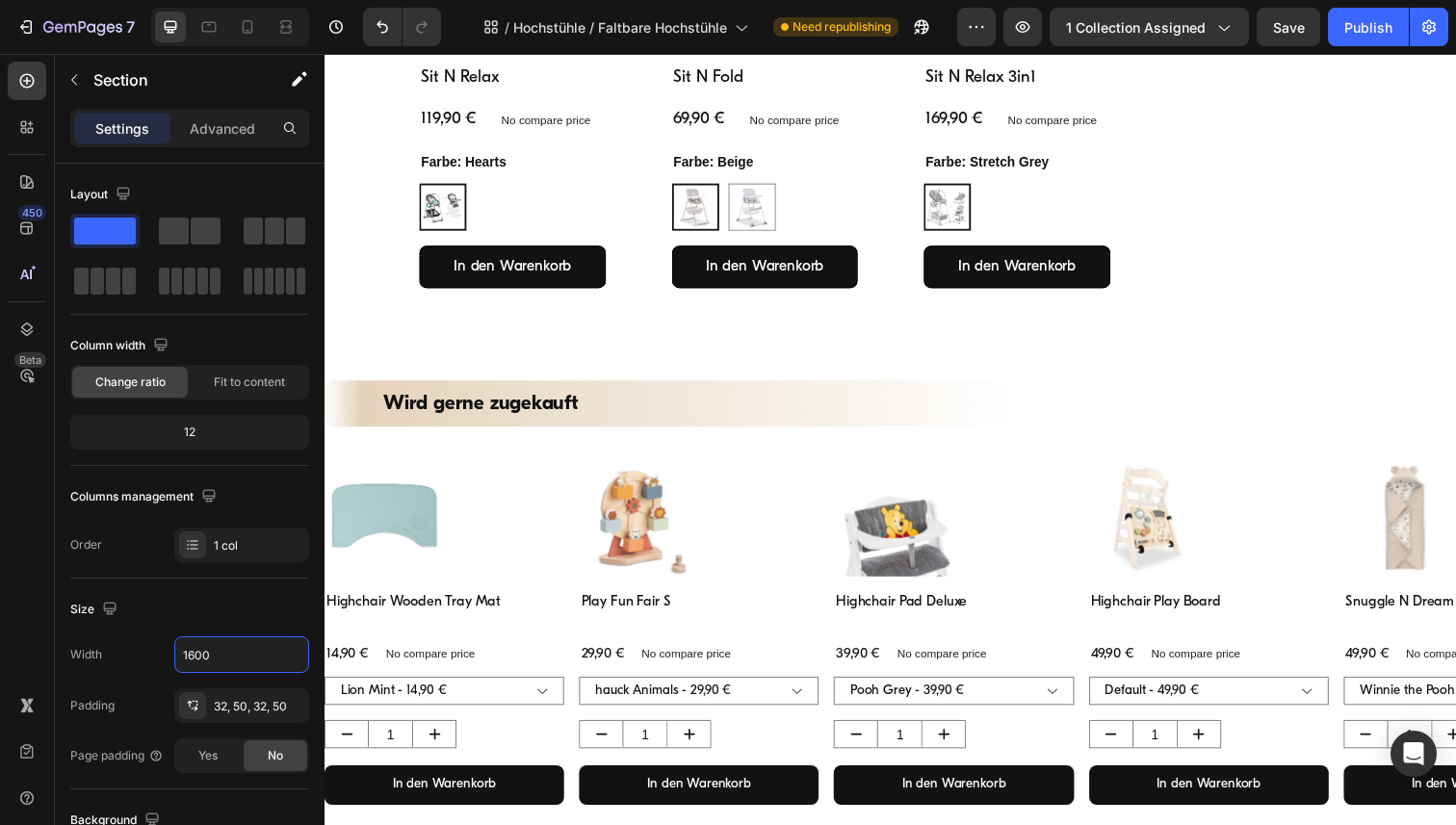
scroll to position [478, 0]
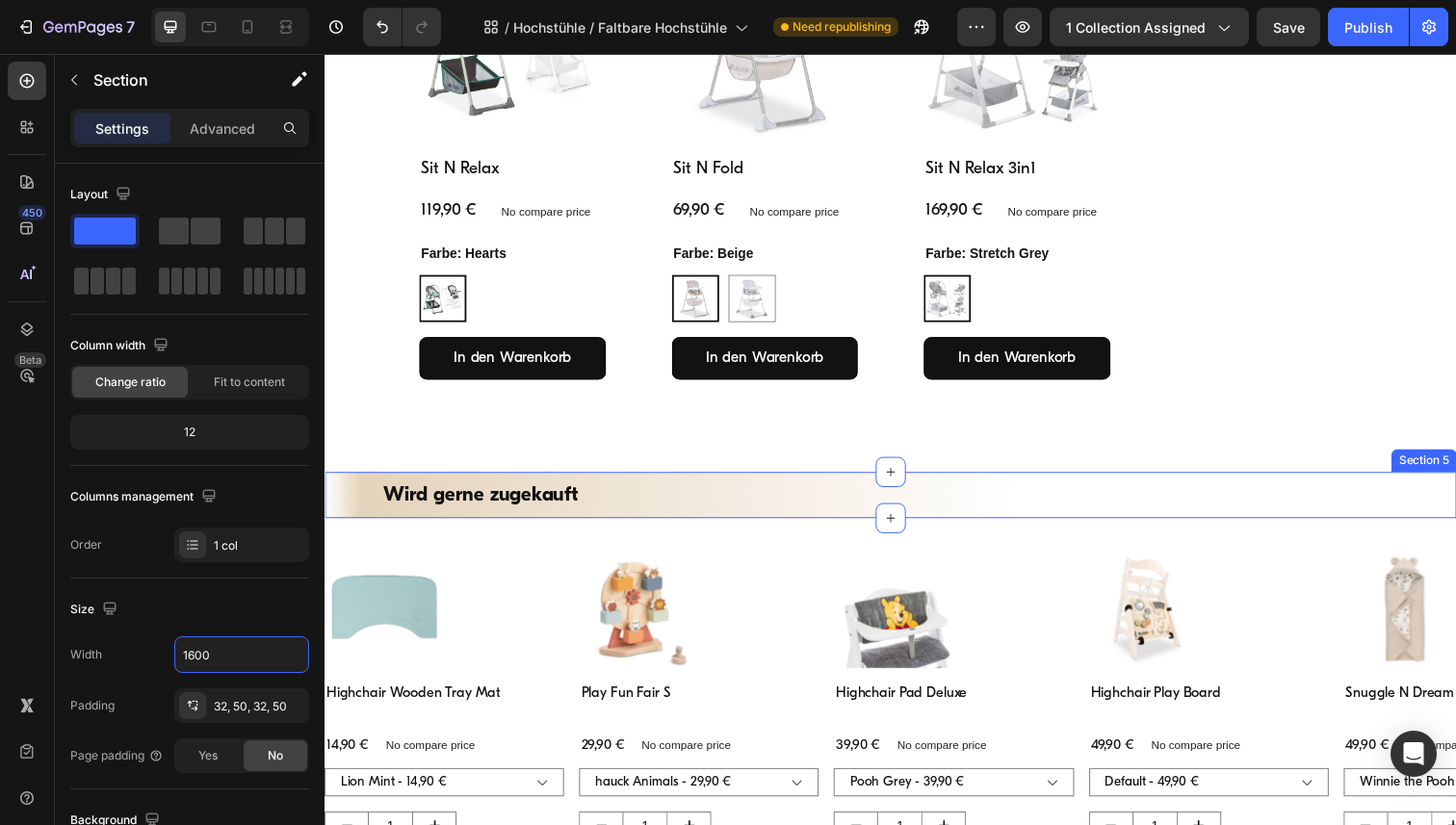
click at [609, 486] on div "Wird gerne zugekauft Heading Section 5" at bounding box center [902, 505] width 1155 height 47
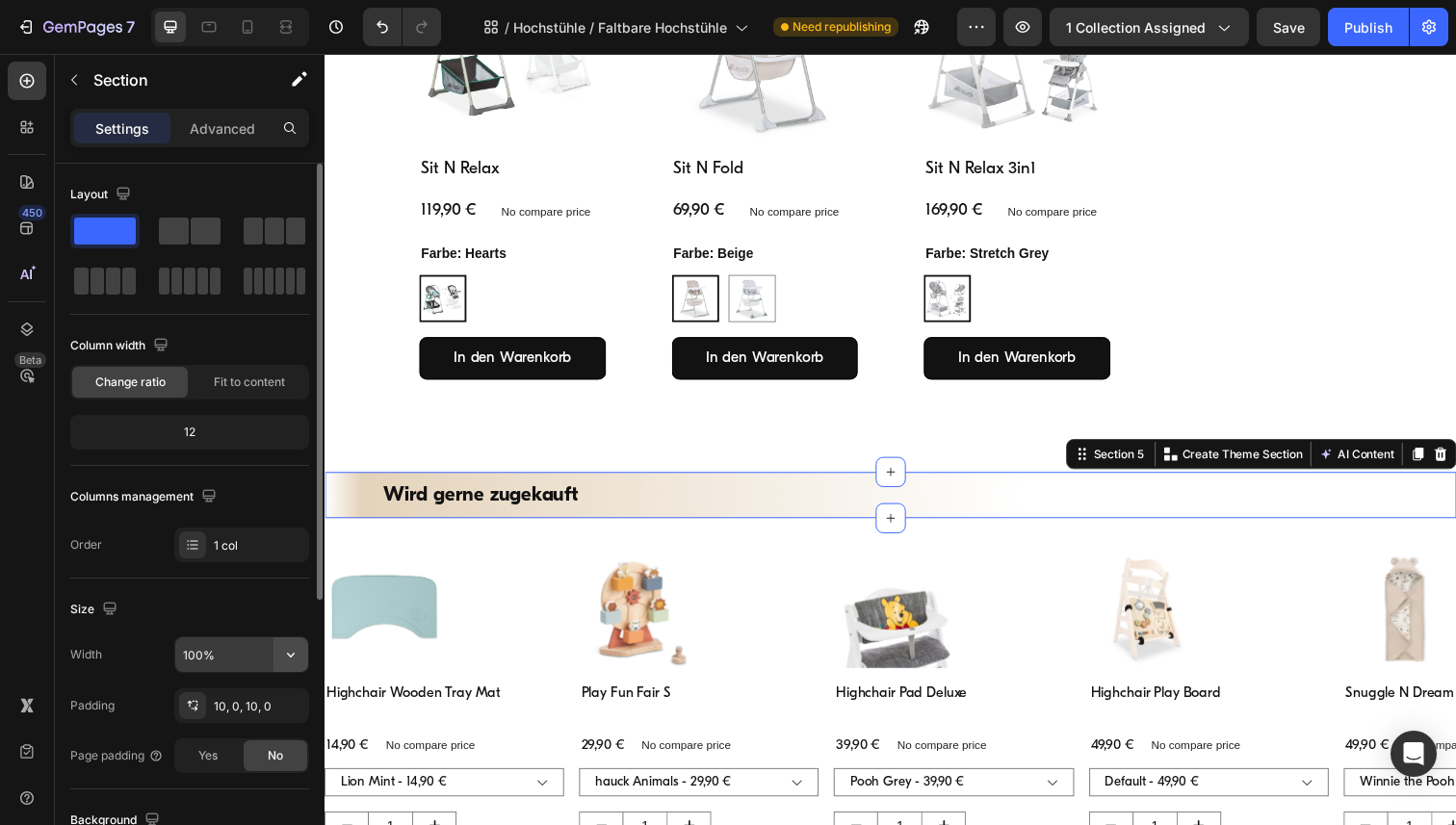
click at [294, 655] on icon "button" at bounding box center [291, 654] width 19 height 19
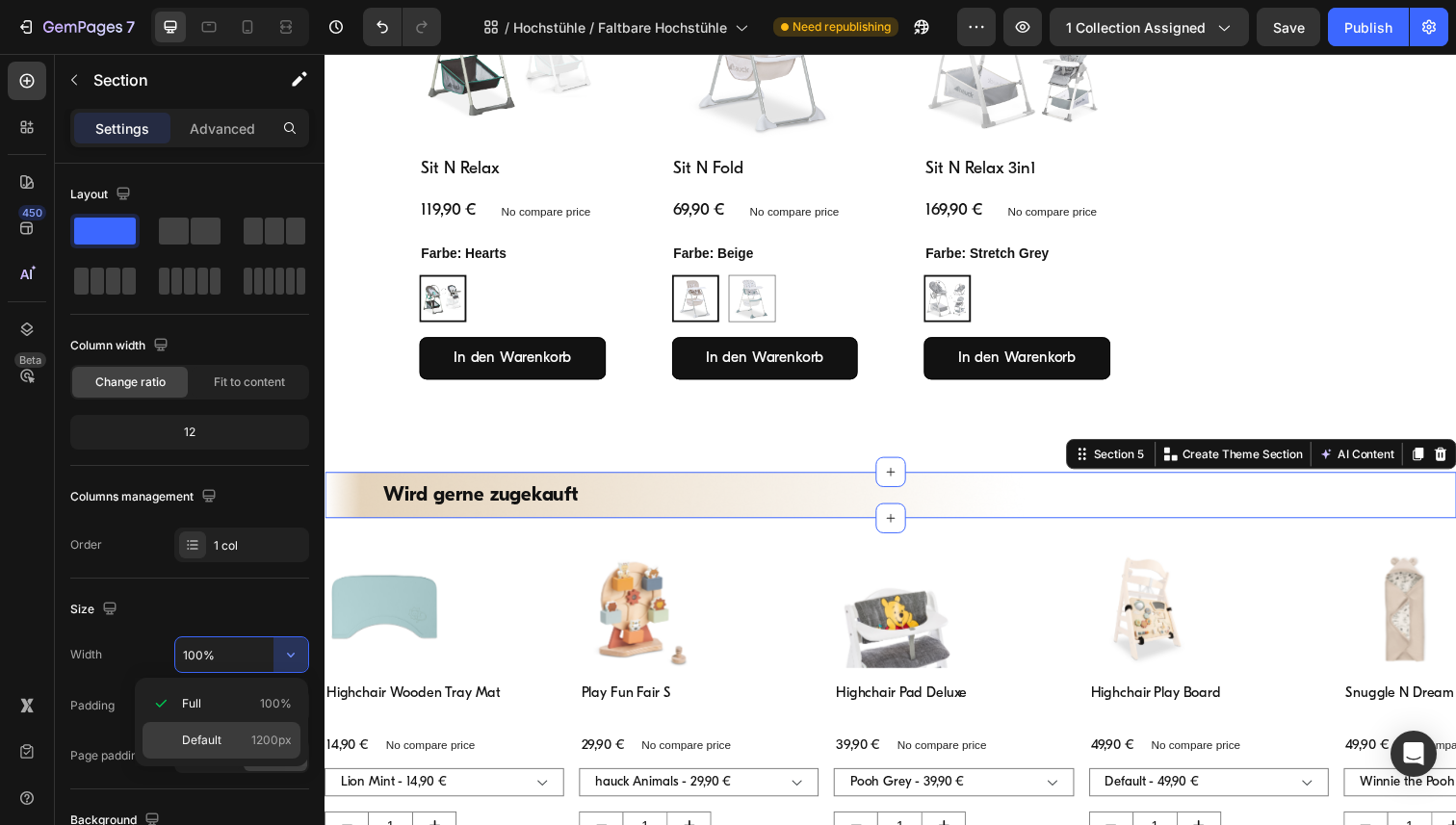
click at [201, 750] on div "Default 1200px" at bounding box center [221, 740] width 158 height 37
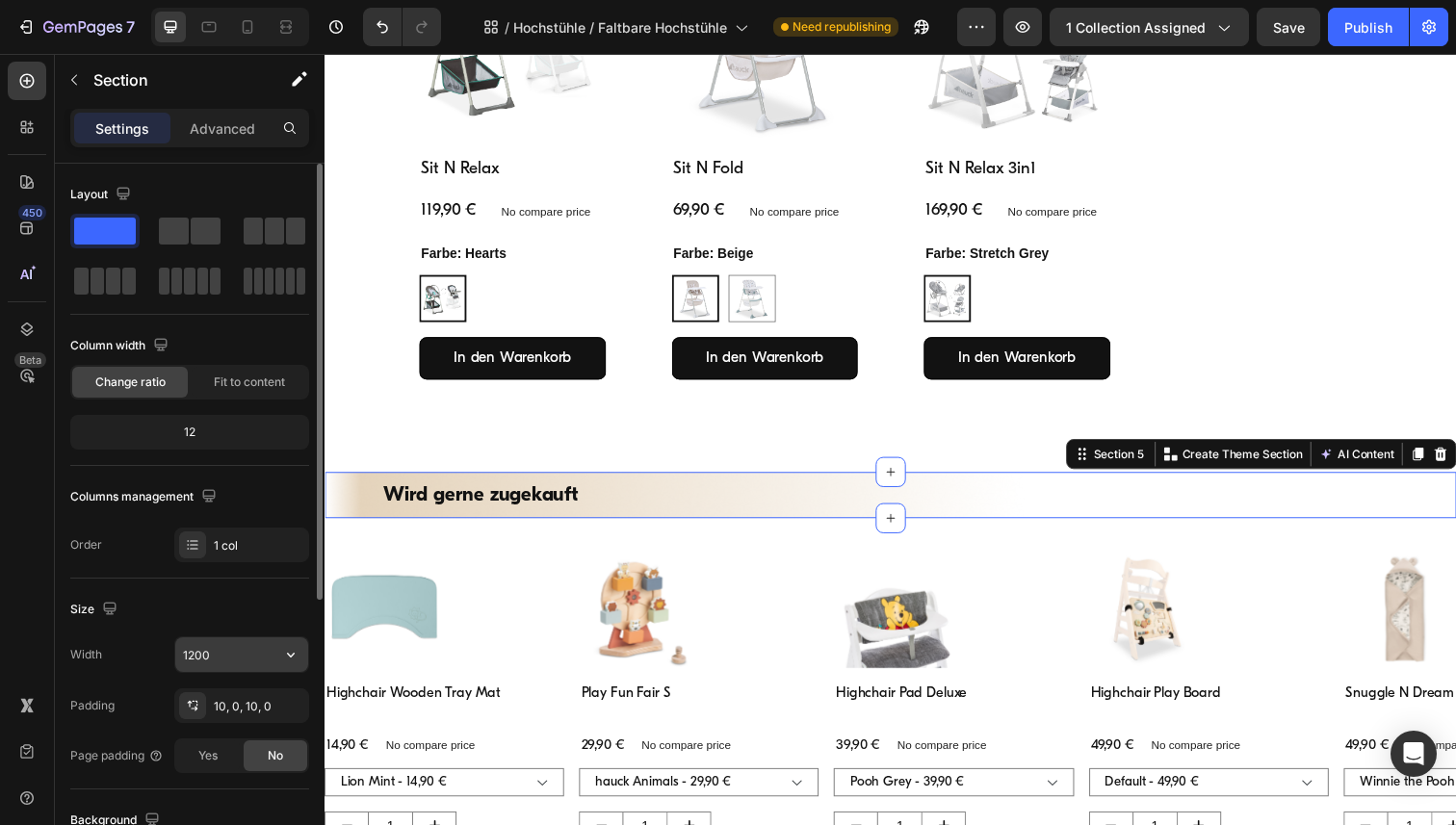
click at [224, 656] on input "1200" at bounding box center [242, 655] width 133 height 35
paste input "6"
type input "1600"
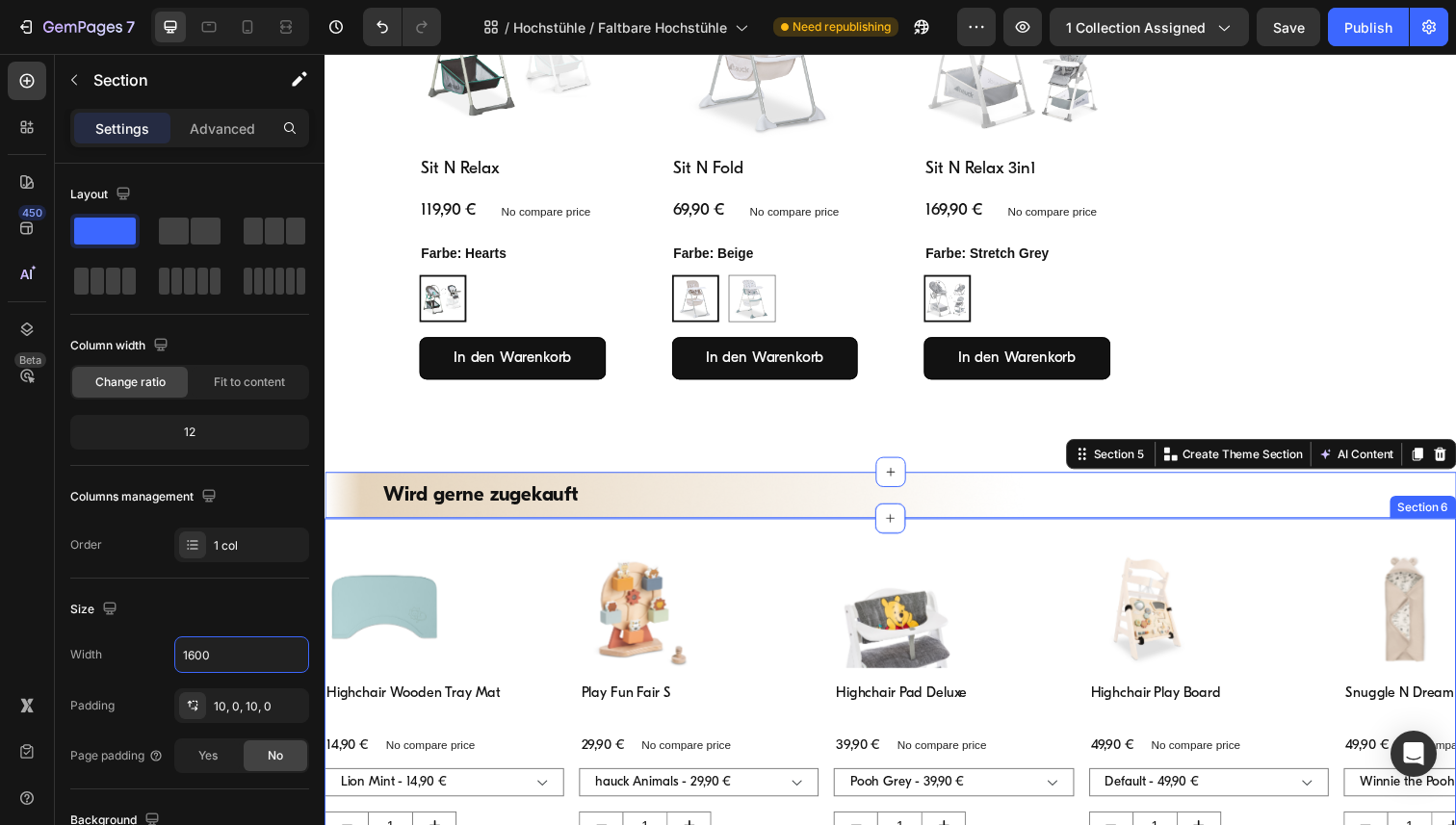
click at [383, 535] on div "Product Images Highchair Wooden Tray Mat Product Title 14,90 € Product Price Pr…" at bounding box center [902, 736] width 1155 height 417
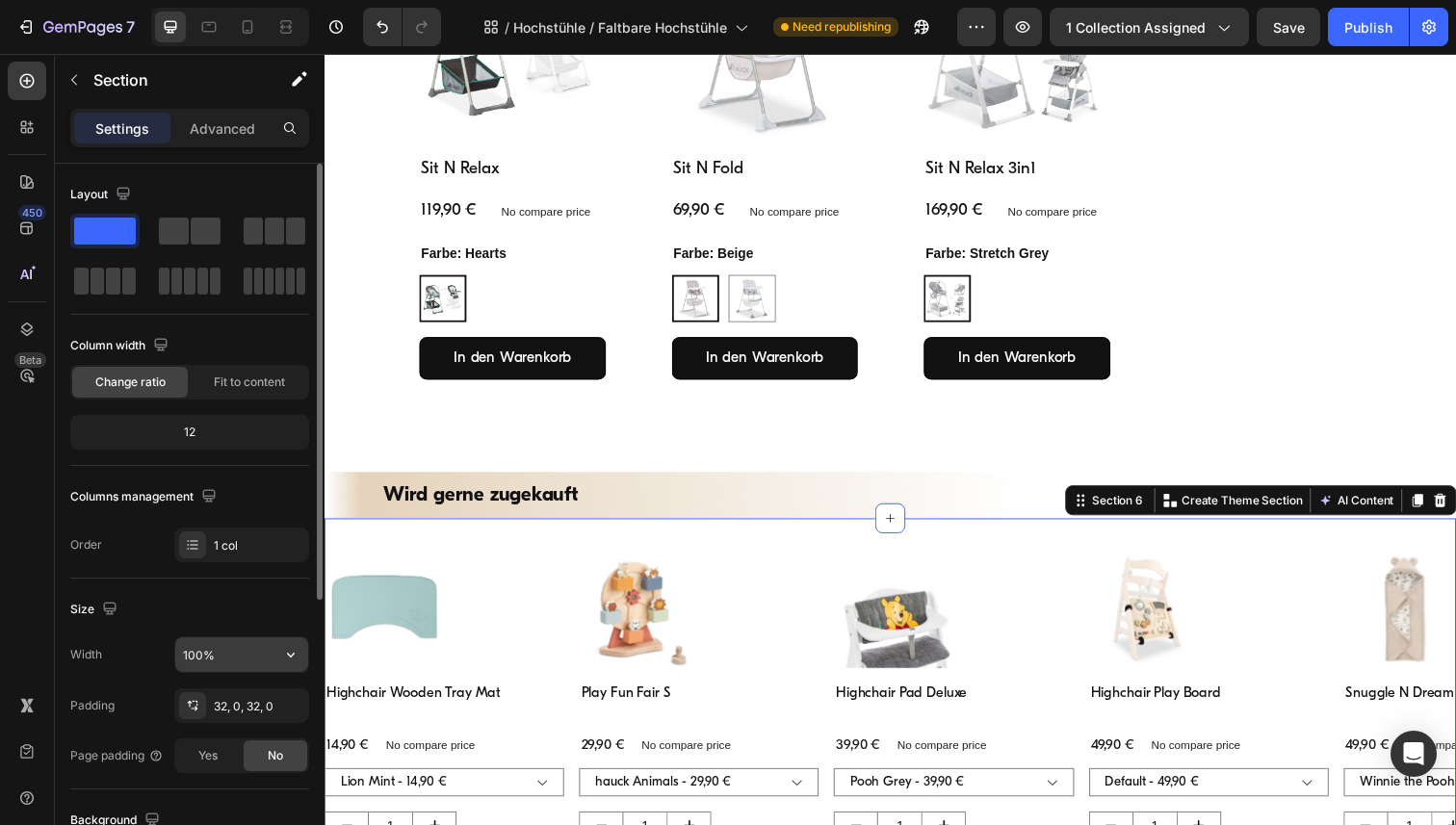
click at [287, 663] on icon "button" at bounding box center [291, 654] width 19 height 19
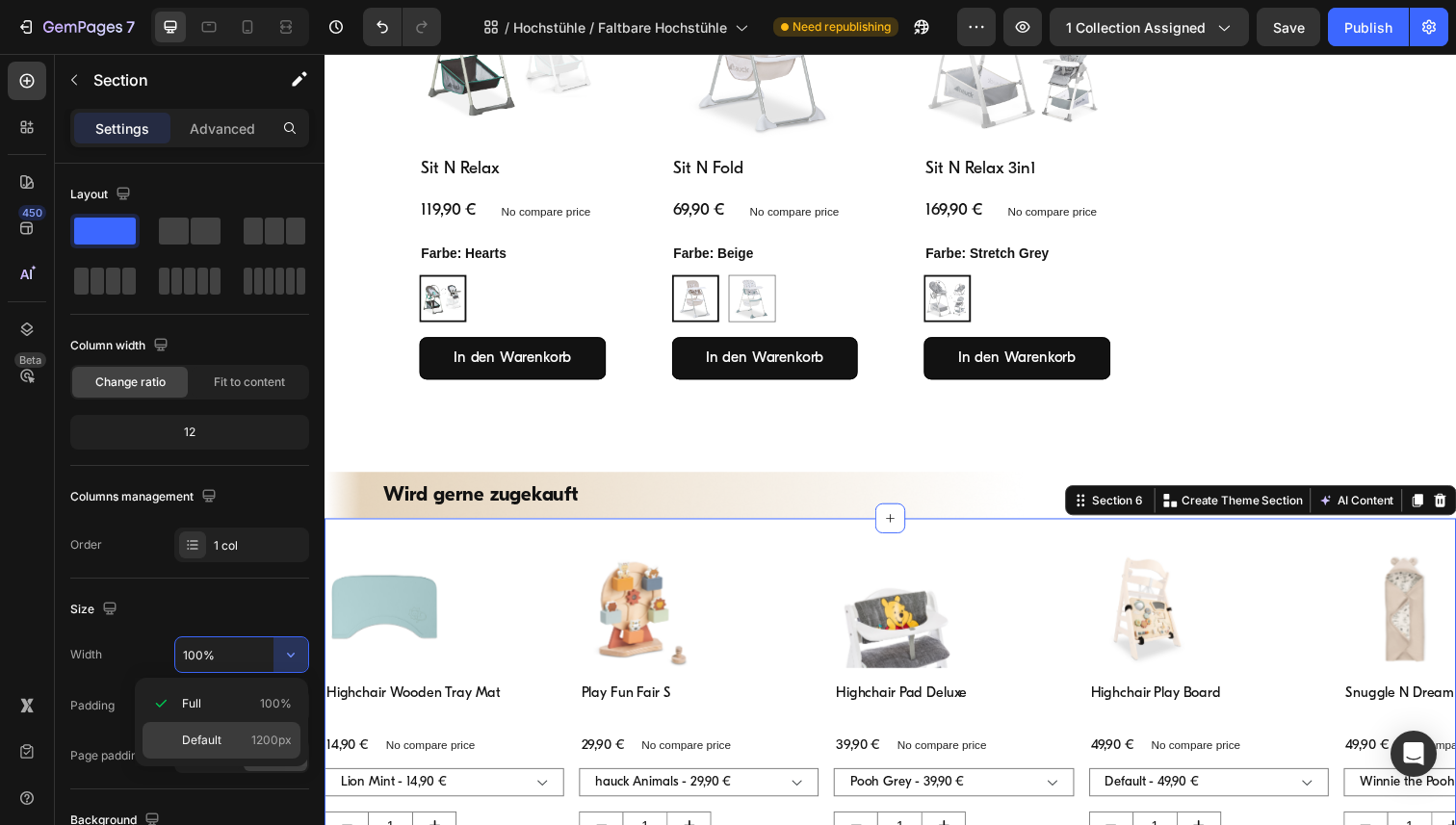
click at [193, 739] on span "Default" at bounding box center [202, 739] width 40 height 17
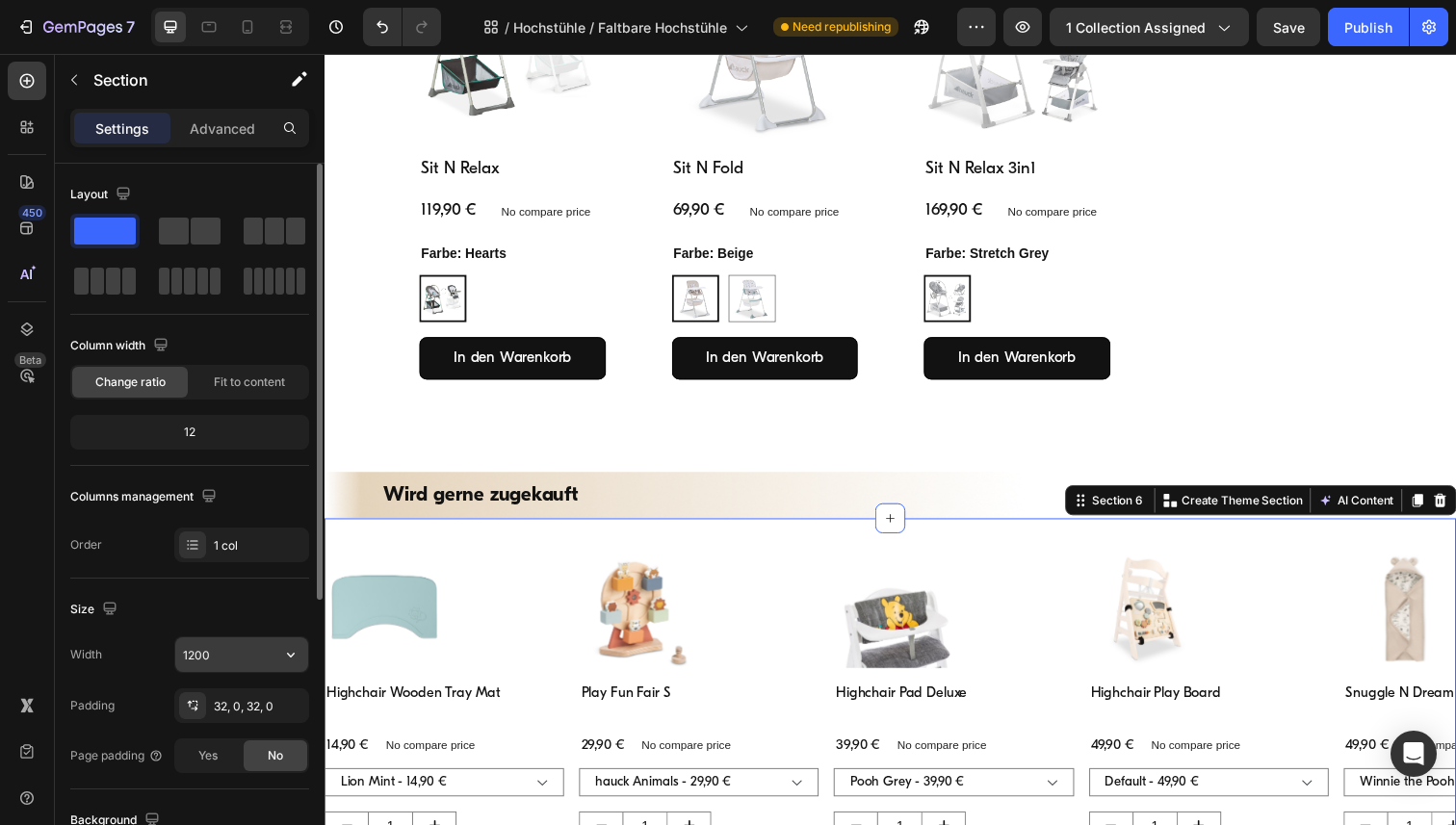
click at [226, 658] on input "1200" at bounding box center [242, 655] width 133 height 35
paste input "6"
type input "1600"
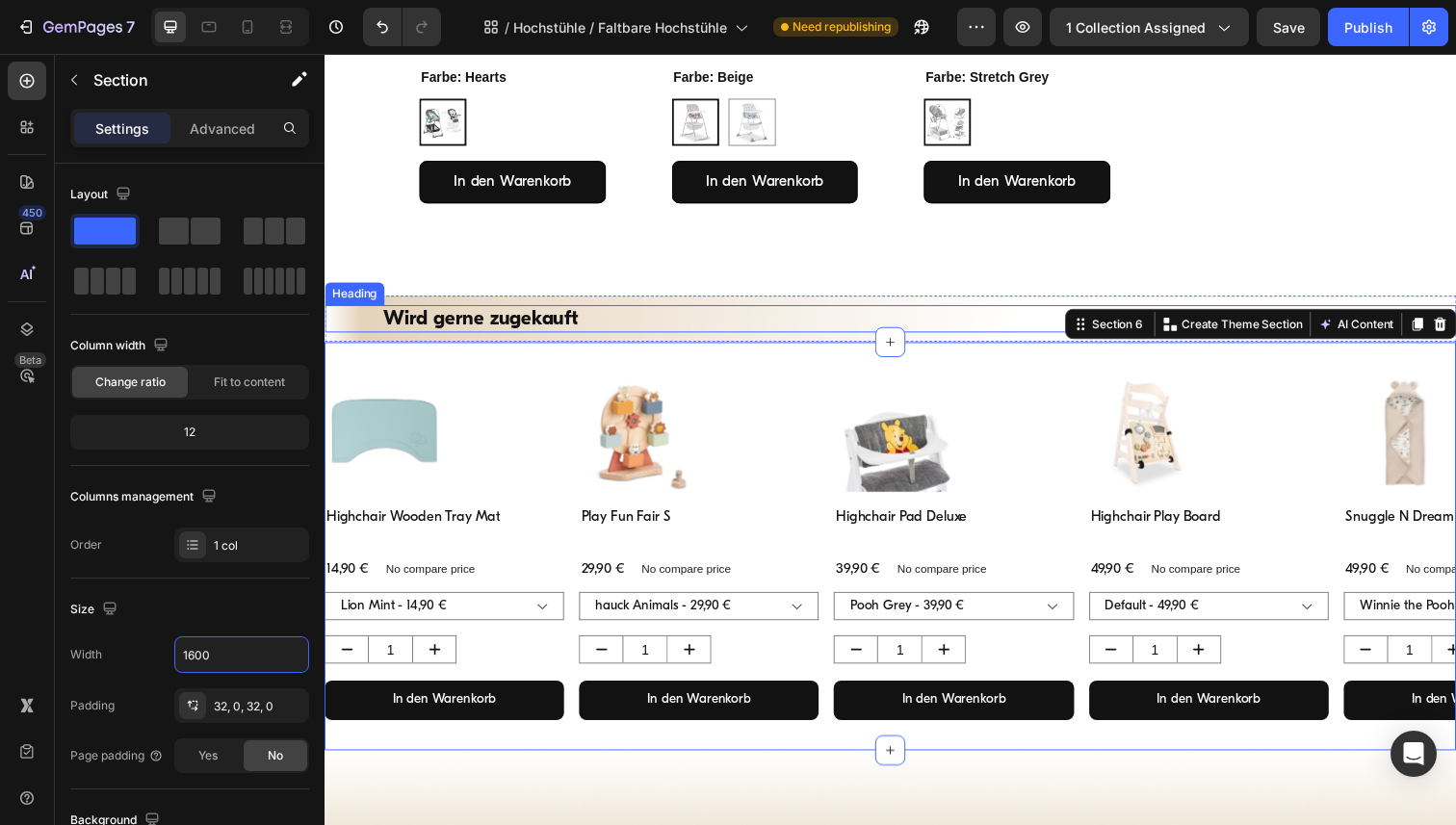
scroll to position [722, 0]
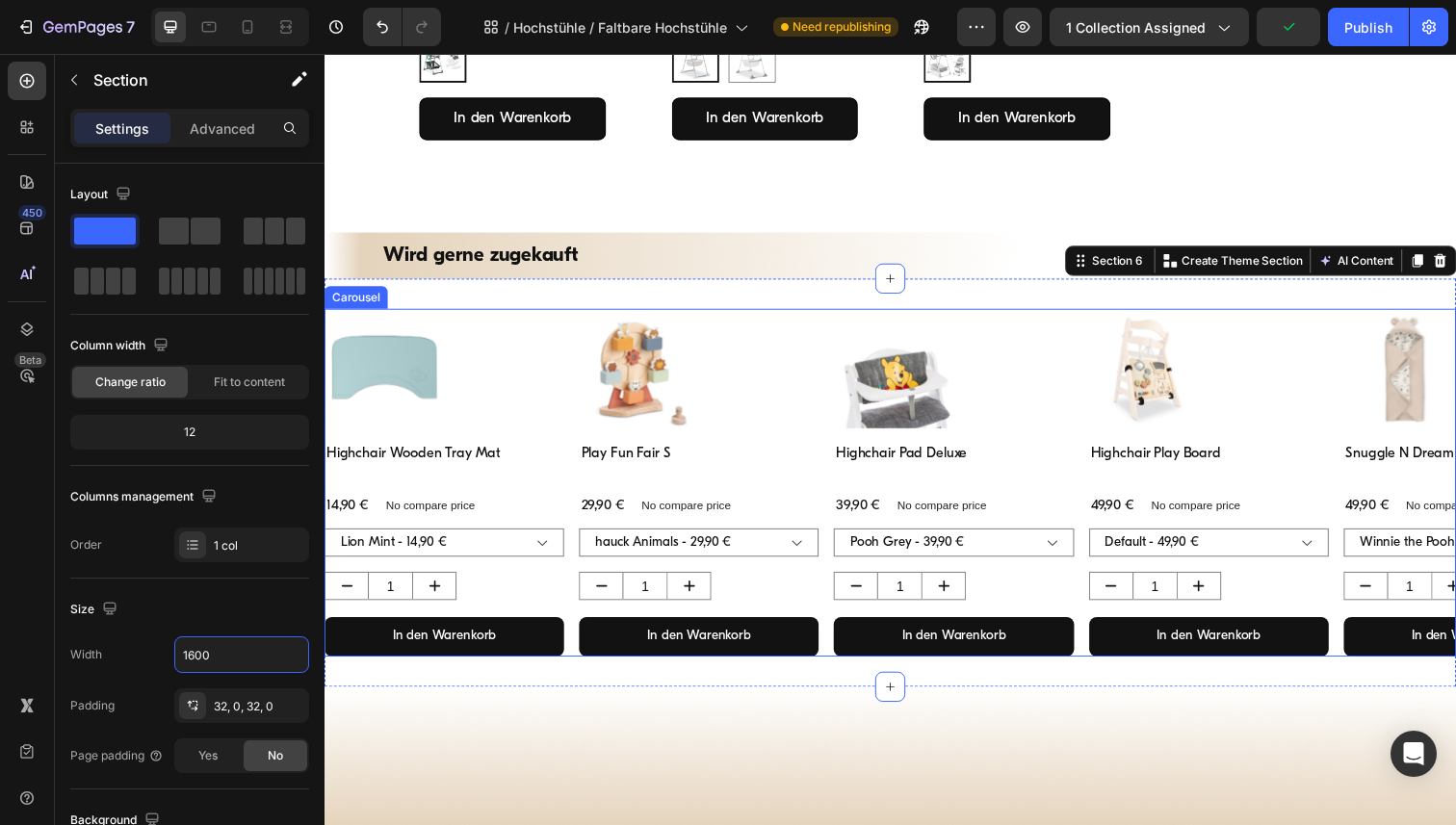
click at [573, 321] on div "Product Images Highchair Wooden Tray Mat Product Title 14,90 € Product Price Pr…" at bounding box center [902, 492] width 1155 height 355
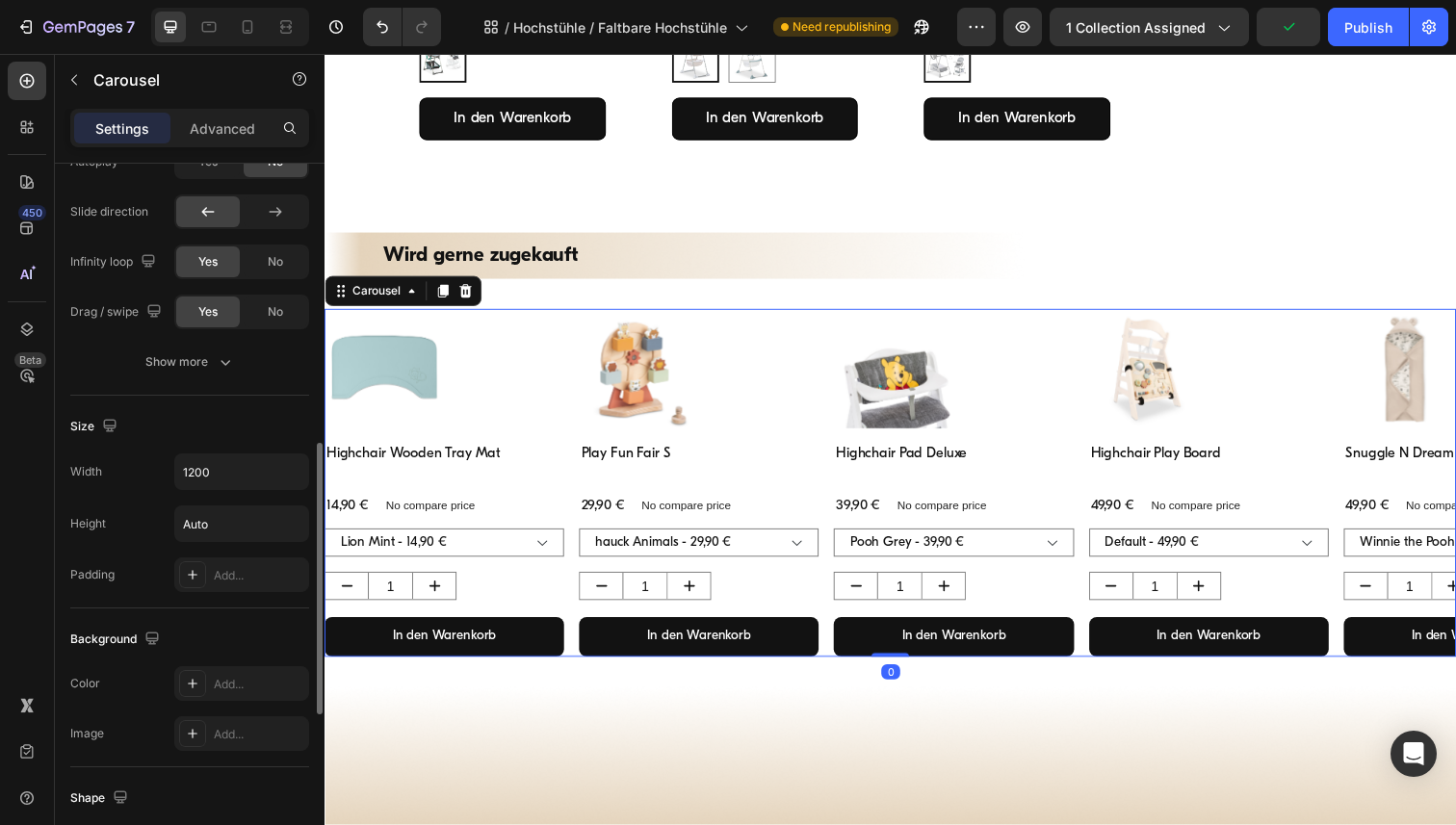
scroll to position [900, 0]
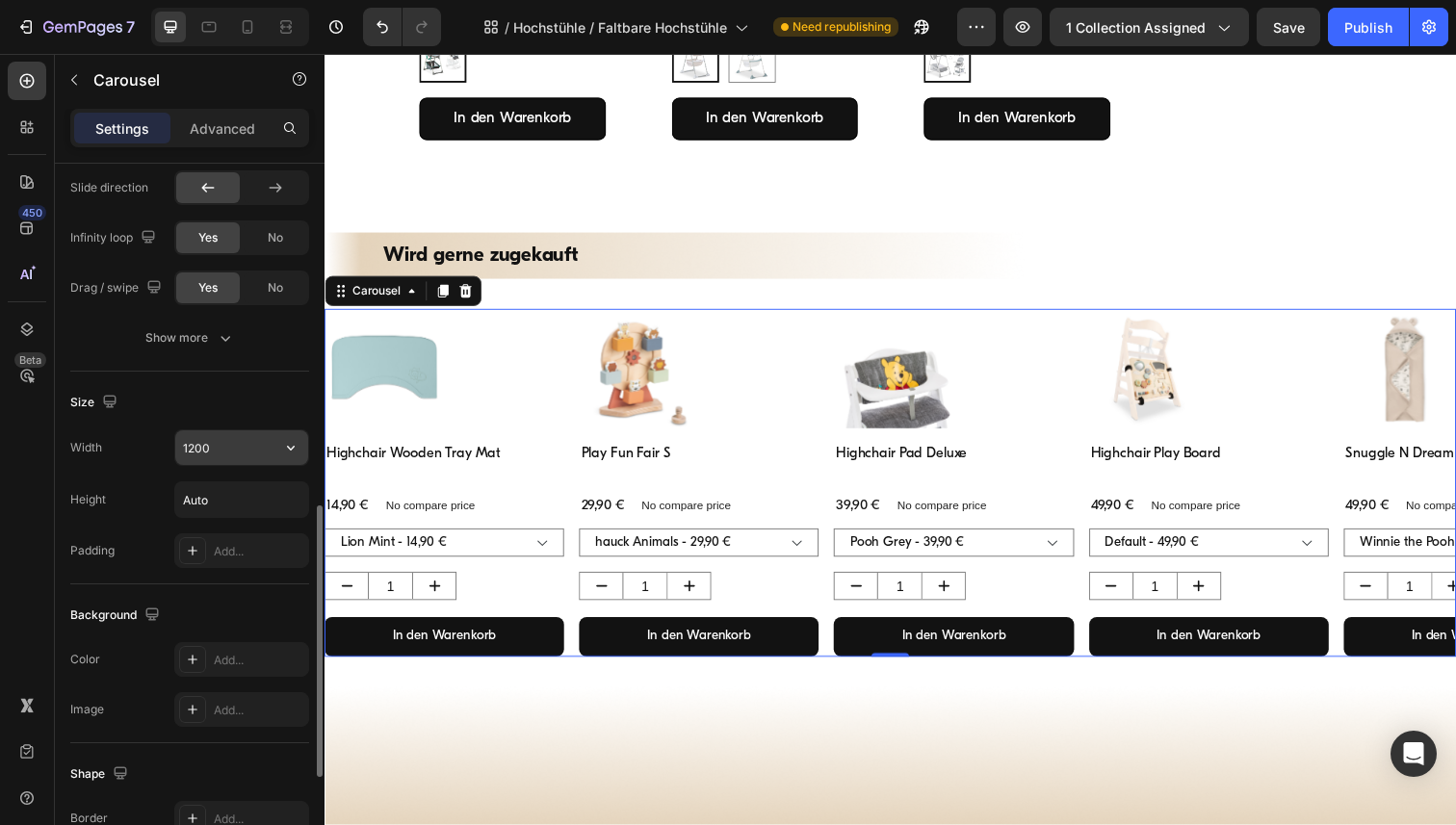
click at [244, 454] on input "1200" at bounding box center [242, 447] width 133 height 35
paste input "6"
type input "1600"
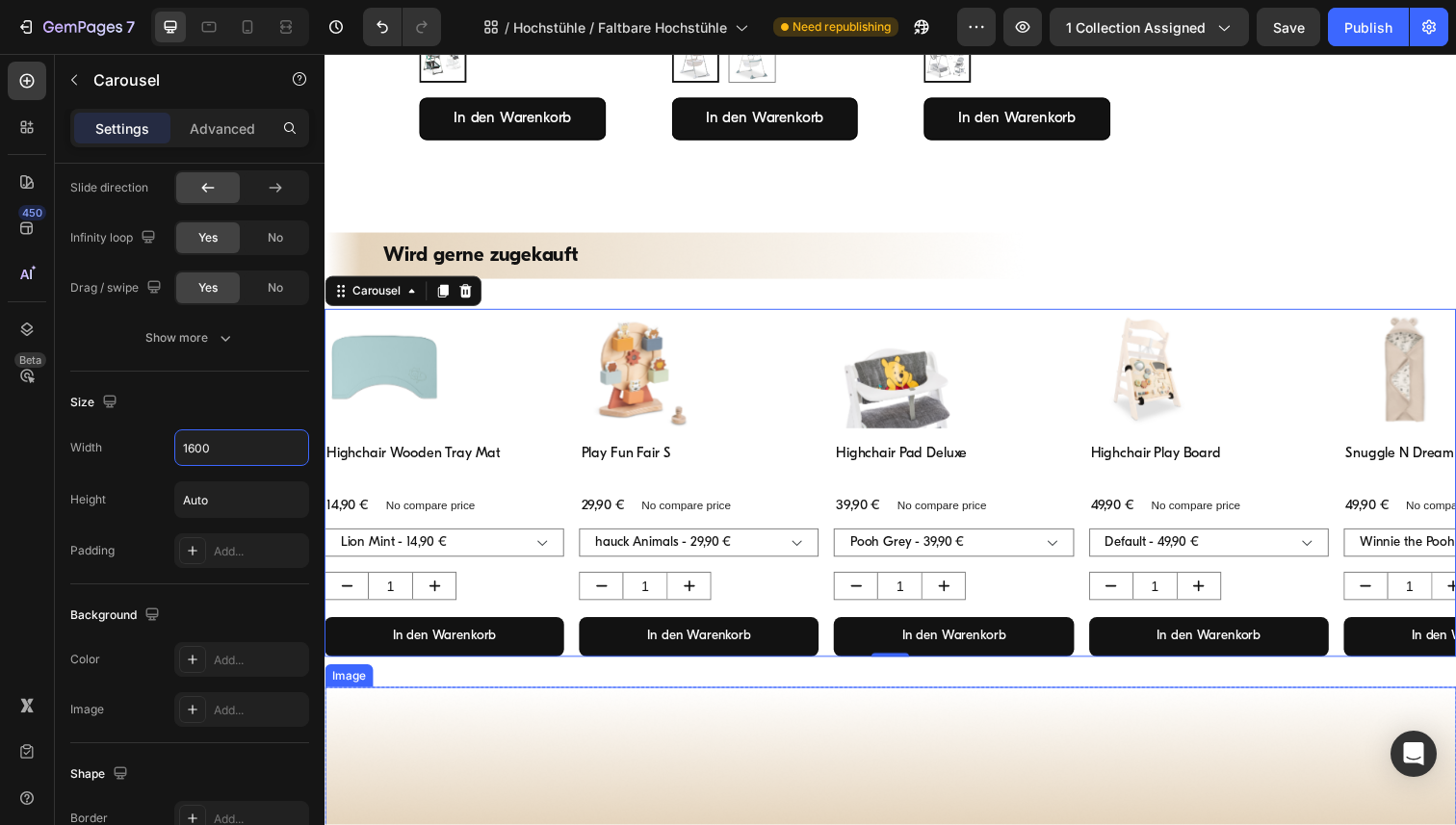
click at [588, 707] on img at bounding box center [902, 772] width 1155 height 144
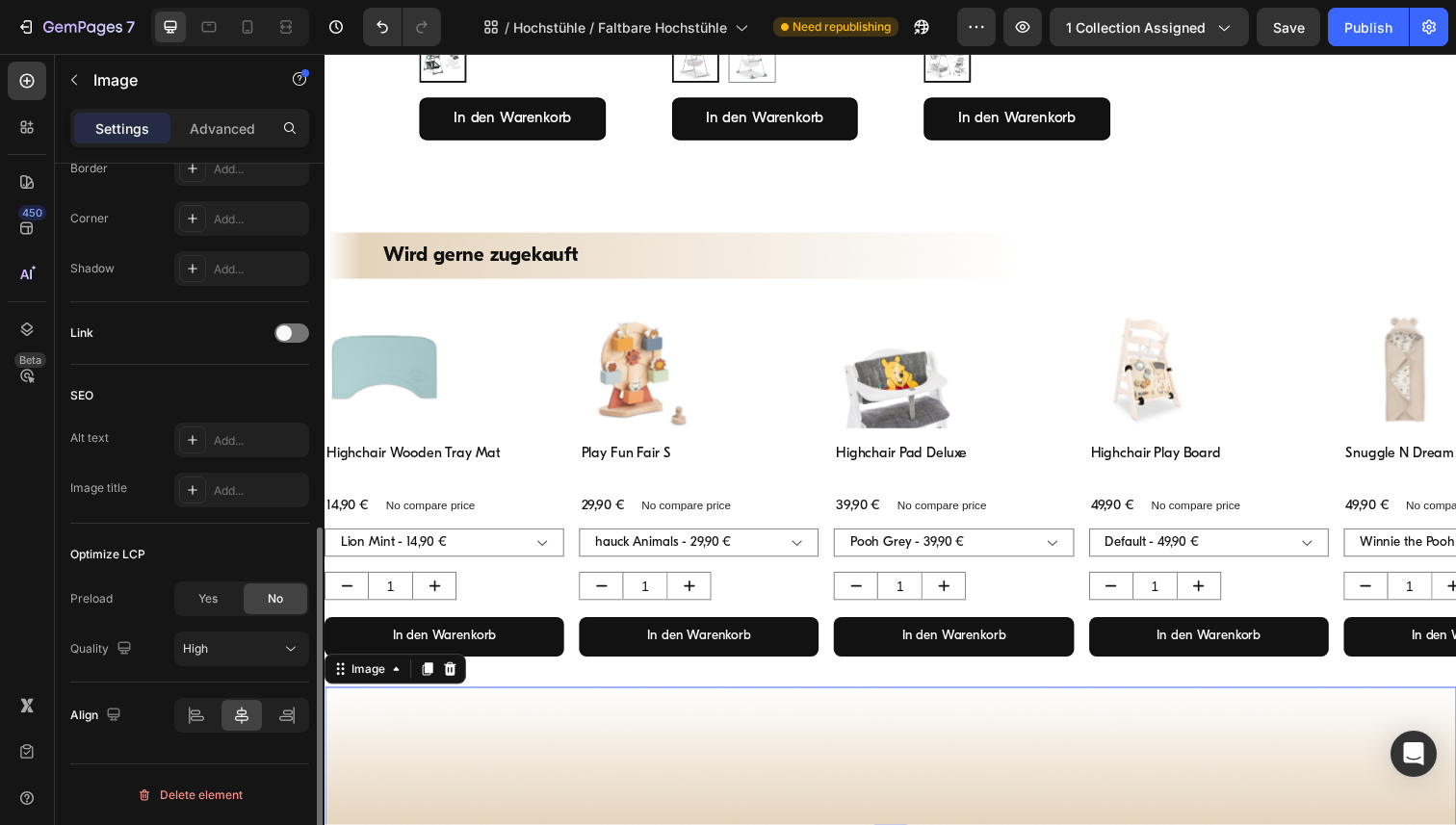
scroll to position [0, 0]
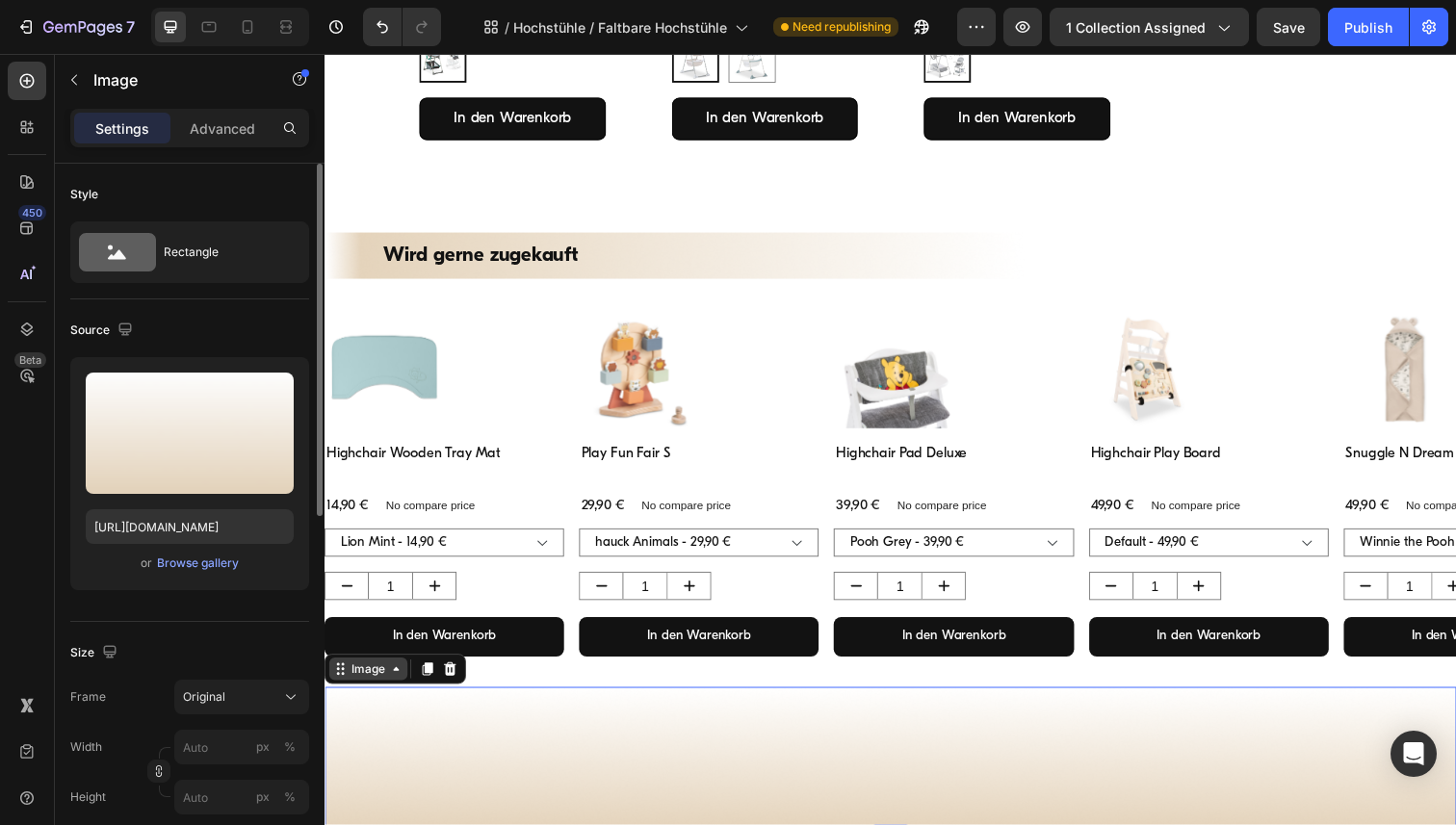
click at [401, 683] on icon at bounding box center [397, 682] width 15 height 15
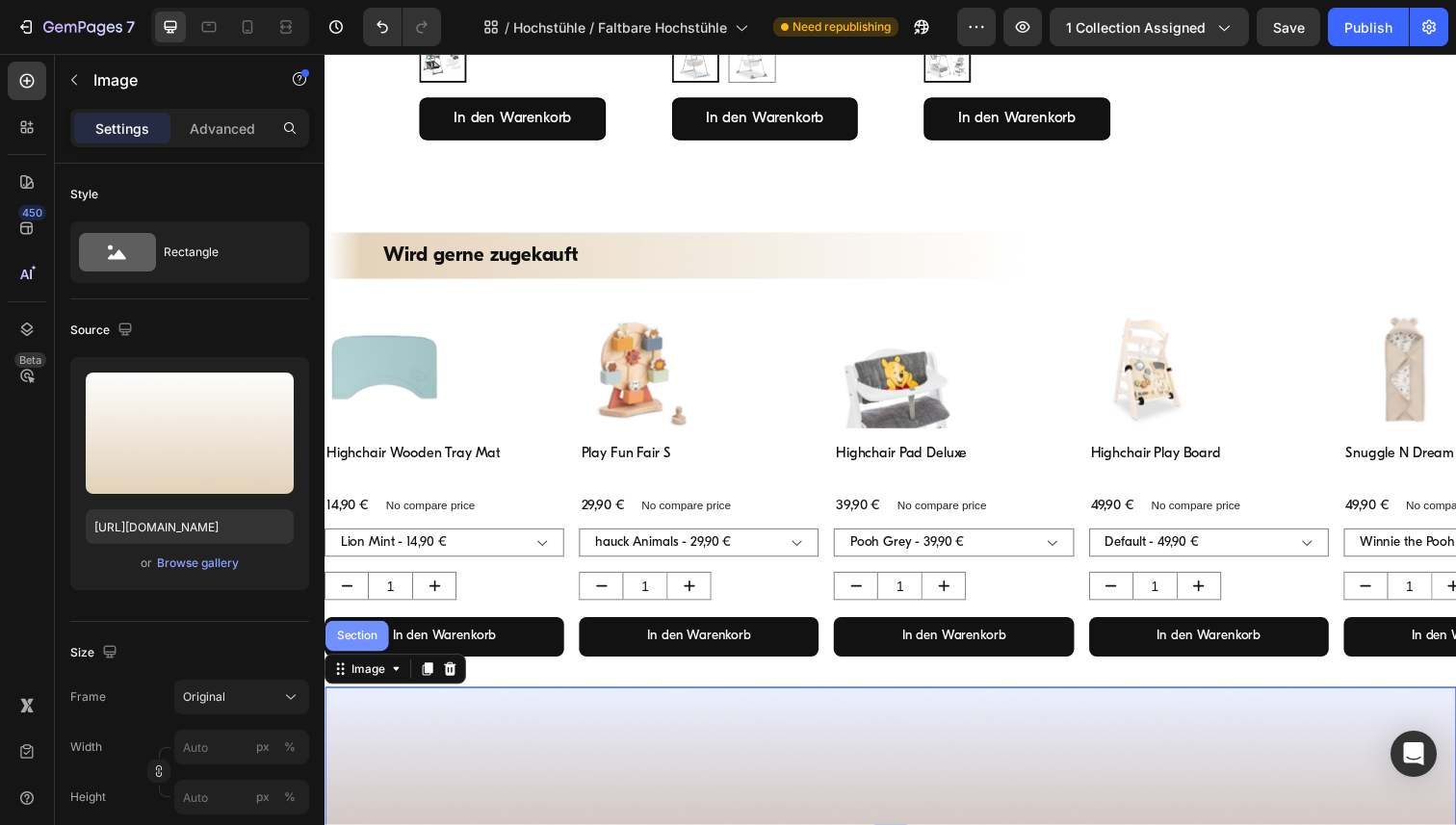
click at [372, 651] on div "Section" at bounding box center [357, 649] width 49 height 12
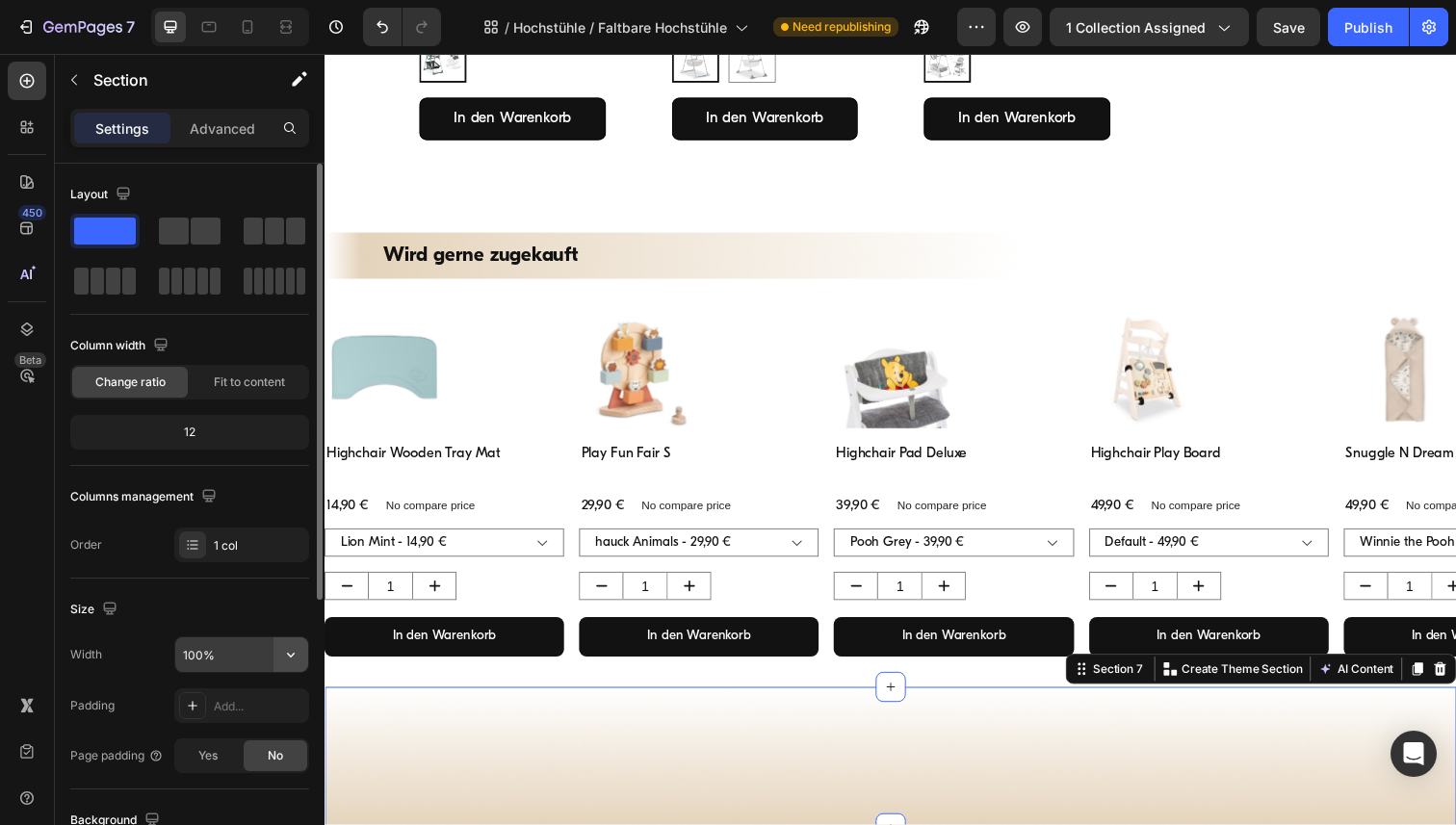
click at [285, 663] on icon "button" at bounding box center [291, 654] width 19 height 19
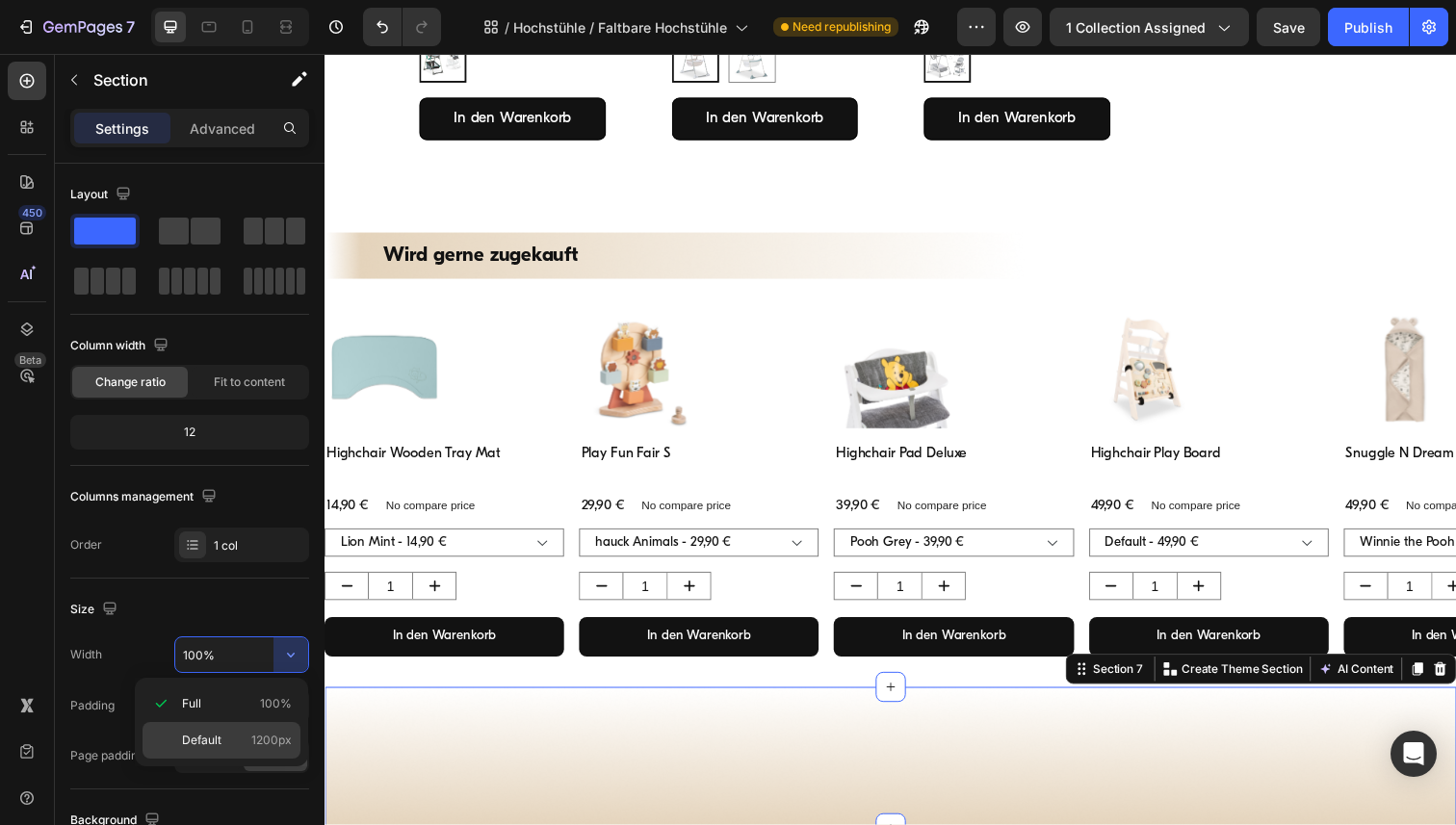
click at [226, 734] on p "Default 1200px" at bounding box center [237, 739] width 109 height 17
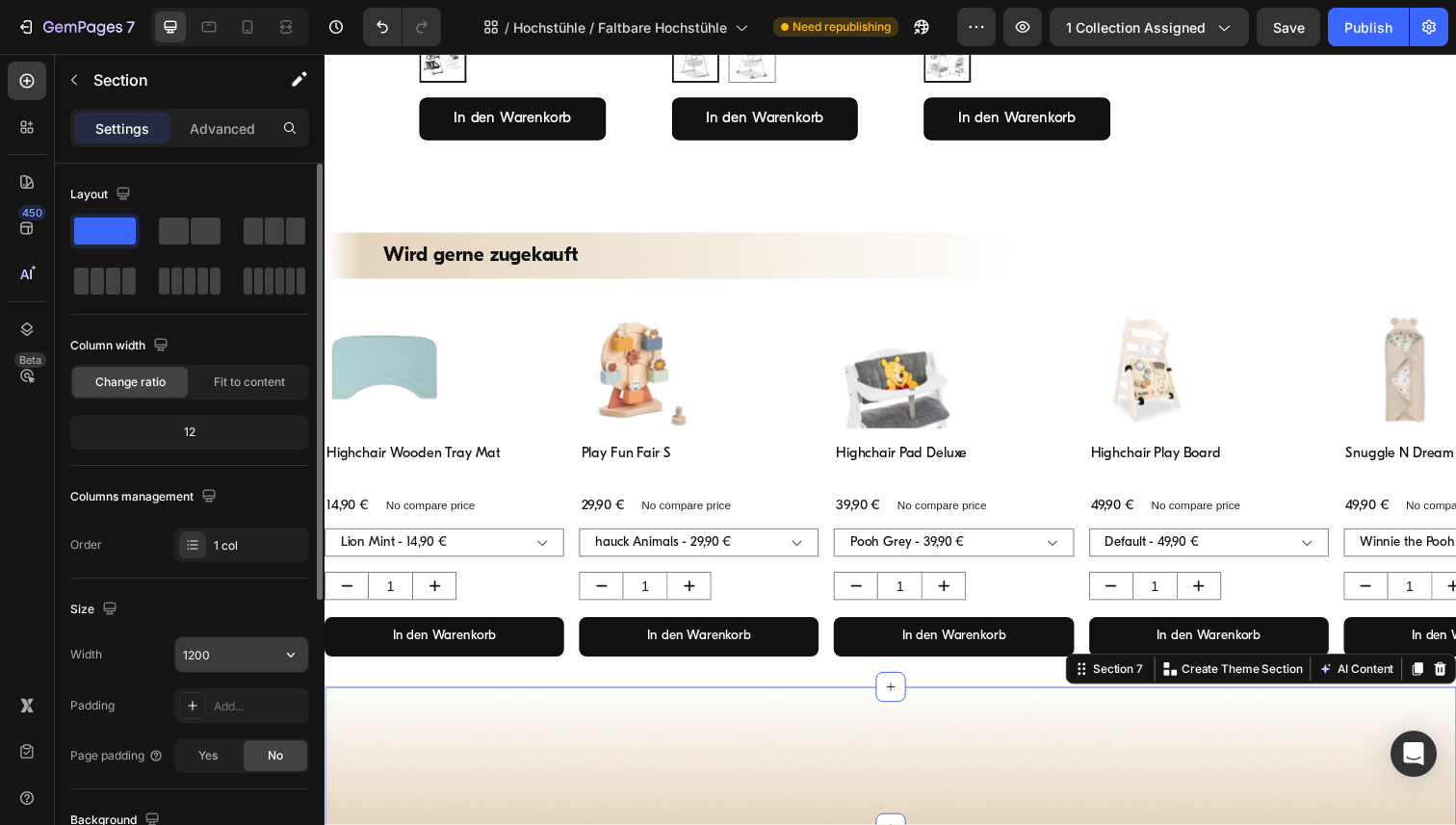
click at [221, 647] on input "1200" at bounding box center [242, 655] width 133 height 35
paste input "6"
type input "1600"
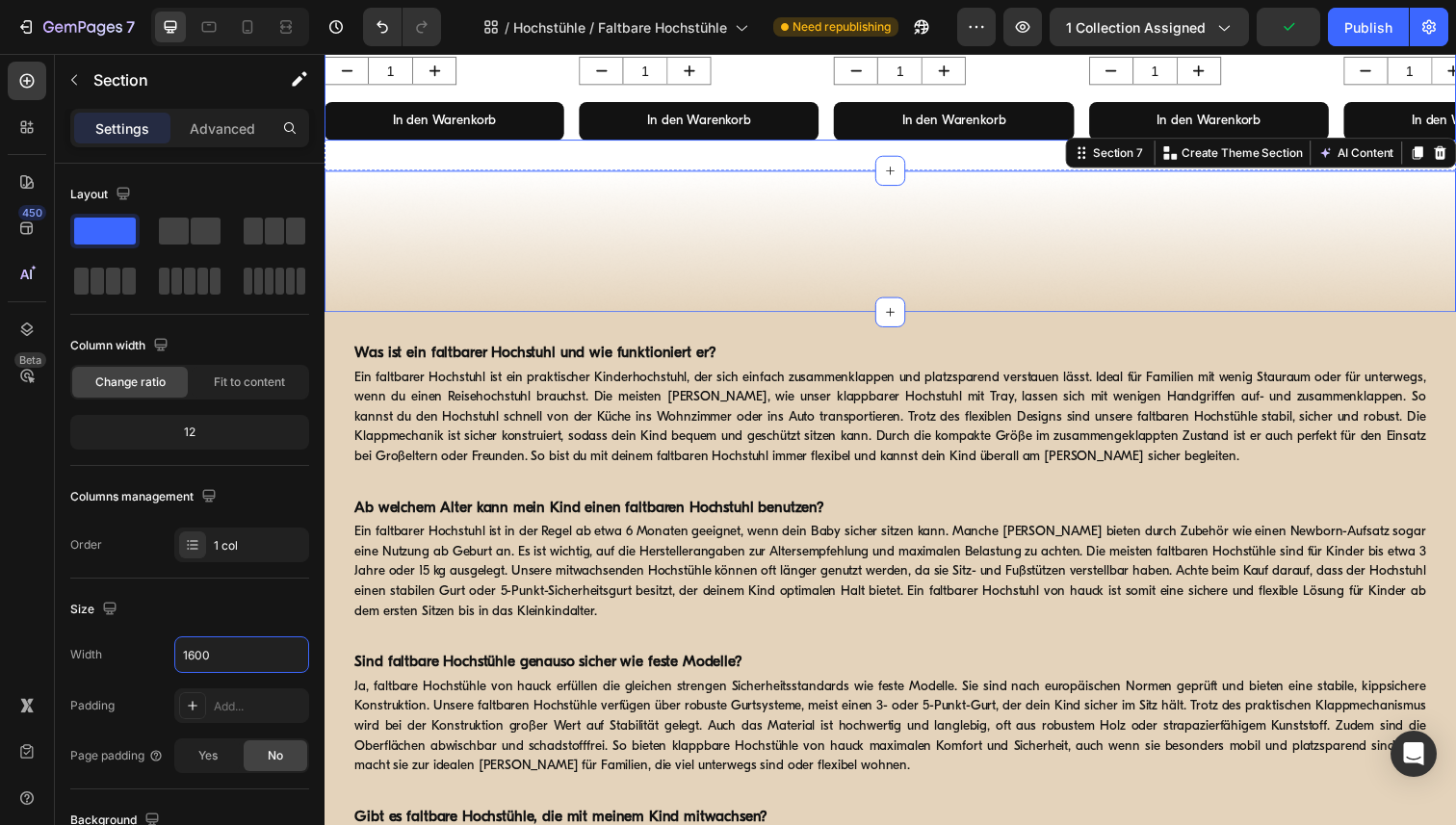
scroll to position [1284, 0]
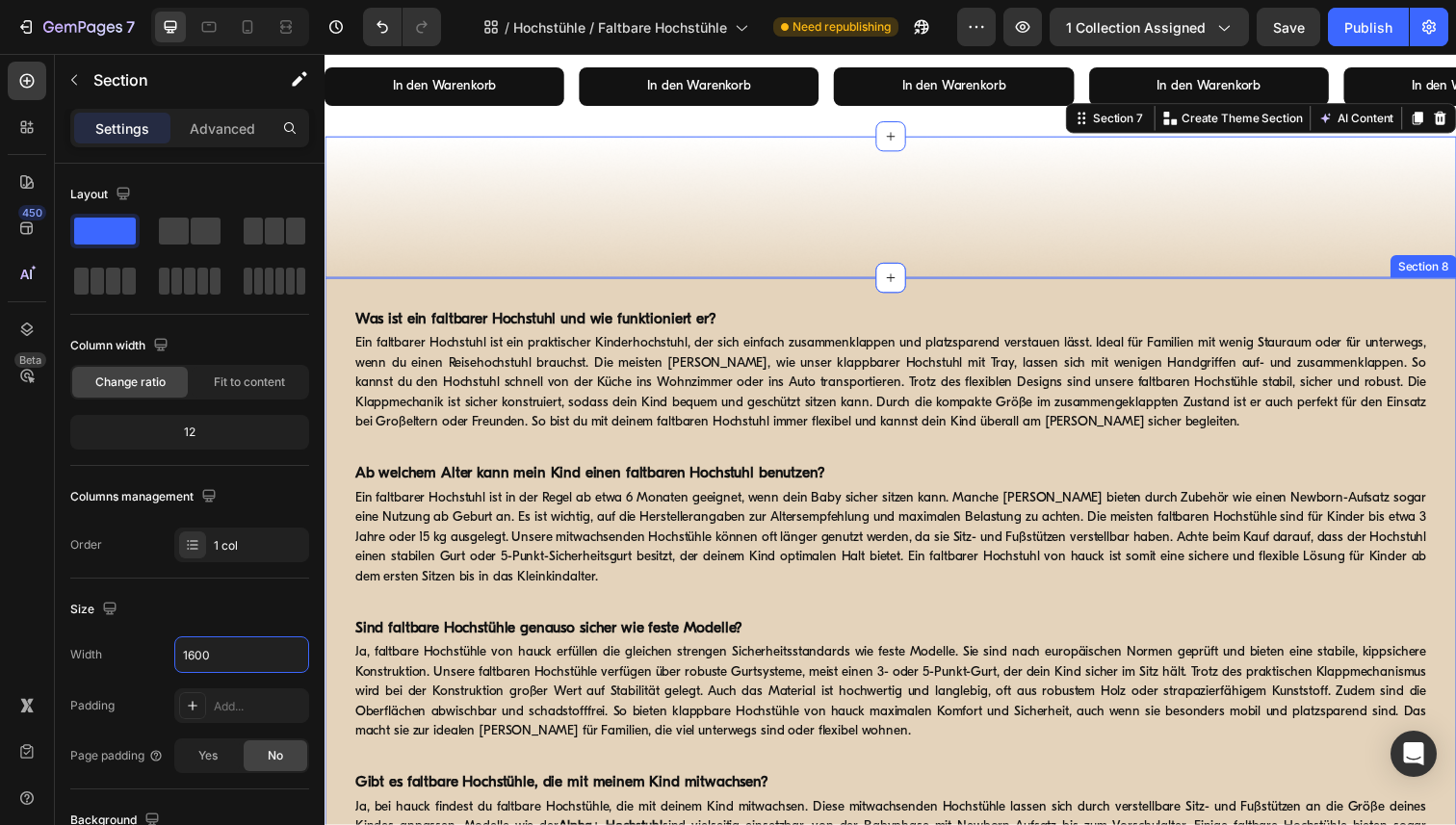
click at [339, 300] on div "Was ist ein faltbarer Hochstuhl und wie funktioniert er? Heading Ein faltbarer …" at bounding box center [902, 629] width 1155 height 693
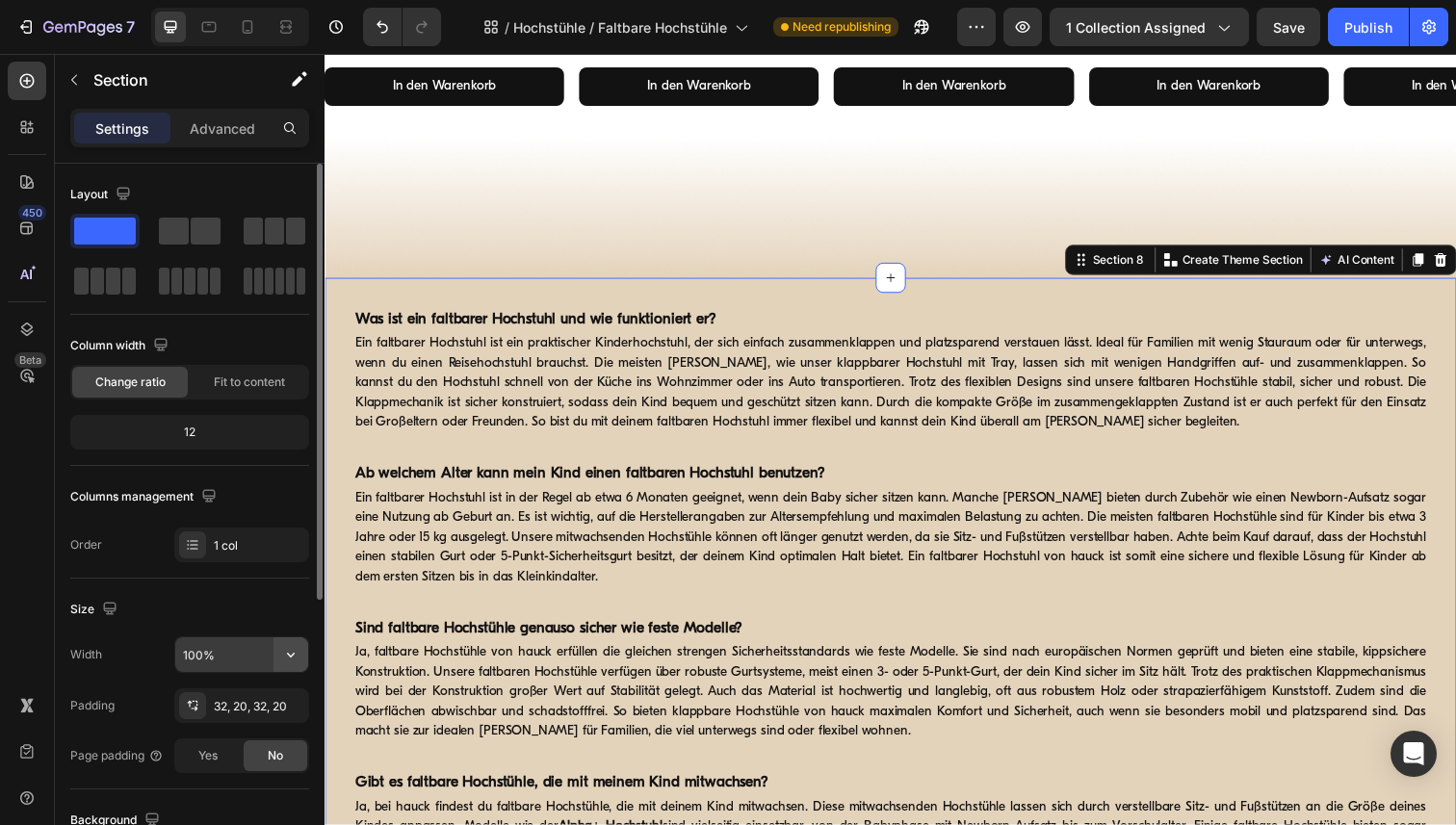
click at [296, 658] on icon "button" at bounding box center [291, 654] width 19 height 19
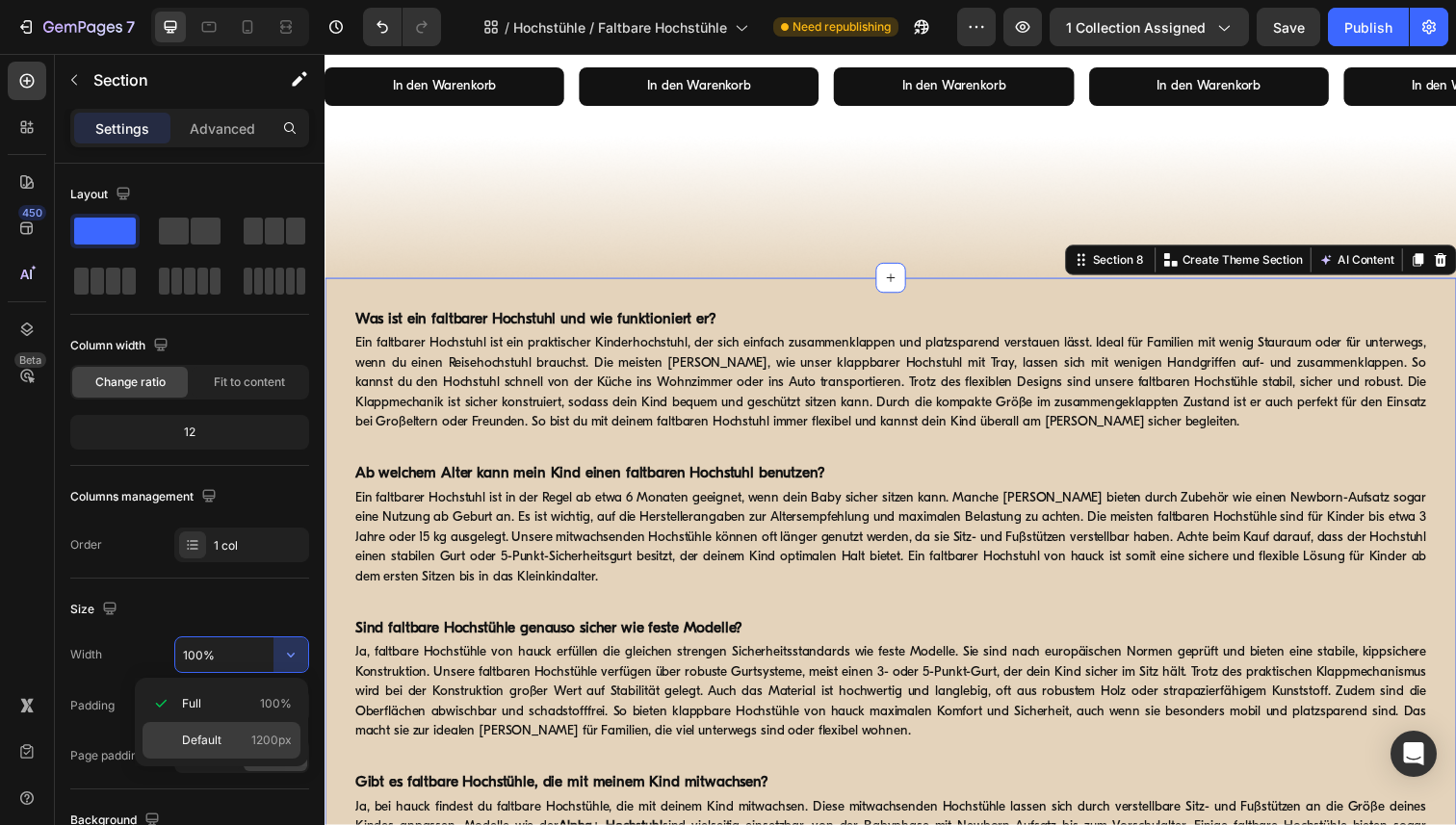
click at [252, 734] on p "Default 1200px" at bounding box center [237, 739] width 109 height 17
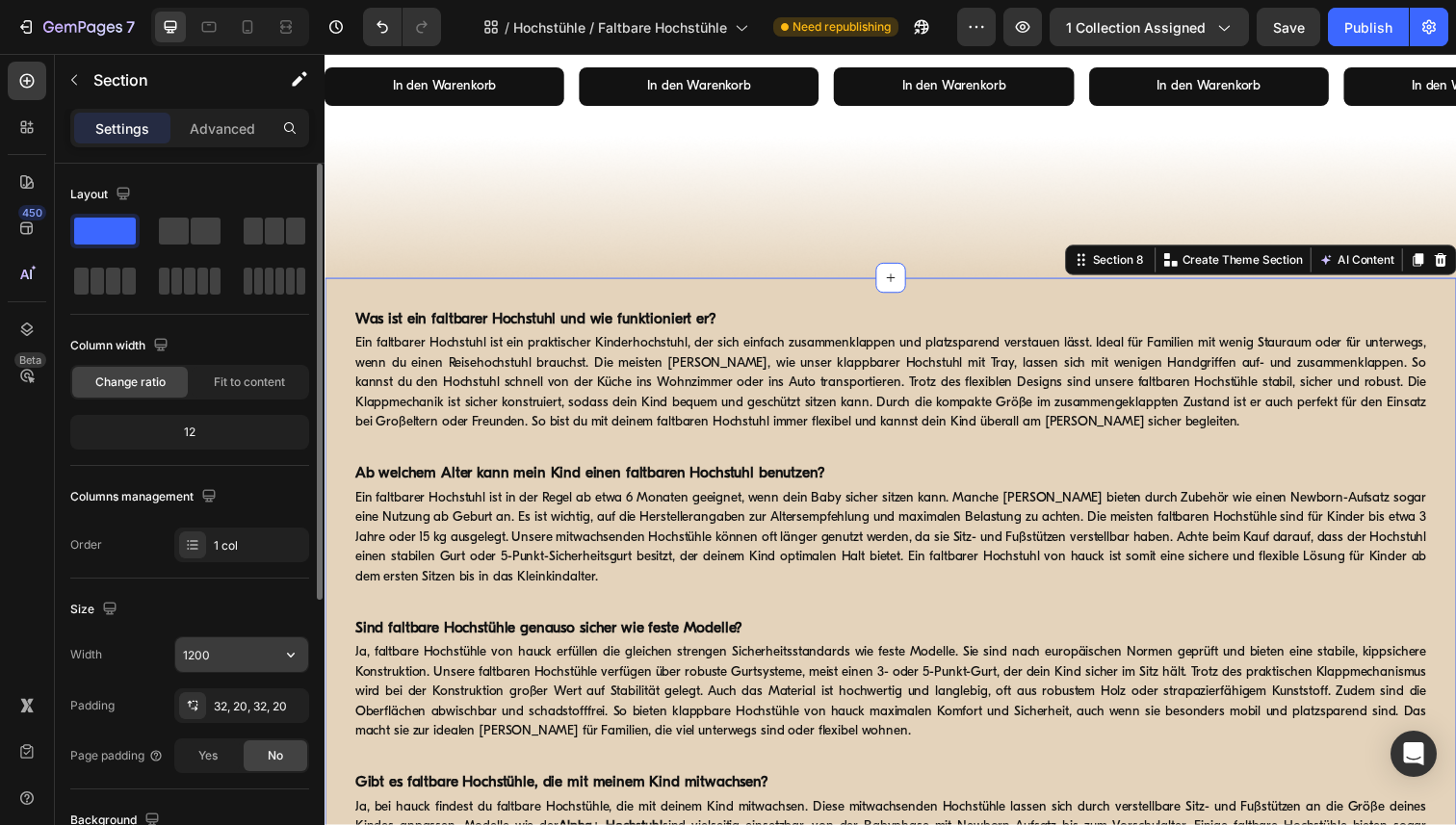
click at [232, 655] on input "1200" at bounding box center [242, 655] width 133 height 35
paste input "6"
type input "1600"
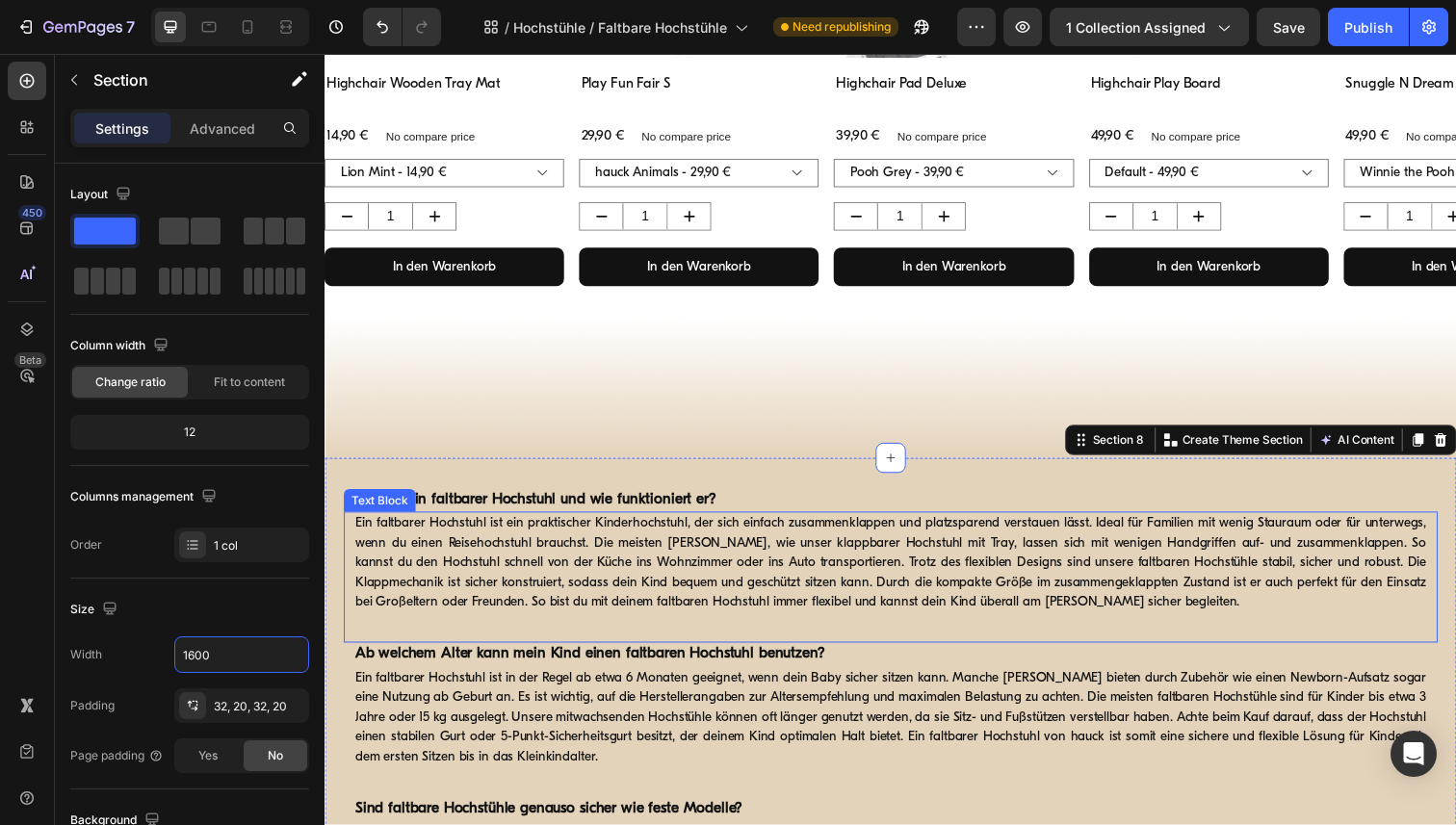
scroll to position [856, 0]
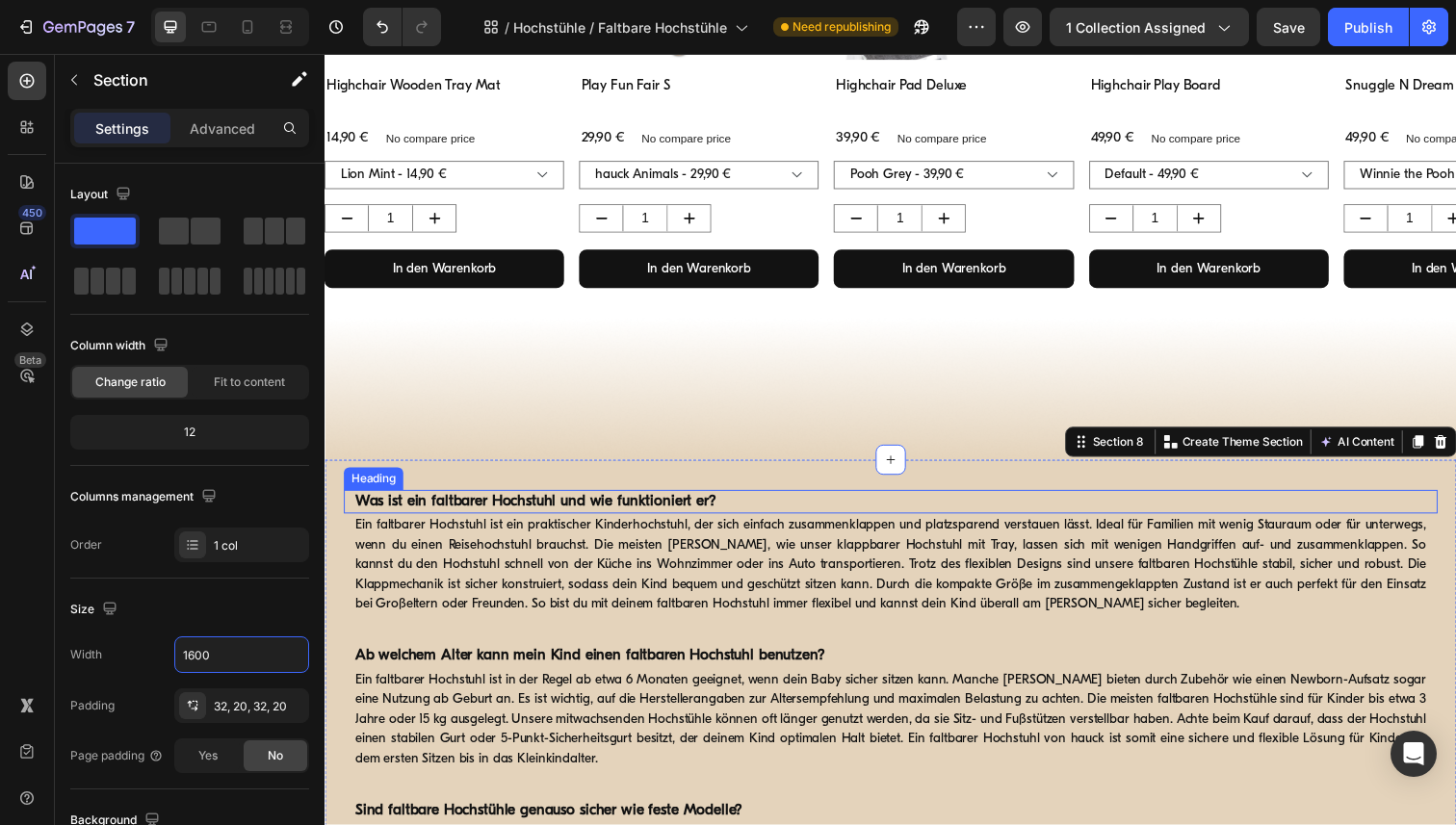
click at [481, 504] on strong "Was ist ein faltbarer Hochstuhl und wie funktioniert er?" at bounding box center [539, 511] width 369 height 15
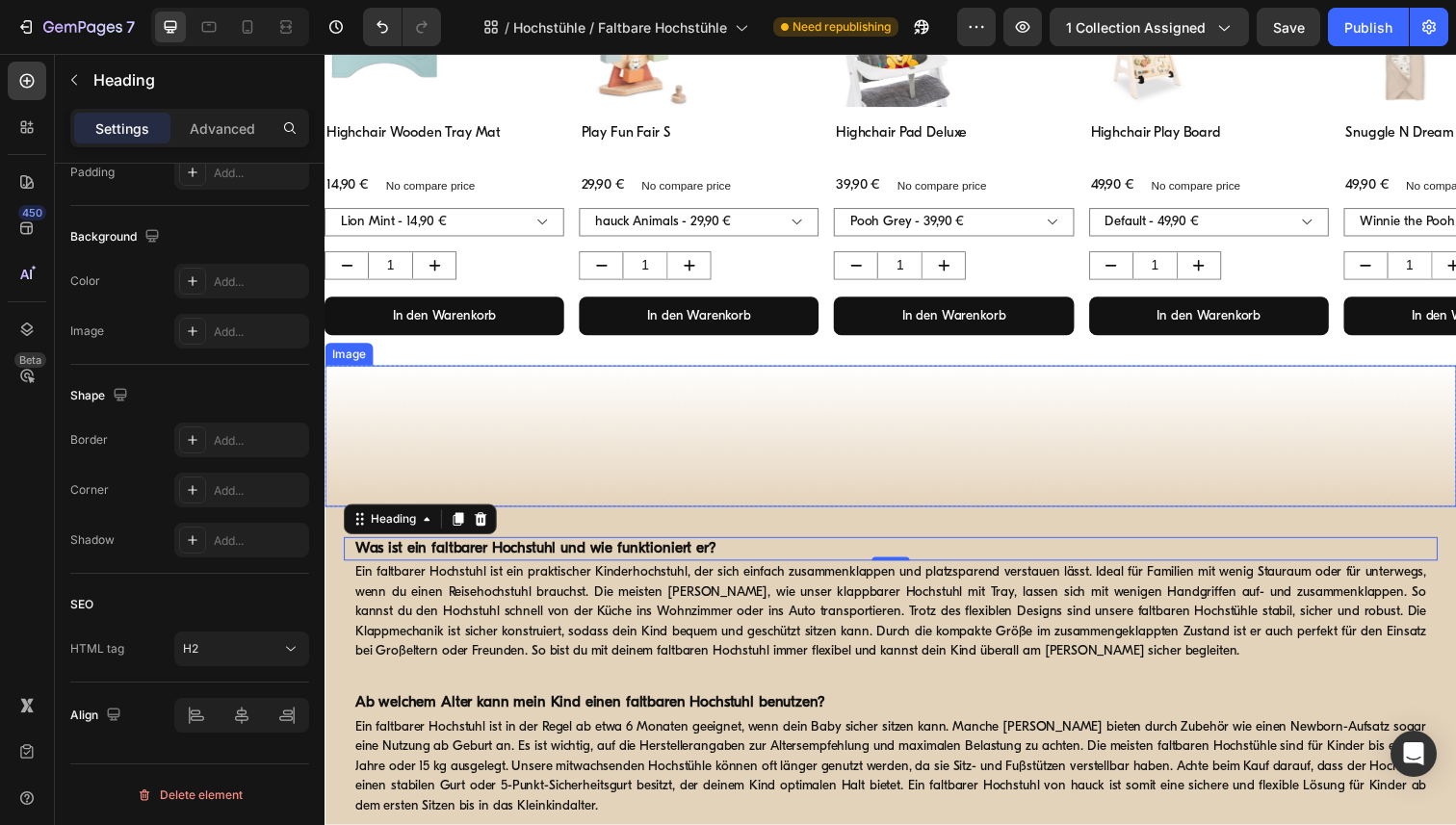
scroll to position [787, 0]
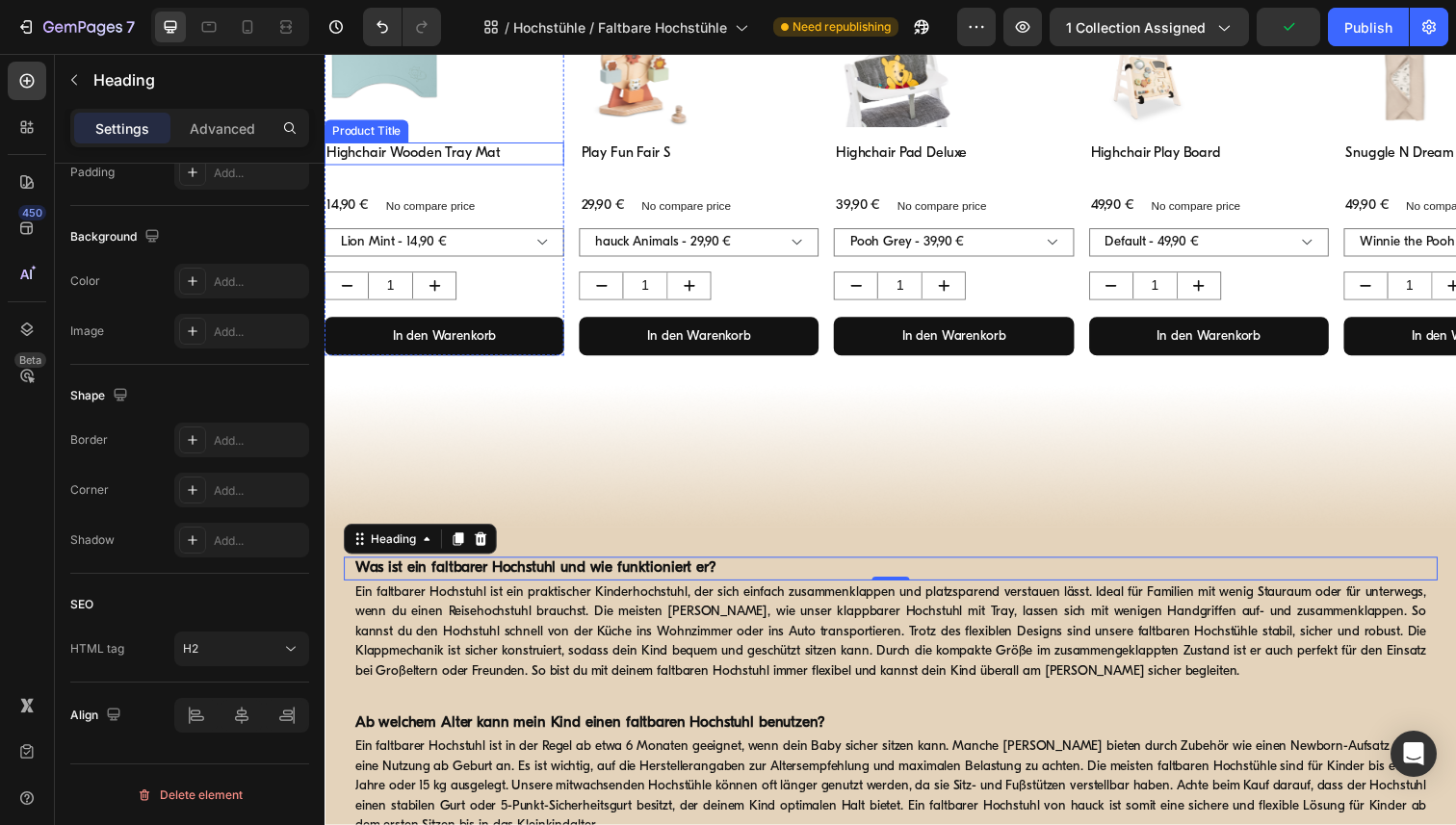
click at [472, 157] on h1 "Highchair Wooden Tray Mat" at bounding box center [447, 155] width 245 height 23
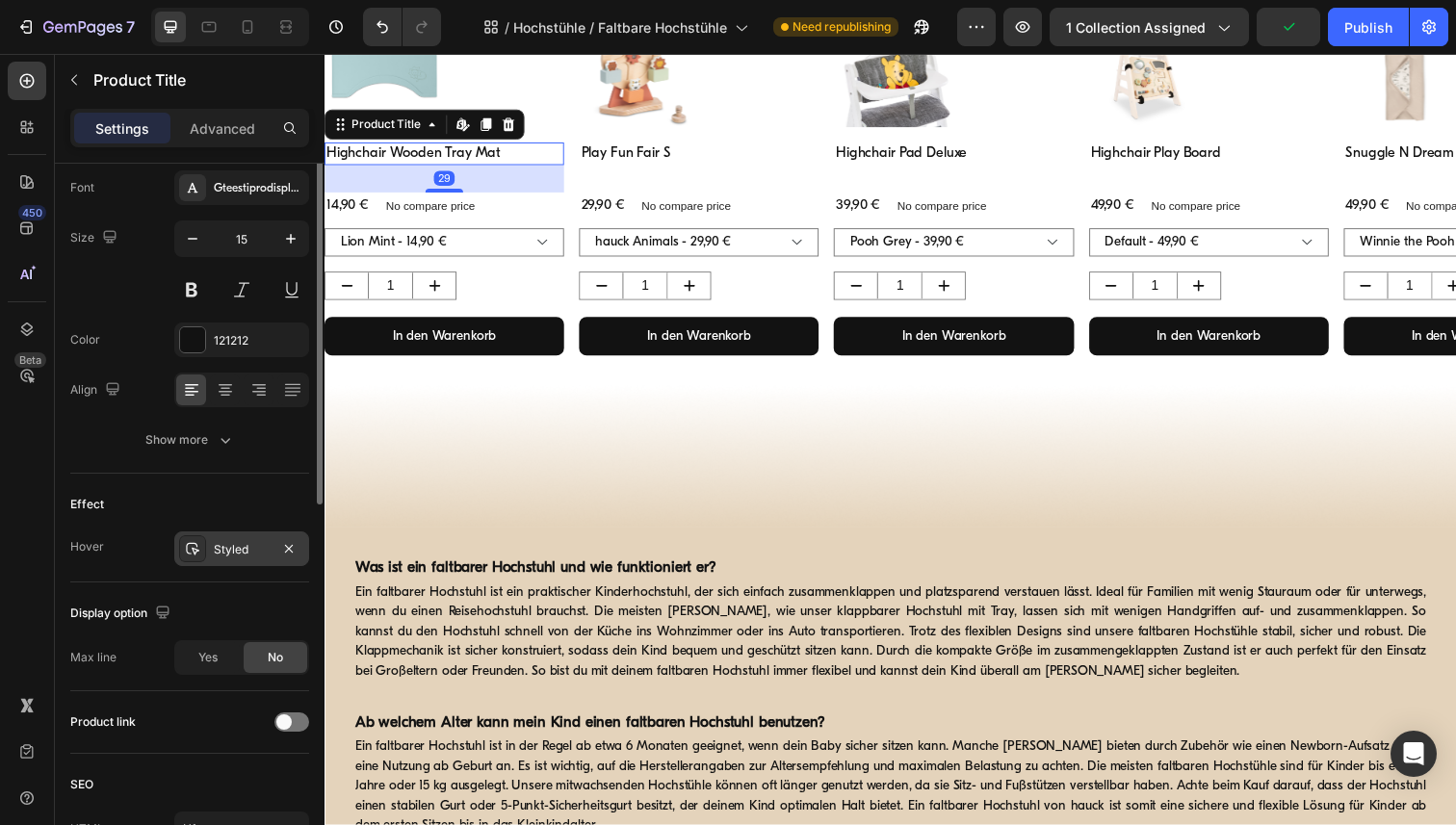
scroll to position [339, 0]
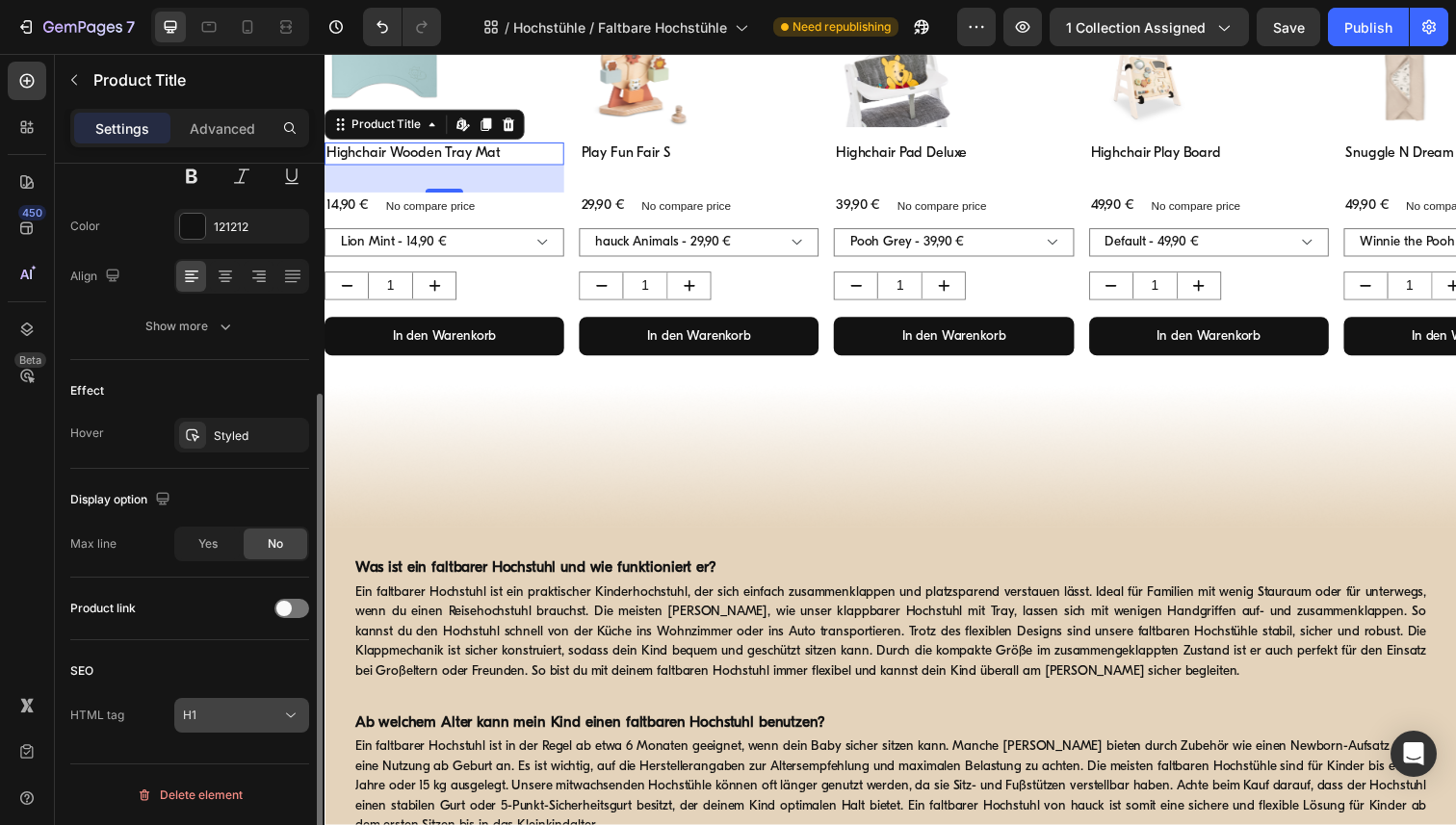
click at [293, 722] on icon at bounding box center [291, 715] width 19 height 19
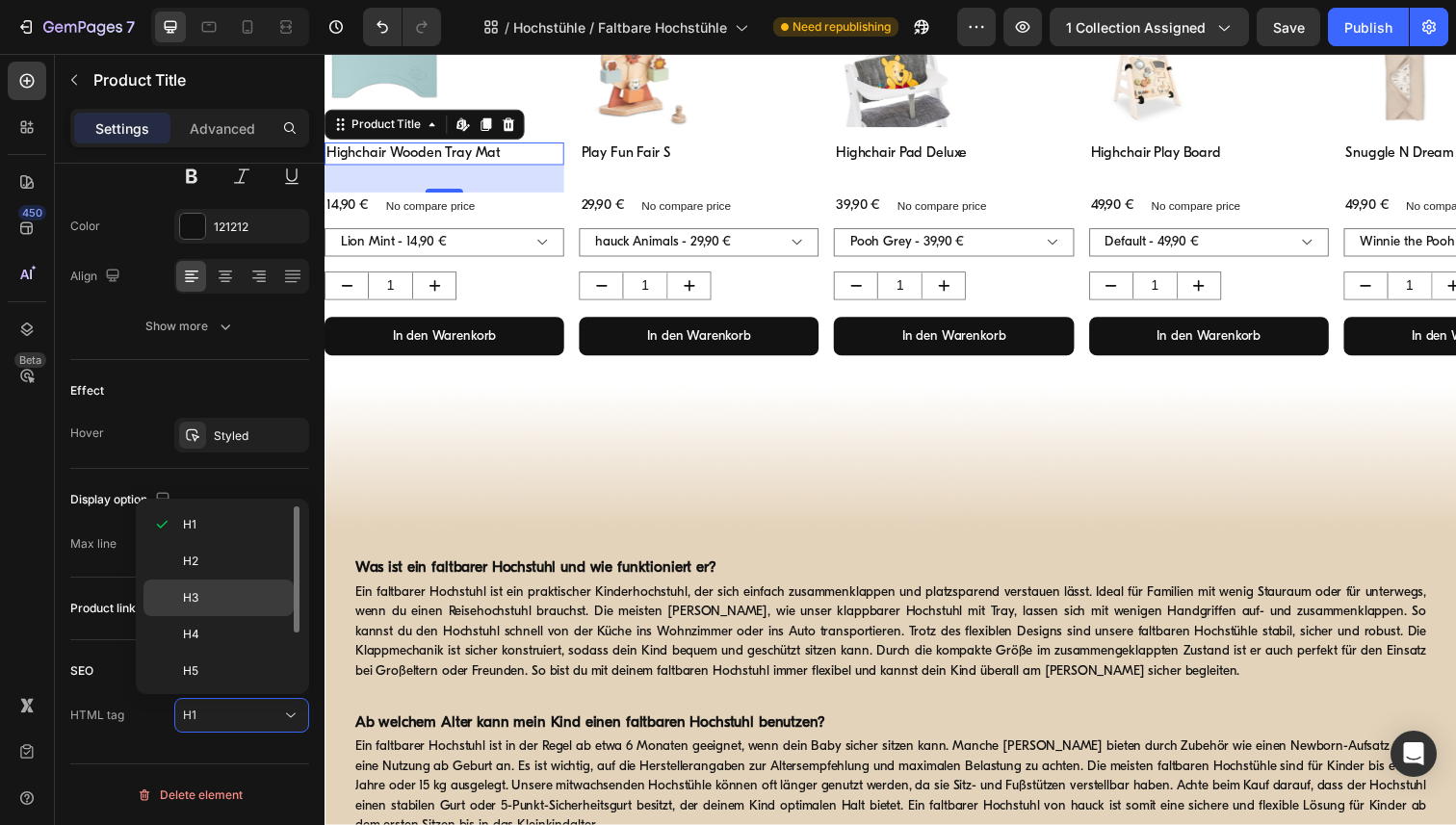
click at [253, 603] on p "H3" at bounding box center [234, 597] width 103 height 17
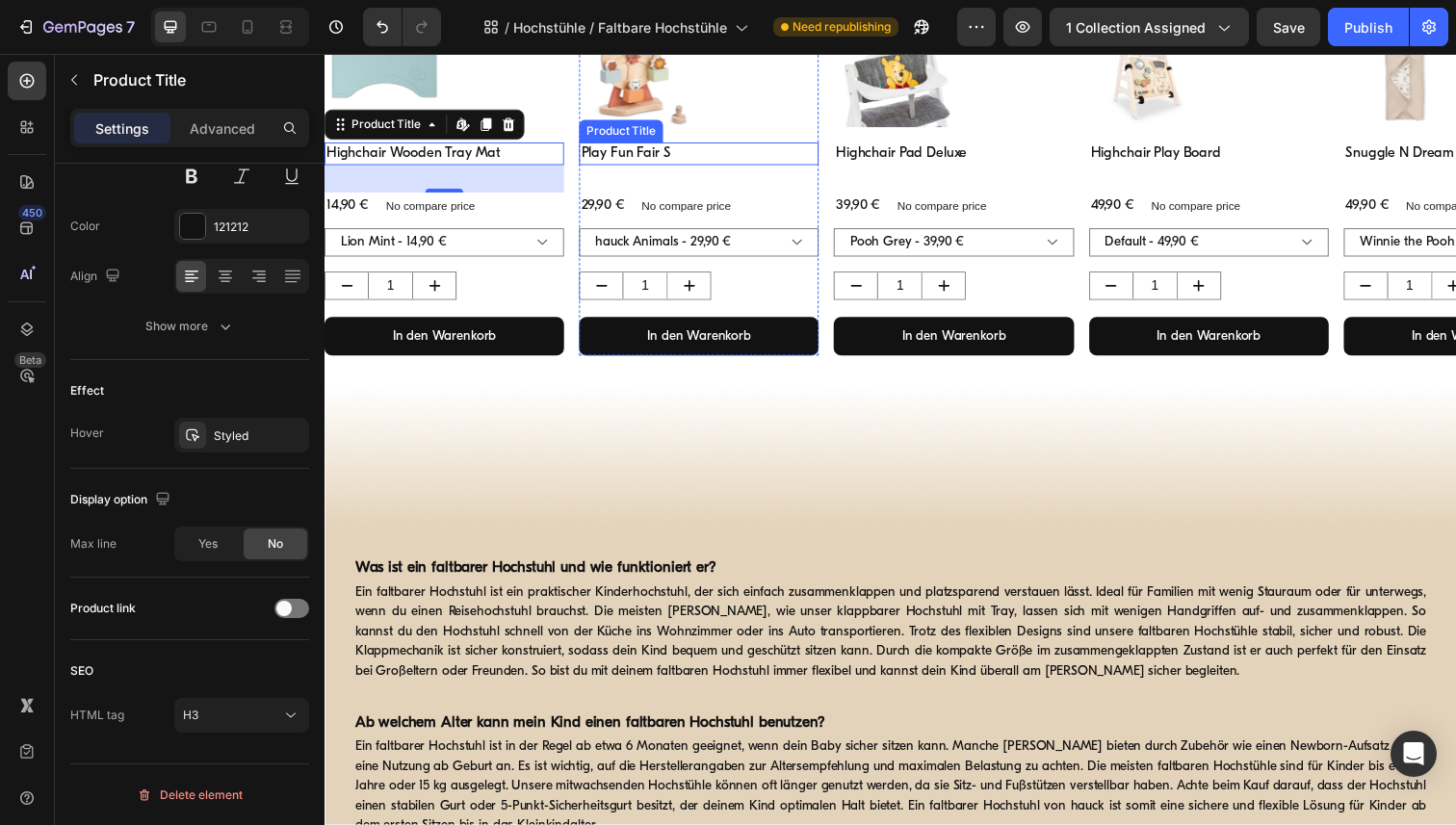
click at [611, 157] on h1 "Play Fun Fair S" at bounding box center [707, 155] width 245 height 23
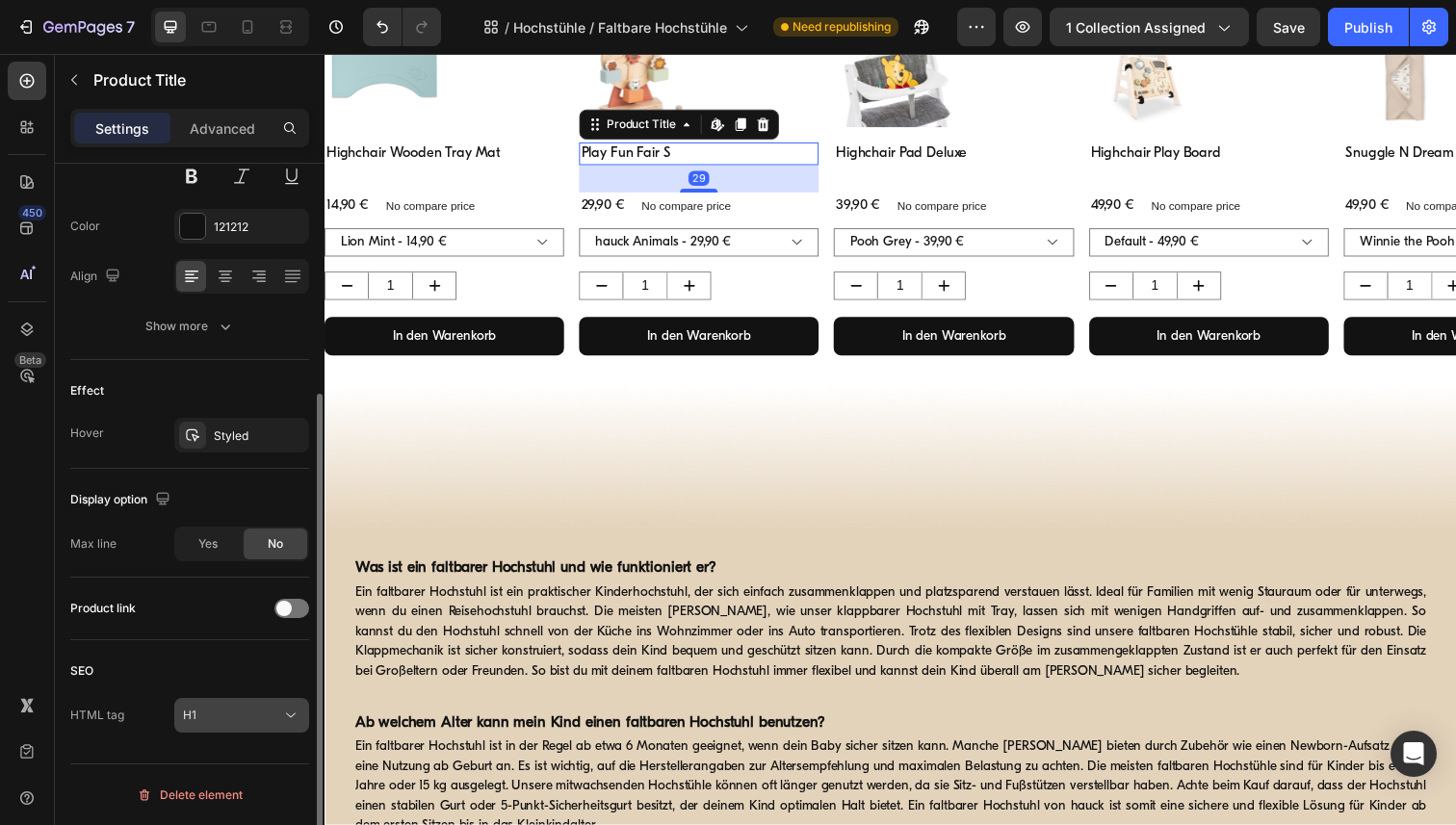
click at [289, 731] on button "H1" at bounding box center [241, 715] width 134 height 35
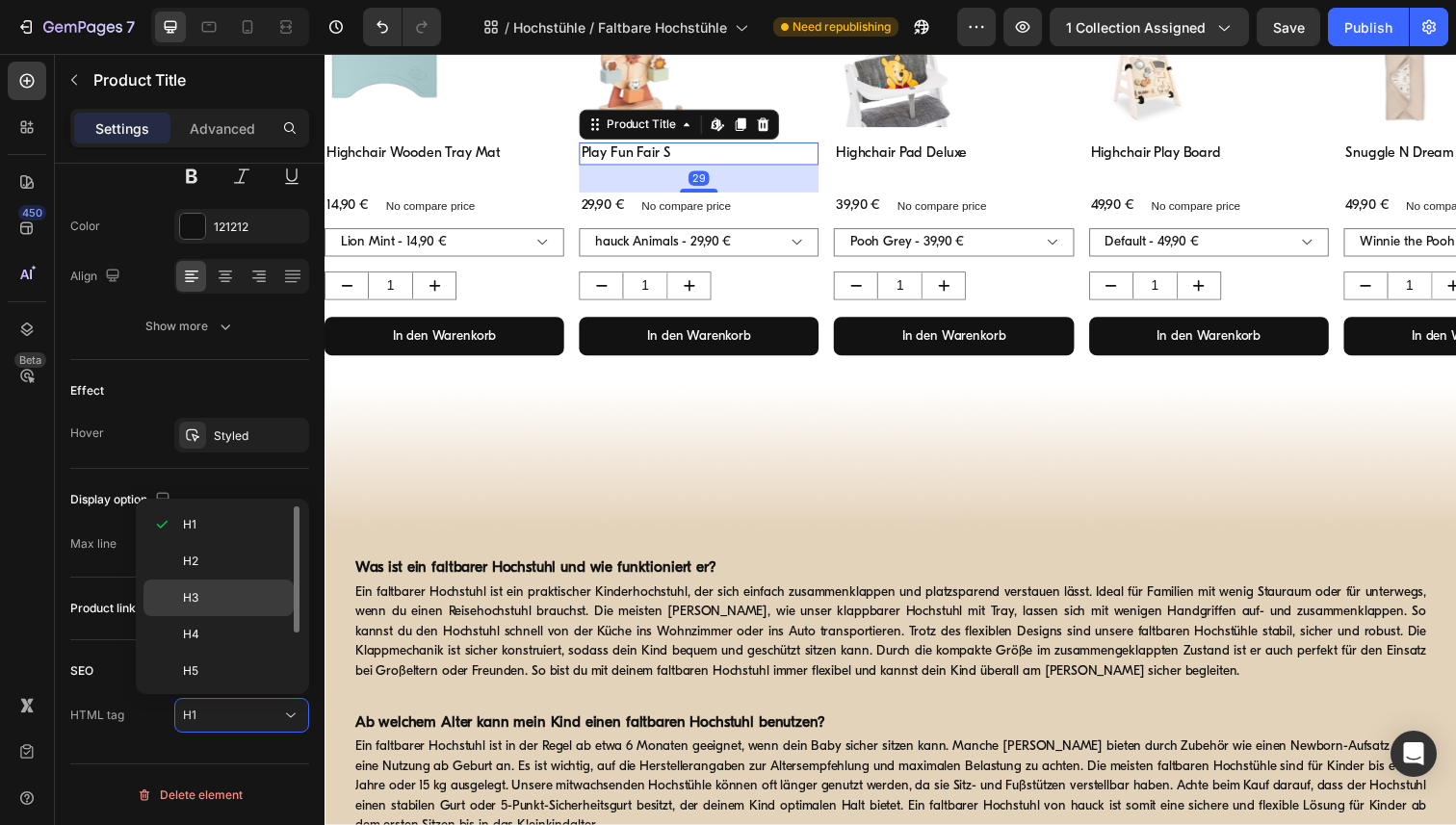
click at [242, 598] on p "H3" at bounding box center [234, 597] width 103 height 17
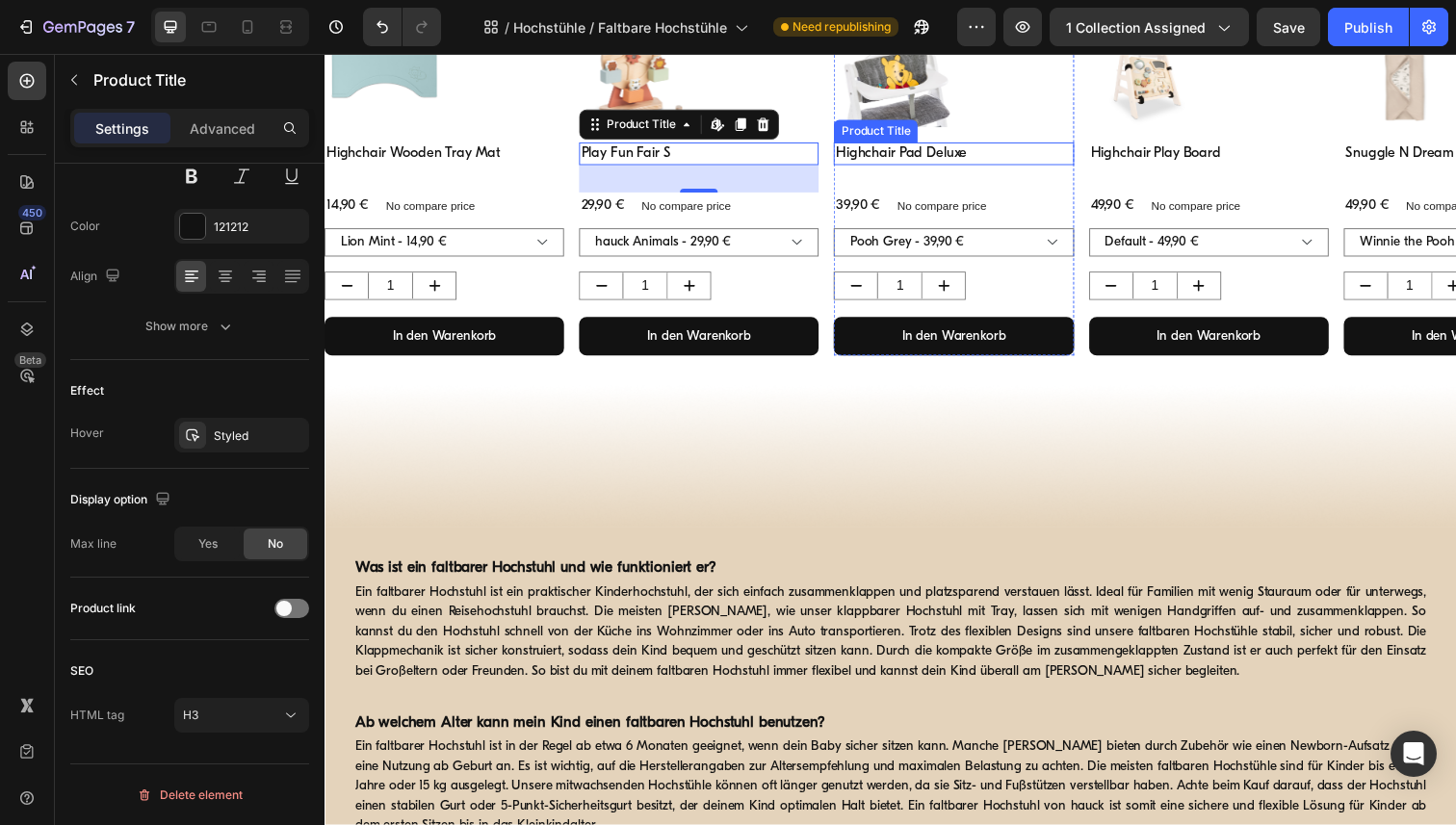
click at [905, 154] on h1 "Highchair Pad Deluxe" at bounding box center [967, 155] width 245 height 23
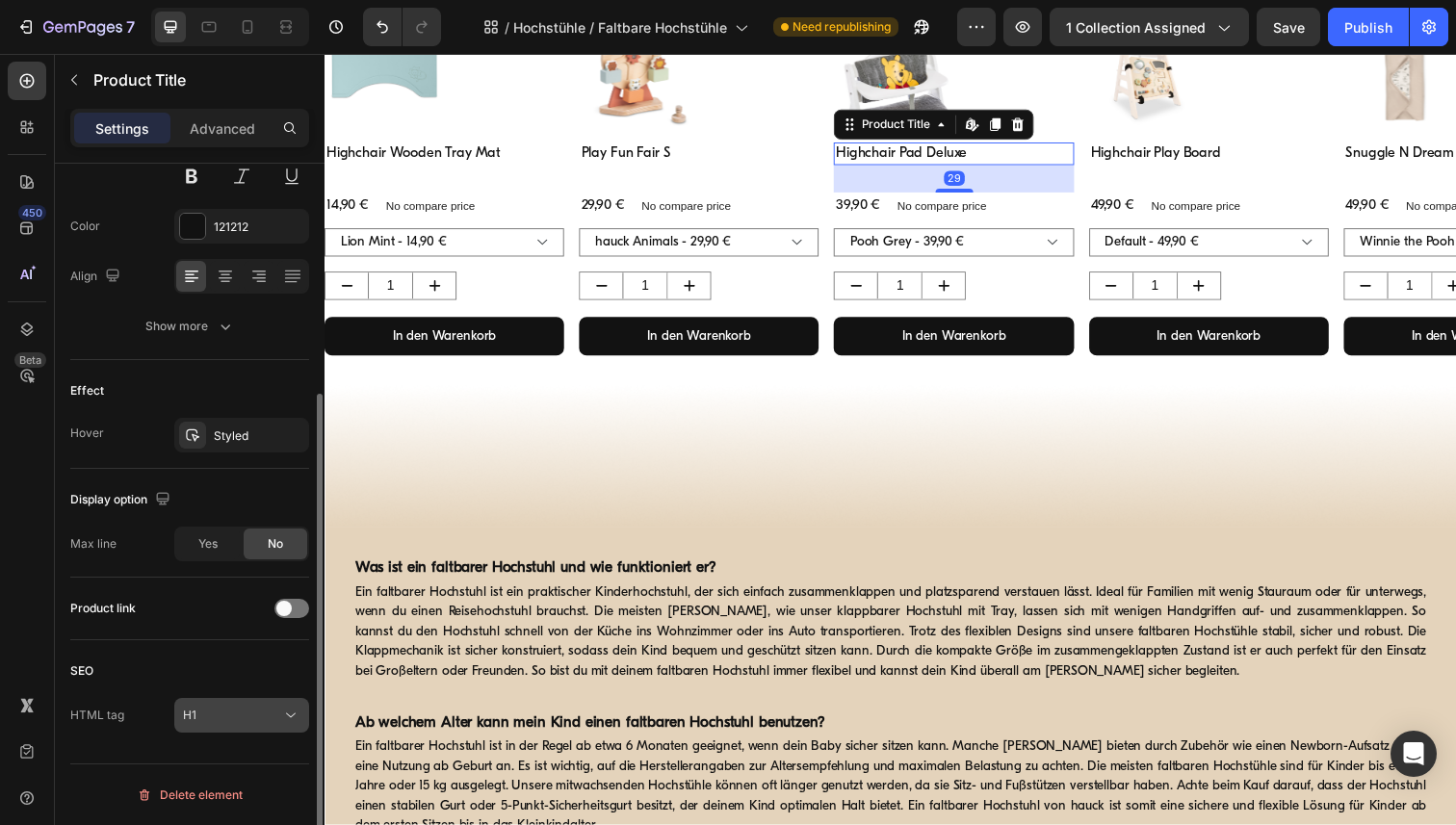
click at [287, 719] on icon at bounding box center [291, 715] width 19 height 19
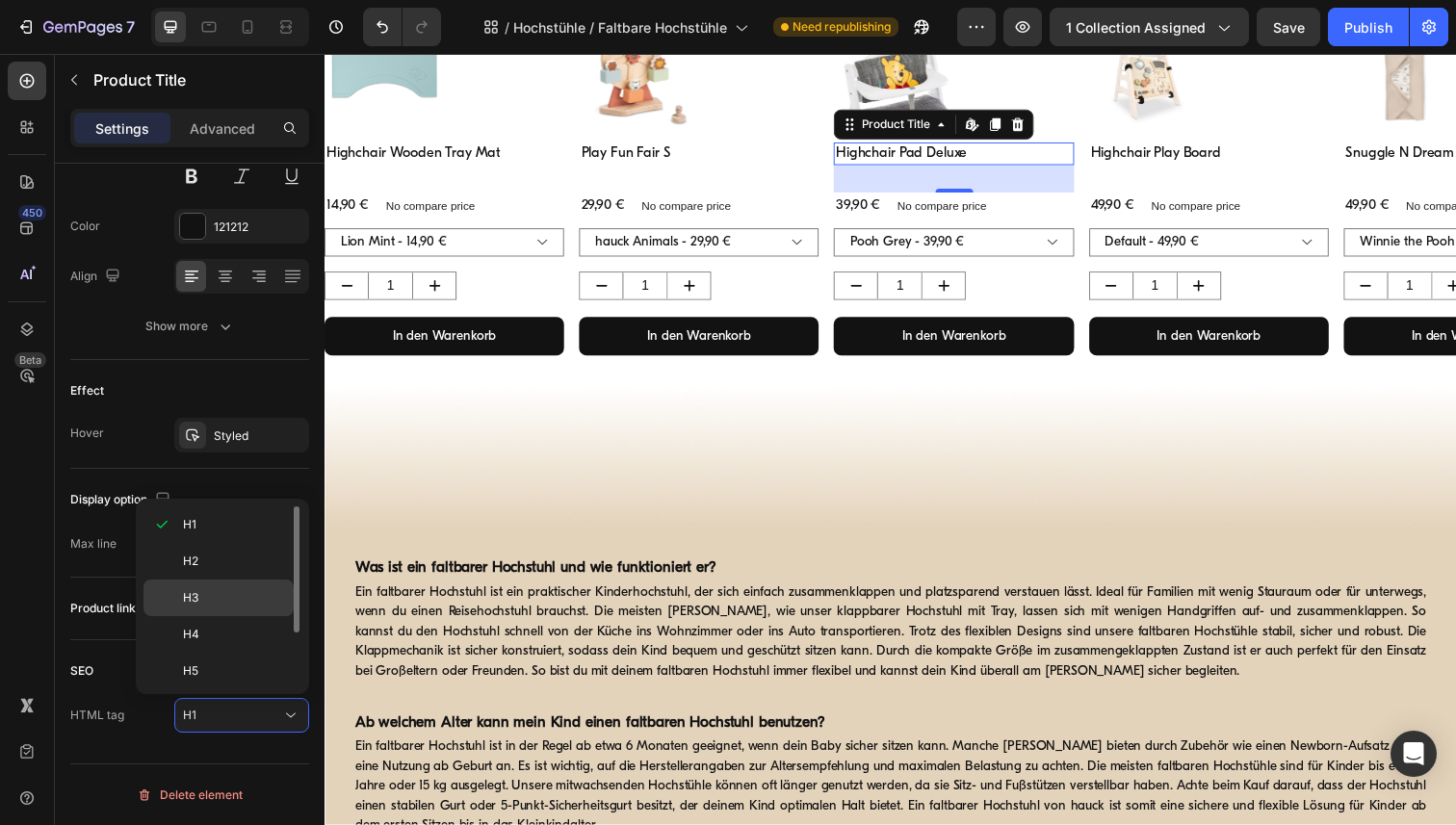
click at [234, 603] on p "H3" at bounding box center [234, 597] width 103 height 17
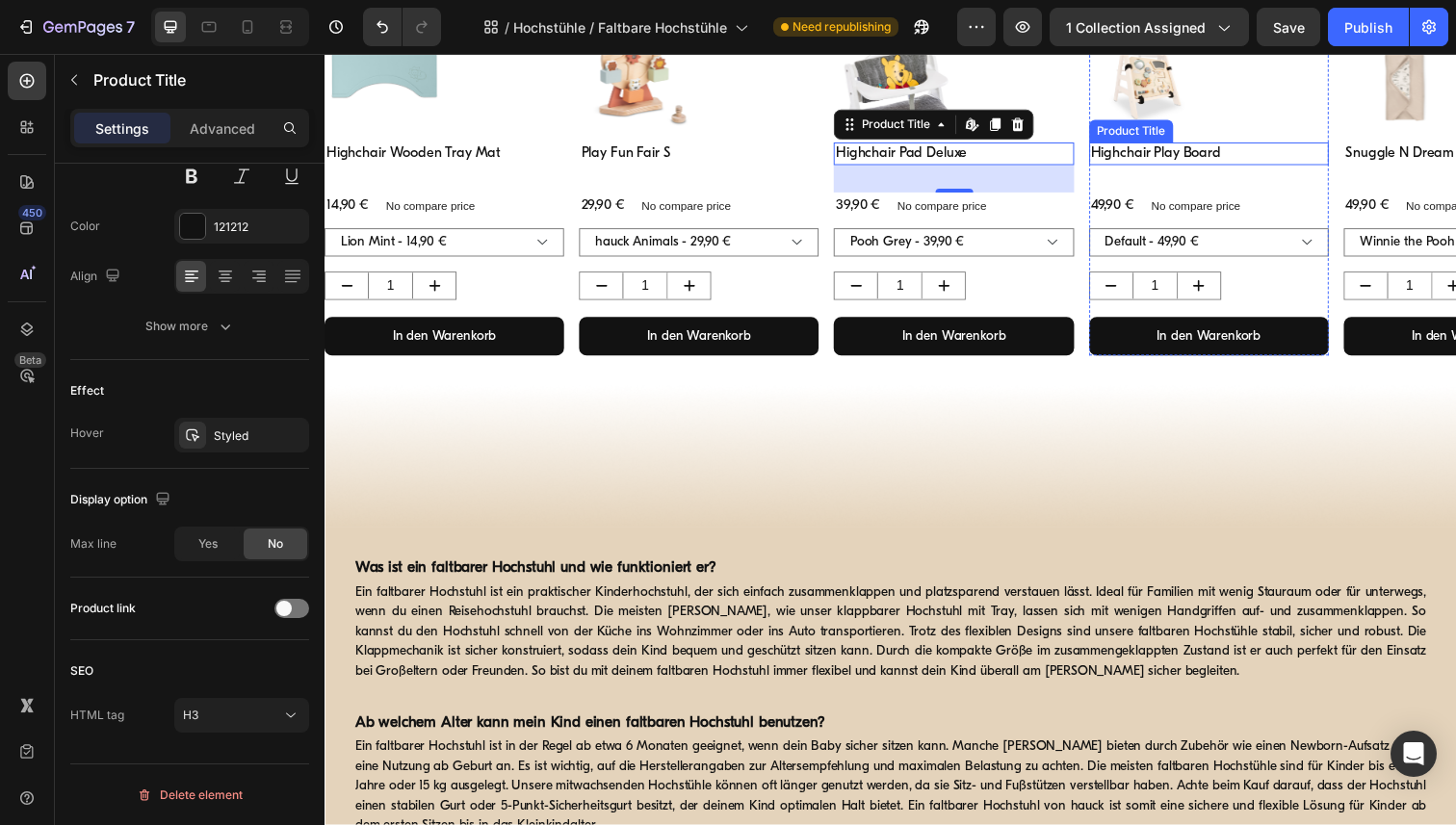
click at [1141, 161] on h1 "Highchair Play Board" at bounding box center [1228, 155] width 245 height 23
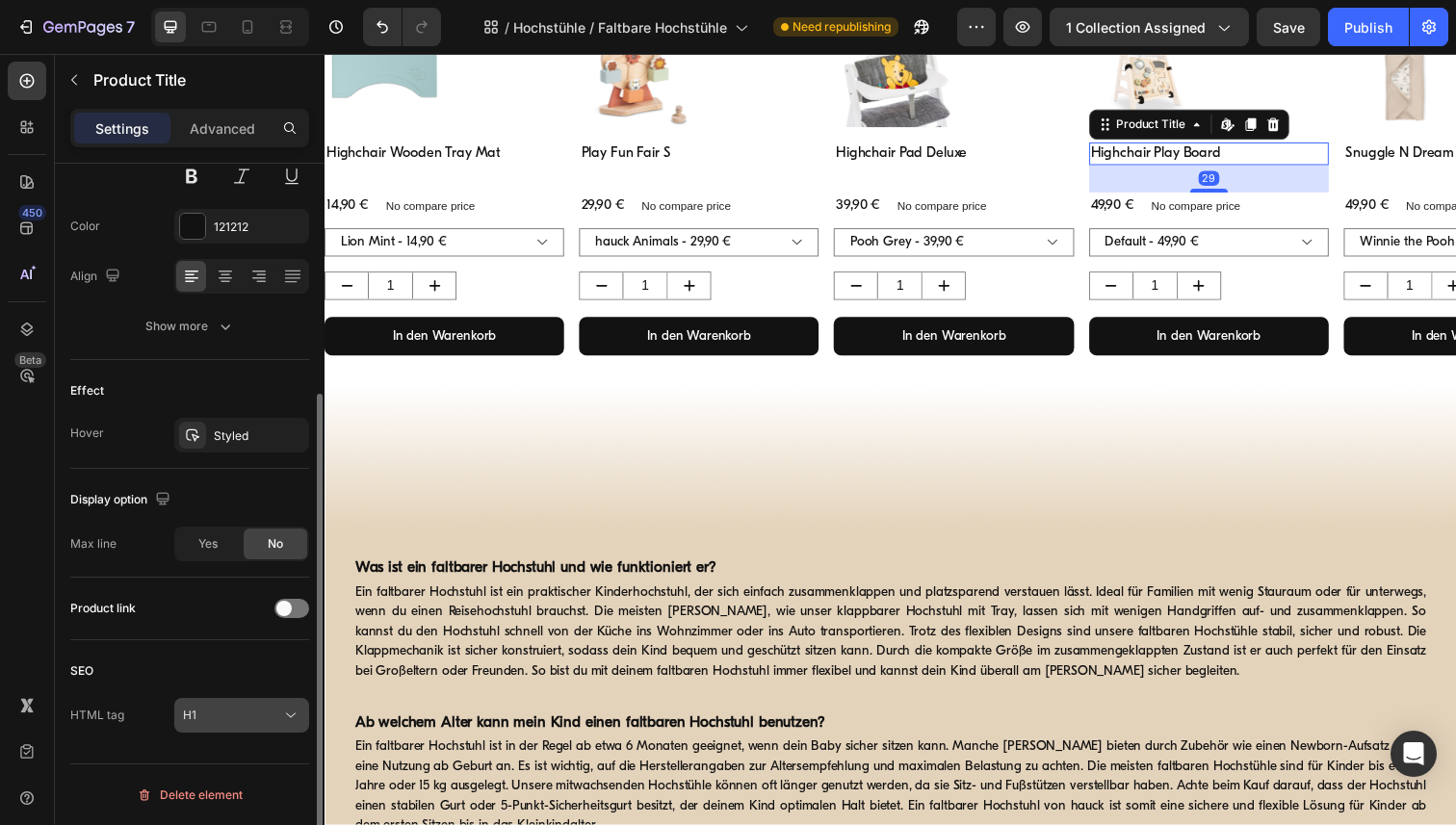
click at [294, 721] on icon at bounding box center [291, 715] width 19 height 19
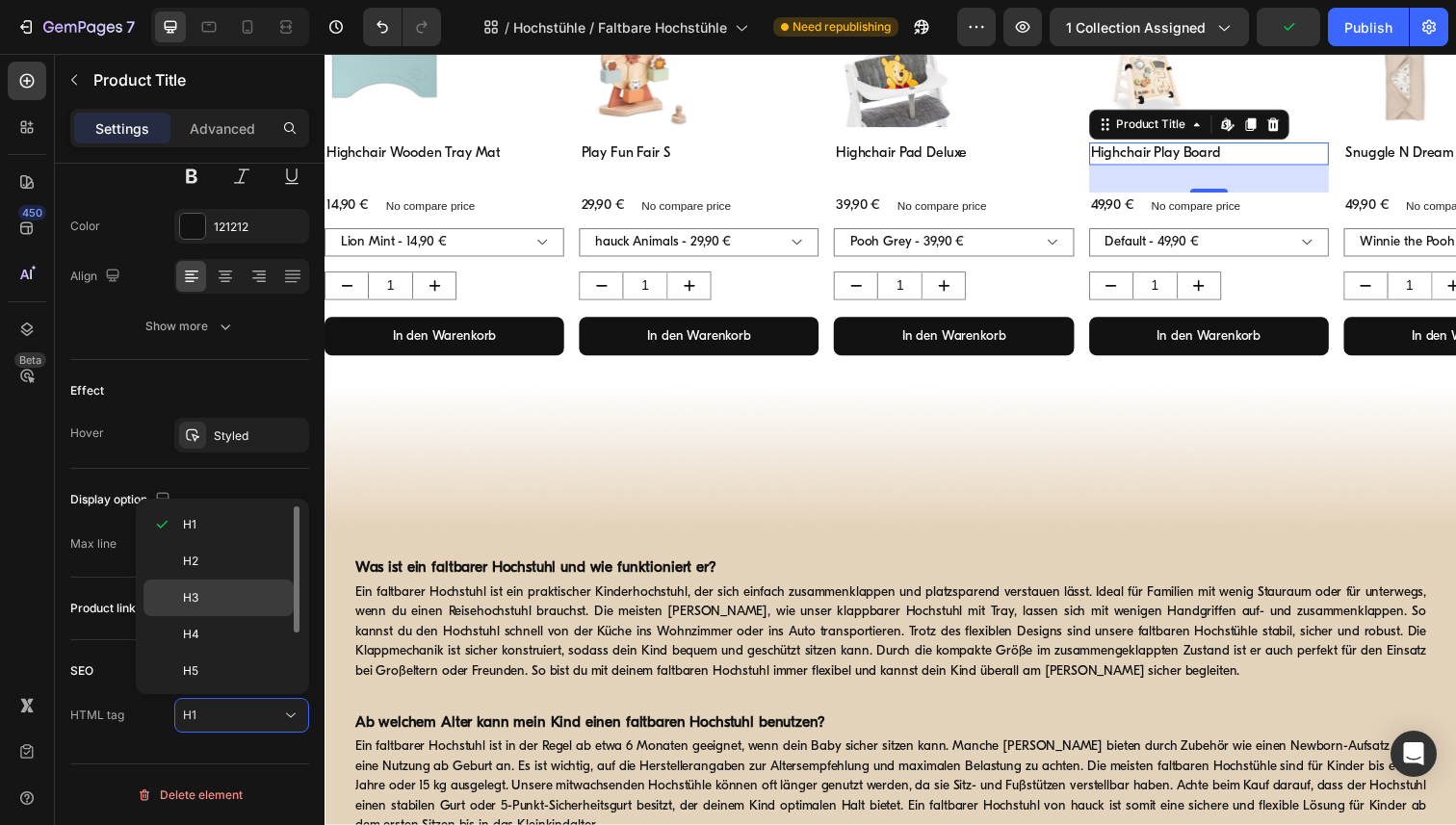
click at [249, 592] on p "H3" at bounding box center [234, 597] width 103 height 17
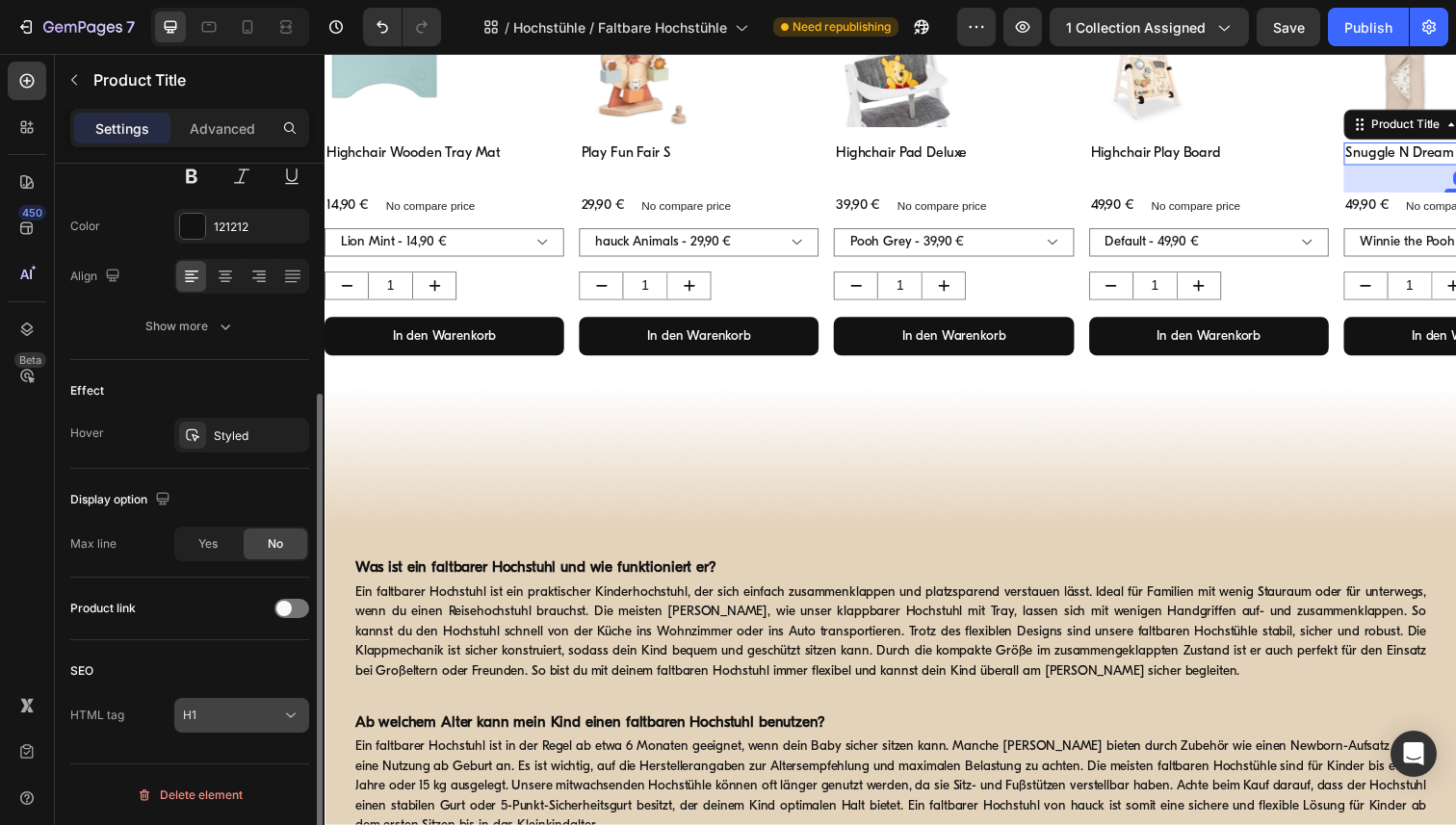
click at [294, 715] on icon at bounding box center [291, 715] width 19 height 19
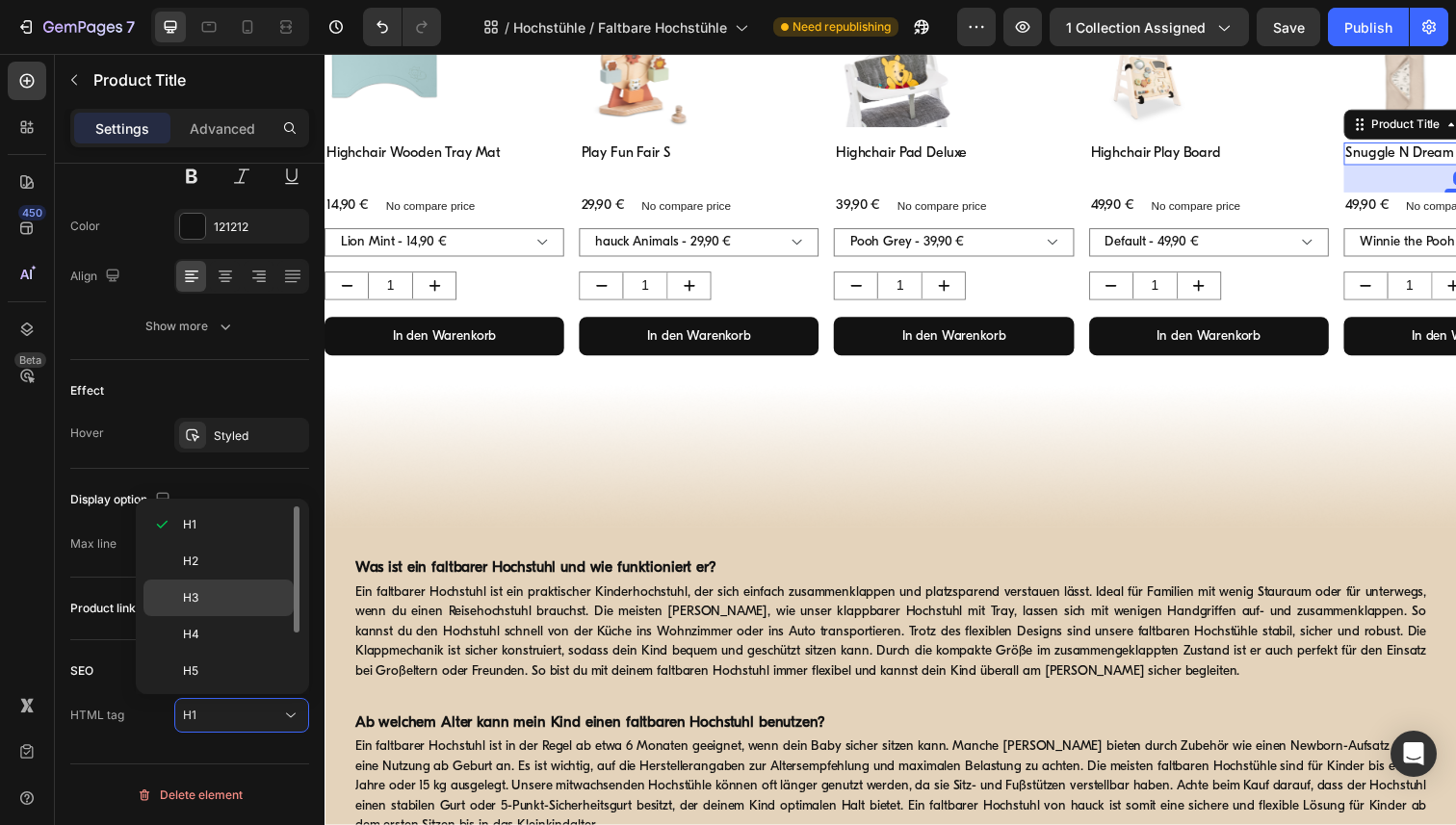
click at [226, 604] on p "H3" at bounding box center [234, 597] width 103 height 17
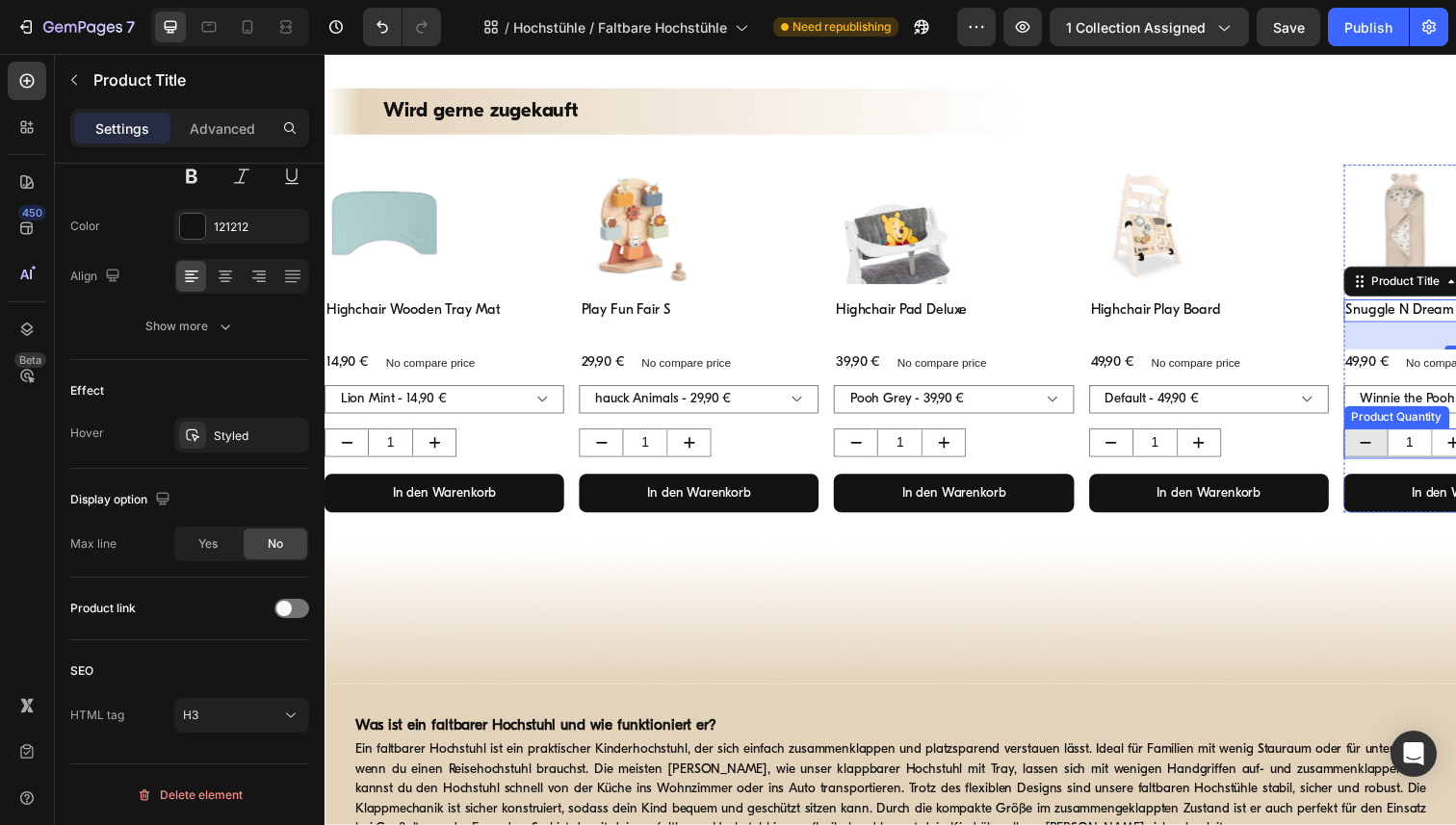
scroll to position [624, 0]
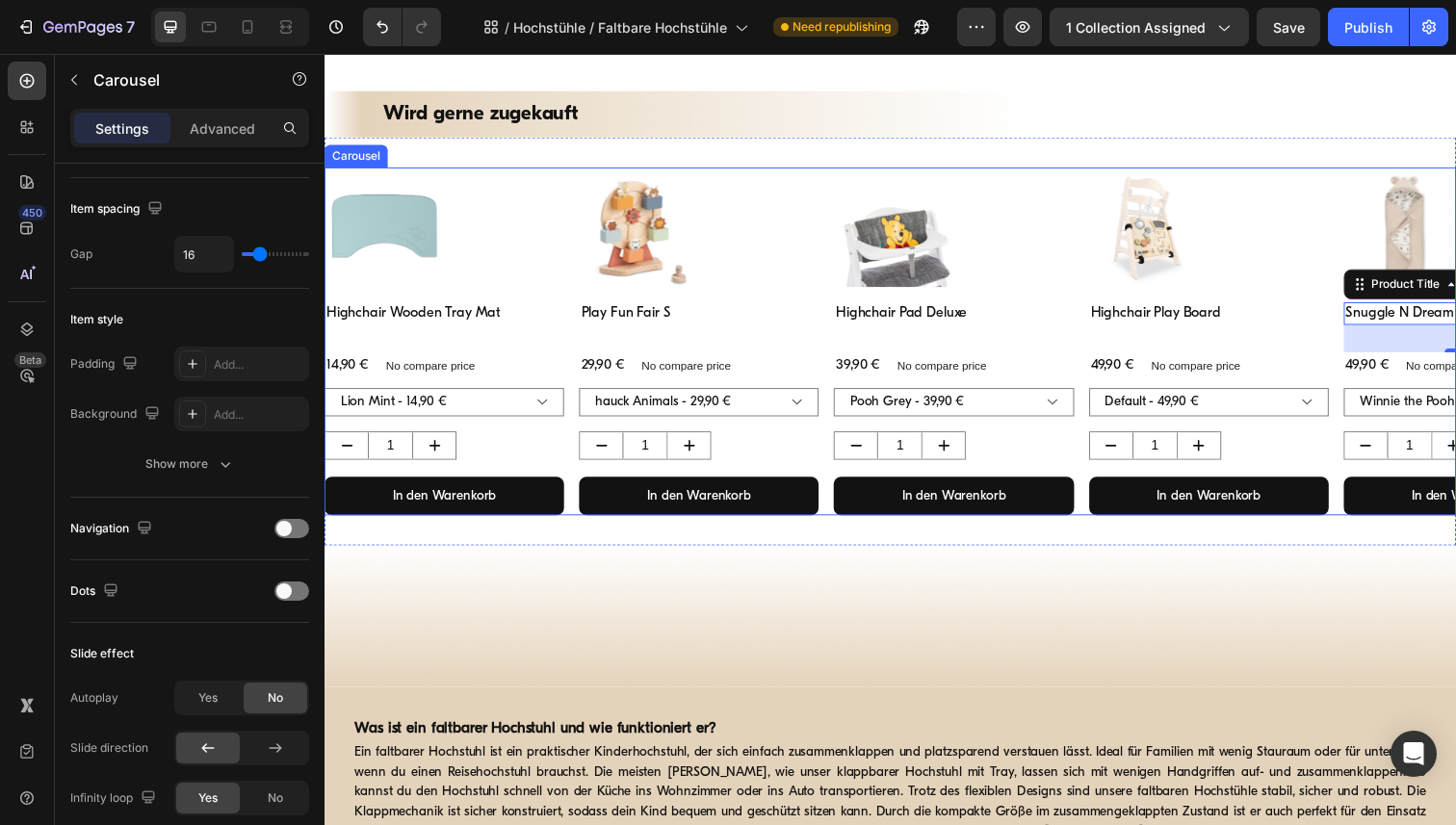
click at [571, 194] on div "Product Images Highchair Wooden Tray Mat Product Title 14,90 € Product Price Pr…" at bounding box center [902, 347] width 1155 height 355
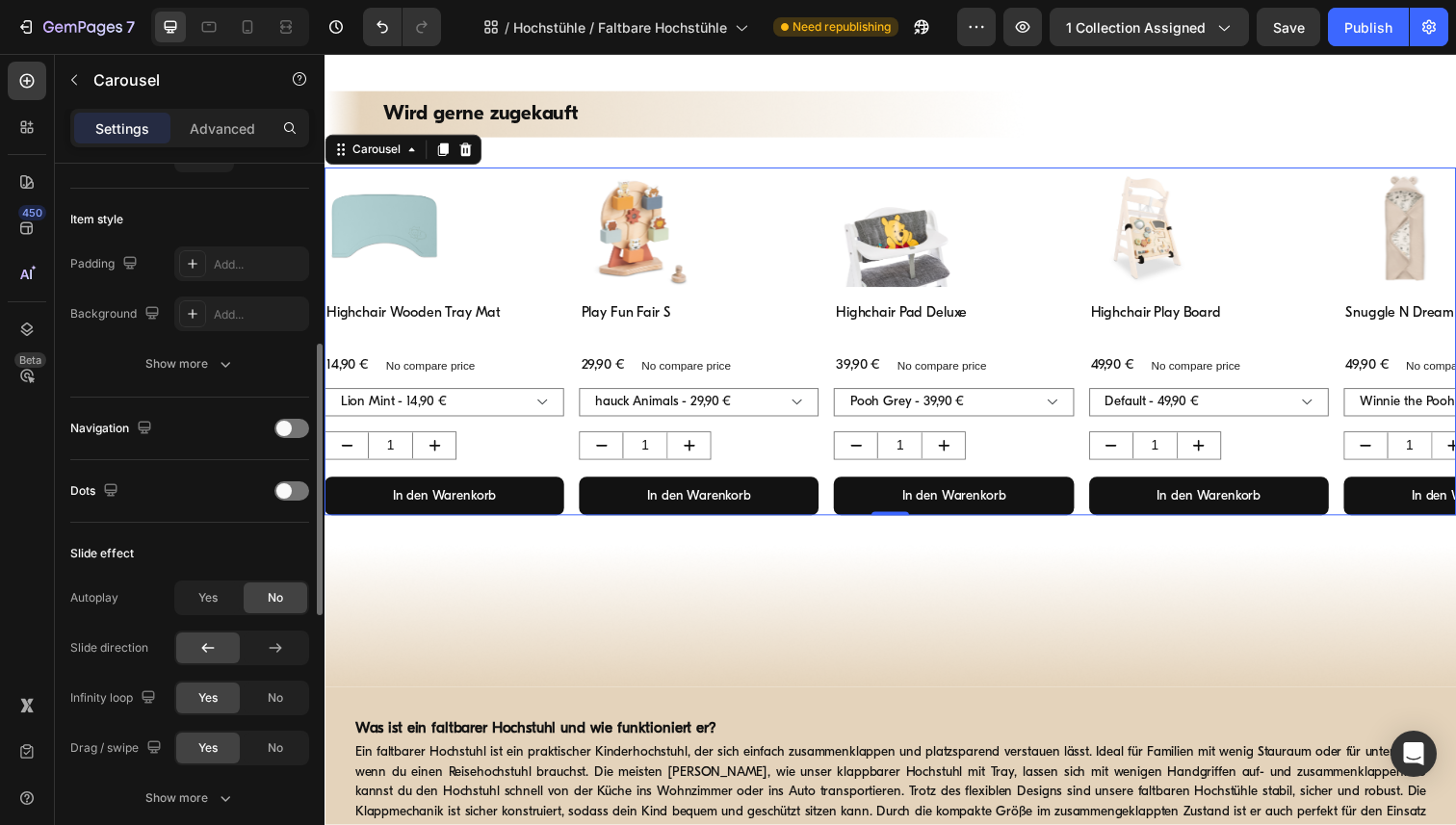
scroll to position [449, 0]
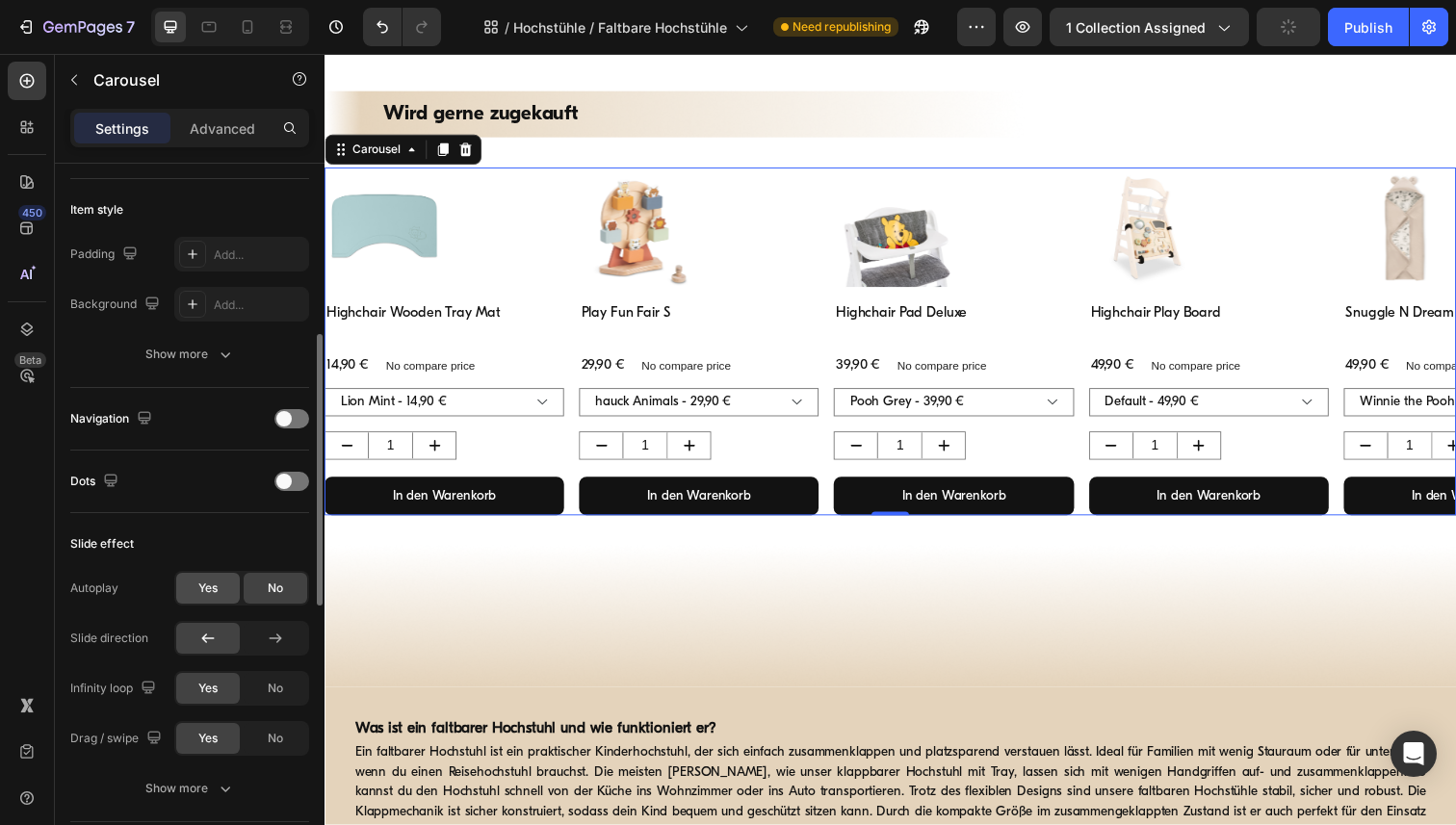
click at [196, 593] on div "Yes" at bounding box center [208, 588] width 64 height 31
click at [291, 418] on span at bounding box center [284, 418] width 15 height 15
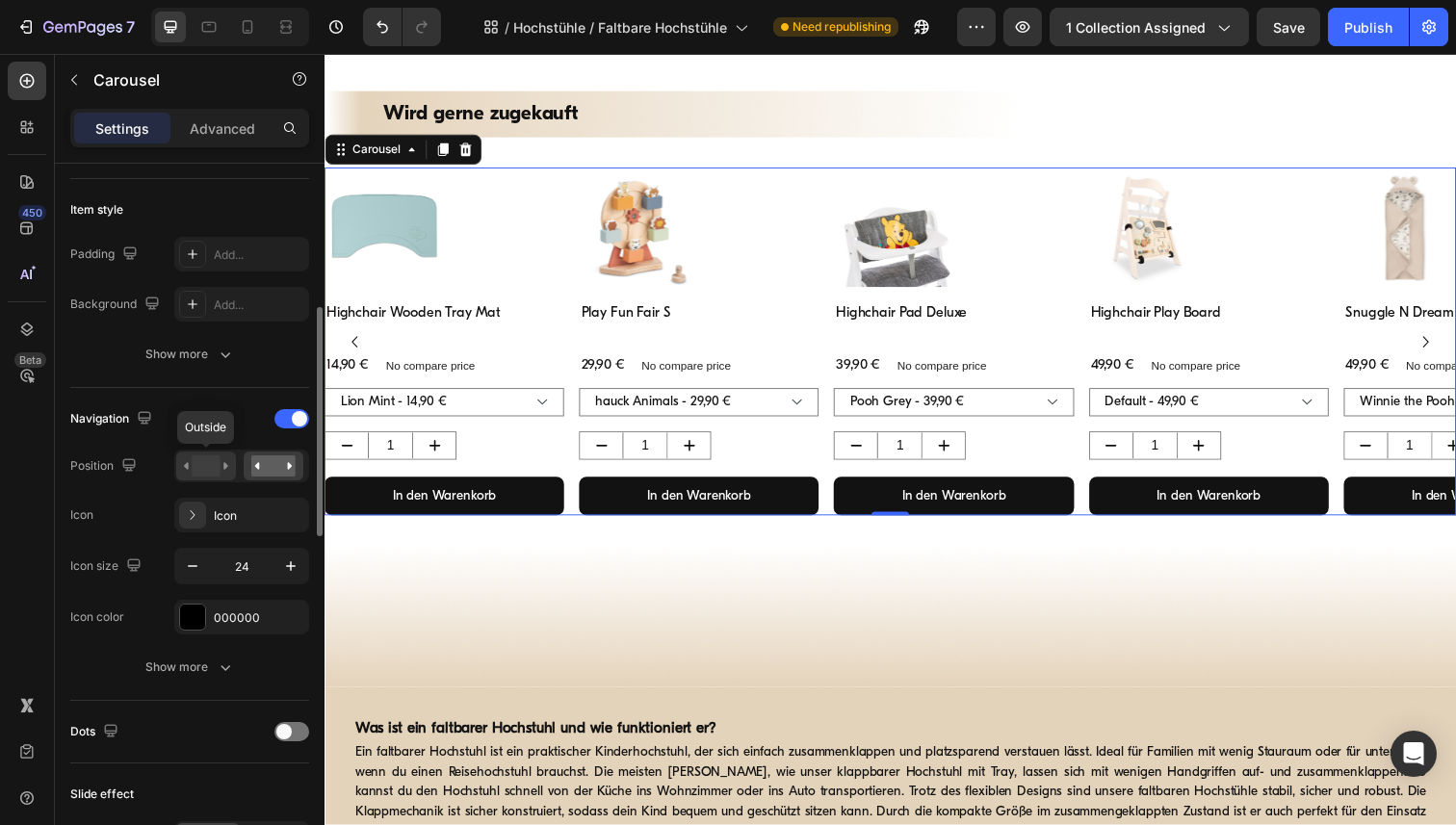
click at [202, 468] on rect at bounding box center [206, 466] width 28 height 21
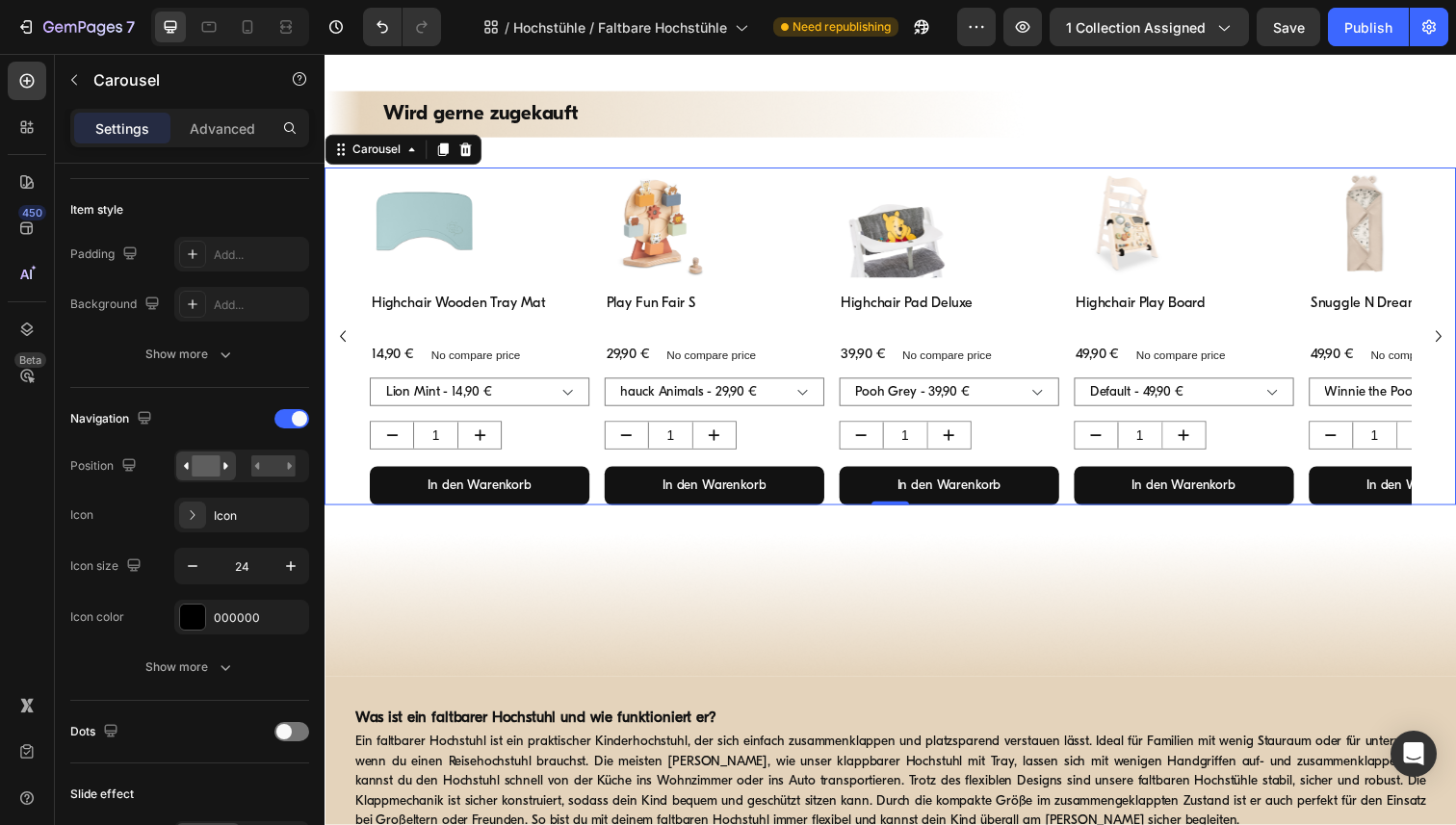
click at [1455, 346] on icon "Carousel Next Arrow" at bounding box center [1461, 342] width 23 height 23
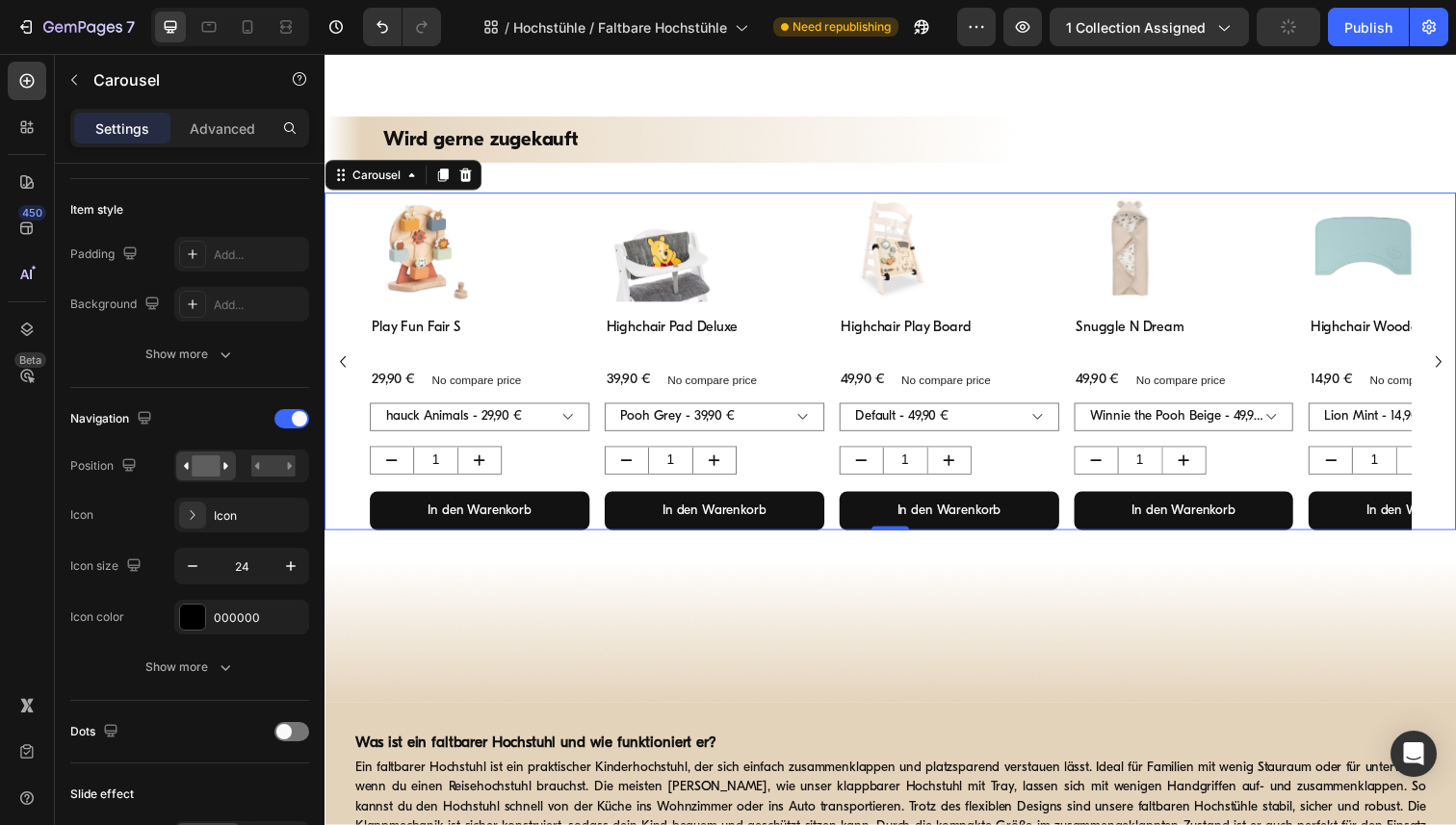
scroll to position [389, 0]
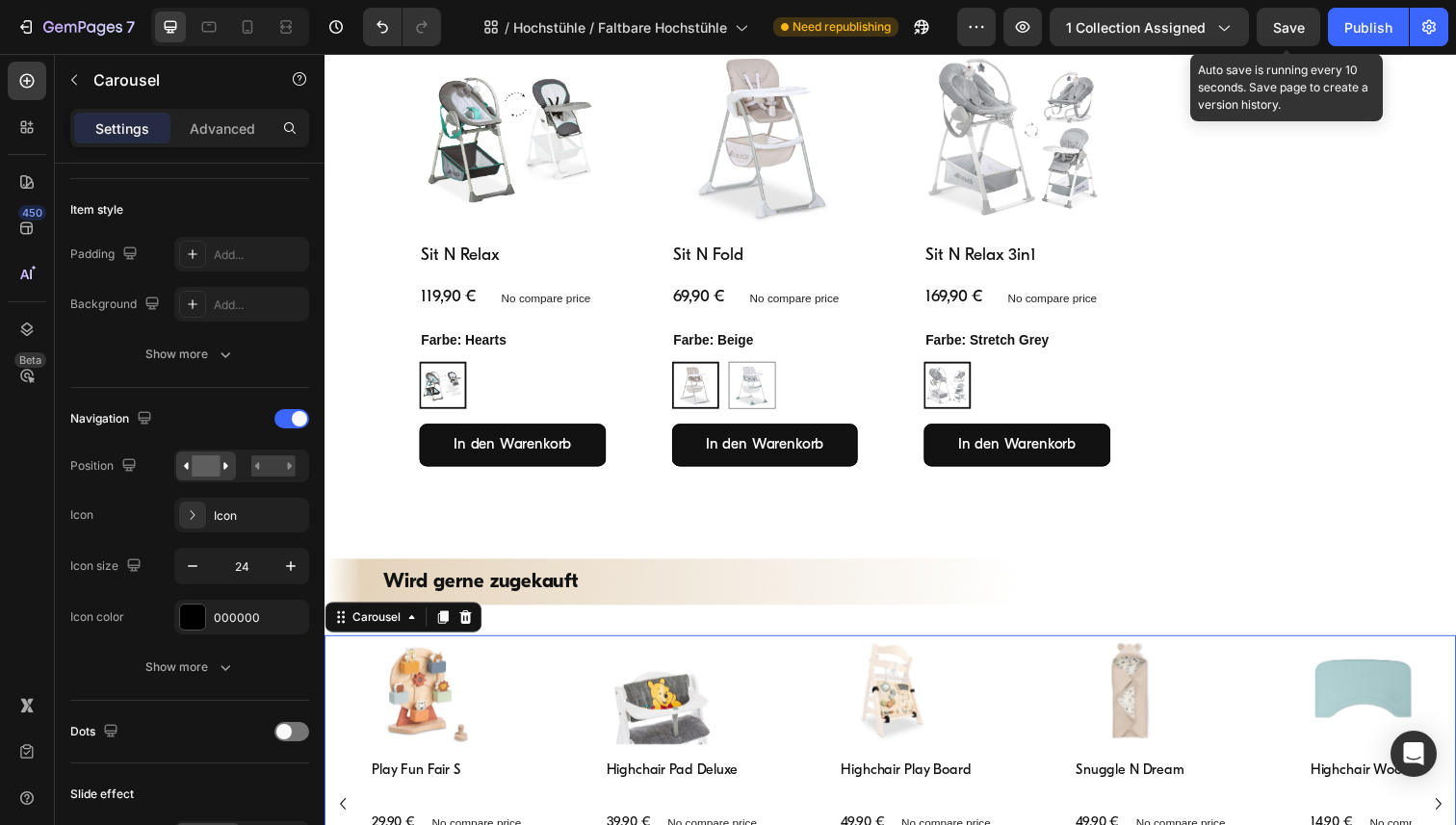
click at [1296, 30] on span "Save" at bounding box center [1289, 27] width 32 height 16
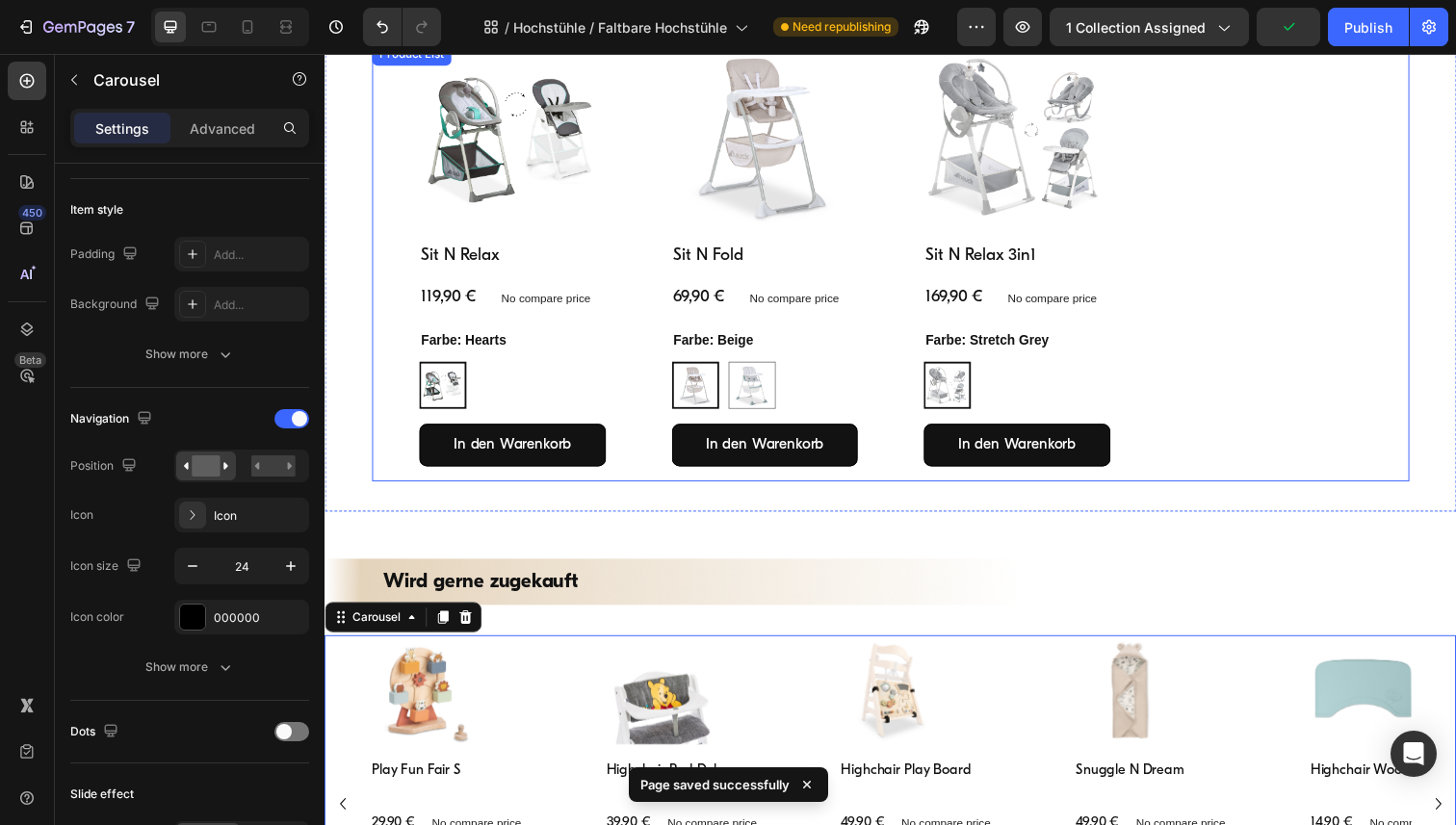
scroll to position [0, 0]
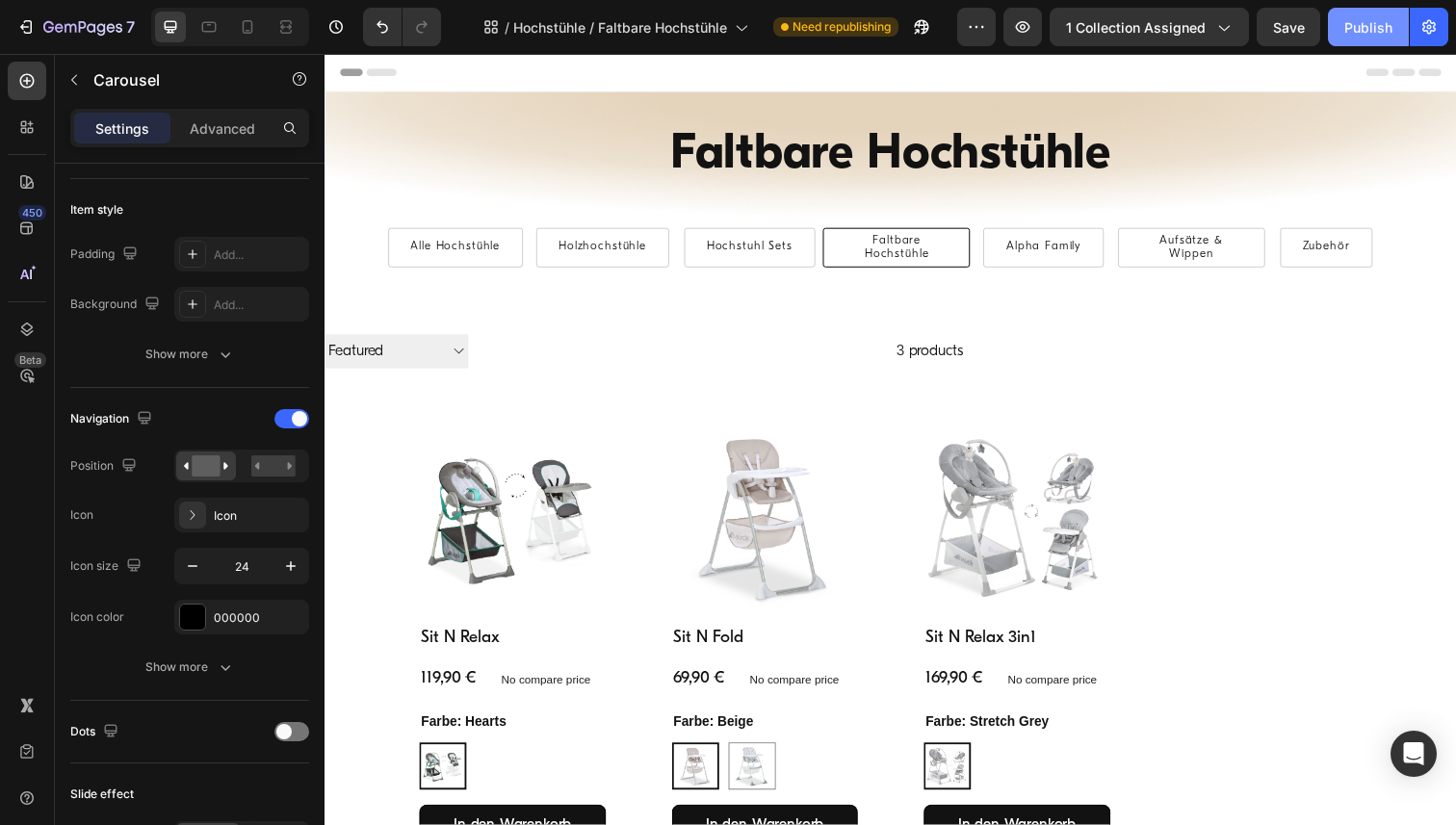
click at [1369, 30] on div "Publish" at bounding box center [1368, 27] width 48 height 20
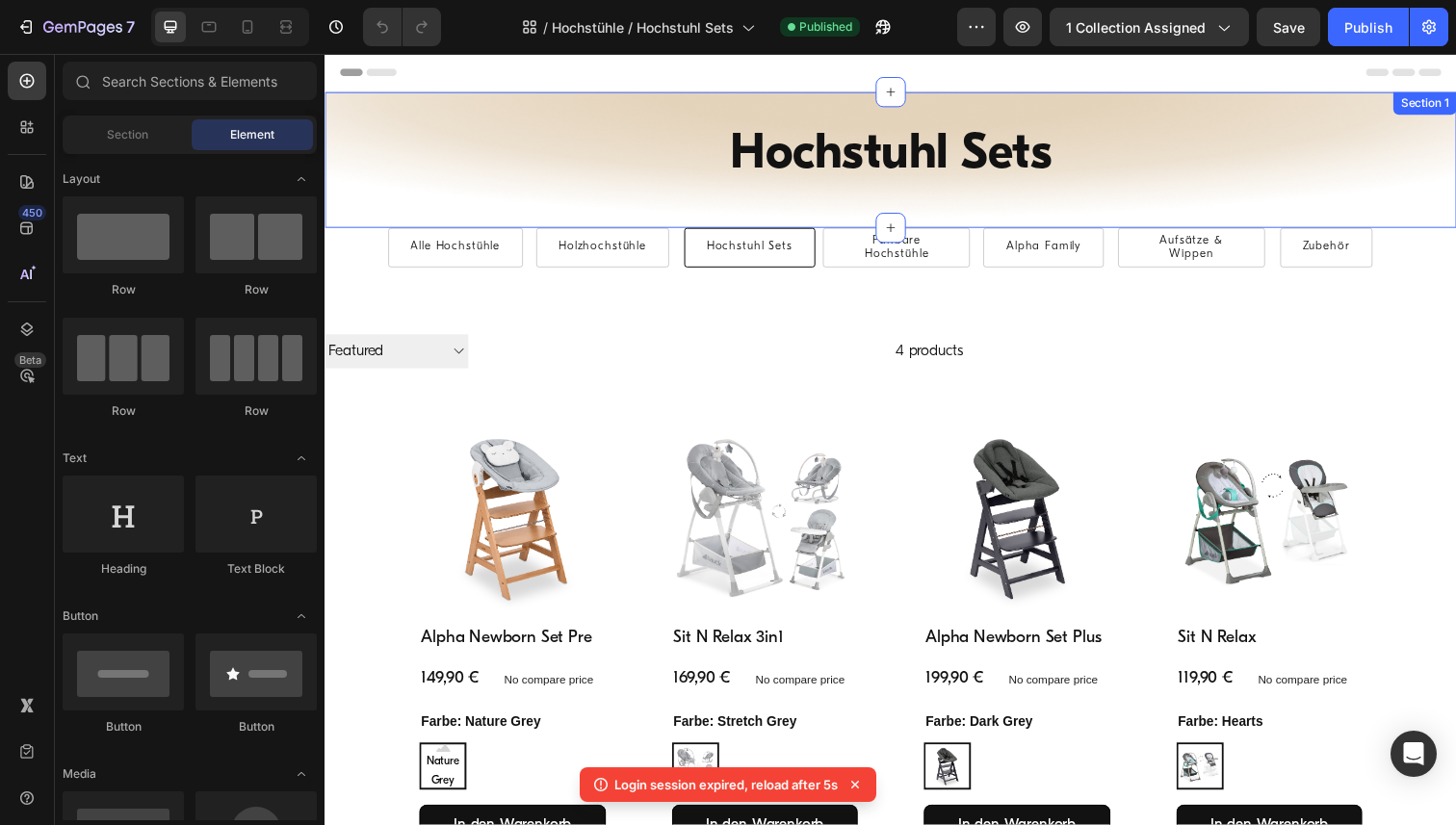
click at [392, 108] on div "Hochstuhl Sets Heading Row Alle Hochstühle Button Holzhochstühle Button Hochstu…" at bounding box center [902, 162] width 1155 height 138
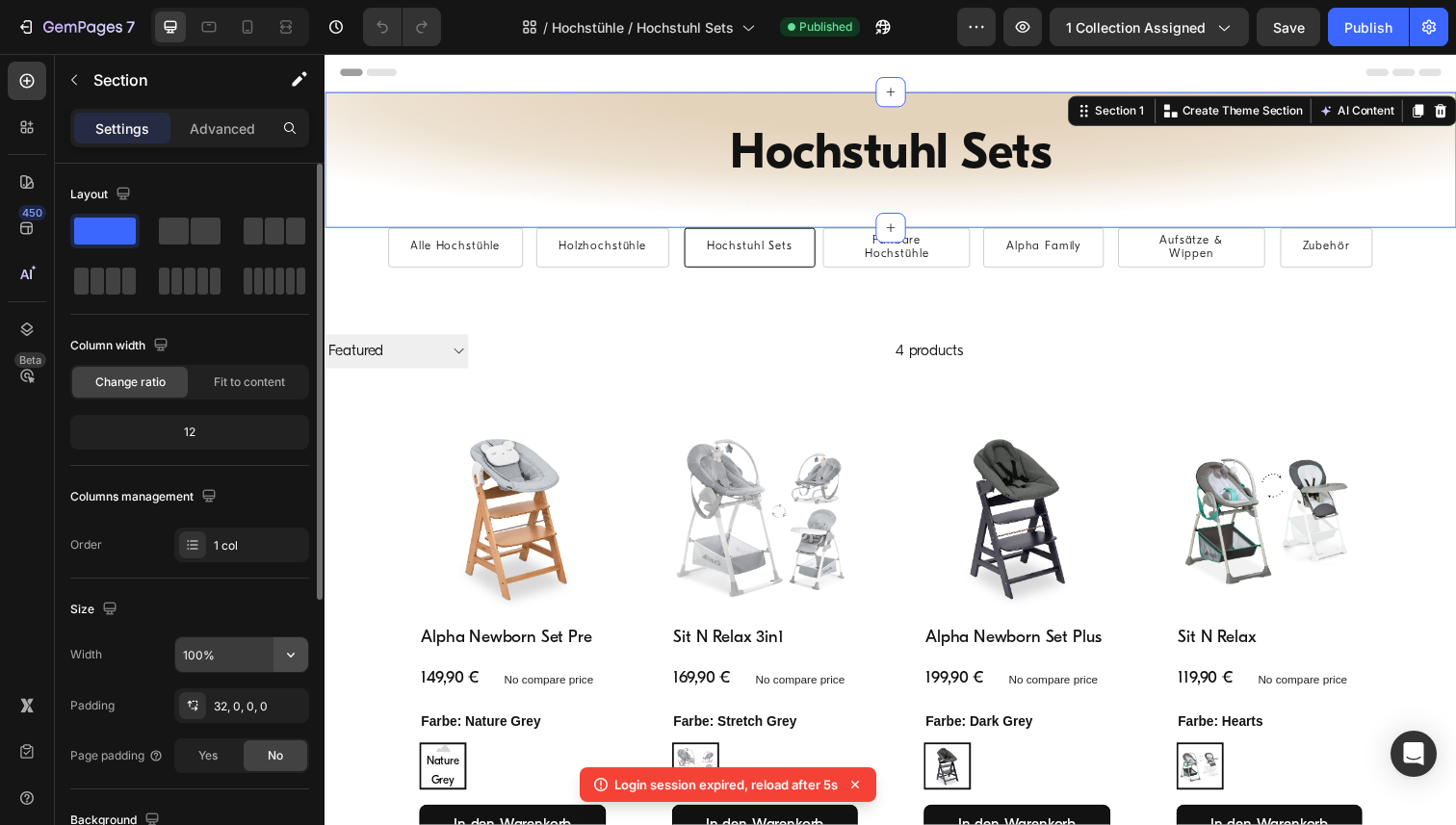
click at [295, 657] on icon "button" at bounding box center [291, 654] width 19 height 19
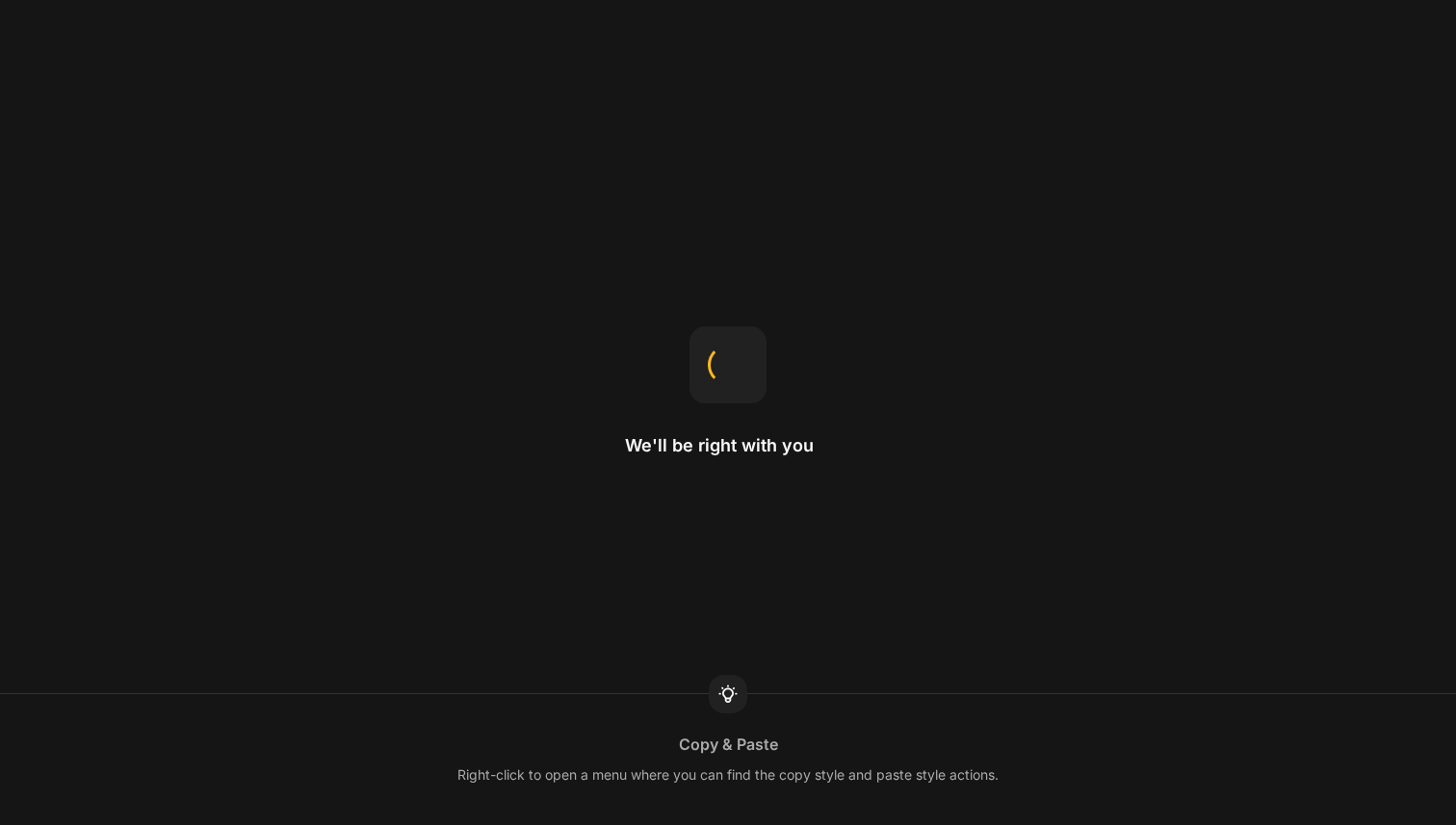
click at [199, 724] on div "Copy & Paste Right-click to open a menu where you can find the copy style and p…" at bounding box center [728, 760] width 1456 height 131
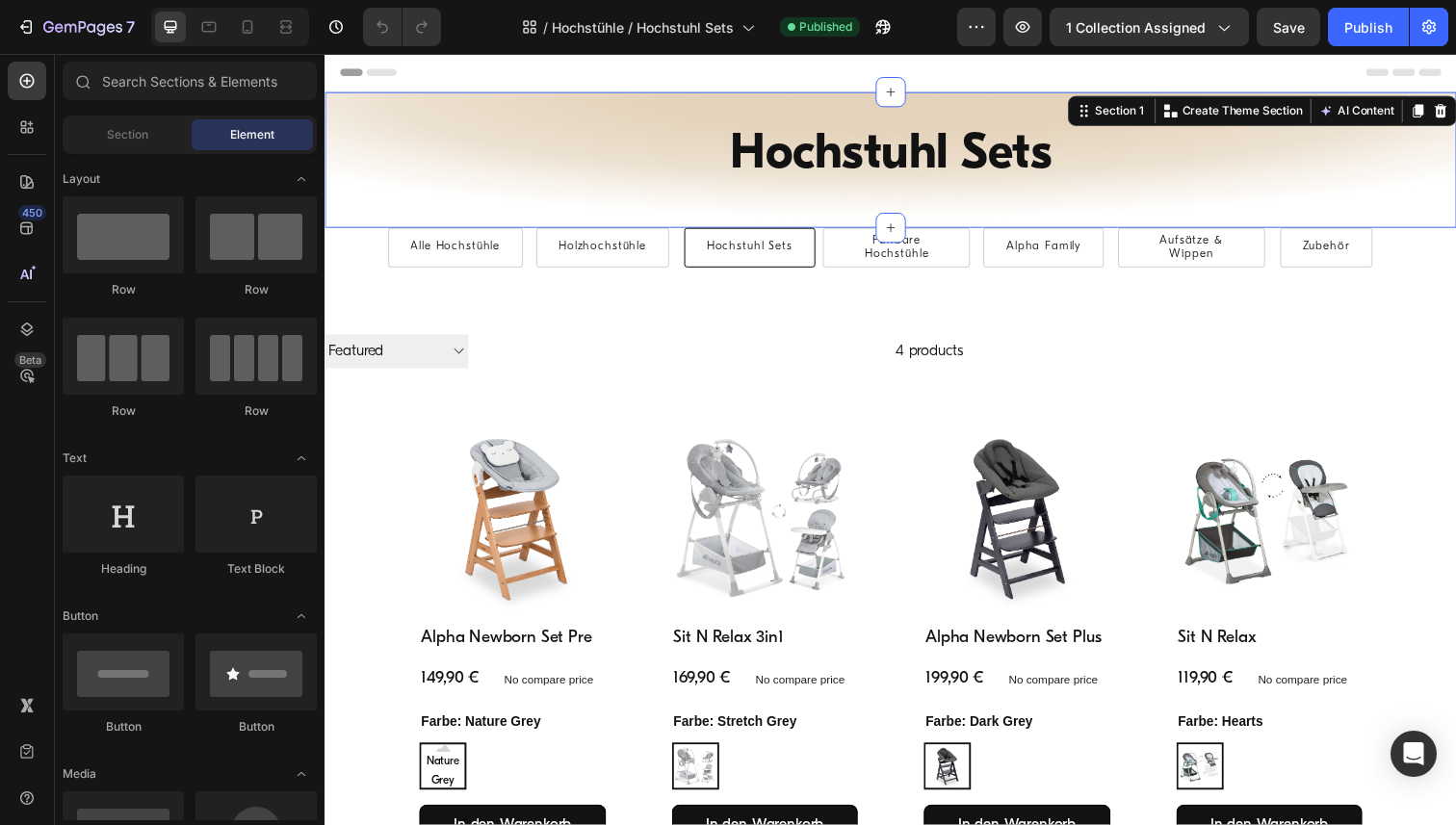
click at [325, 103] on div "Hochstuhl Sets Heading Row Alle Hochstühle Button Holzhochstühle Button Hochstu…" at bounding box center [902, 162] width 1155 height 138
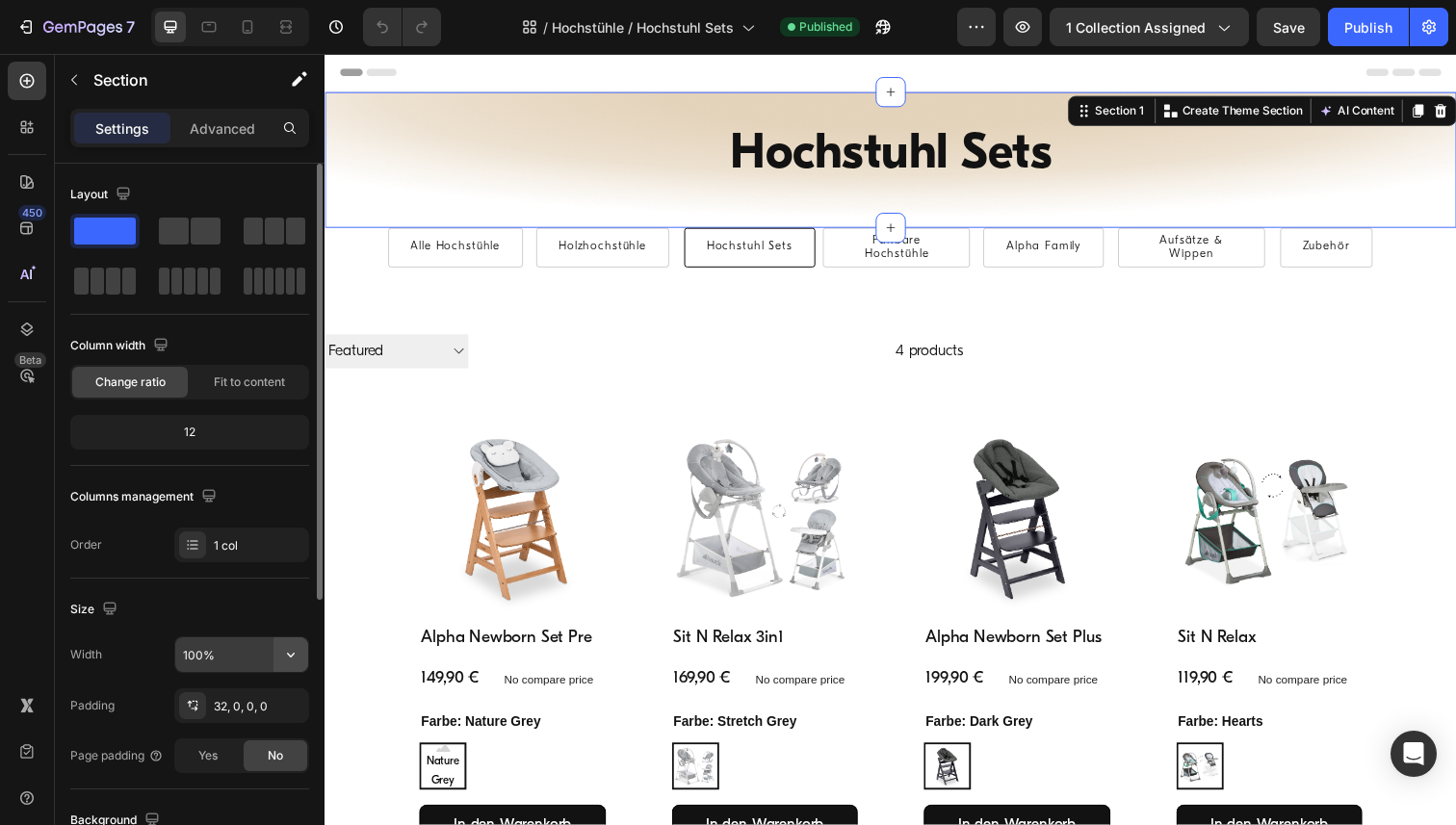
click at [285, 660] on icon "button" at bounding box center [291, 654] width 19 height 19
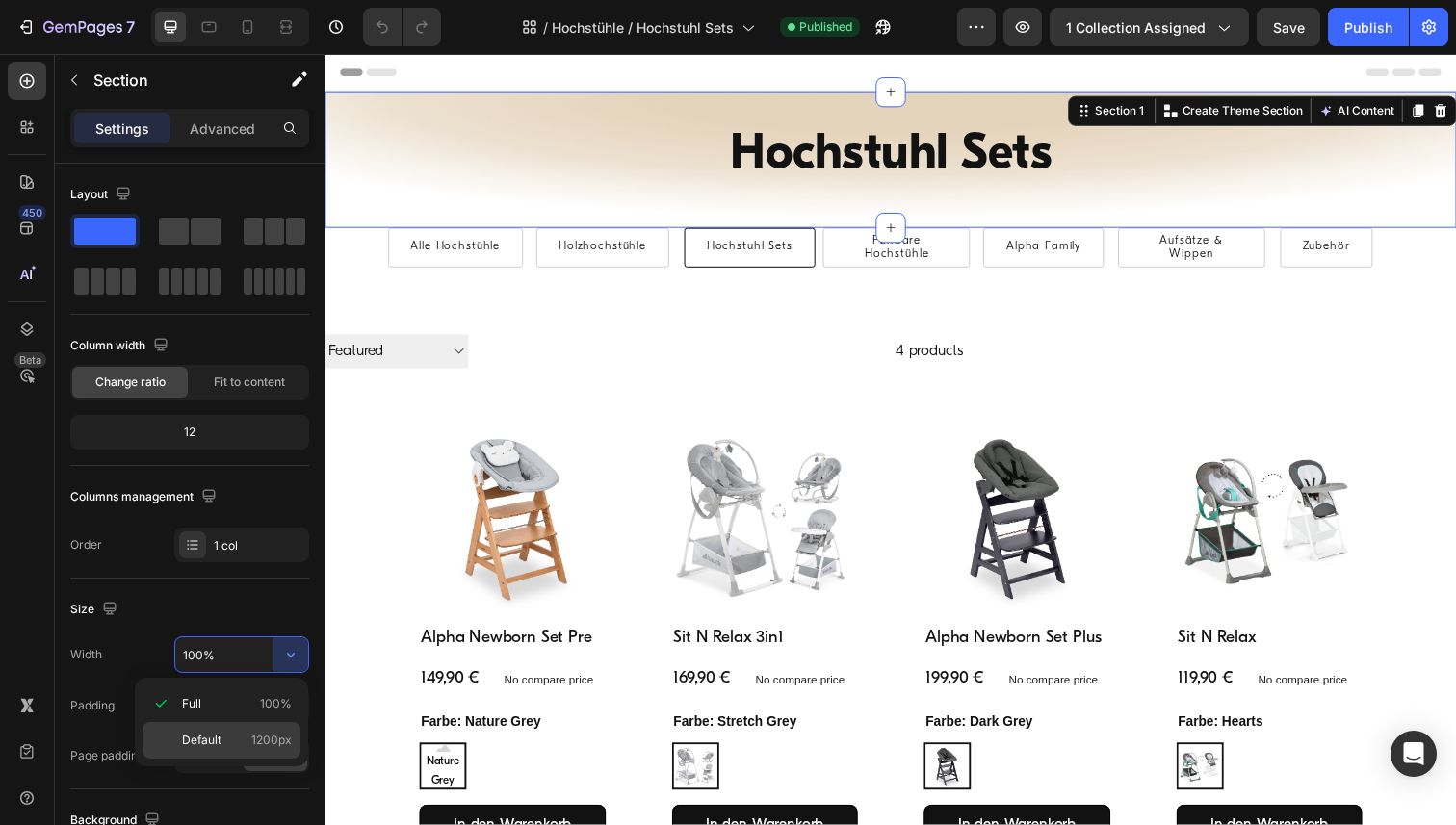
click at [227, 734] on p "Default 1200px" at bounding box center [237, 739] width 109 height 17
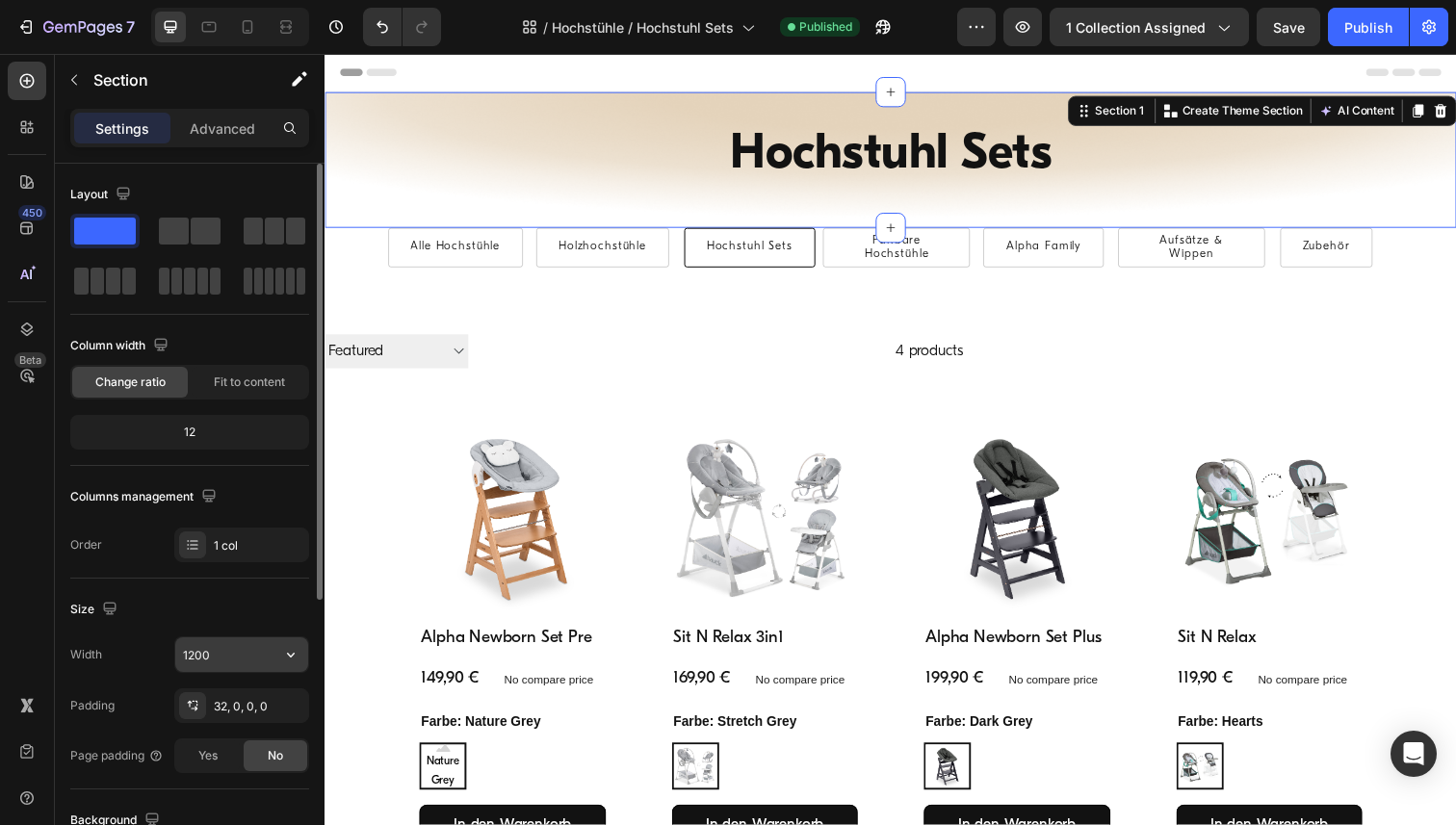
click at [224, 645] on input "1200" at bounding box center [242, 655] width 133 height 35
paste input "6"
type input "1600"
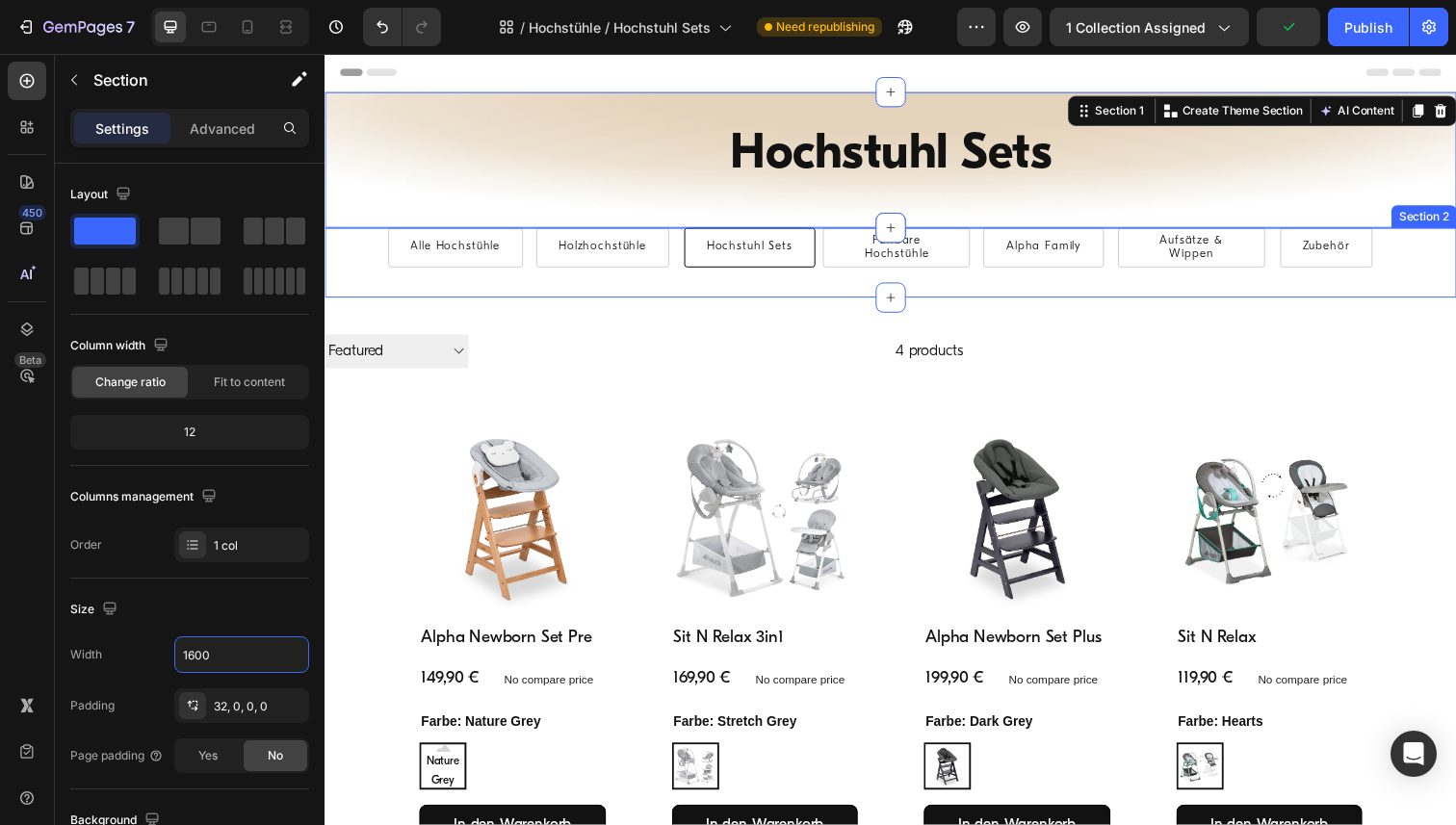
click at [331, 272] on div "Alle Hochstühle Button Holzhochstühle Button Hochstuhl Sets Button Faltbare Hoc…" at bounding box center [902, 268] width 1155 height 72
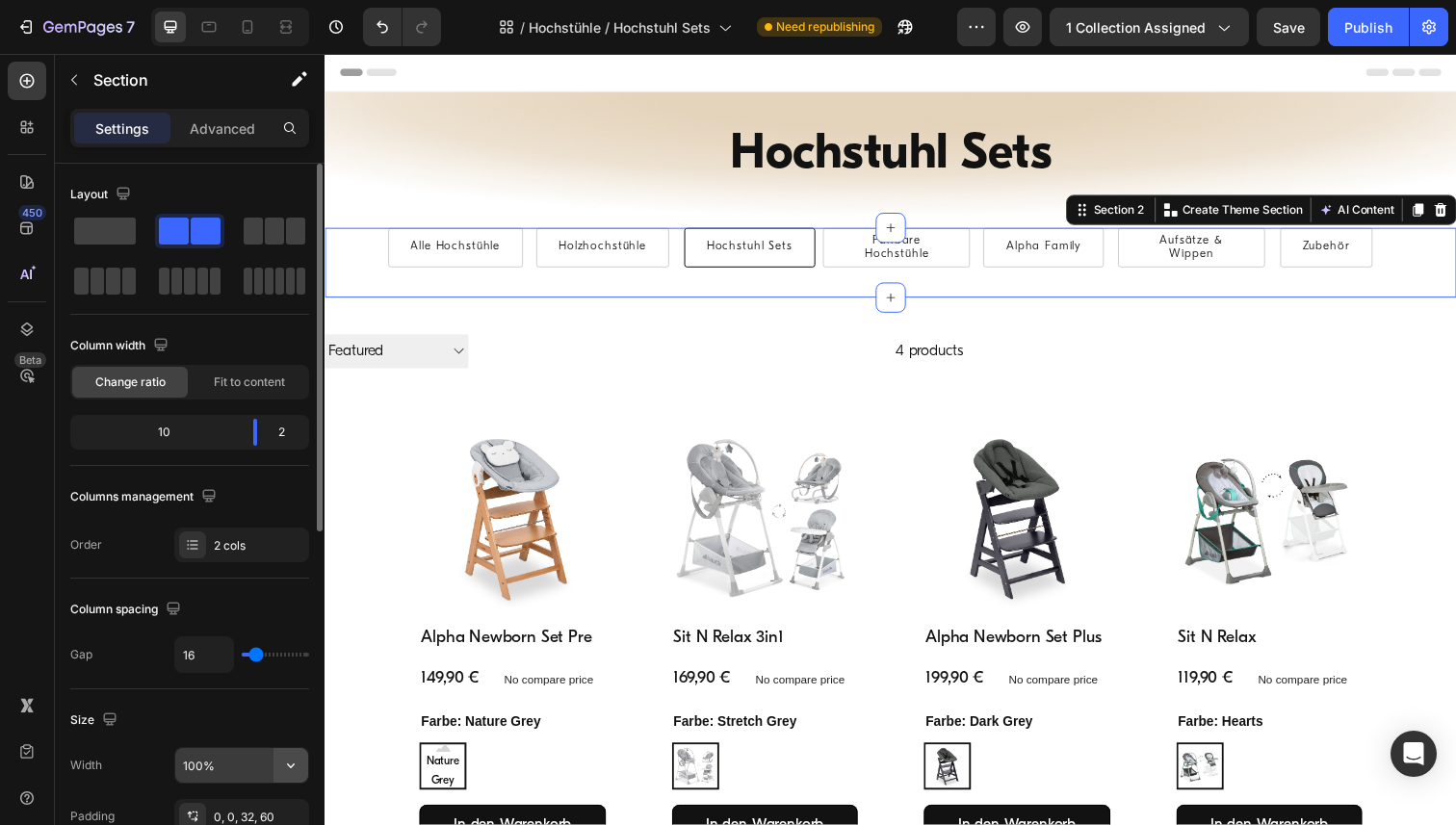
click at [289, 767] on icon "button" at bounding box center [291, 765] width 19 height 19
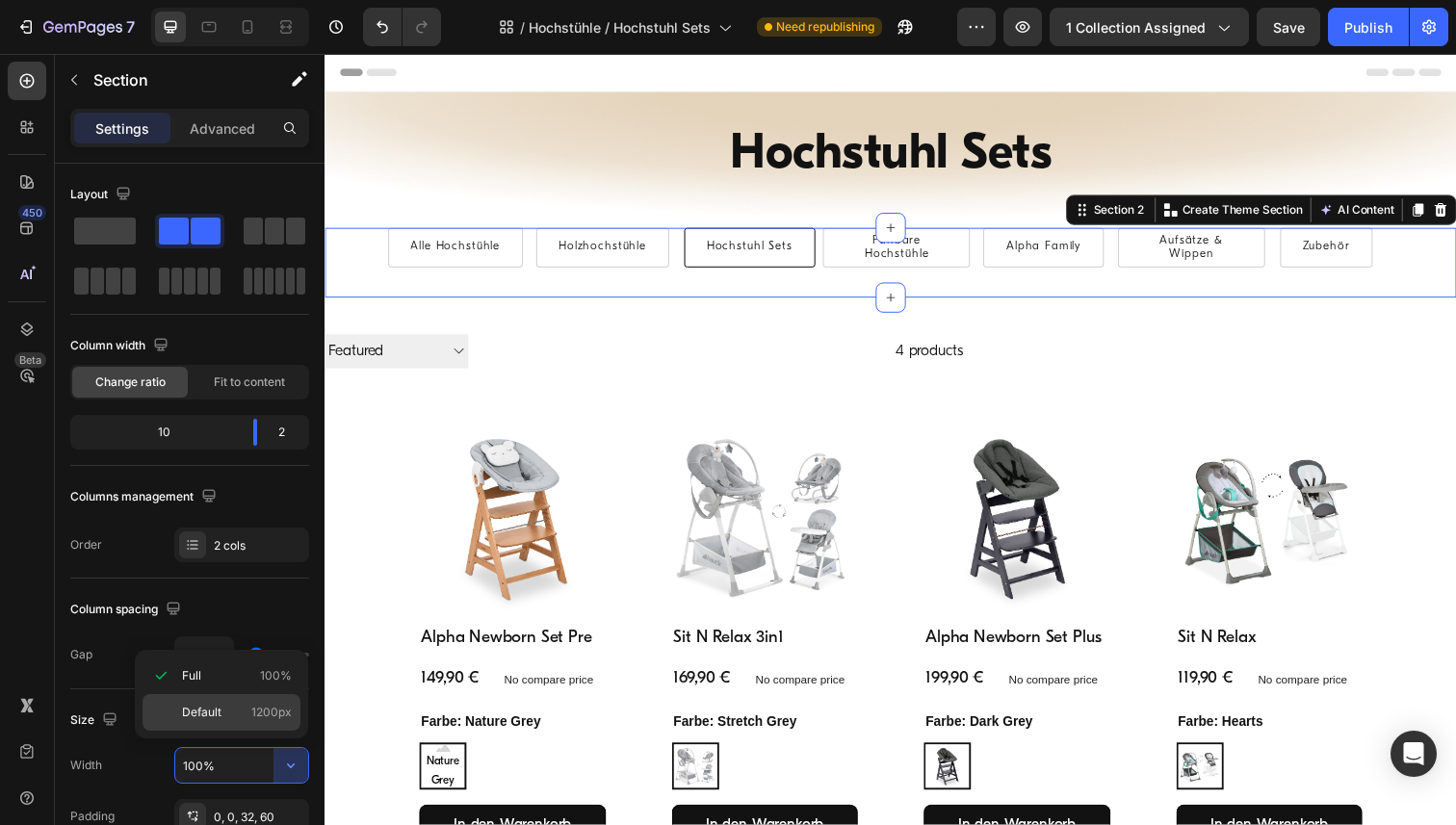
click at [213, 711] on span "Default" at bounding box center [202, 712] width 40 height 17
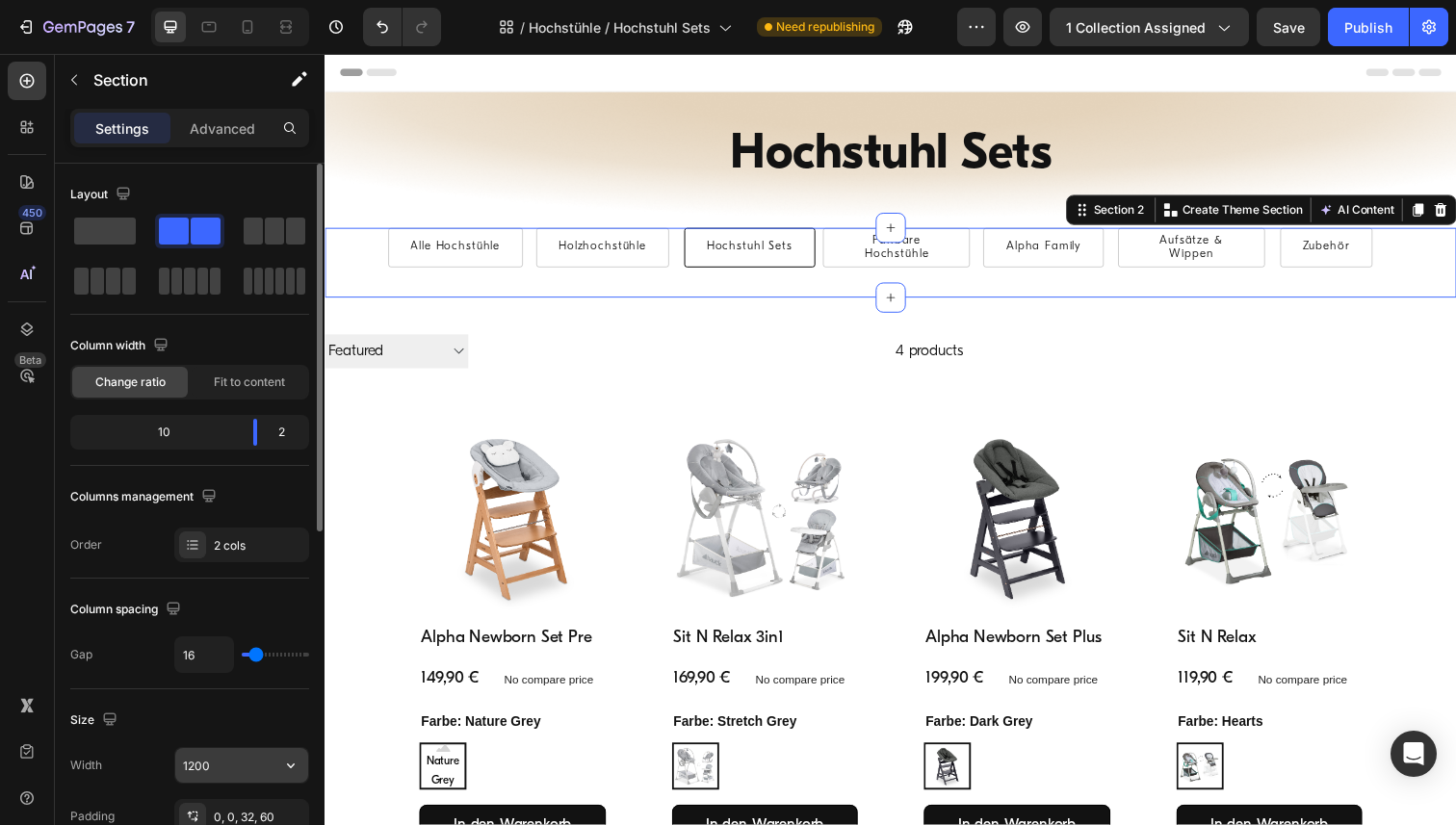
click at [220, 758] on input "1200" at bounding box center [242, 765] width 133 height 35
paste input "6"
type input "1600"
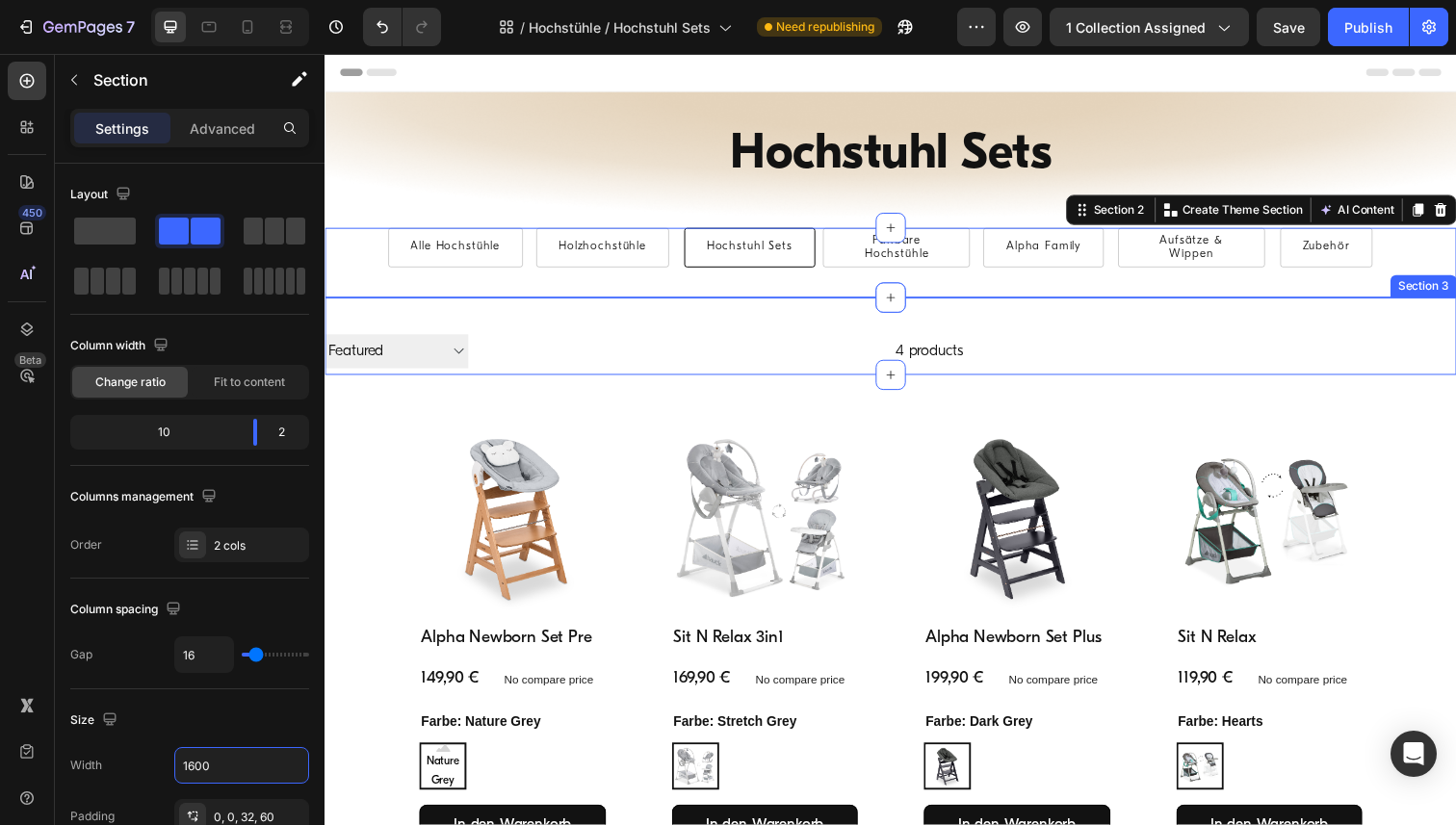
click at [466, 310] on div "Filter Best selling Featured Alphabetically, A-Z Alphabetically, Z-A Price, low…" at bounding box center [902, 342] width 1155 height 79
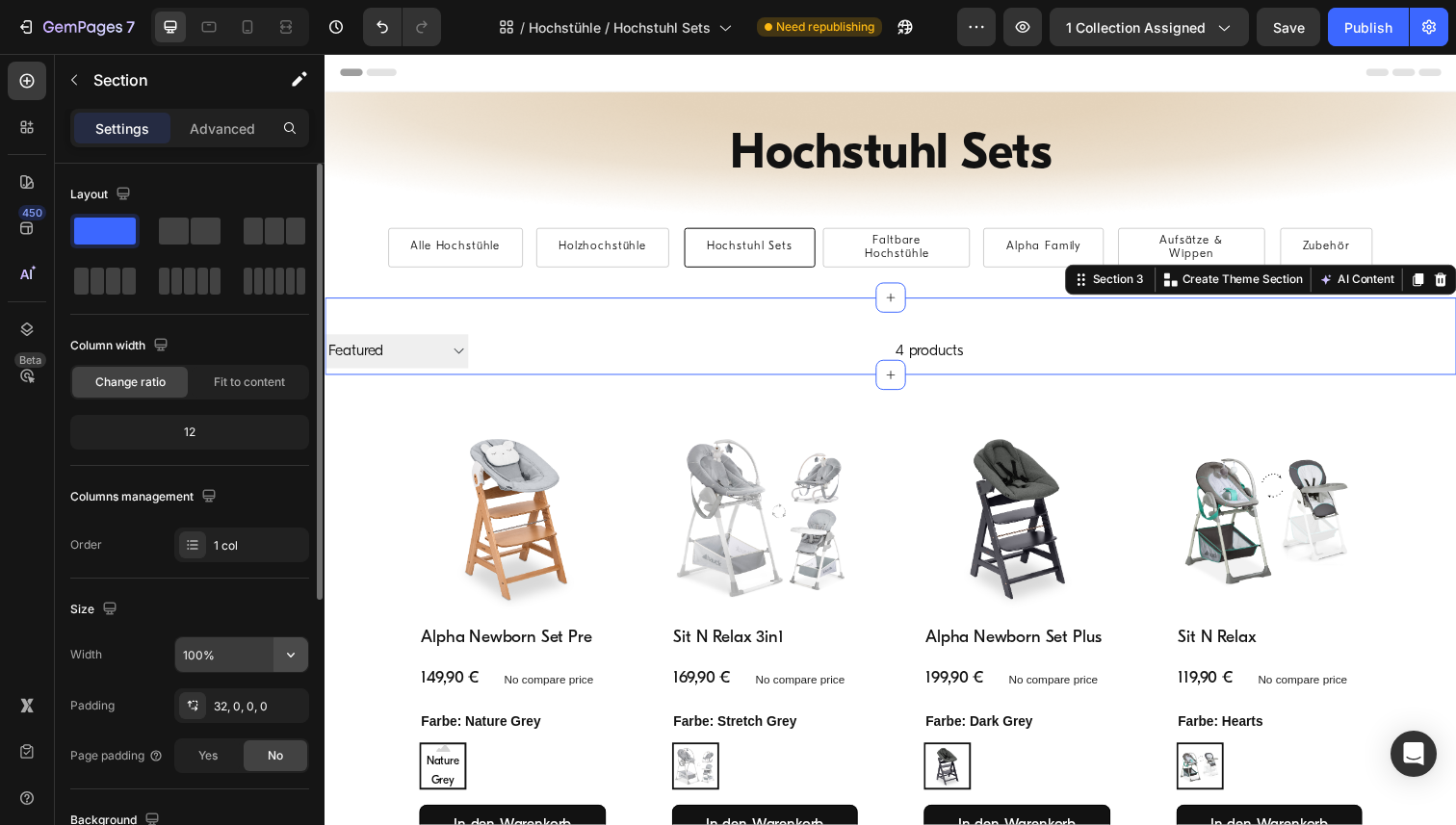
click at [283, 657] on icon "button" at bounding box center [291, 654] width 19 height 19
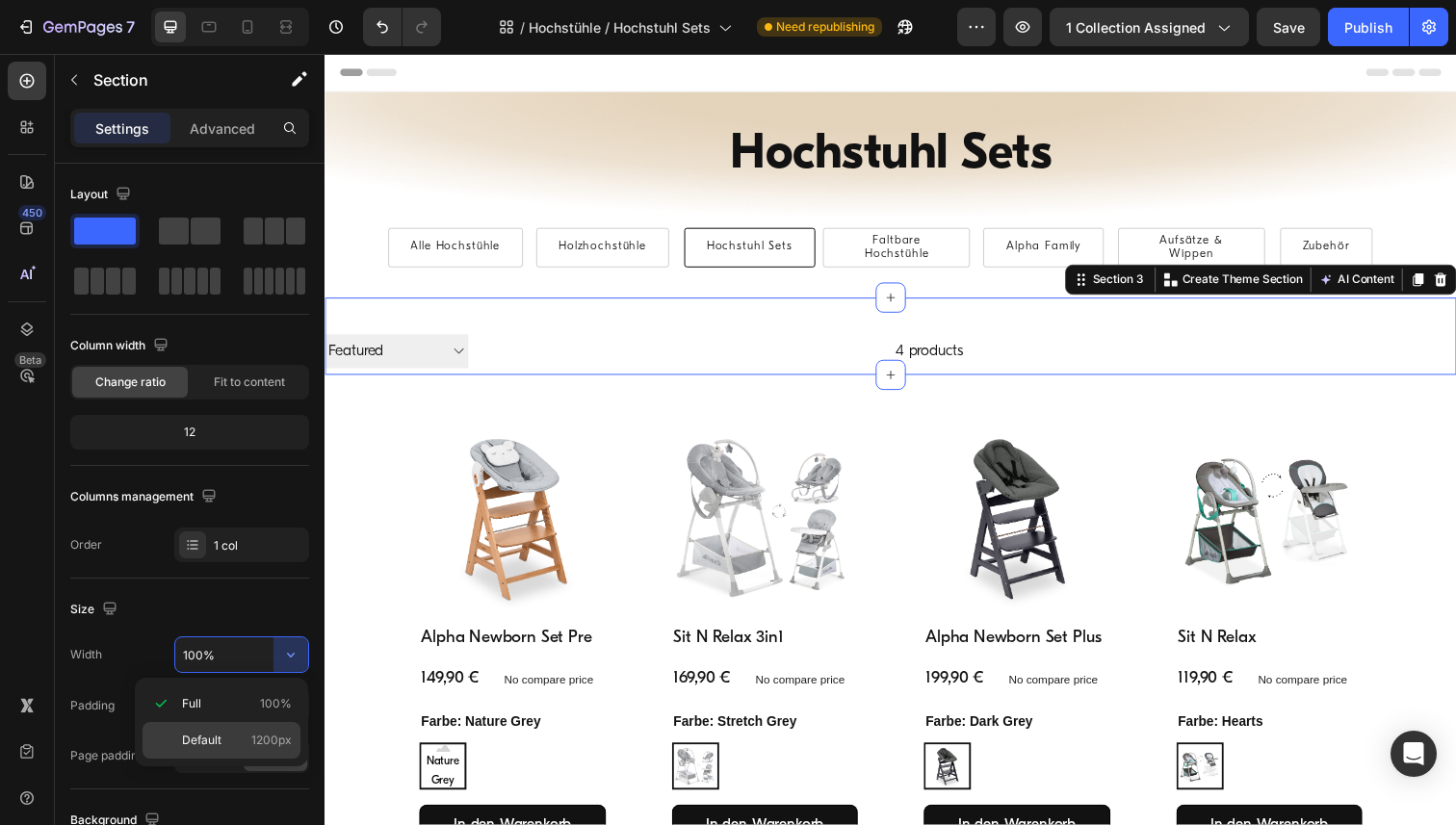
click at [224, 743] on p "Default 1200px" at bounding box center [237, 739] width 109 height 17
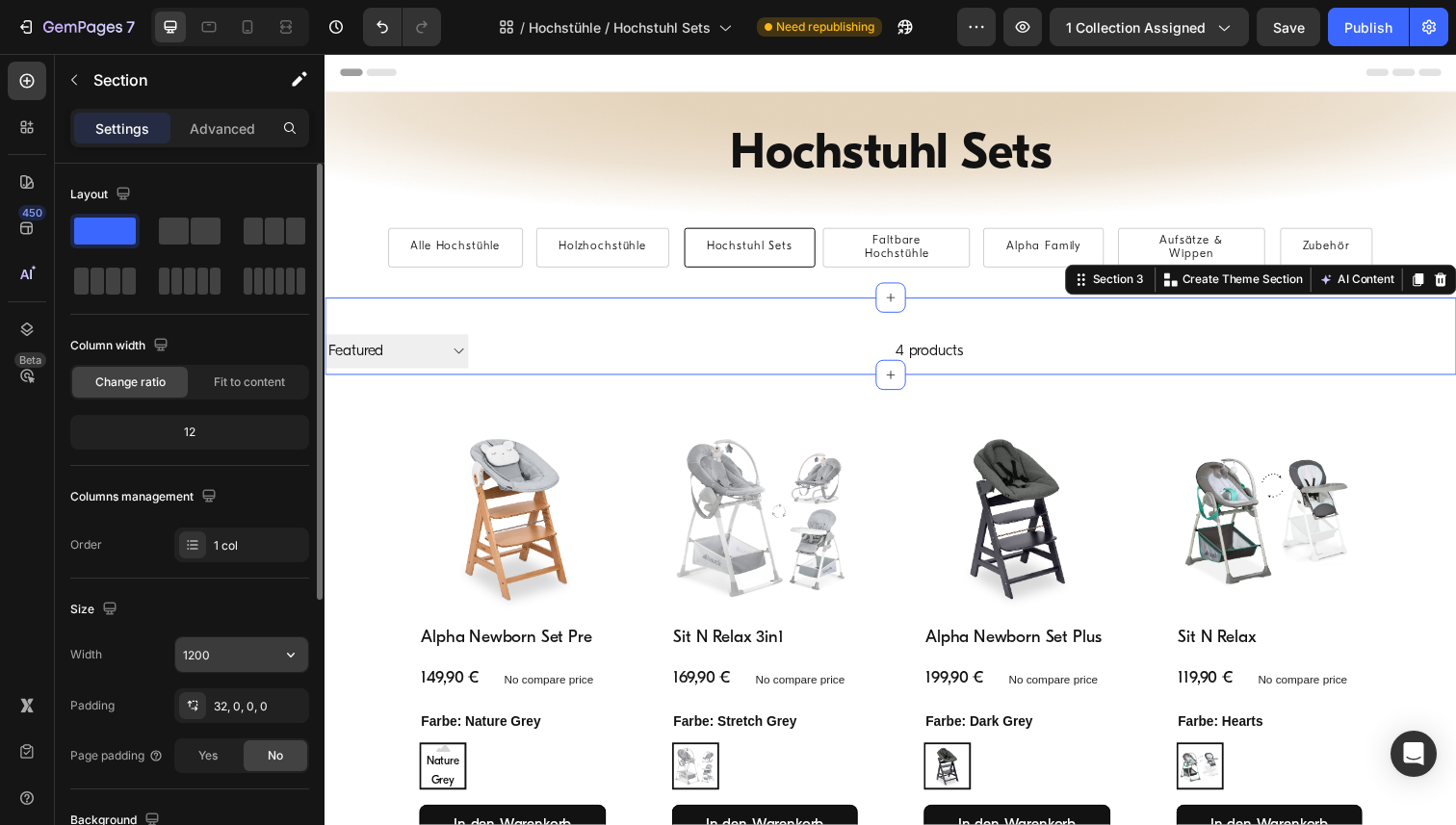
click at [225, 660] on input "1200" at bounding box center [242, 655] width 133 height 35
paste input "6"
type input "1600"
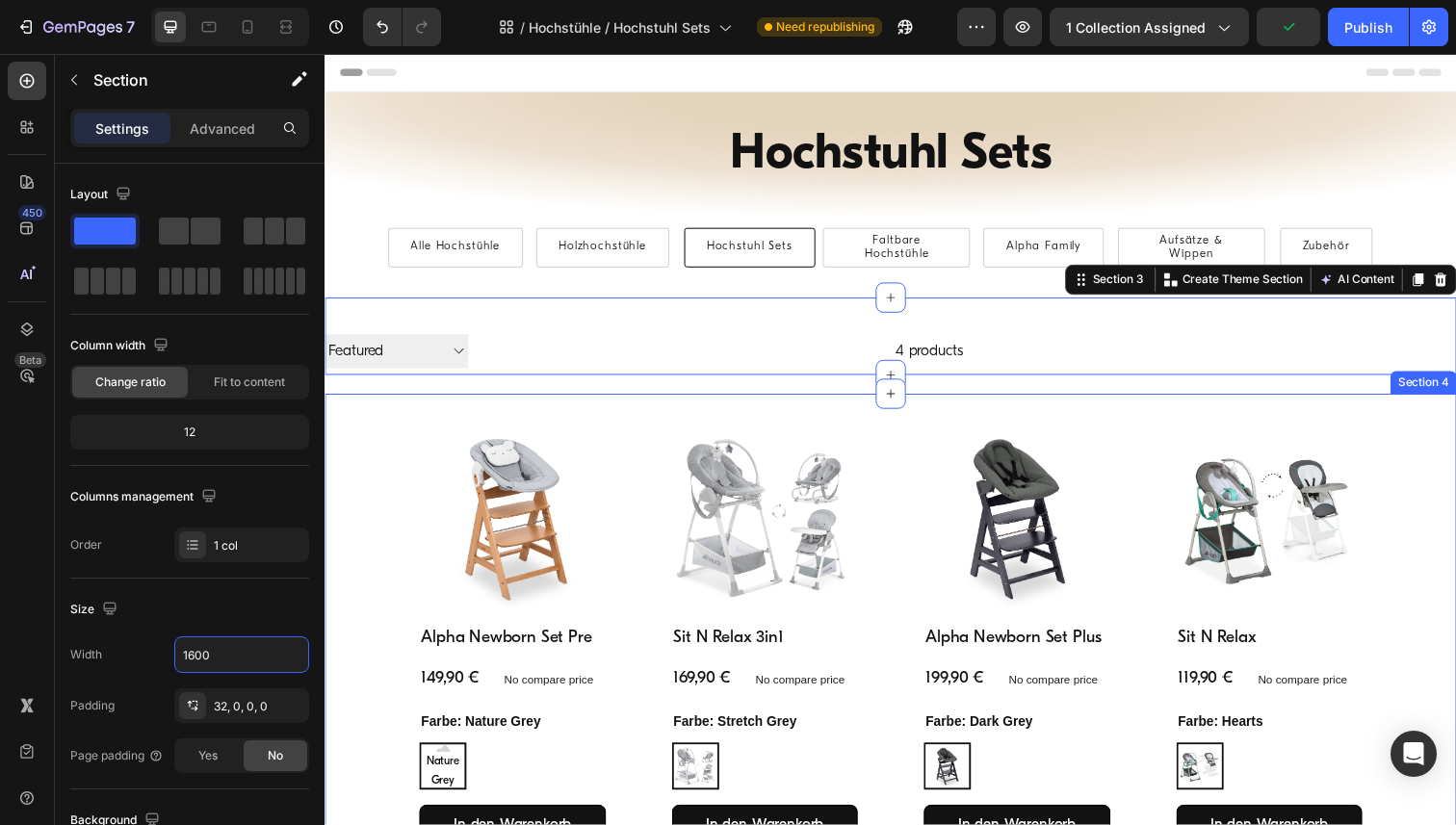
click at [358, 413] on div "Product Images Alpha Newborn Set Pre Product Title 149,90 € Product Price Produ…" at bounding box center [902, 656] width 1155 height 510
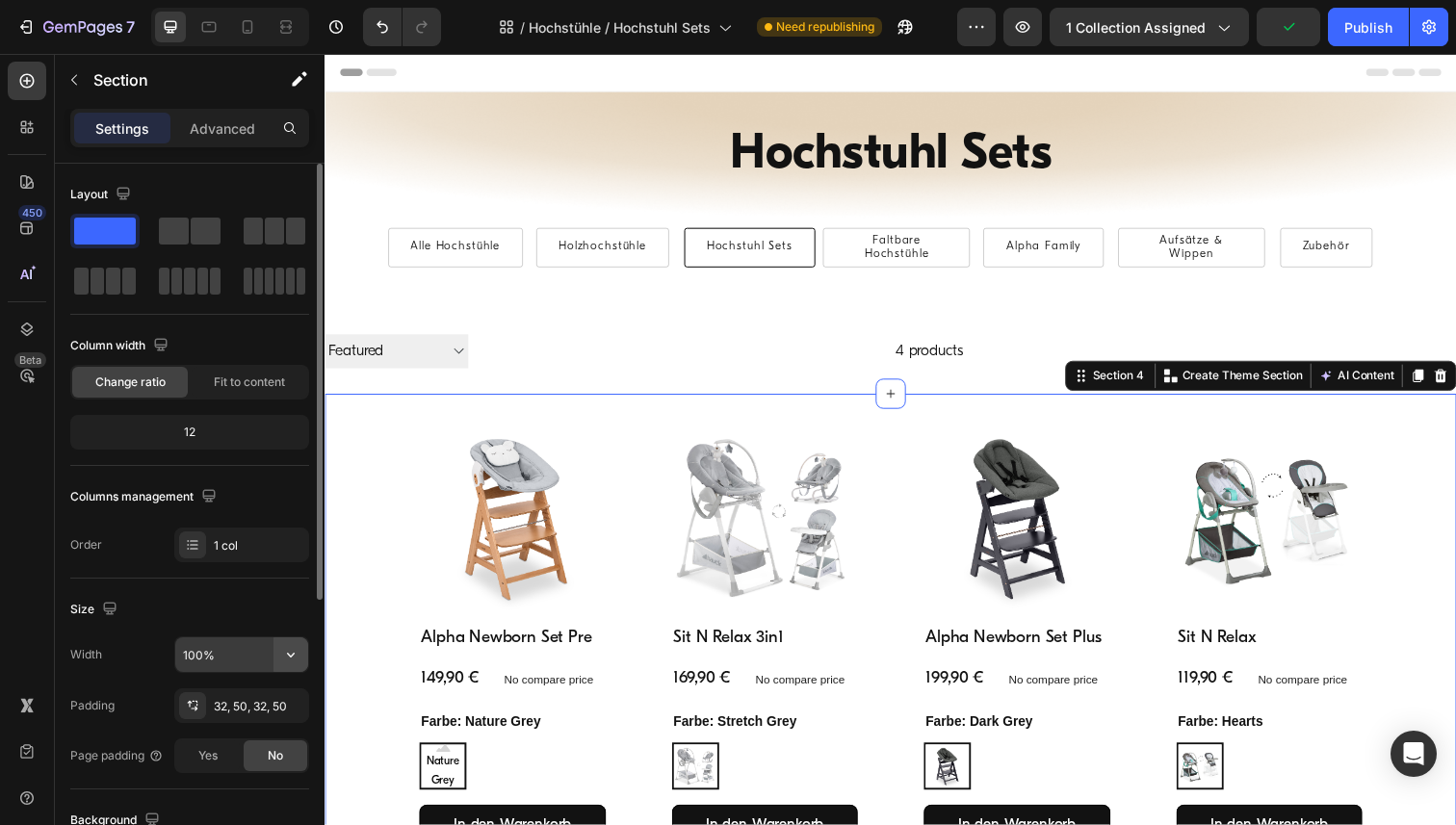
click at [292, 652] on icon "button" at bounding box center [291, 654] width 19 height 19
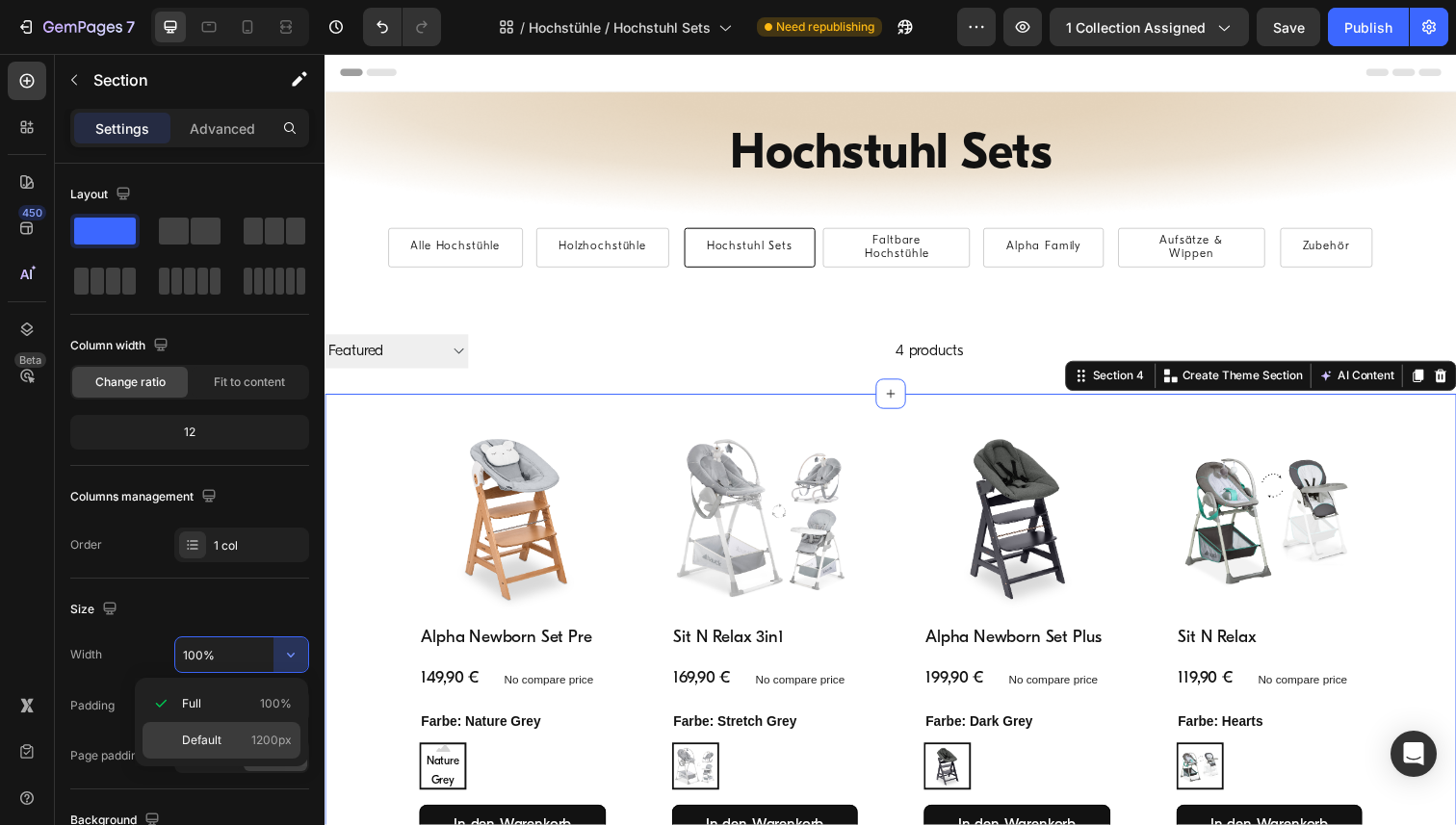
click at [235, 742] on p "Default 1200px" at bounding box center [237, 739] width 109 height 17
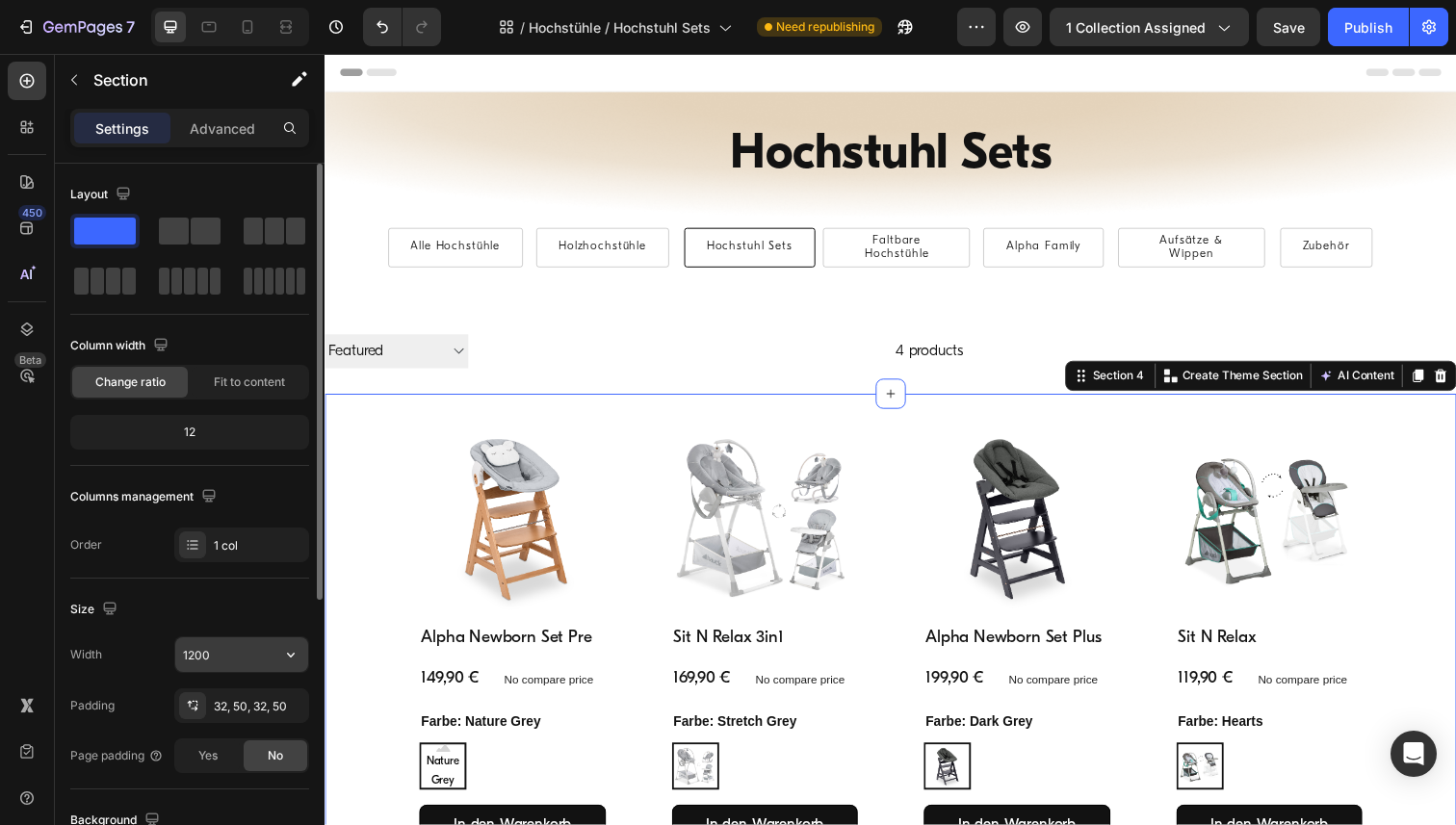
click at [234, 650] on input "1200" at bounding box center [242, 655] width 133 height 35
paste input "6"
type input "1600"
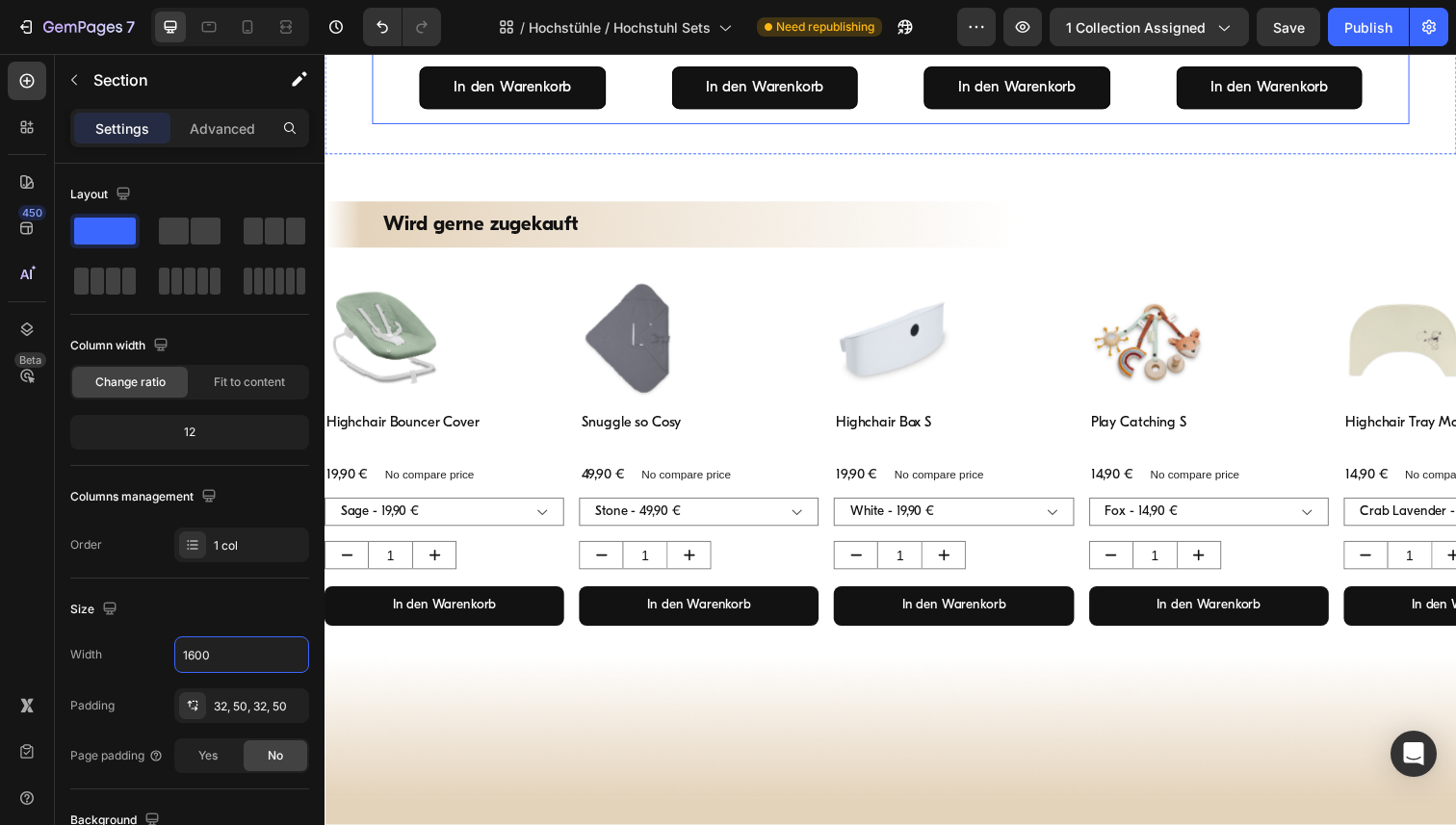
scroll to position [760, 0]
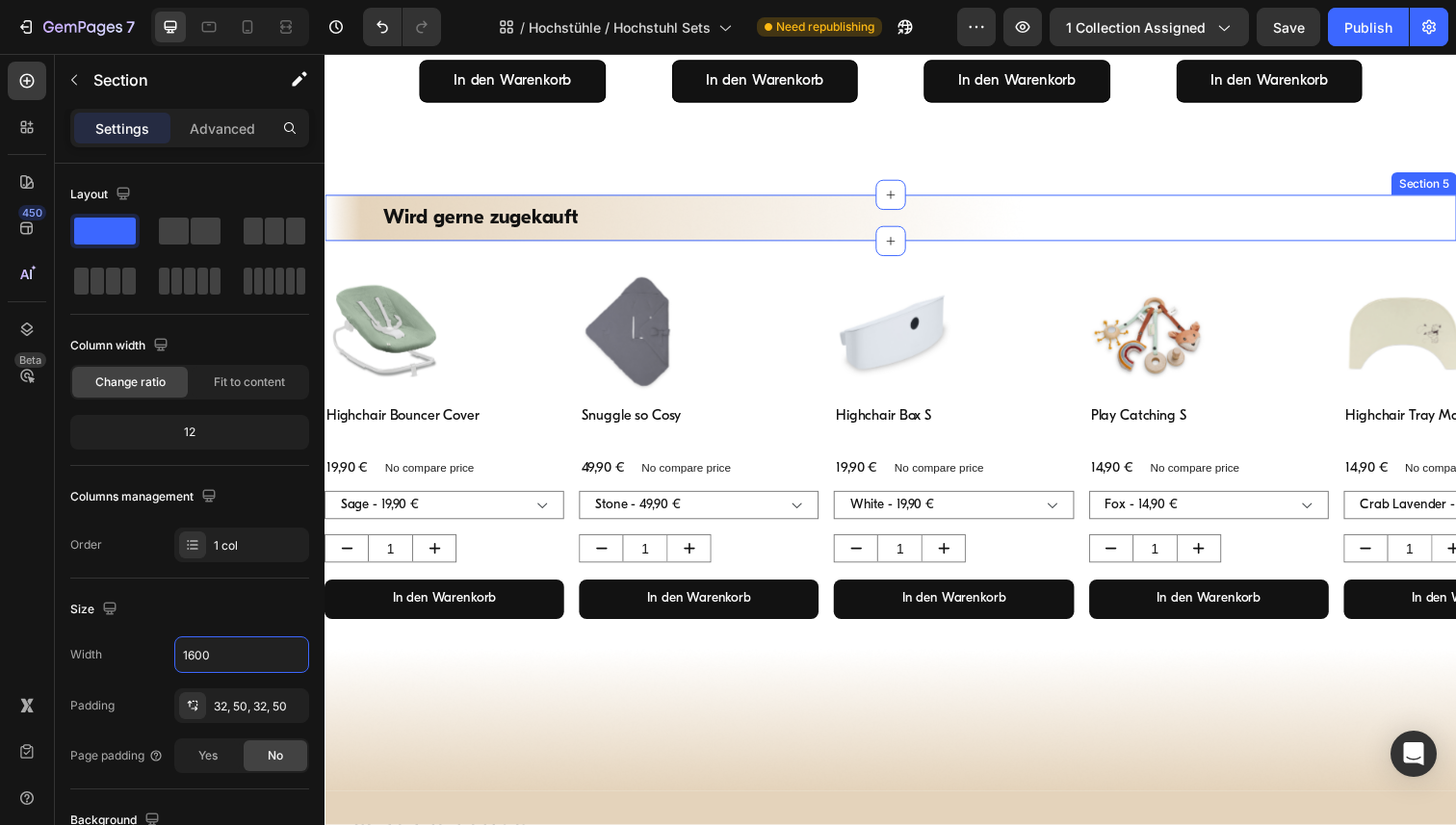
click at [611, 202] on div "Wird gerne zugekauft Heading Section 5" at bounding box center [902, 221] width 1155 height 47
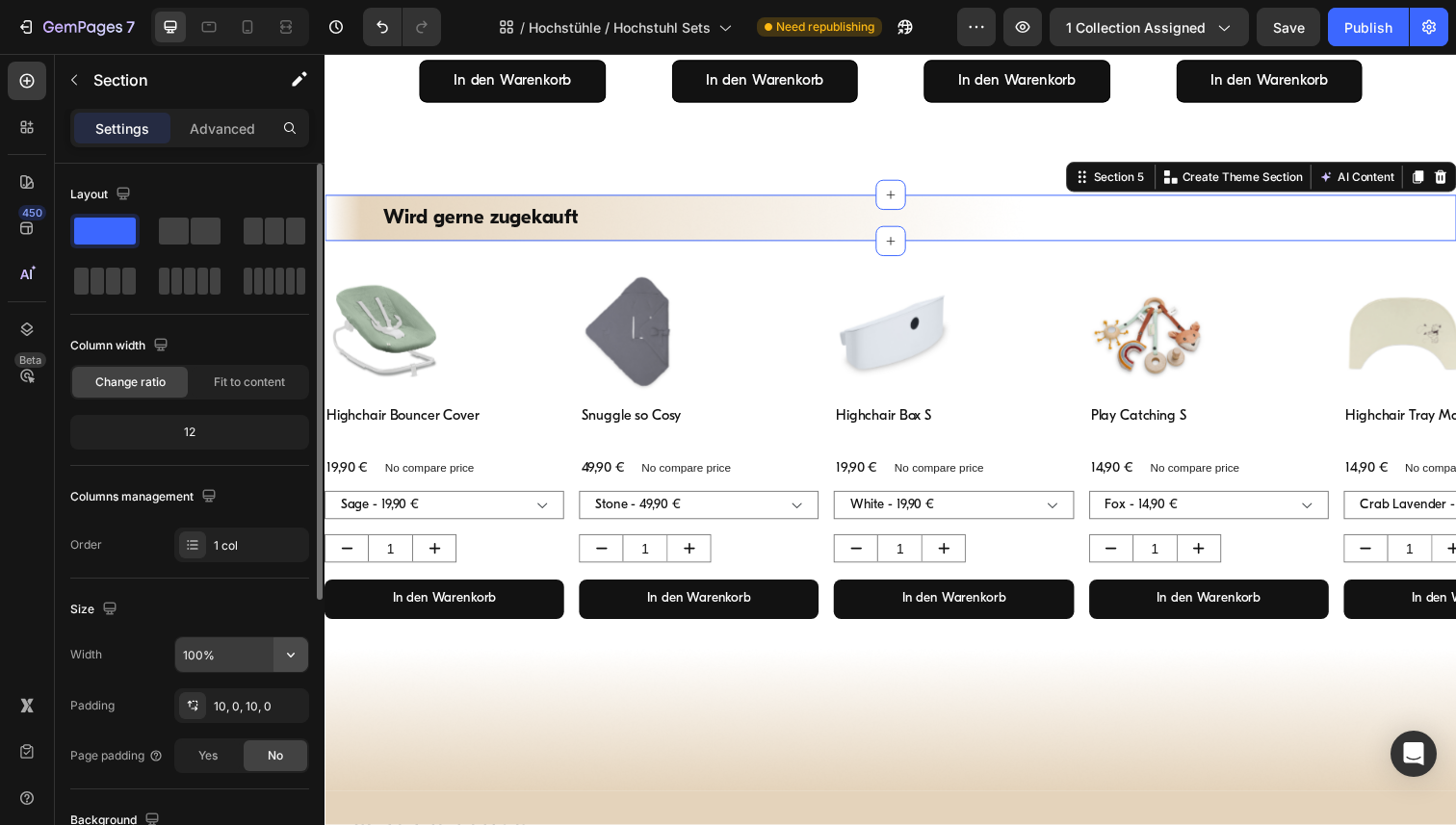
click at [291, 653] on icon "button" at bounding box center [291, 654] width 19 height 19
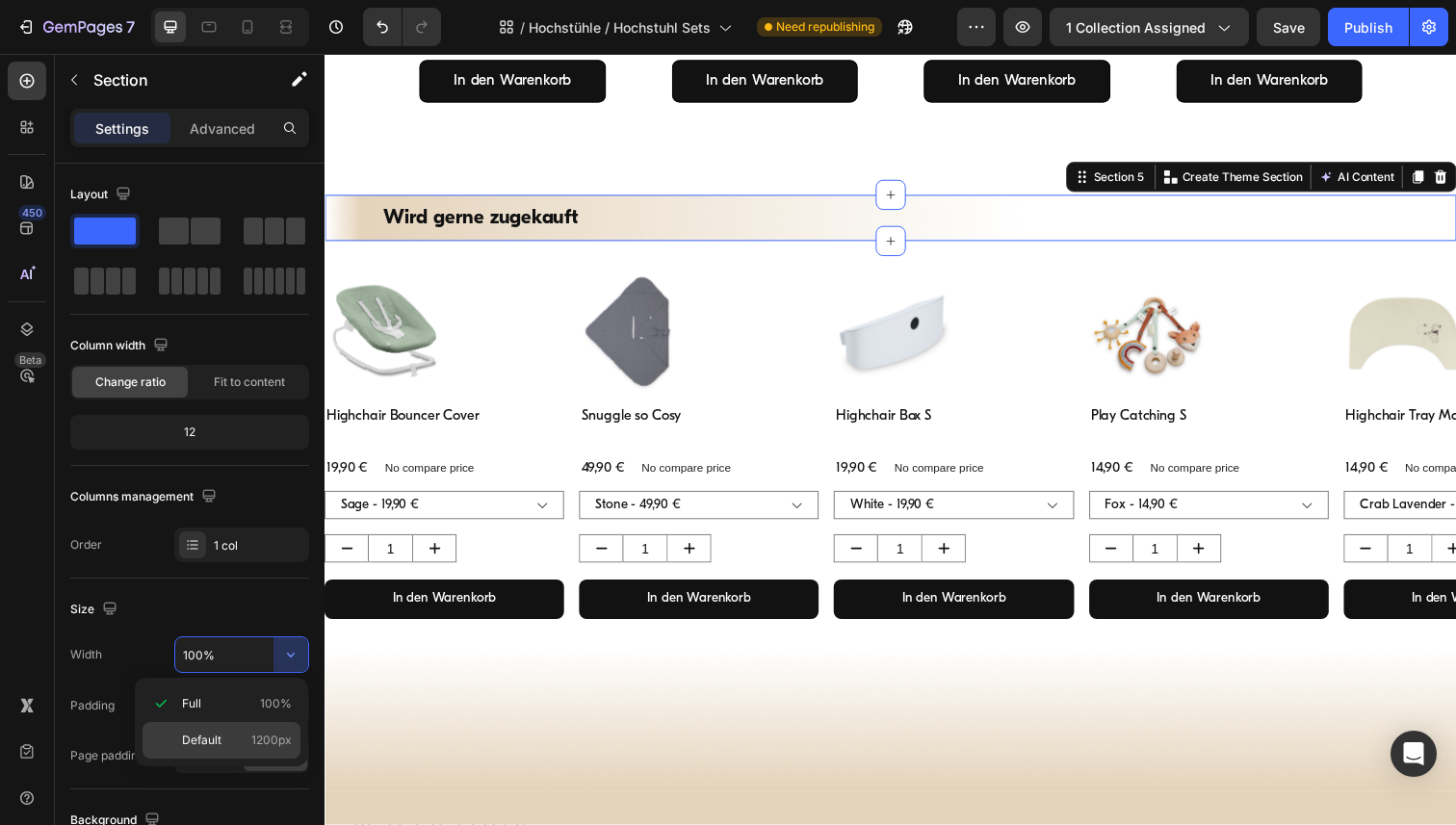
click at [194, 754] on div "Default 1200px" at bounding box center [221, 740] width 158 height 37
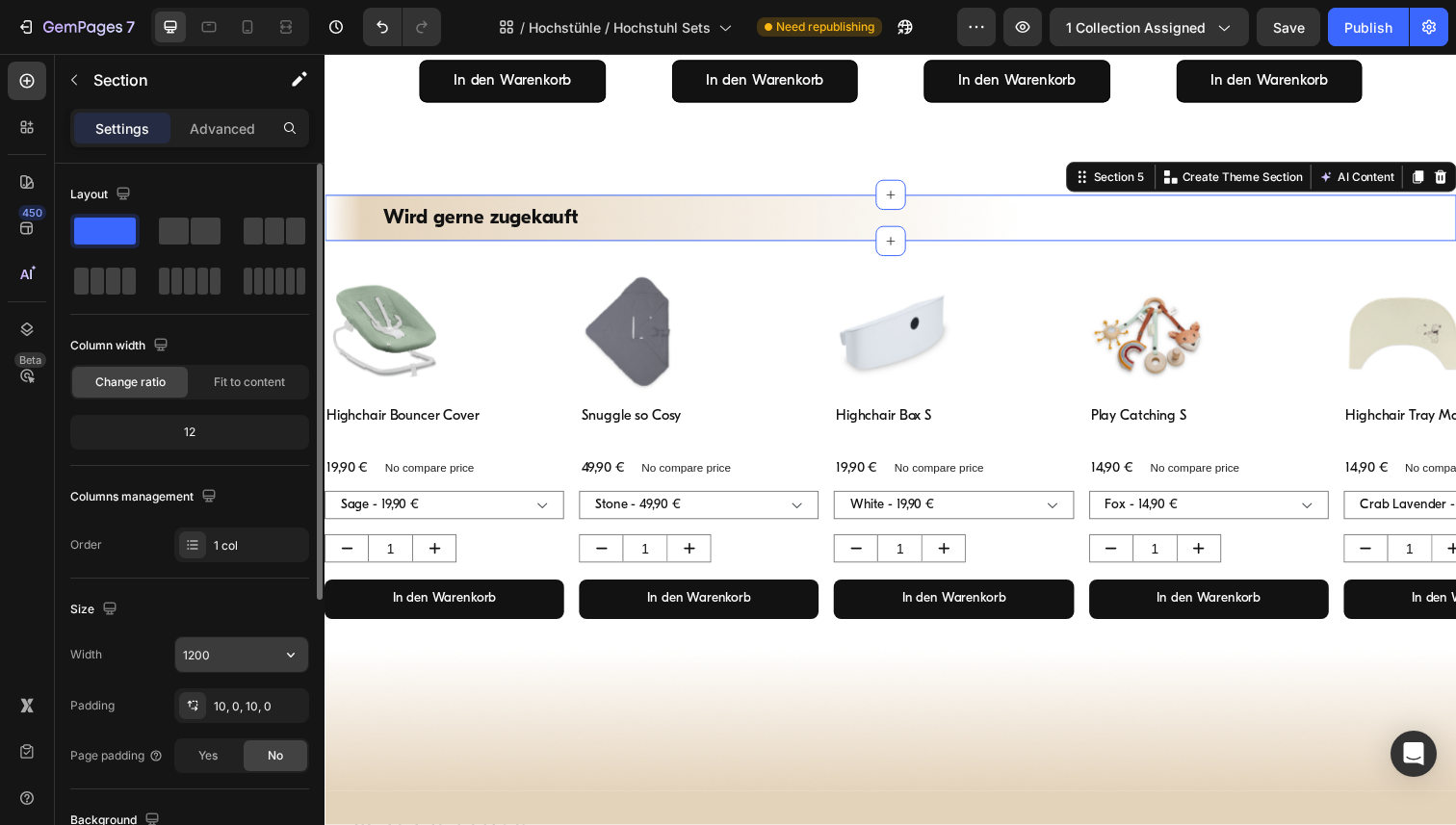
click at [235, 663] on input "1200" at bounding box center [242, 655] width 133 height 35
paste input "6"
type input "1600"
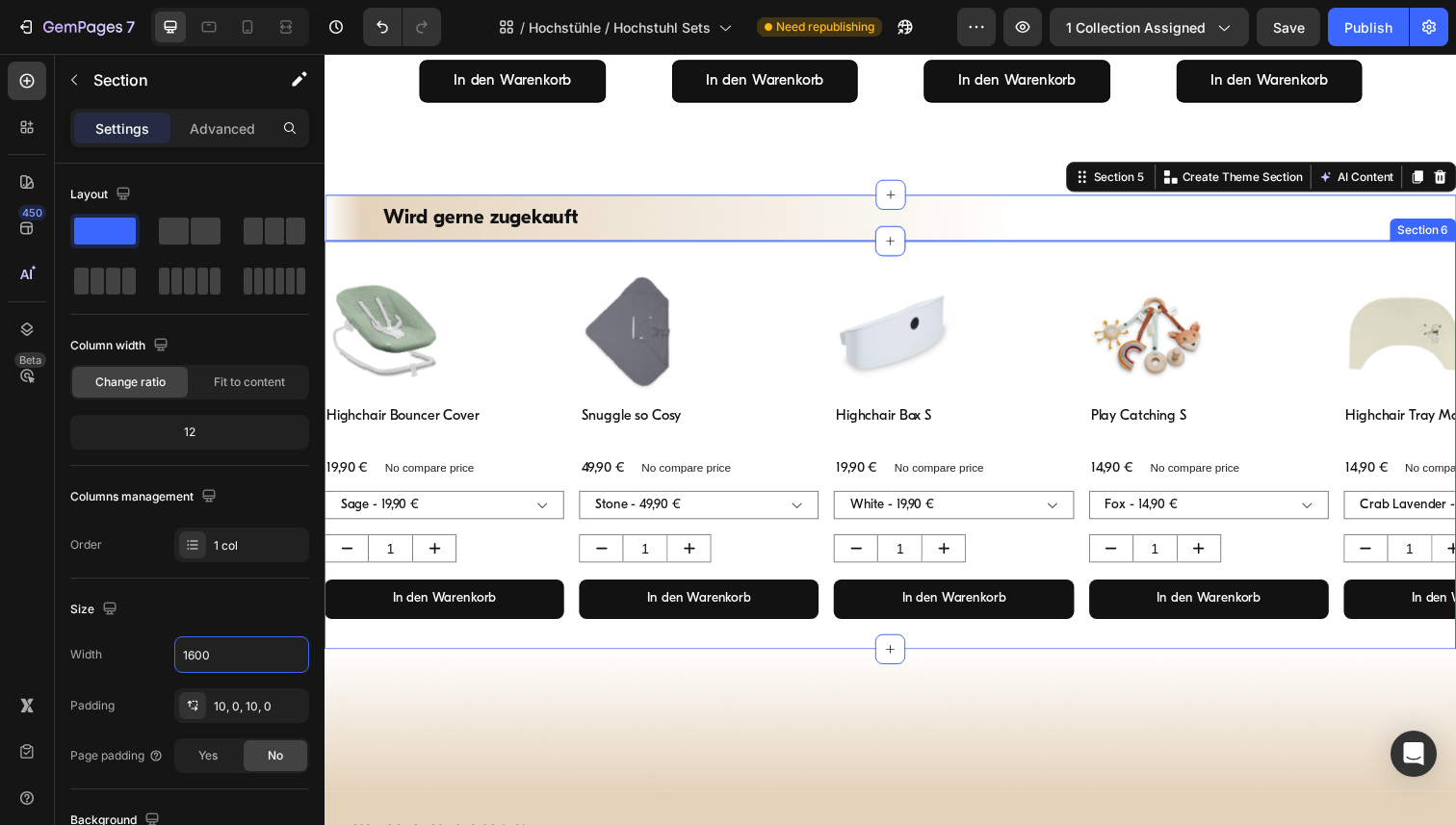
click at [527, 253] on div "Product Images Highchair Bouncer Cover Product Title 19,90 € Product Price Prod…" at bounding box center [902, 454] width 1155 height 417
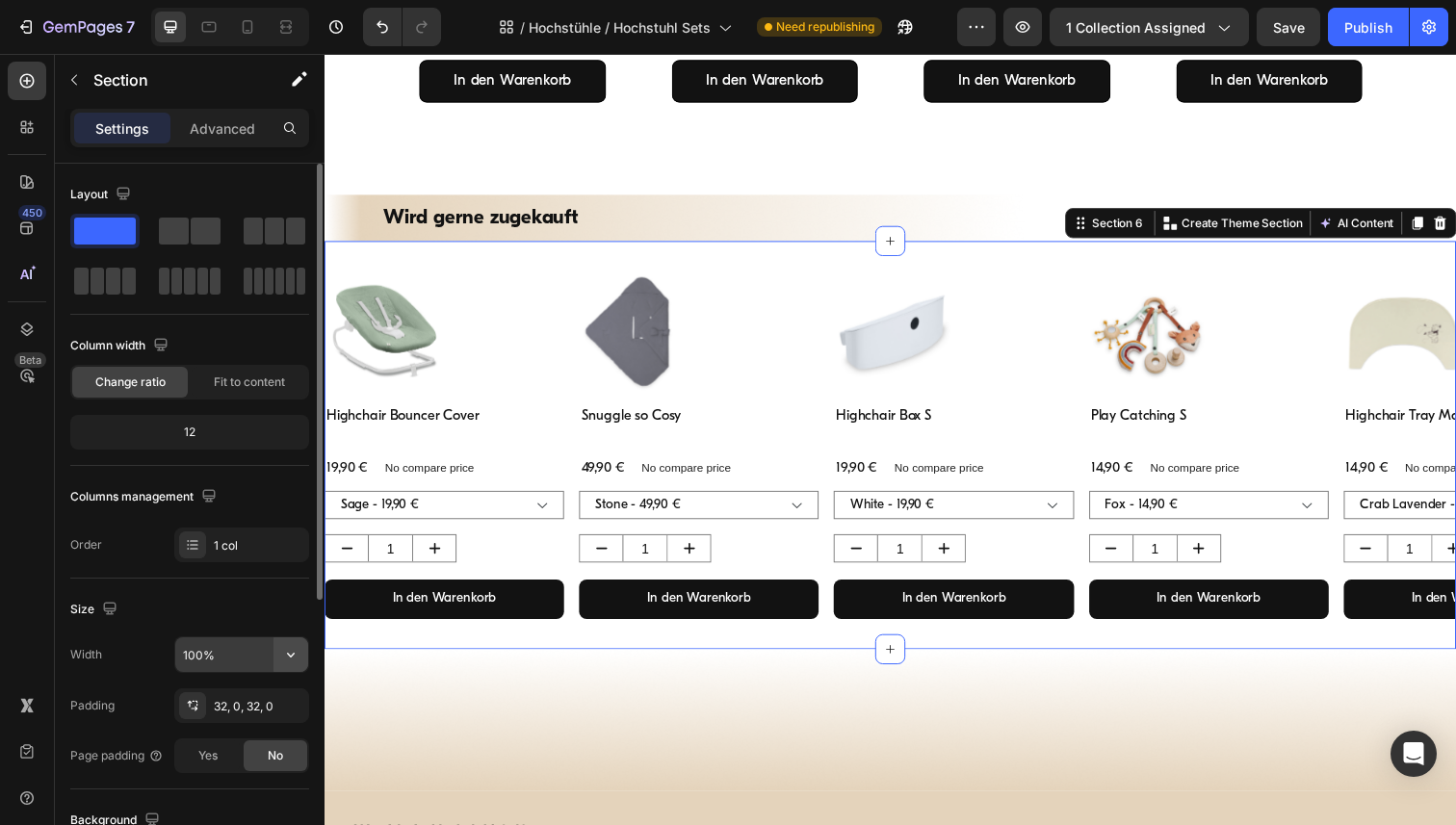
click at [296, 655] on icon "button" at bounding box center [291, 654] width 19 height 19
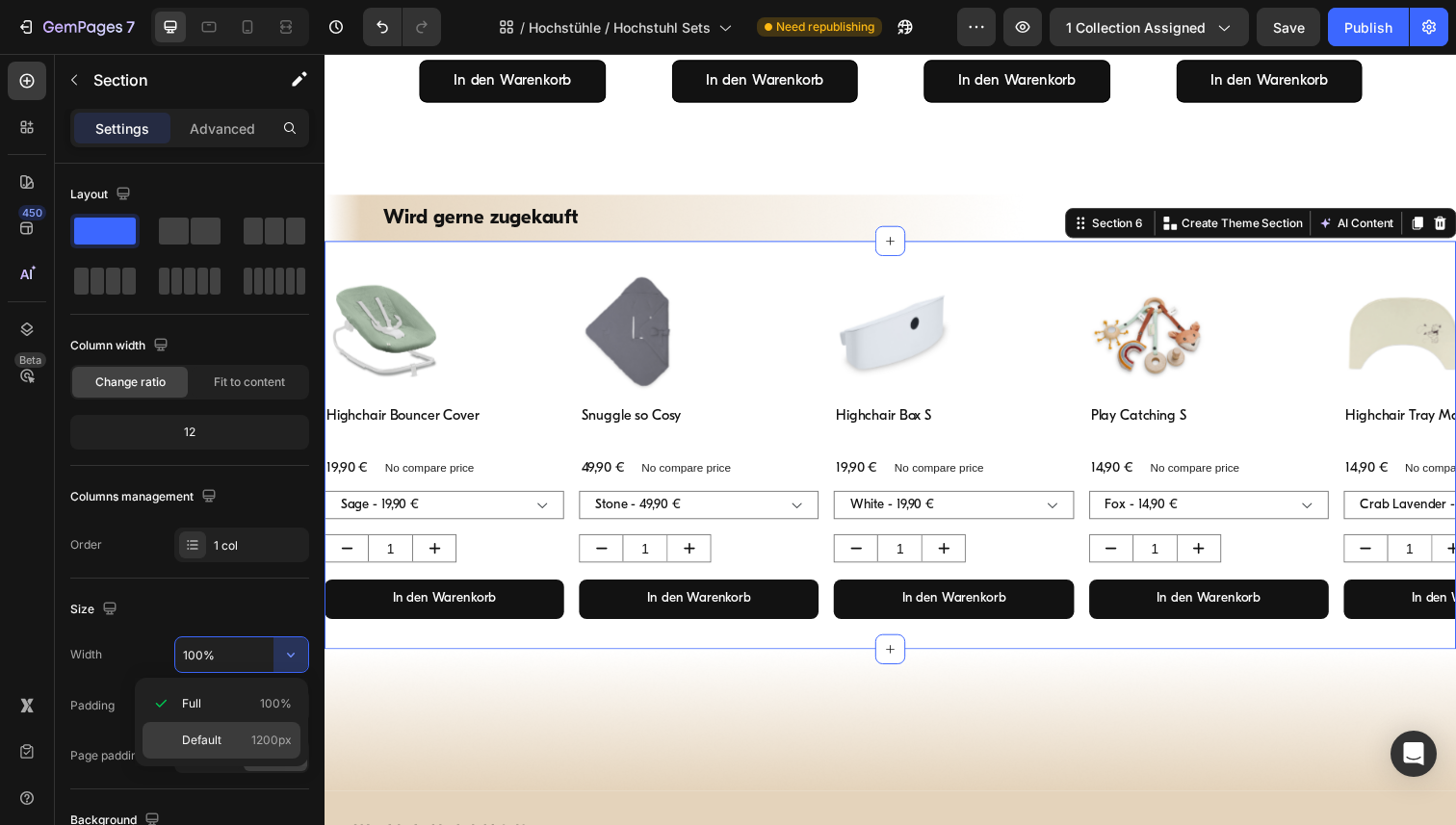
click at [205, 731] on span "Default" at bounding box center [202, 739] width 40 height 17
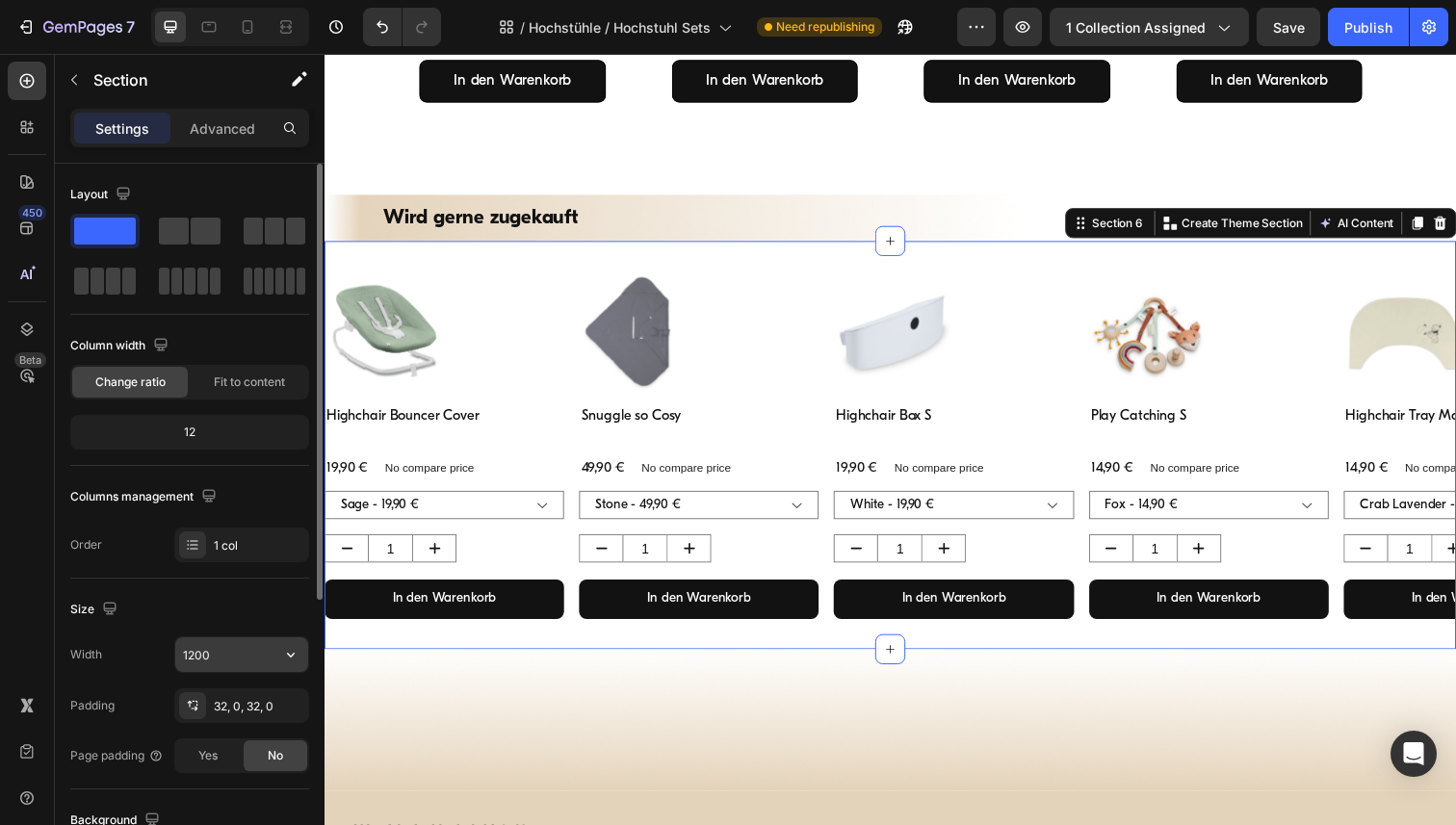
click at [218, 664] on input "1200" at bounding box center [242, 655] width 133 height 35
paste input "6"
type input "1600"
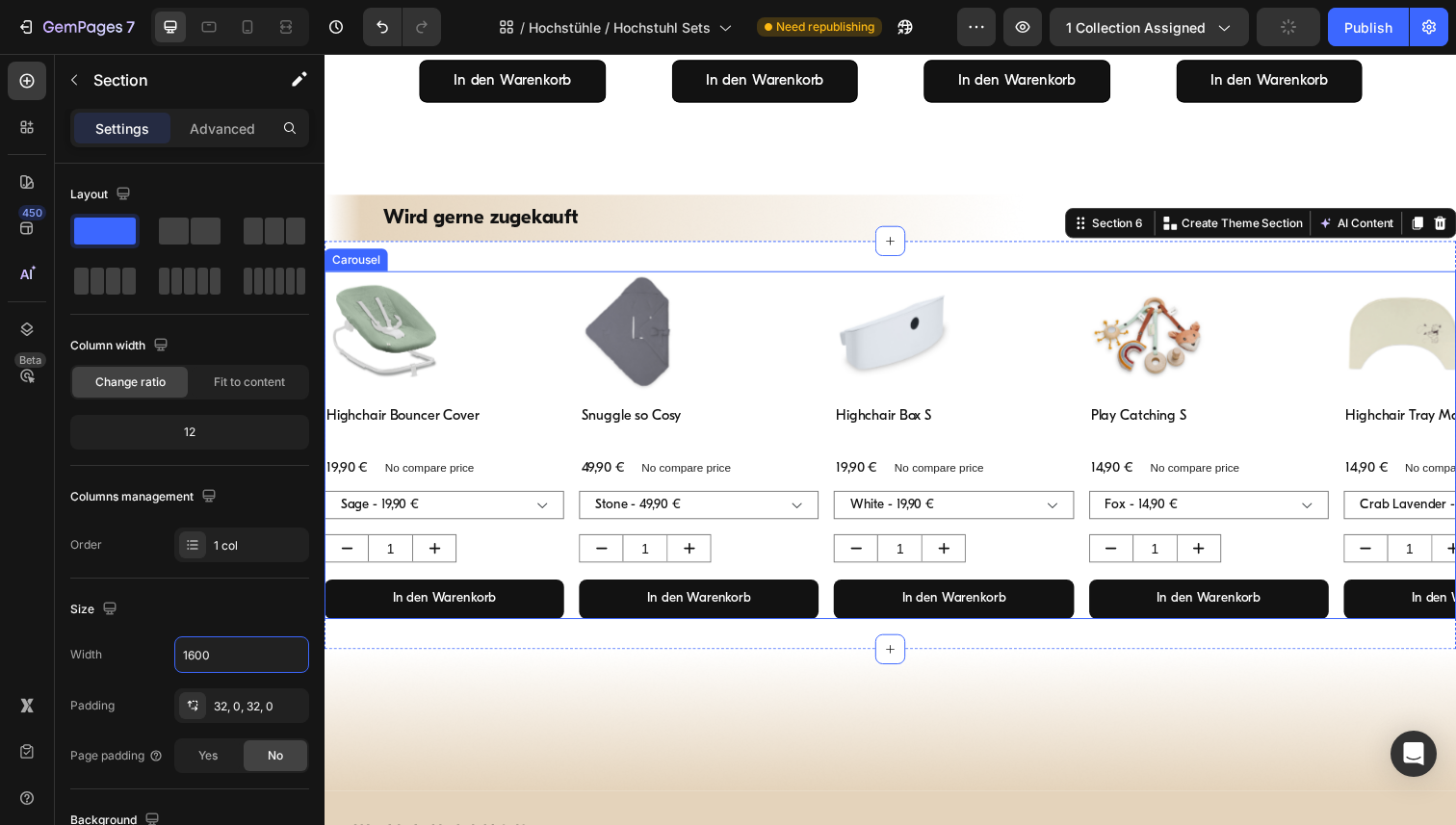
click at [570, 300] on div "Product Images Highchair Bouncer Cover Product Title 19,90 € Product Price Prod…" at bounding box center [902, 454] width 1155 height 355
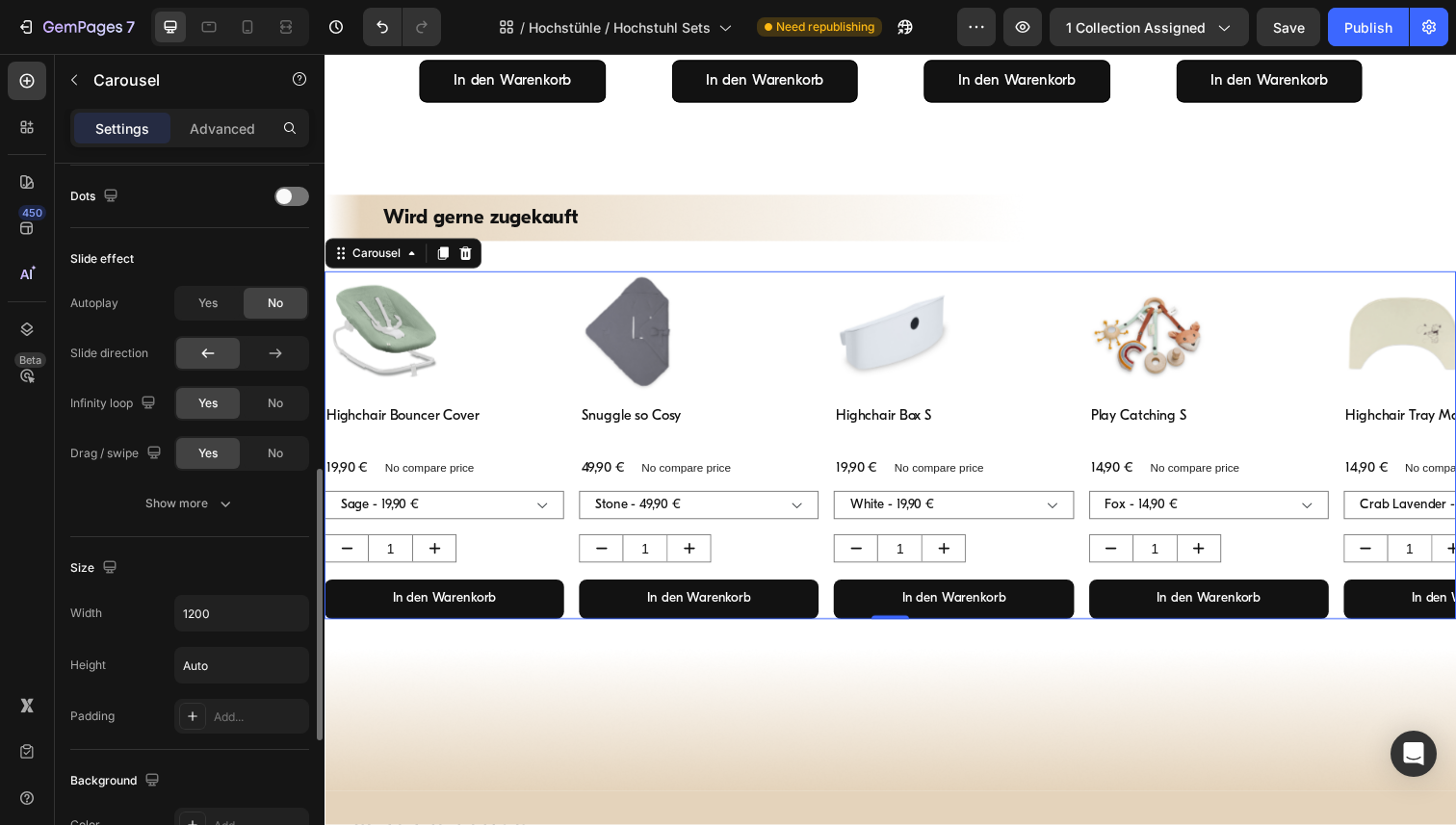
scroll to position [753, 0]
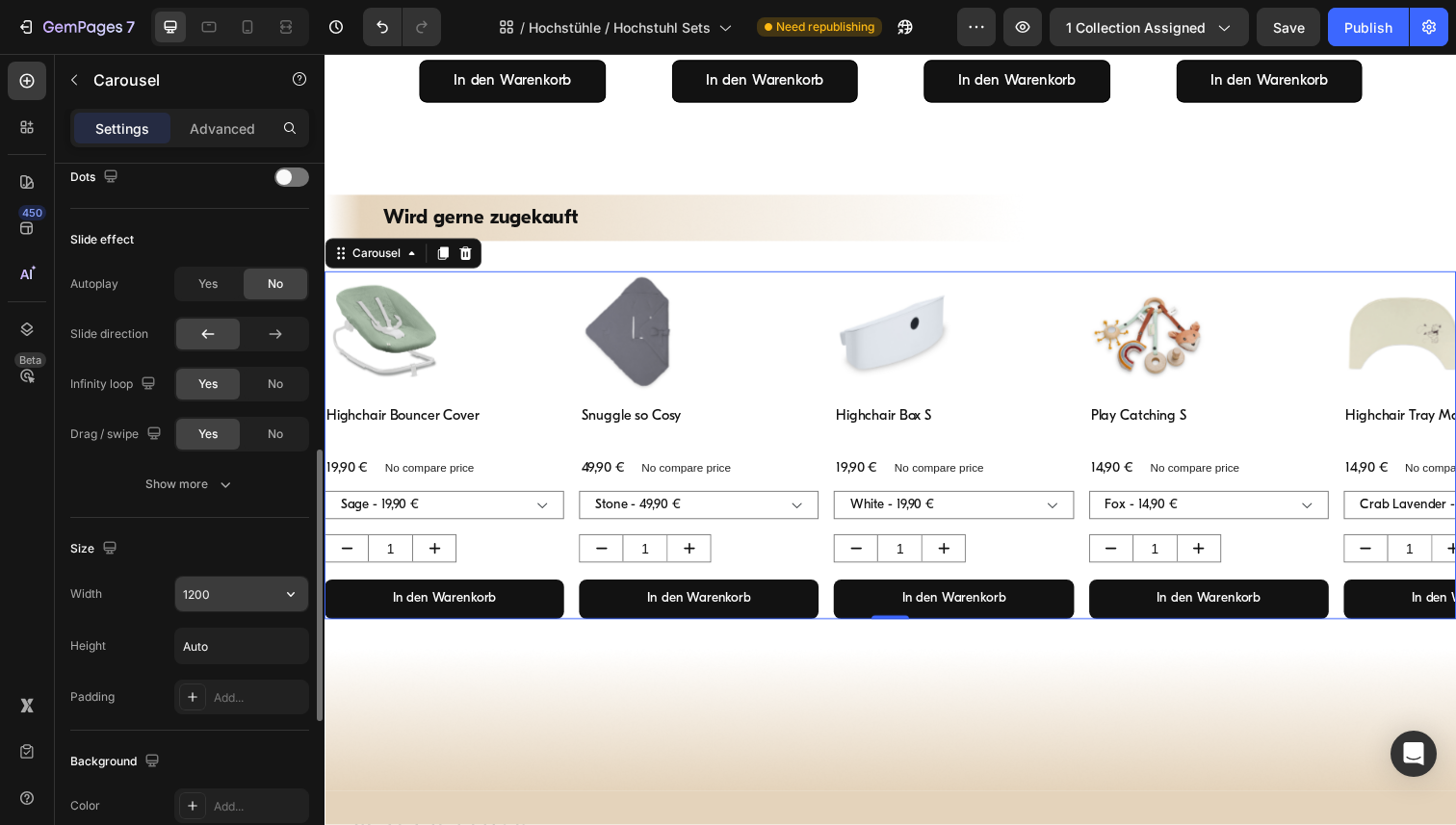
click at [216, 601] on input "1200" at bounding box center [242, 594] width 133 height 35
paste input "6"
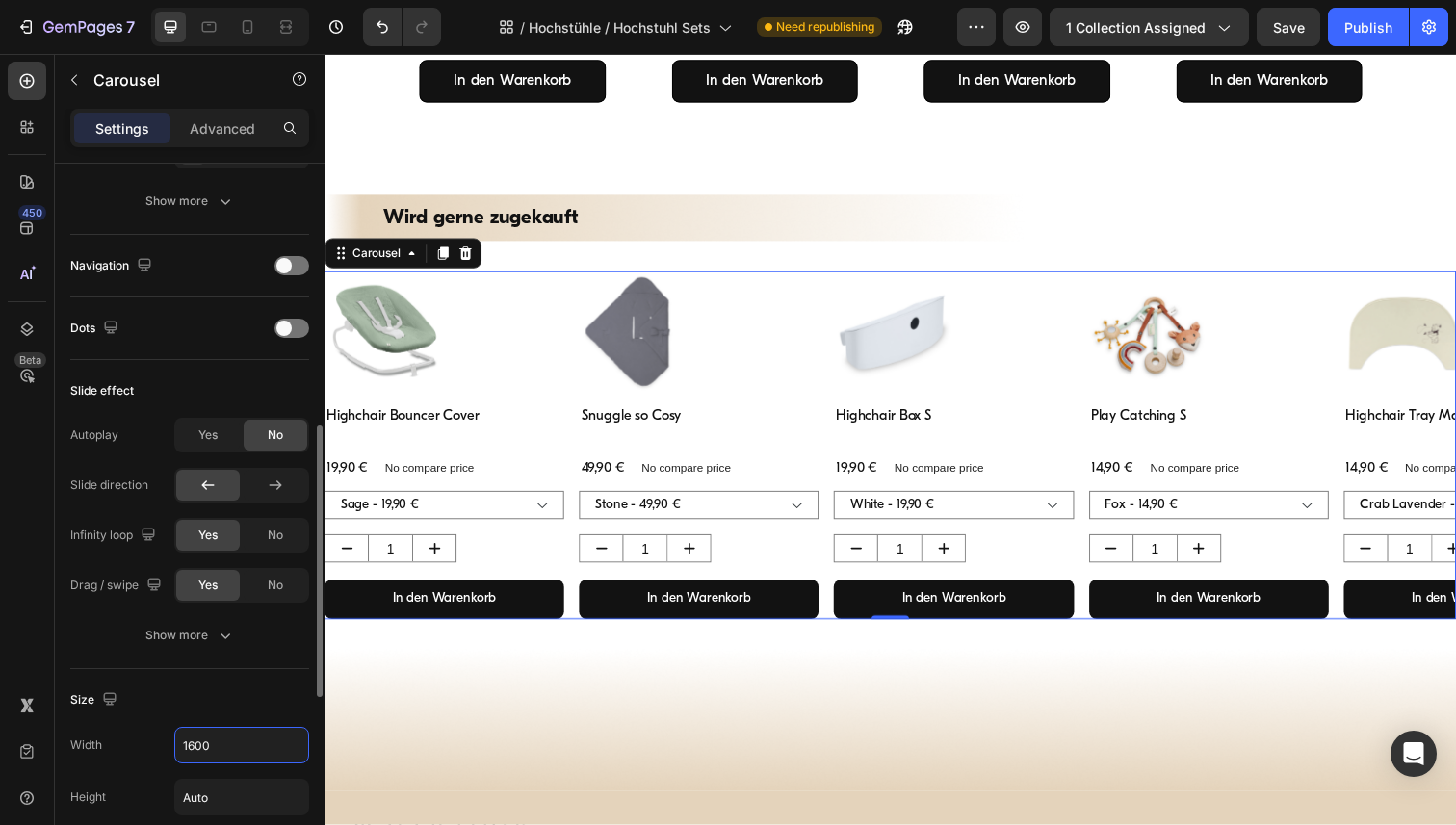
scroll to position [587, 0]
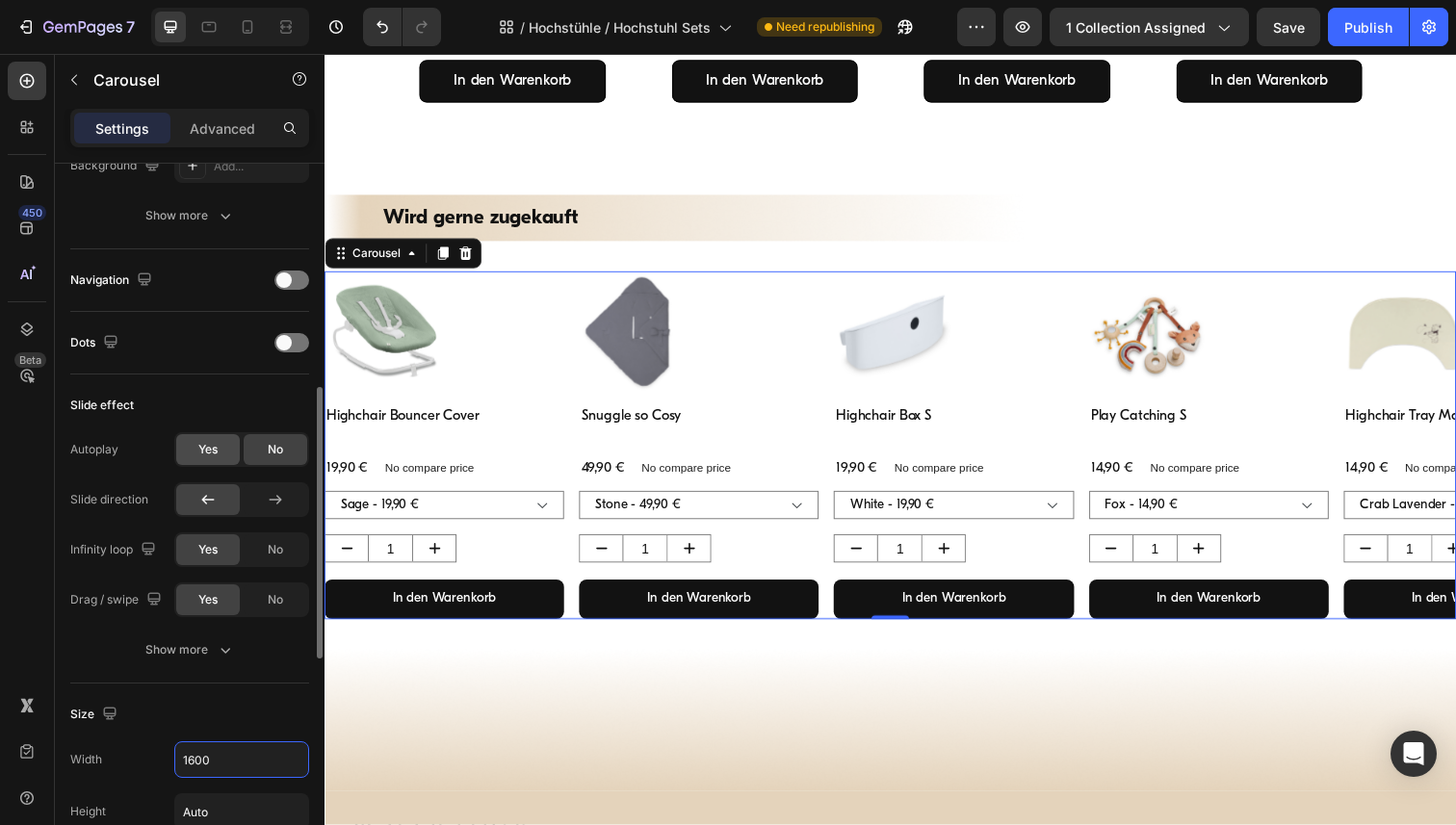
type input "1600"
click at [204, 450] on span "Yes" at bounding box center [207, 449] width 19 height 17
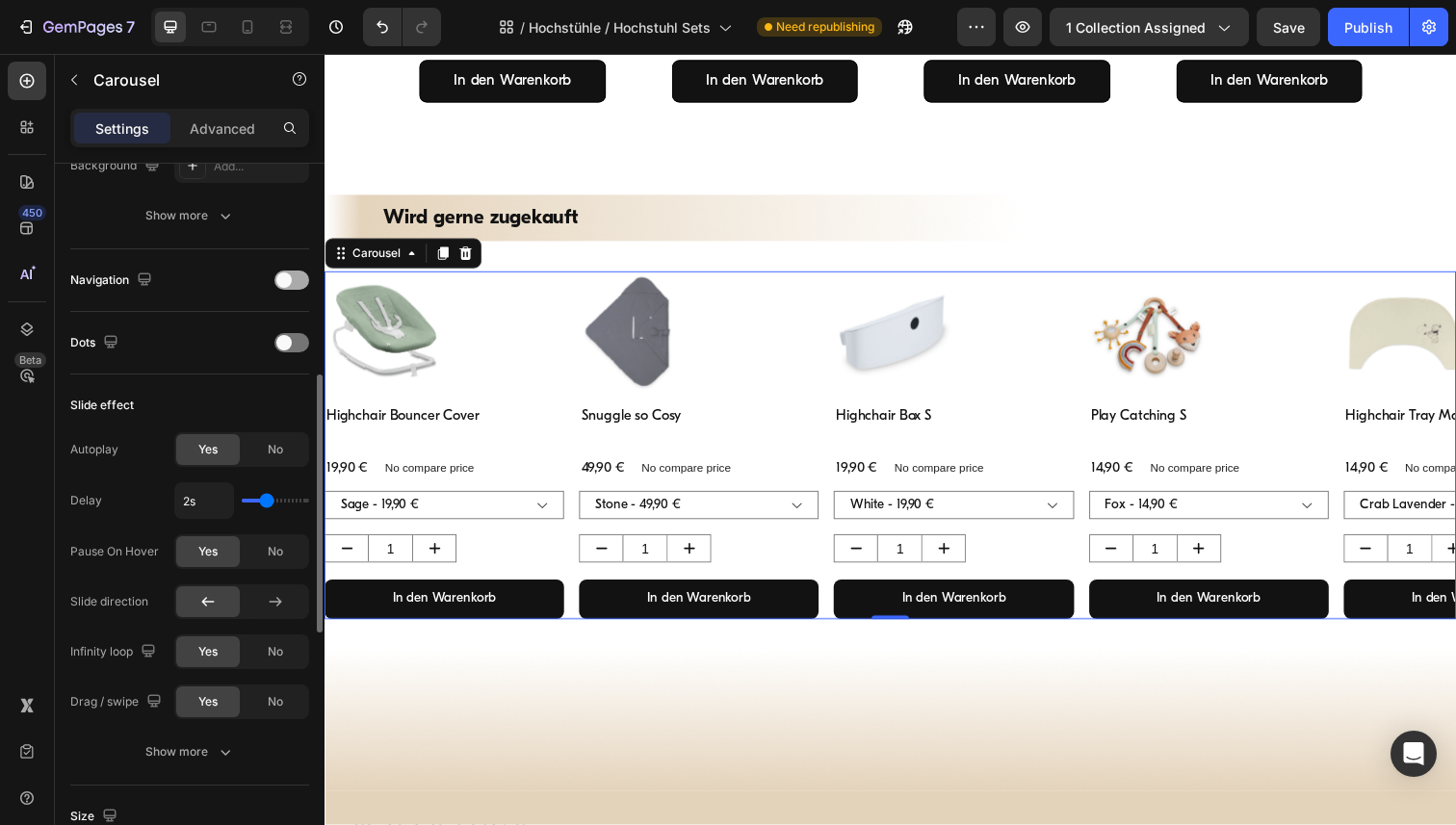
click at [293, 277] on div at bounding box center [292, 280] width 35 height 19
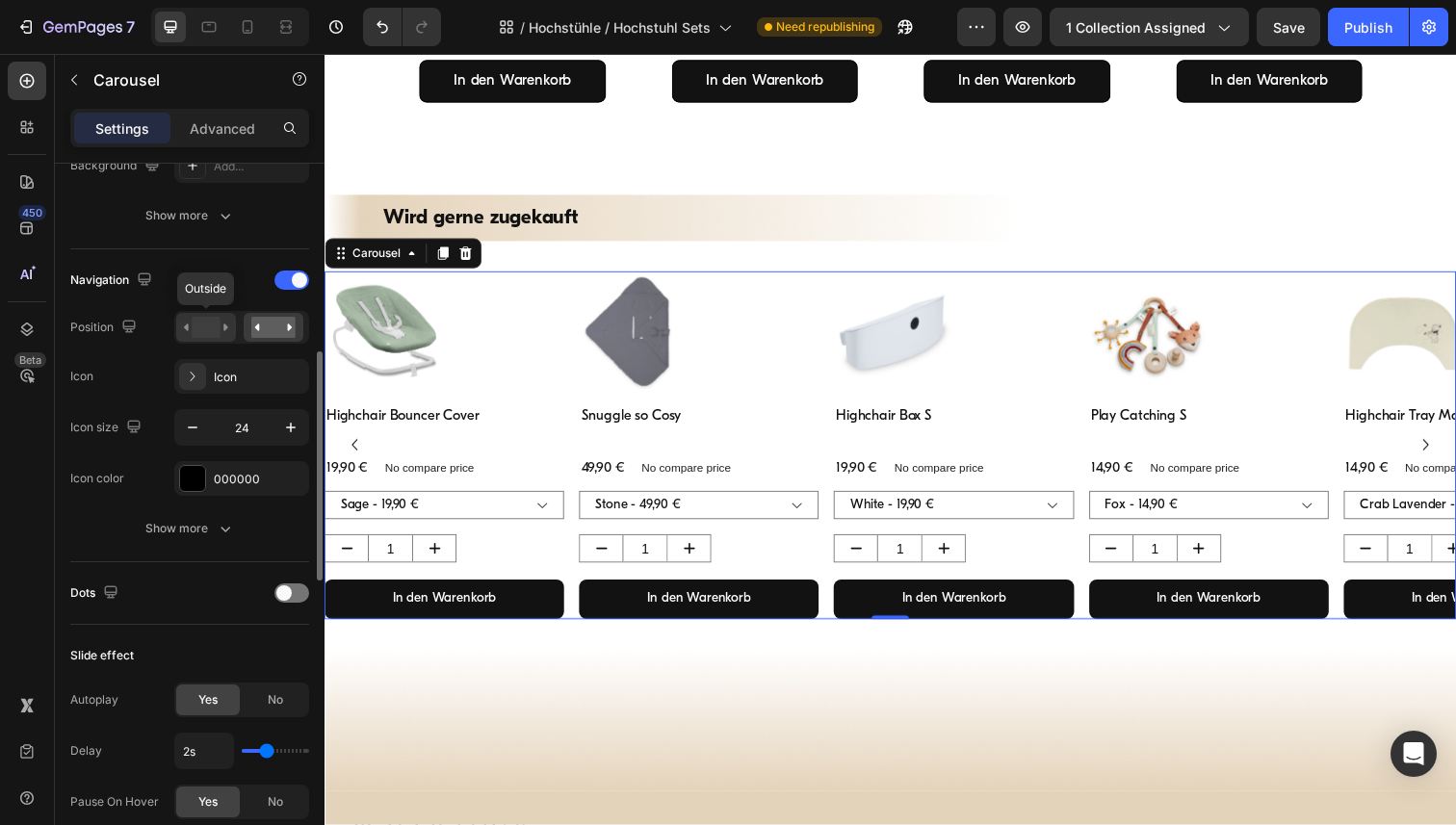
click at [206, 331] on rect at bounding box center [206, 326] width 28 height 21
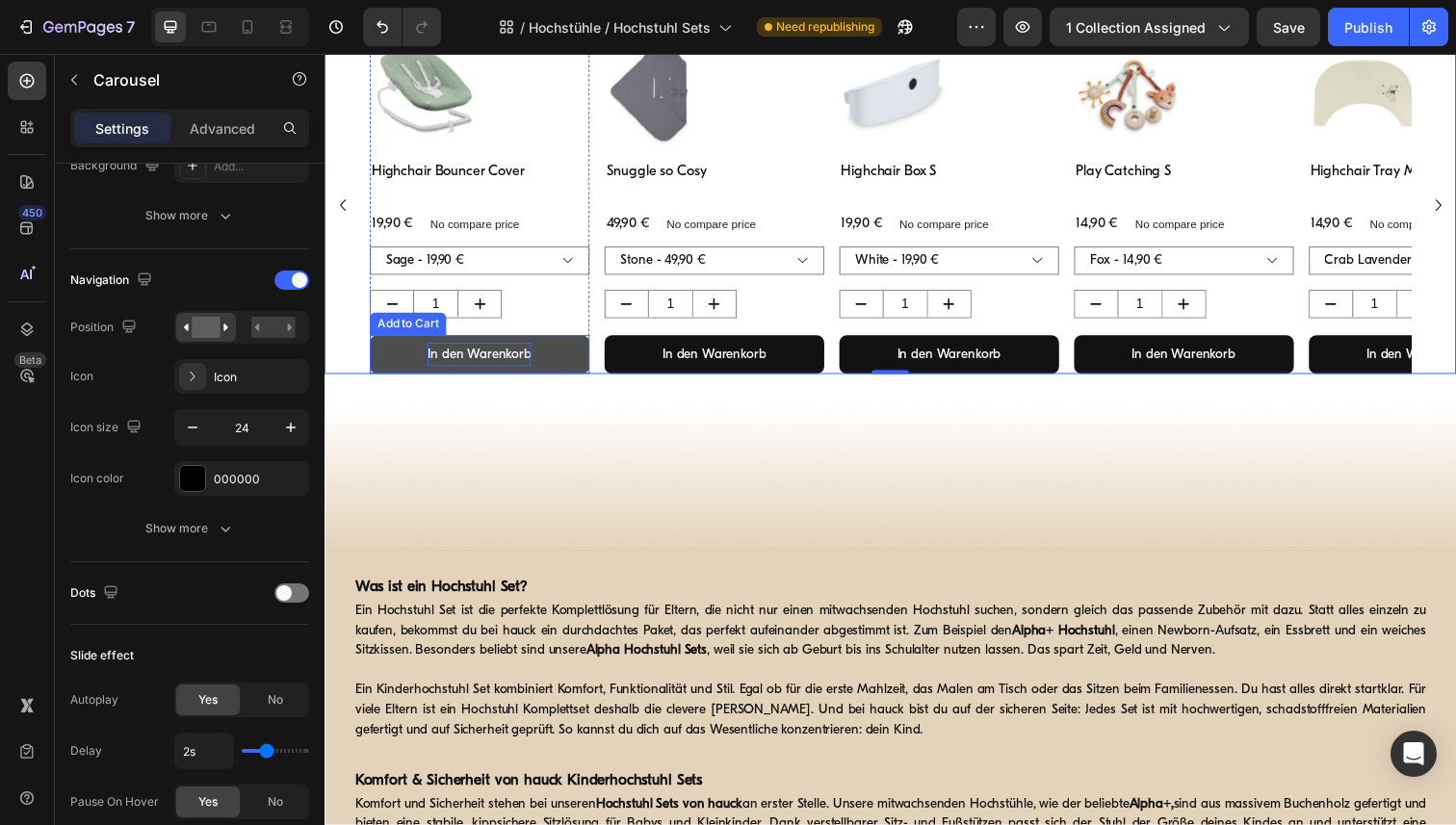
scroll to position [1035, 0]
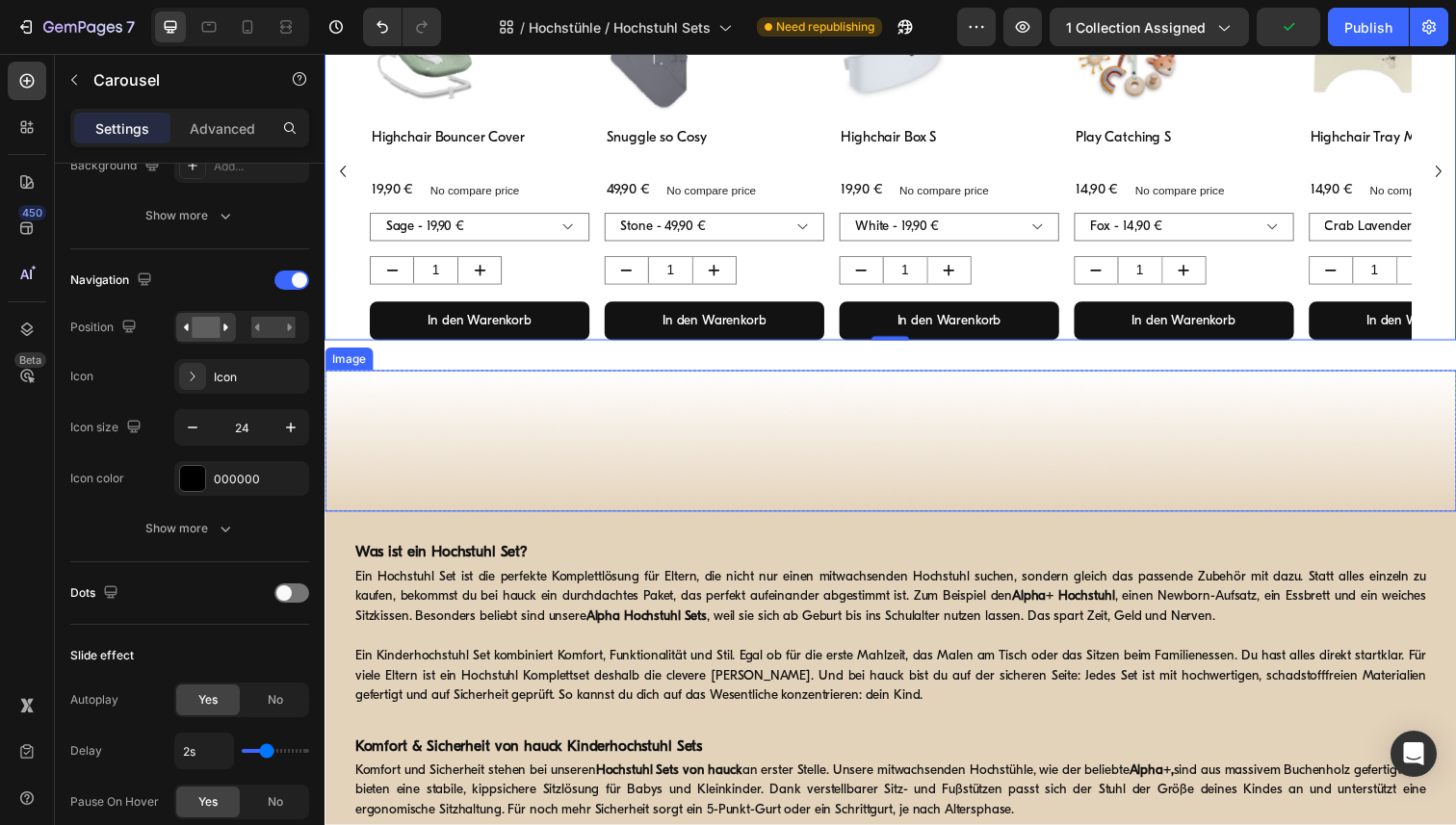
click at [478, 379] on img at bounding box center [902, 449] width 1155 height 144
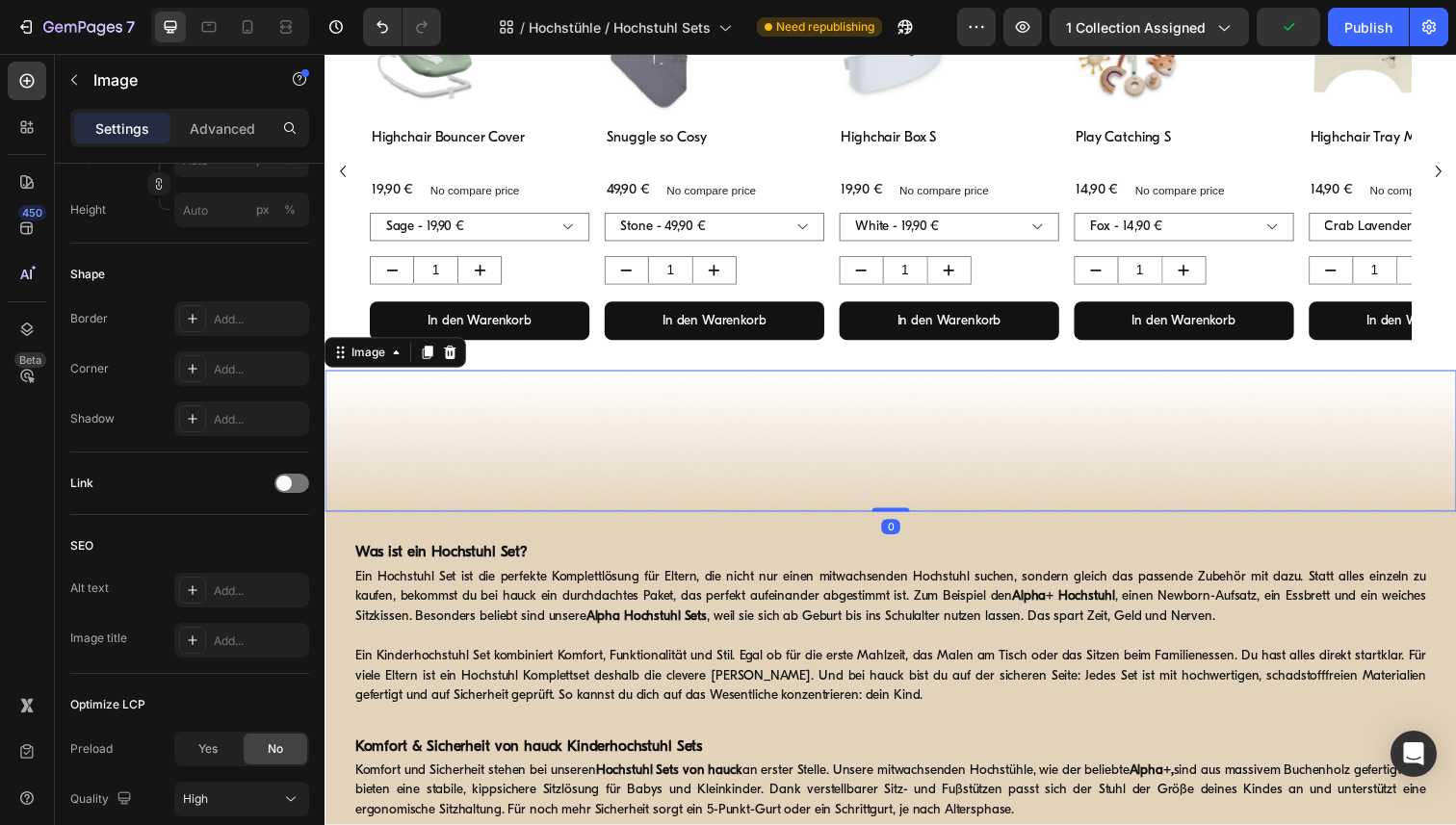
scroll to position [0, 0]
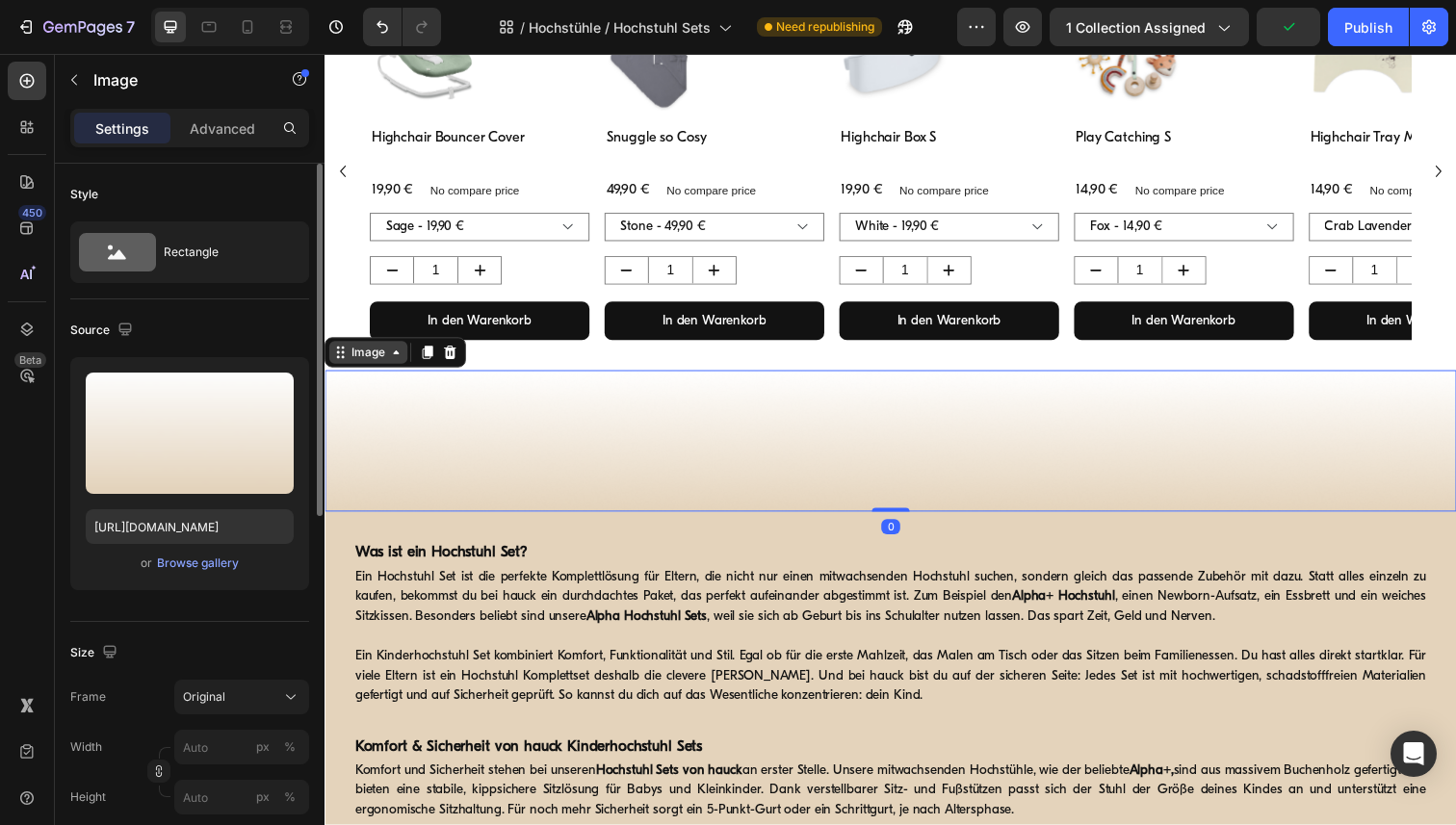
click at [397, 361] on icon at bounding box center [397, 358] width 15 height 15
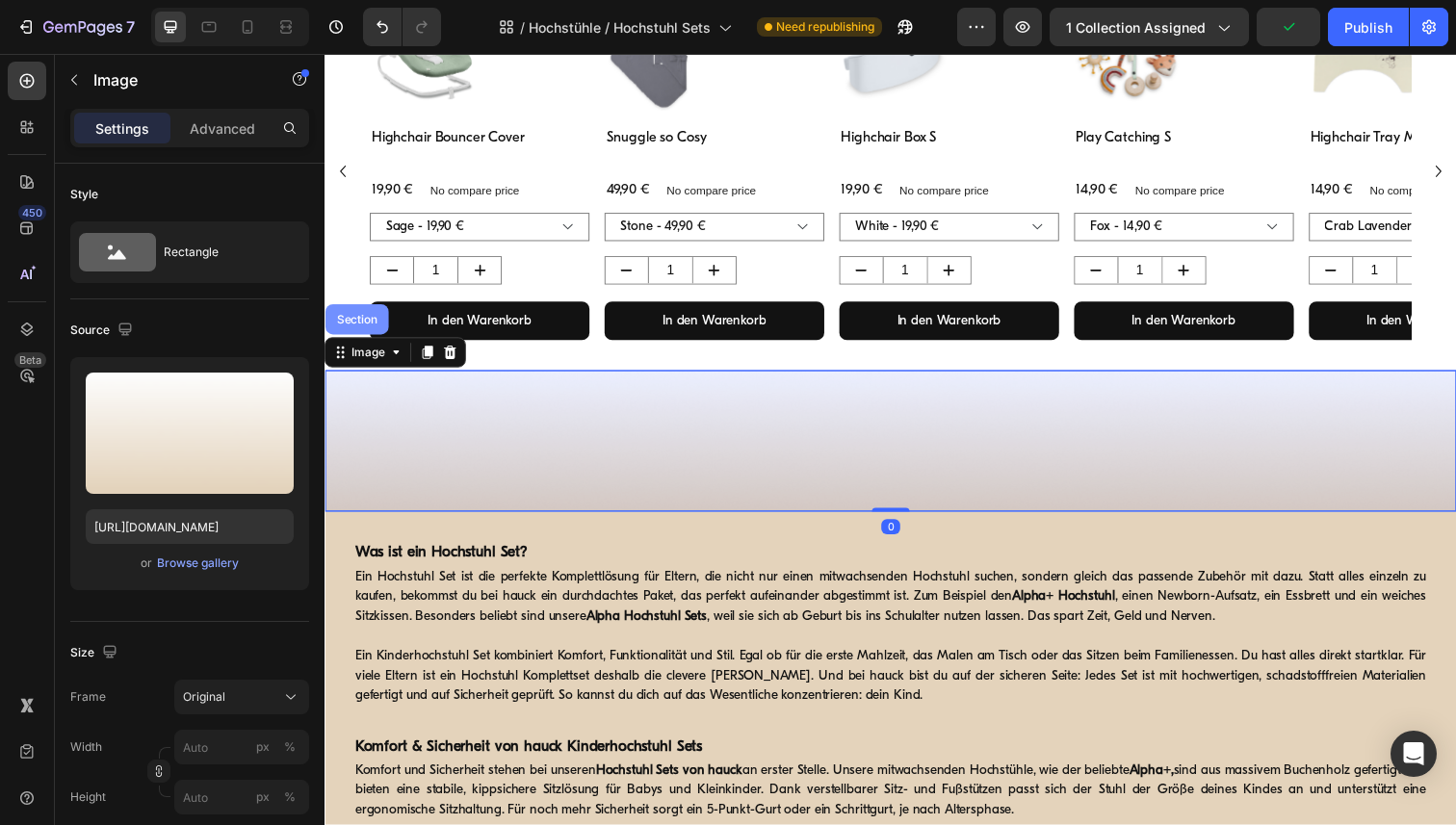
click at [372, 337] on div "Section" at bounding box center [357, 325] width 65 height 31
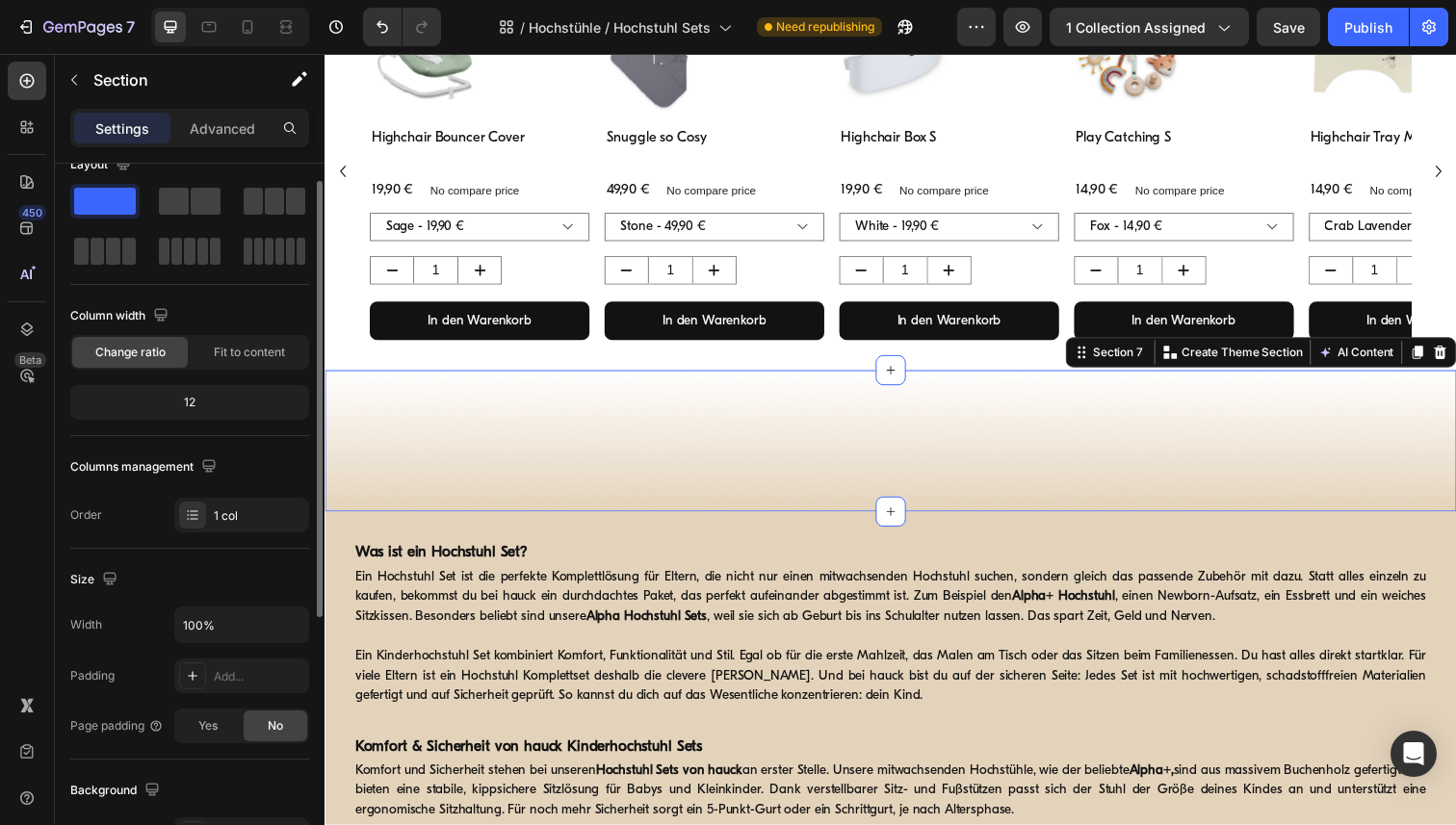
scroll to position [28, 0]
click at [283, 630] on icon "button" at bounding box center [291, 626] width 19 height 19
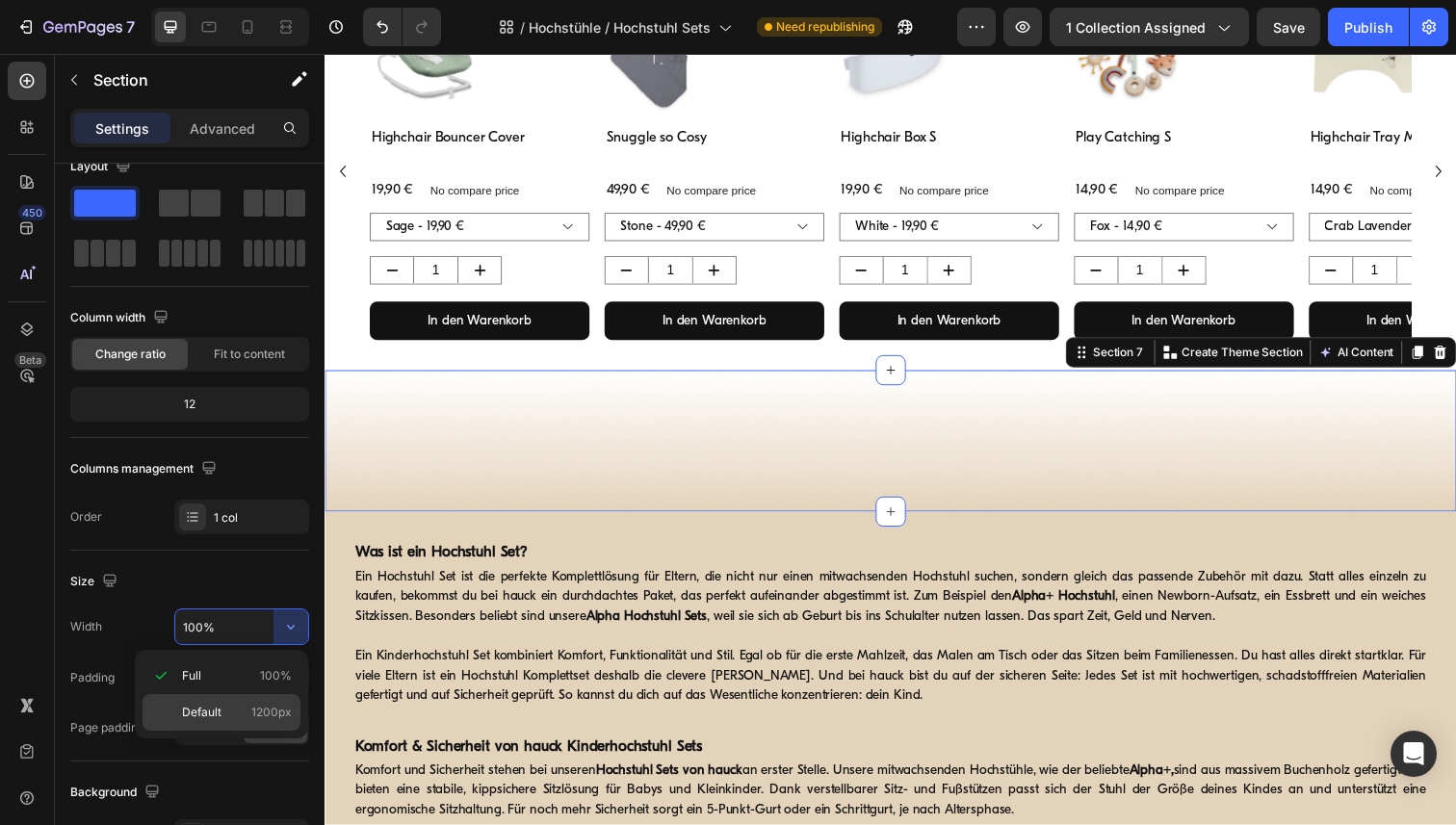
click at [193, 712] on span "Default" at bounding box center [202, 712] width 40 height 17
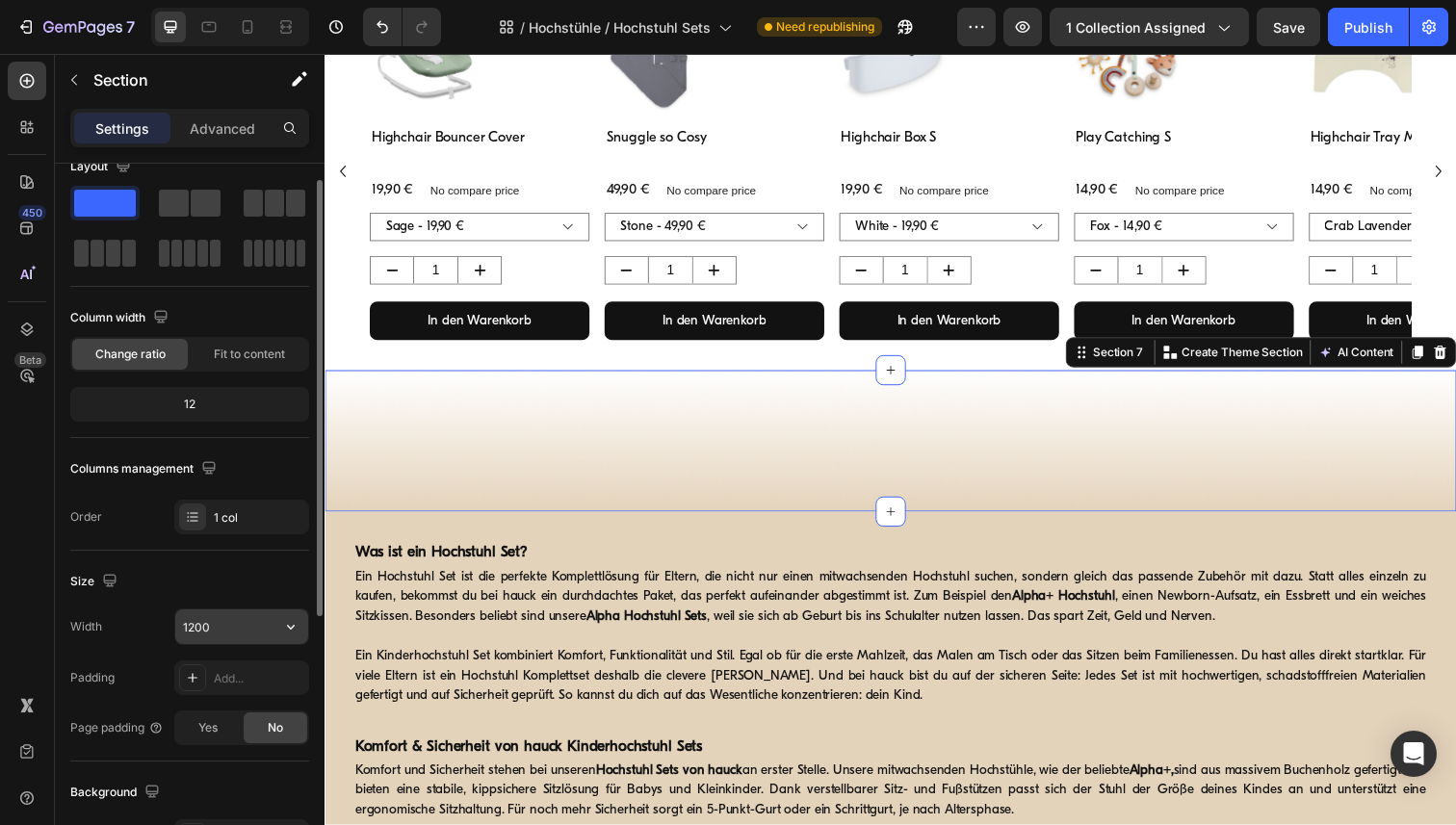
click at [212, 622] on input "1200" at bounding box center [242, 626] width 133 height 35
paste input "6"
type input "1600"
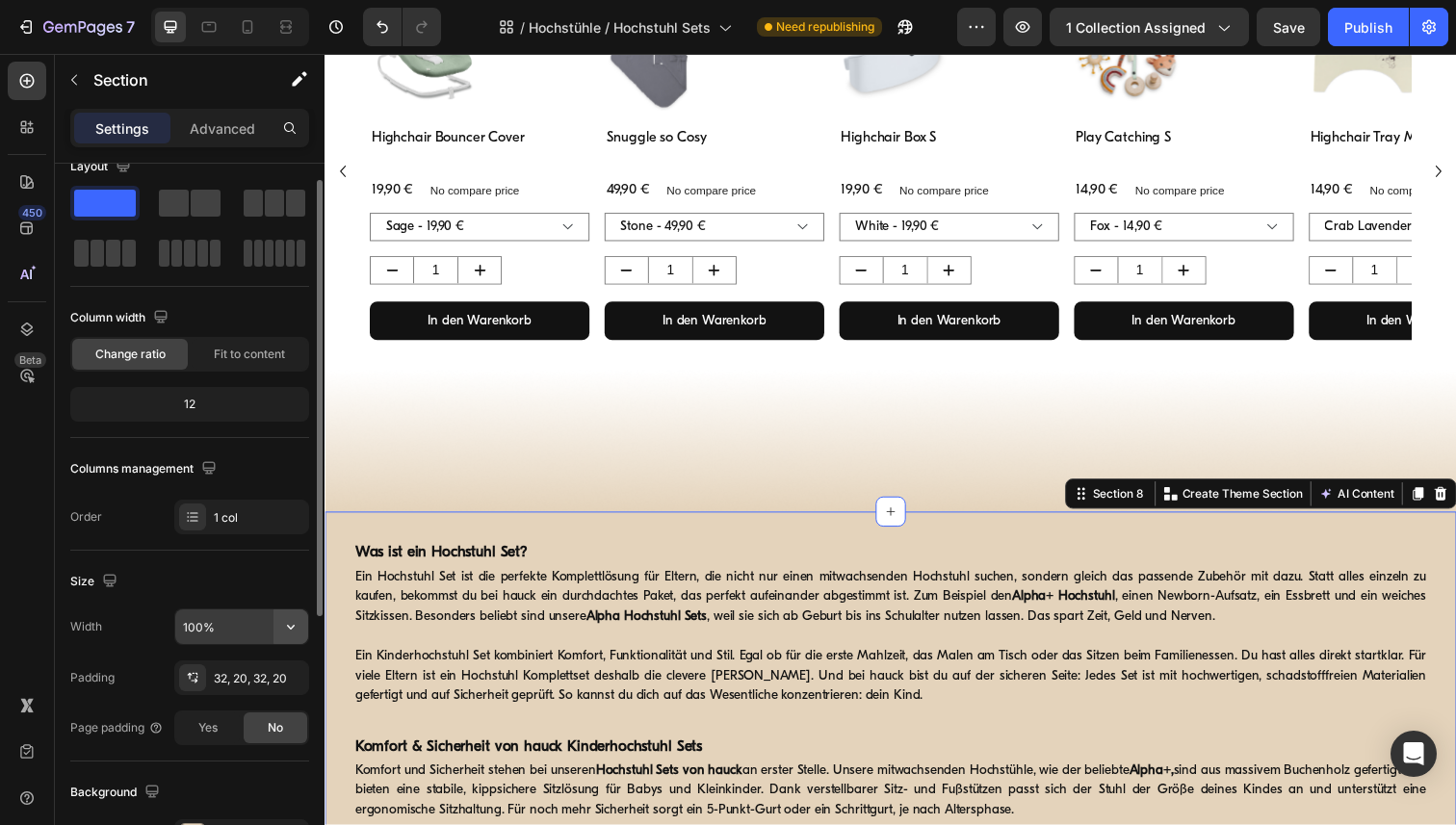
click at [289, 631] on icon "button" at bounding box center [291, 626] width 19 height 19
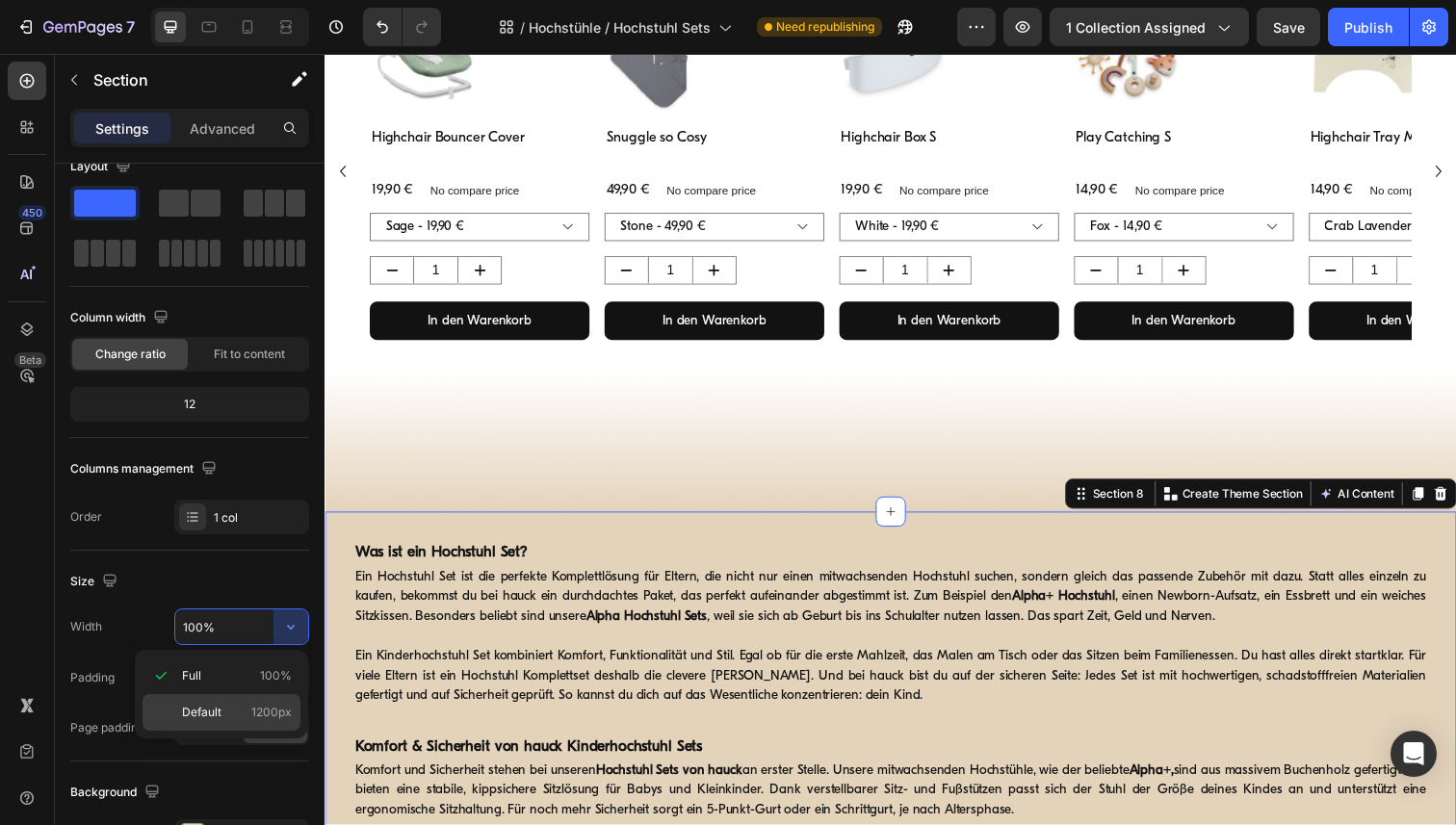
click at [223, 720] on p "Default 1200px" at bounding box center [237, 712] width 109 height 17
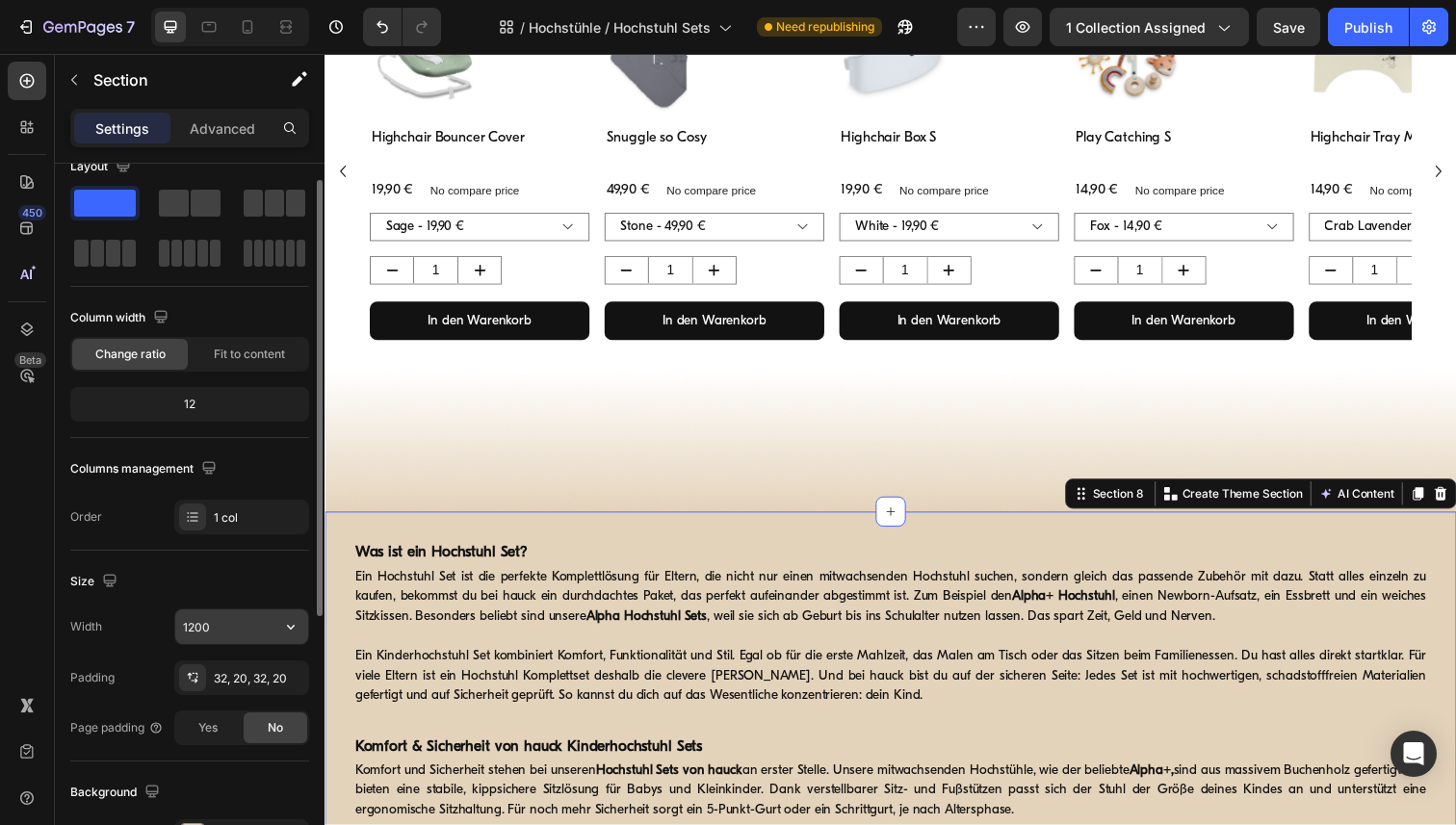
click at [230, 629] on input "1200" at bounding box center [242, 626] width 133 height 35
paste input "6"
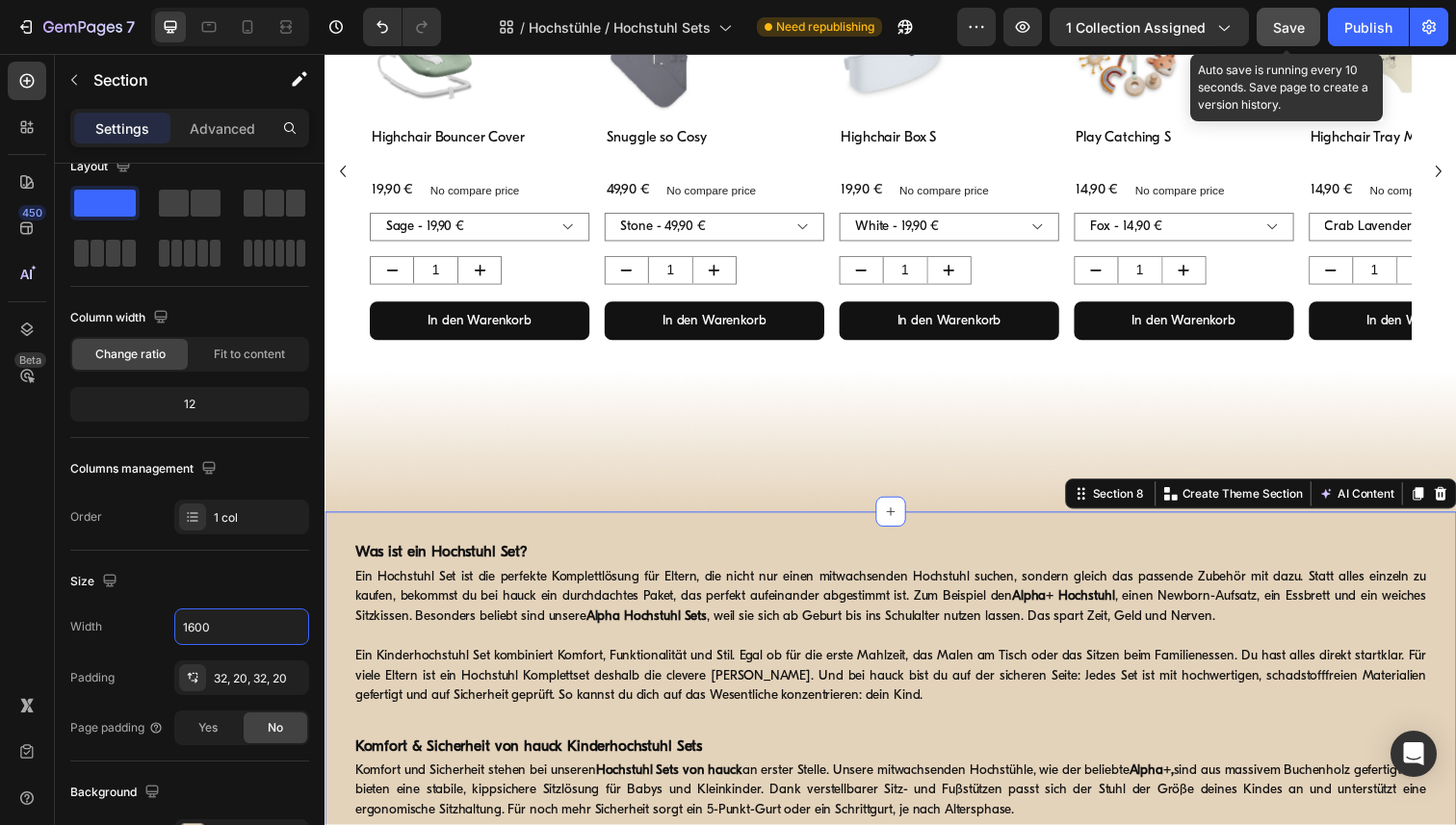
type input "1600"
click at [1288, 32] on span "Save" at bounding box center [1289, 27] width 32 height 16
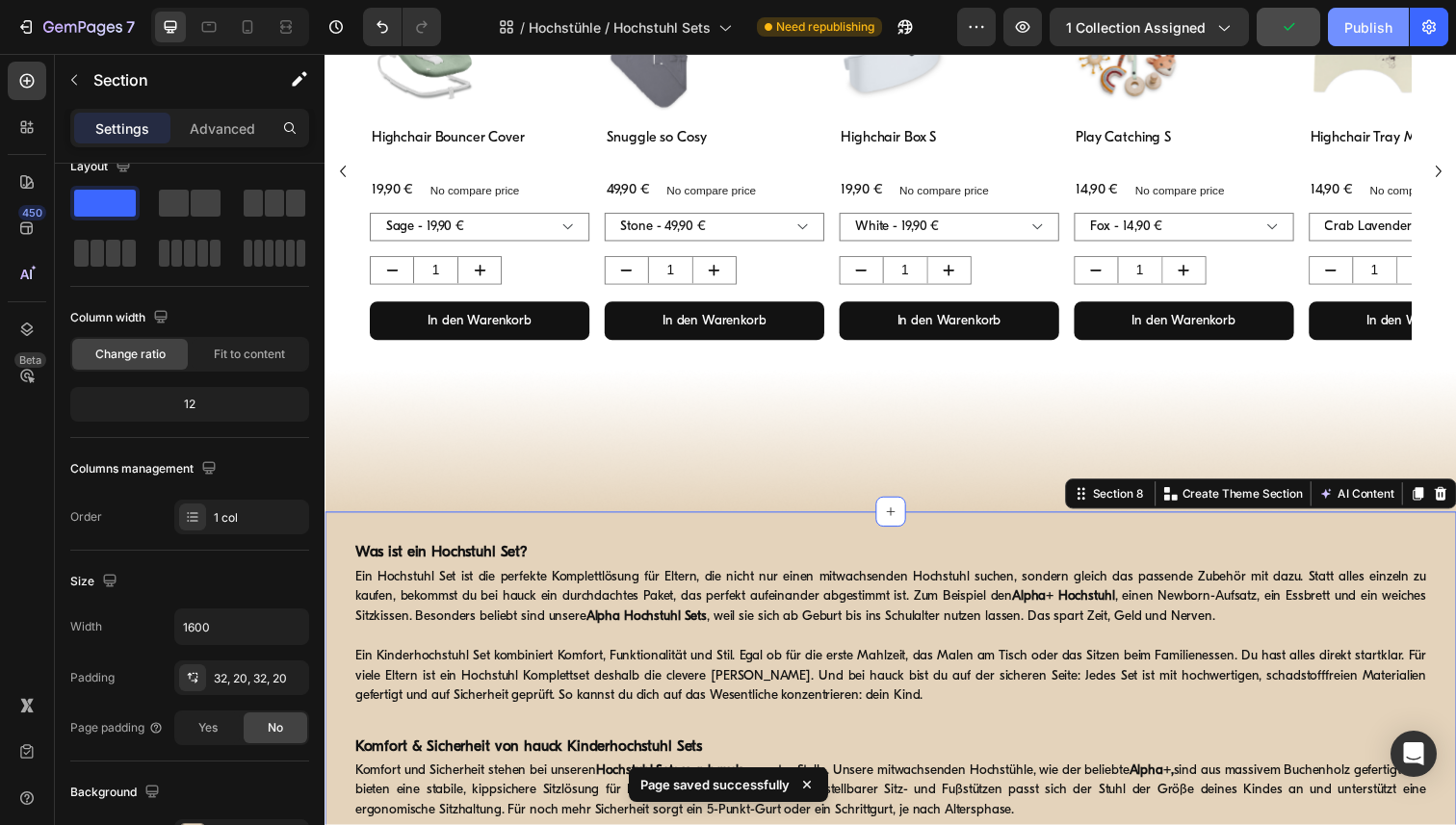
click at [1379, 12] on button "Publish" at bounding box center [1367, 27] width 81 height 39
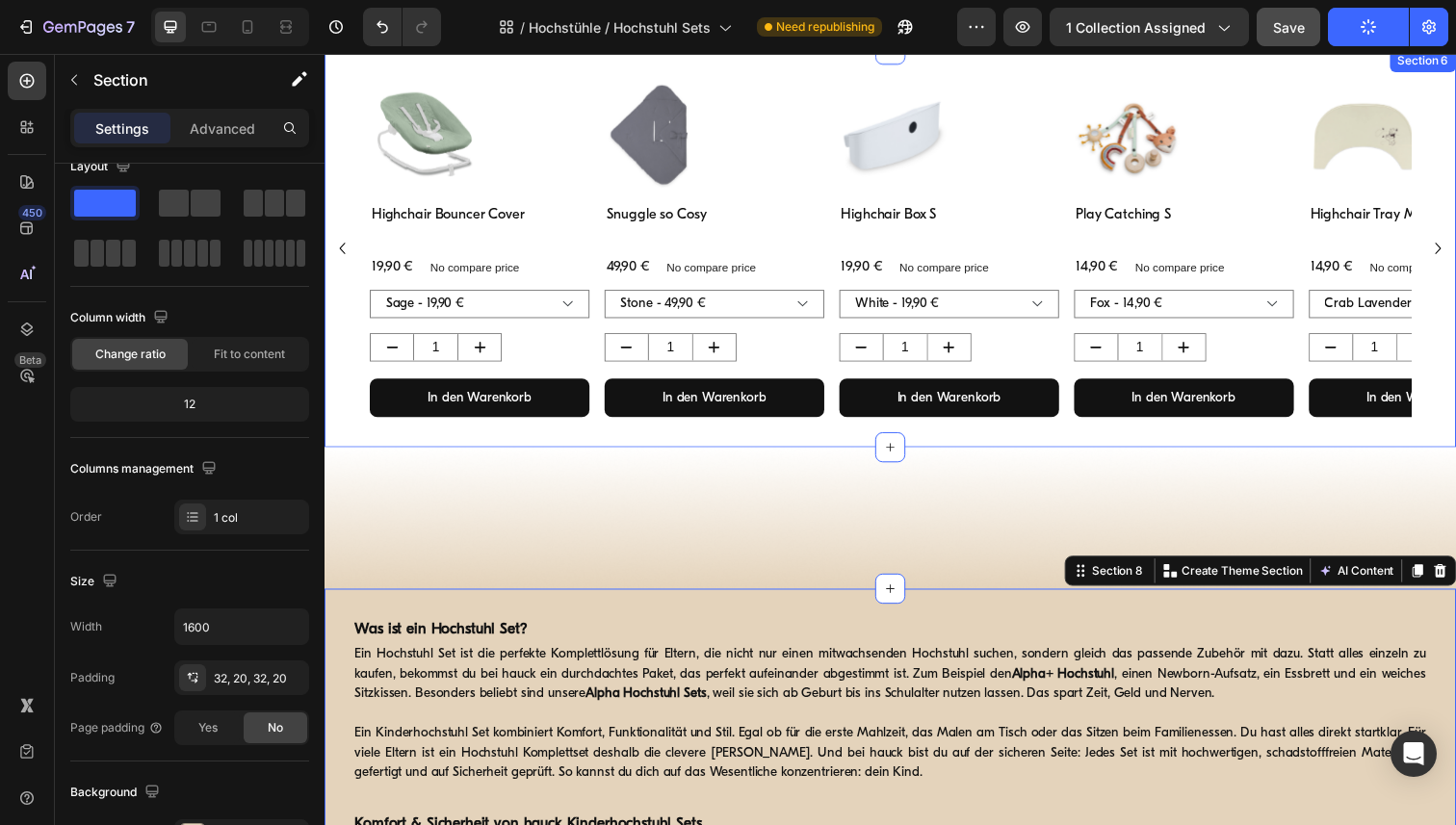
scroll to position [950, 0]
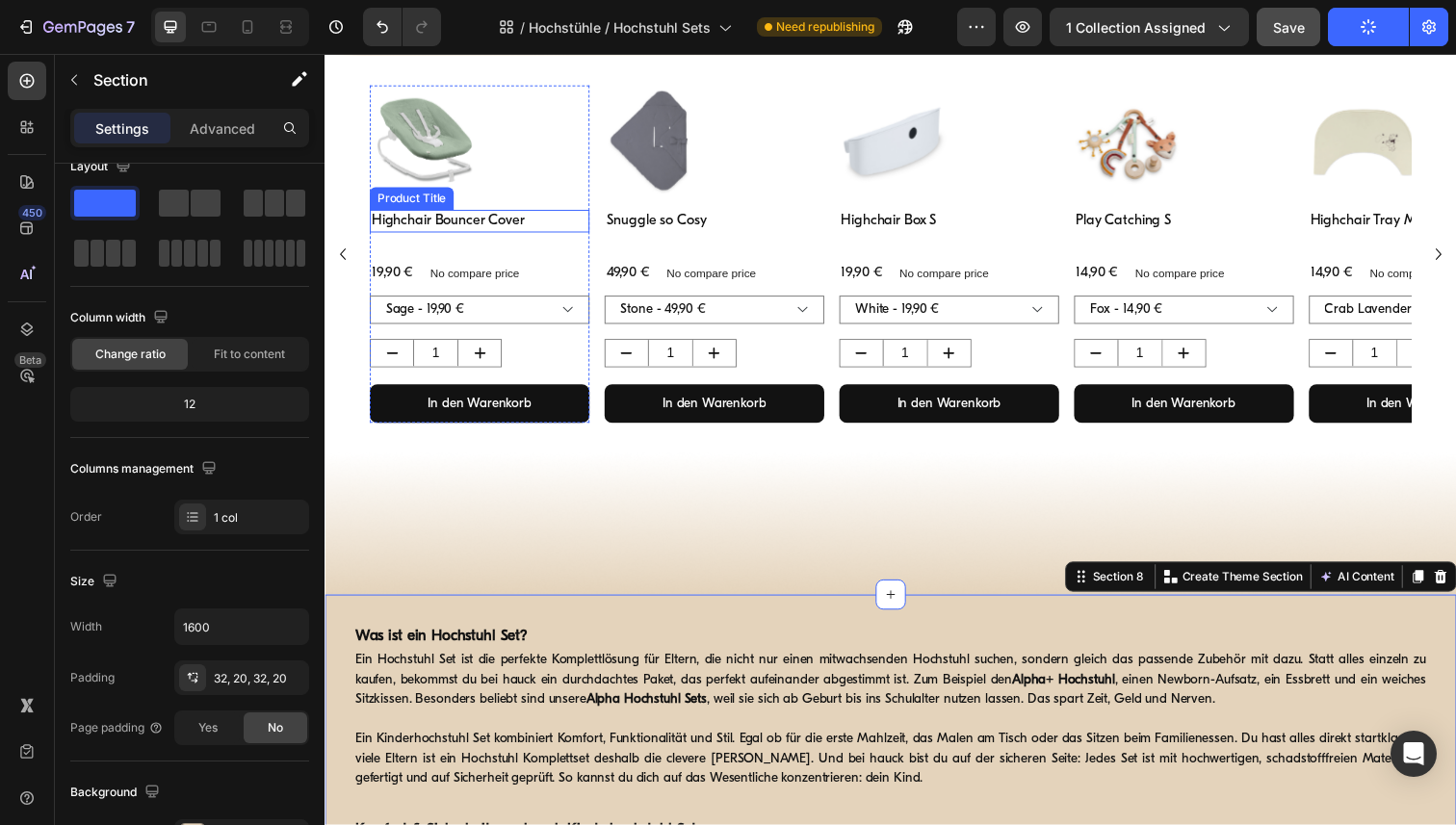
click at [448, 224] on h1 "Highchair Bouncer Cover" at bounding box center [483, 225] width 224 height 23
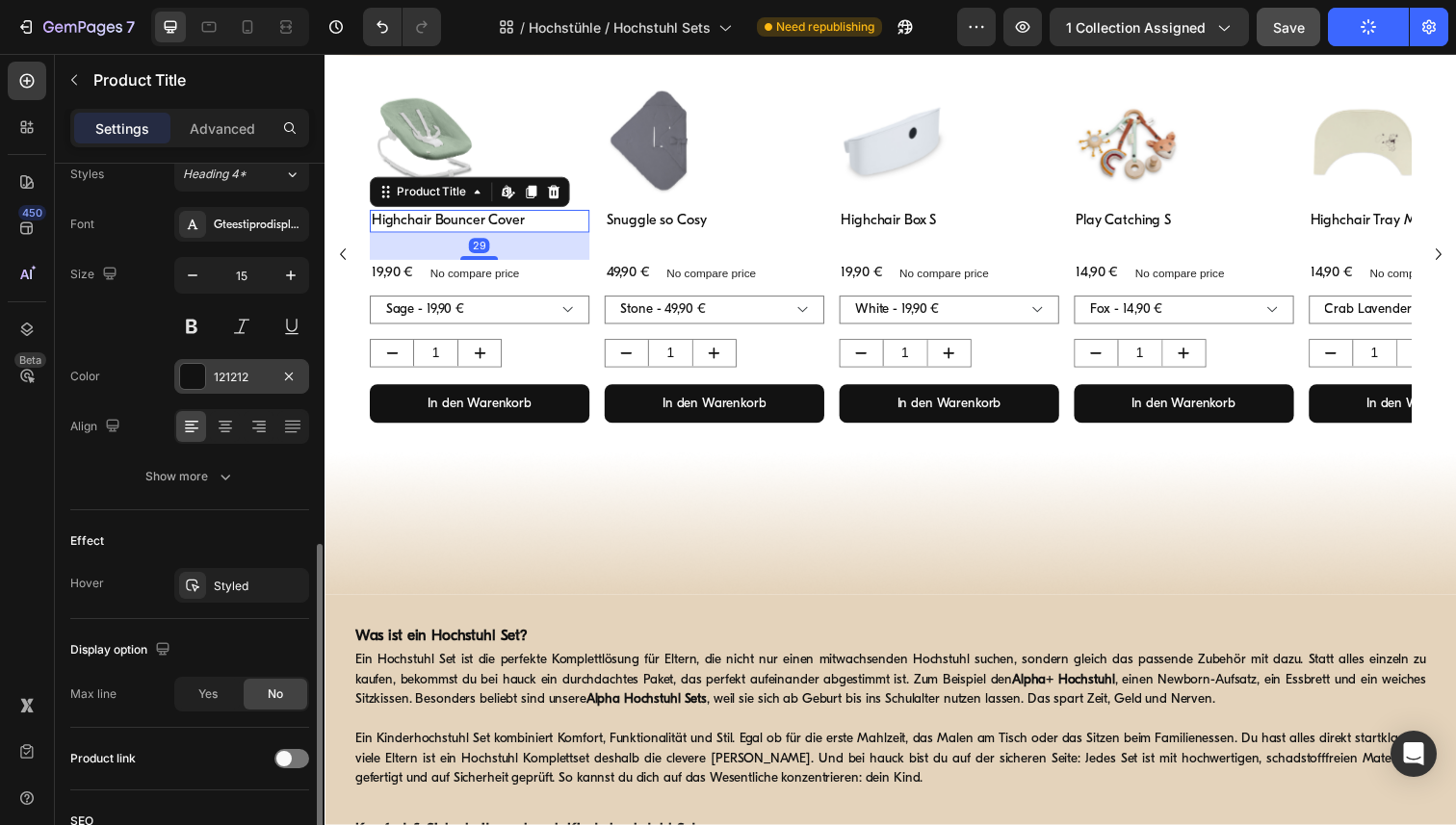
scroll to position [339, 0]
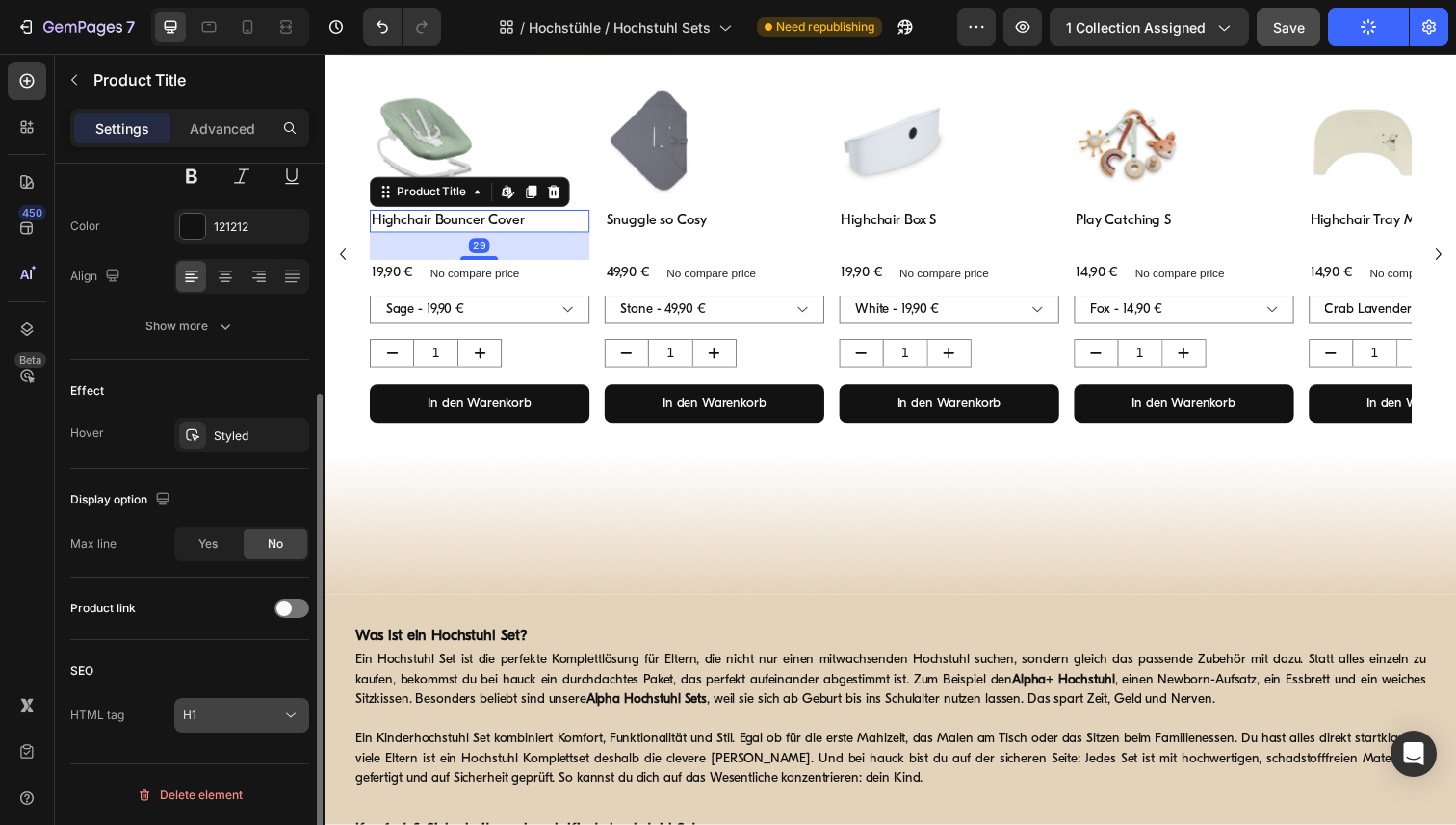
click at [294, 722] on icon at bounding box center [291, 715] width 19 height 19
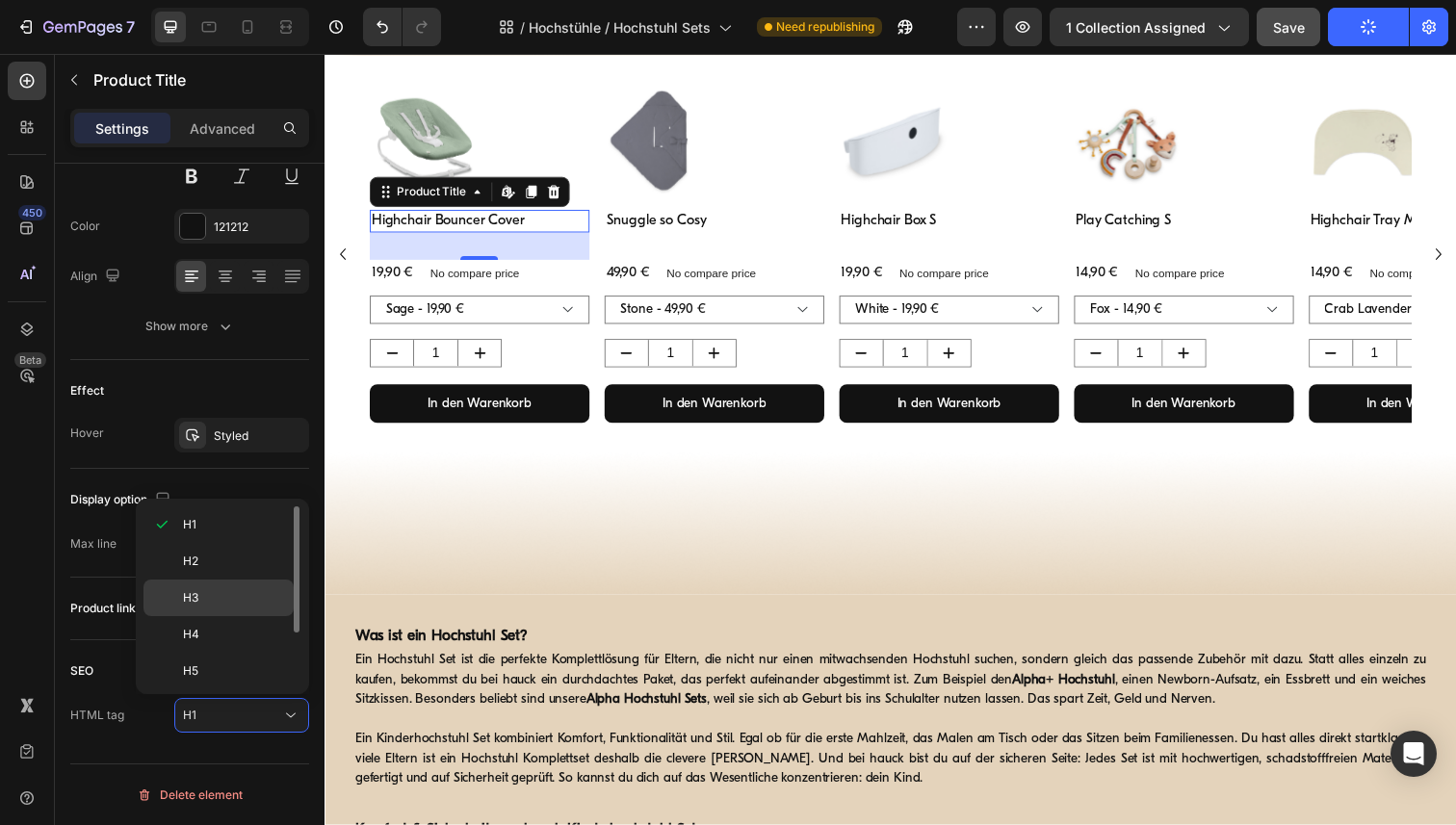
click at [222, 590] on p "H3" at bounding box center [234, 597] width 103 height 17
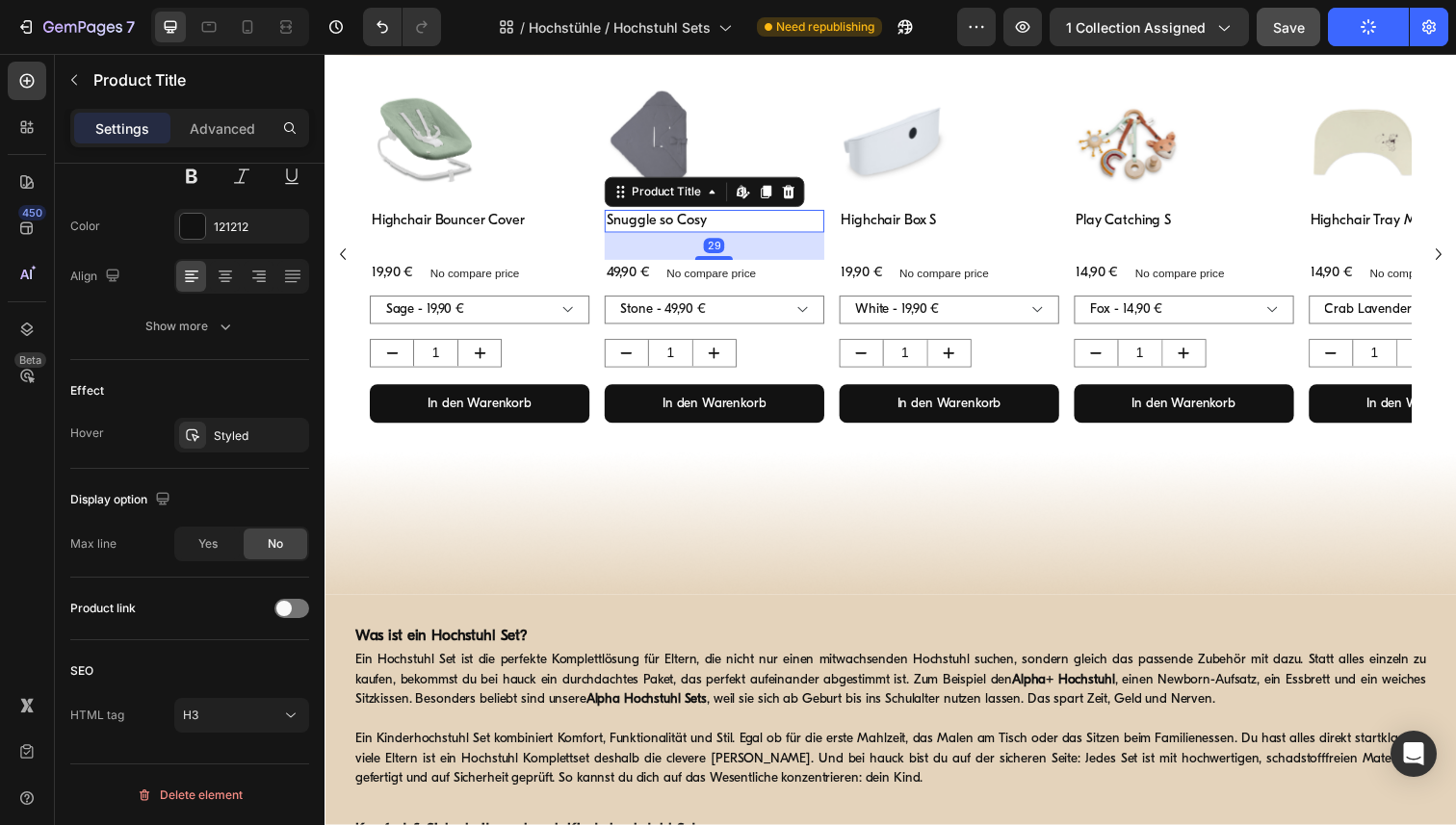
click at [660, 235] on h1 "Snuggle so Cosy" at bounding box center [722, 225] width 224 height 23
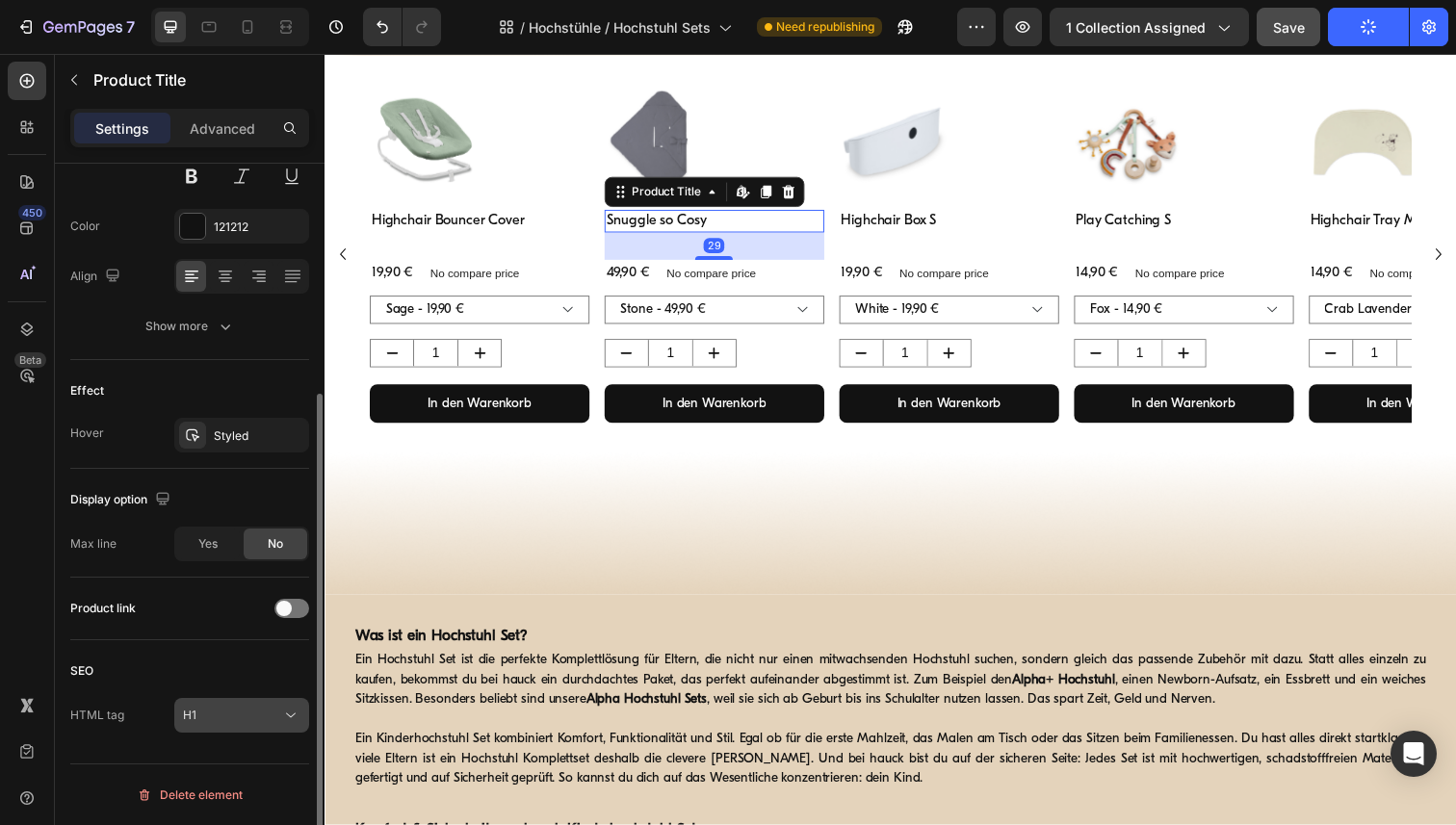
click at [297, 713] on icon at bounding box center [291, 715] width 19 height 19
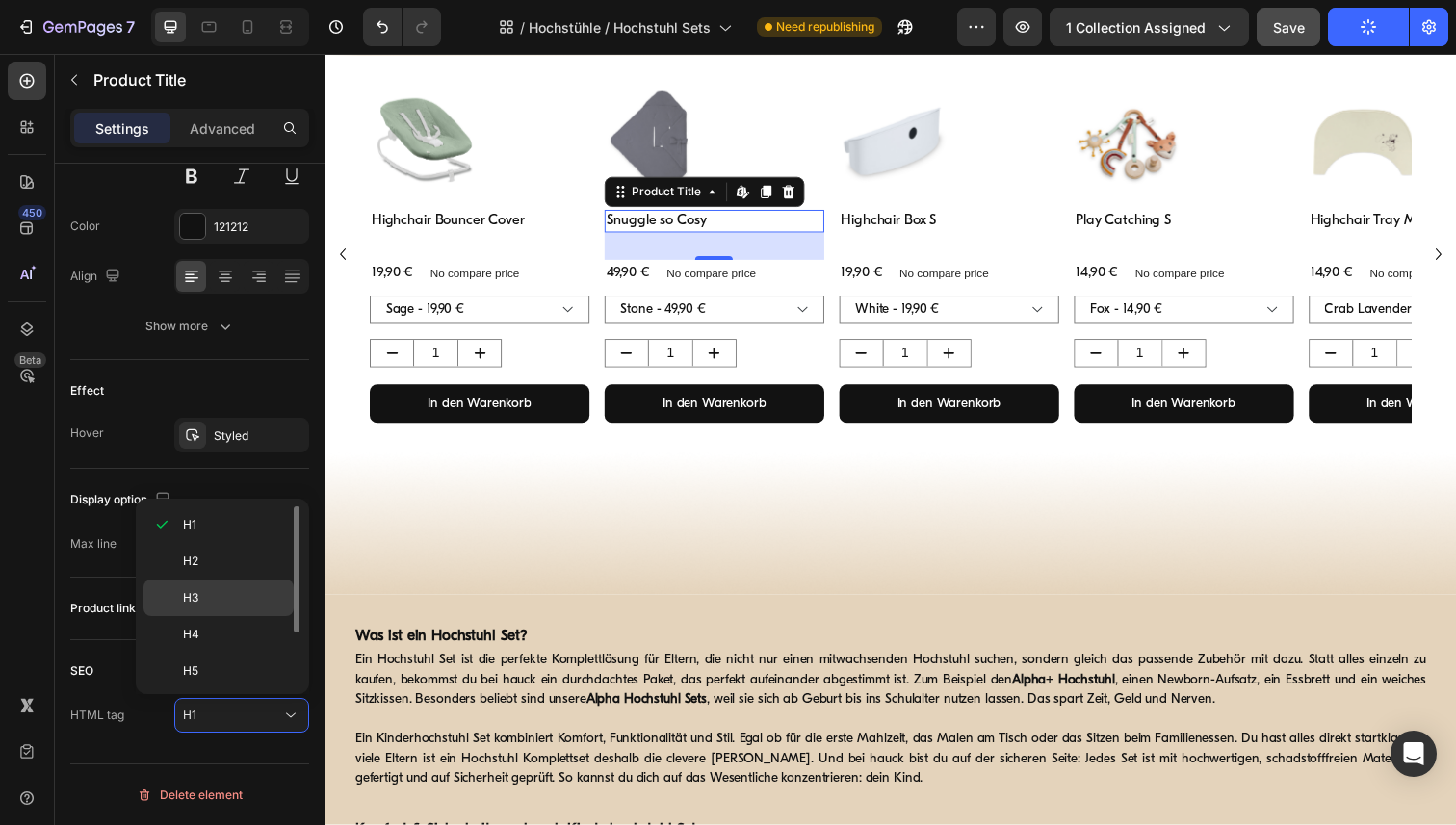
click at [219, 616] on div "H3" at bounding box center [218, 634] width 150 height 37
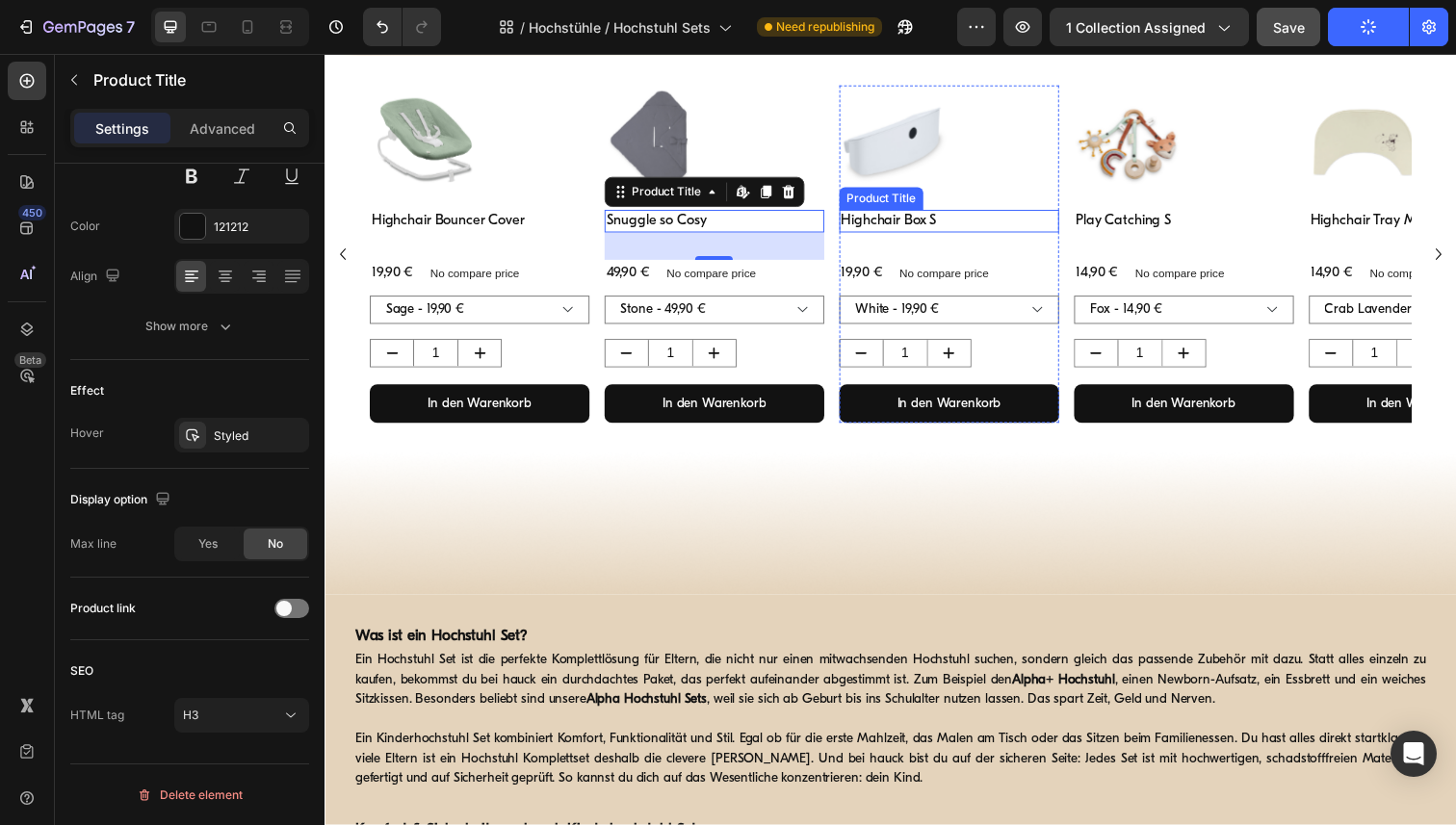
click at [897, 232] on h1 "Highchair Box S" at bounding box center [961, 225] width 224 height 23
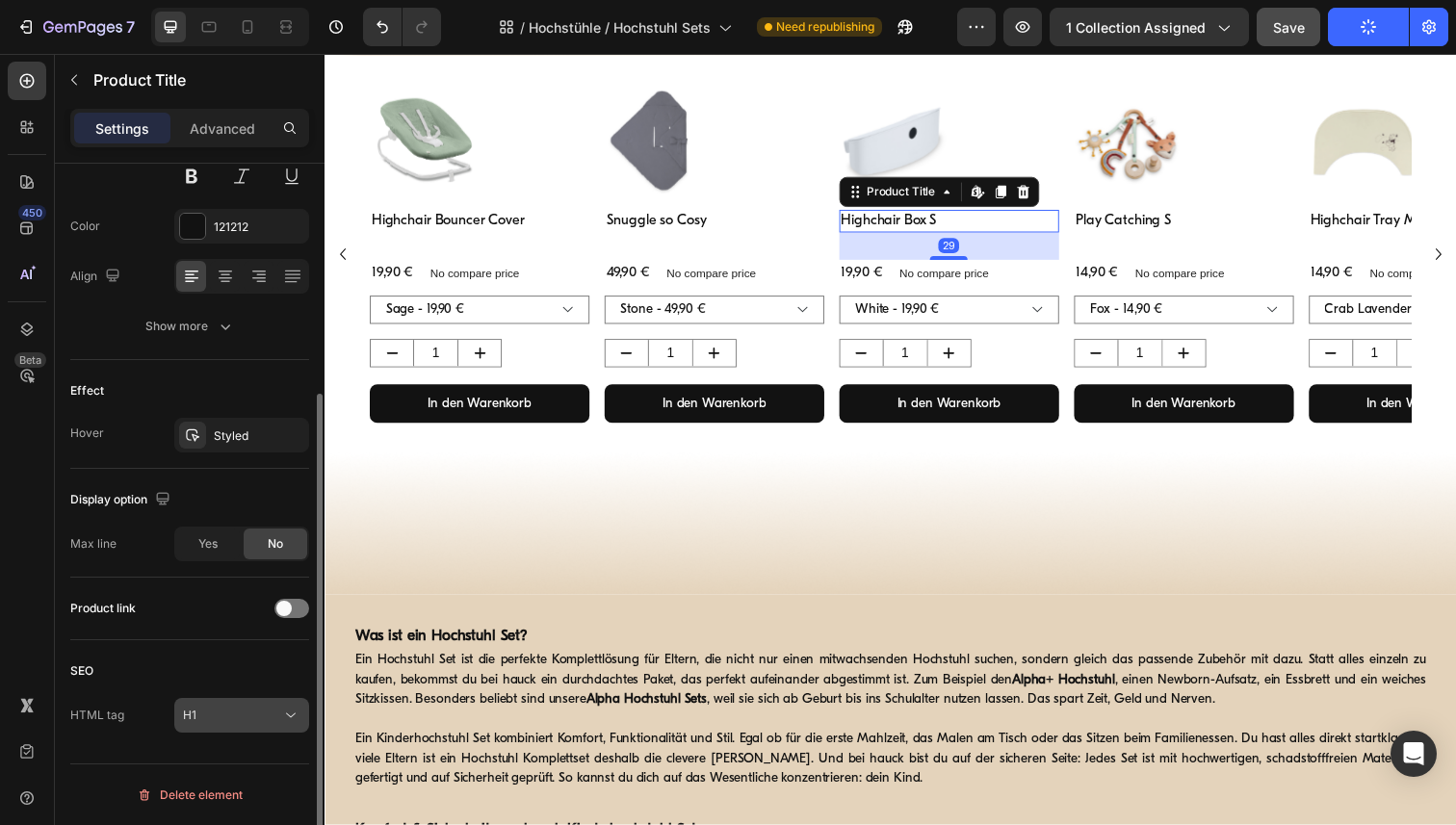
click at [282, 720] on icon at bounding box center [291, 715] width 19 height 19
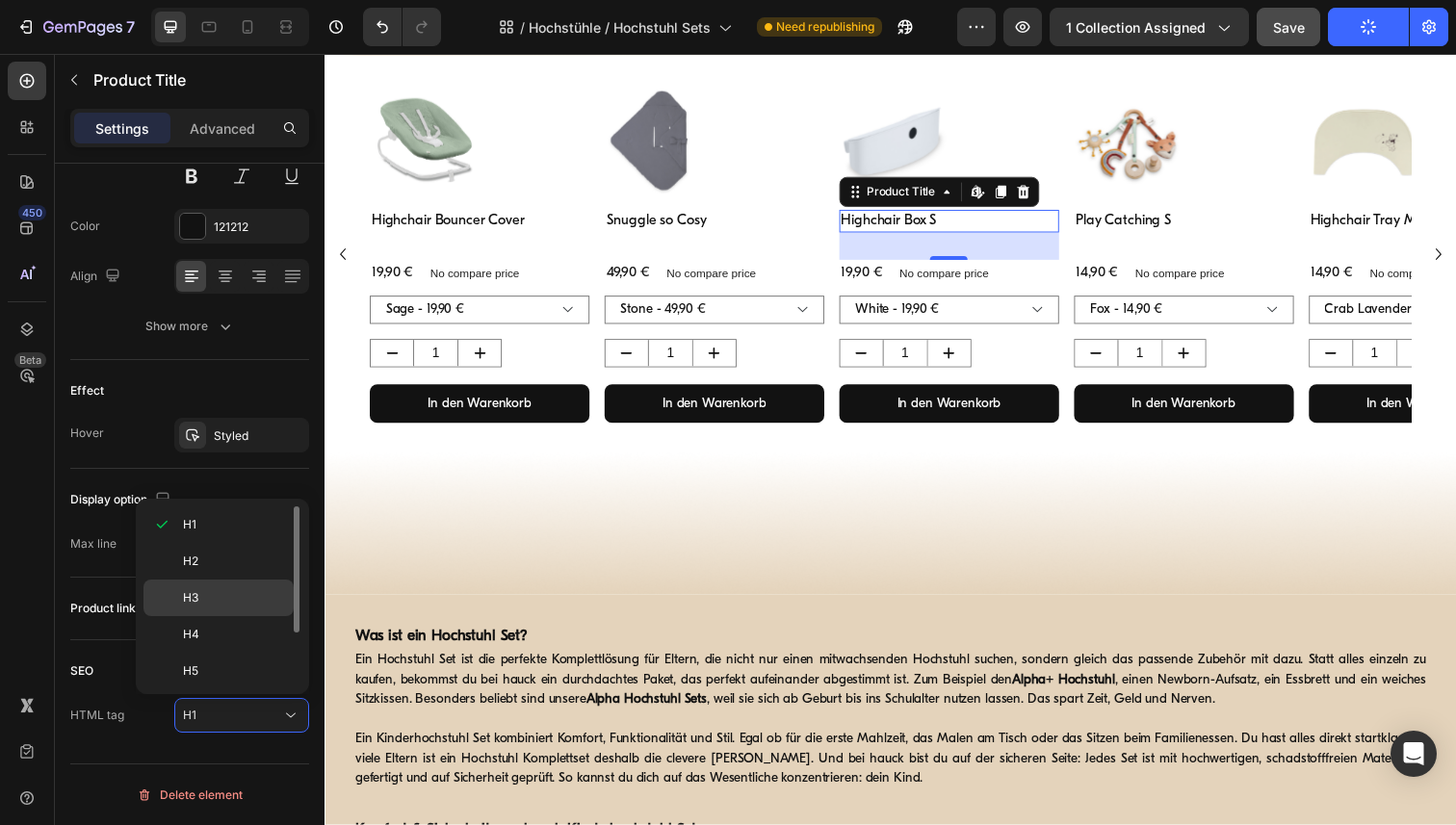
click at [205, 594] on p "H3" at bounding box center [234, 597] width 103 height 17
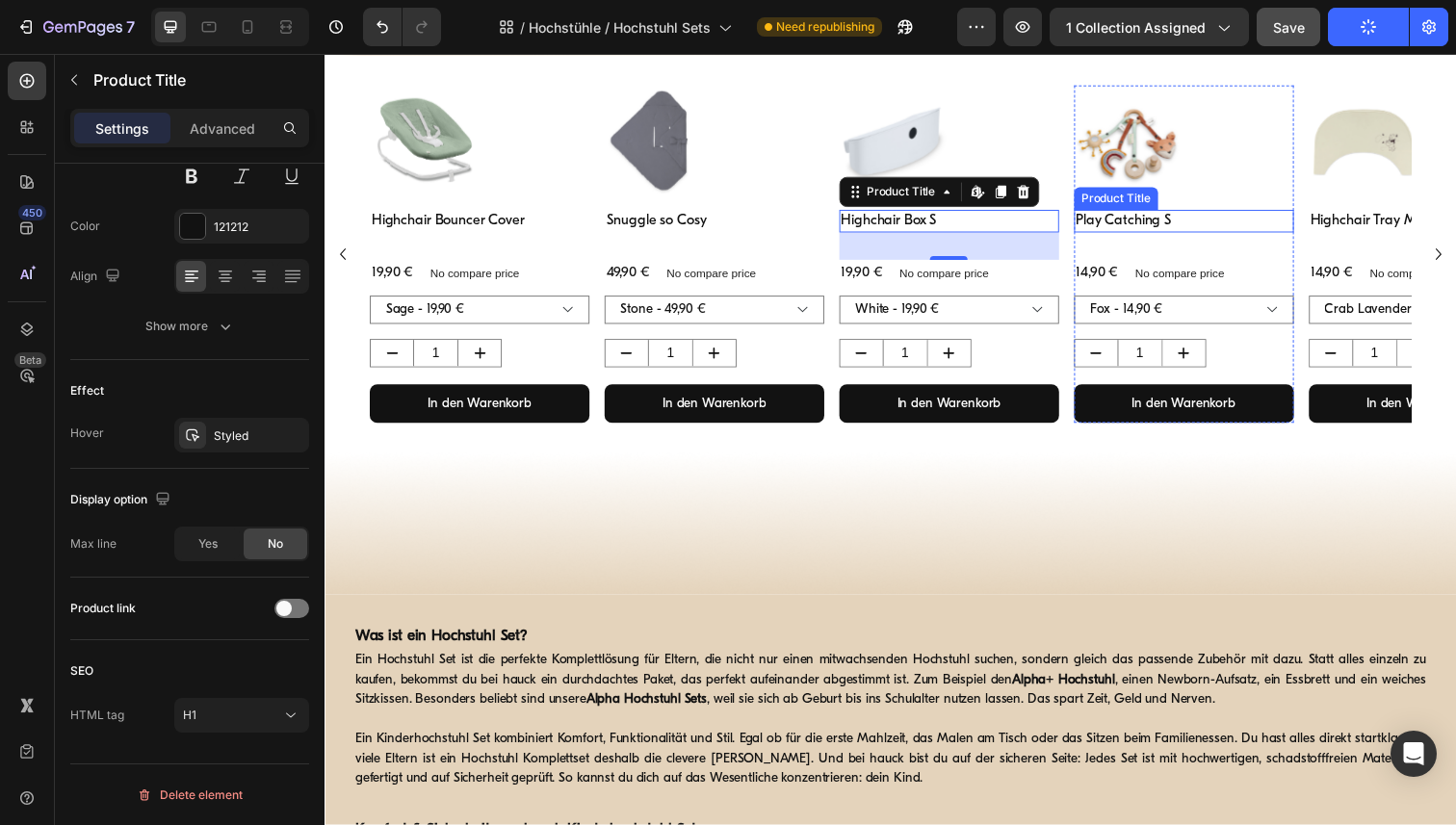
click at [1154, 224] on h1 "Play Catching S" at bounding box center [1201, 225] width 224 height 23
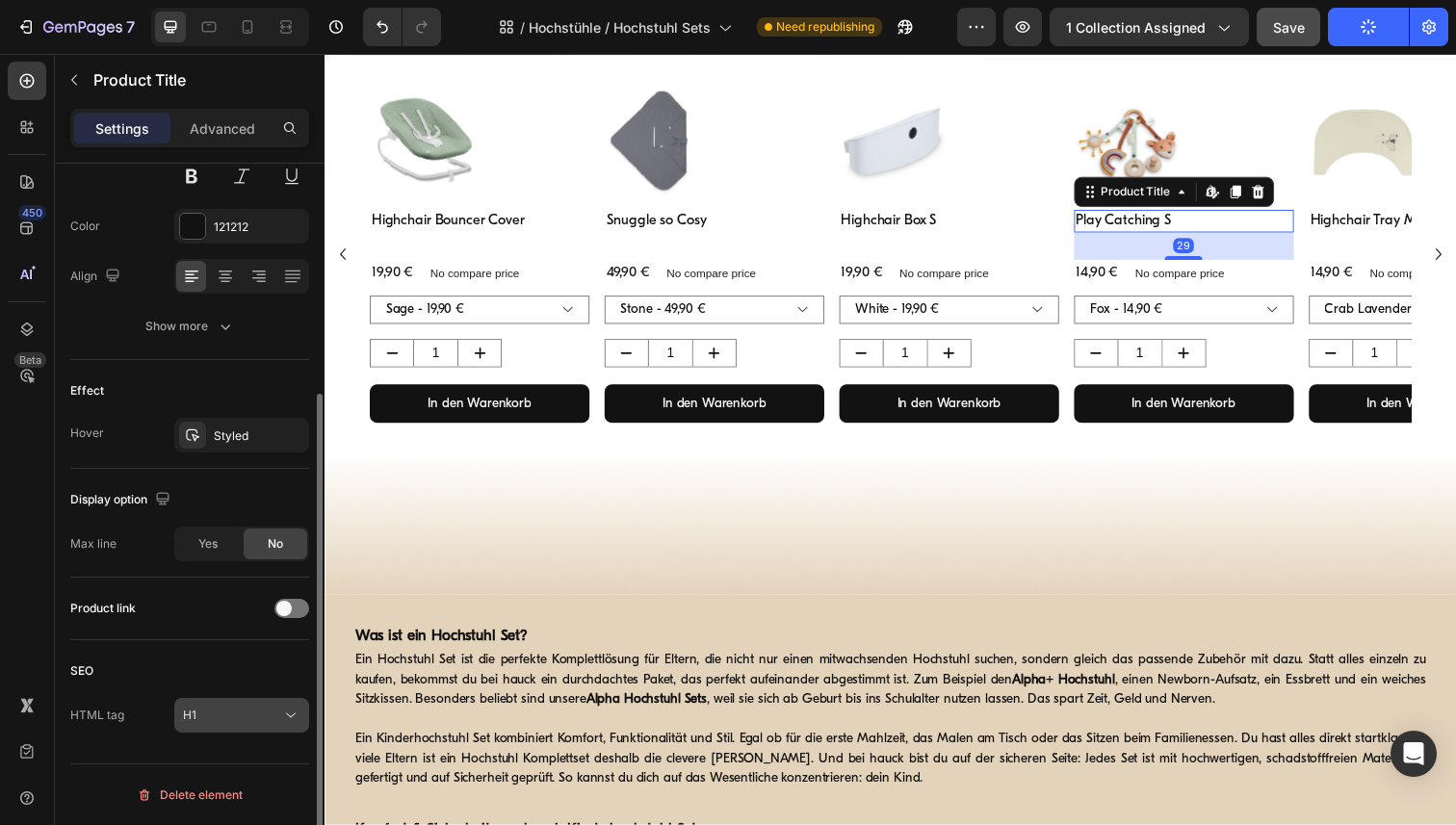
click at [293, 714] on icon at bounding box center [291, 715] width 19 height 19
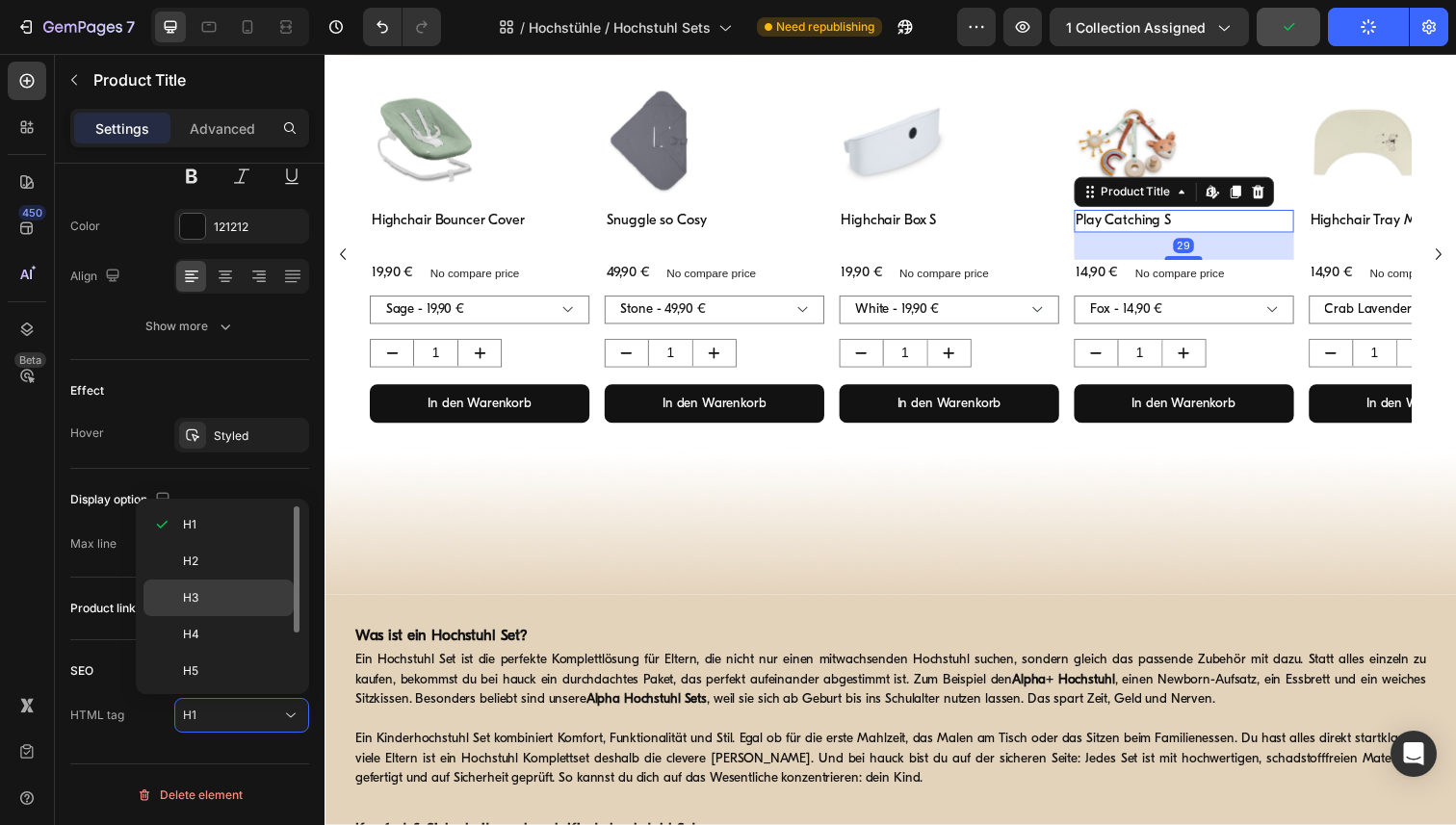
click at [235, 598] on p "H3" at bounding box center [234, 597] width 103 height 17
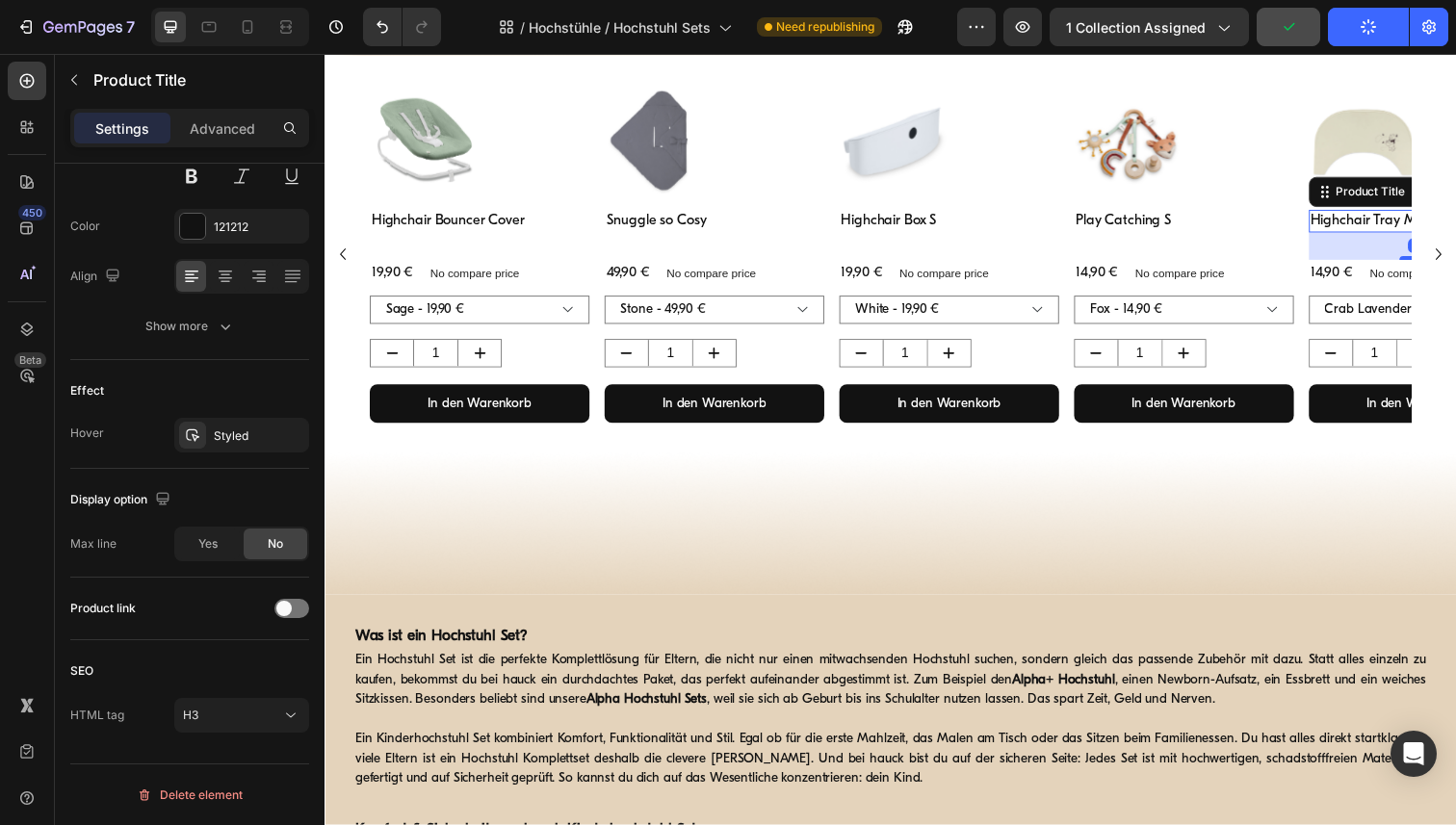
click at [1366, 230] on h1 "Highchair Tray Mat" at bounding box center [1441, 225] width 224 height 23
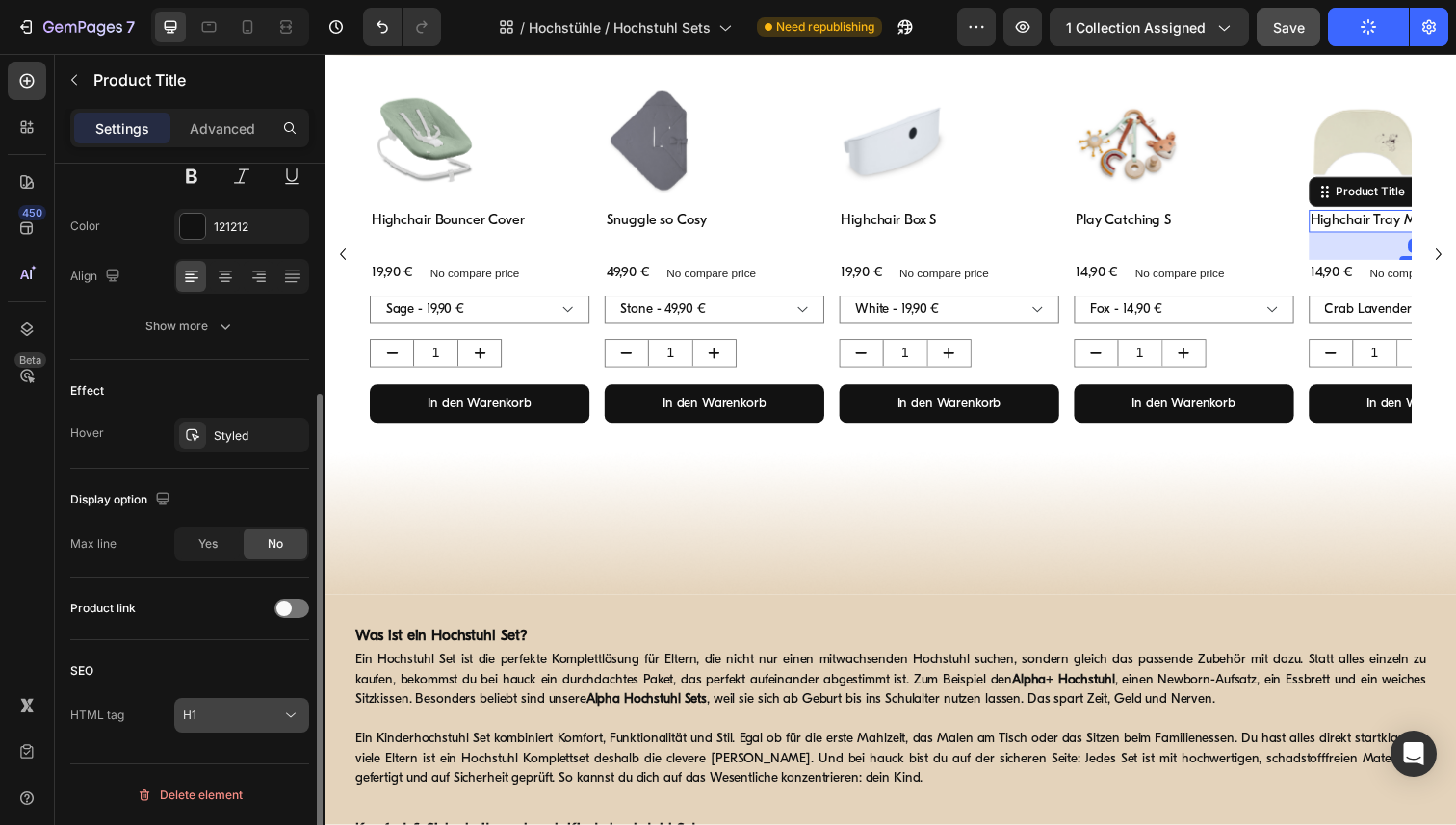
click at [290, 709] on icon at bounding box center [291, 715] width 19 height 19
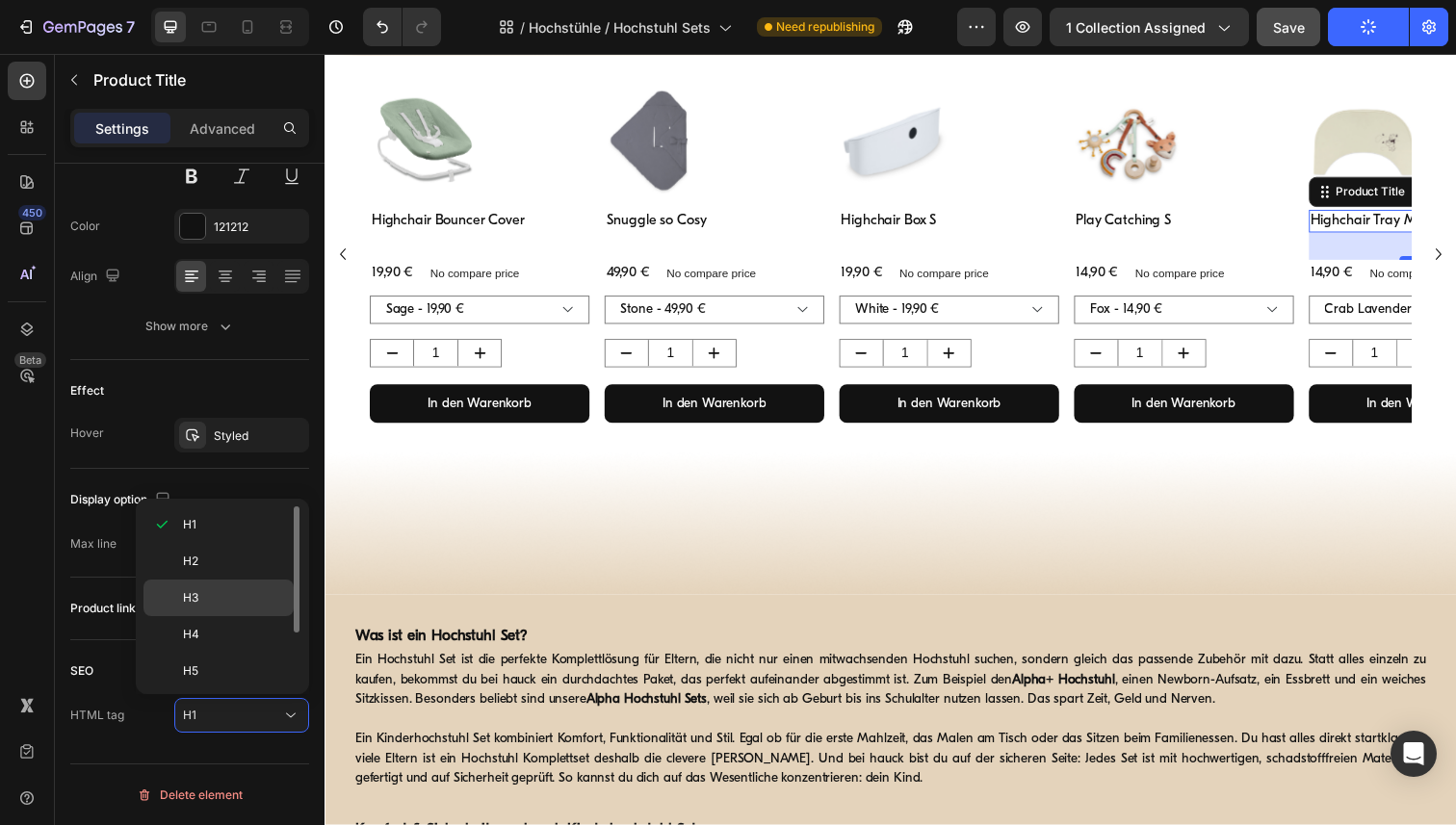
click at [221, 599] on p "H3" at bounding box center [234, 597] width 103 height 17
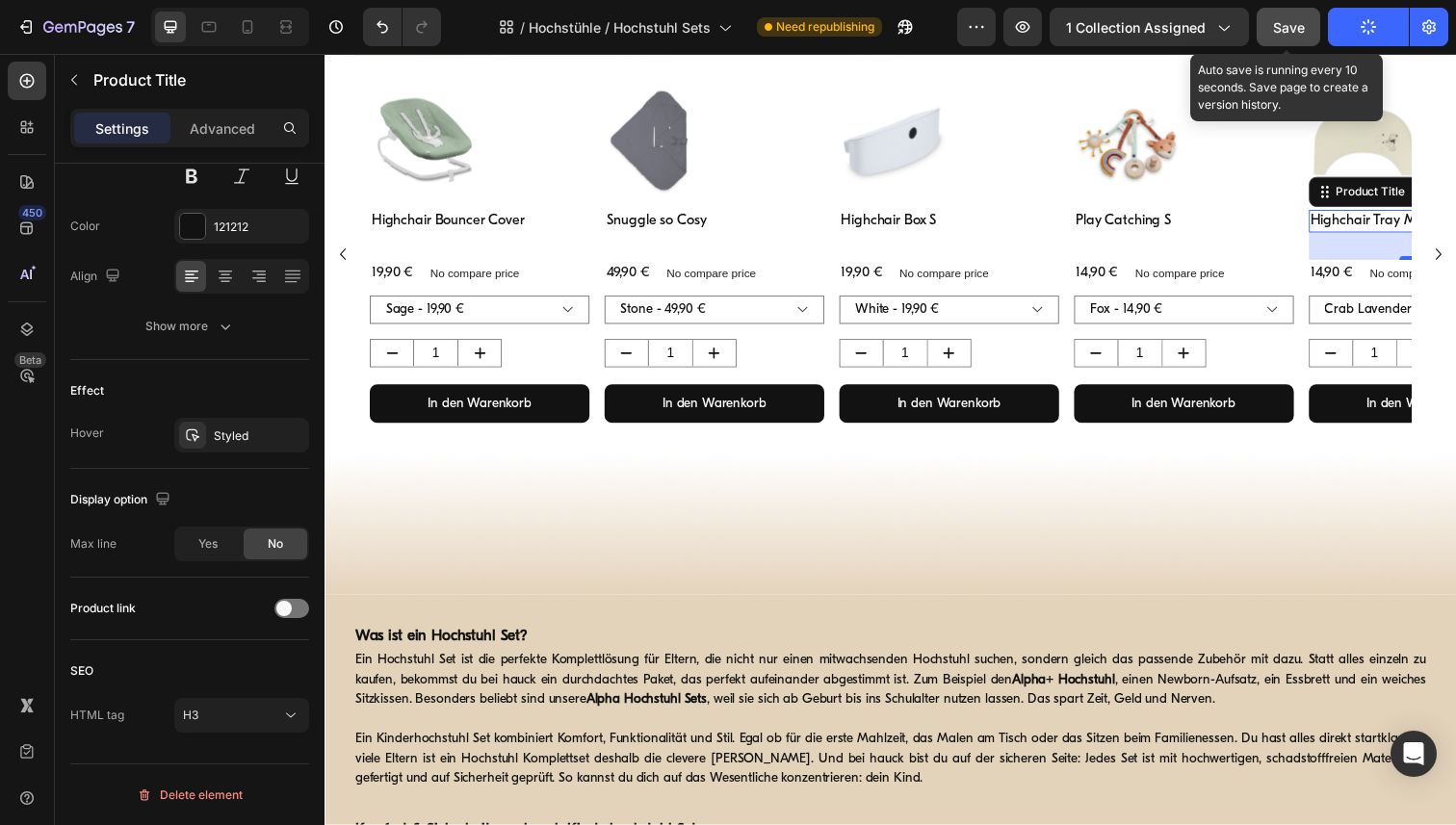
click at [1302, 29] on span "Save" at bounding box center [1289, 27] width 32 height 16
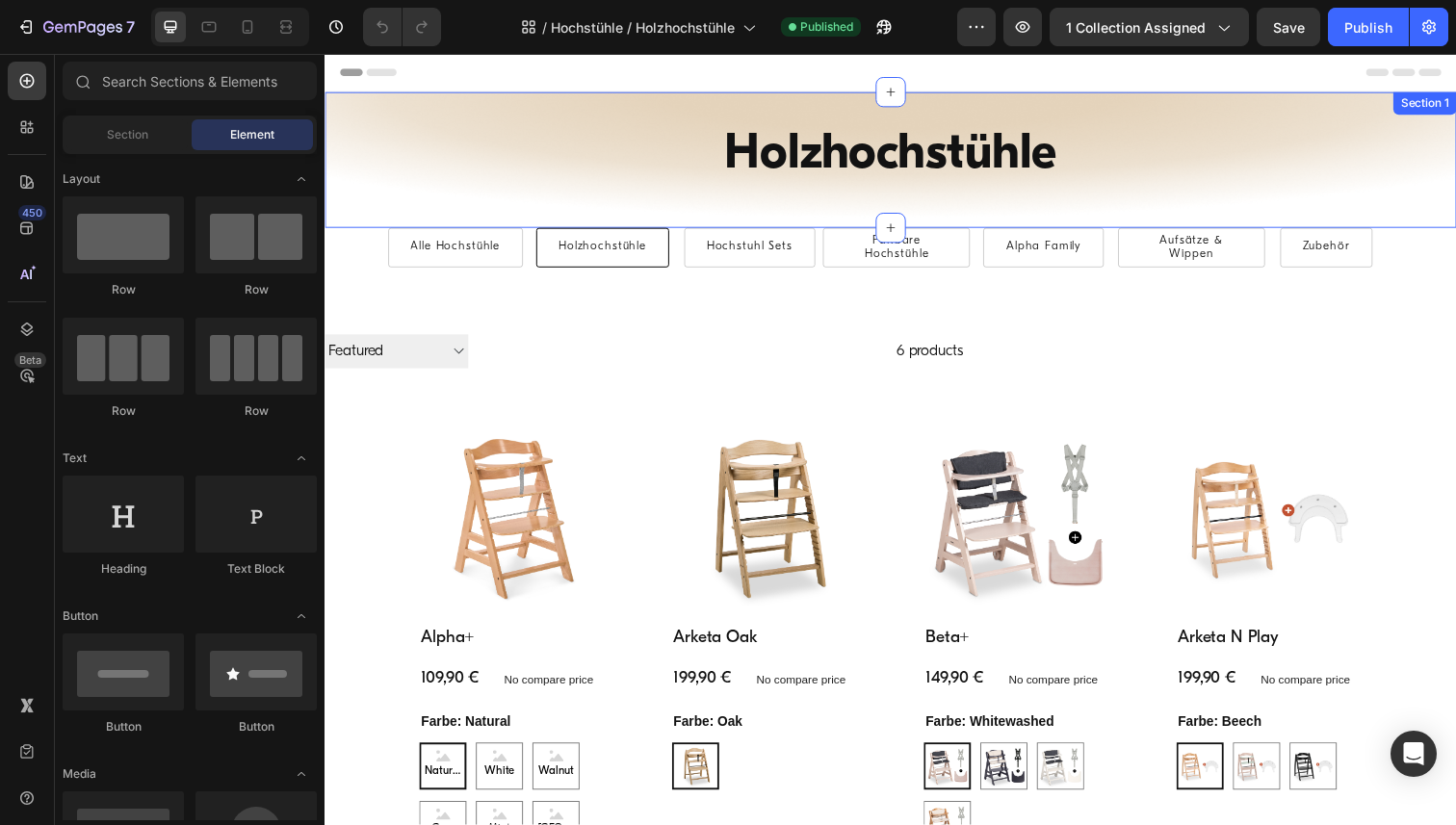
click at [360, 103] on div "Holzhochstühle Heading Row Alle Hochstühle Button Holzhochstühle Button [PERSON…" at bounding box center [902, 162] width 1155 height 138
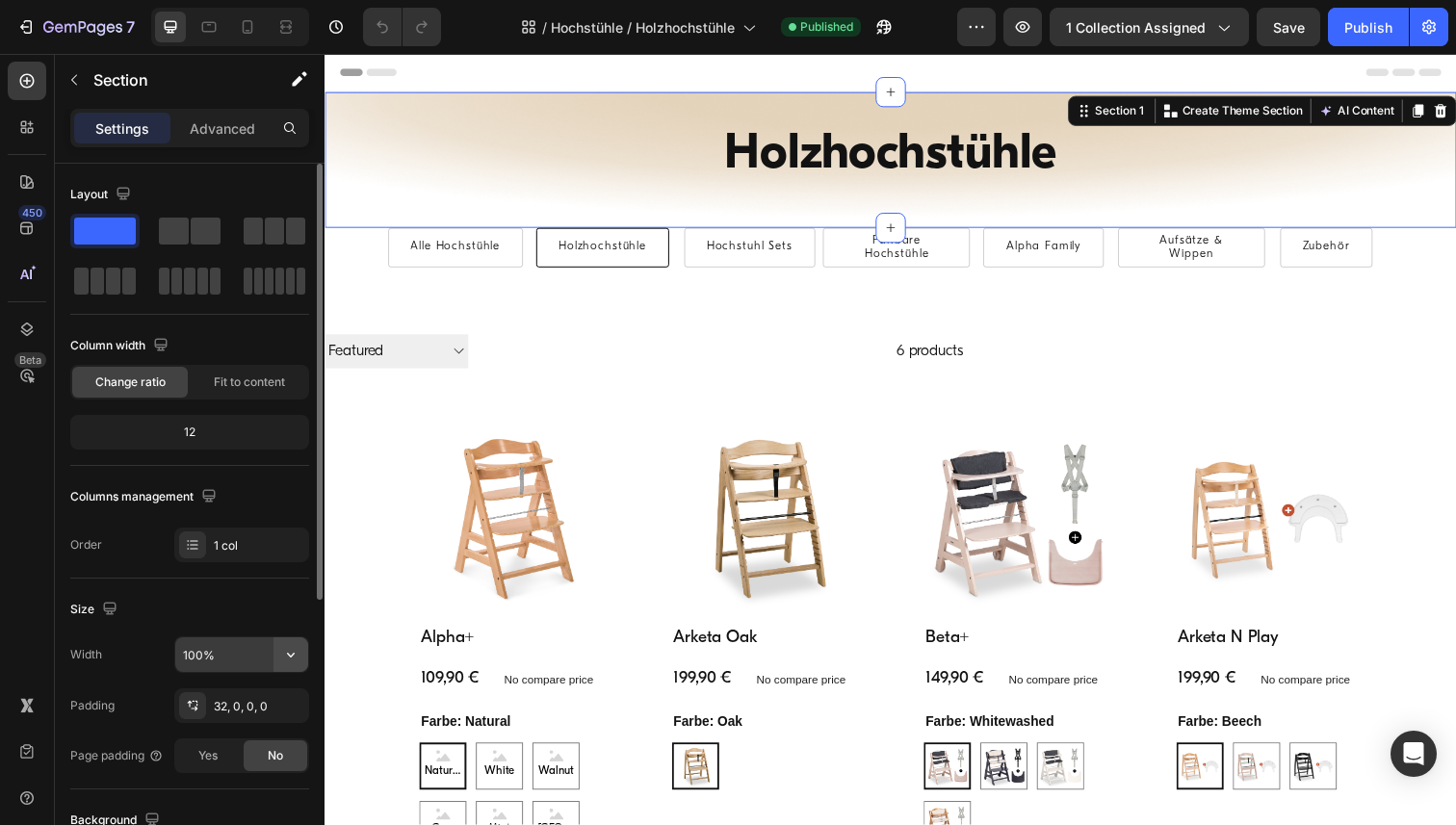
click at [281, 660] on button "button" at bounding box center [291, 655] width 35 height 35
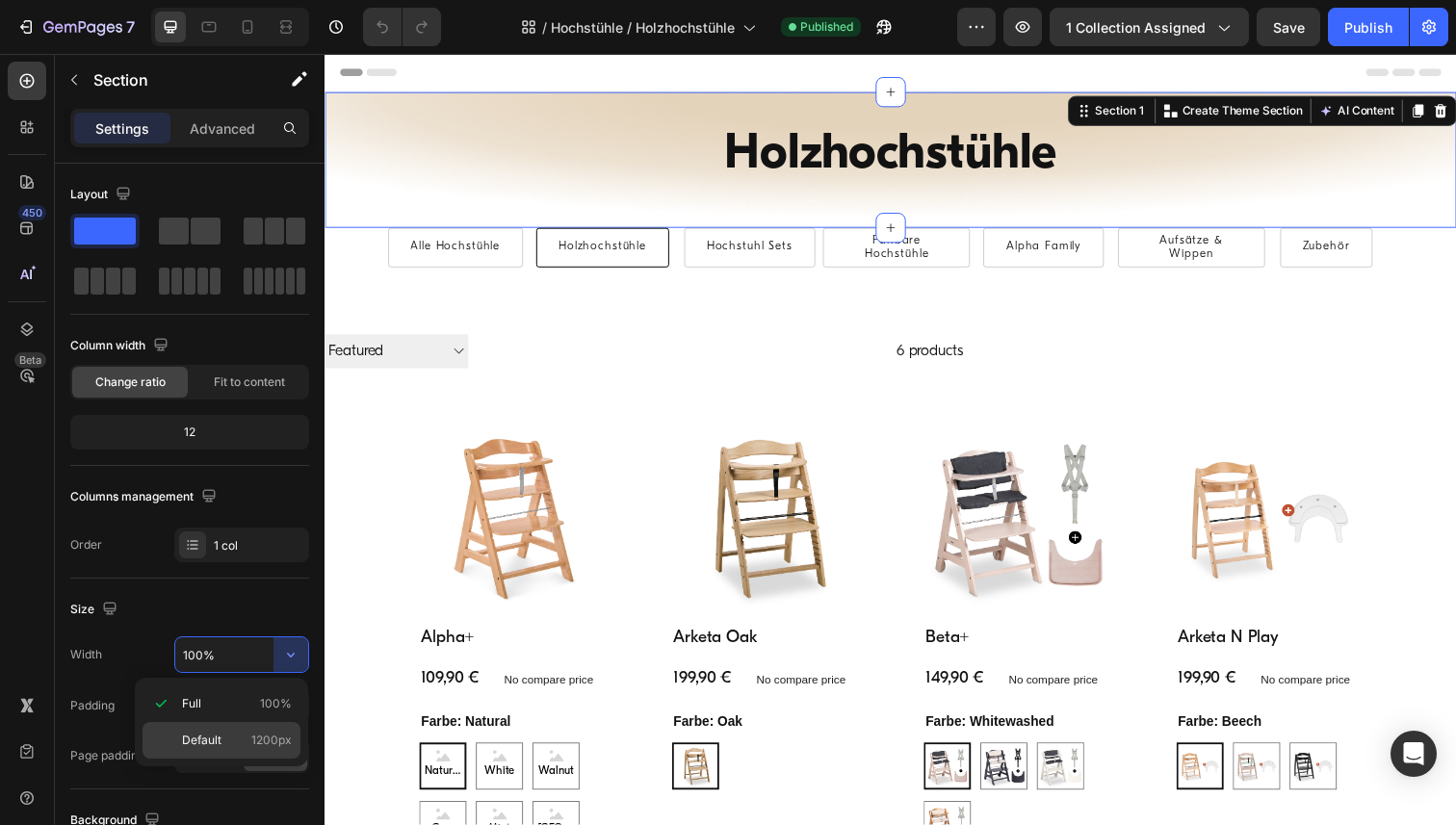
click at [255, 735] on span "1200px" at bounding box center [272, 739] width 41 height 17
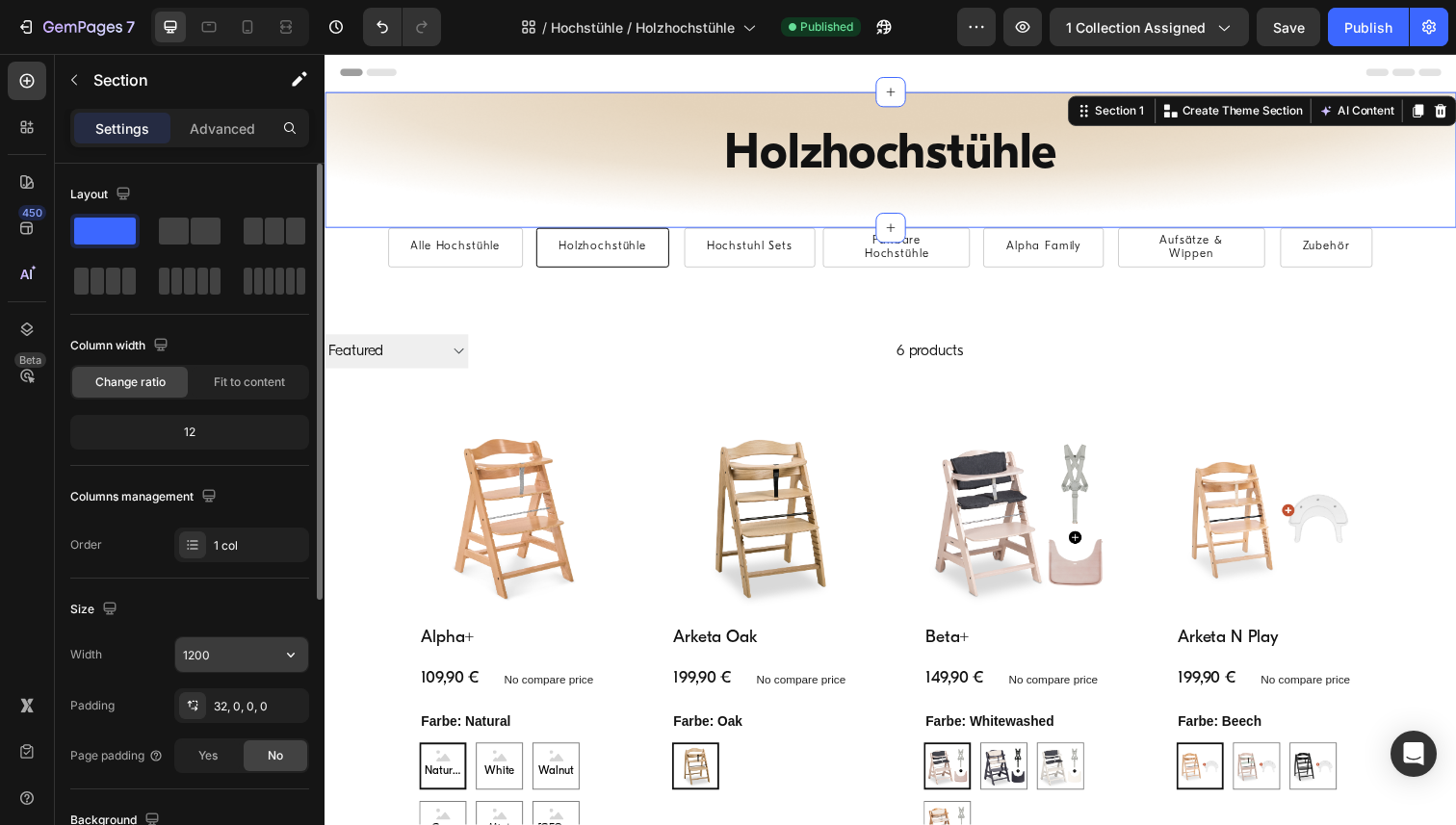
click at [247, 665] on input "1200" at bounding box center [242, 655] width 133 height 35
paste input "6"
type input "1600"
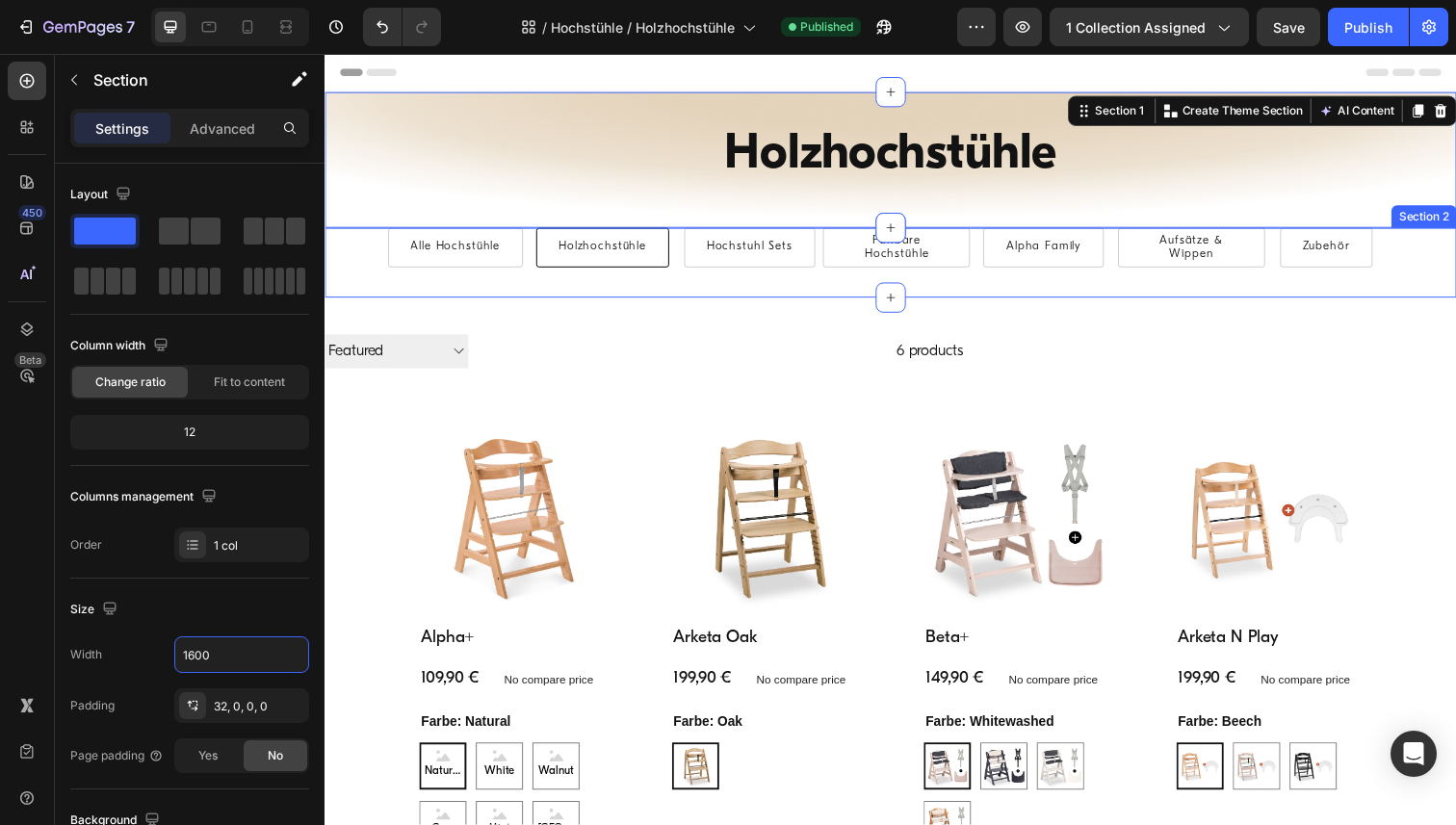
click at [336, 290] on div "Alle Hochstühle Button Holzhochstühle Button Hochstuhl Sets Button Faltbare Hoc…" at bounding box center [902, 268] width 1155 height 72
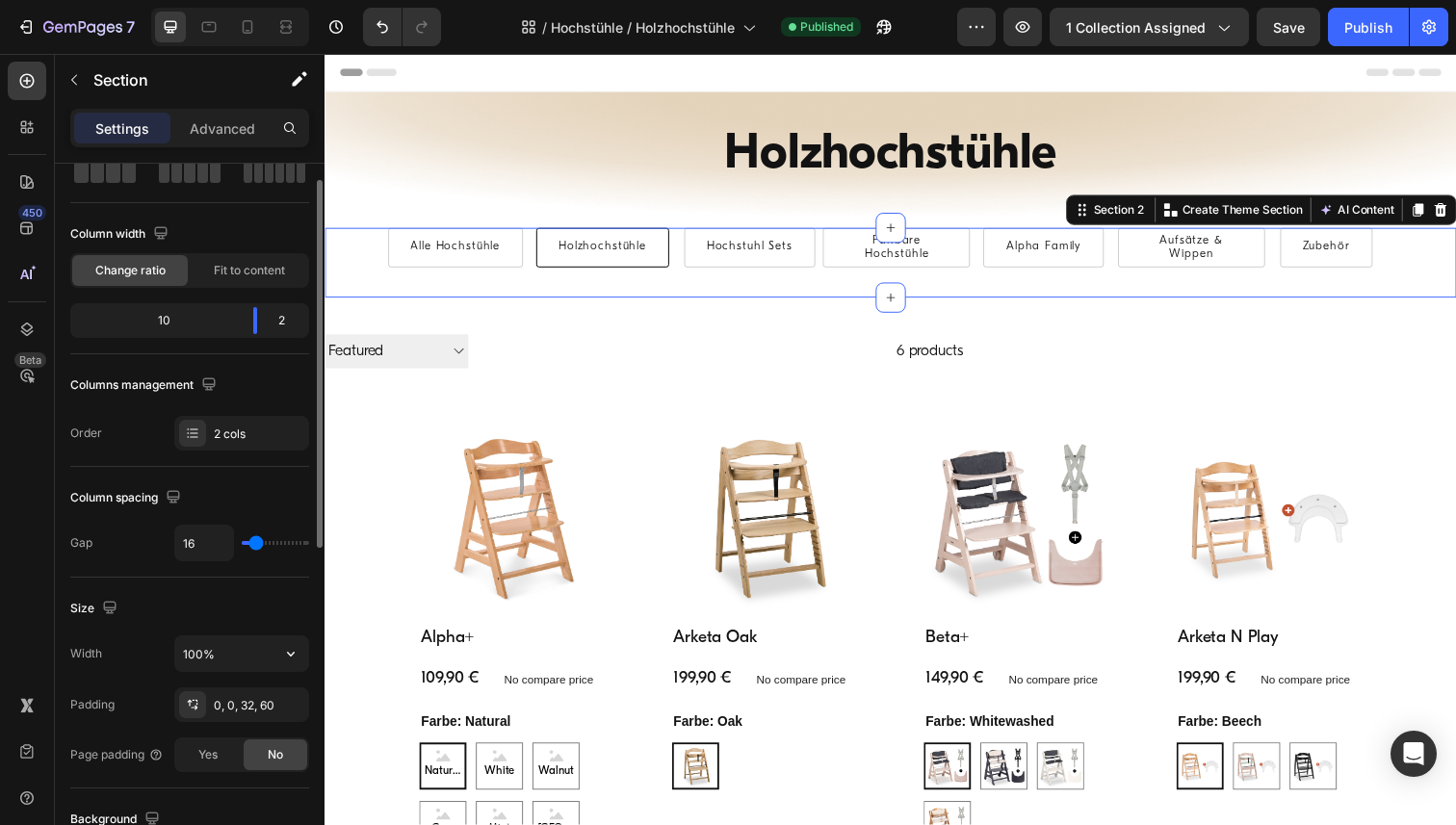
scroll to position [113, 0]
click at [293, 659] on icon "button" at bounding box center [291, 651] width 19 height 19
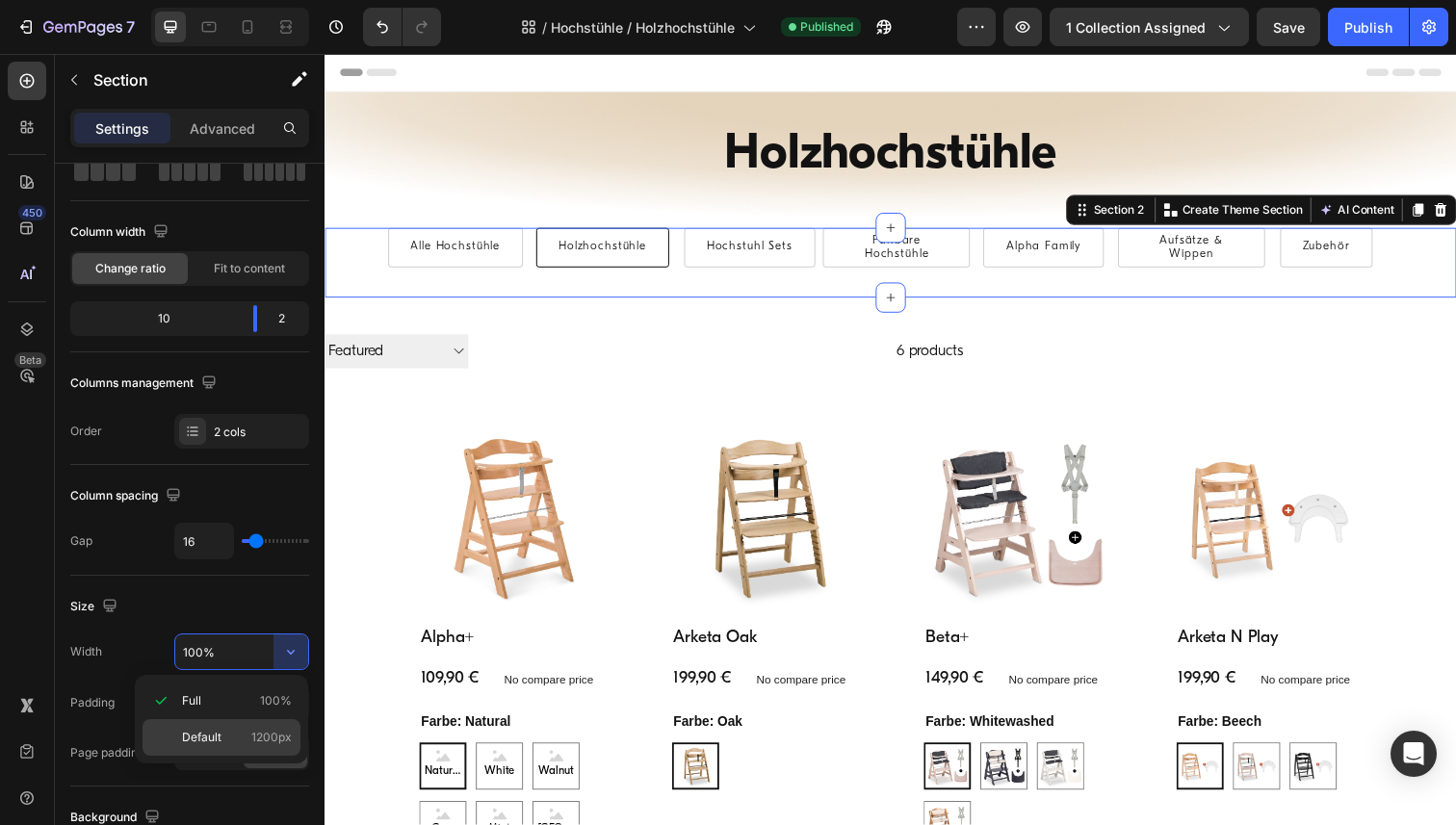
click at [219, 741] on span "Default" at bounding box center [202, 736] width 40 height 17
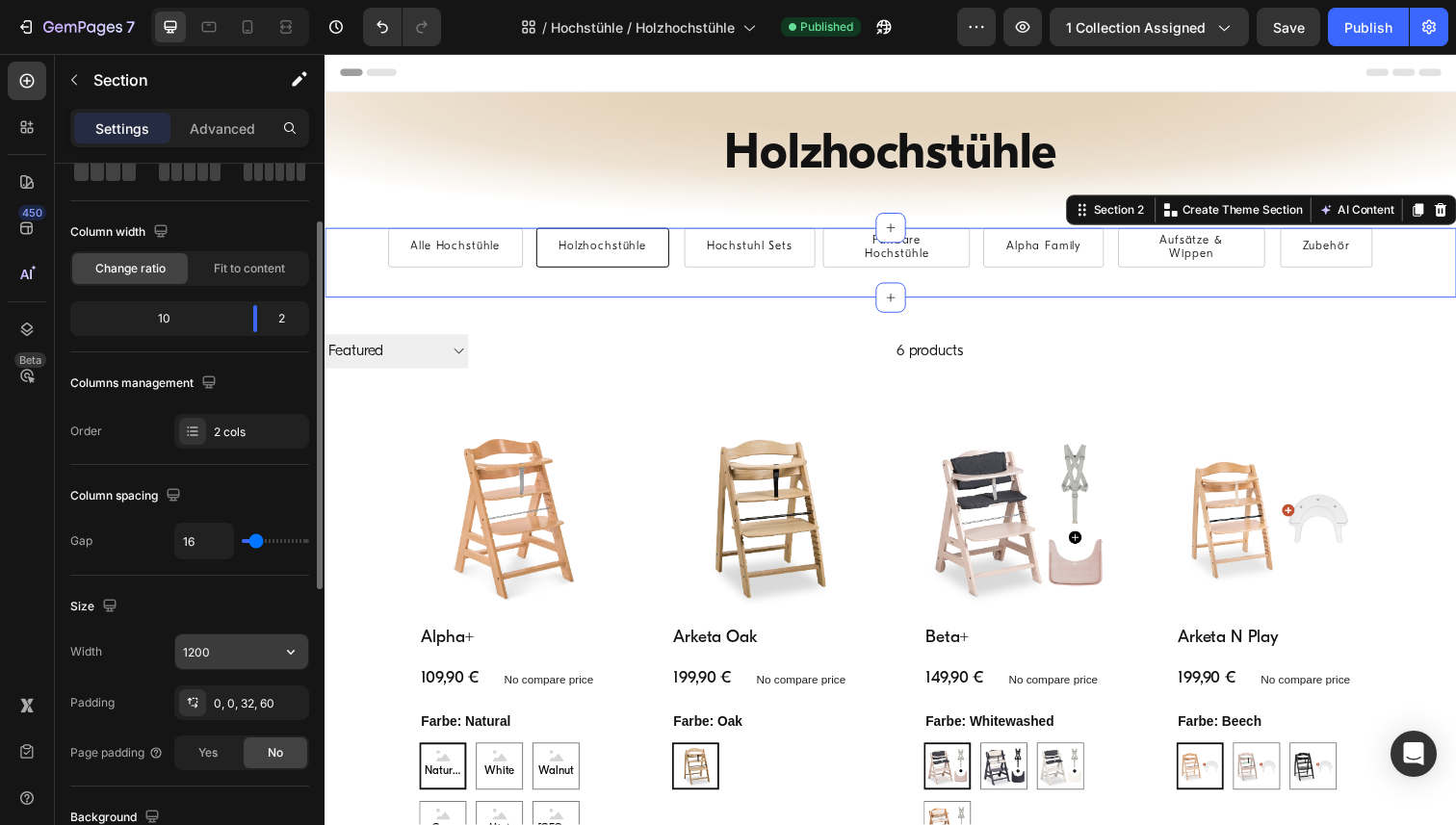
click at [226, 643] on input "1200" at bounding box center [242, 652] width 133 height 35
paste input "6"
type input "1600"
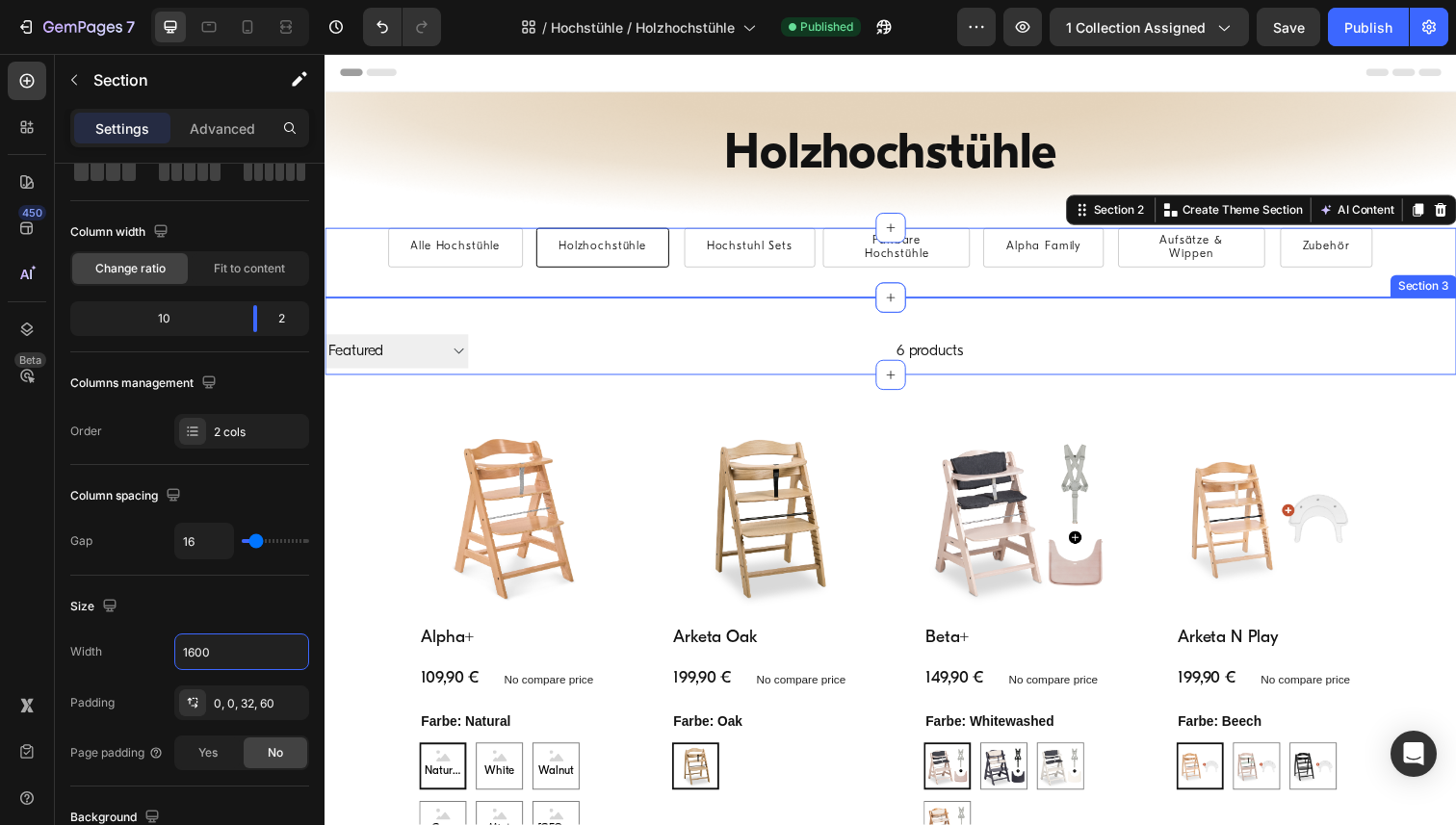
click at [477, 320] on div "Filter Best selling Featured Alphabetically, A-Z Alphabetically, Z-A Price, low…" at bounding box center [902, 342] width 1155 height 79
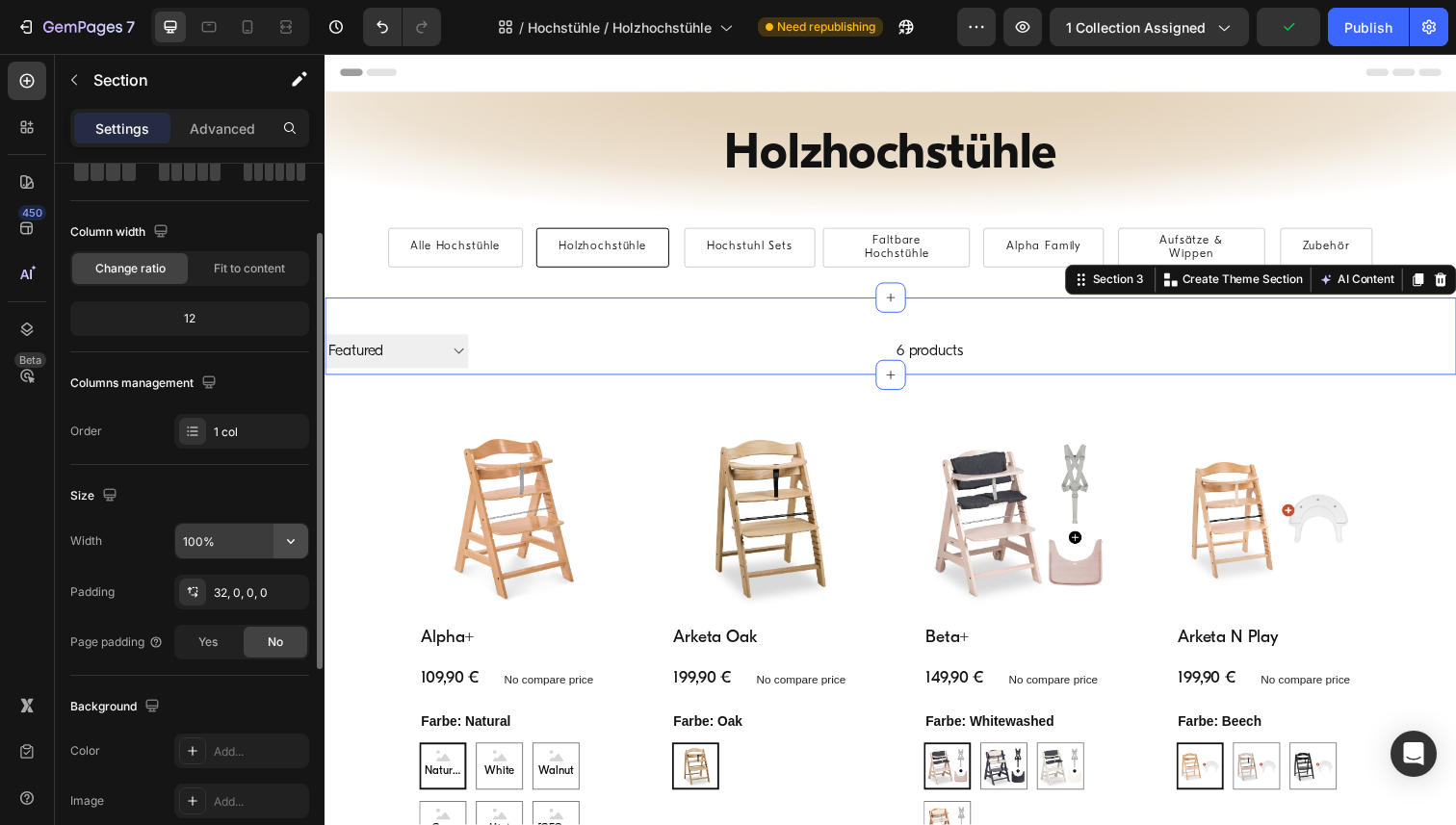
click at [288, 543] on icon "button" at bounding box center [291, 540] width 19 height 19
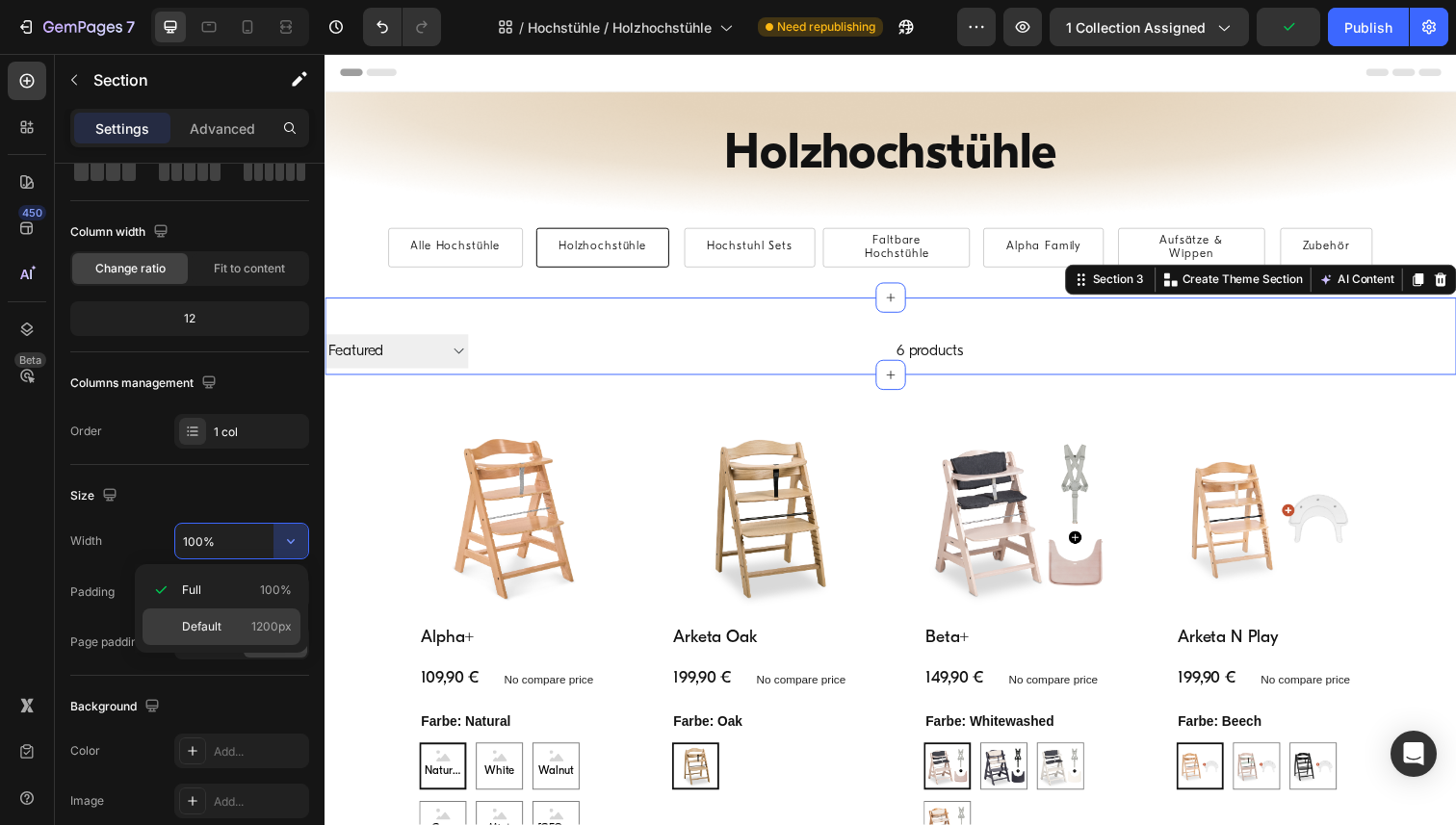
click at [233, 623] on p "Default 1200px" at bounding box center [237, 626] width 109 height 17
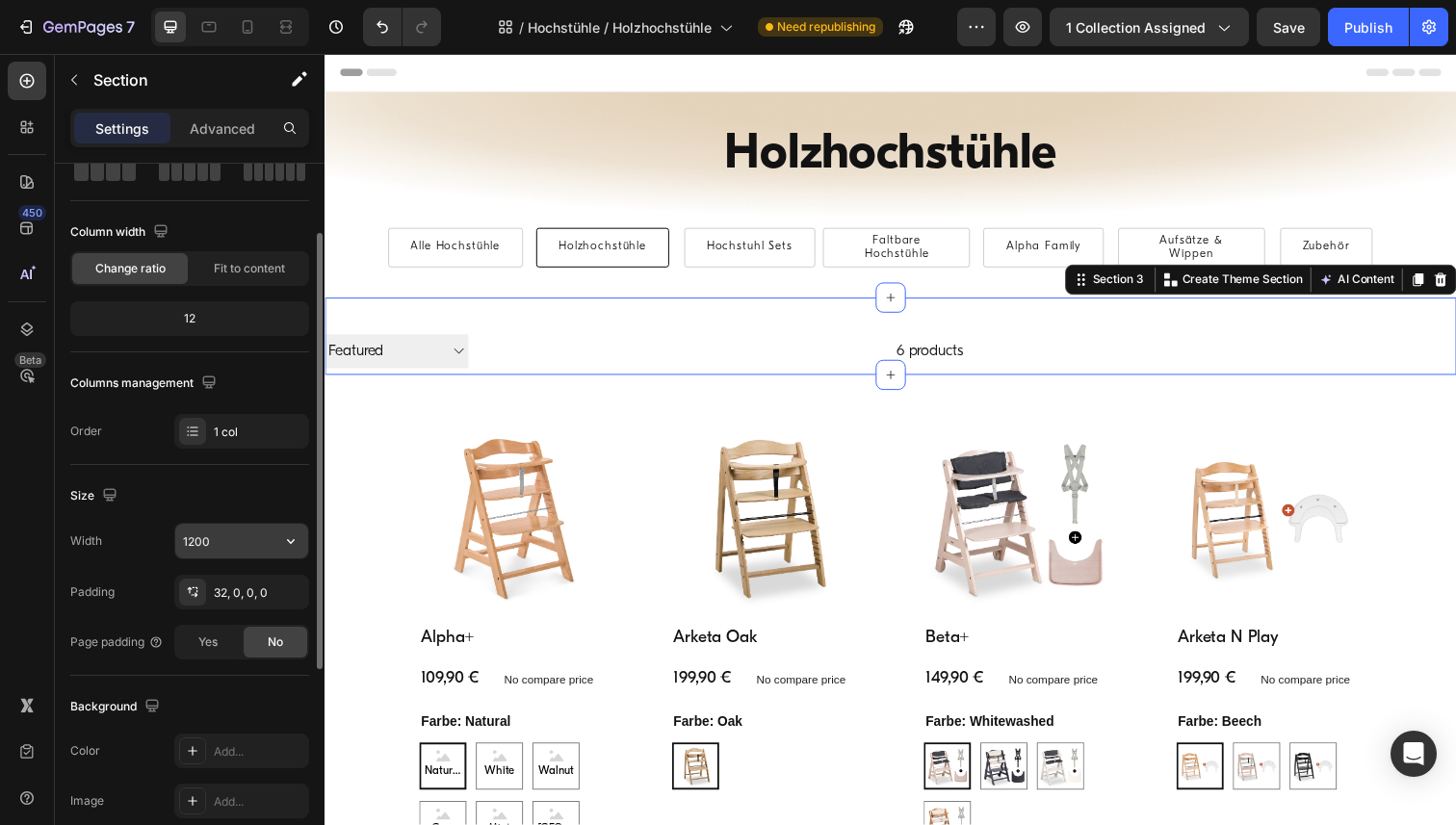
click at [232, 542] on input "1200" at bounding box center [242, 540] width 133 height 35
paste input "6"
type input "1600"
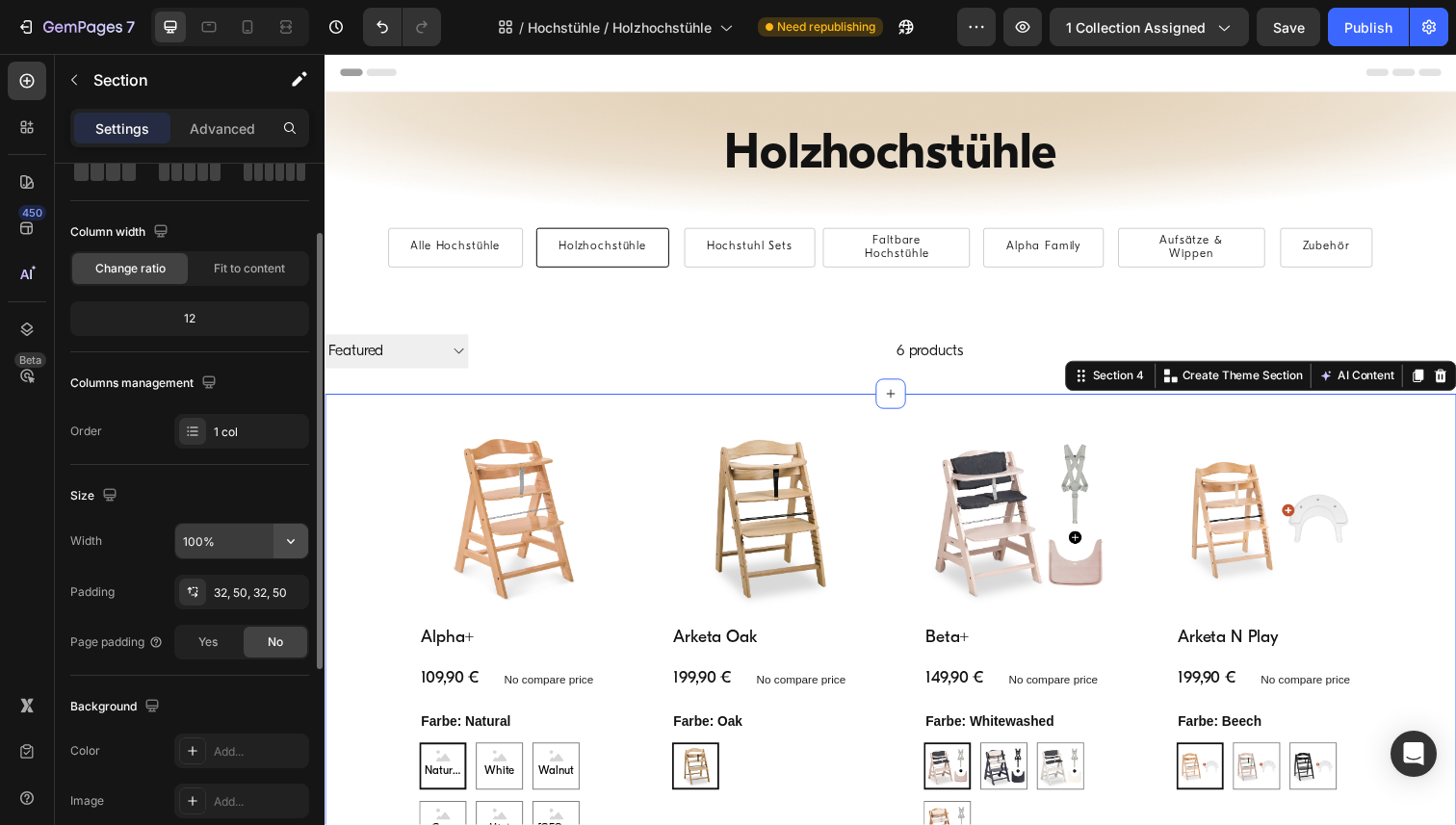
click at [287, 541] on icon "button" at bounding box center [291, 540] width 19 height 19
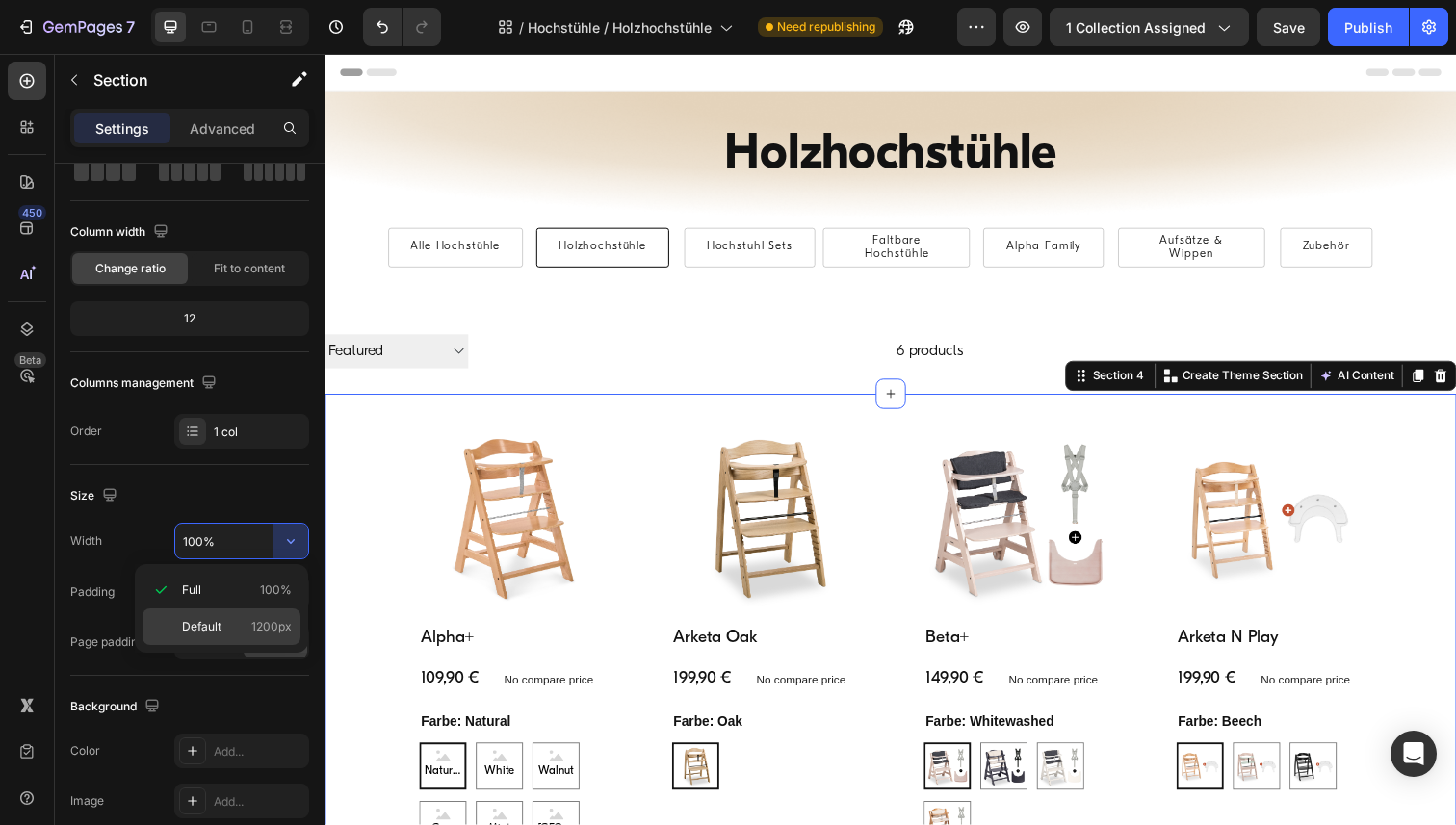
click at [234, 632] on p "Default 1200px" at bounding box center [237, 626] width 109 height 17
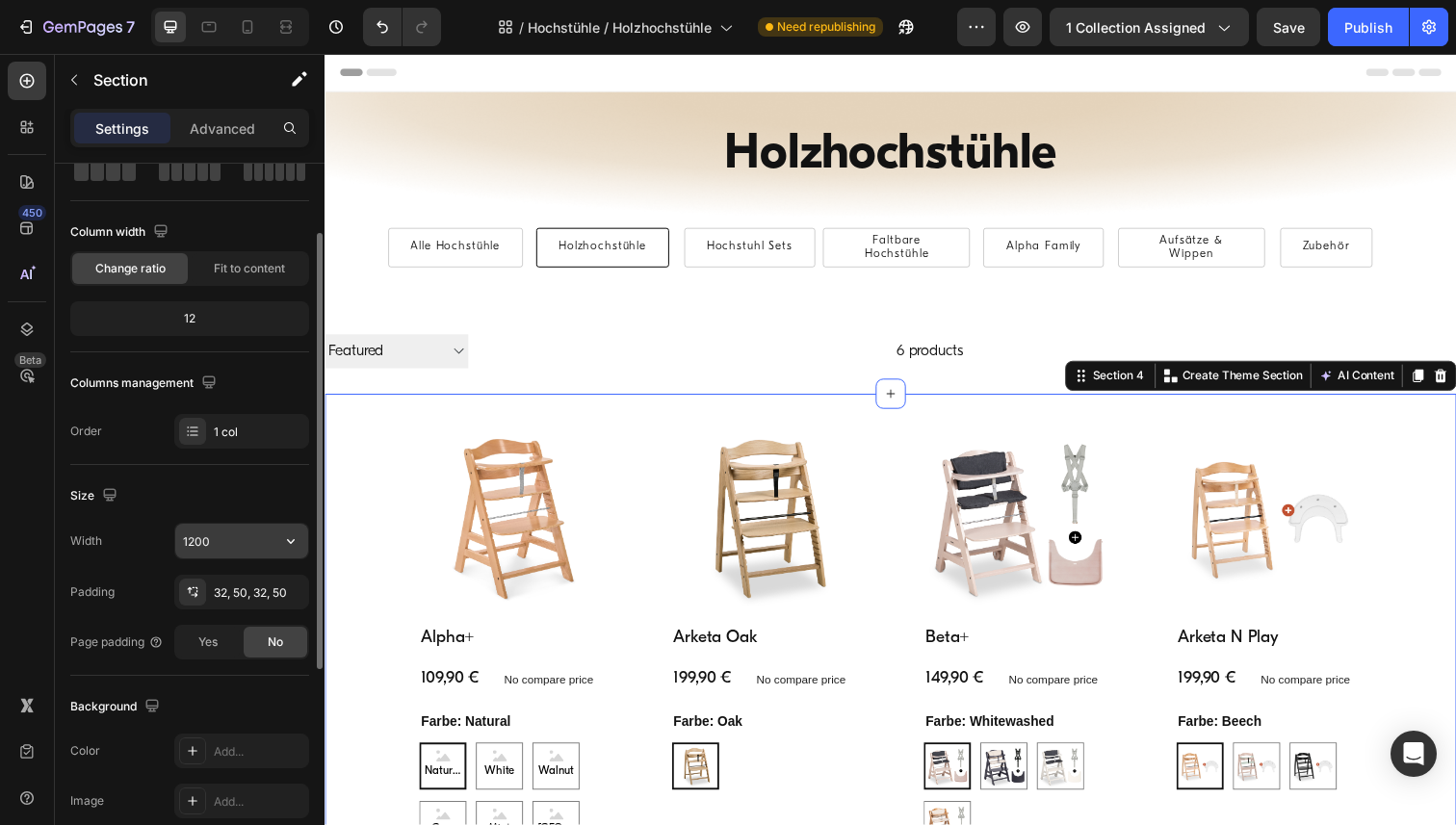
click at [238, 549] on input "1200" at bounding box center [242, 540] width 133 height 35
paste input "6"
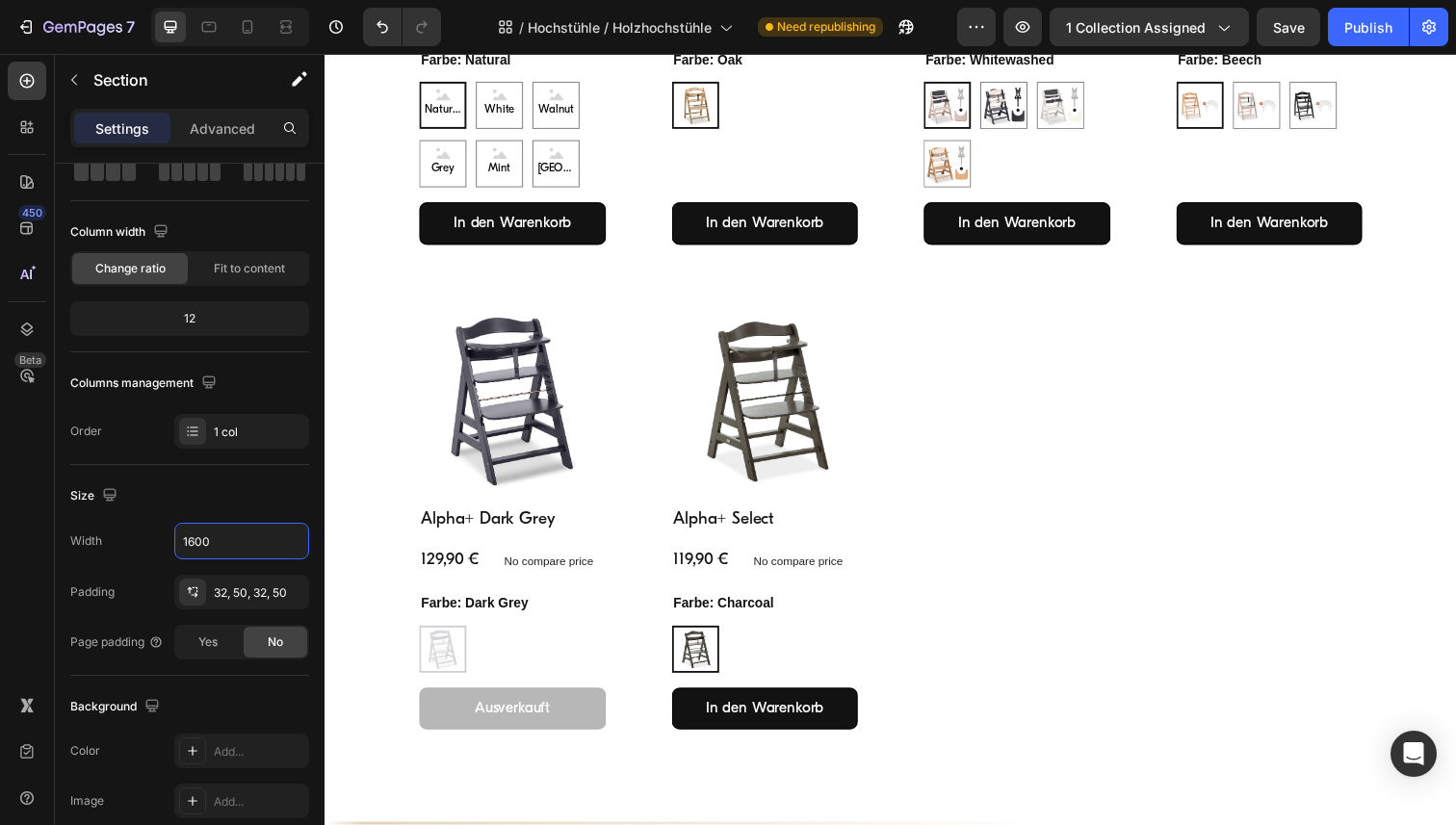
scroll to position [659, 0]
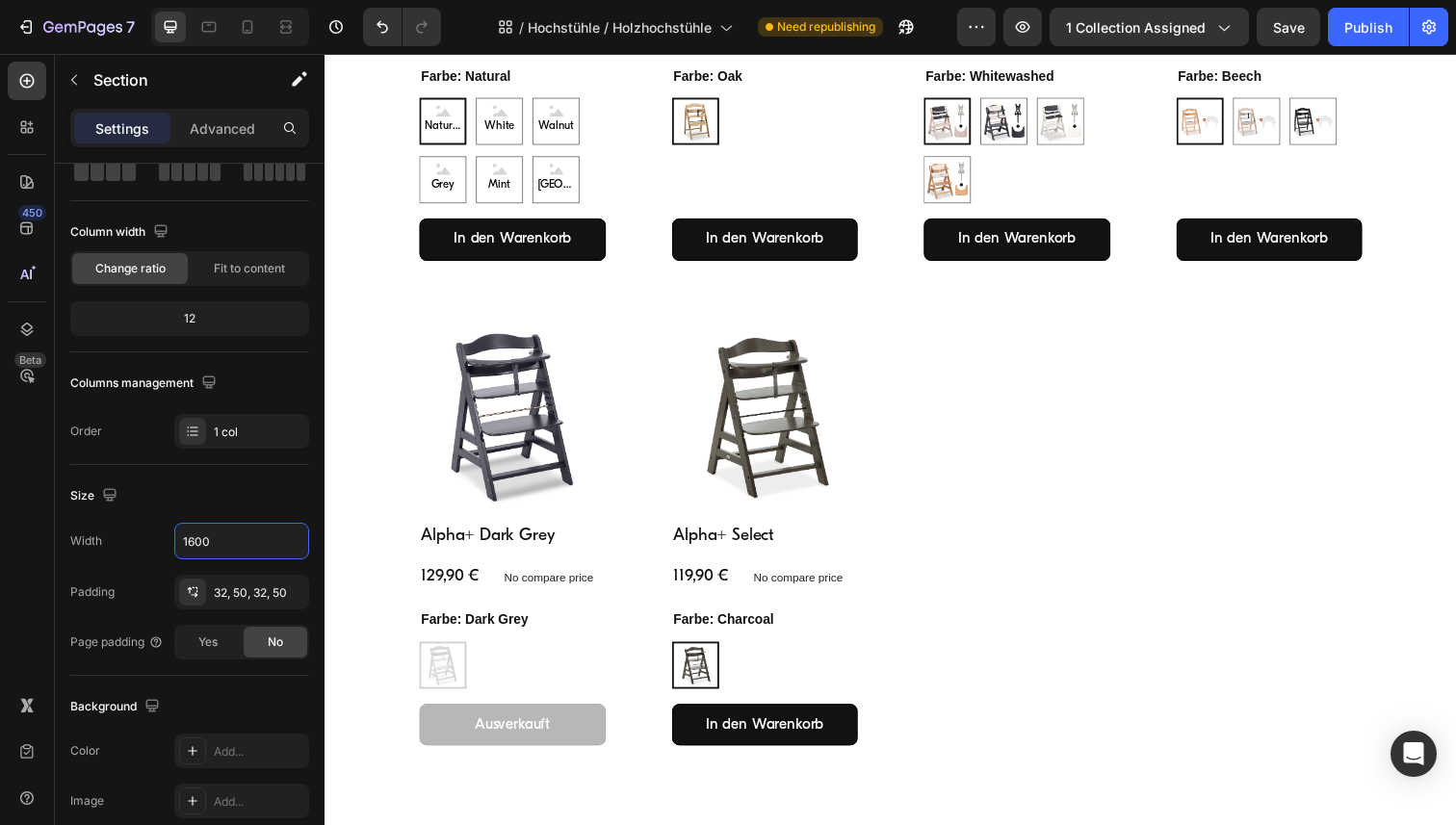
type input "1600"
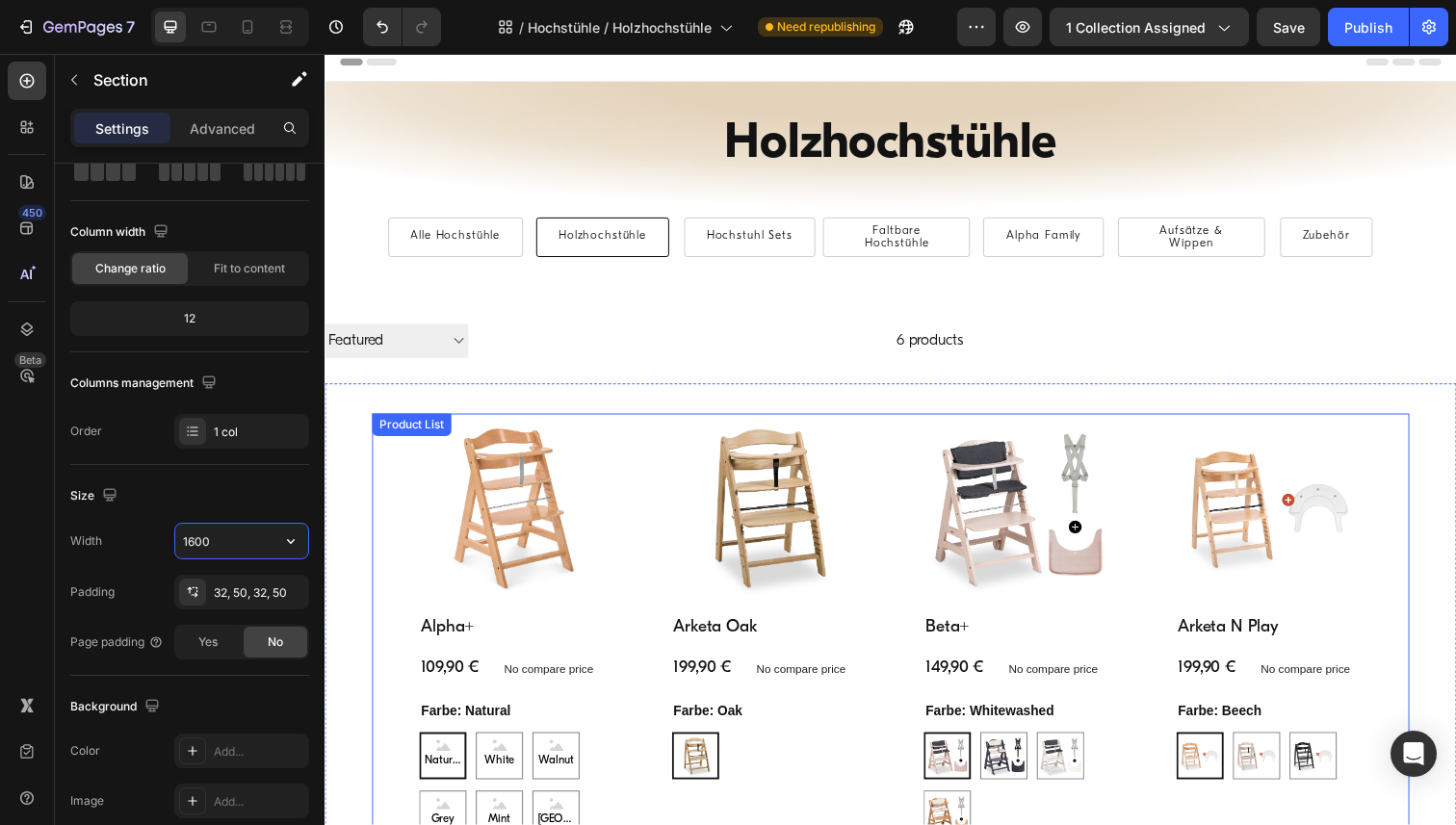
scroll to position [0, 0]
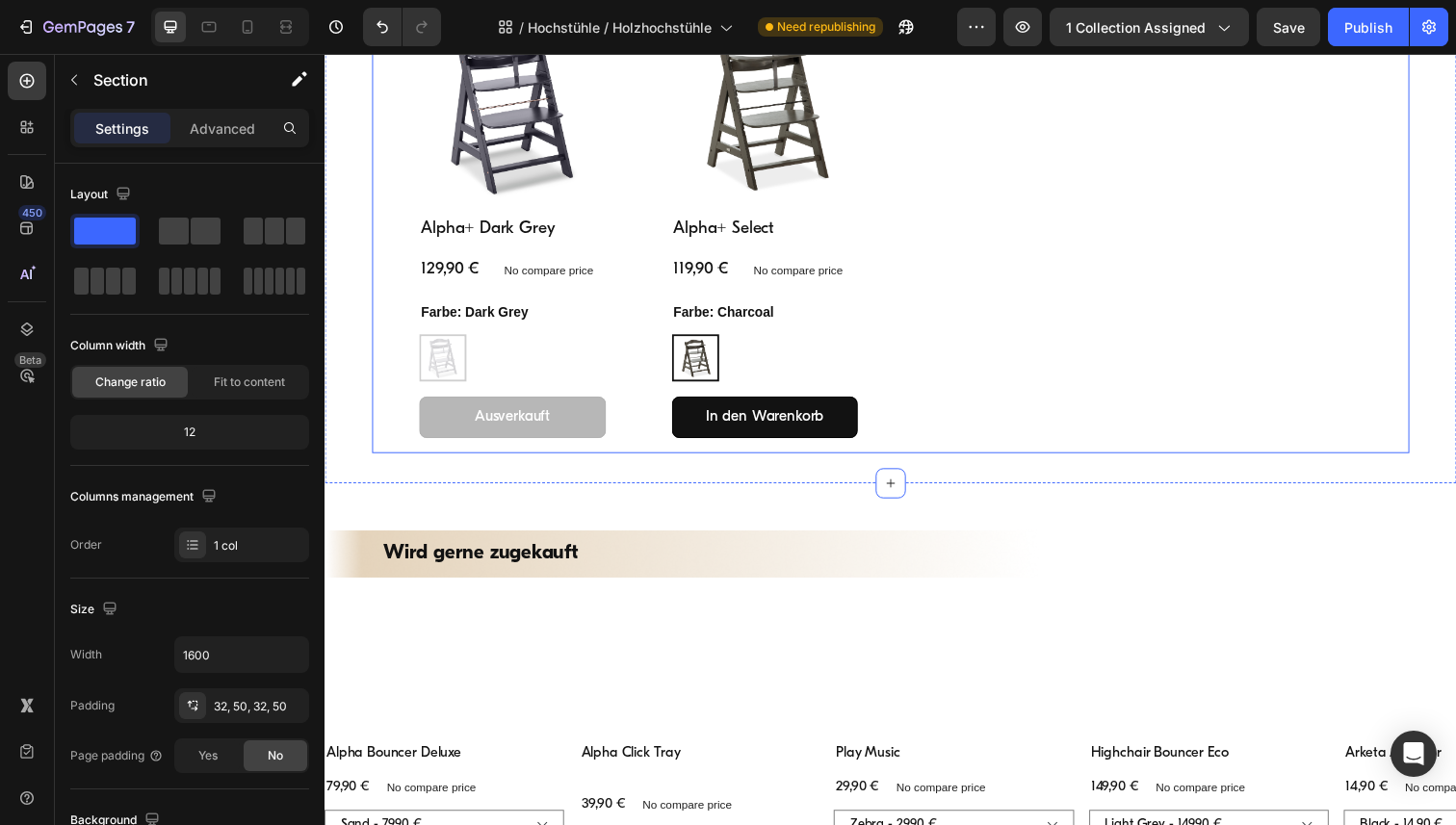
scroll to position [975, 0]
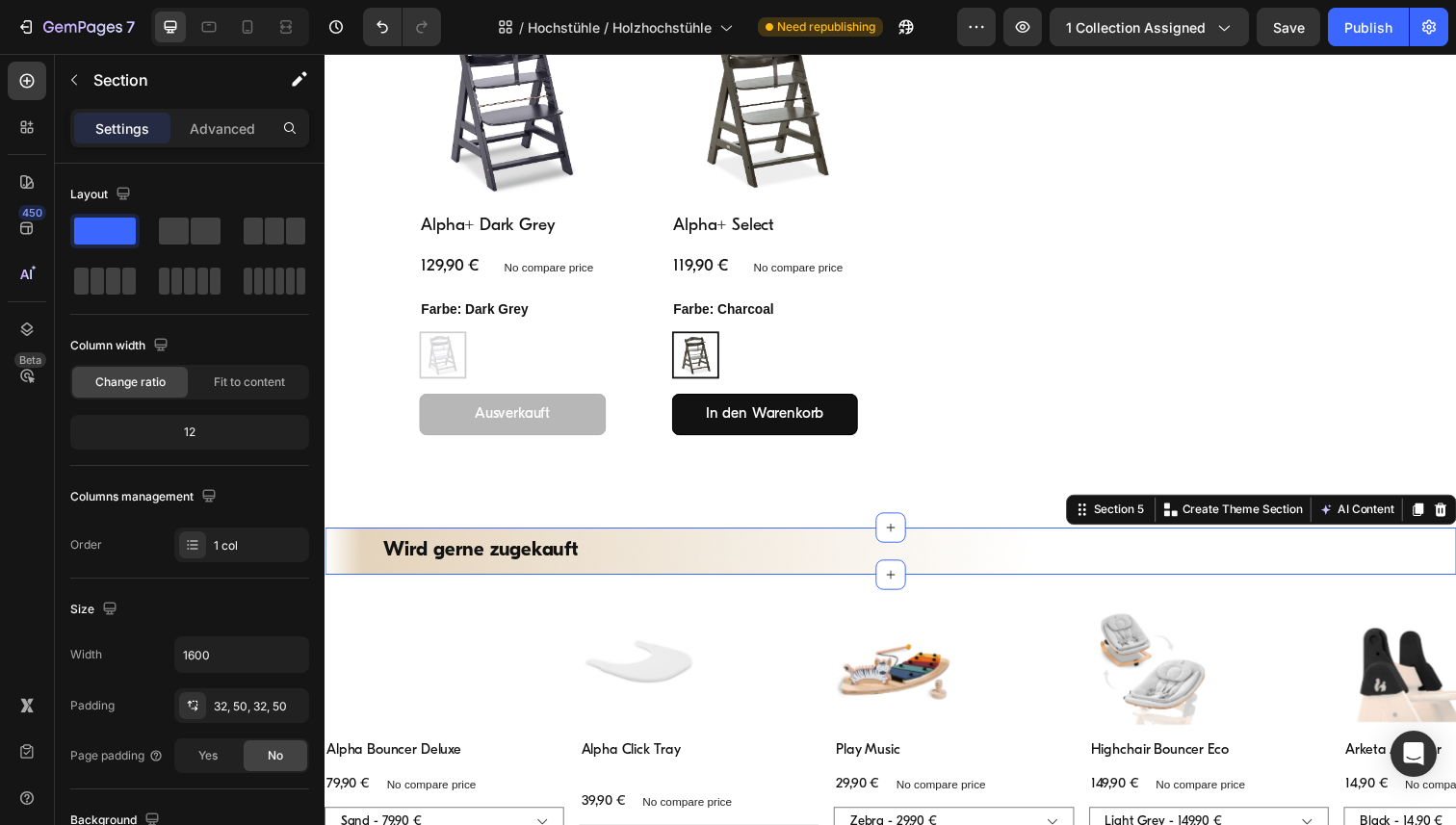
click at [680, 545] on div "Wird gerne zugekauft Heading Section 5 You can create reusable sections Create …" at bounding box center [902, 561] width 1155 height 47
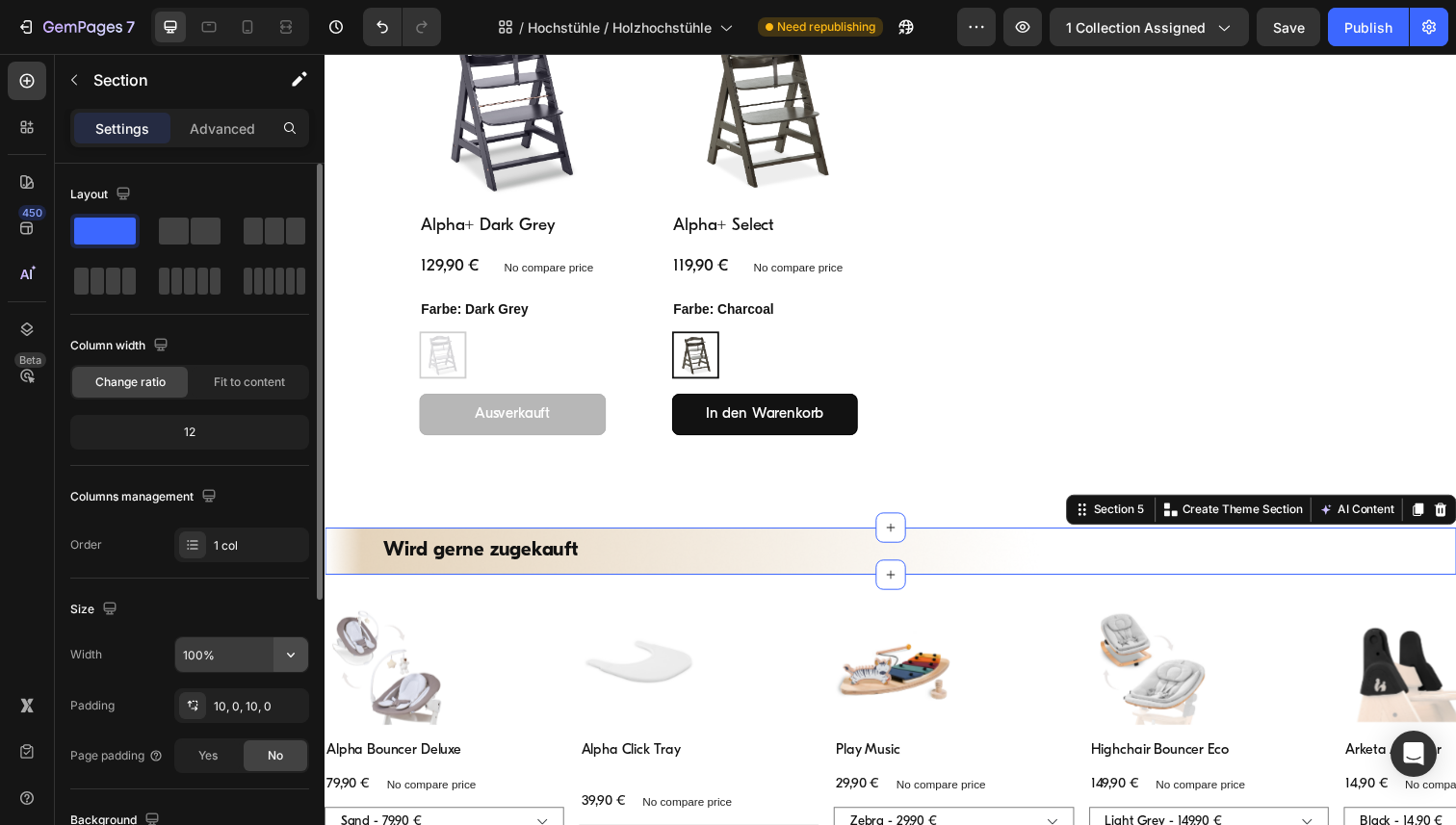
click at [290, 652] on icon "button" at bounding box center [291, 654] width 19 height 19
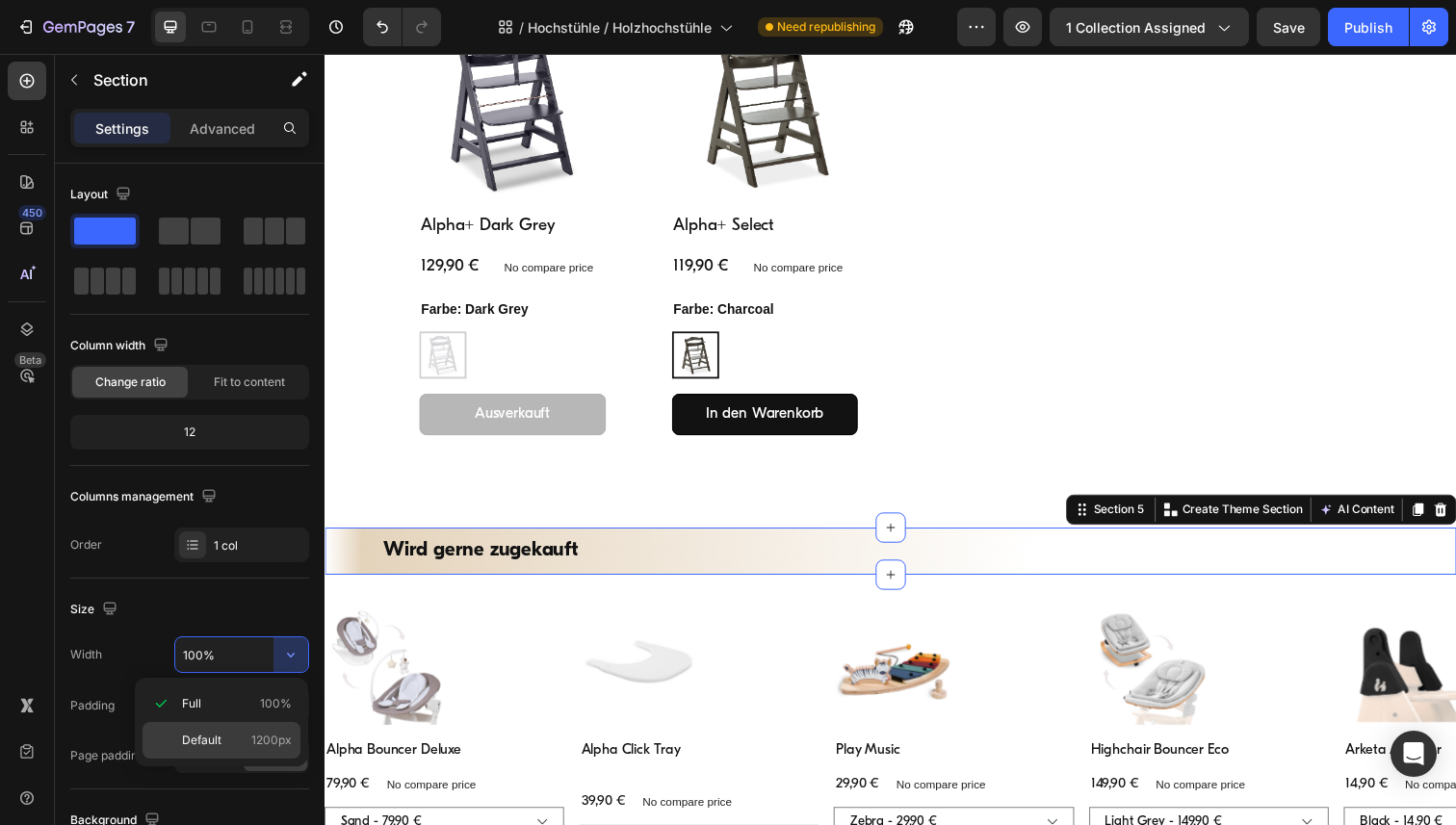
click at [269, 738] on span "1200px" at bounding box center [272, 739] width 41 height 17
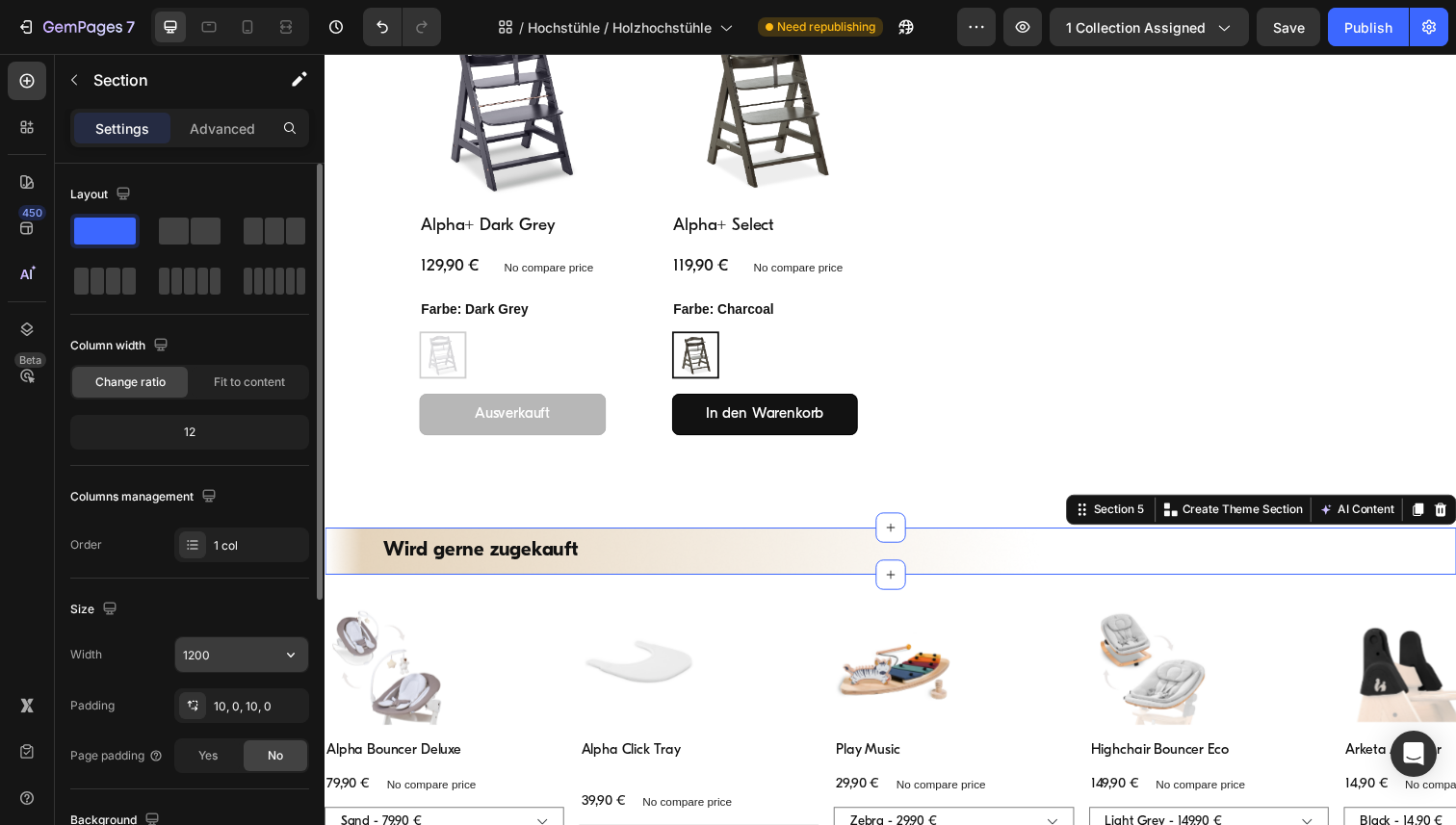
click at [228, 655] on input "1200" at bounding box center [242, 655] width 133 height 35
paste input "6"
type input "1600"
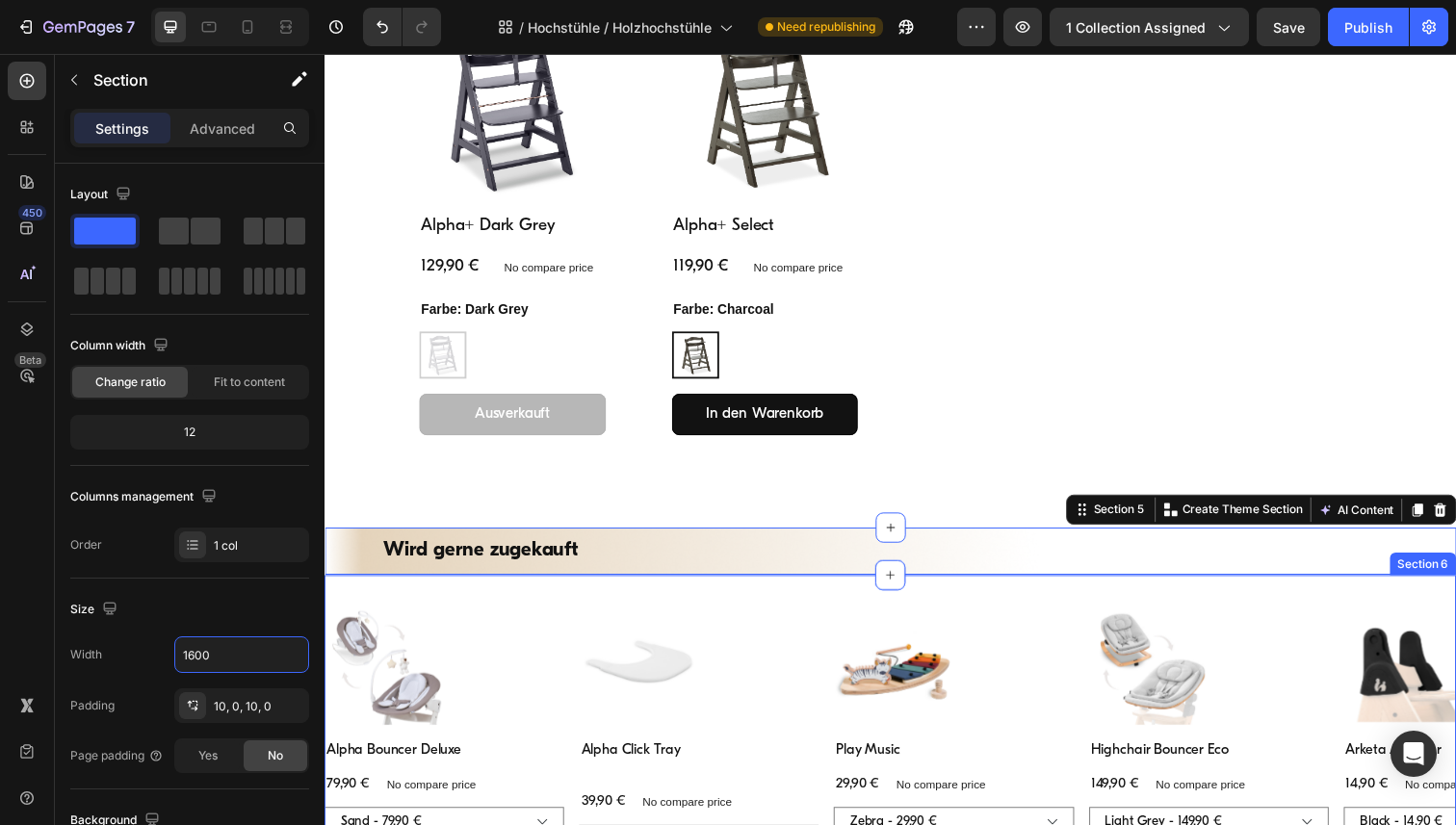
click at [454, 594] on div "Product Images Alpha Bouncer Deluxe Product Title 79,90 € Product Price Product…" at bounding box center [902, 794] width 1155 height 417
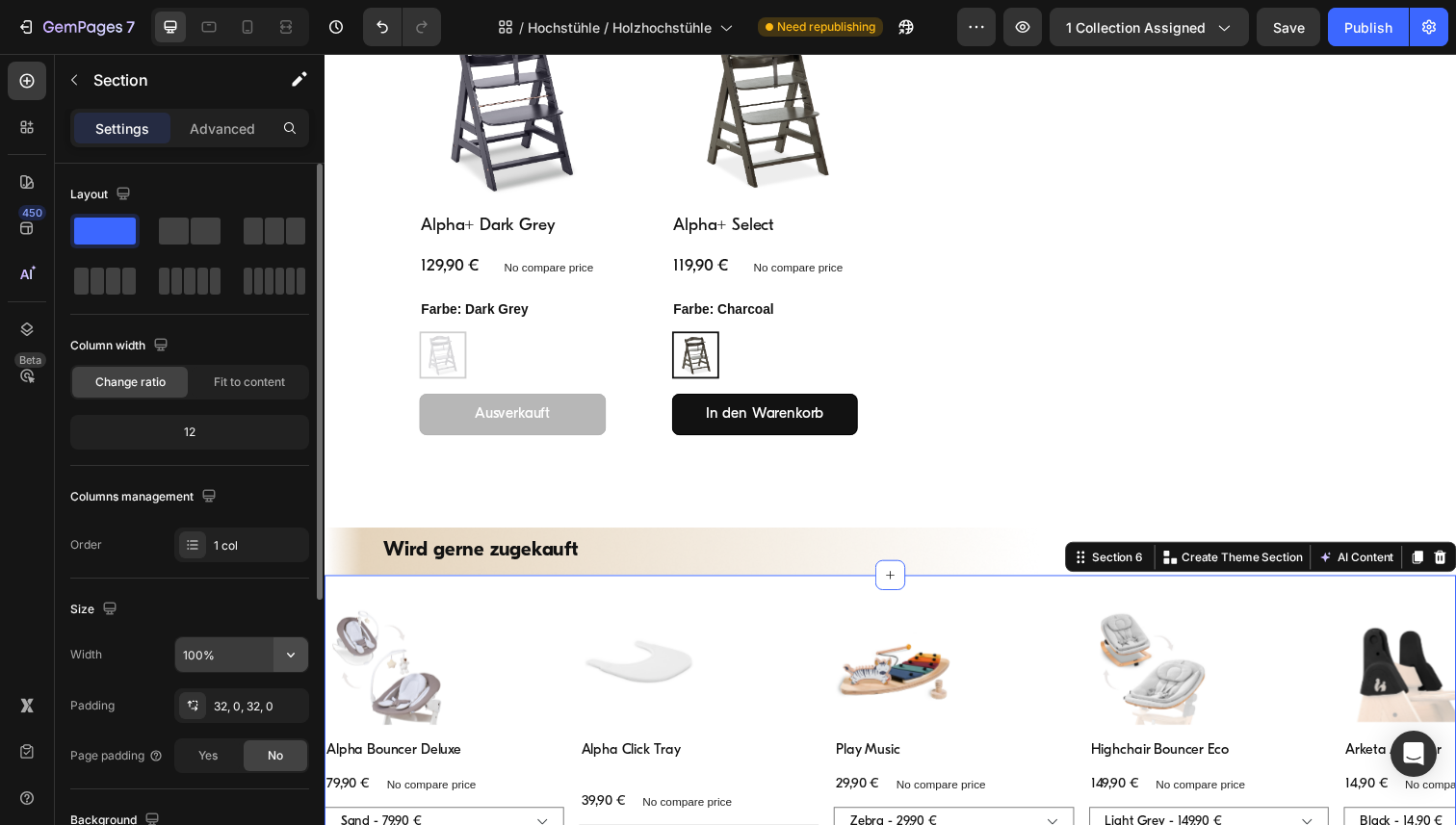
click at [293, 656] on icon "button" at bounding box center [291, 654] width 19 height 19
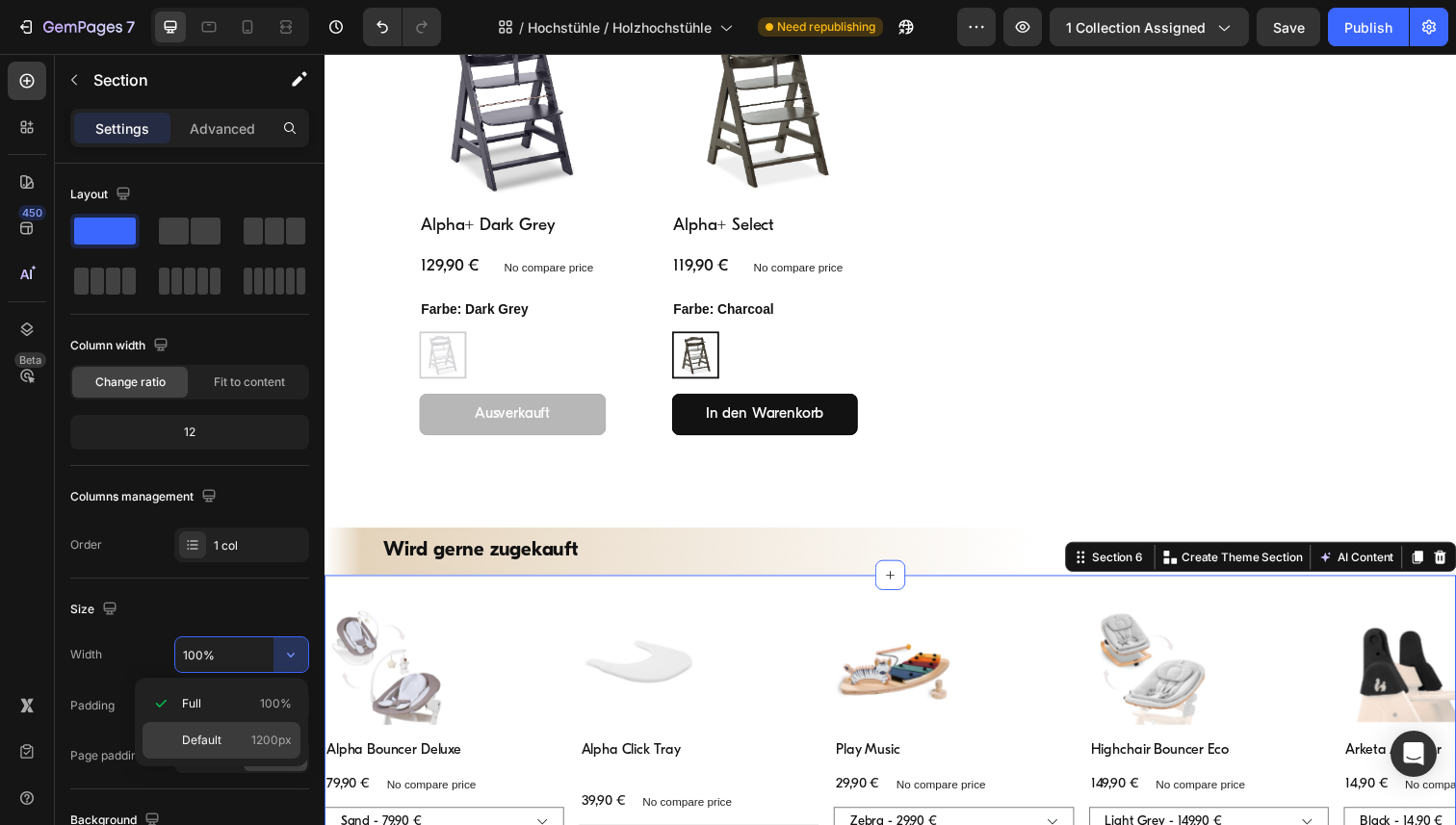
click at [231, 723] on div "Default 1200px" at bounding box center [221, 740] width 158 height 37
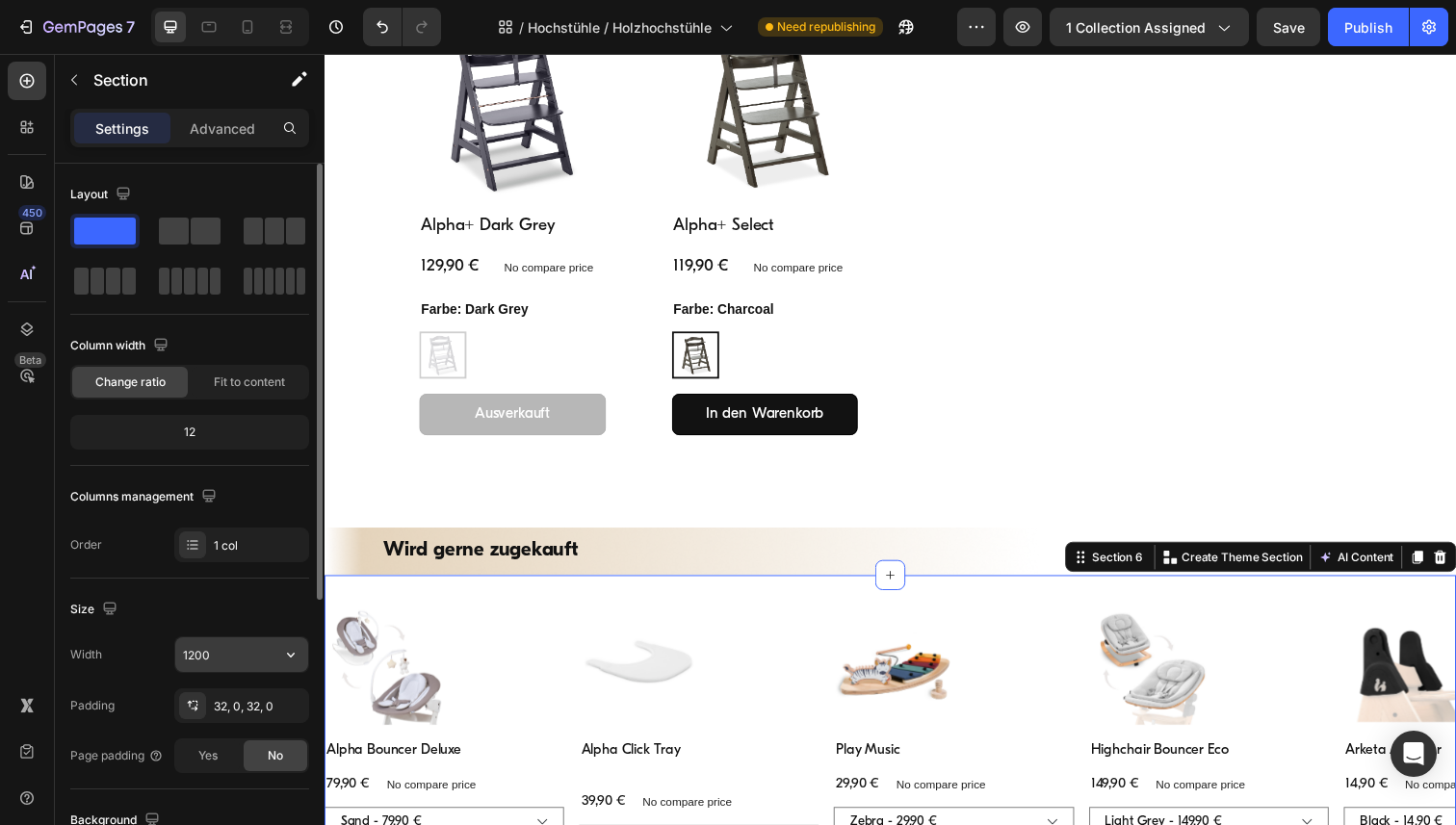
click at [227, 666] on input "1200" at bounding box center [242, 655] width 133 height 35
paste input "6"
type input "1600"
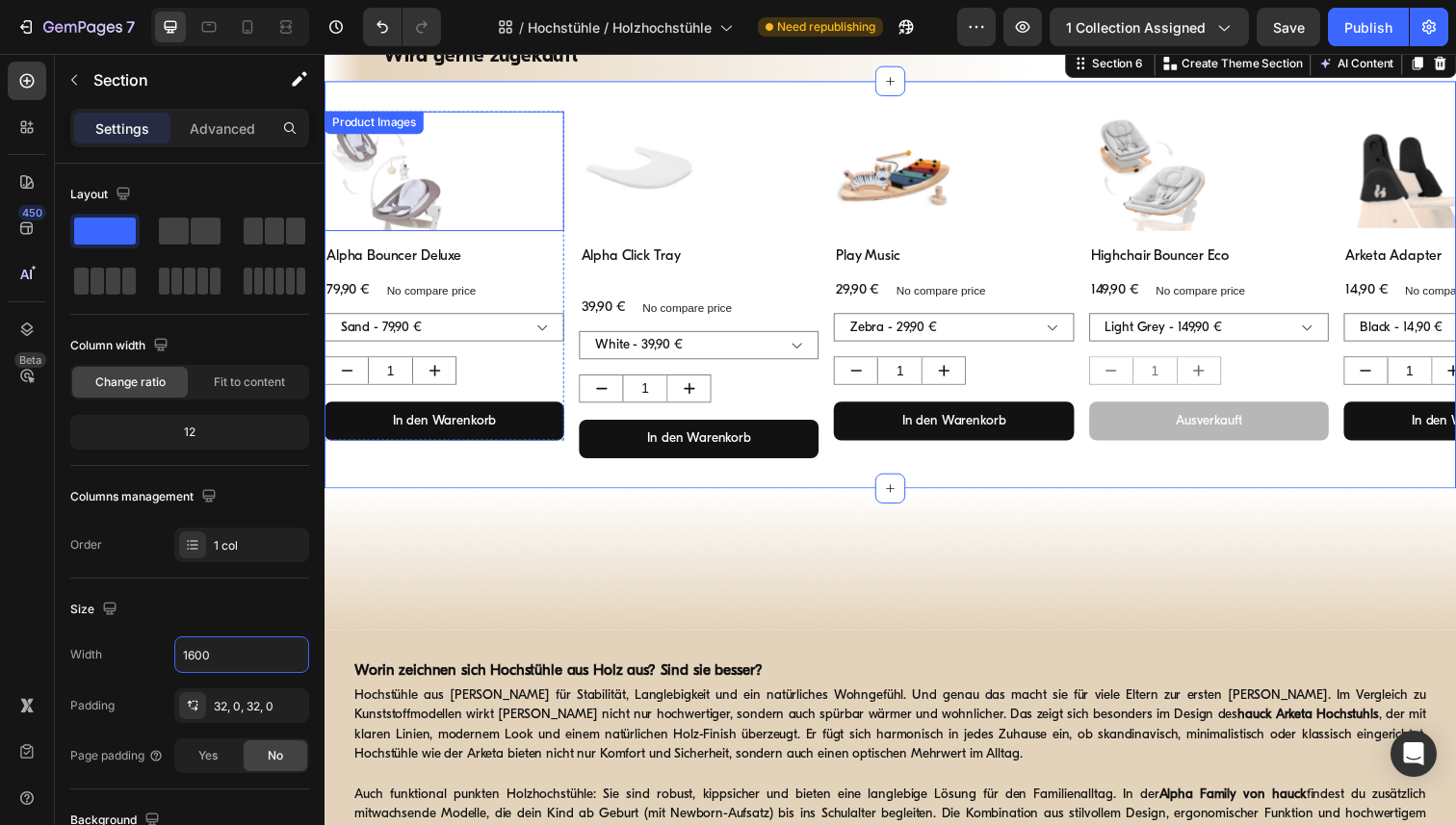
scroll to position [1481, 0]
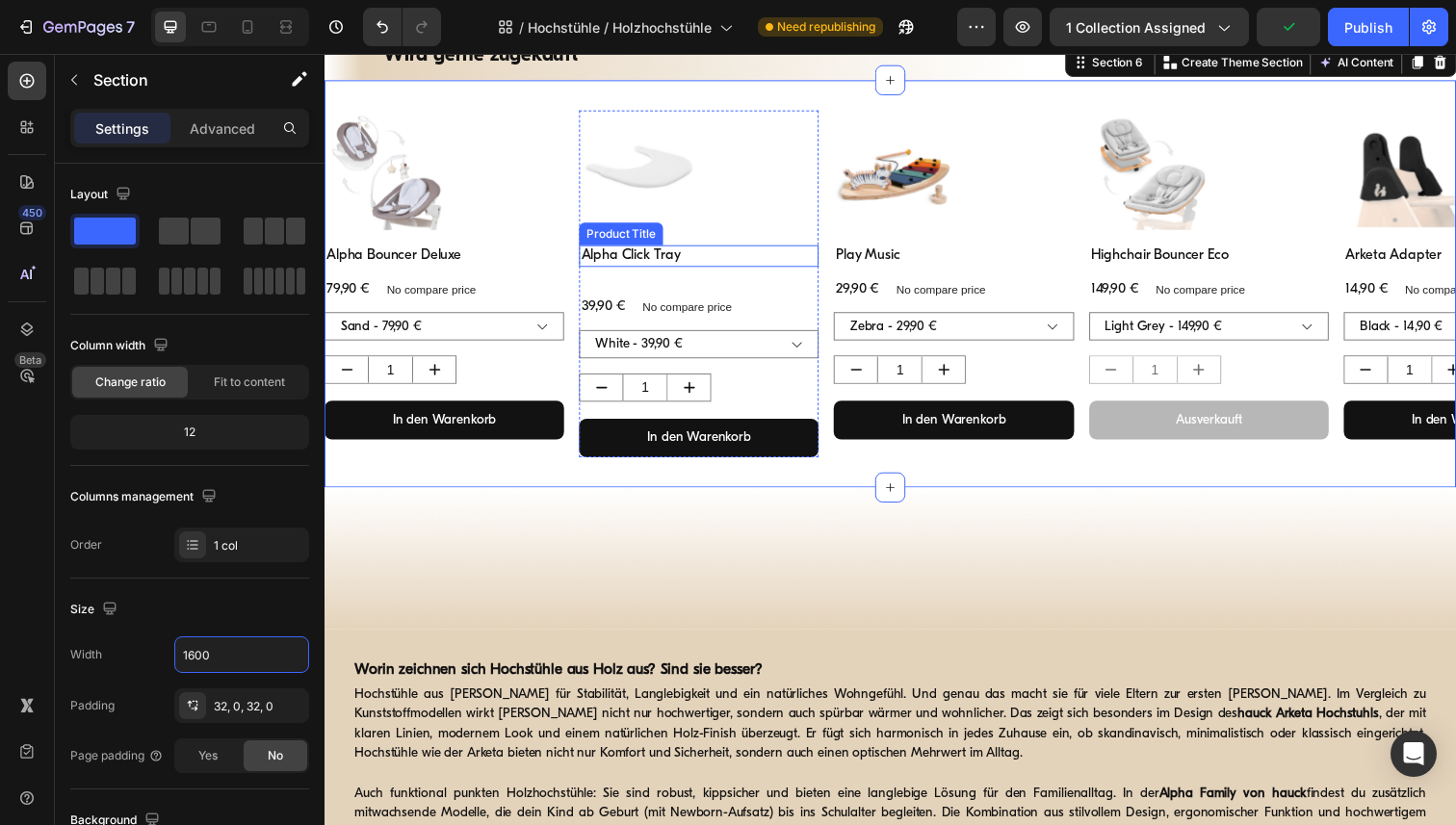
click at [625, 262] on h1 "Alpha Click Tray" at bounding box center [707, 261] width 245 height 23
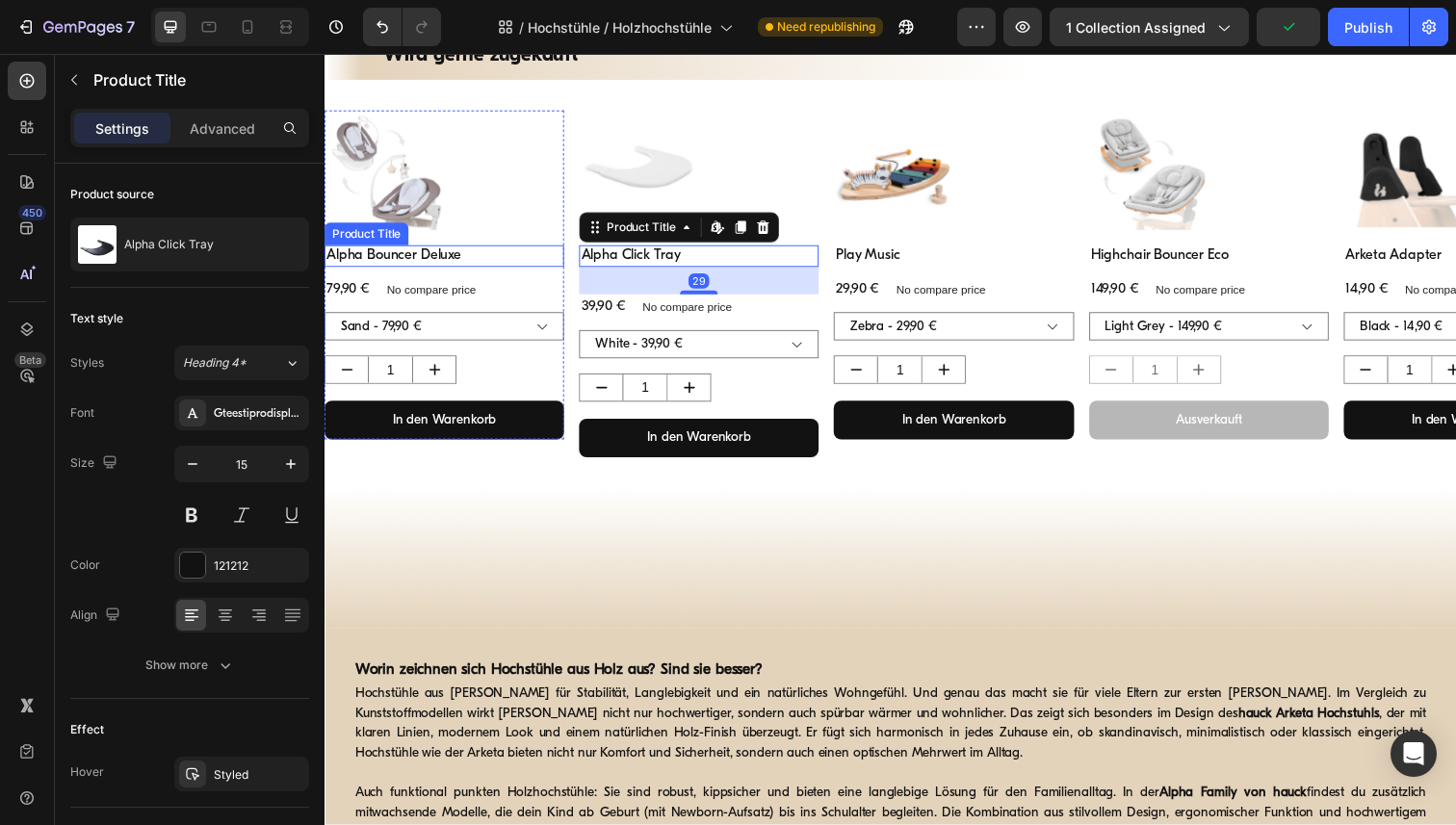
click at [456, 257] on h1 "Alpha Bouncer Deluxe" at bounding box center [447, 261] width 245 height 23
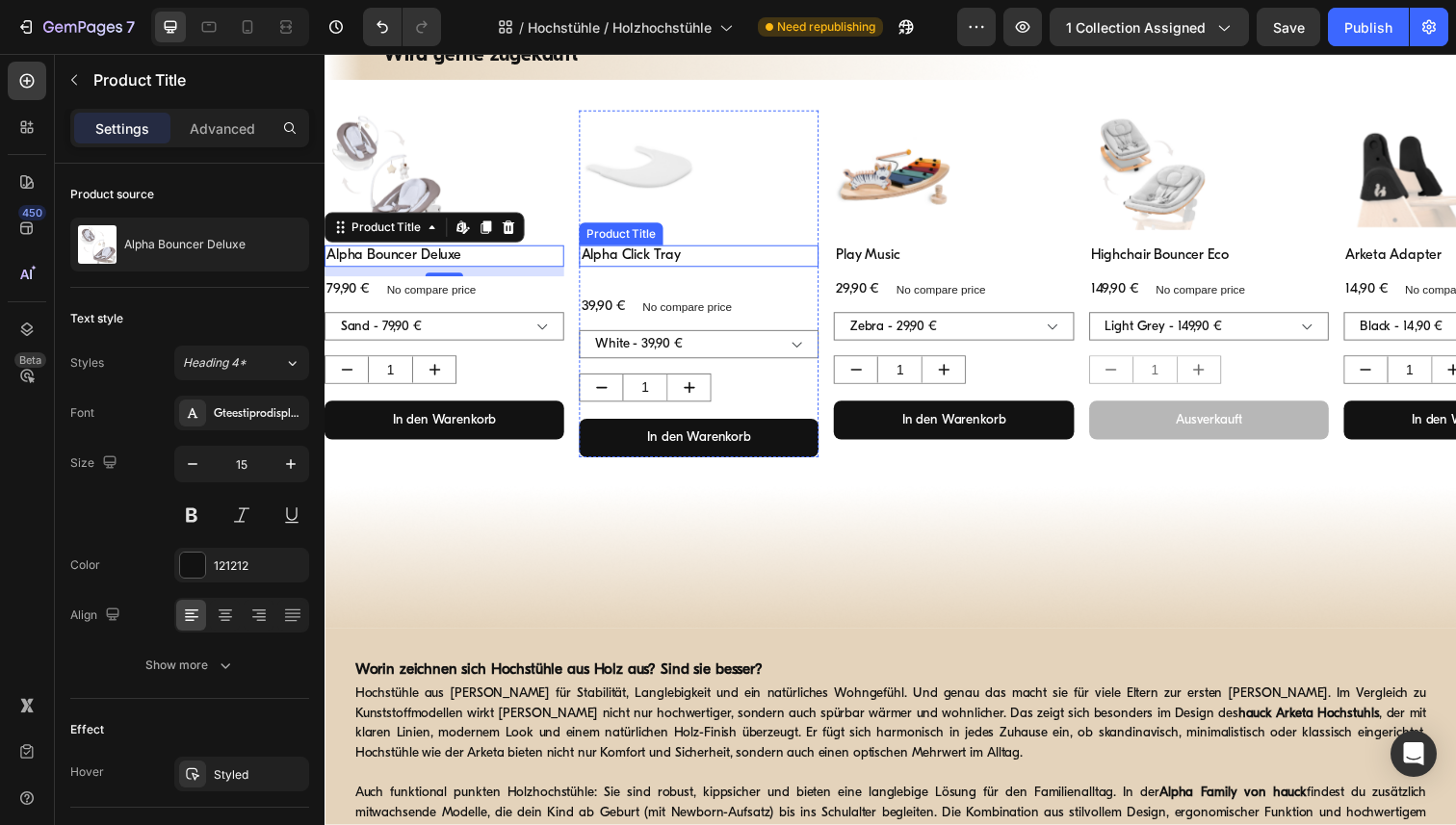
click at [621, 260] on h1 "Alpha Click Tray" at bounding box center [707, 261] width 245 height 23
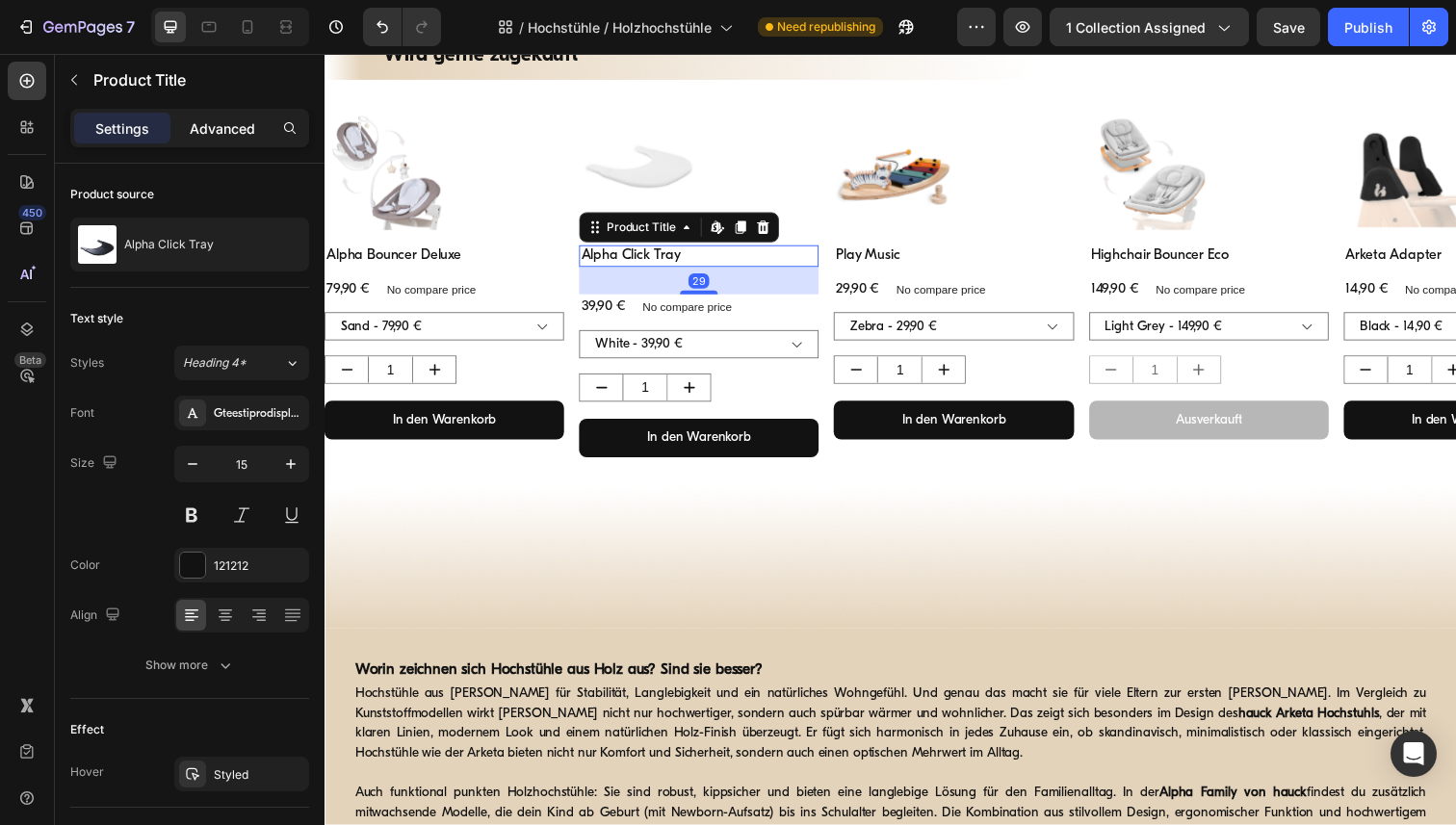
click at [232, 126] on p "Advanced" at bounding box center [223, 128] width 66 height 20
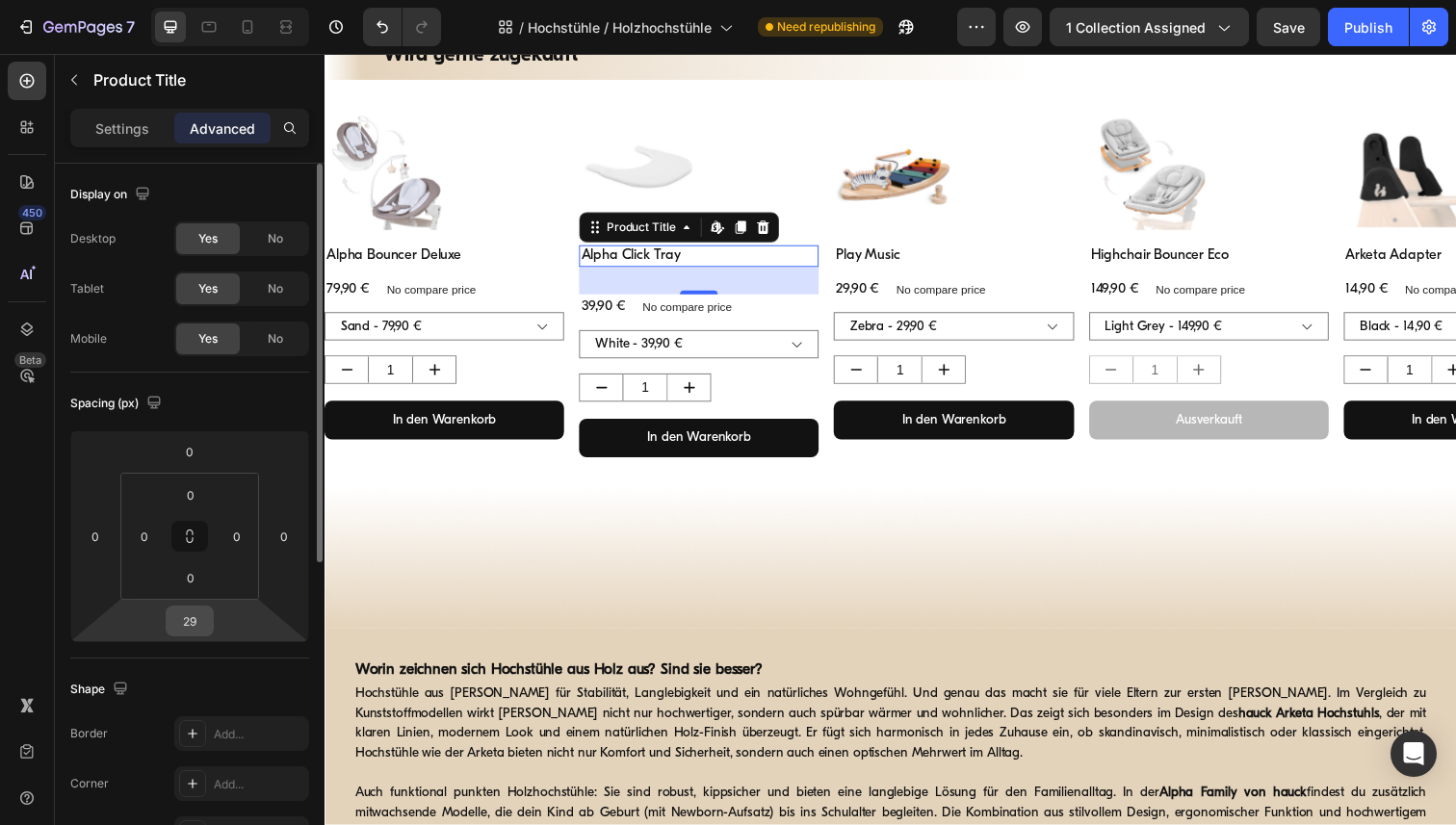
click at [187, 617] on input "29" at bounding box center [189, 621] width 39 height 29
type input "10"
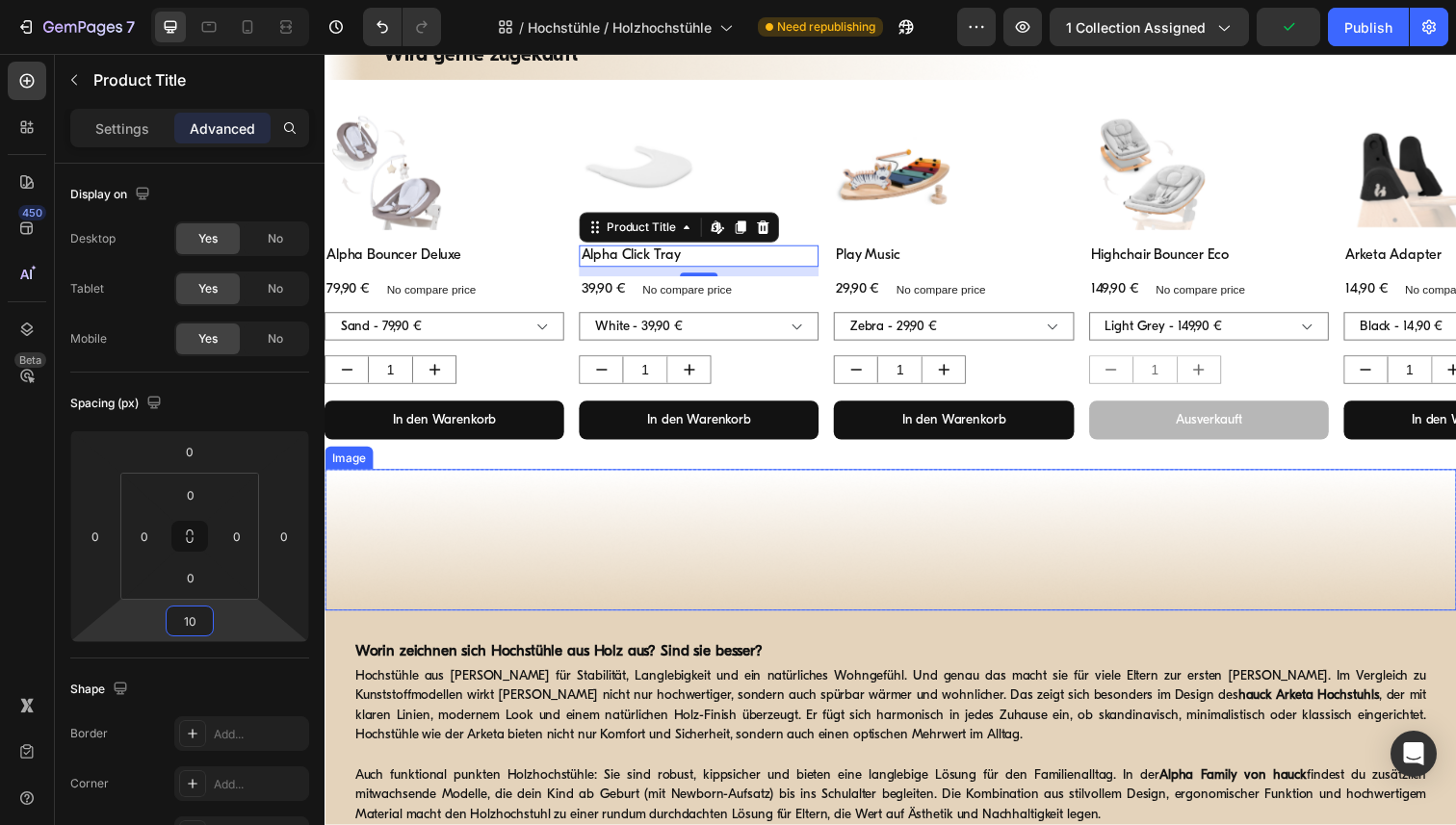
click at [490, 490] on img at bounding box center [902, 550] width 1155 height 144
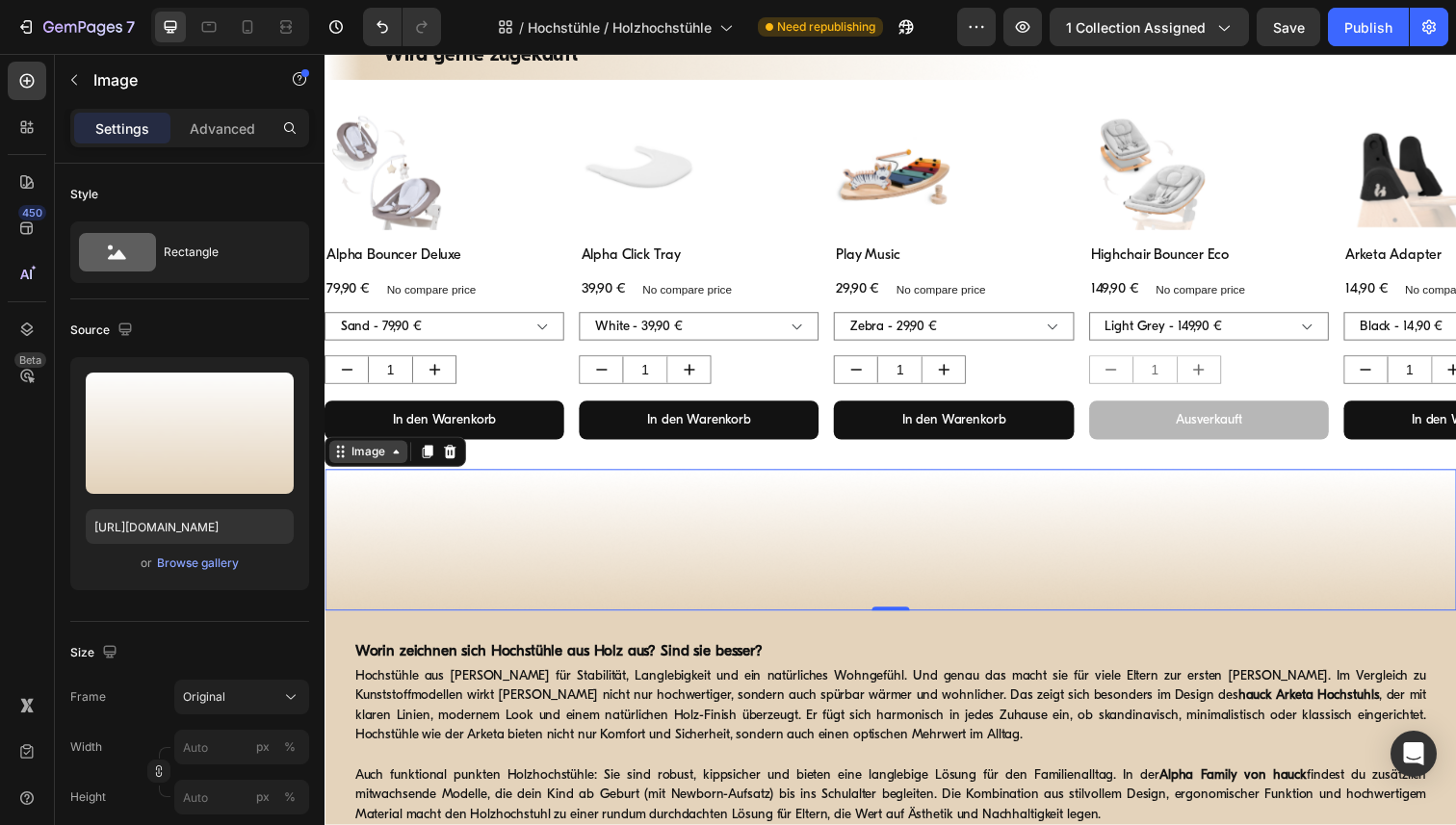
click at [365, 458] on div "Image" at bounding box center [369, 460] width 42 height 17
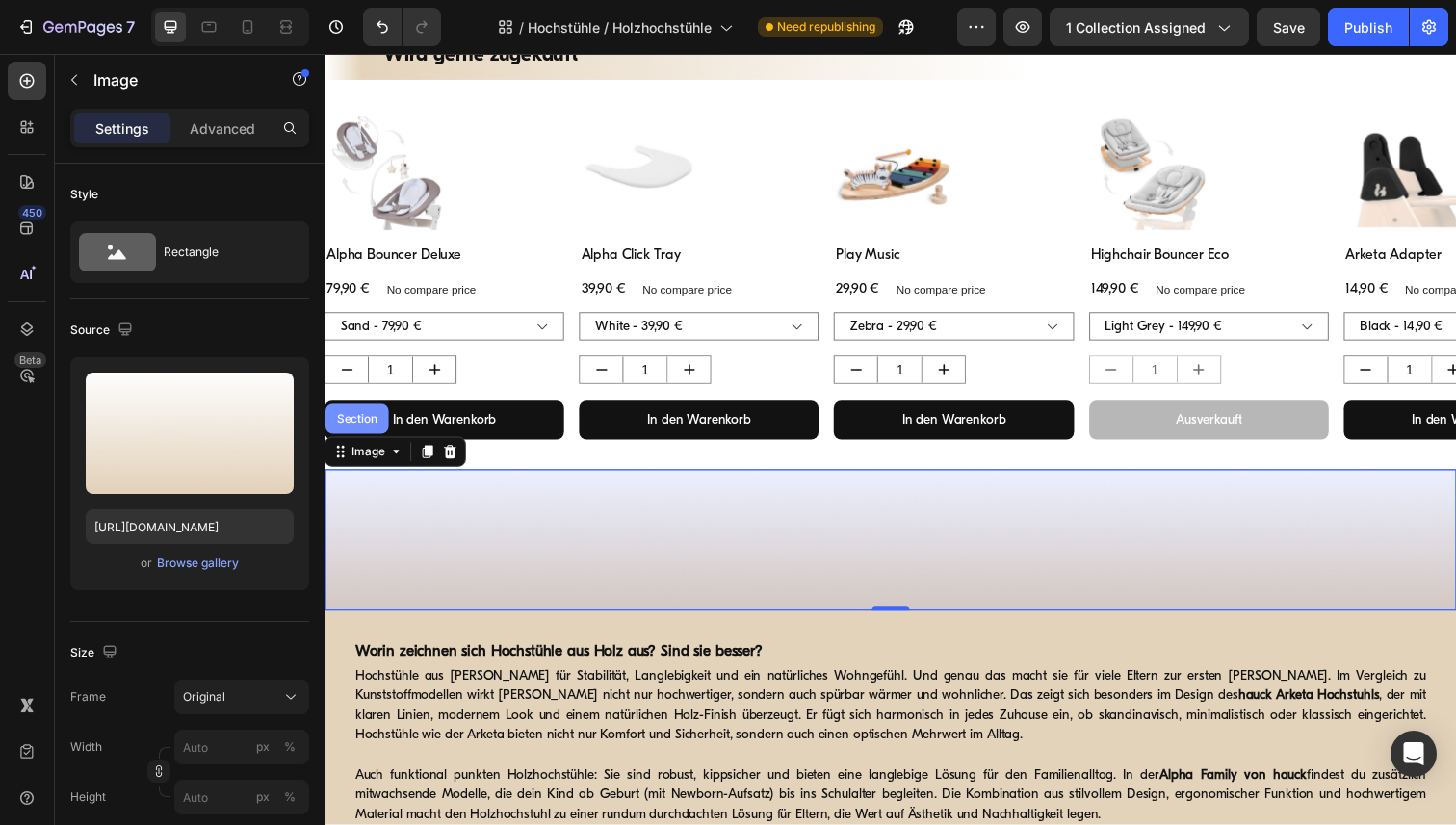
click at [350, 430] on div "Section" at bounding box center [357, 427] width 49 height 12
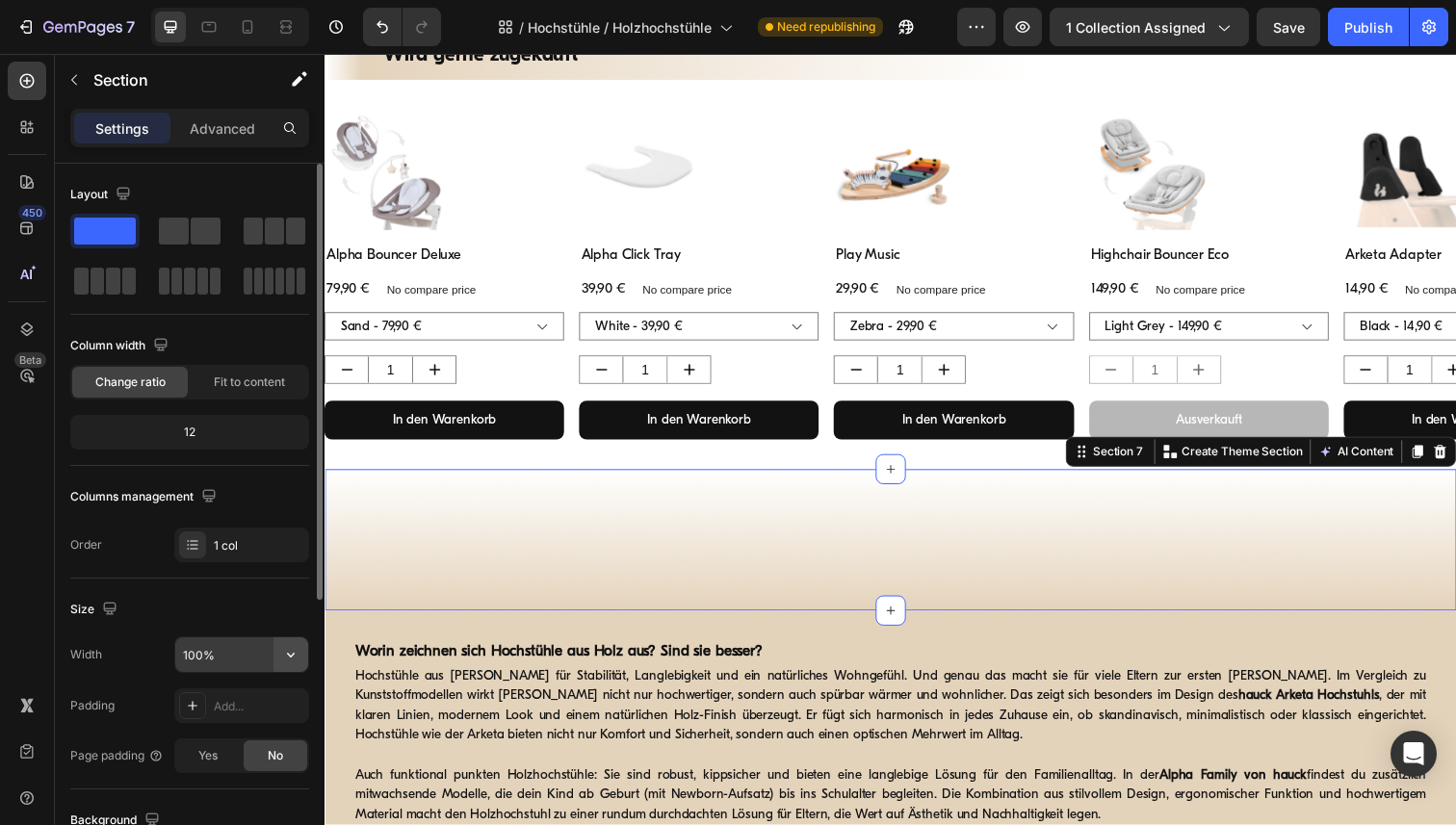
click at [289, 657] on icon "button" at bounding box center [291, 654] width 19 height 19
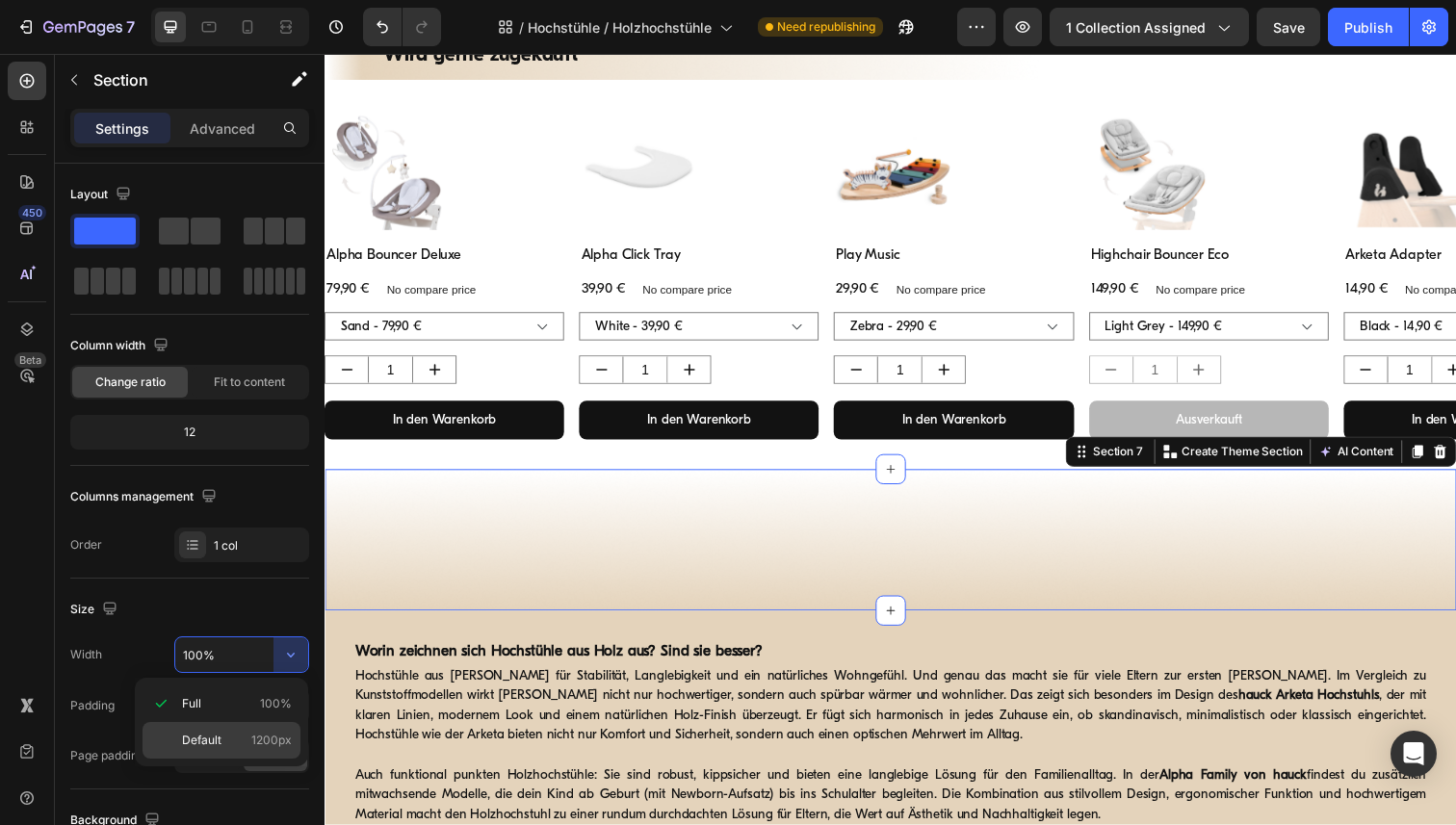
click at [204, 751] on div "Default 1200px" at bounding box center [221, 740] width 158 height 37
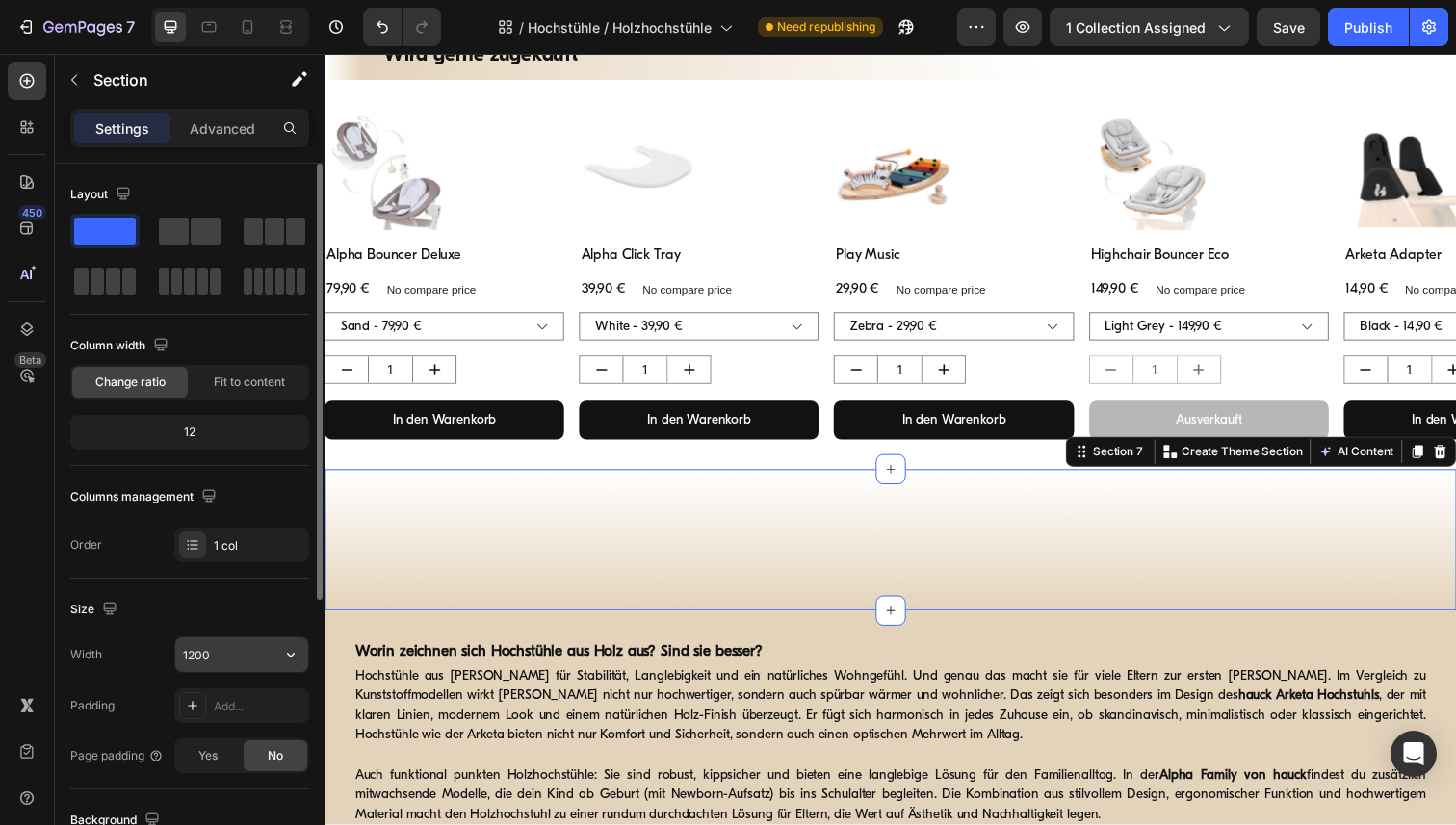
click at [229, 655] on input "1200" at bounding box center [242, 655] width 133 height 35
paste input "6"
type input "1600"
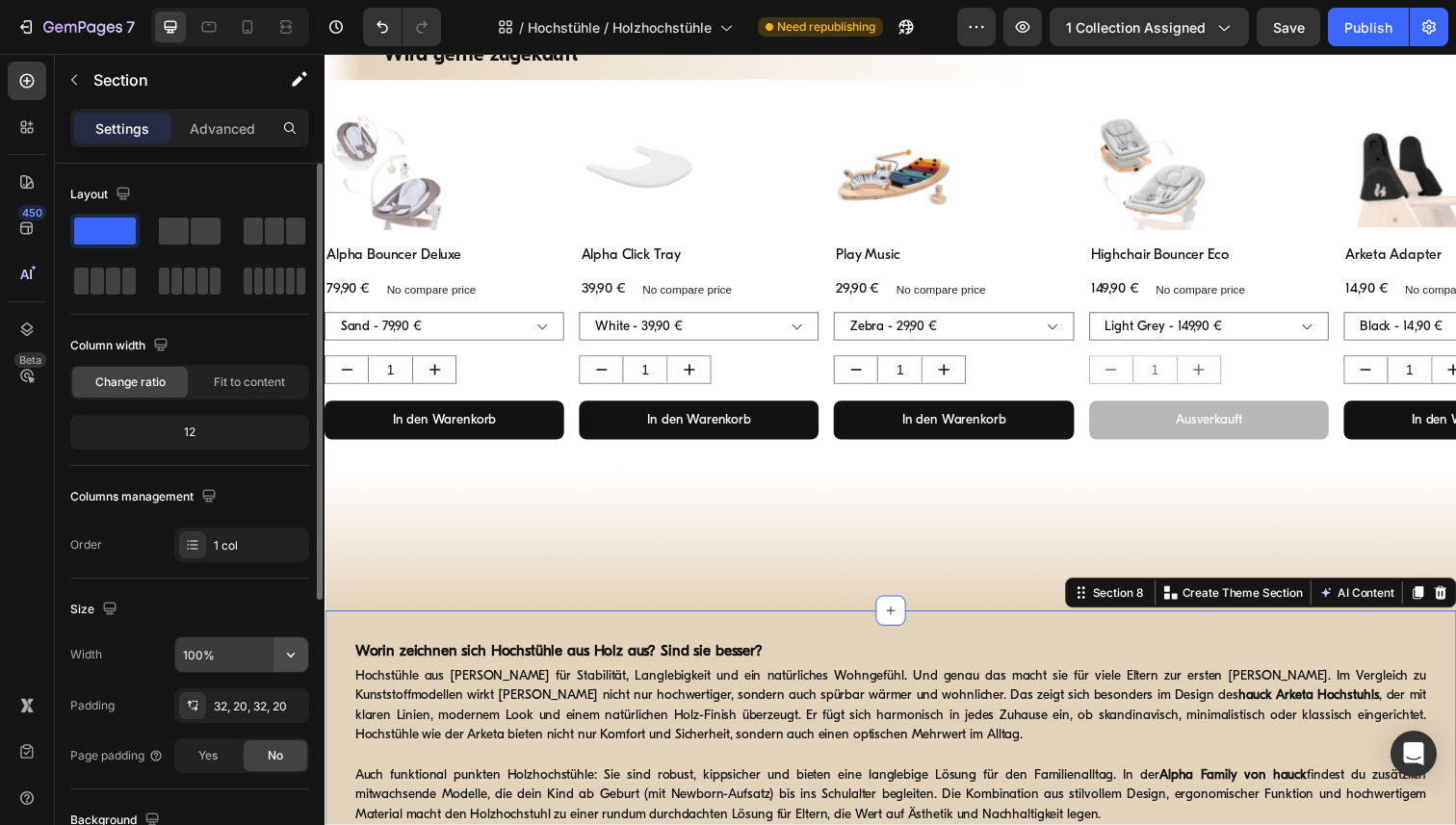
click at [287, 656] on icon "button" at bounding box center [291, 654] width 19 height 19
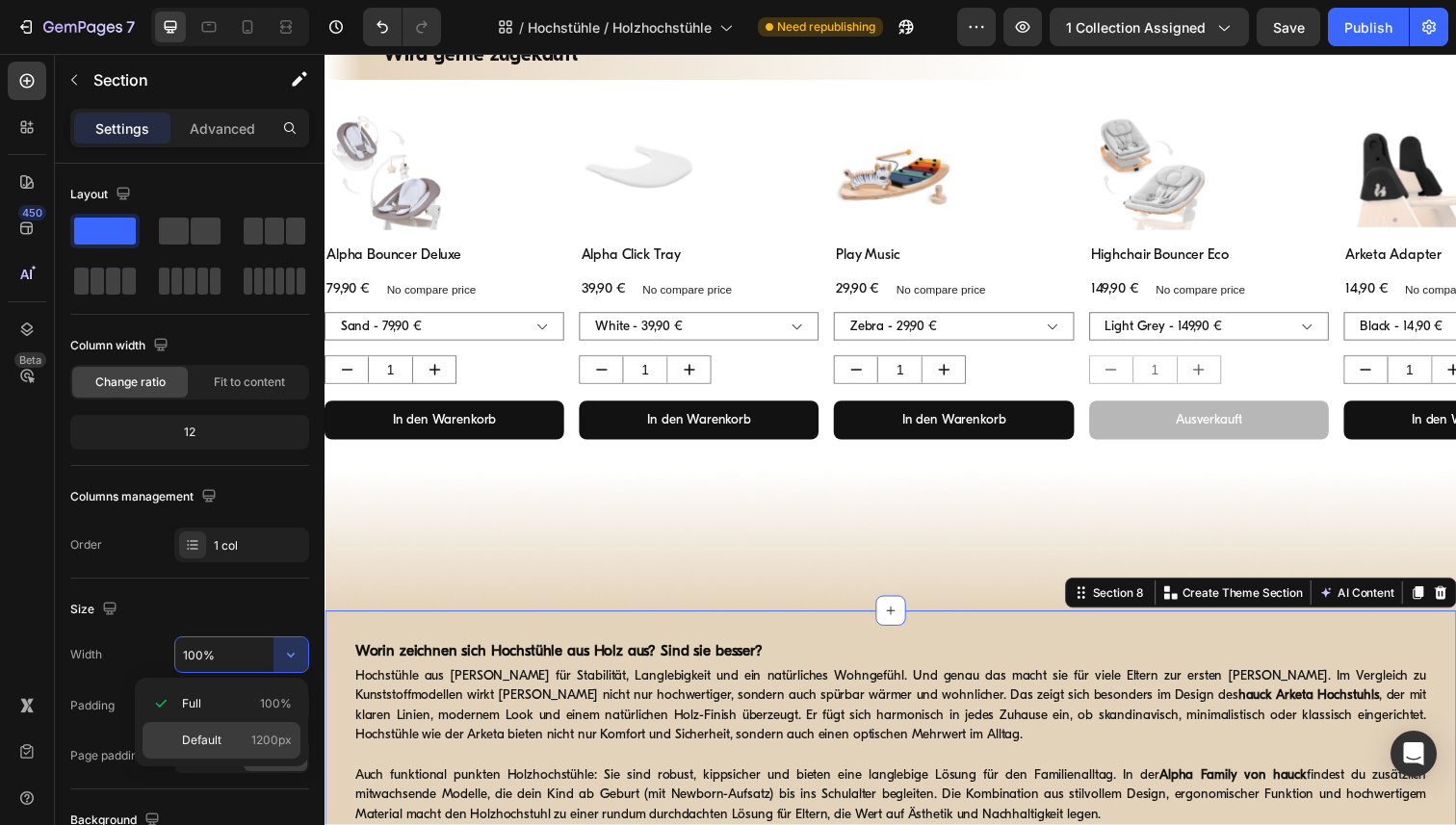
click at [248, 737] on p "Default 1200px" at bounding box center [237, 739] width 109 height 17
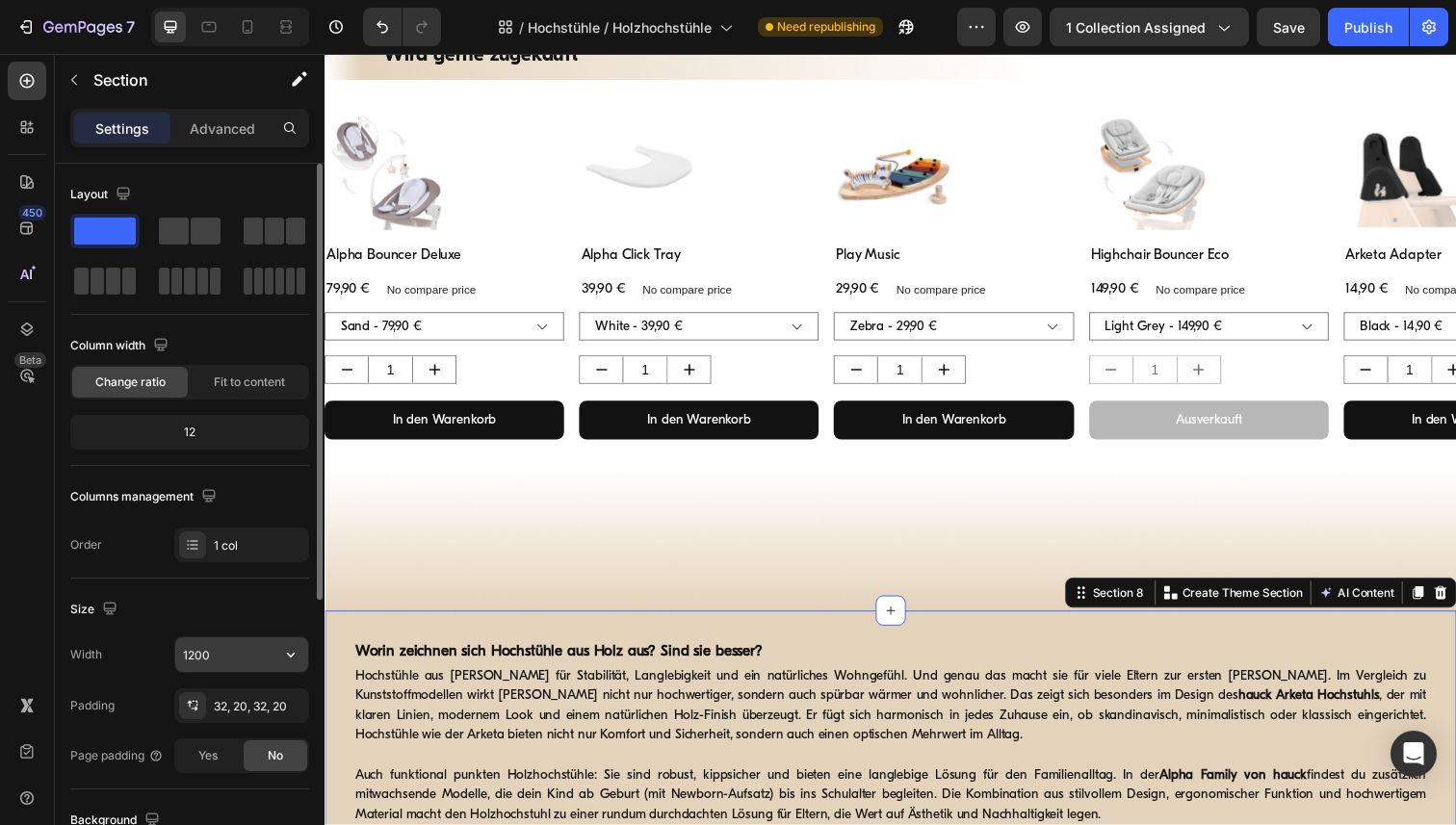
click at [239, 657] on input "1200" at bounding box center [242, 655] width 133 height 35
paste input "6"
type input "1600"
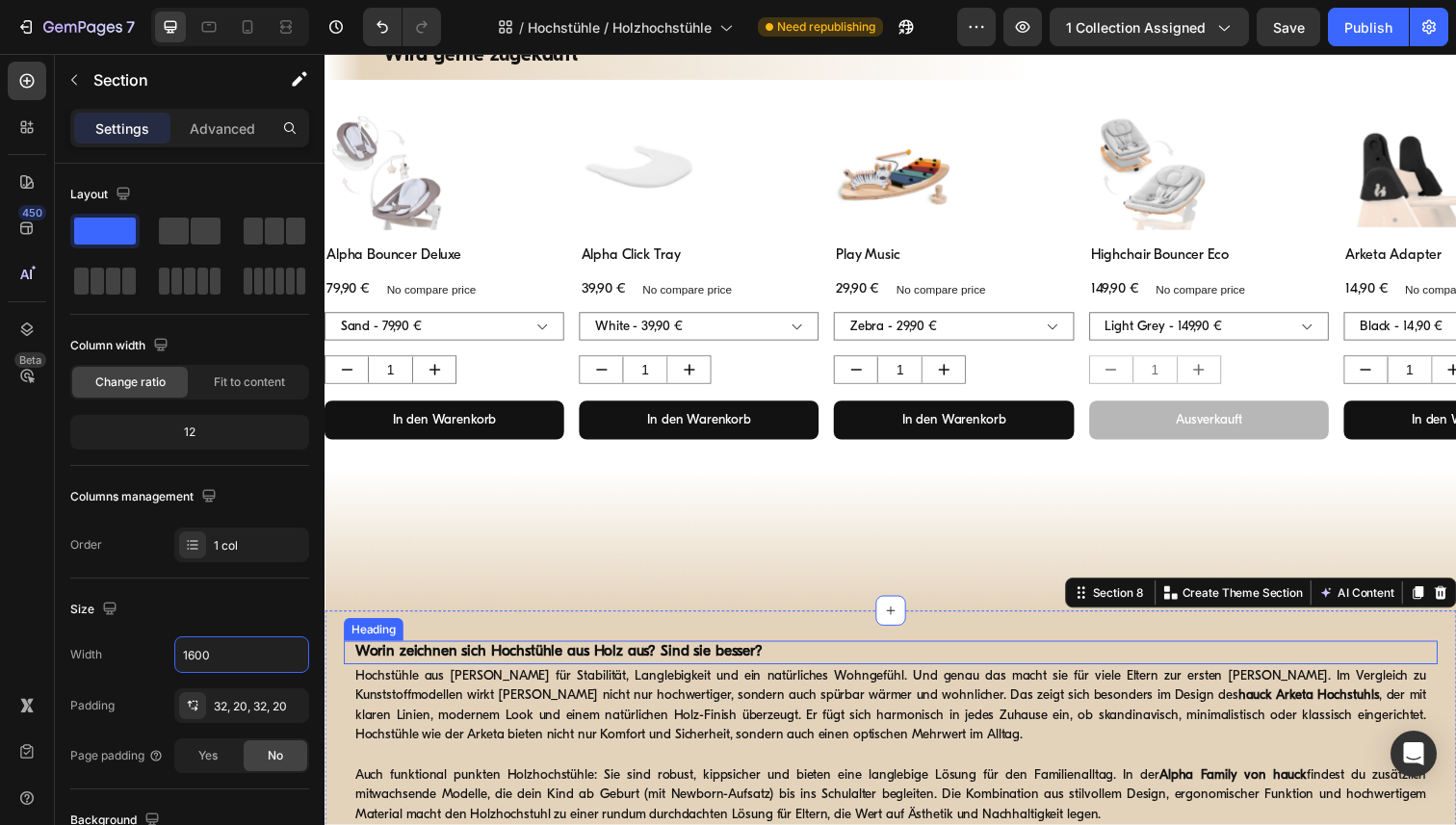
click at [418, 665] on strong "Worin zeichnen sich Hochstühle aus Holz aus? Sind sie besser?" at bounding box center [563, 665] width 416 height 15
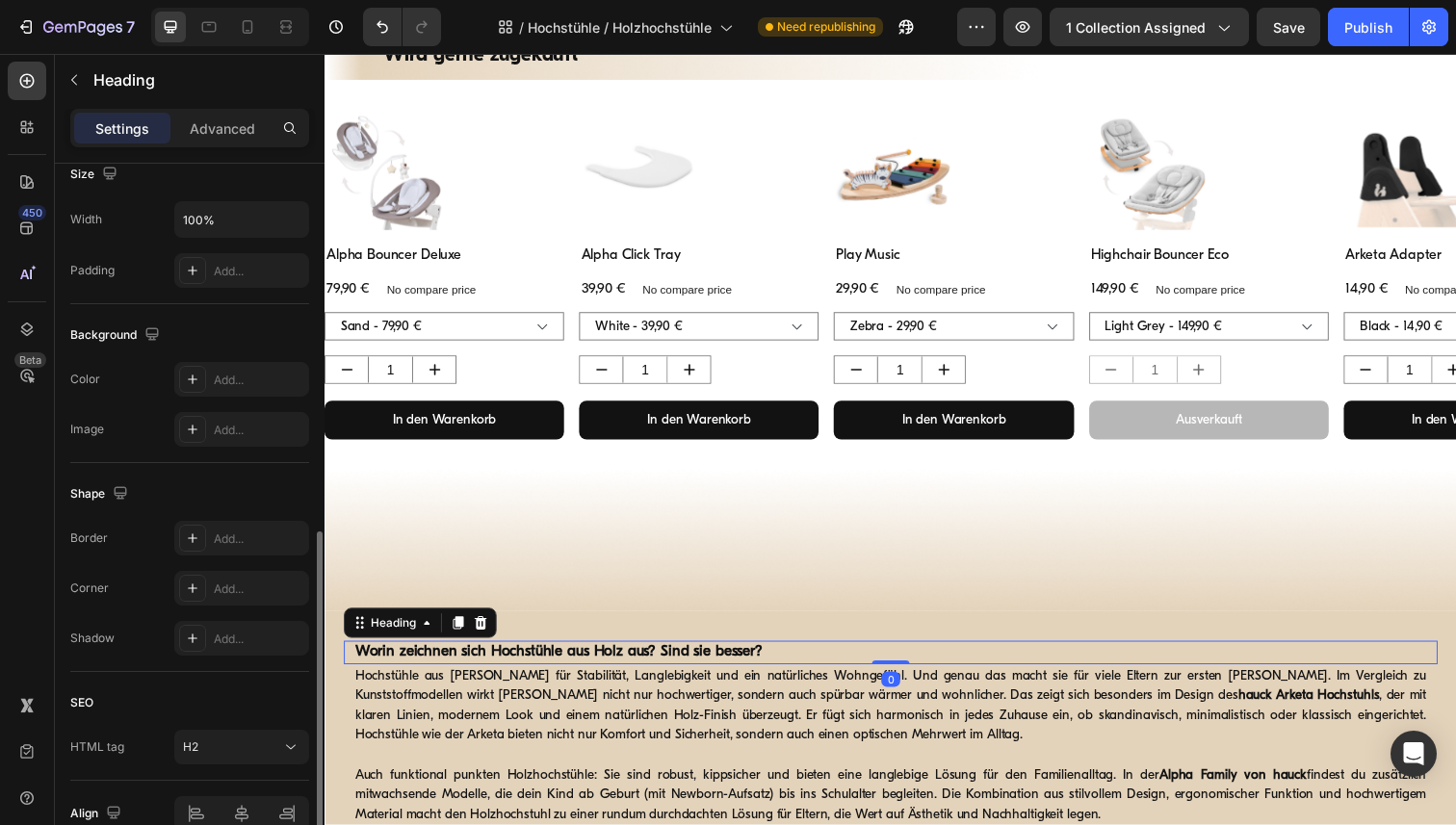
scroll to position [533, 0]
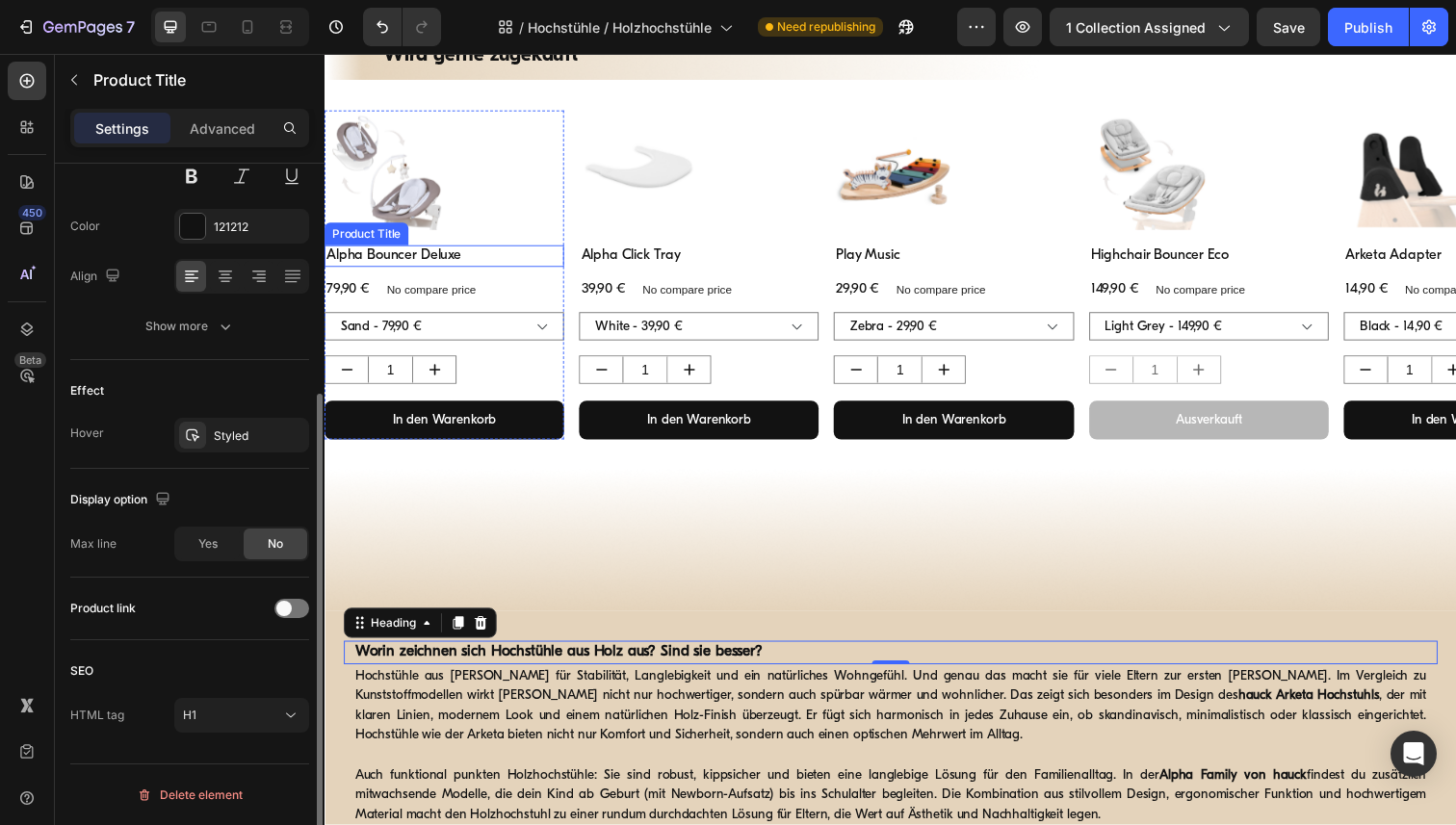
click at [370, 252] on h1 "Alpha Bouncer Deluxe" at bounding box center [447, 261] width 245 height 23
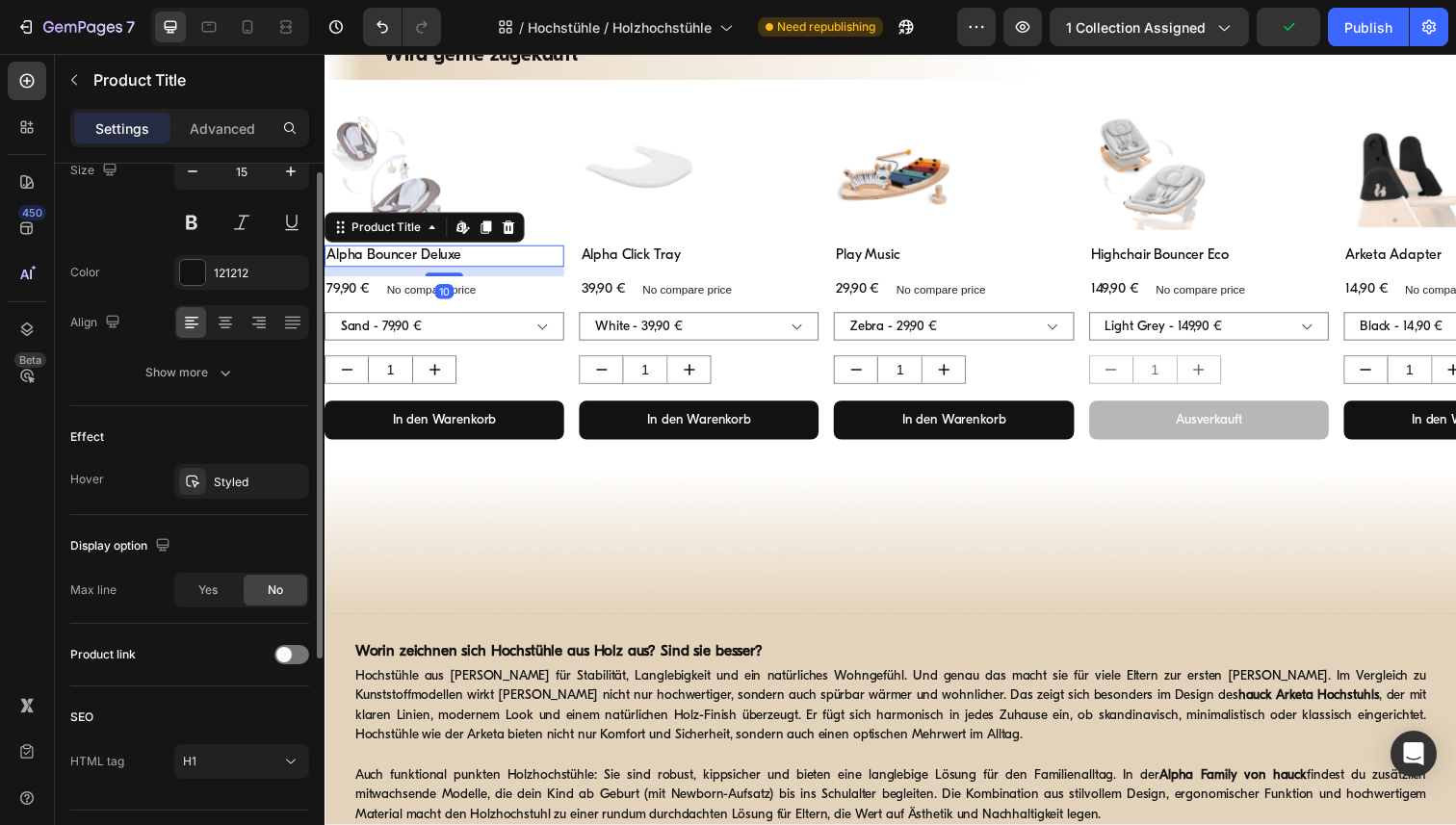
scroll to position [339, 0]
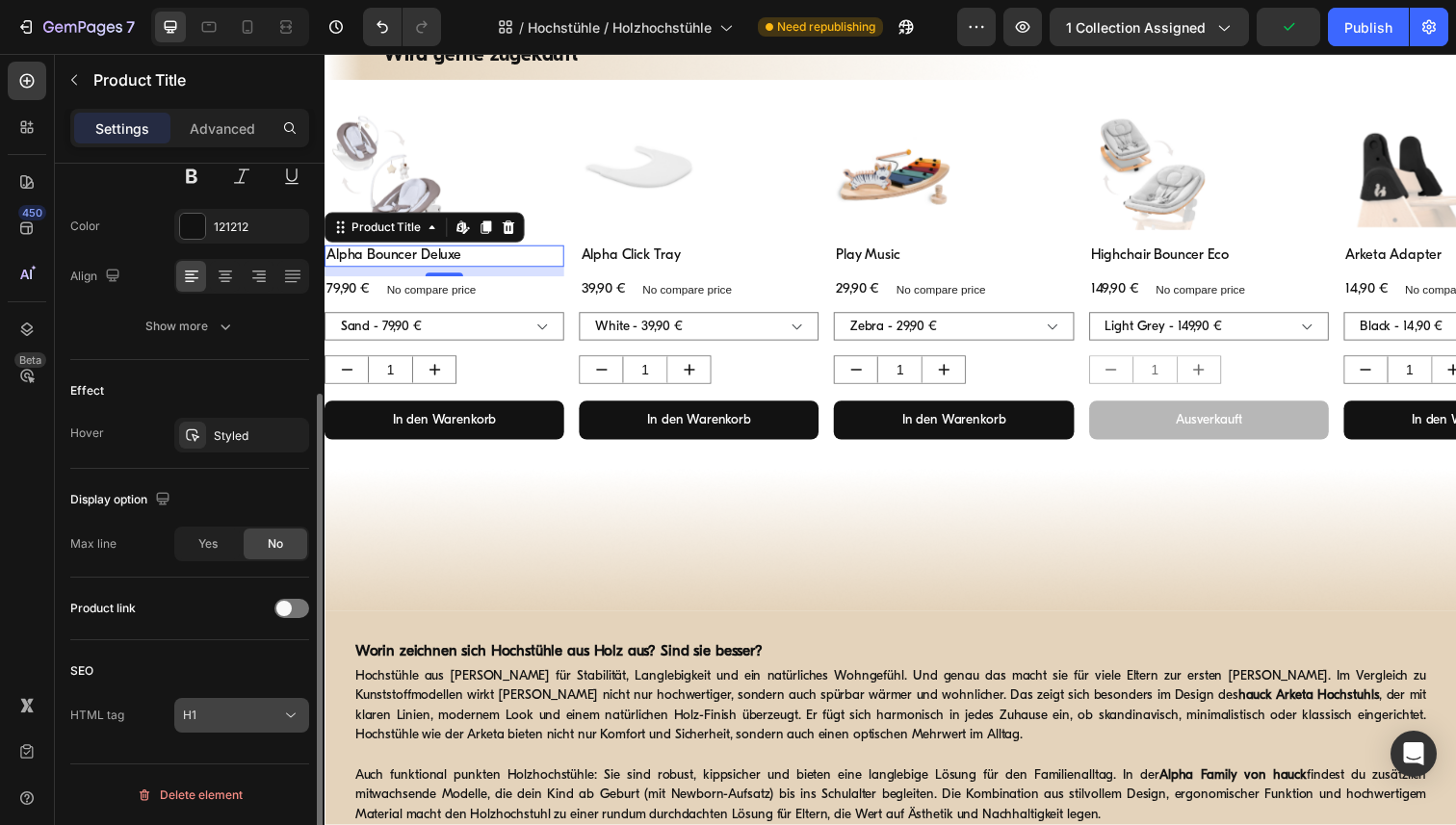
click at [281, 710] on div "H1" at bounding box center [232, 715] width 99 height 17
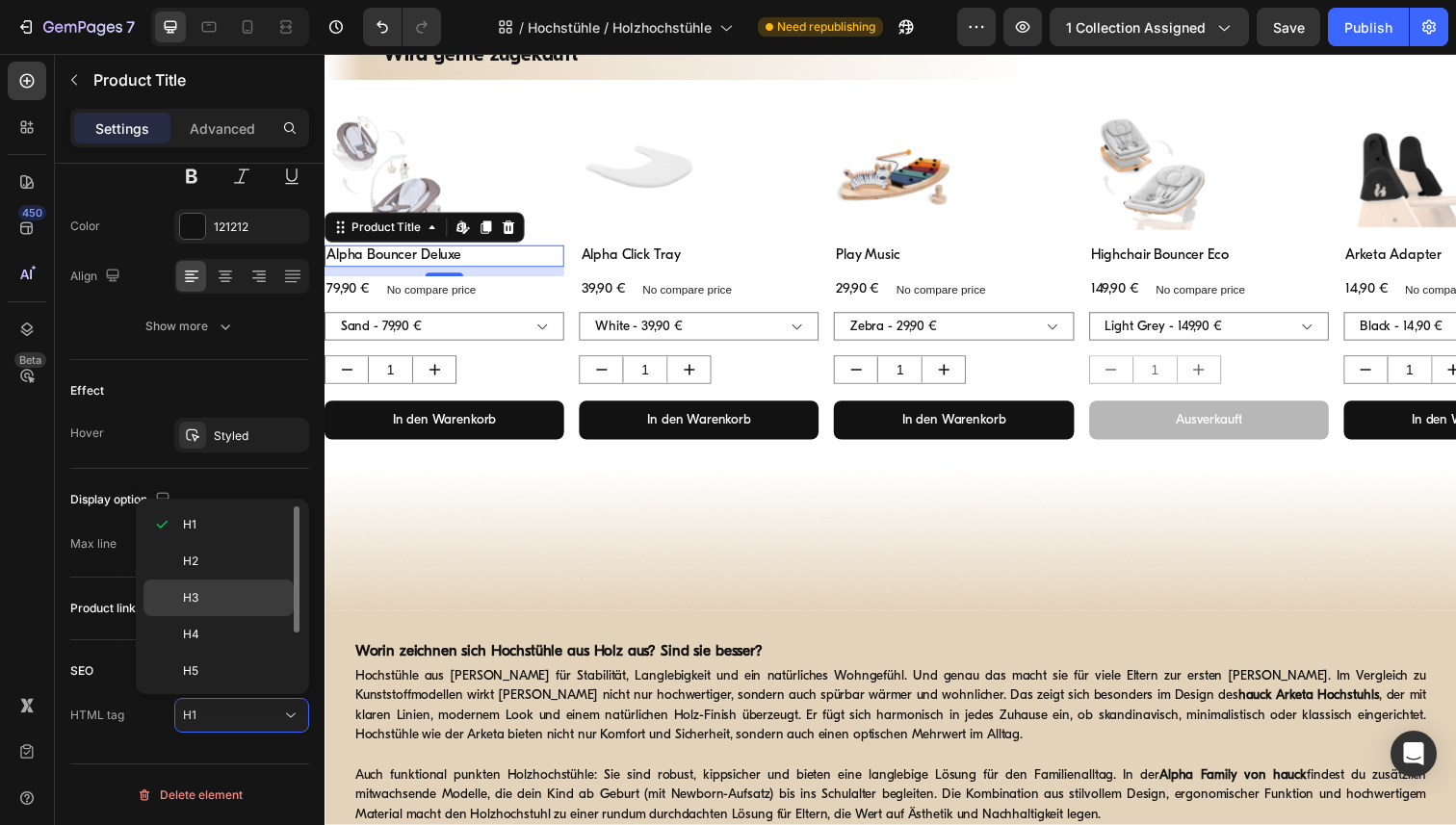
click at [235, 594] on p "H3" at bounding box center [234, 597] width 103 height 17
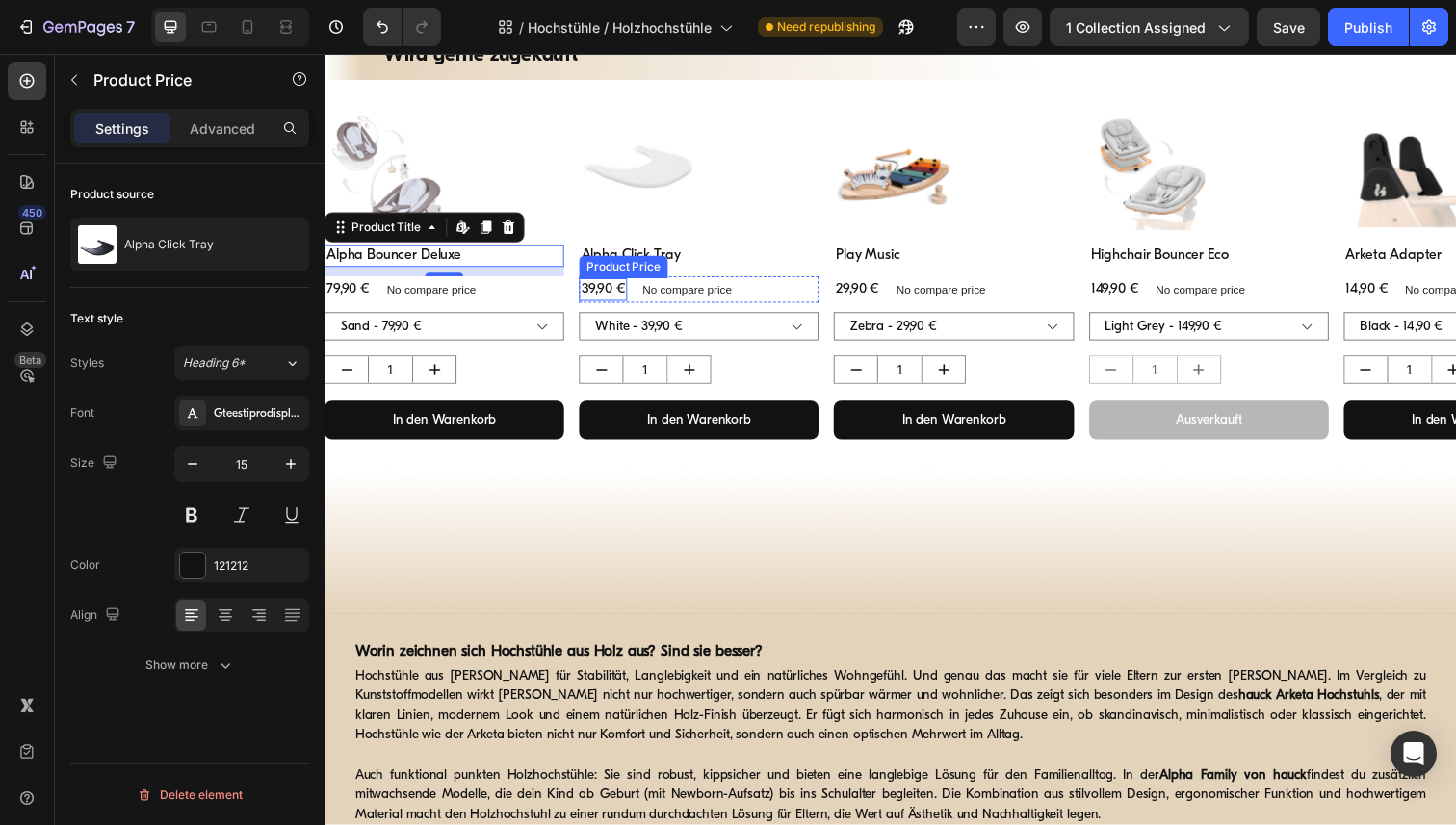
click at [628, 264] on div "Product Price" at bounding box center [629, 271] width 83 height 17
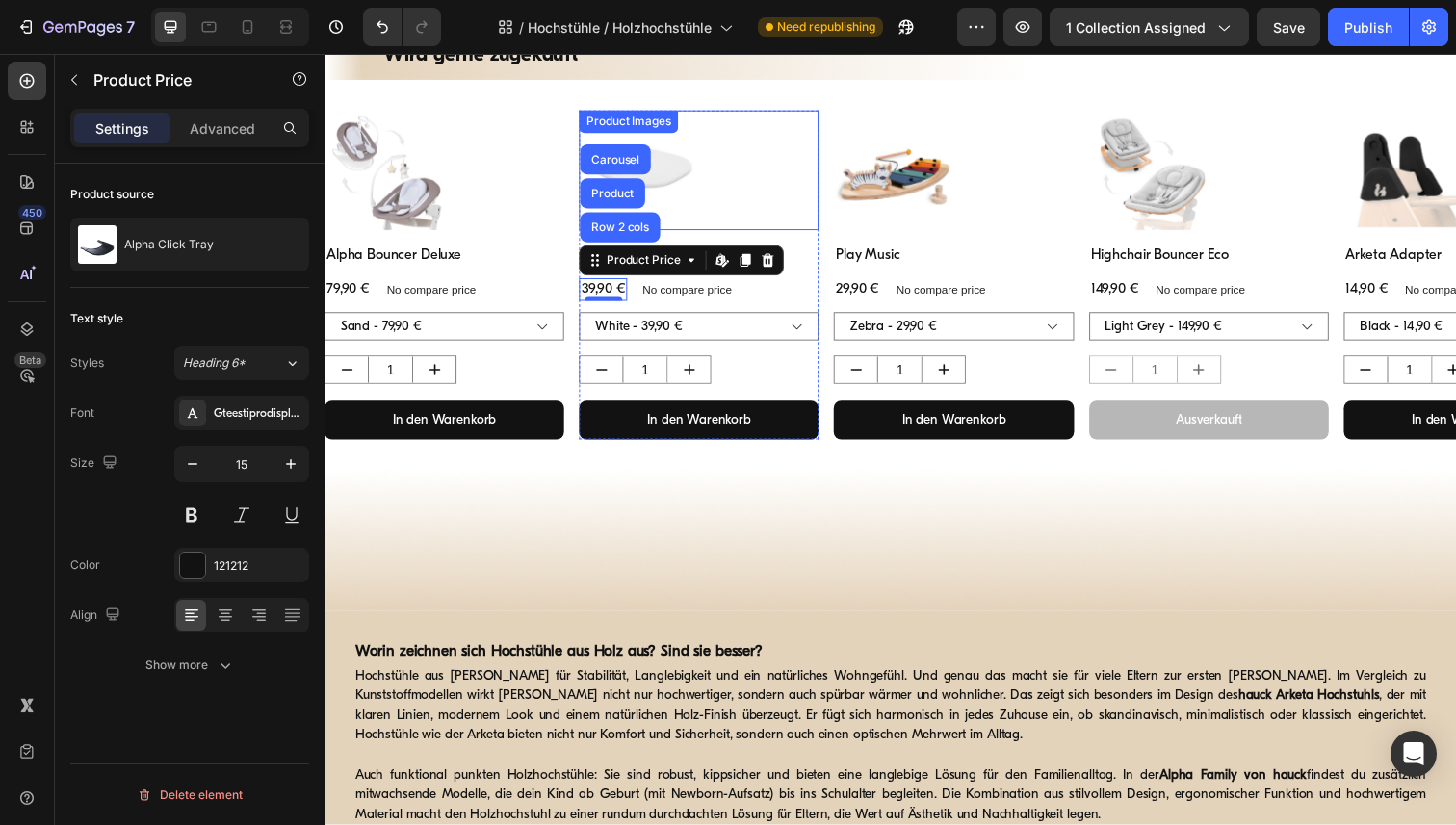
click at [795, 213] on div at bounding box center [707, 172] width 245 height 122
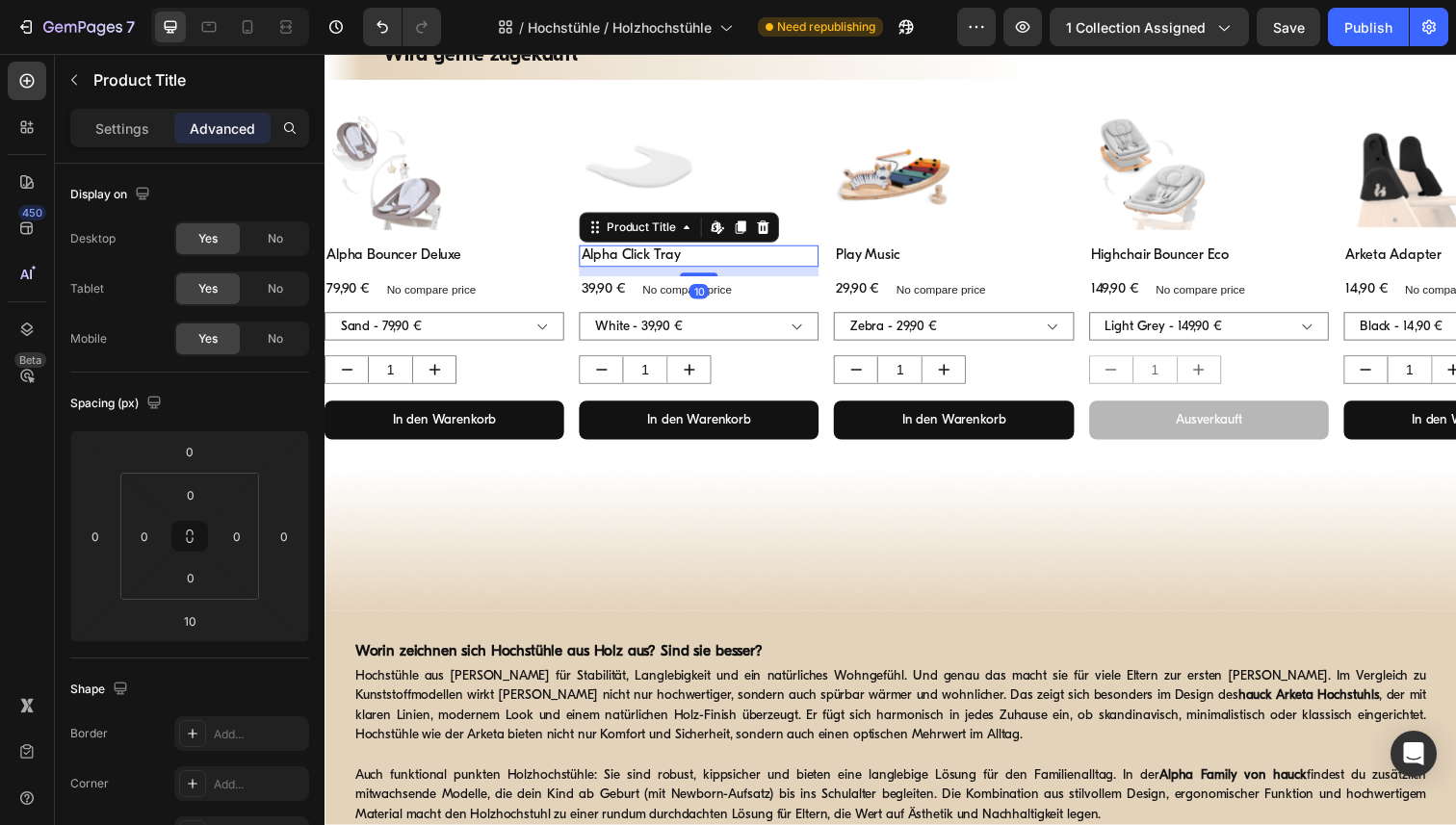
click at [639, 256] on h1 "Alpha Click Tray" at bounding box center [707, 261] width 245 height 23
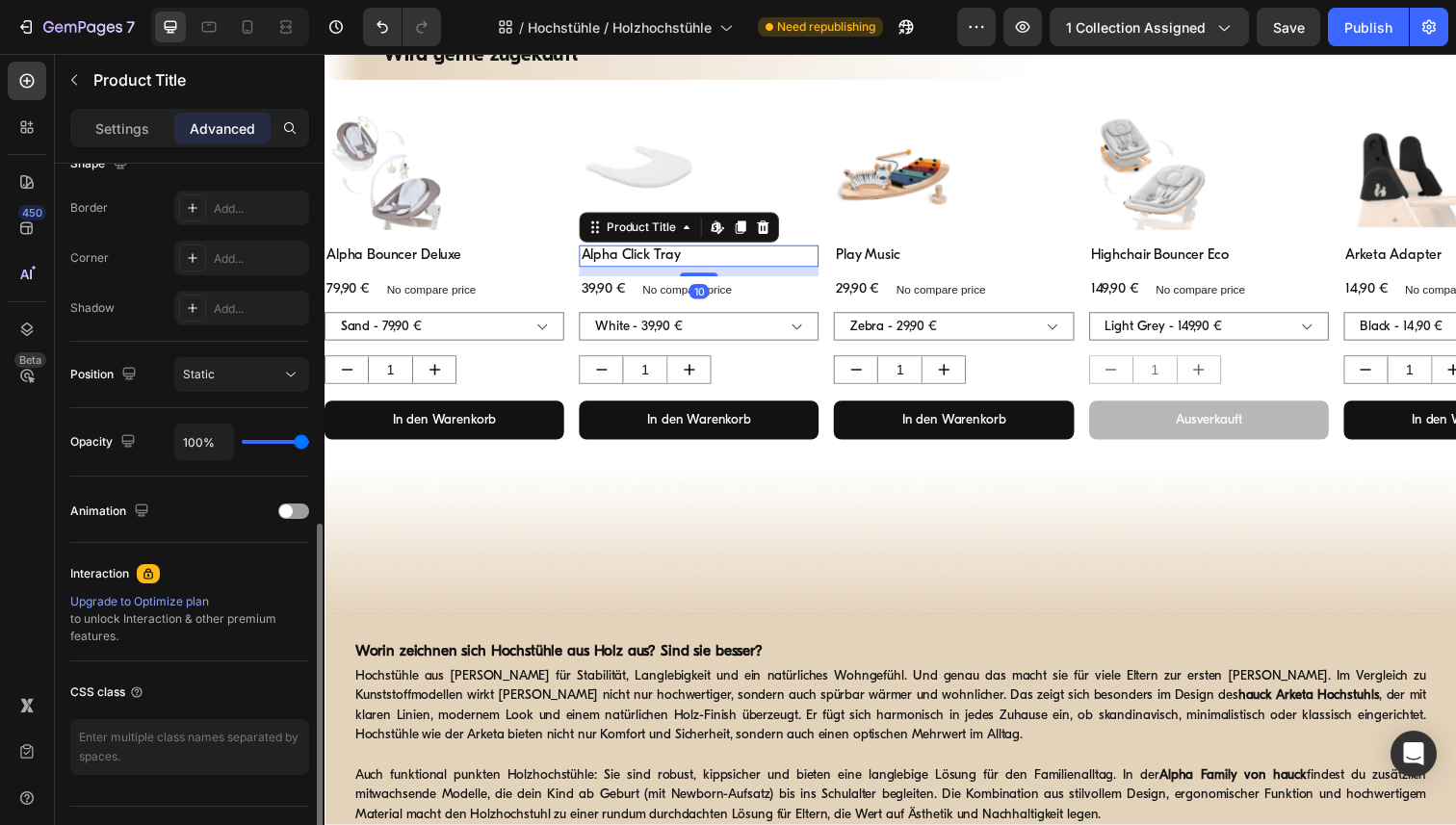
scroll to position [568, 0]
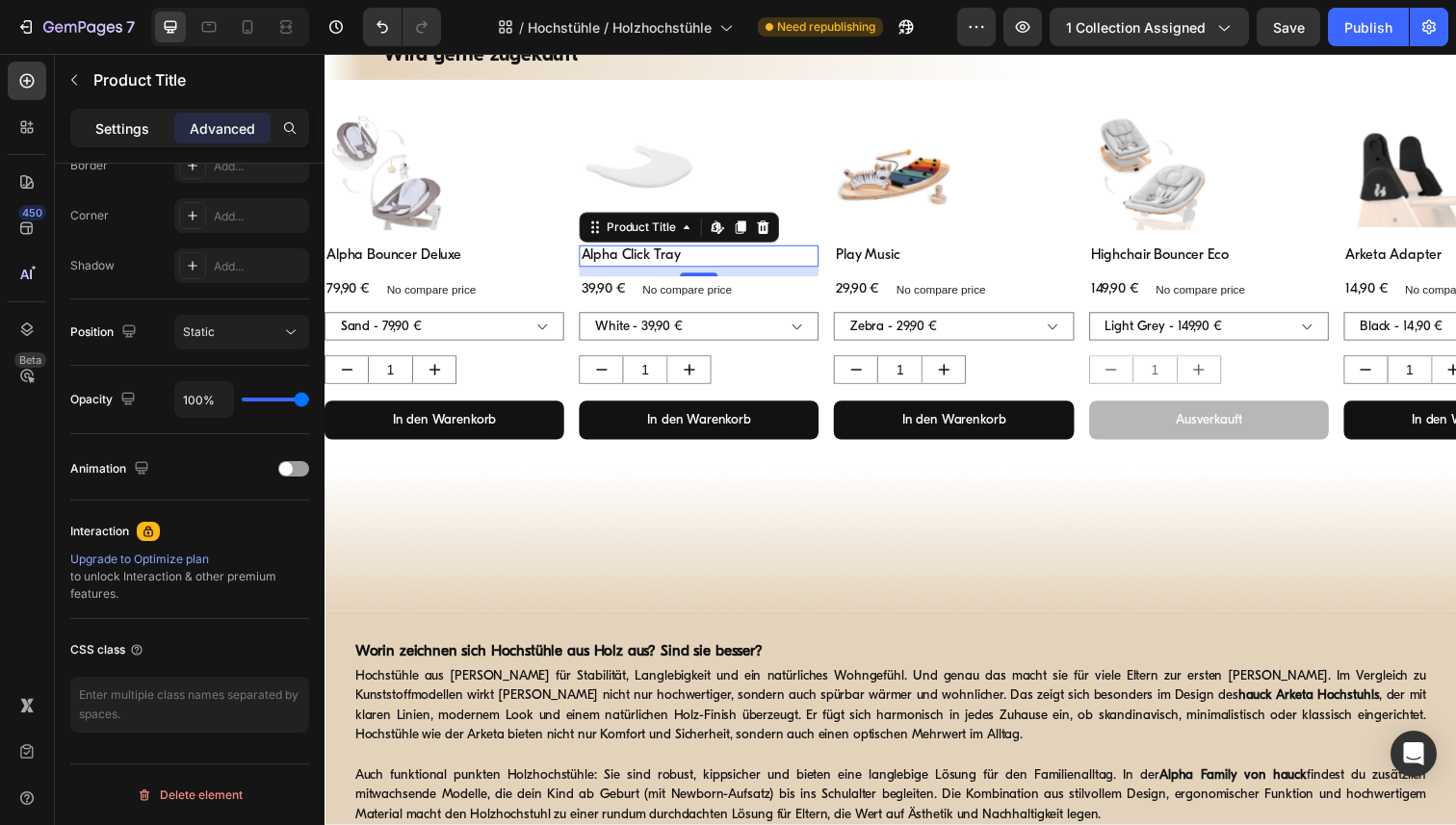
click at [134, 128] on p "Settings" at bounding box center [122, 128] width 54 height 20
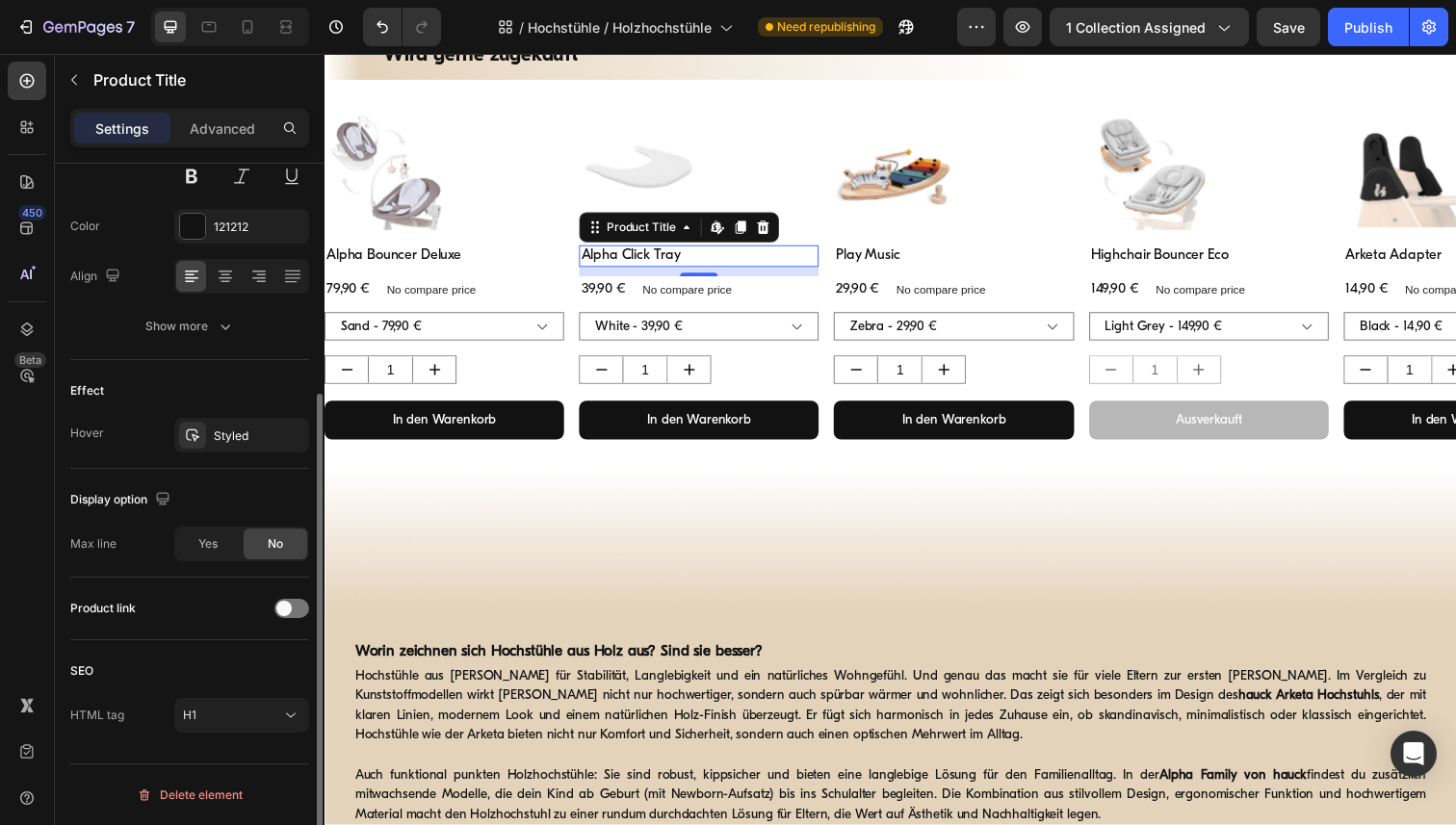
scroll to position [339, 0]
click at [277, 717] on div "H1" at bounding box center [232, 715] width 99 height 17
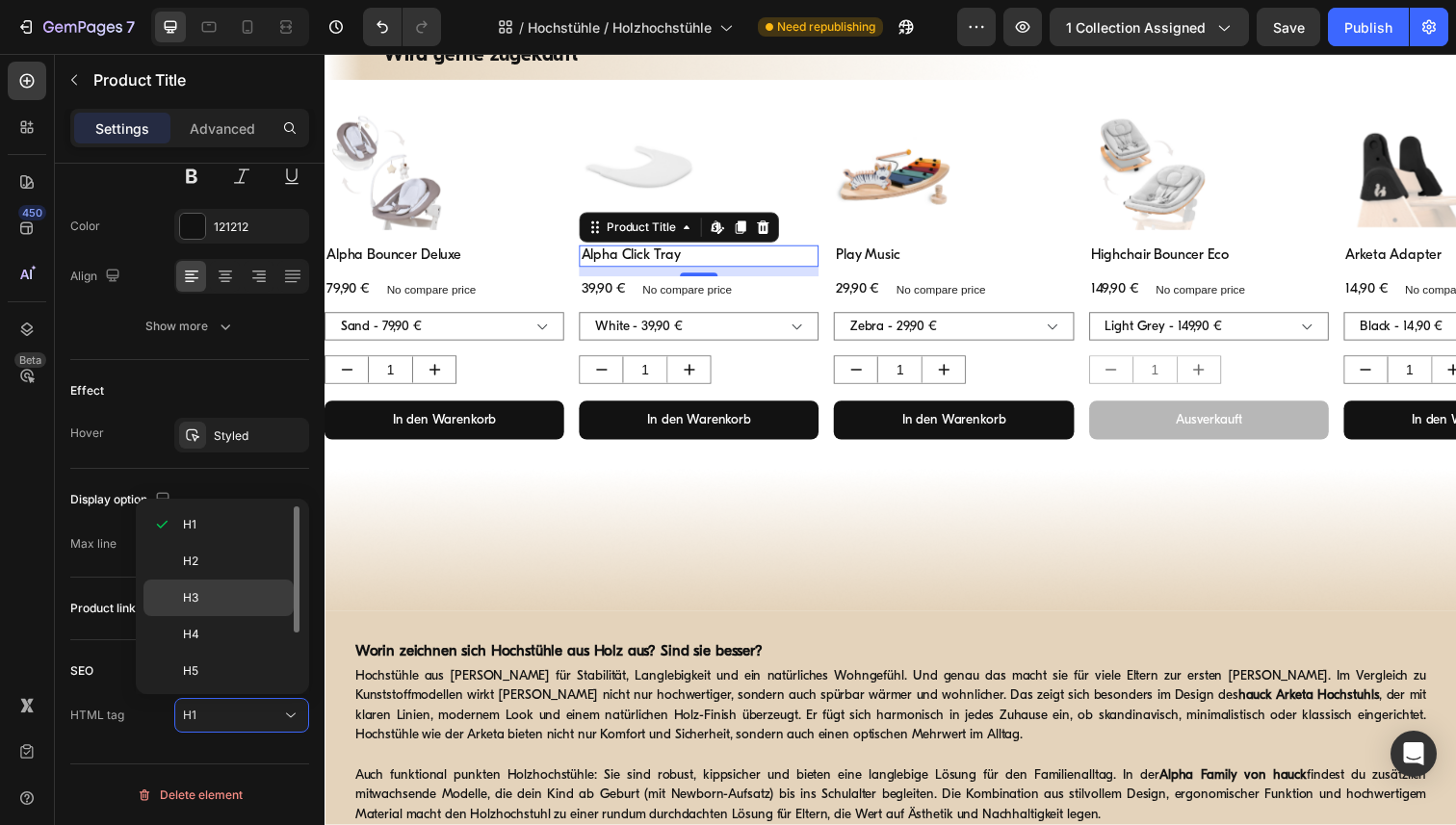
click at [213, 594] on p "H3" at bounding box center [234, 597] width 103 height 17
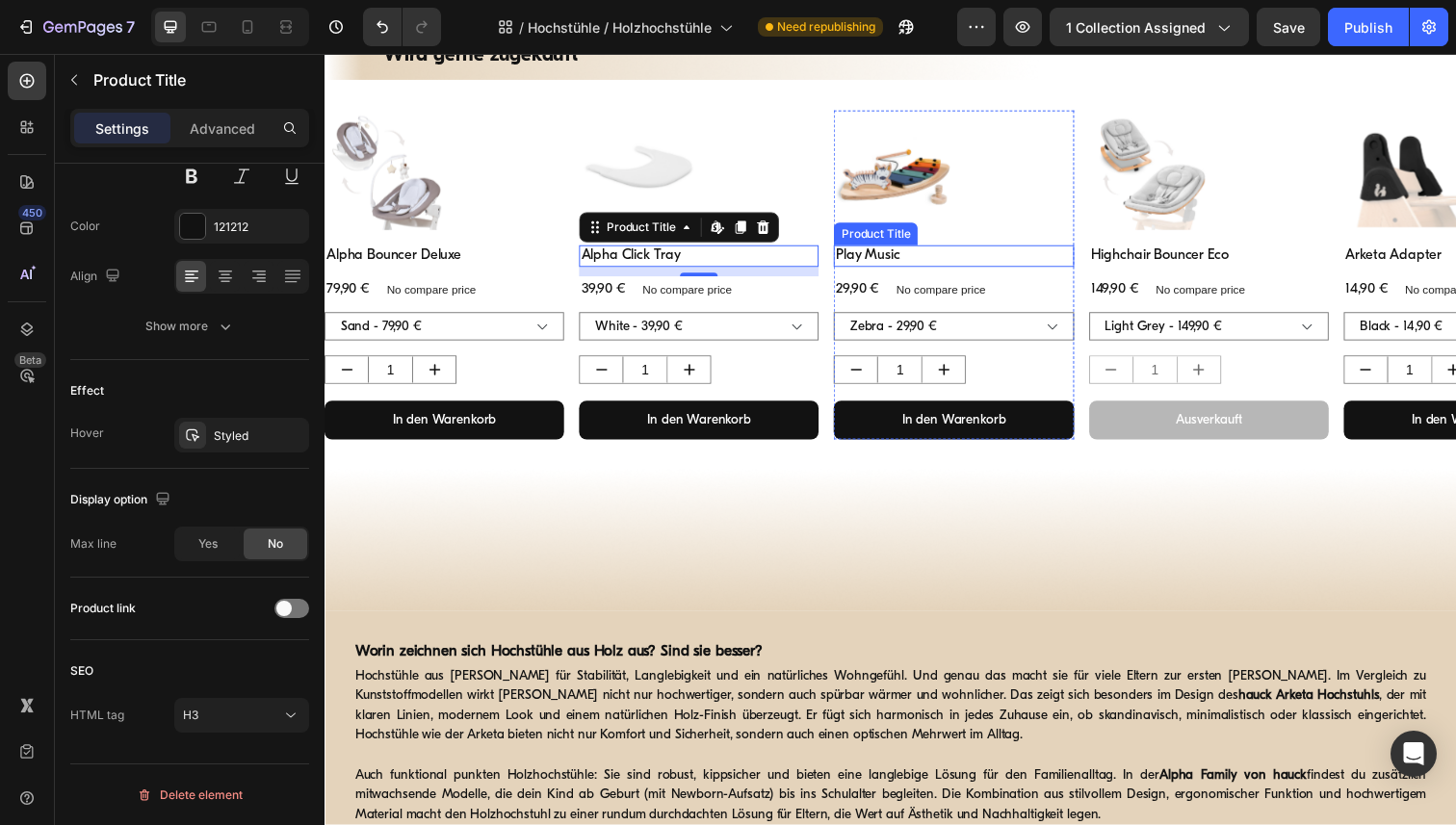
click at [886, 256] on h1 "Play Music" at bounding box center [967, 261] width 245 height 23
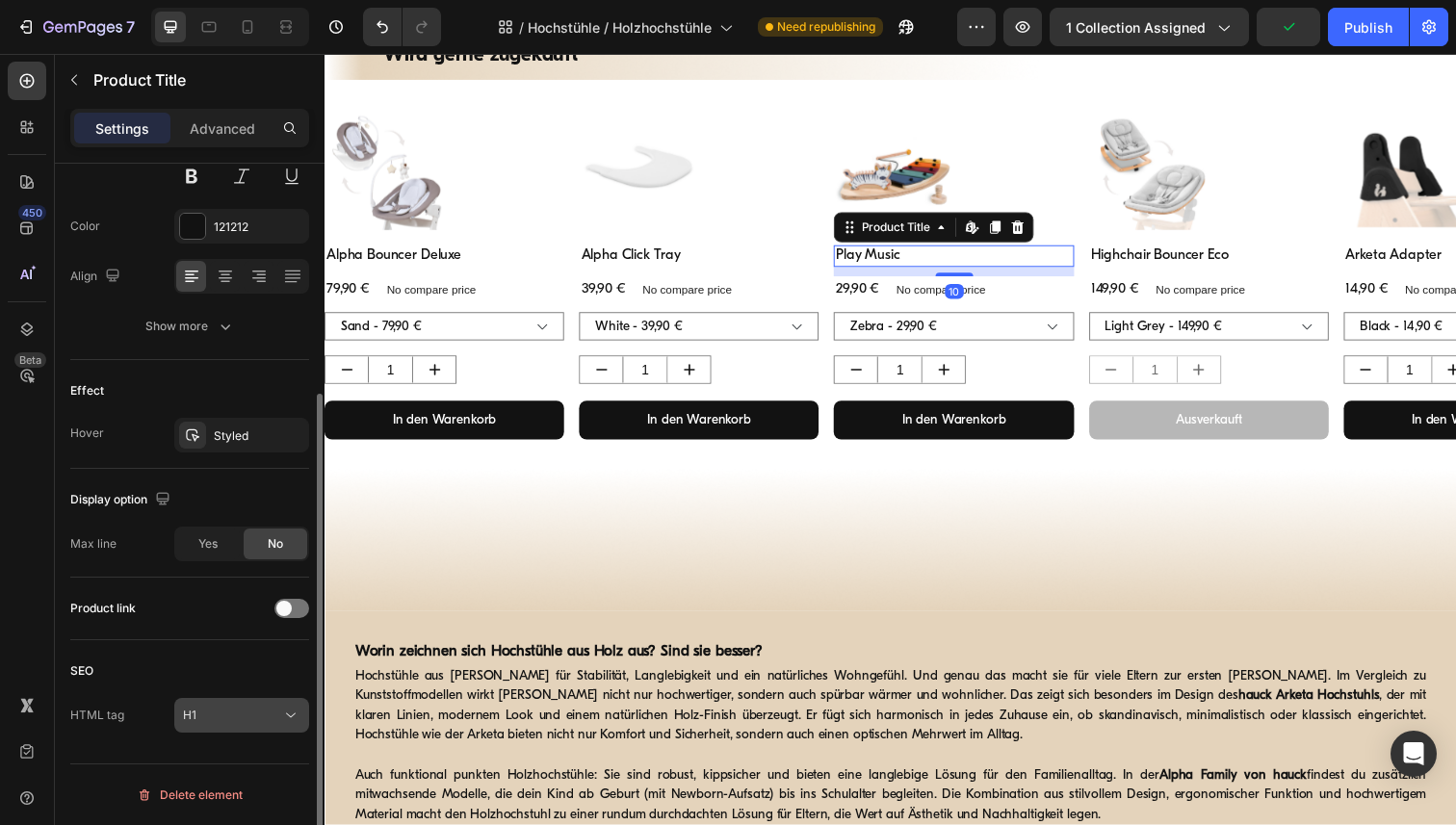
click at [292, 706] on icon at bounding box center [291, 715] width 19 height 19
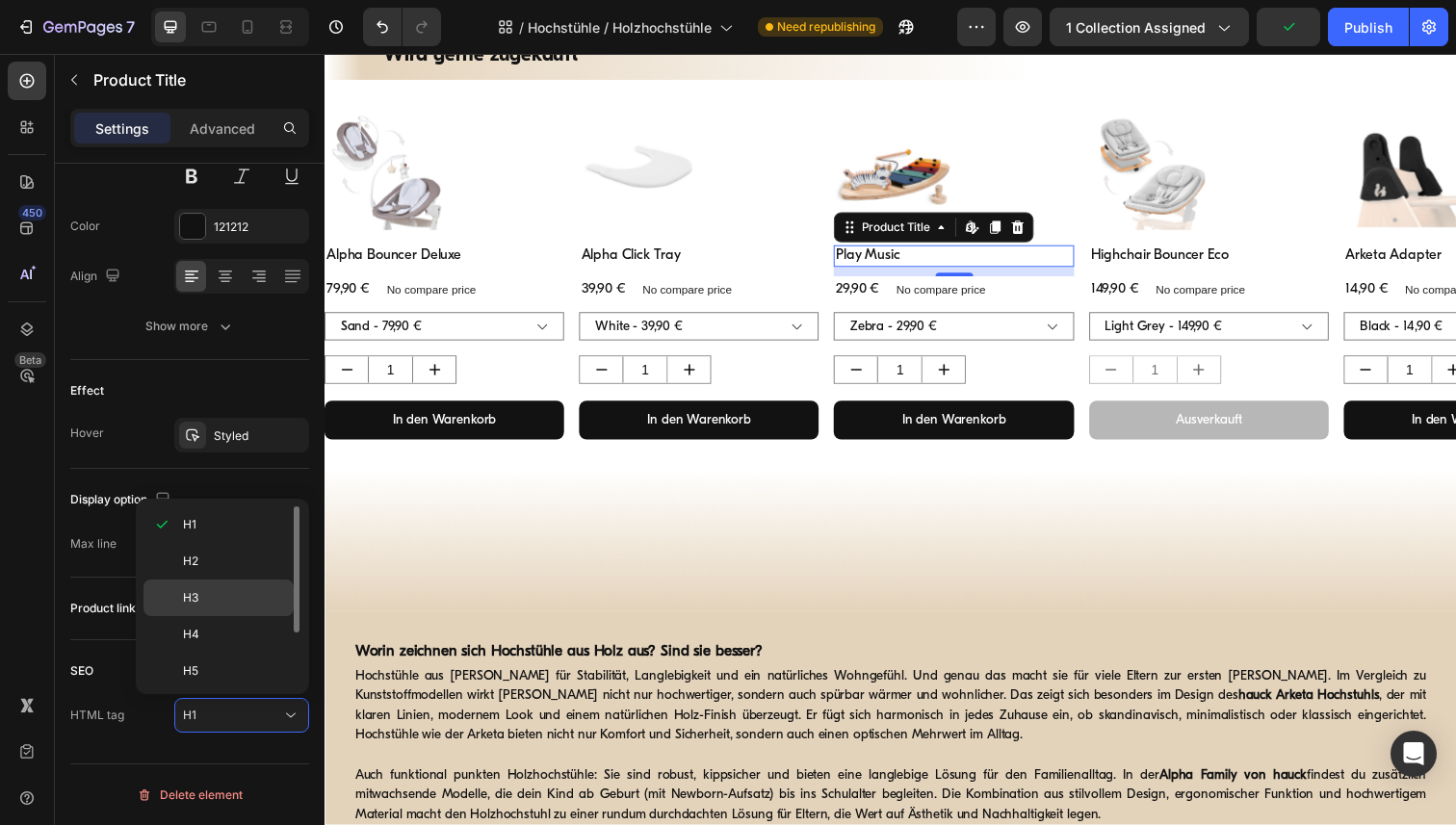
click at [248, 601] on p "H3" at bounding box center [234, 597] width 103 height 17
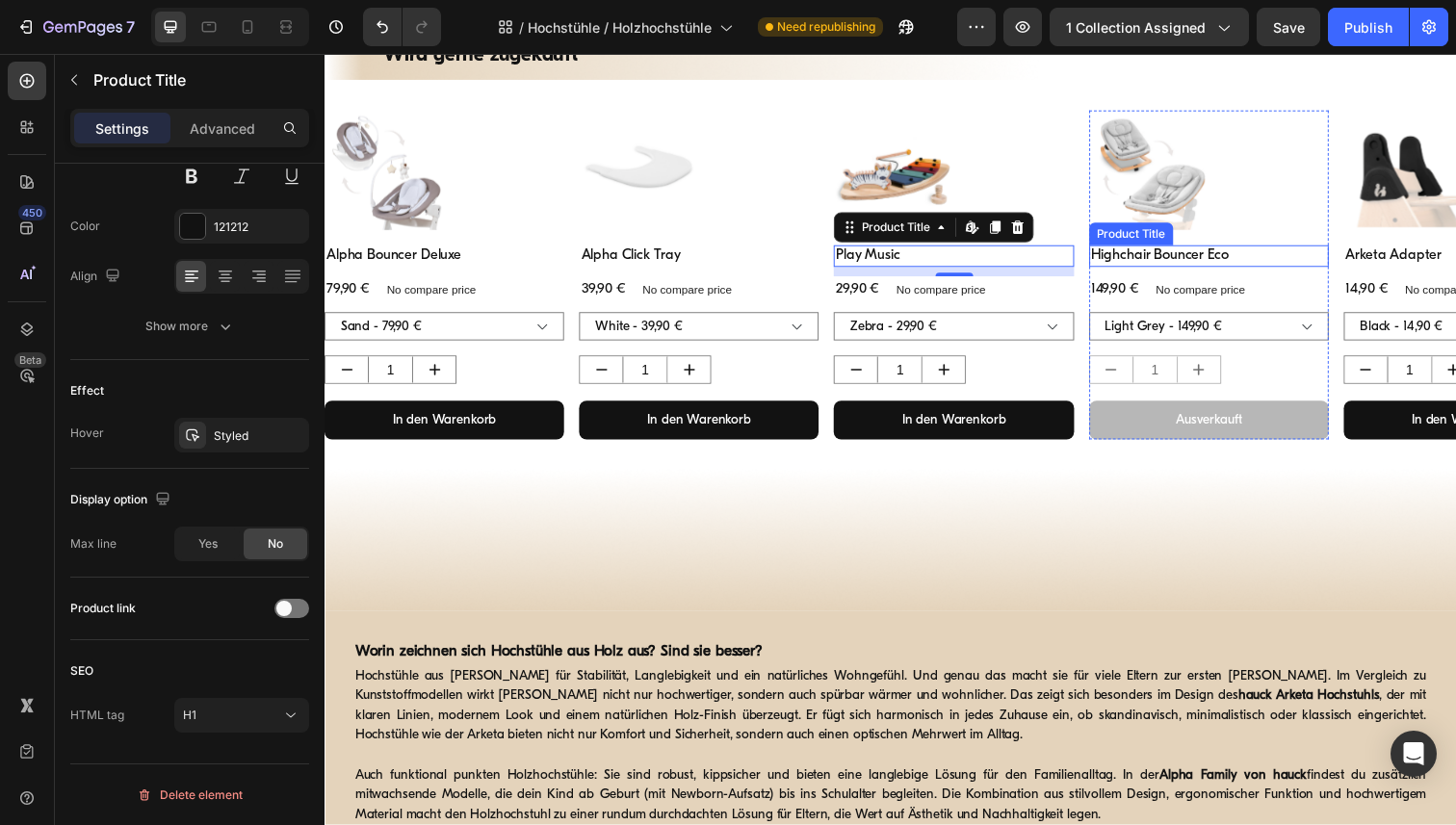
click at [1117, 254] on h1 "Highchair Bouncer Eco" at bounding box center [1228, 261] width 245 height 23
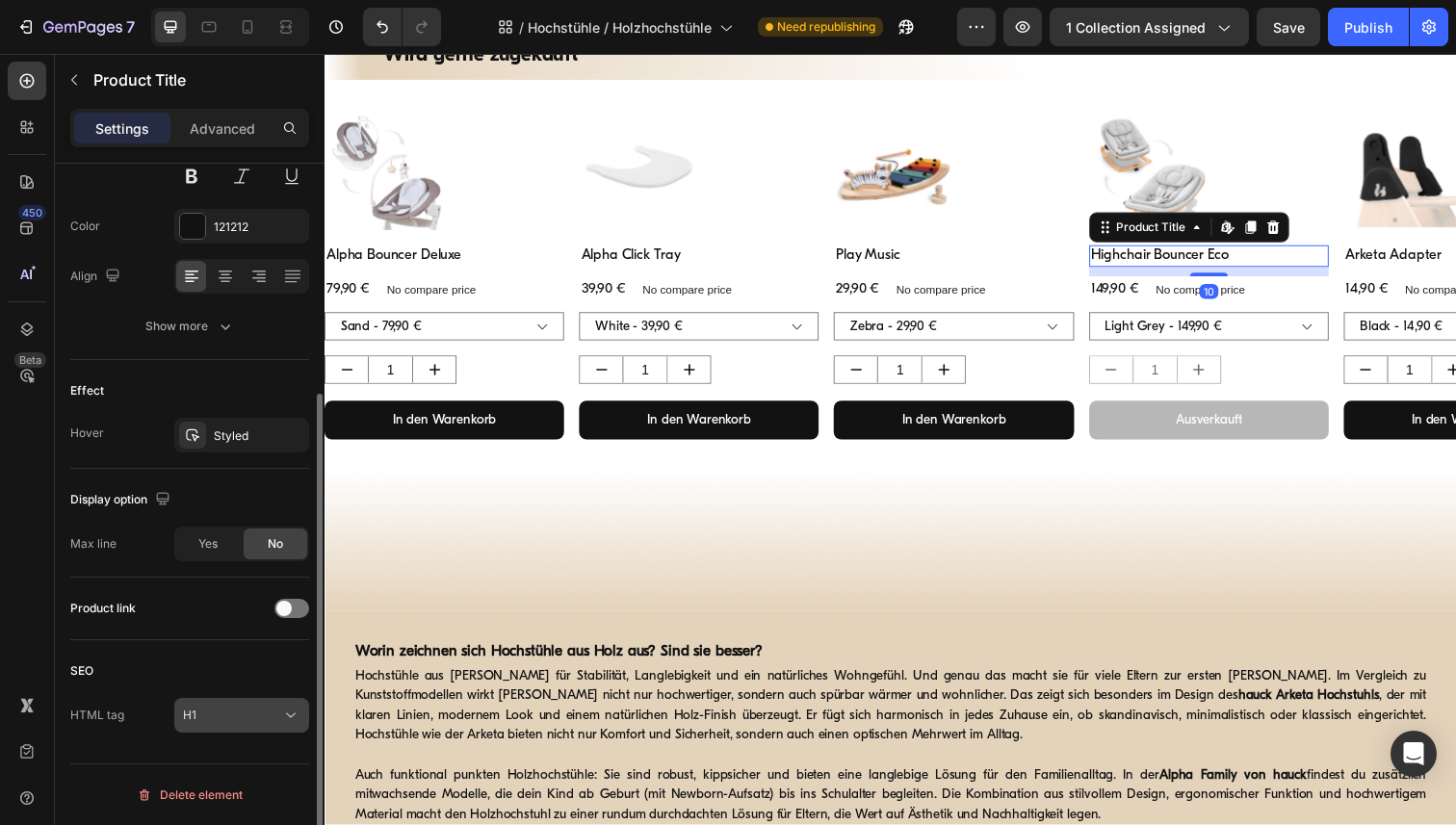
click at [288, 722] on icon at bounding box center [291, 715] width 19 height 19
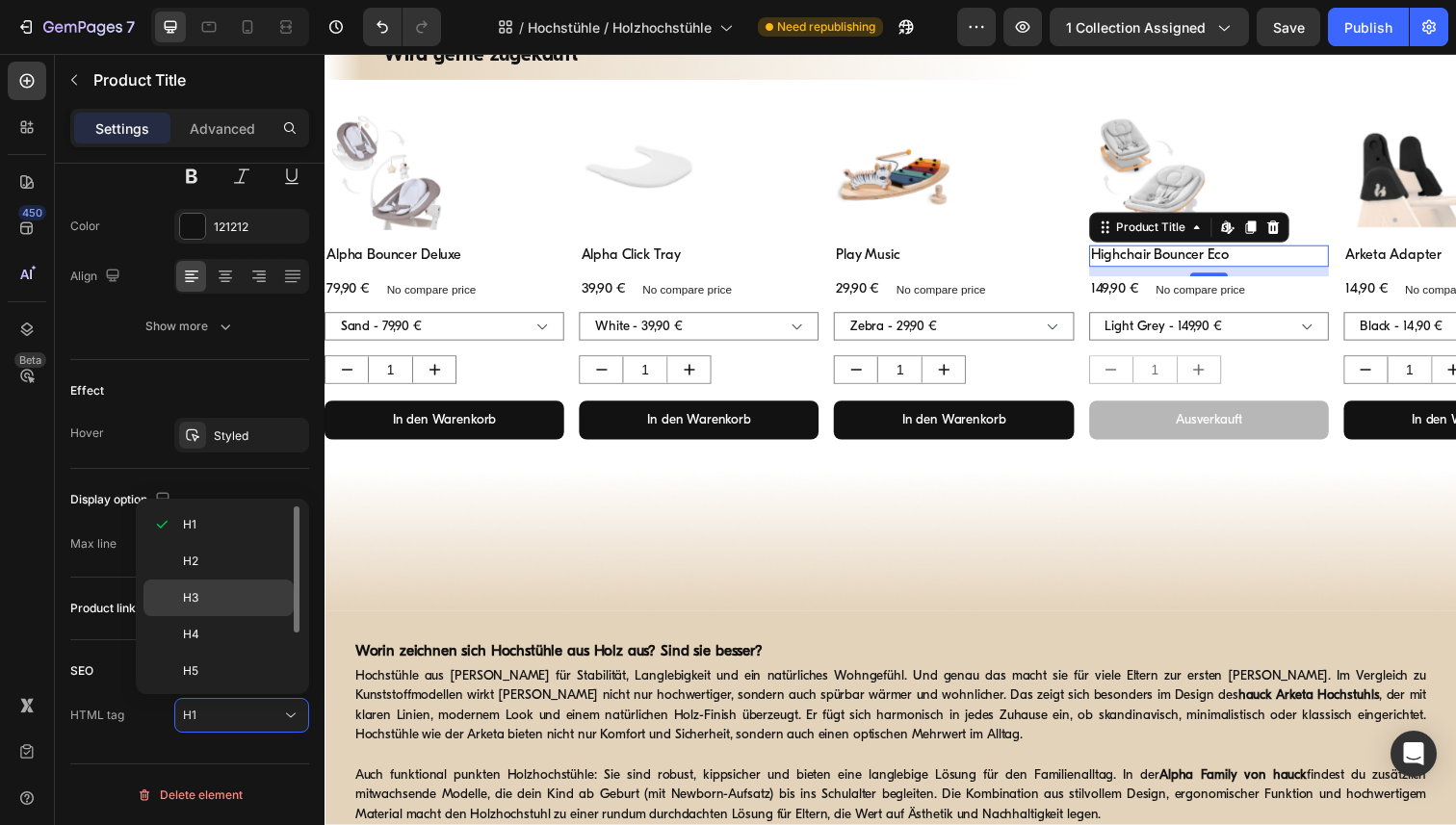
click at [250, 616] on div "H3" at bounding box center [218, 634] width 150 height 37
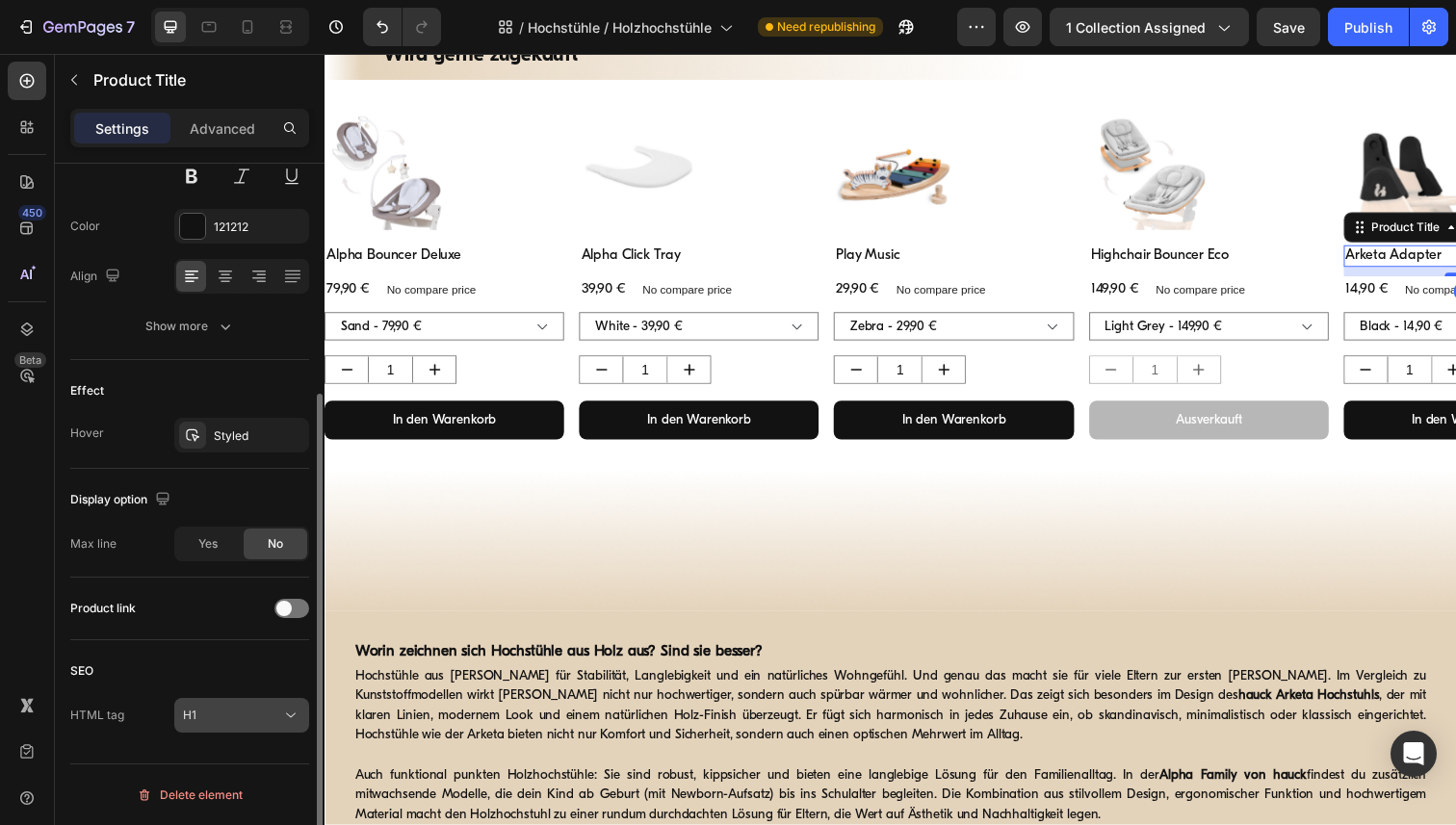
click at [298, 715] on icon at bounding box center [291, 715] width 19 height 19
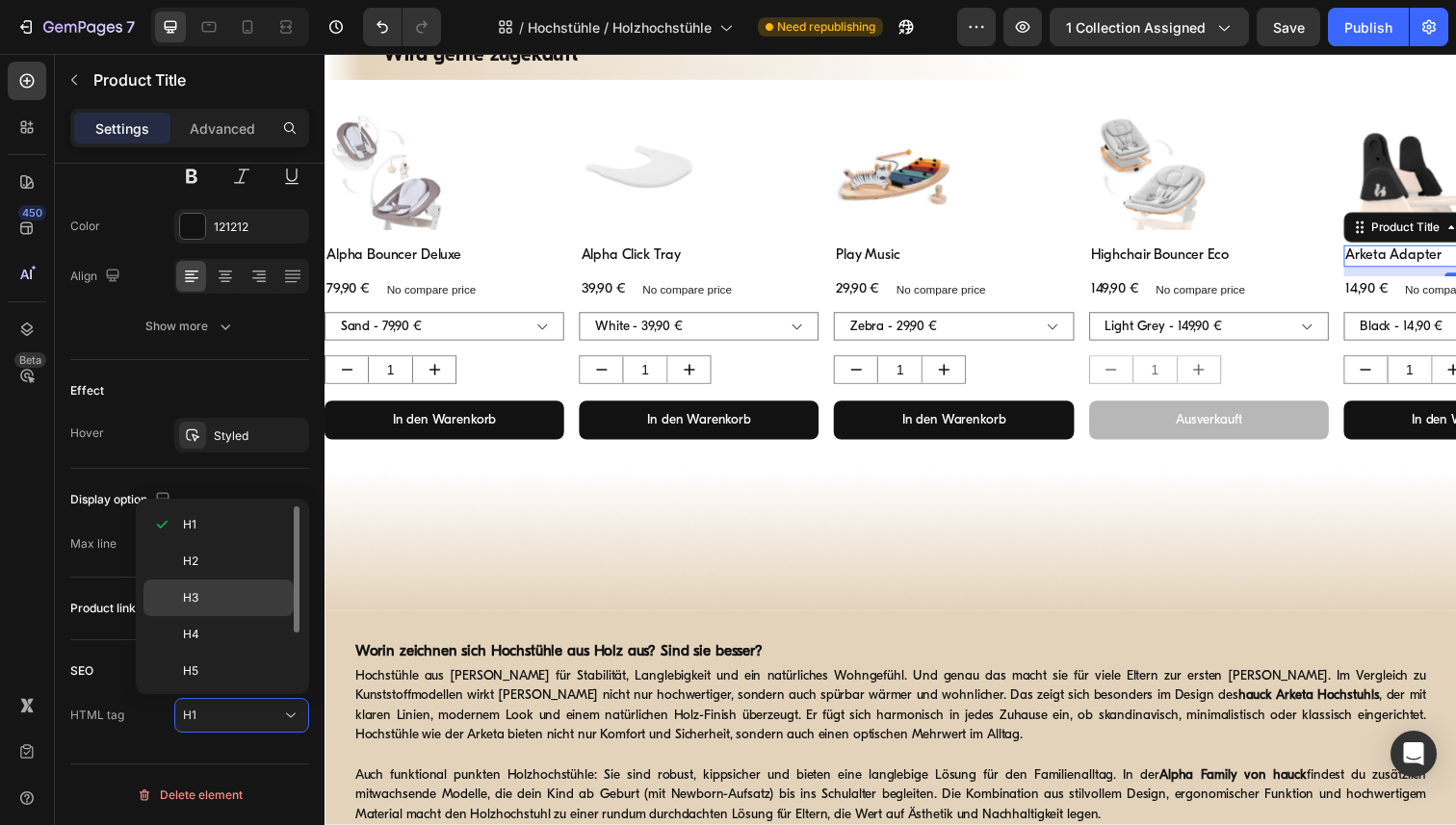
click at [218, 604] on p "H3" at bounding box center [234, 597] width 103 height 17
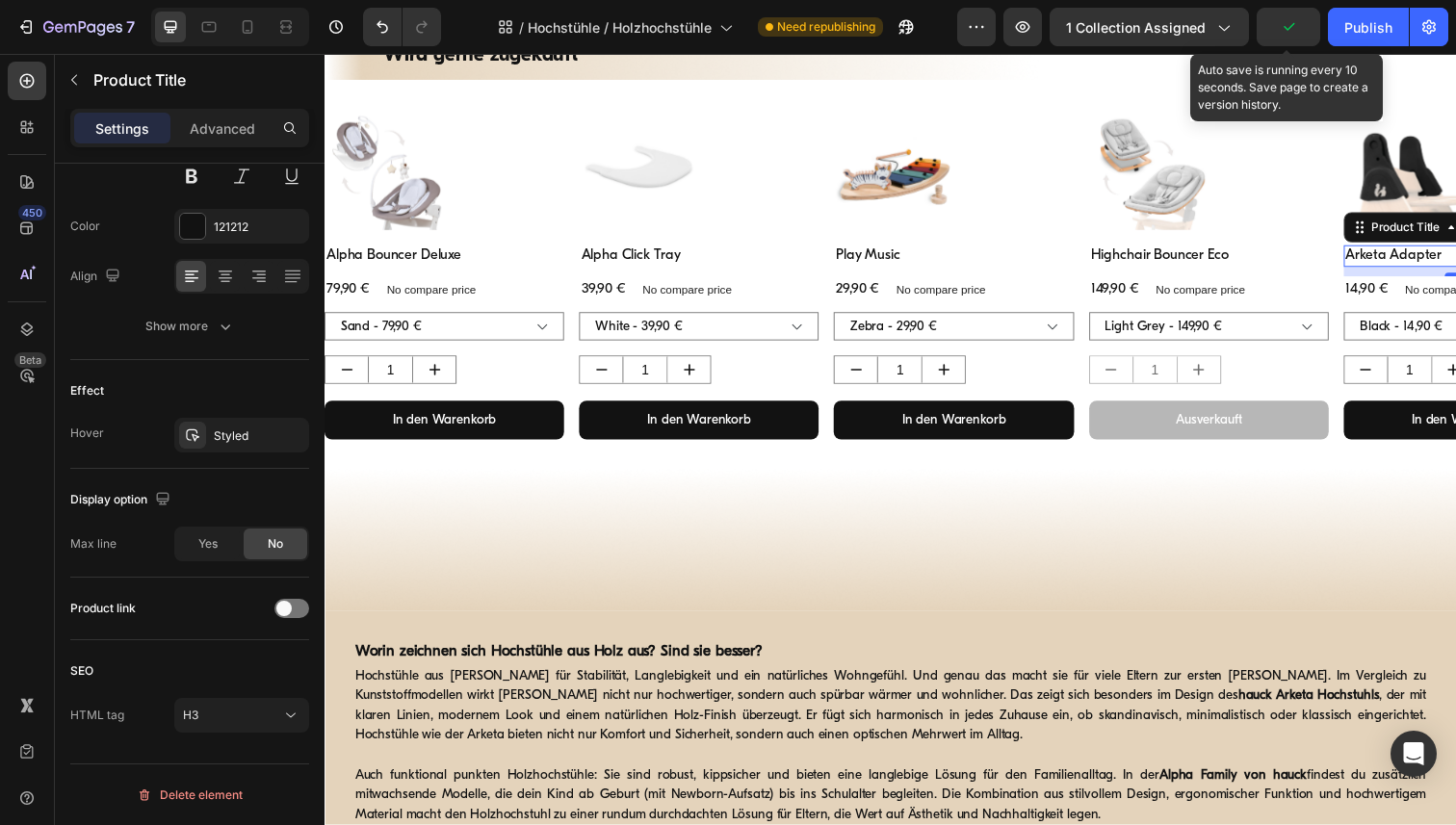
click at [1292, 26] on icon "button" at bounding box center [1289, 27] width 11 height 8
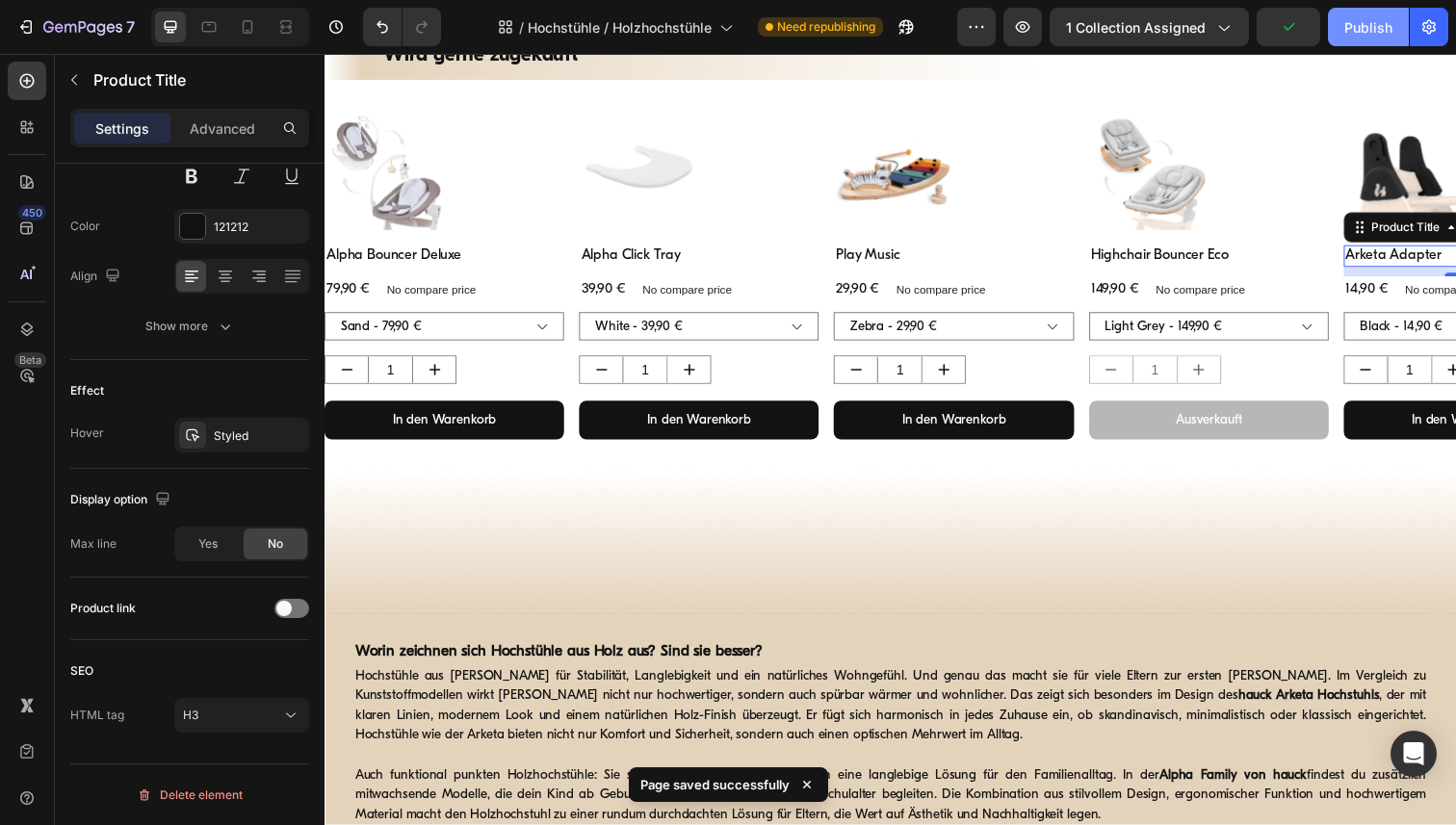
click at [1350, 24] on div "Publish" at bounding box center [1368, 27] width 48 height 20
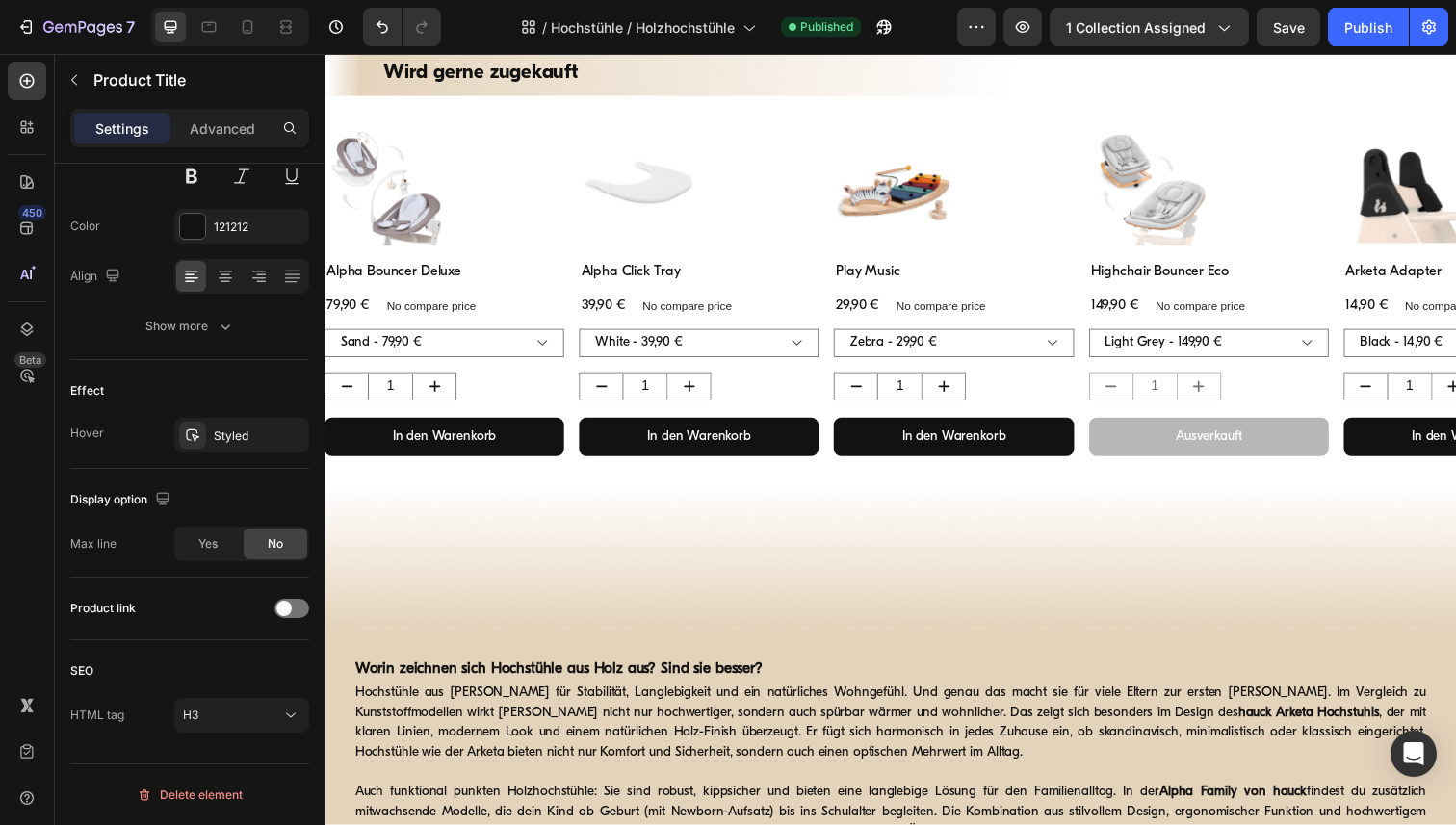
scroll to position [0, 0]
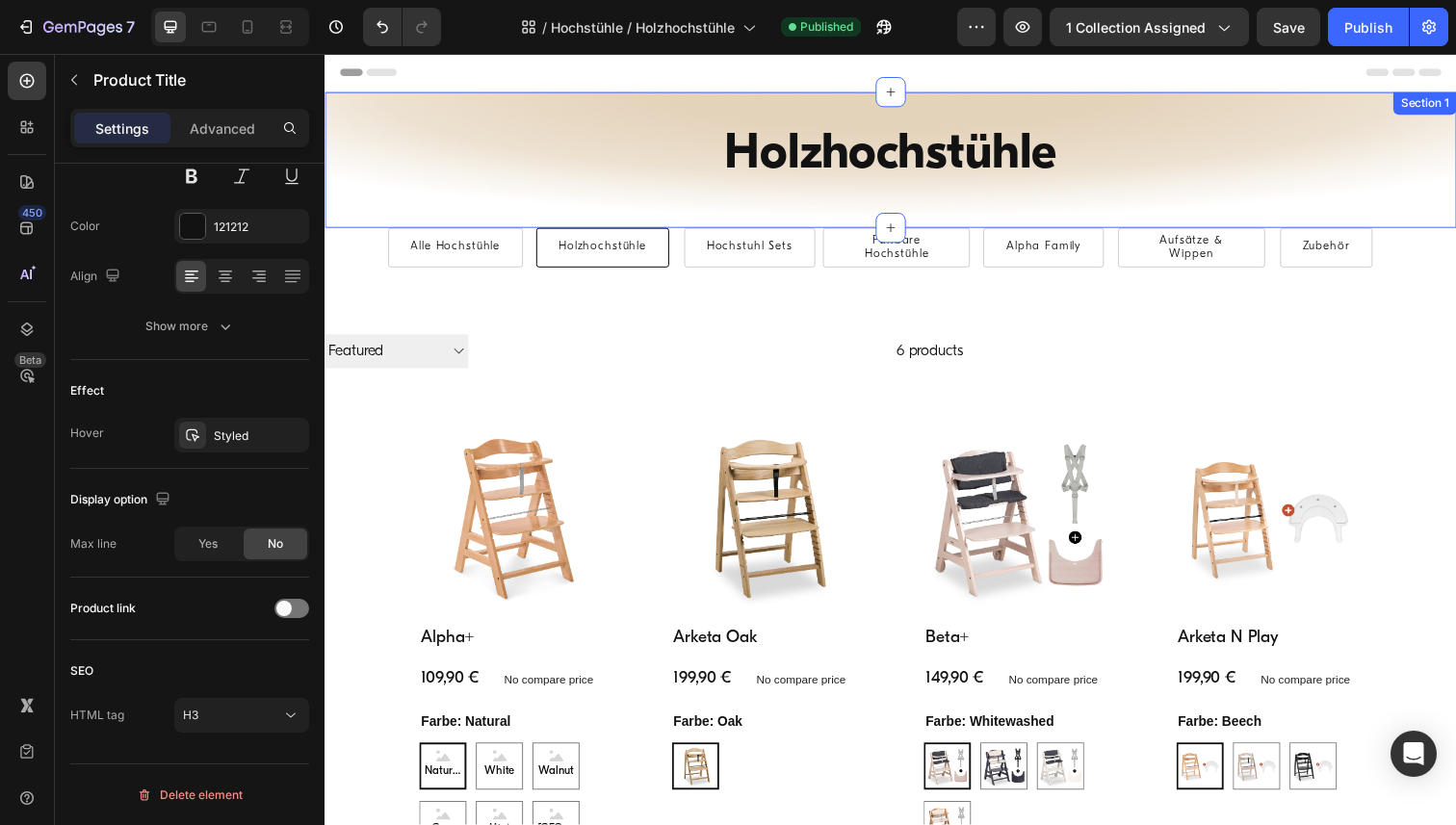
click at [328, 100] on div "Holzhochstühle Heading Row Alle Hochstühle Button Holzhochstühle Button Hochstu…" at bounding box center [902, 162] width 1155 height 138
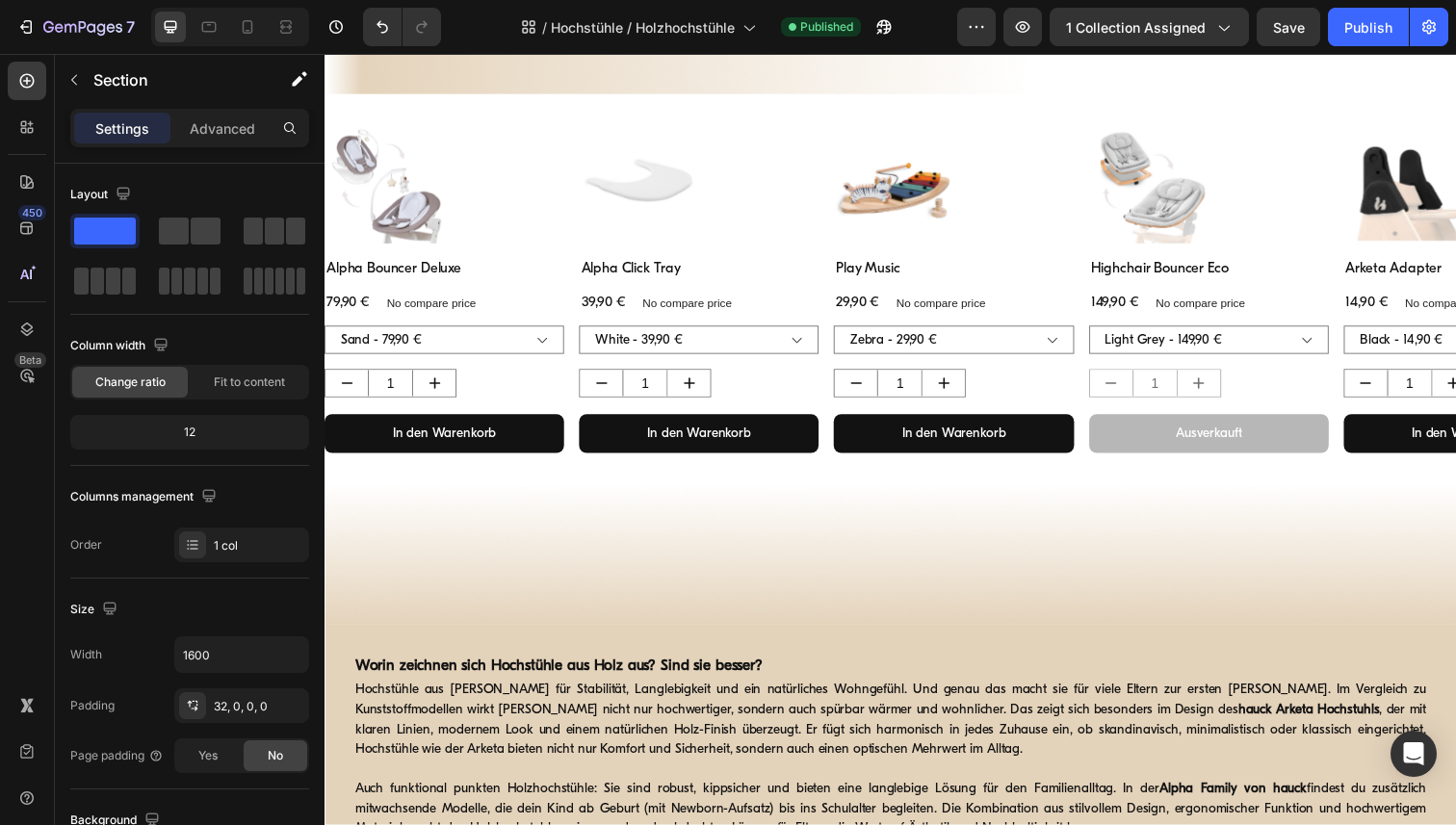
scroll to position [1462, 0]
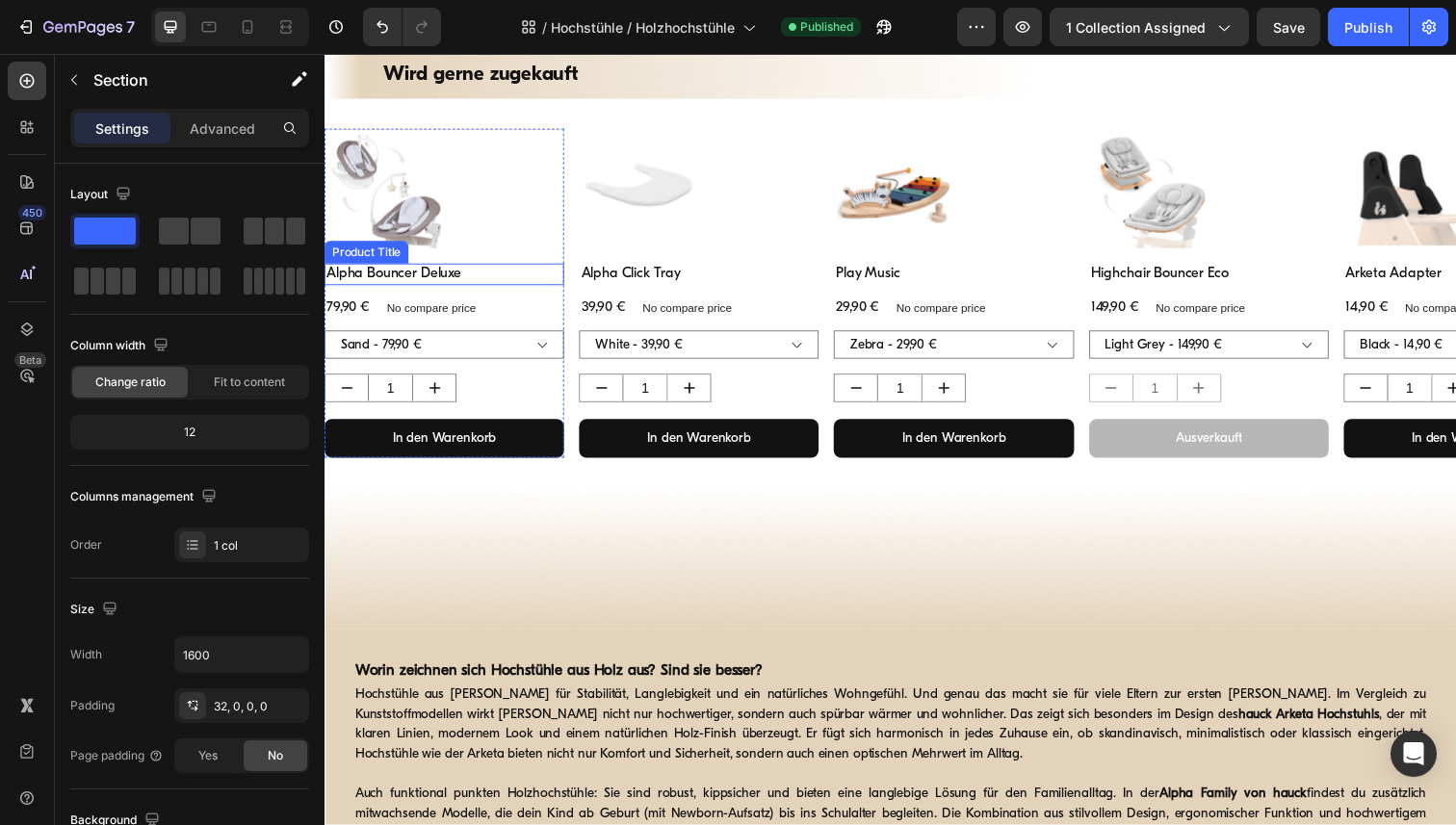
click at [444, 279] on h3 "Alpha Bouncer Deluxe" at bounding box center [447, 280] width 245 height 23
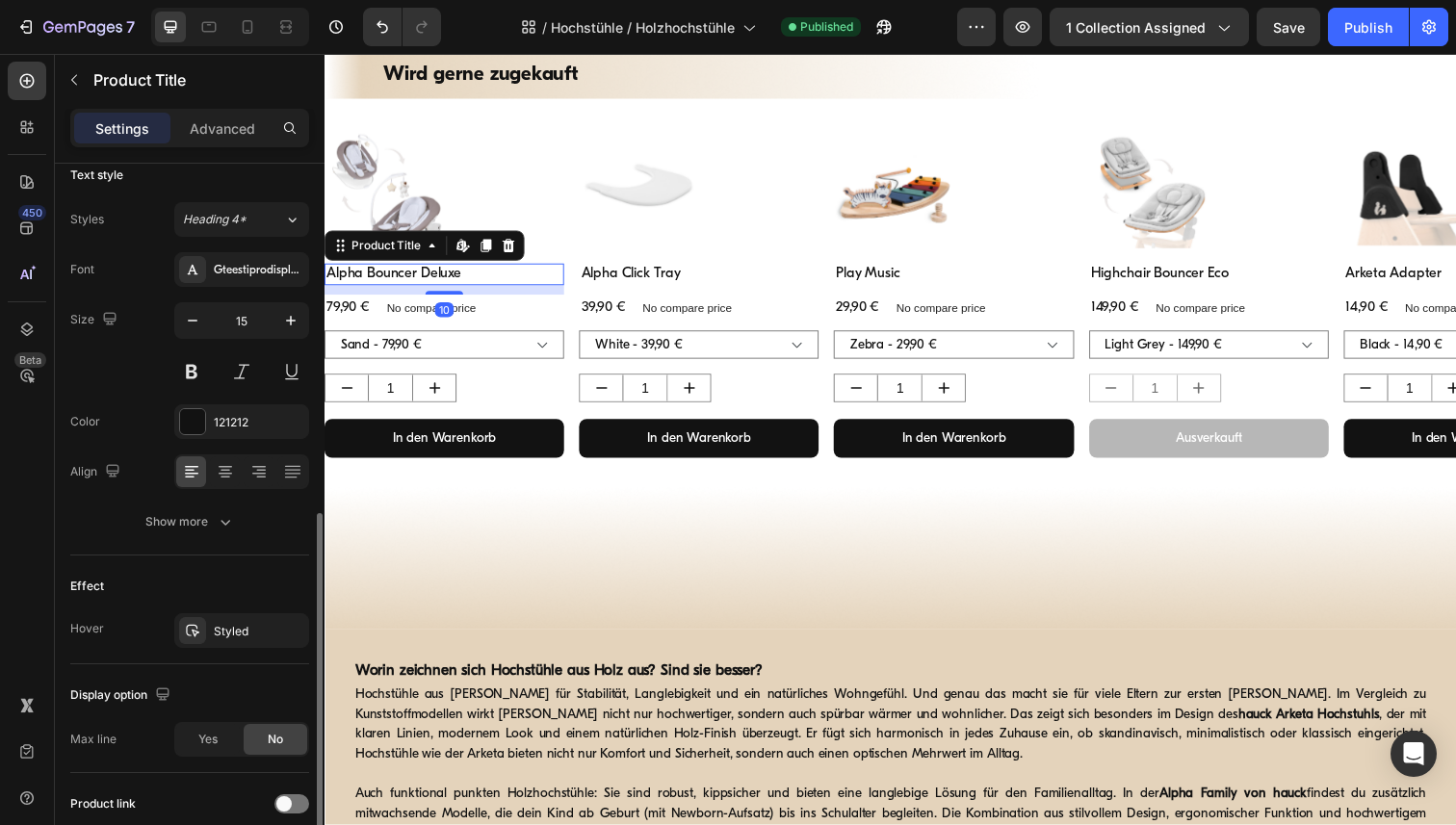
scroll to position [339, 0]
